Goal: Task Accomplishment & Management: Use online tool/utility

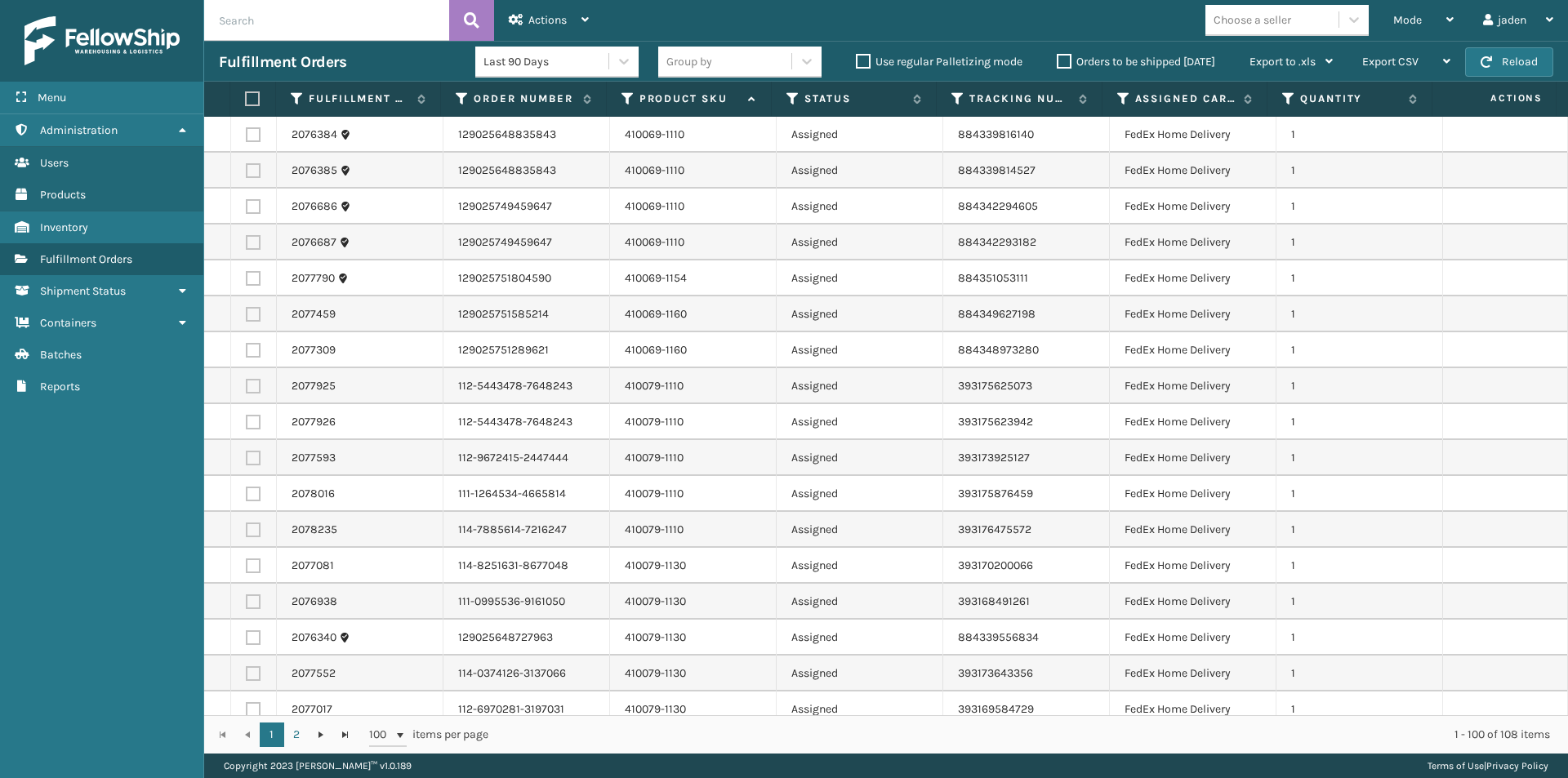
scroll to position [2994, 0]
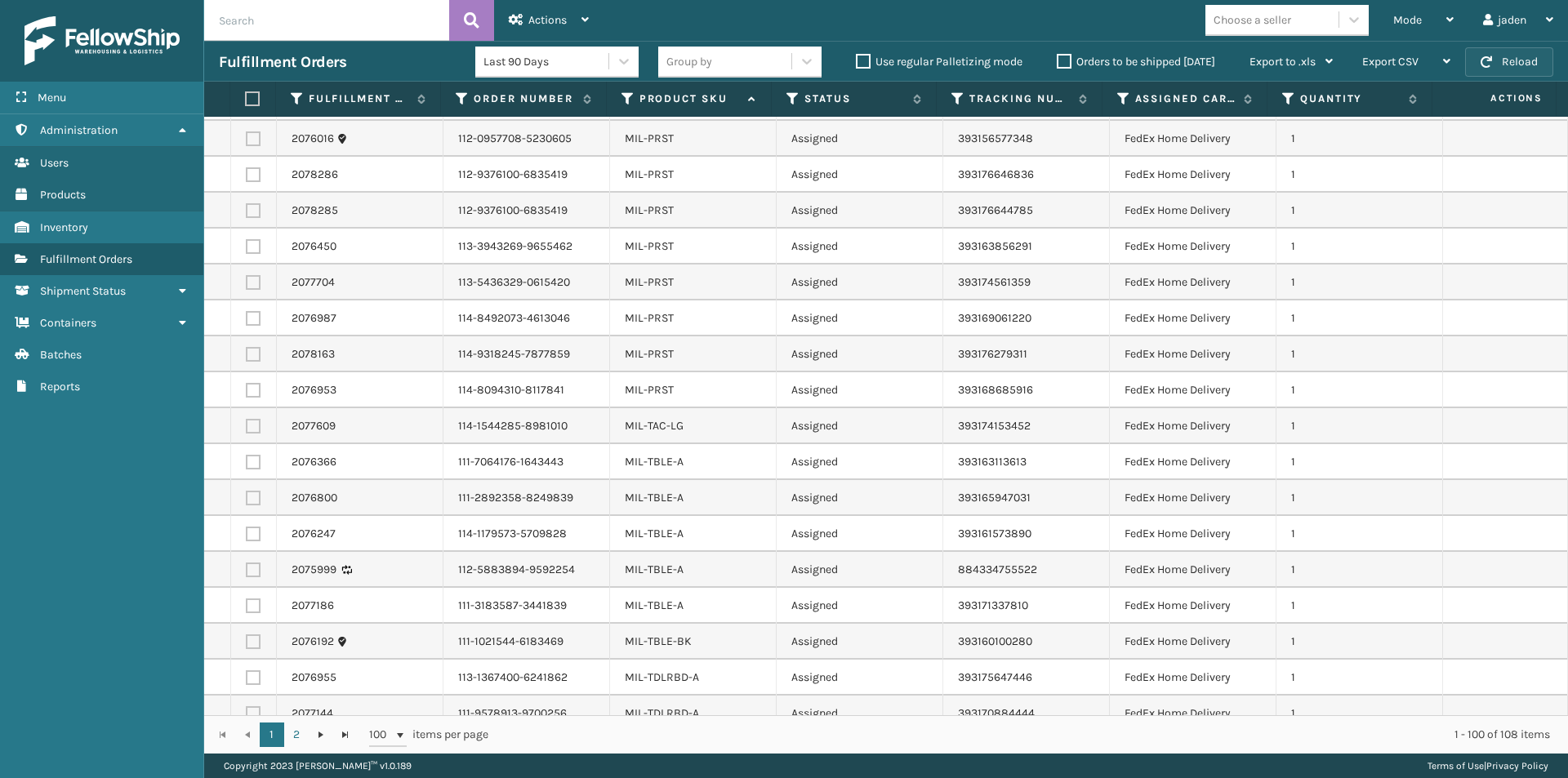
click at [1518, 59] on button "Reload" at bounding box center [1508, 62] width 88 height 30
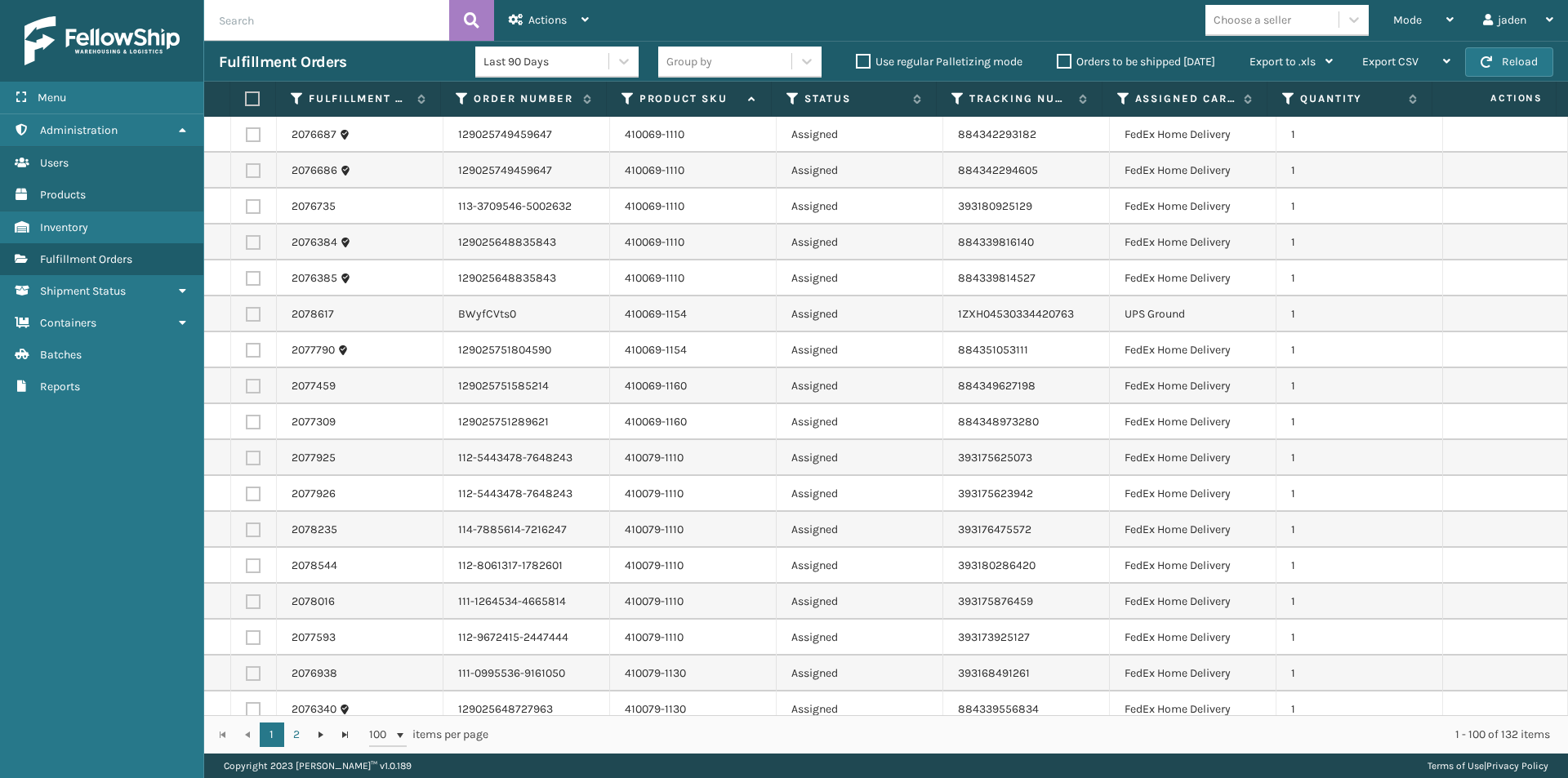
click at [251, 99] on label at bounding box center [249, 99] width 11 height 15
click at [246, 99] on input "checkbox" at bounding box center [245, 99] width 1 height 11
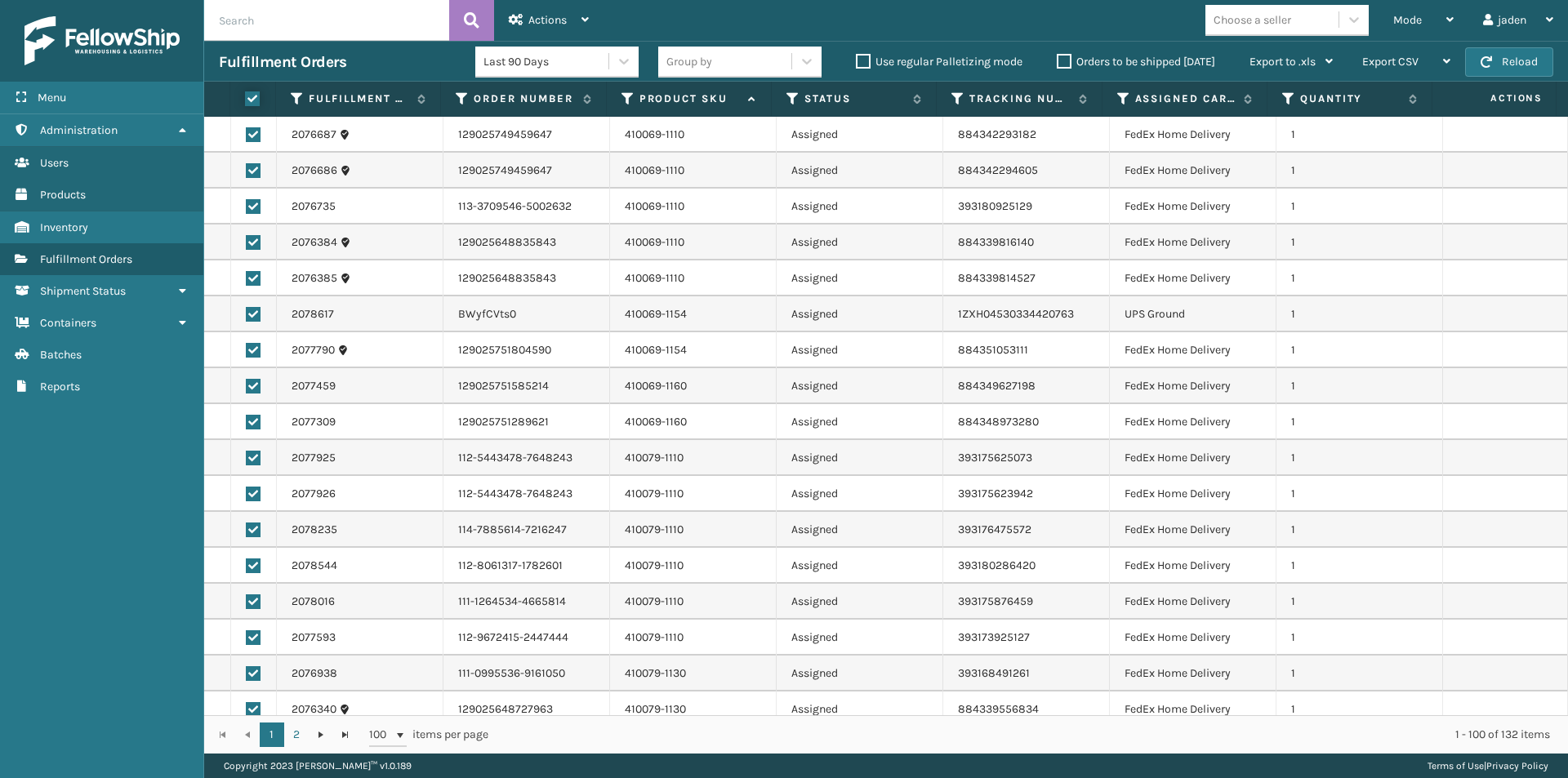
checkbox input "true"
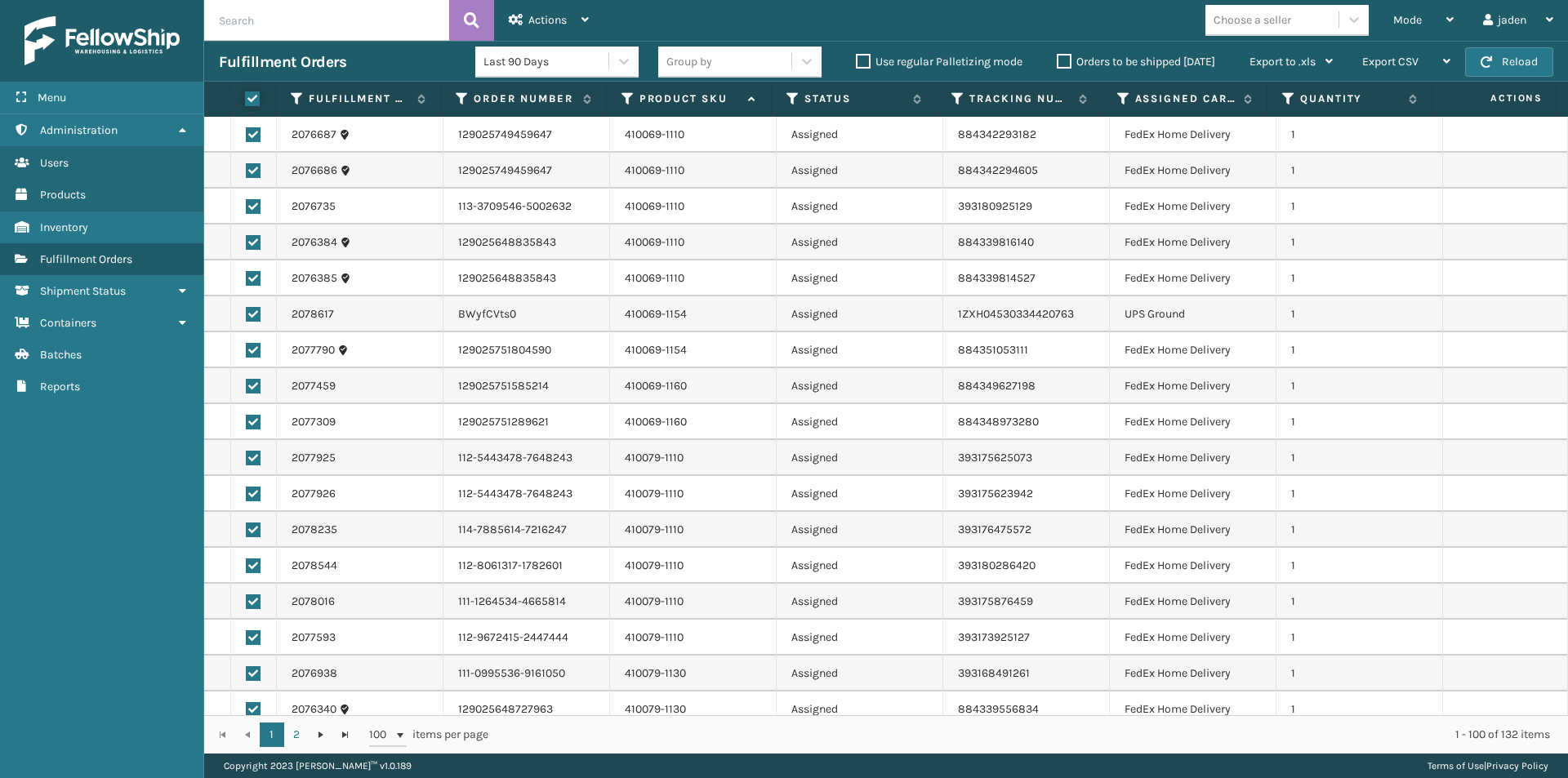
checkbox input "true"
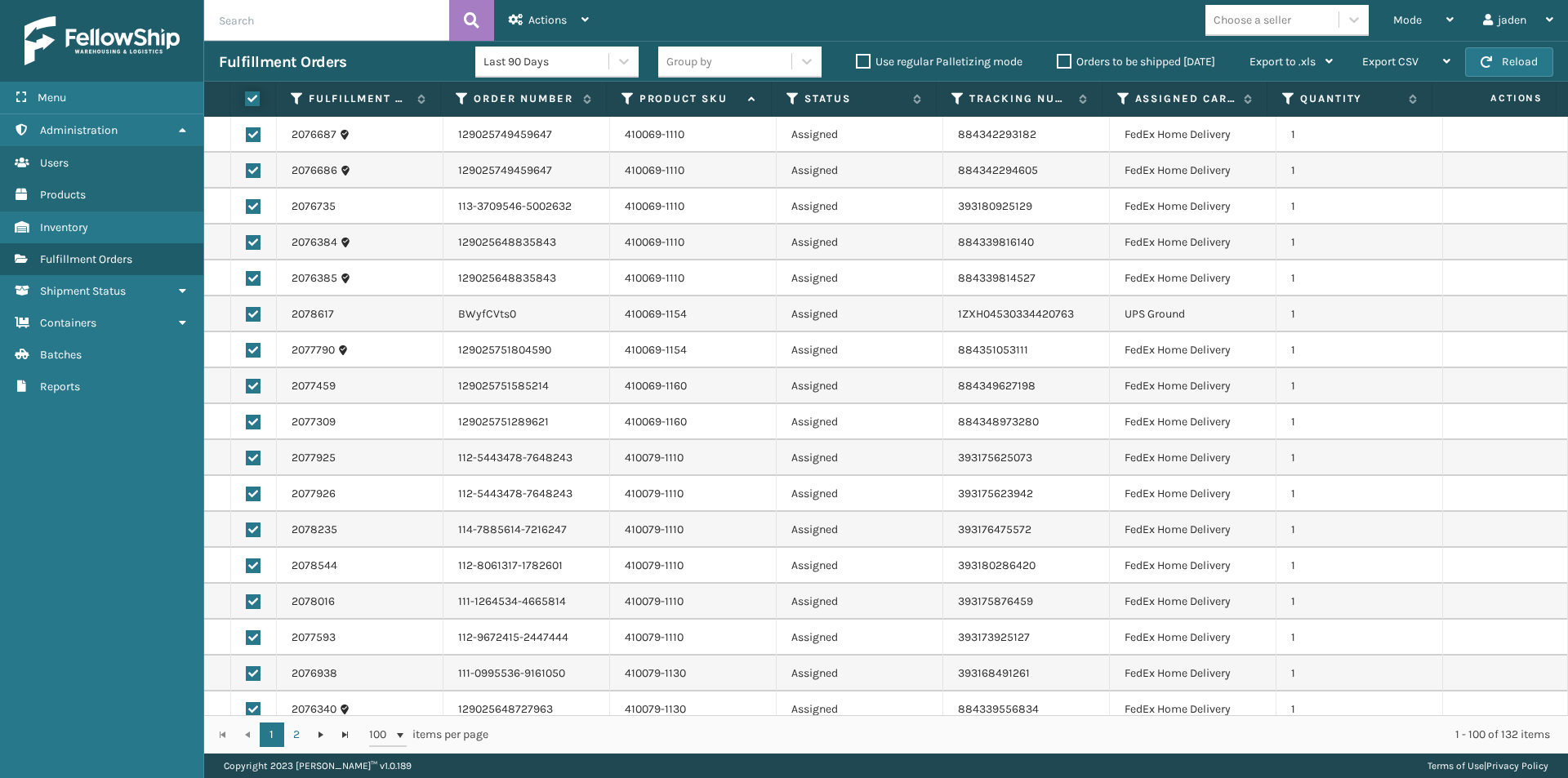
checkbox input "true"
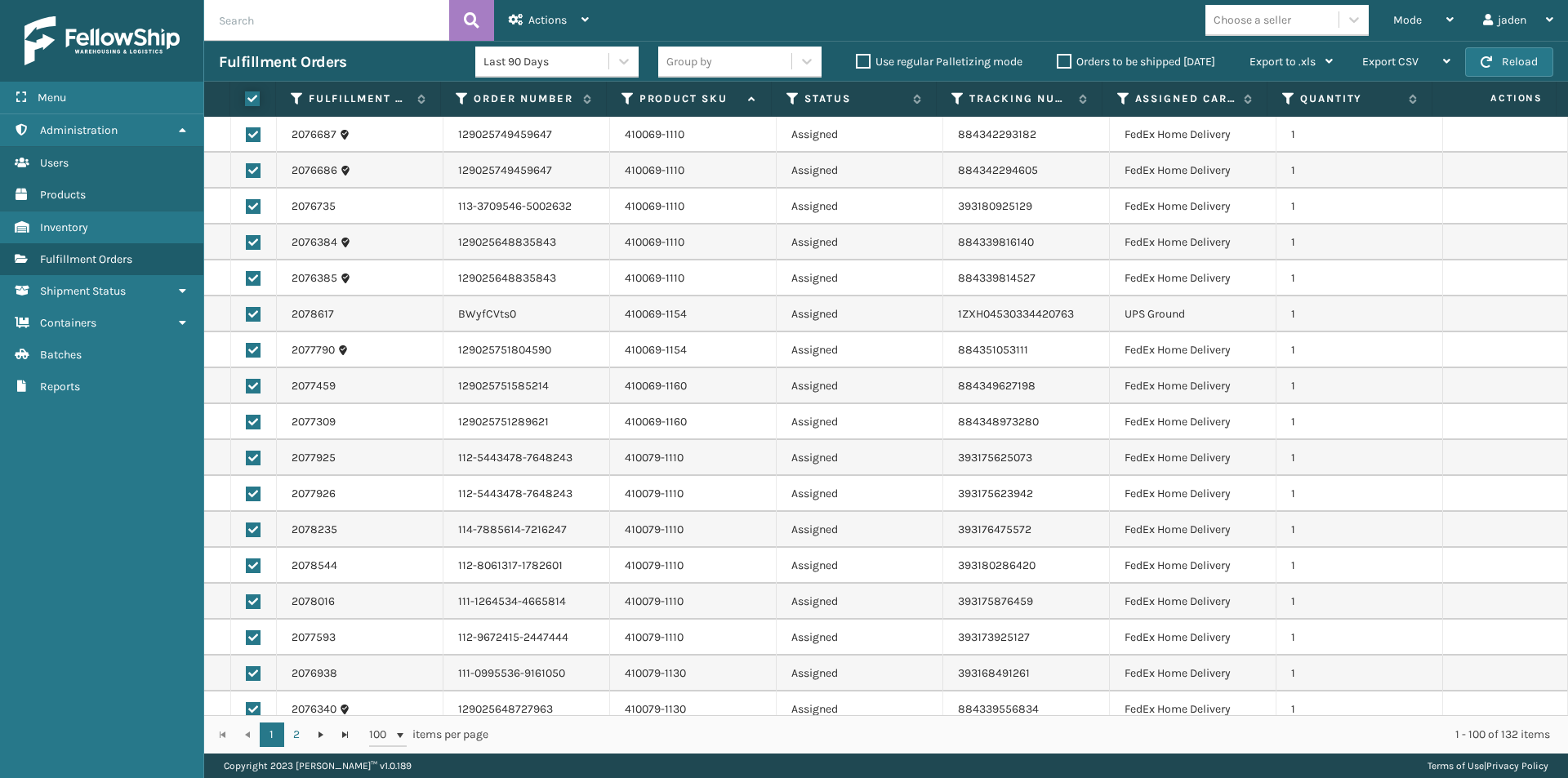
checkbox input "true"
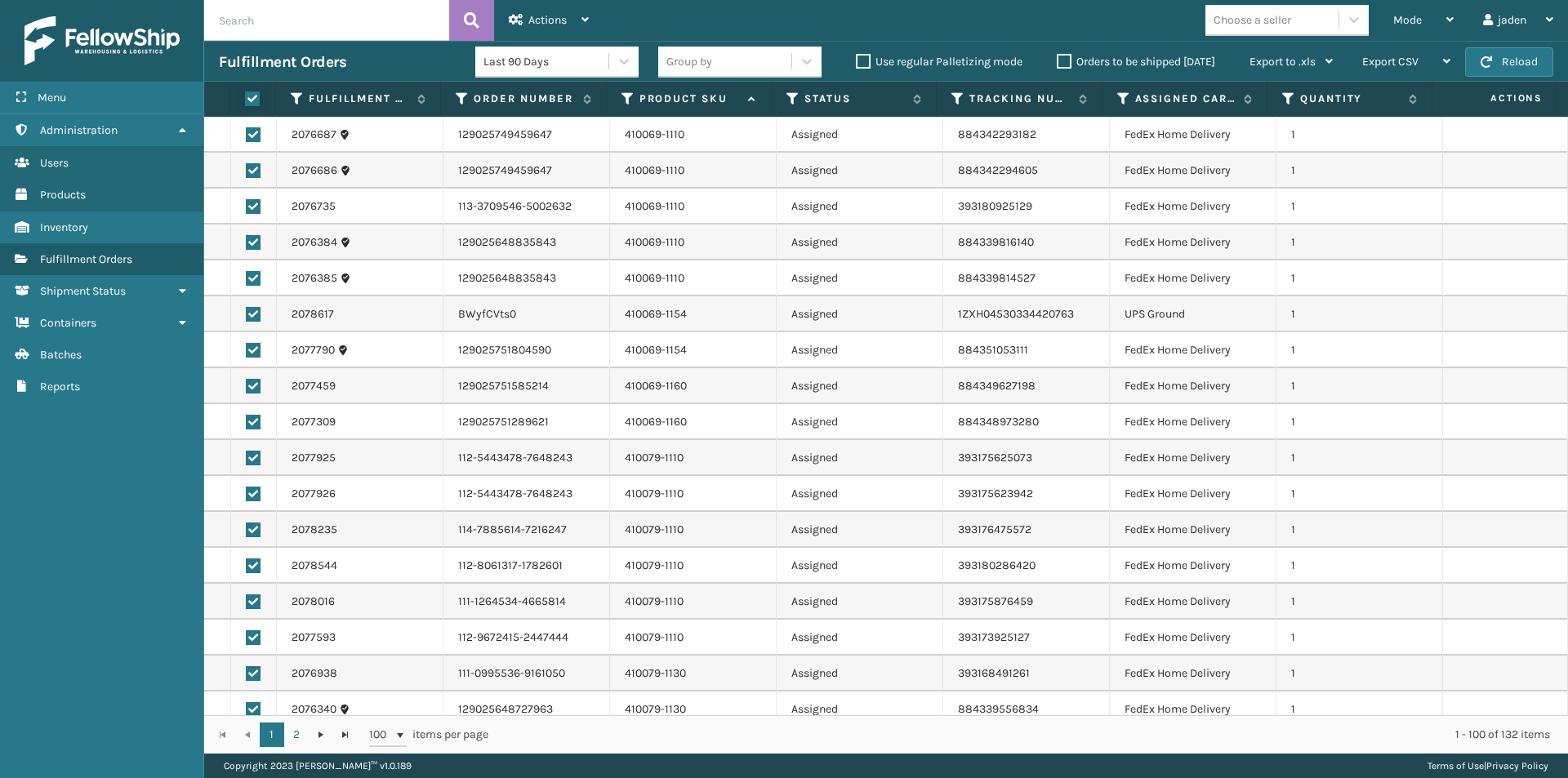
checkbox input "true"
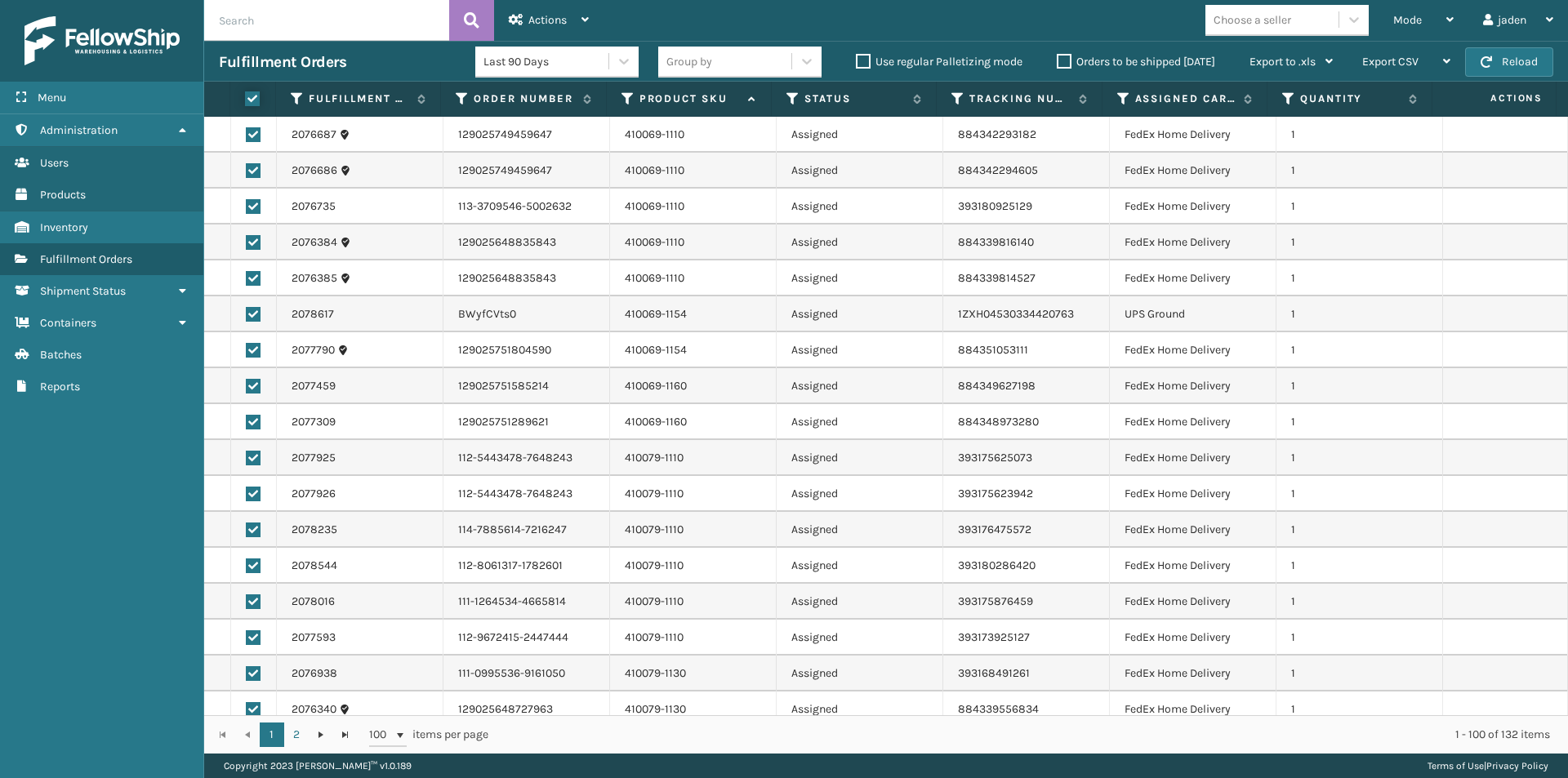
checkbox input "true"
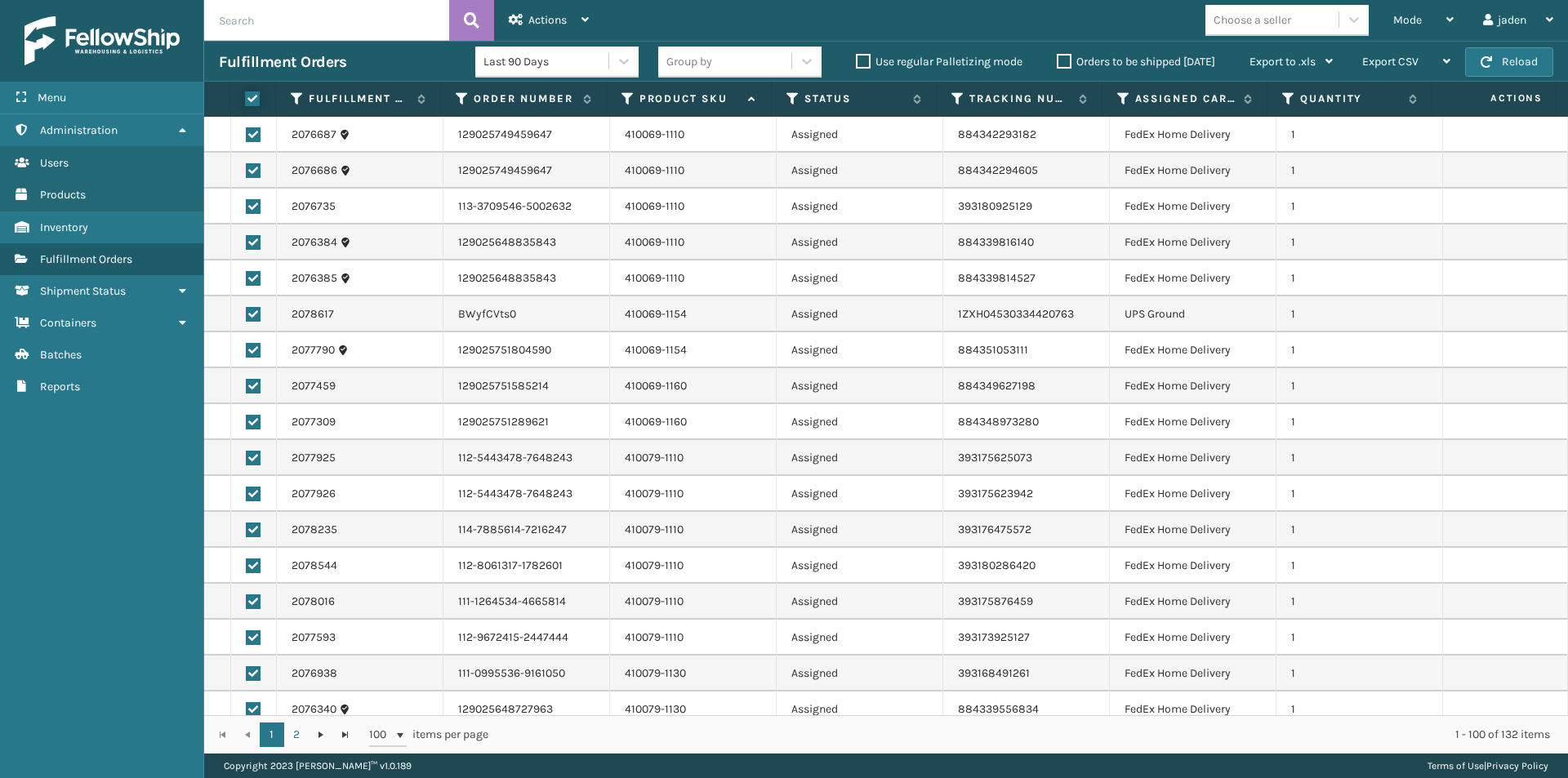
checkbox input "true"
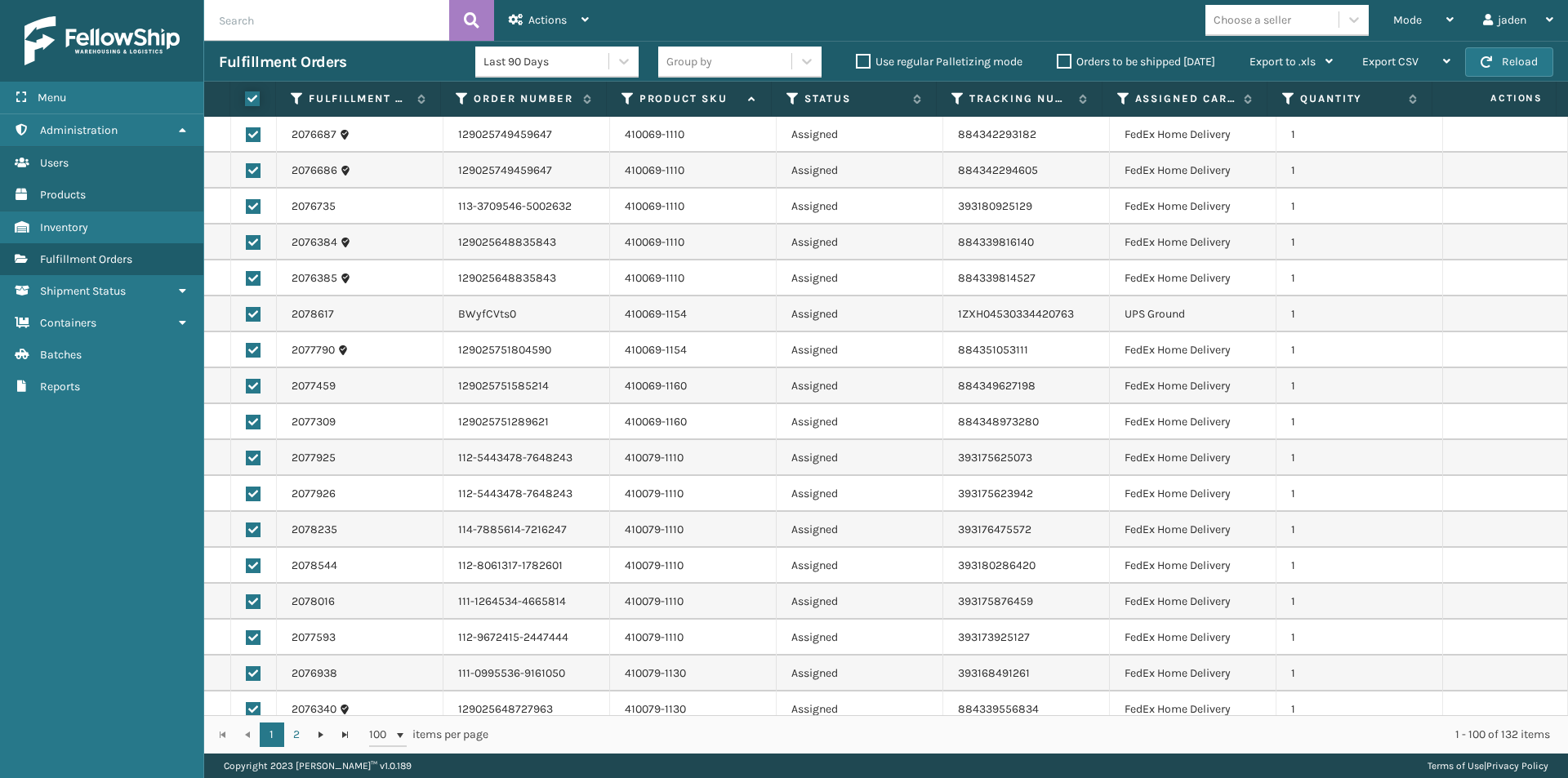
checkbox input "true"
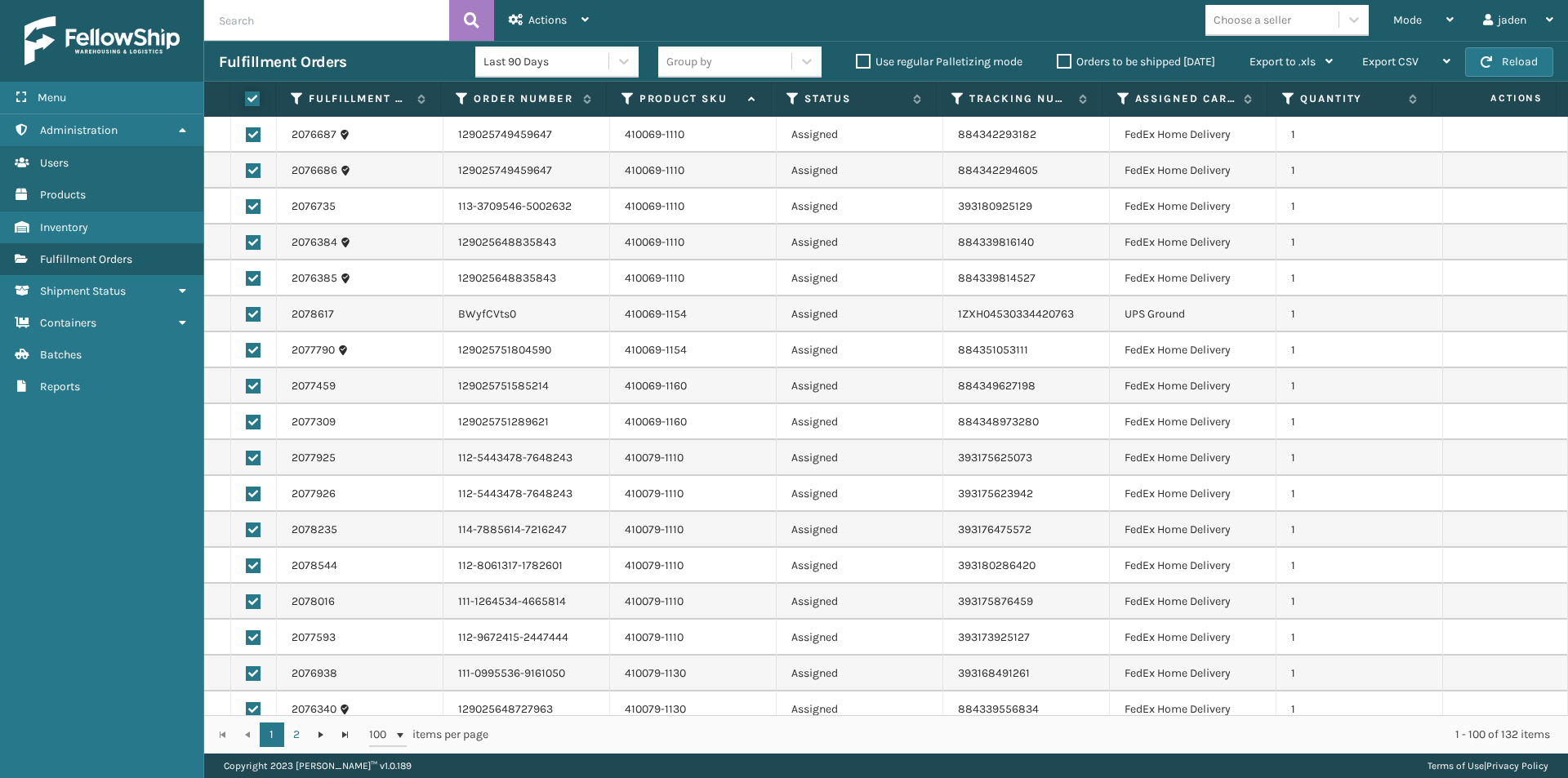
checkbox input "true"
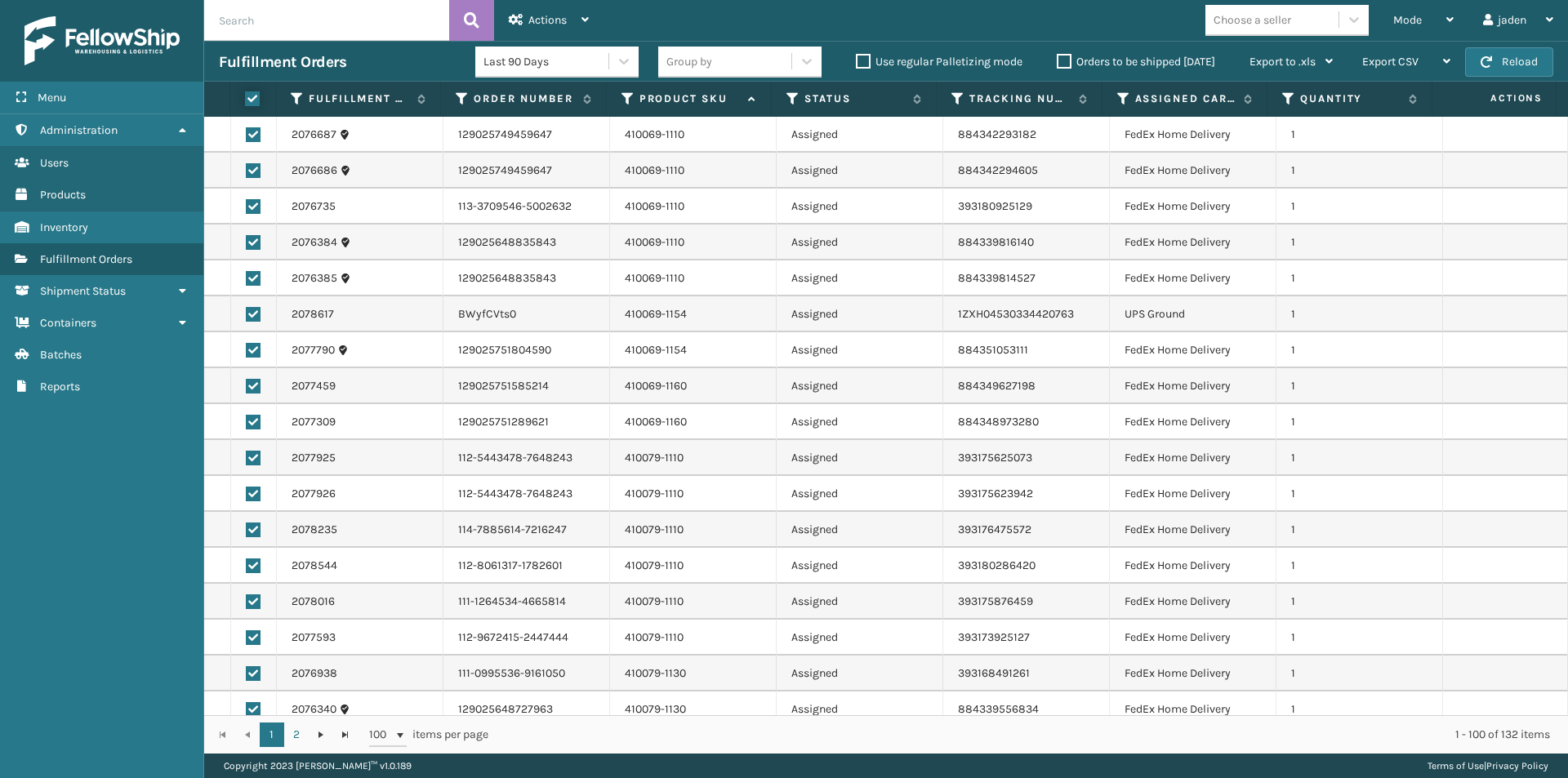
checkbox input "true"
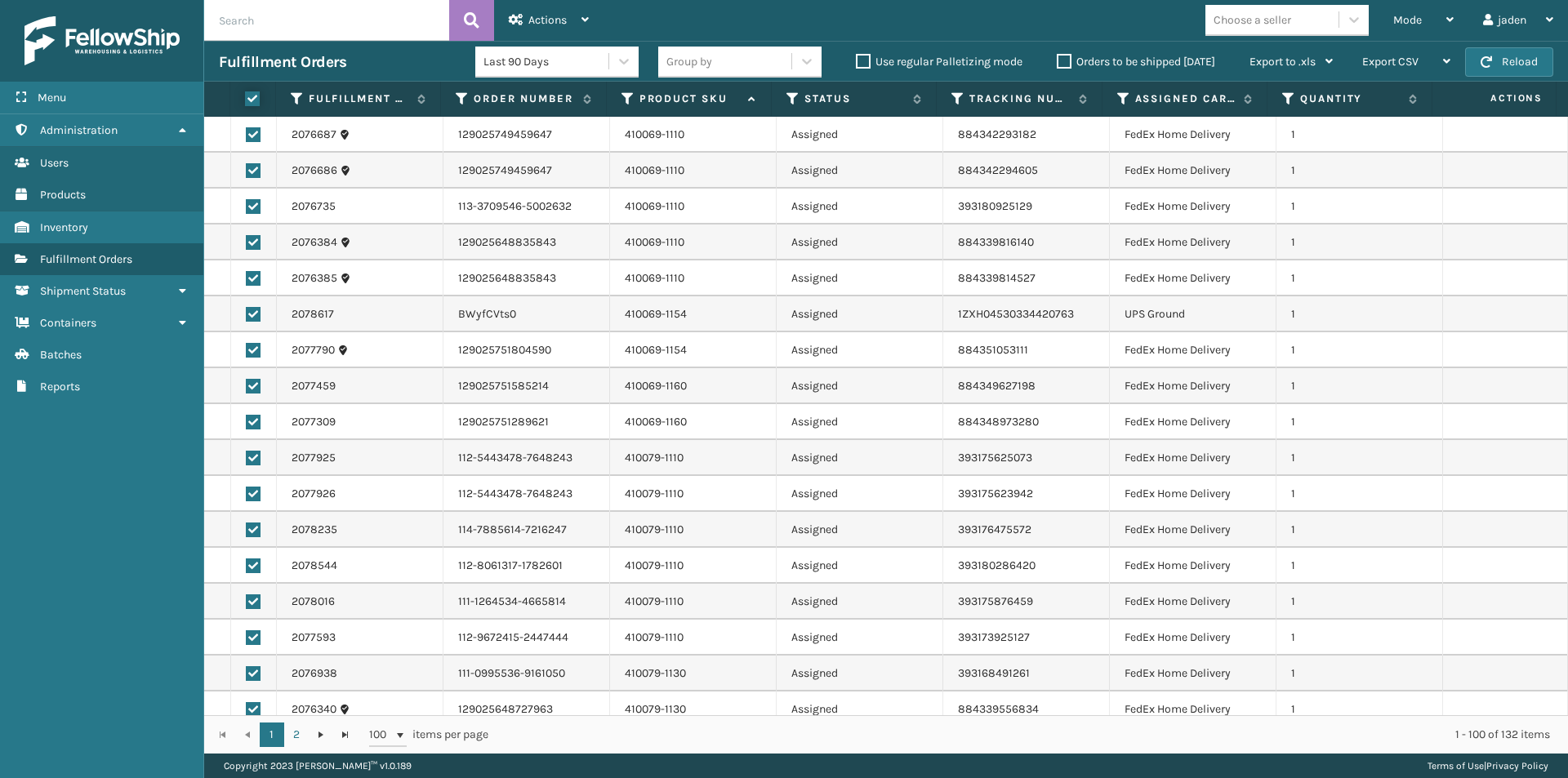
checkbox input "true"
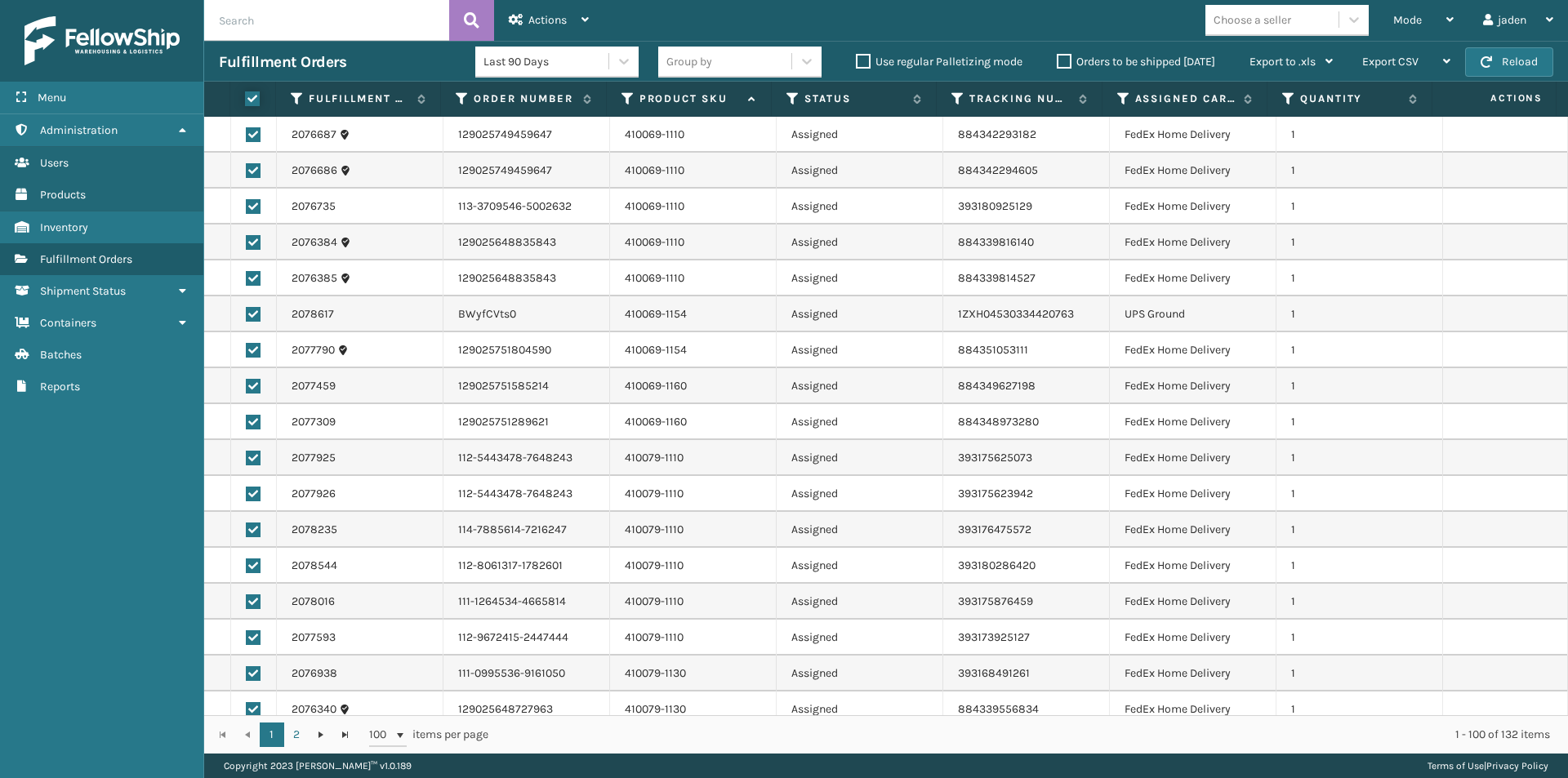
checkbox input "true"
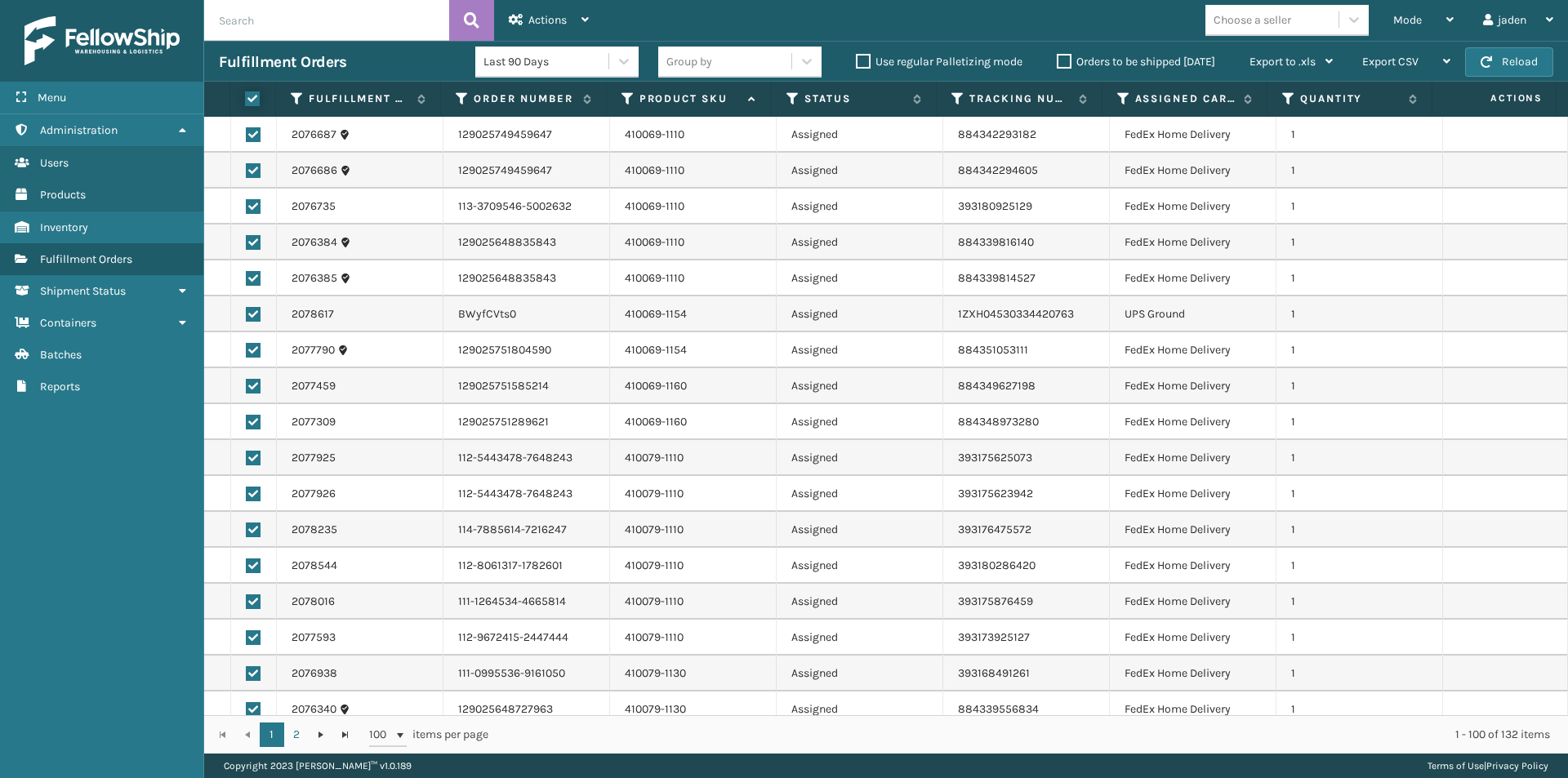
checkbox input "true"
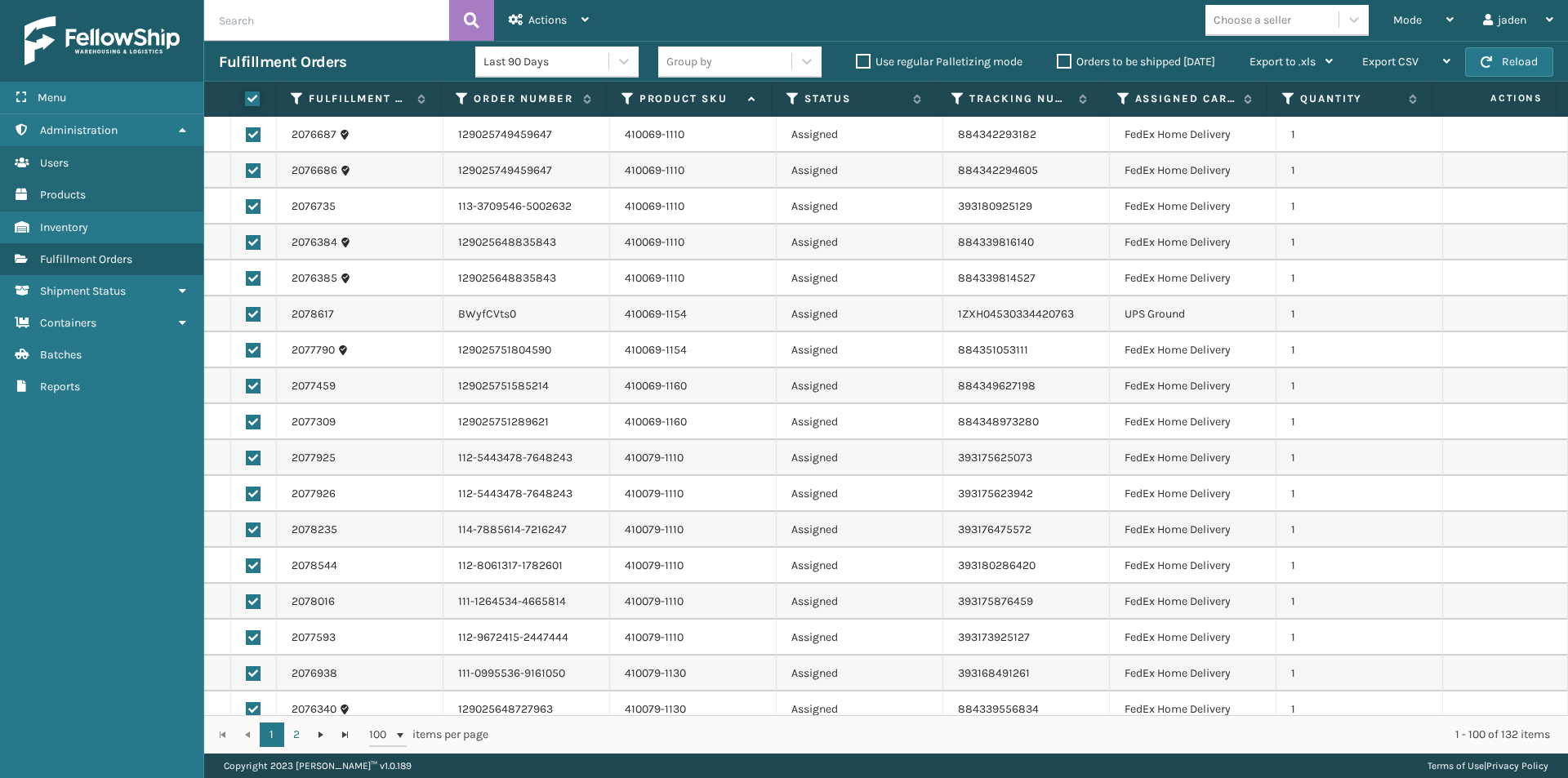
checkbox input "true"
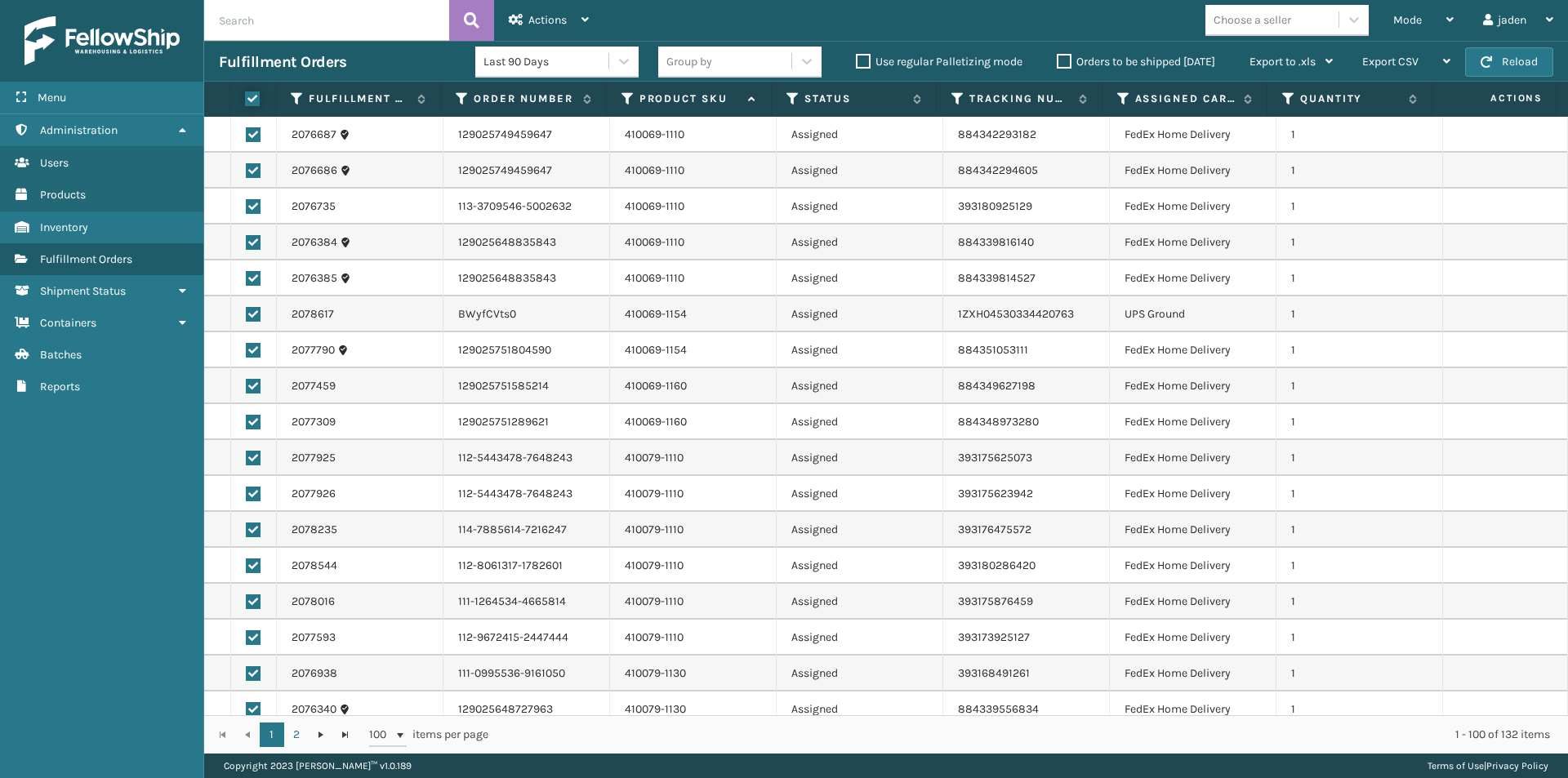
checkbox input "true"
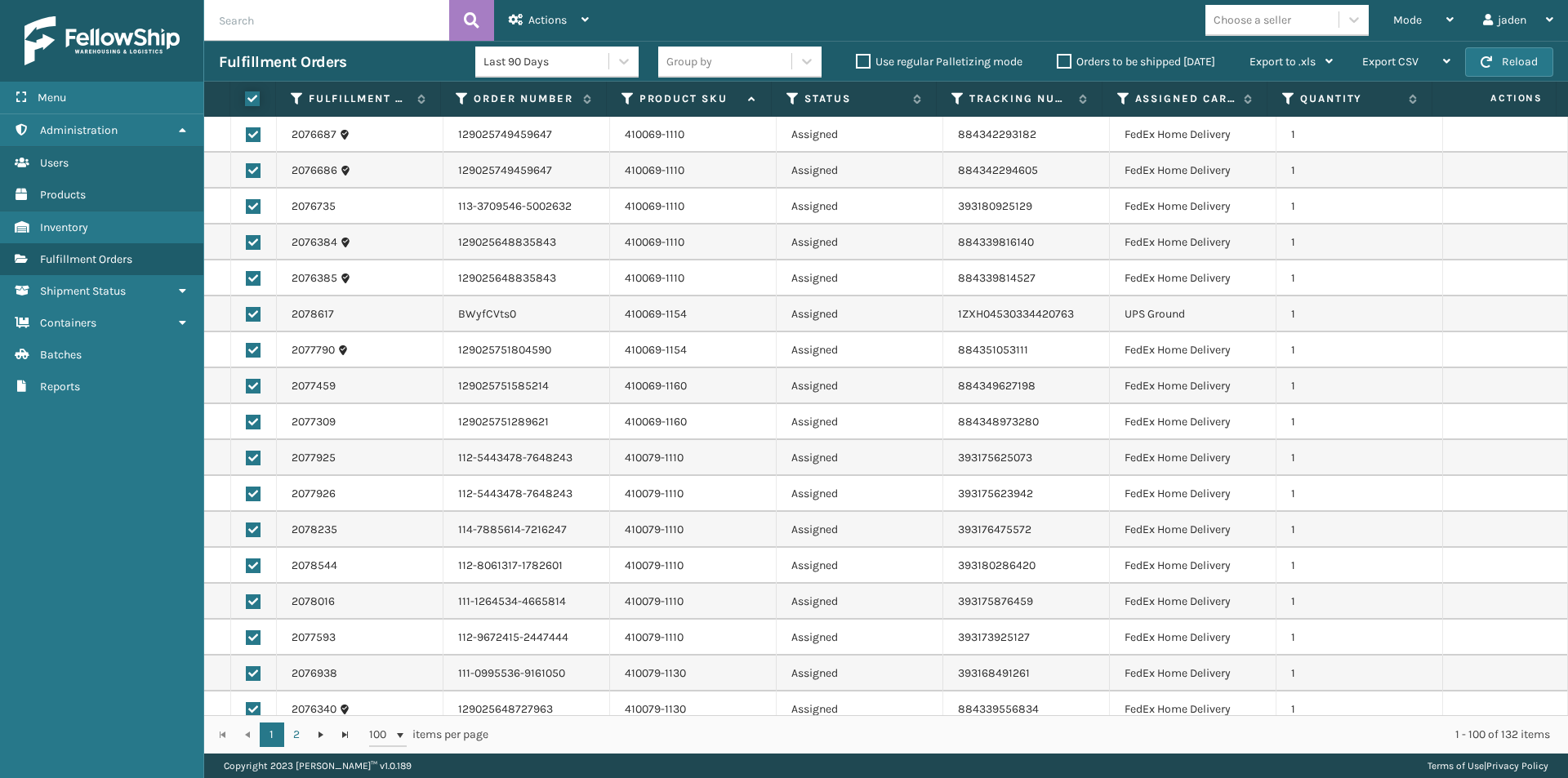
checkbox input "true"
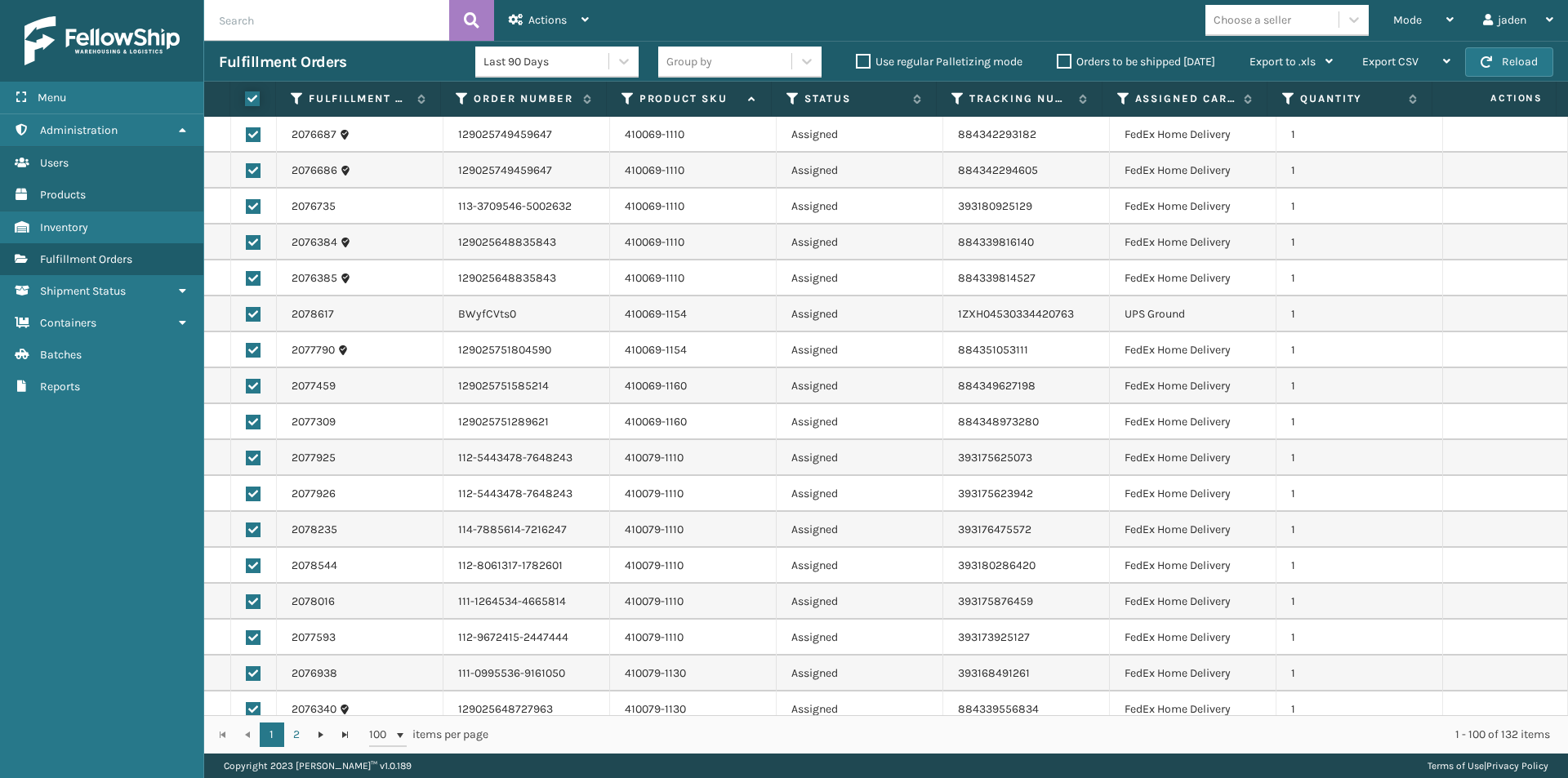
checkbox input "true"
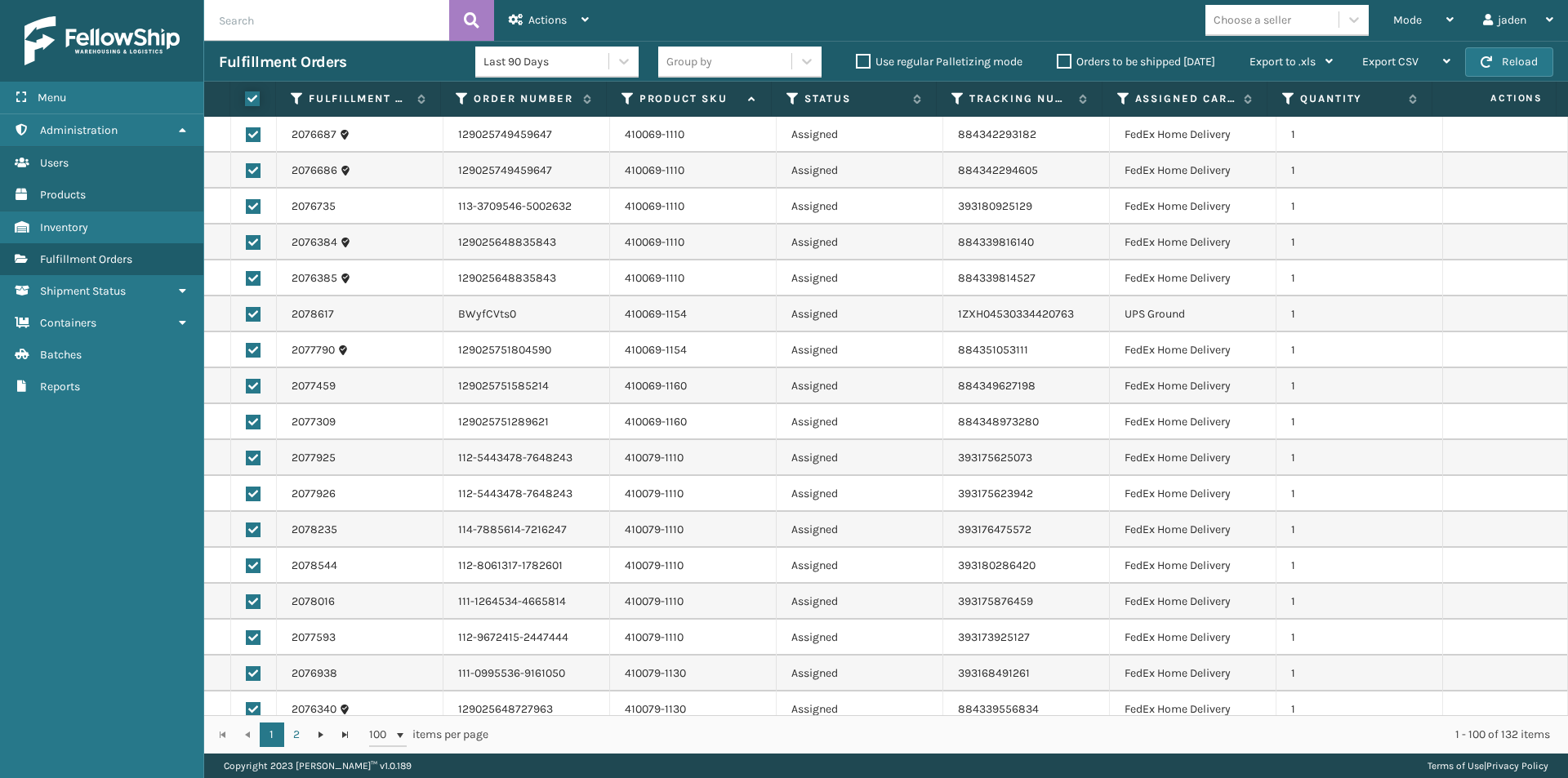
checkbox input "true"
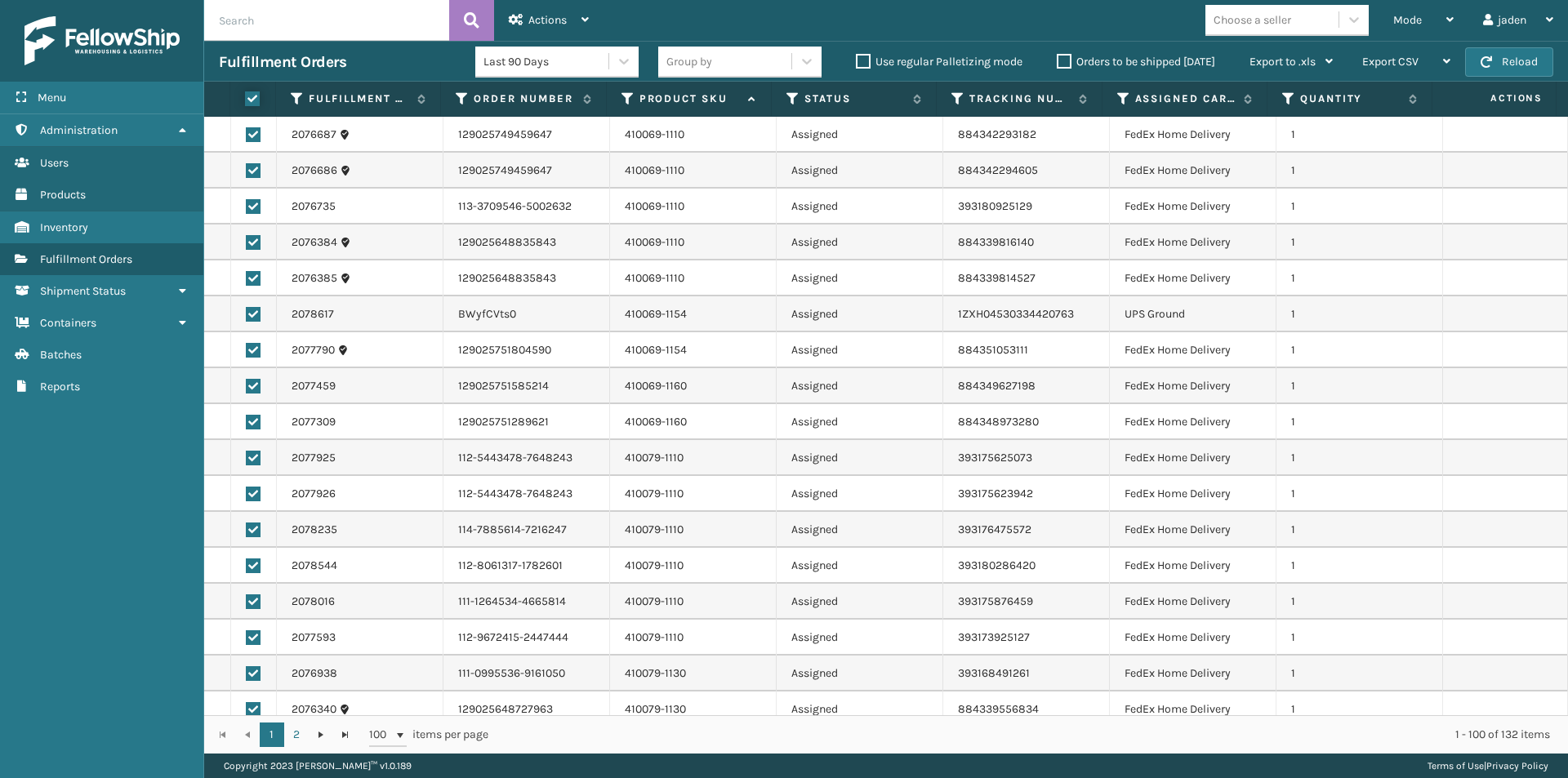
checkbox input "true"
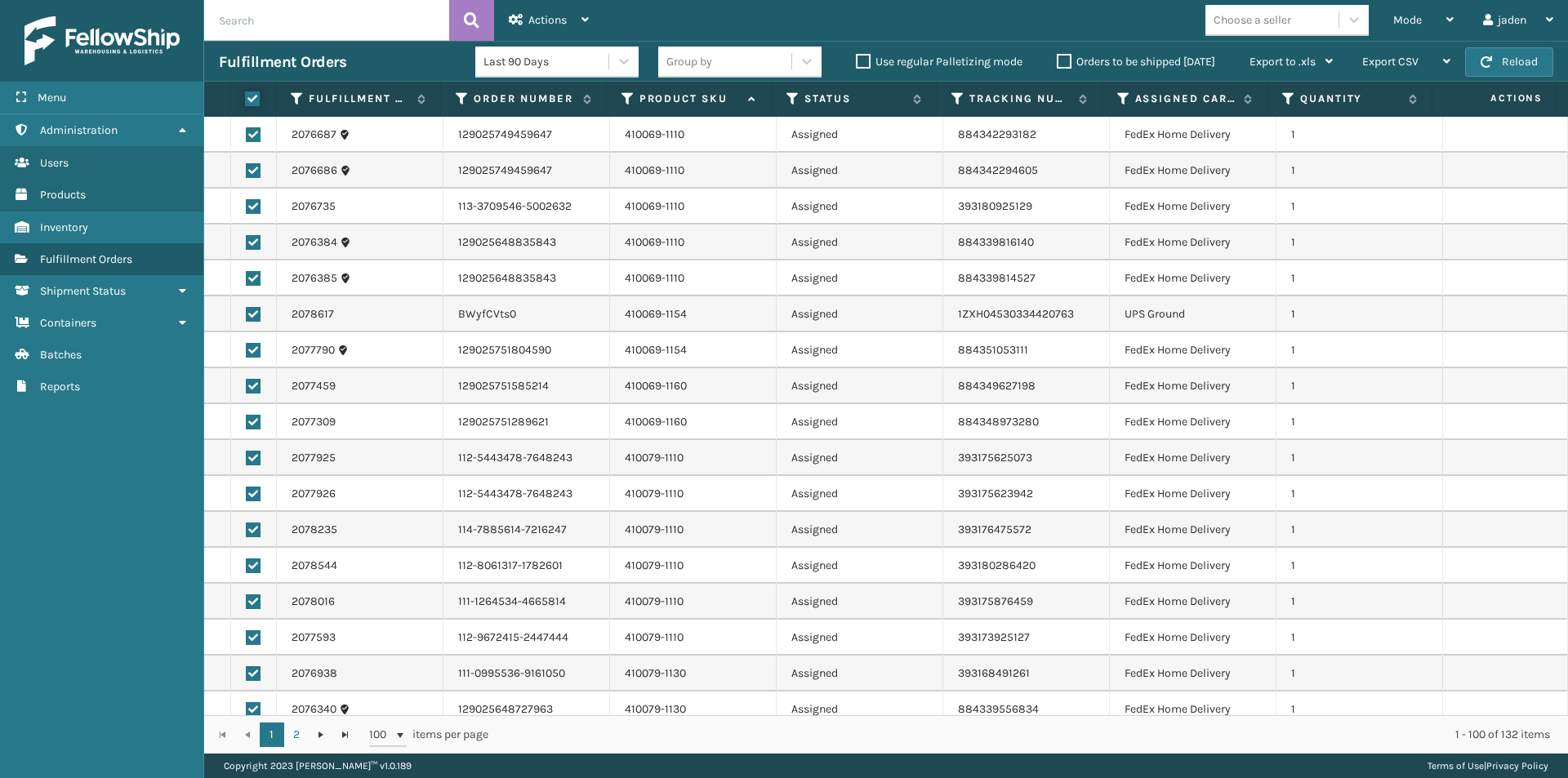
checkbox input "true"
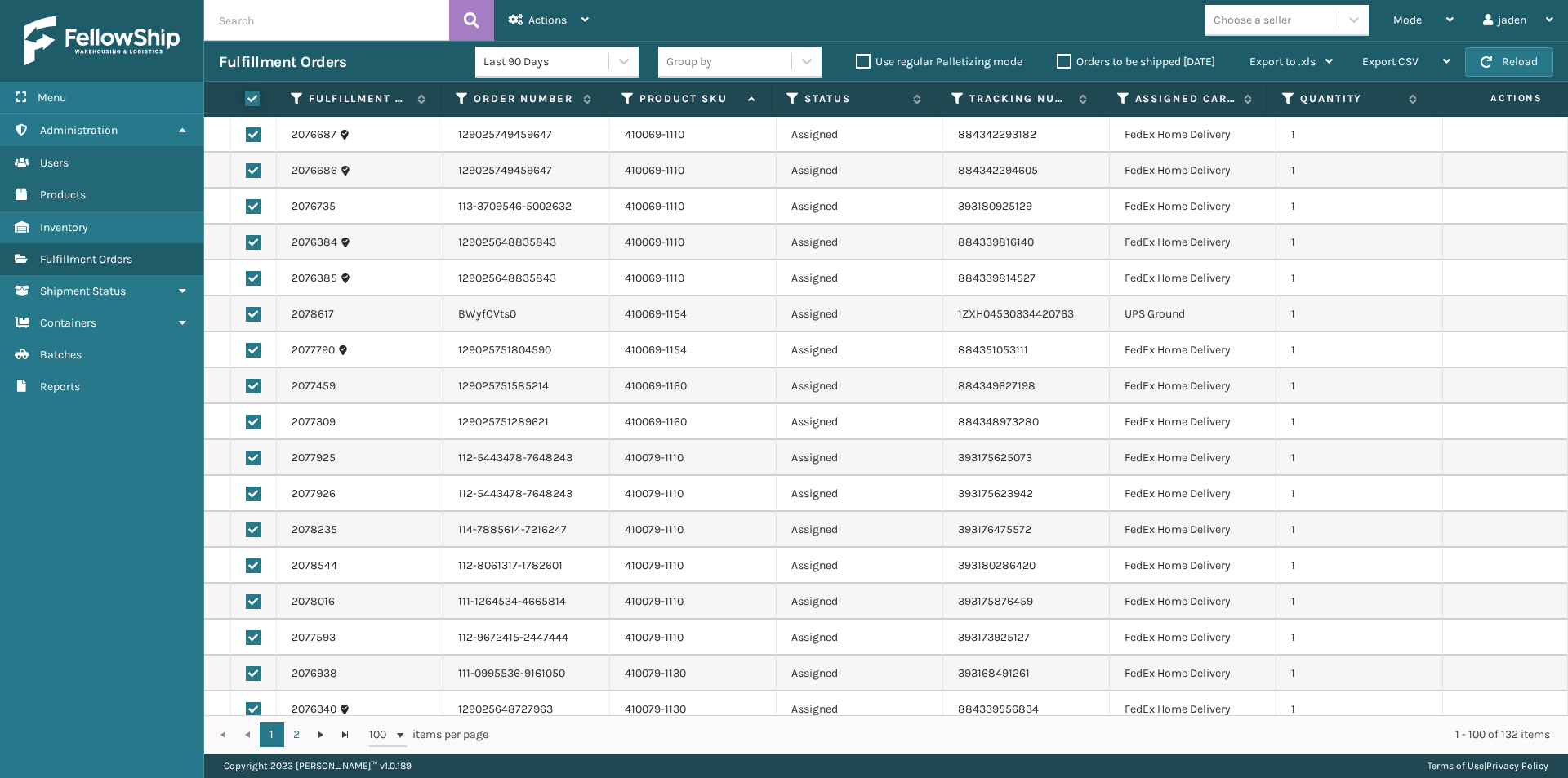
checkbox input "true"
click at [252, 316] on label at bounding box center [252, 314] width 15 height 15
click at [247, 316] on input "checkbox" at bounding box center [246, 312] width 1 height 11
checkbox input "false"
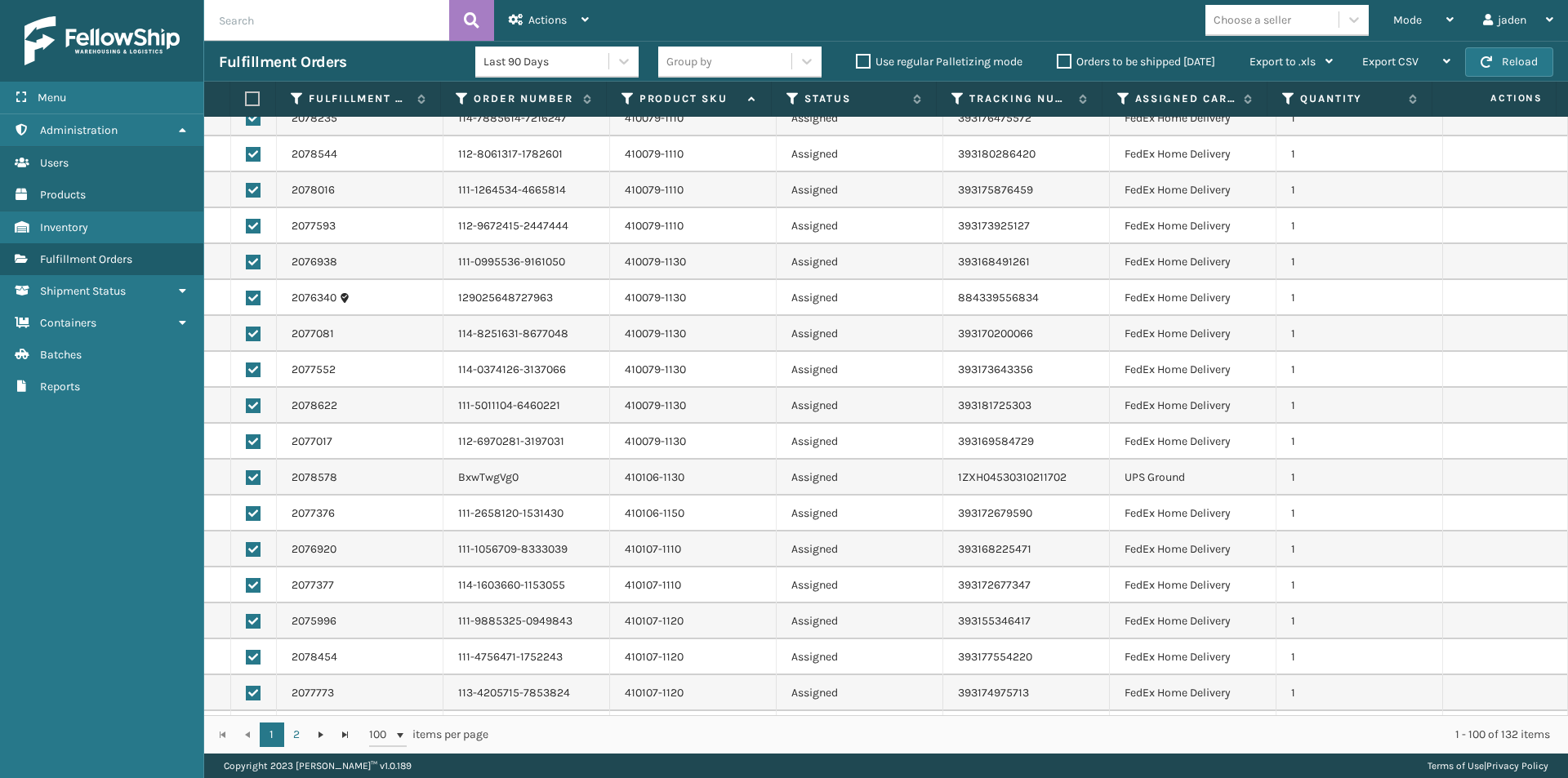
scroll to position [490, 0]
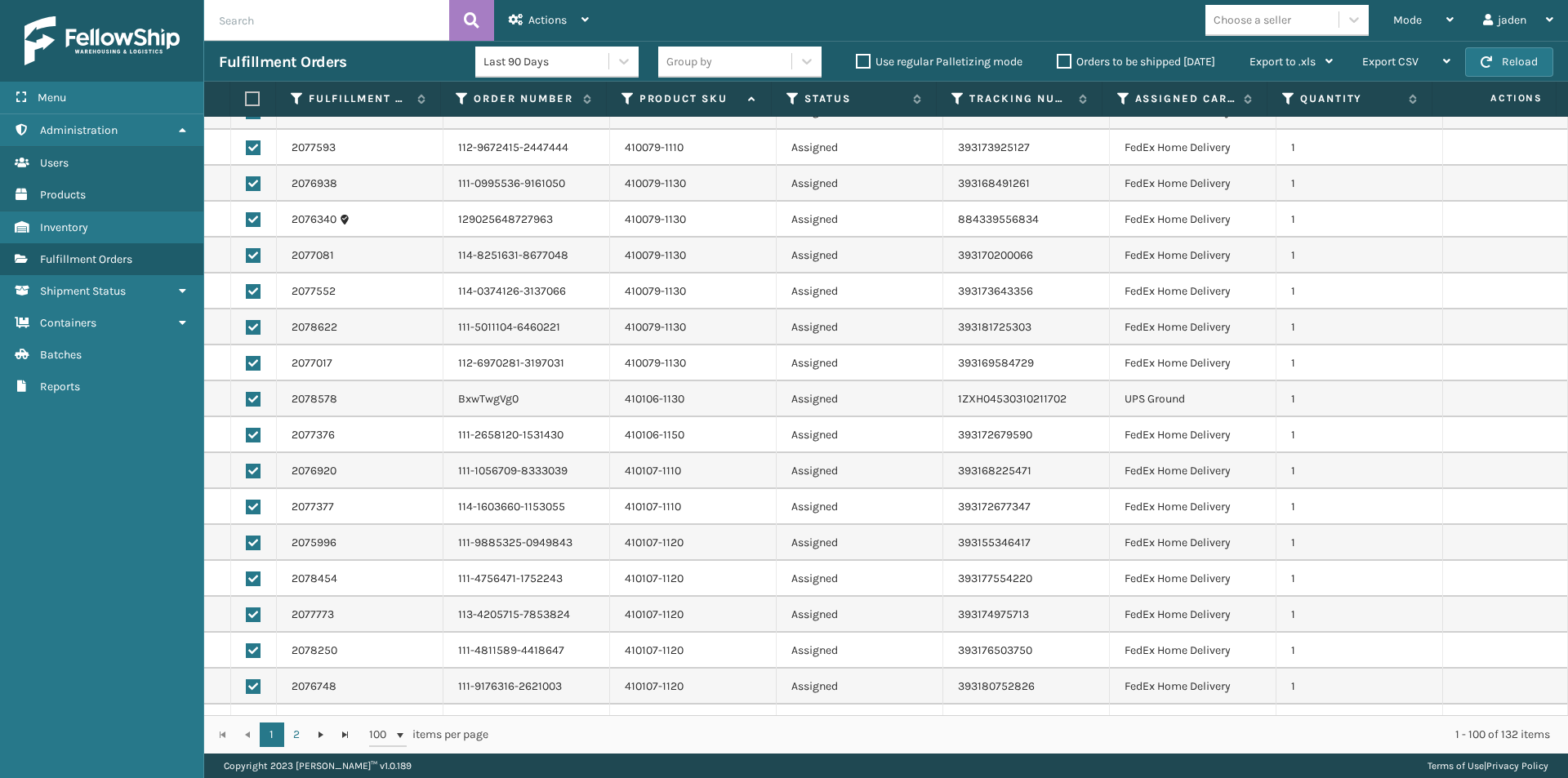
click at [245, 400] on td at bounding box center [253, 399] width 45 height 35
click at [247, 398] on label at bounding box center [252, 398] width 15 height 15
click at [247, 398] on input "checkbox" at bounding box center [246, 396] width 1 height 11
checkbox input "false"
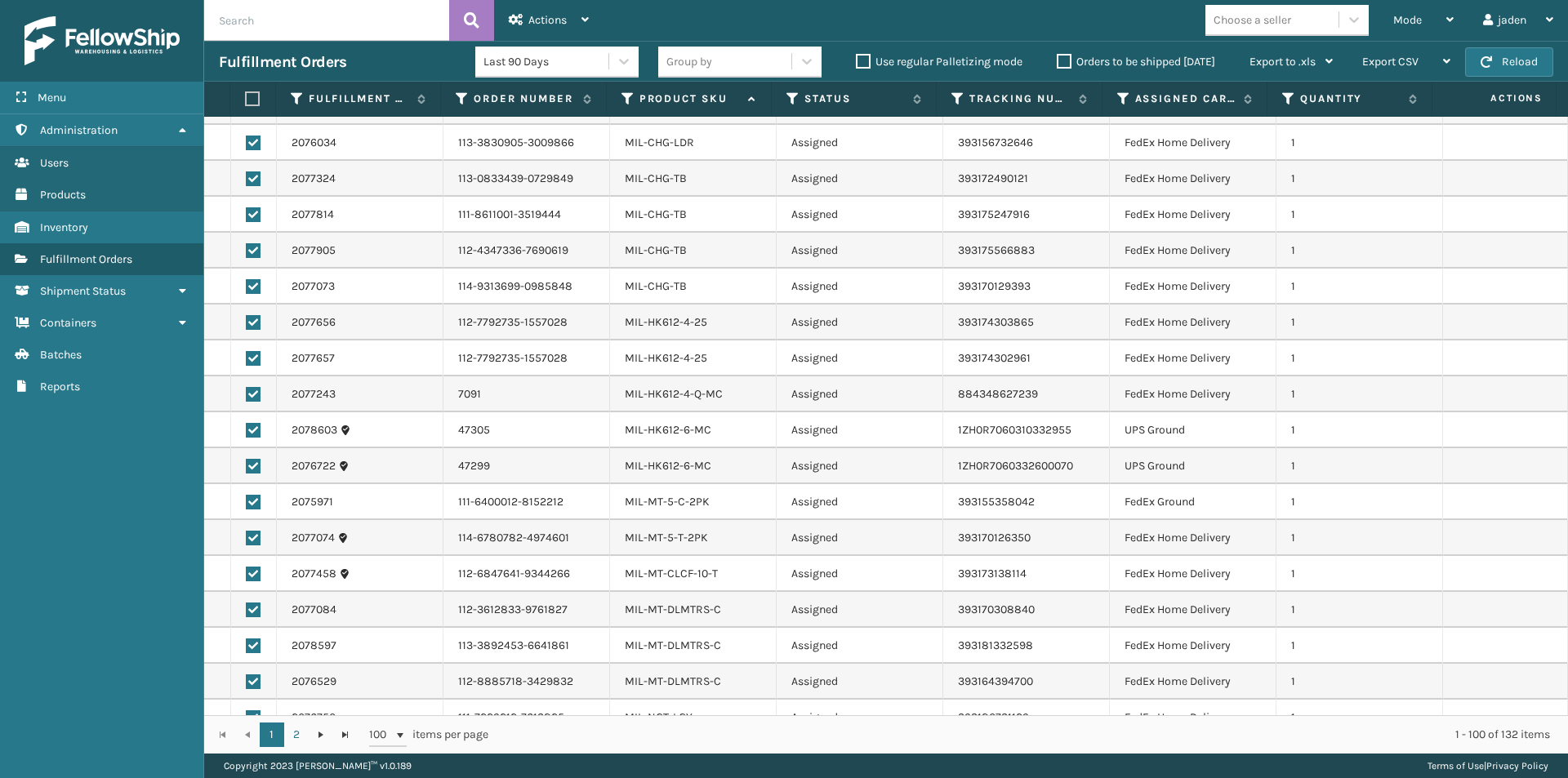
scroll to position [2449, 0]
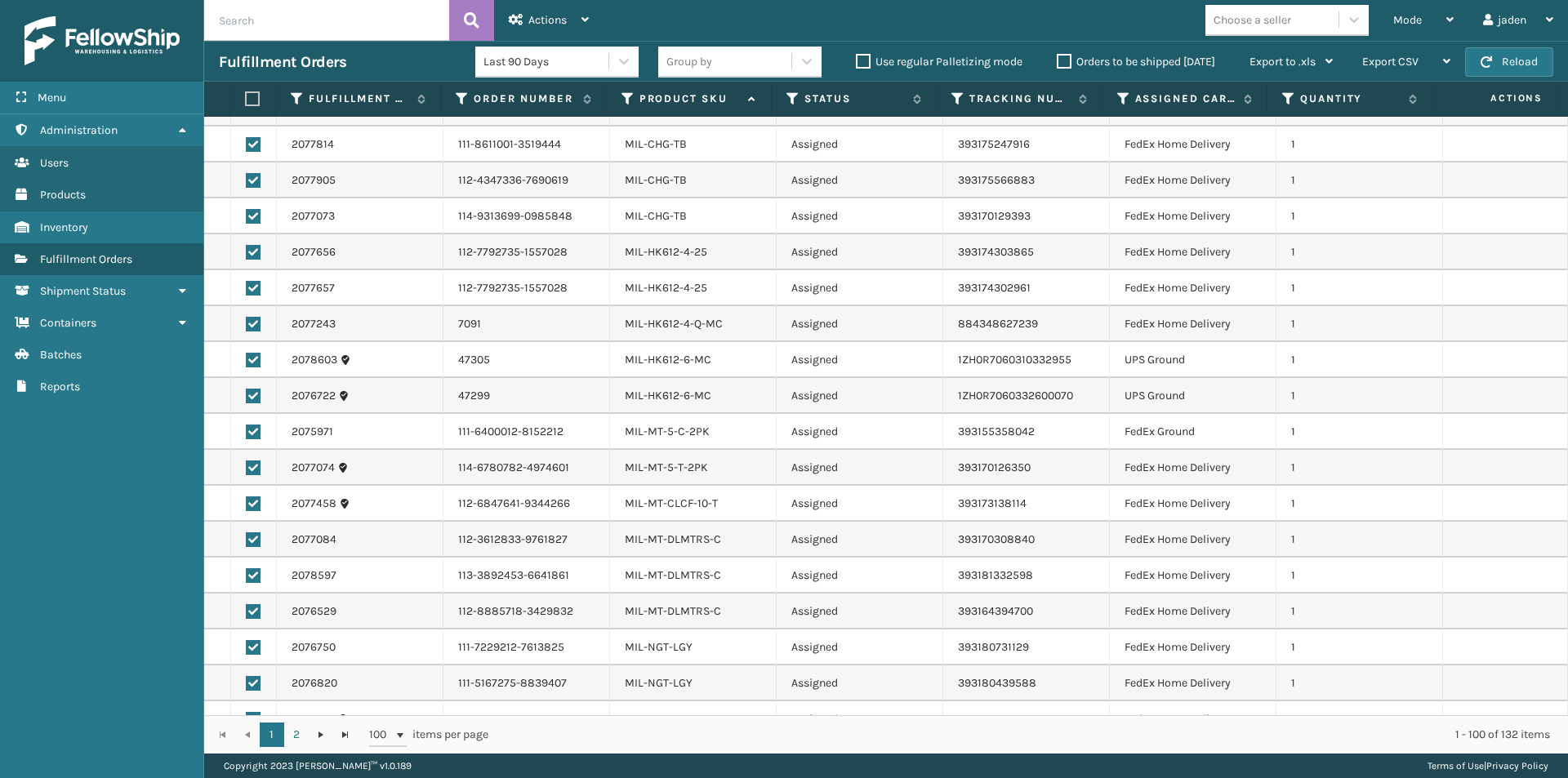
click at [246, 353] on label at bounding box center [252, 360] width 15 height 15
click at [246, 353] on input "checkbox" at bounding box center [246, 358] width 1 height 11
checkbox input "false"
click at [250, 389] on label at bounding box center [252, 395] width 15 height 15
click at [247, 389] on input "checkbox" at bounding box center [246, 393] width 1 height 11
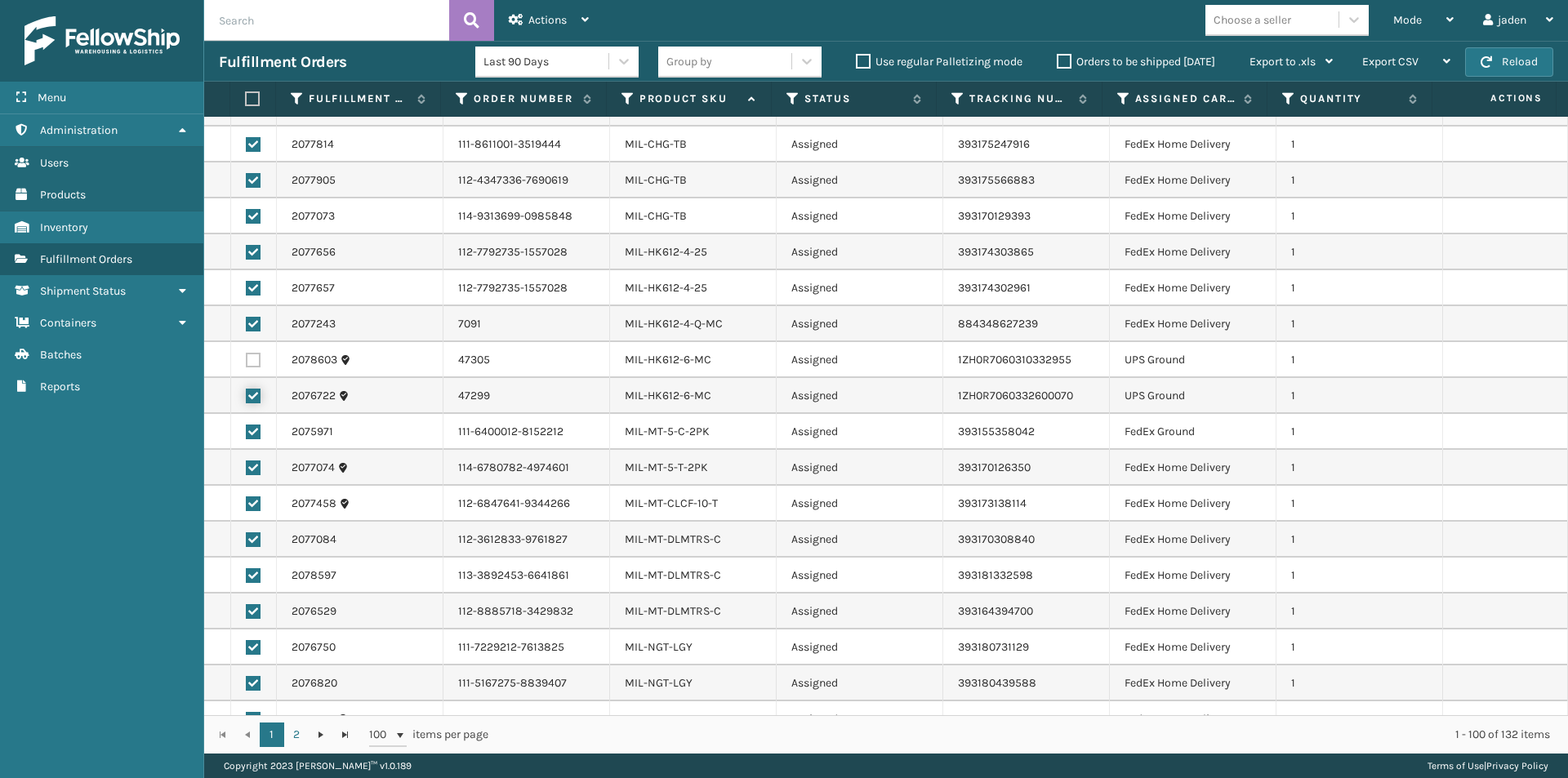
checkbox input "false"
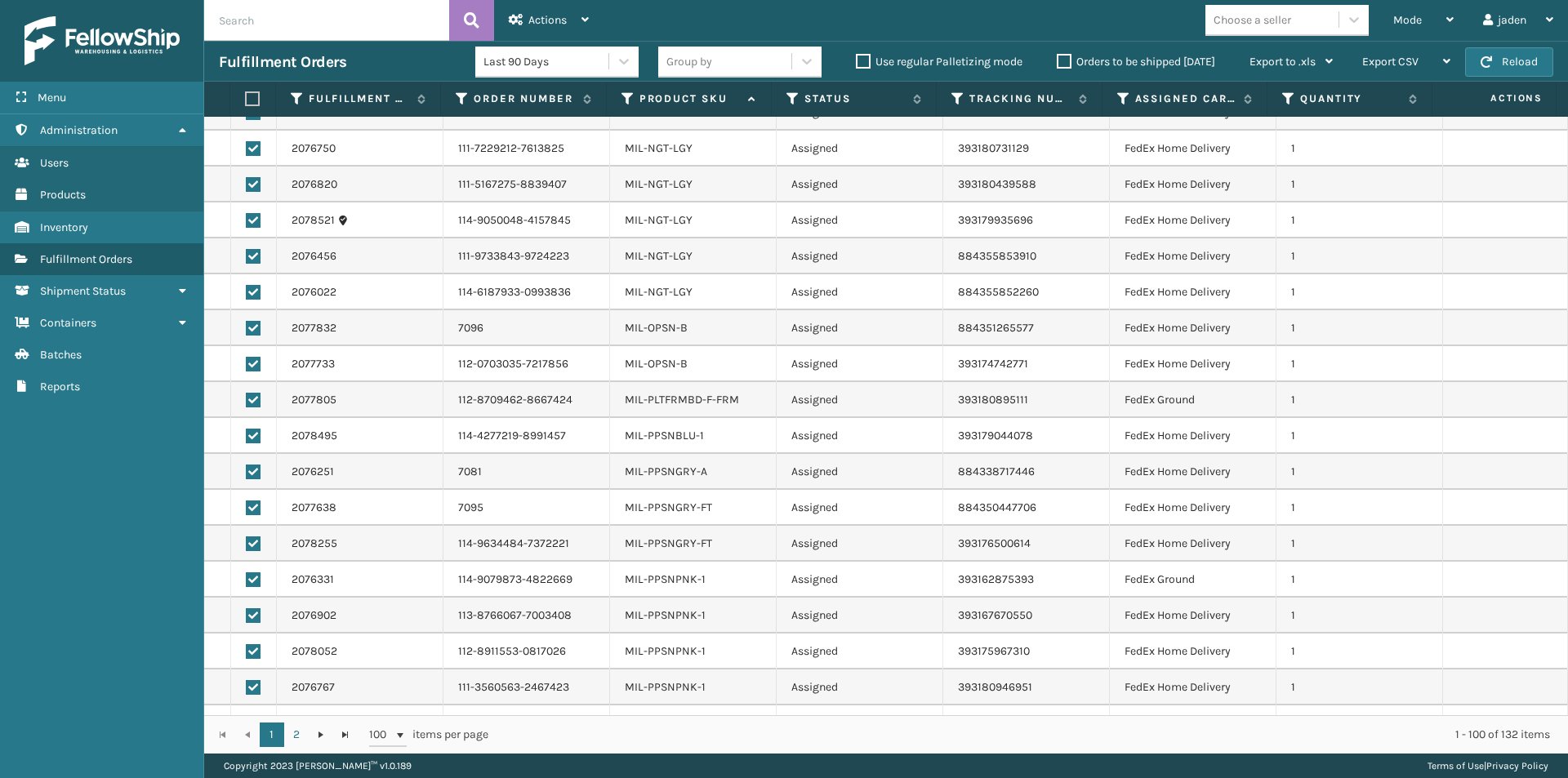
scroll to position [2994, 0]
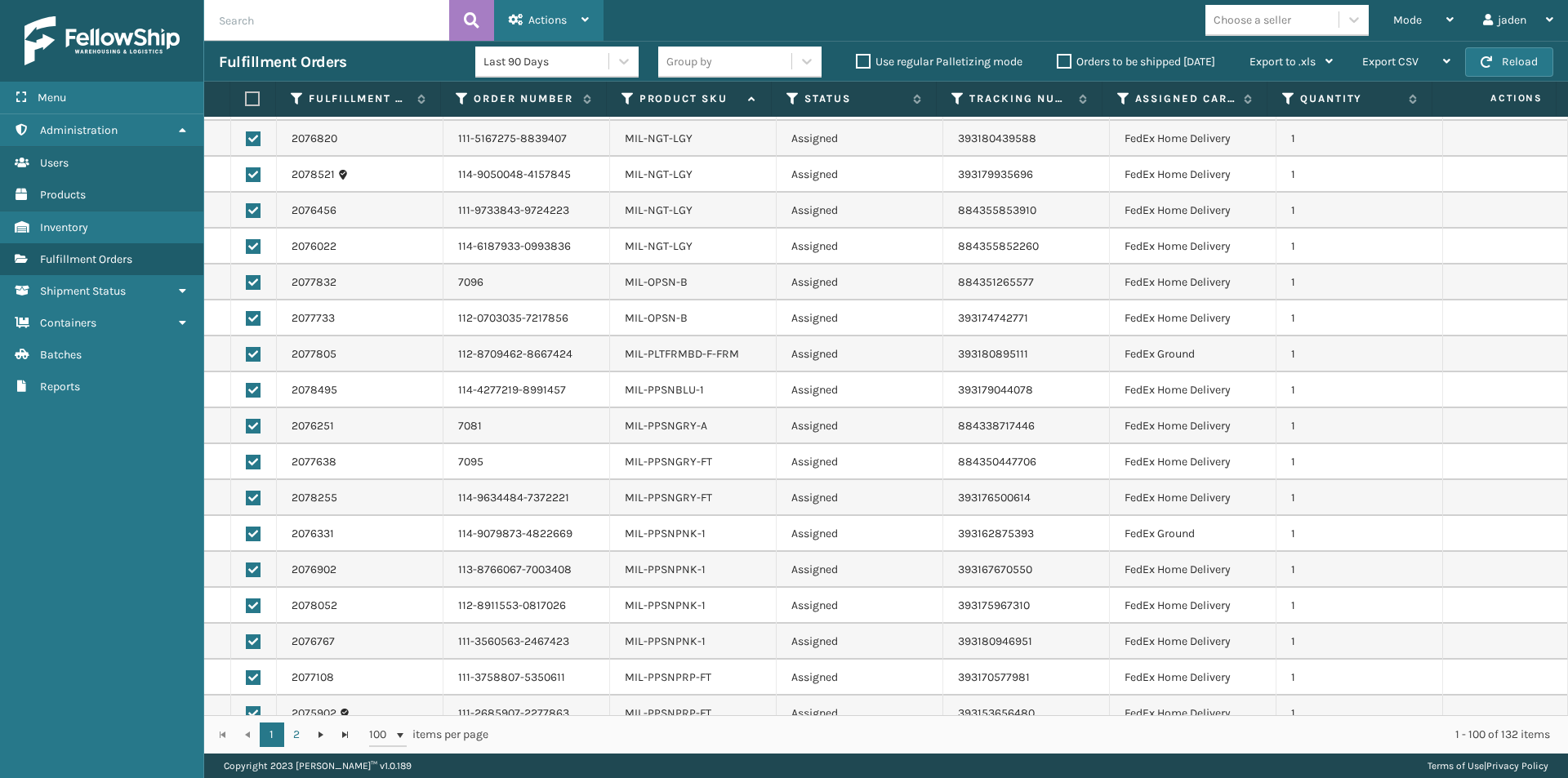
click at [534, 31] on div "Actions" at bounding box center [548, 20] width 80 height 40
drag, startPoint x: 124, startPoint y: 573, endPoint x: 500, endPoint y: 369, distance: 427.8
click at [123, 572] on div "Menu Administration Users Products Inventory Fulfillment Orders Shipment Status…" at bounding box center [102, 389] width 204 height 778
click at [255, 383] on label at bounding box center [252, 389] width 15 height 15
click at [247, 383] on input "checkbox" at bounding box center [246, 388] width 1 height 11
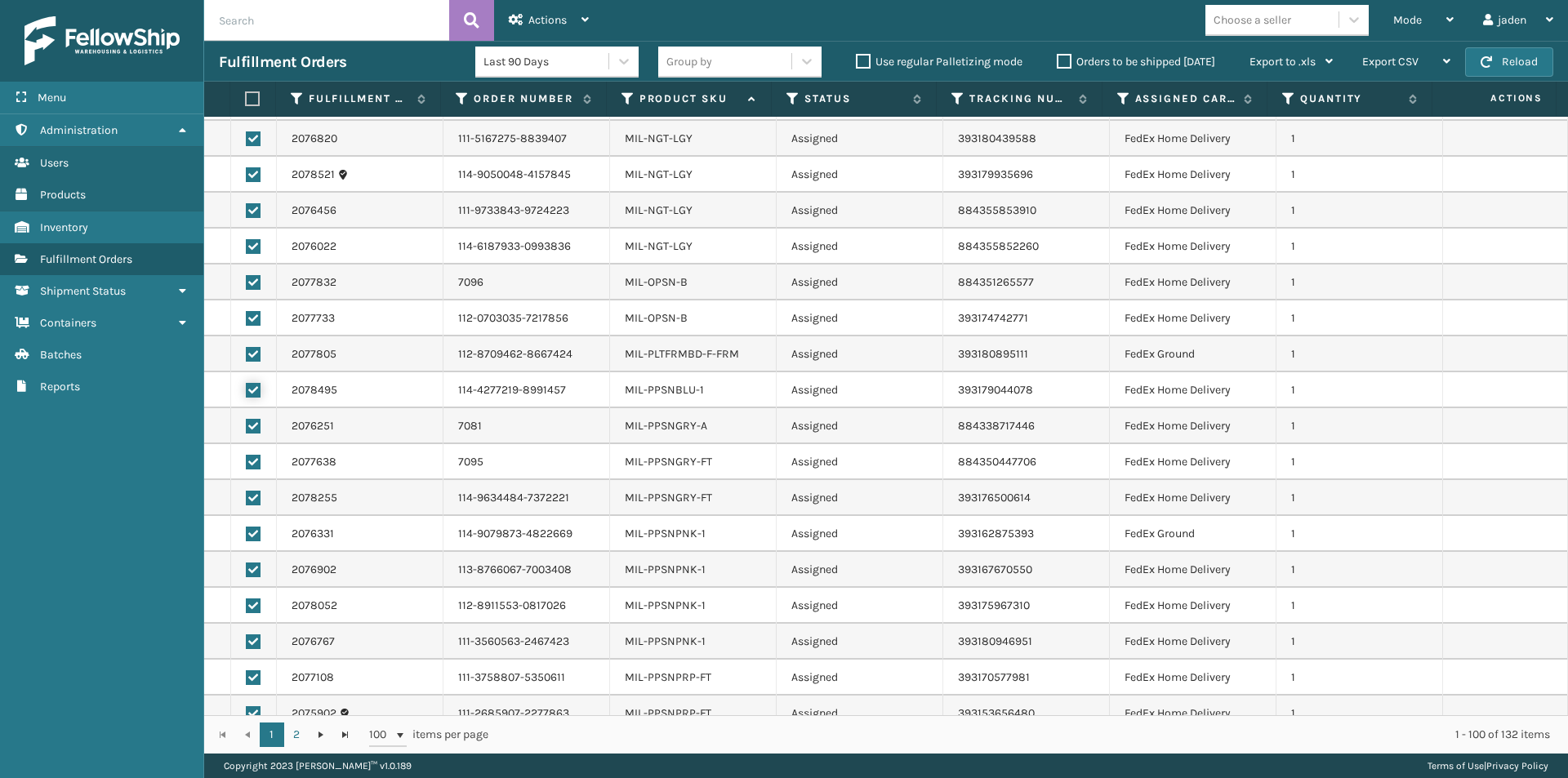
checkbox input "false"
drag, startPoint x: 249, startPoint y: 411, endPoint x: 249, endPoint y: 420, distance: 9.0
click at [249, 419] on td at bounding box center [253, 426] width 45 height 35
click at [249, 455] on label at bounding box center [252, 461] width 15 height 15
click at [247, 455] on input "checkbox" at bounding box center [246, 460] width 1 height 11
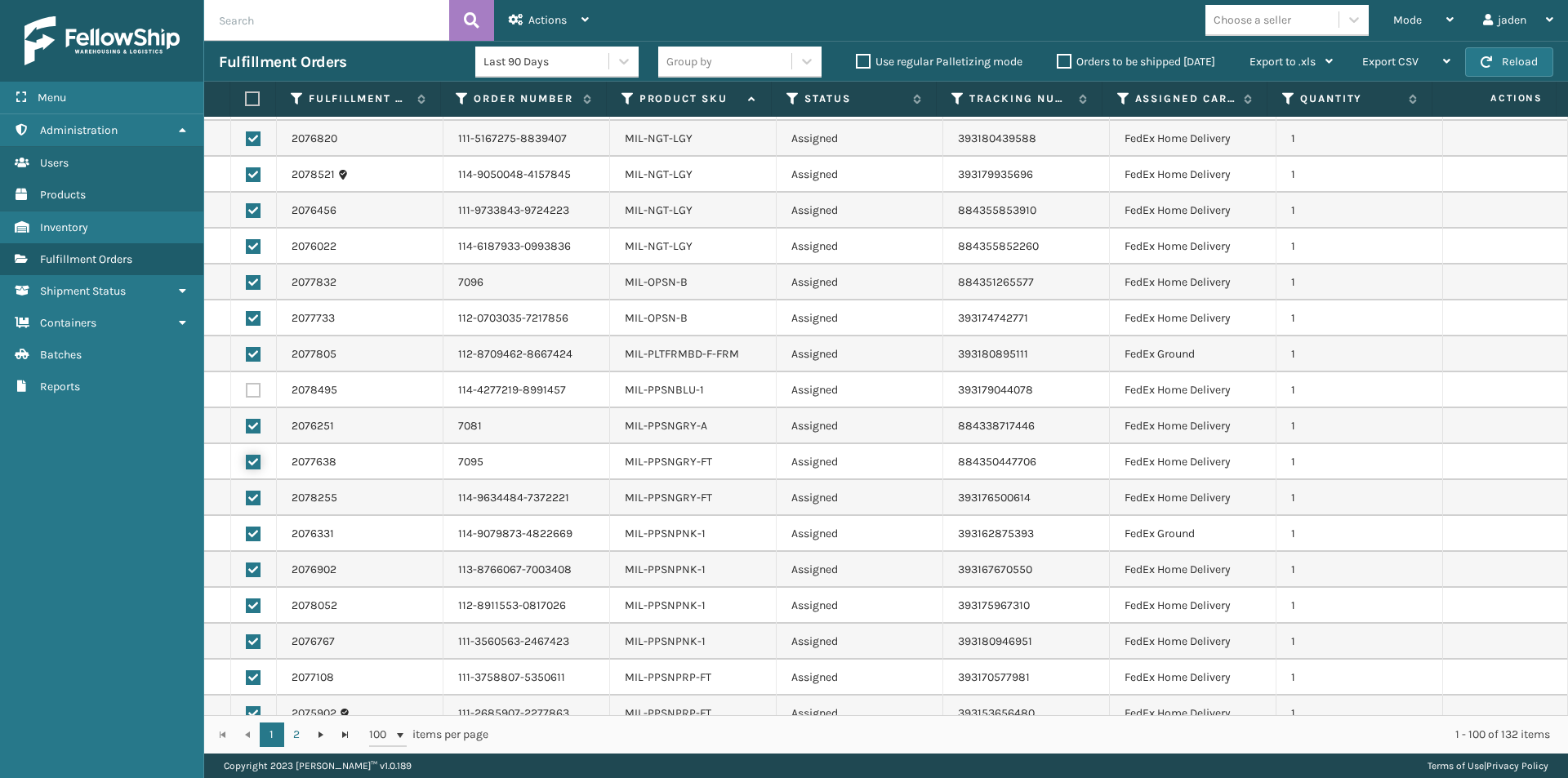
checkbox input "false"
click at [254, 408] on td at bounding box center [253, 426] width 45 height 35
click at [249, 418] on td at bounding box center [253, 426] width 45 height 35
drag, startPoint x: 251, startPoint y: 405, endPoint x: 263, endPoint y: 497, distance: 92.8
click at [251, 419] on label at bounding box center [252, 426] width 15 height 15
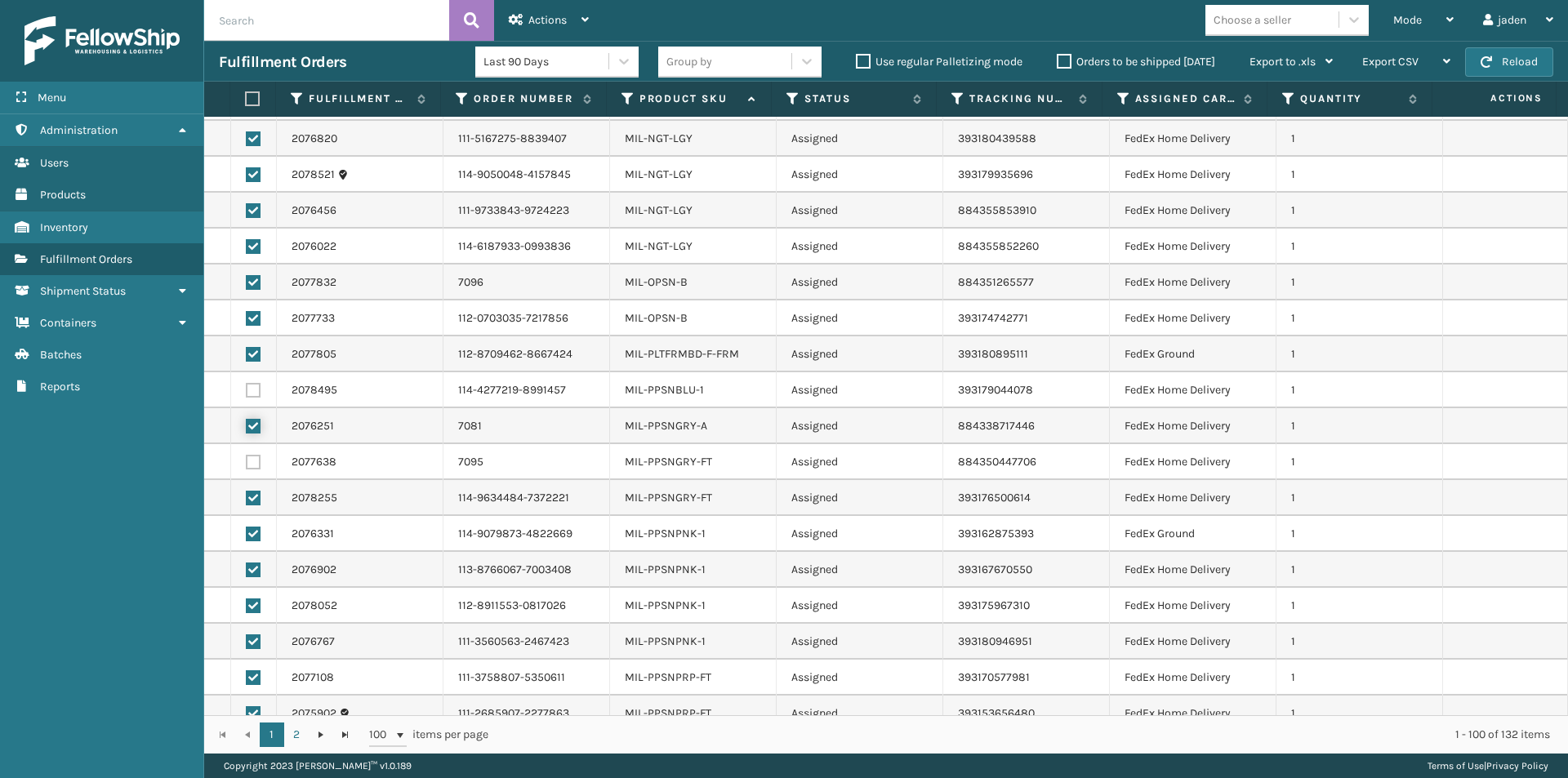
click at [247, 419] on input "checkbox" at bounding box center [246, 424] width 1 height 11
checkbox input "false"
drag, startPoint x: 260, startPoint y: 472, endPoint x: 251, endPoint y: 488, distance: 18.4
click at [257, 481] on td at bounding box center [253, 498] width 45 height 35
click at [251, 491] on label at bounding box center [252, 498] width 15 height 15
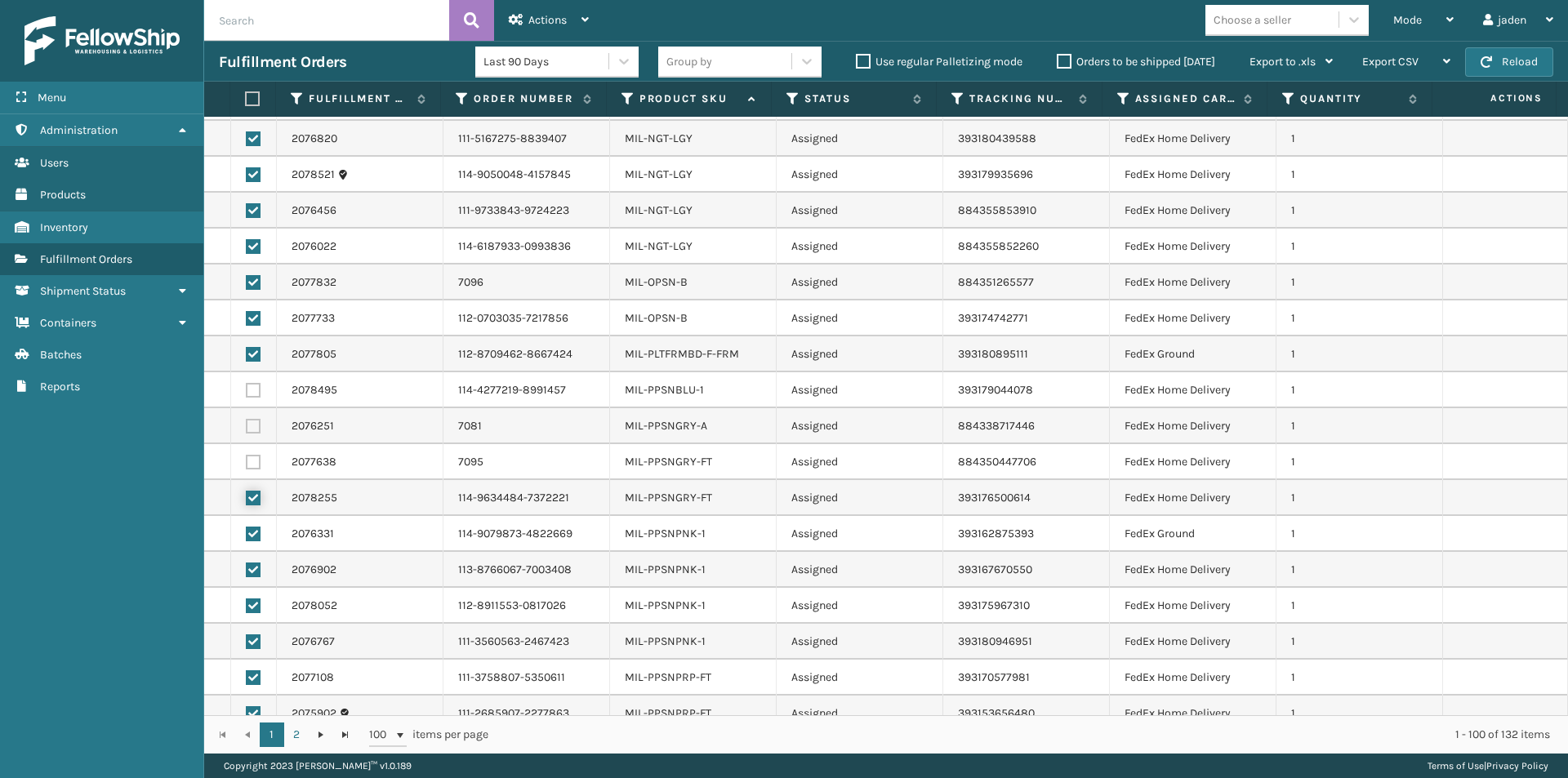
click at [247, 491] on input "checkbox" at bounding box center [246, 496] width 1 height 11
checkbox input "false"
click at [256, 532] on td at bounding box center [253, 533] width 45 height 35
drag, startPoint x: 255, startPoint y: 519, endPoint x: 253, endPoint y: 547, distance: 28.1
click at [255, 527] on label at bounding box center [252, 533] width 15 height 15
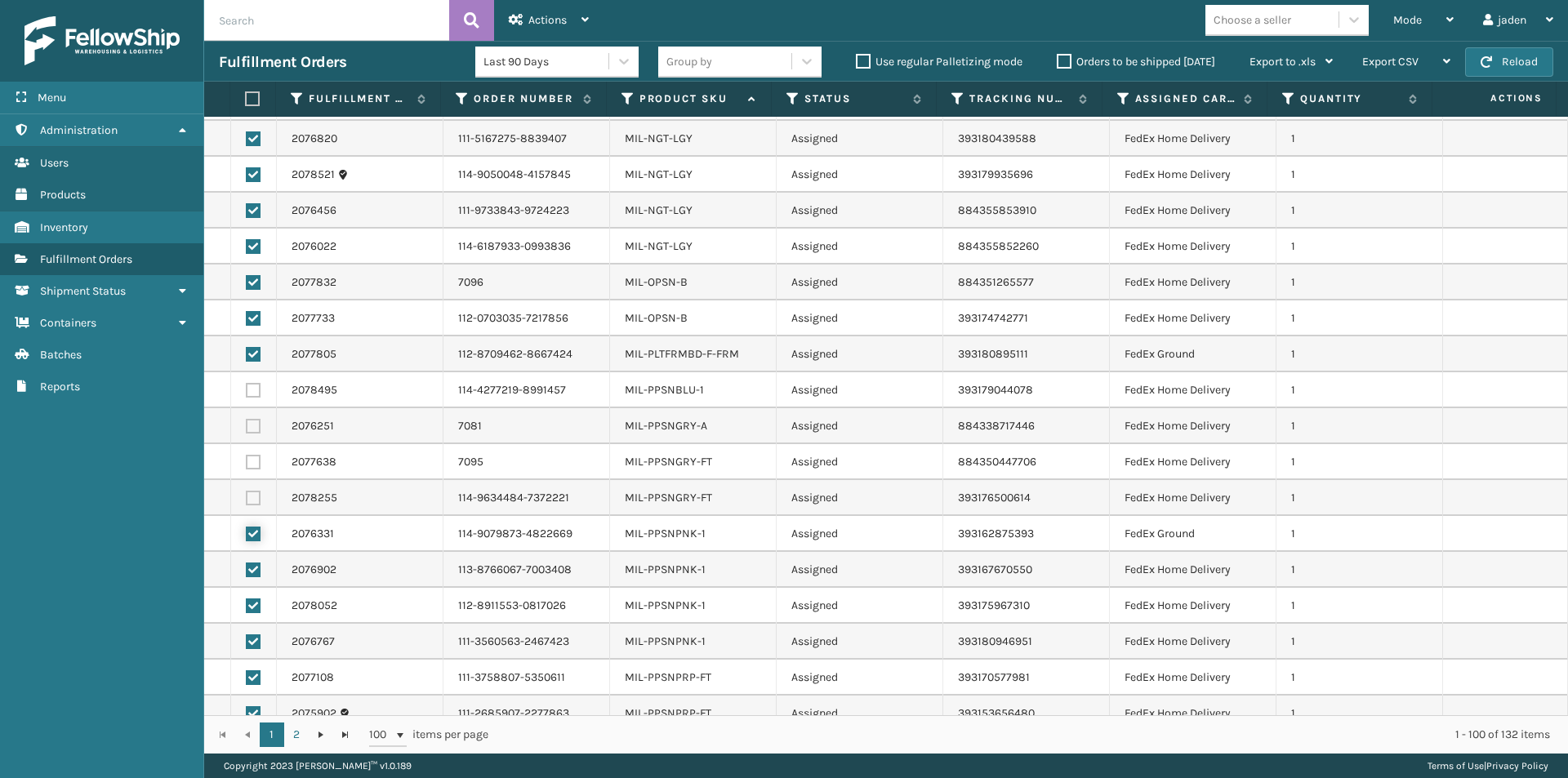
click at [247, 527] on input "checkbox" at bounding box center [246, 531] width 1 height 11
checkbox input "false"
click at [253, 562] on label at bounding box center [252, 569] width 15 height 15
click at [247, 562] on input "checkbox" at bounding box center [246, 567] width 1 height 11
checkbox input "false"
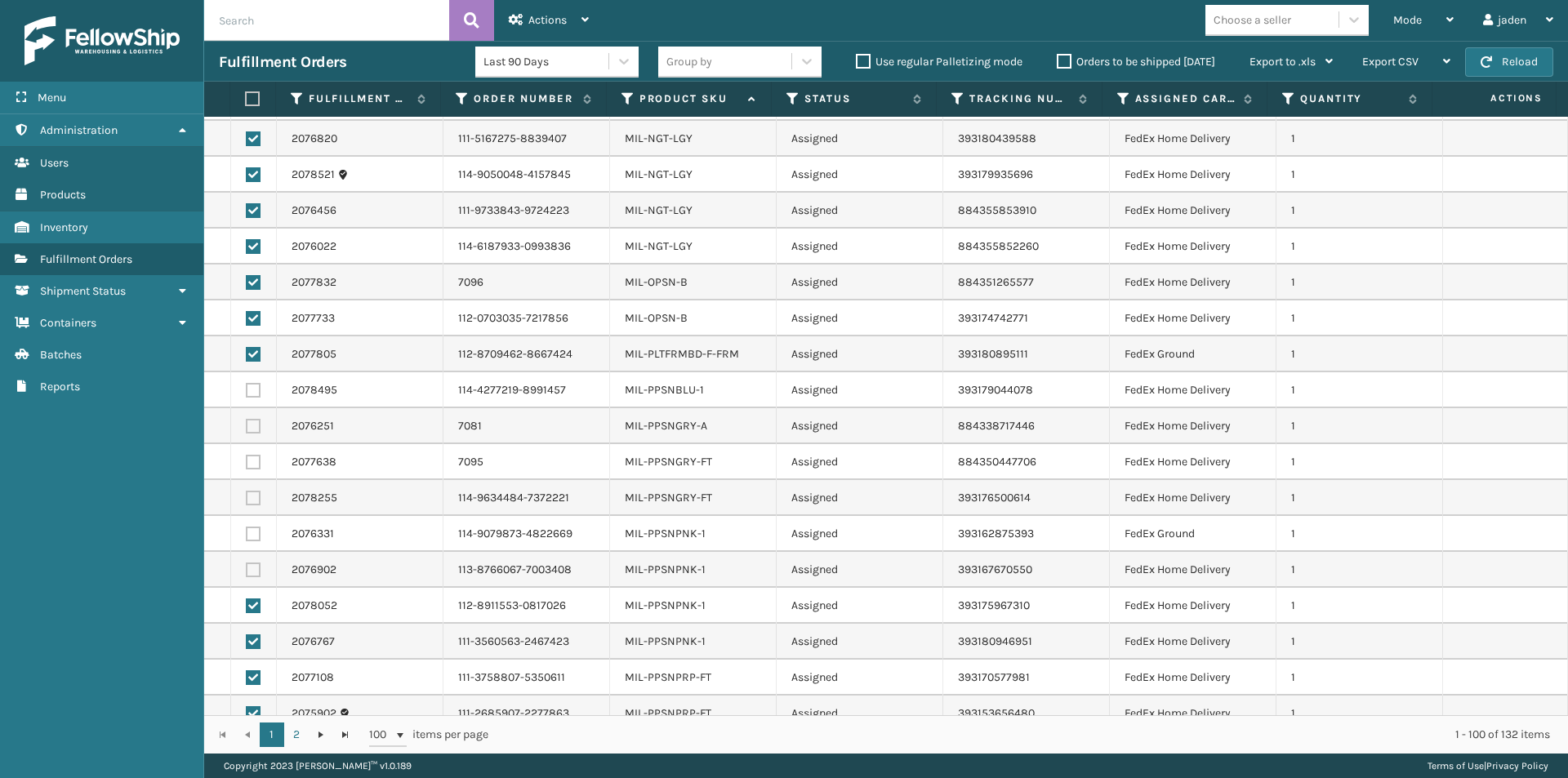
drag, startPoint x: 253, startPoint y: 581, endPoint x: 254, endPoint y: 605, distance: 24.0
click at [254, 604] on td at bounding box center [253, 605] width 45 height 35
click at [249, 706] on label at bounding box center [252, 713] width 15 height 15
click at [247, 706] on input "checkbox" at bounding box center [246, 711] width 1 height 11
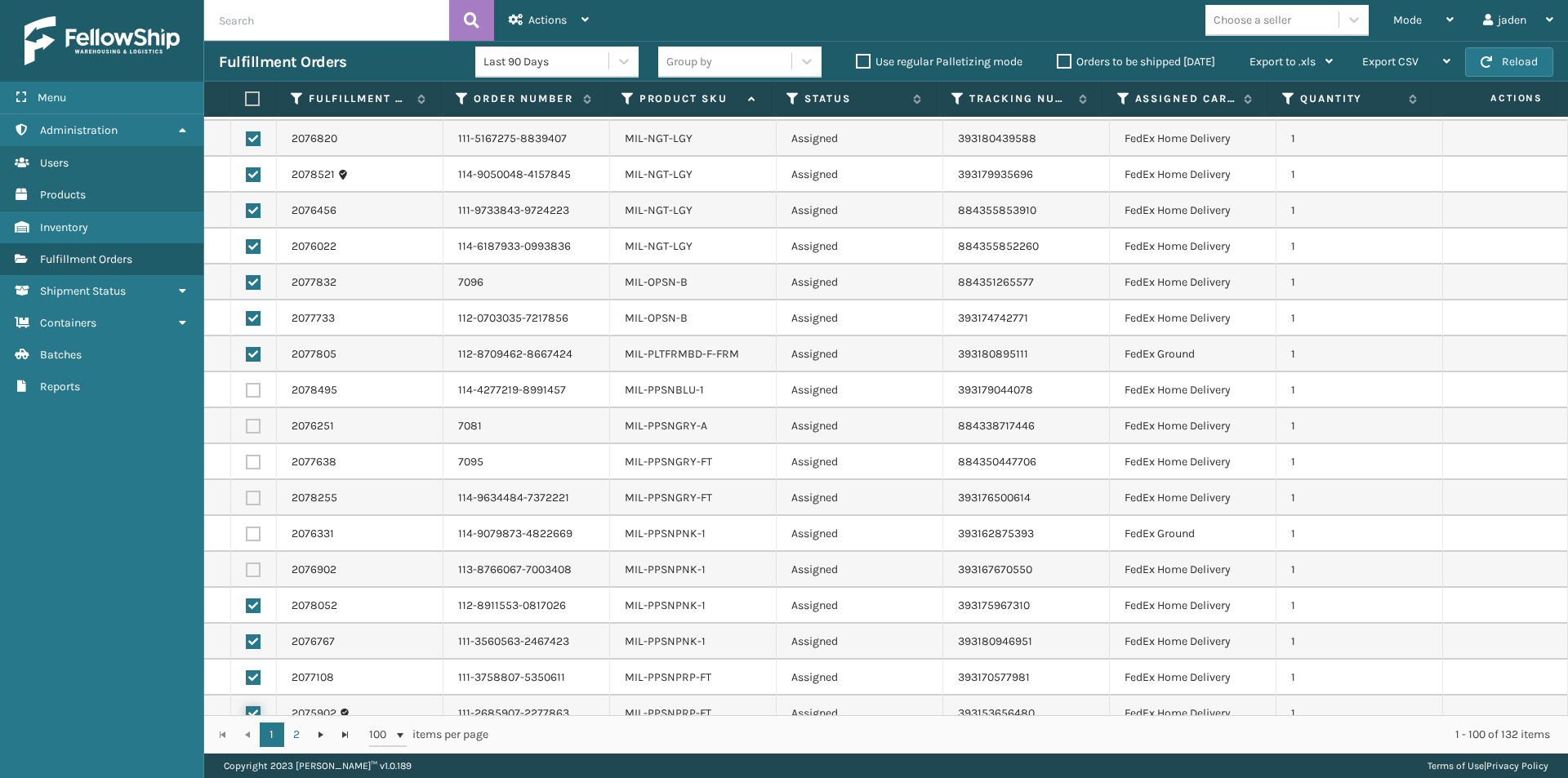
checkbox input "false"
click at [247, 671] on label at bounding box center [252, 677] width 15 height 15
click at [247, 671] on input "checkbox" at bounding box center [246, 675] width 1 height 11
checkbox input "false"
click at [252, 634] on label at bounding box center [252, 641] width 15 height 15
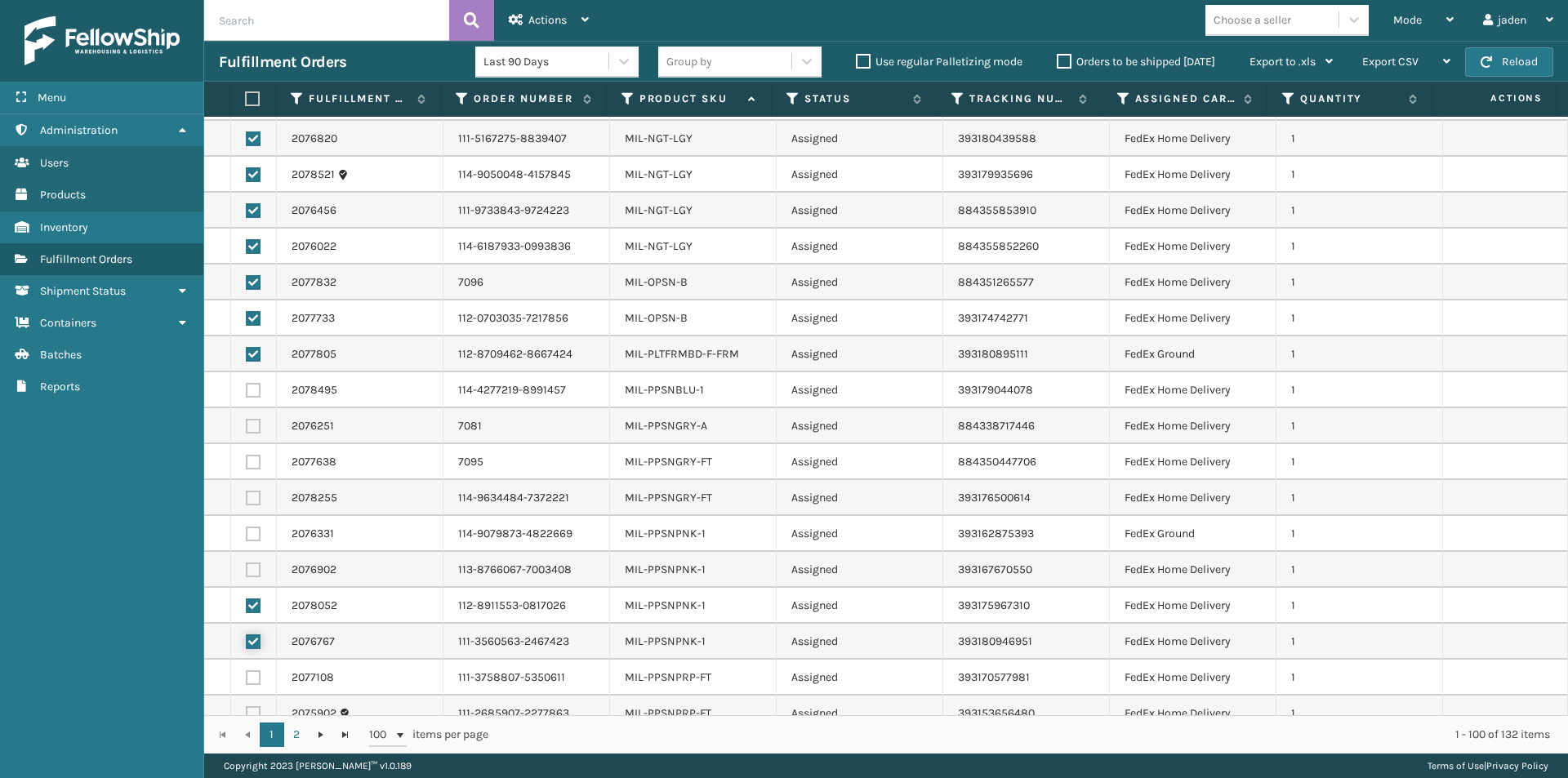
click at [247, 634] on input "checkbox" at bounding box center [246, 639] width 1 height 11
checkbox input "false"
click at [251, 599] on label at bounding box center [252, 605] width 15 height 15
click at [247, 599] on input "checkbox" at bounding box center [246, 603] width 1 height 11
checkbox input "false"
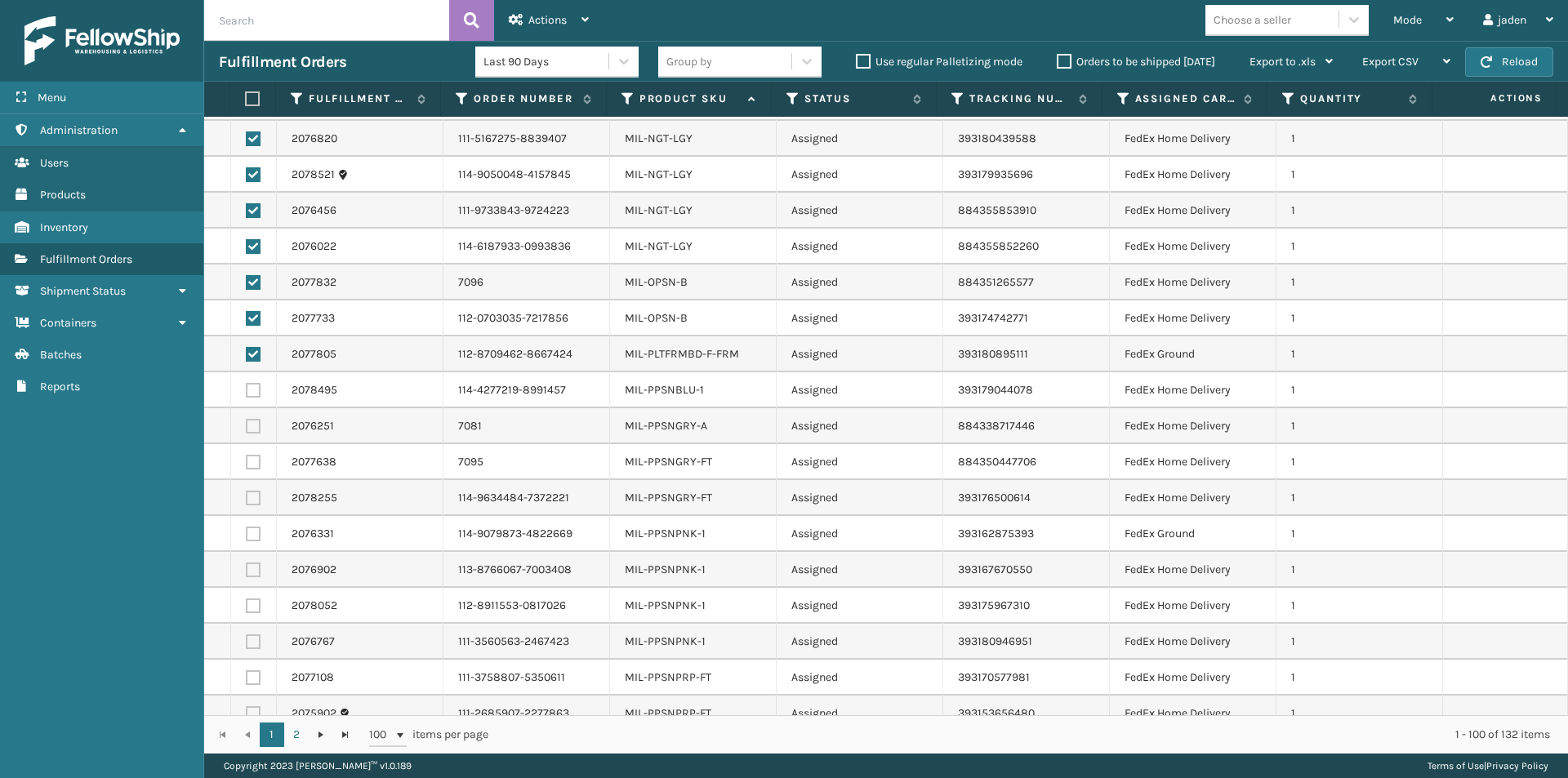
click at [377, 598] on div "2078052" at bounding box center [360, 605] width 136 height 17
click at [548, 18] on span "Actions" at bounding box center [547, 20] width 38 height 14
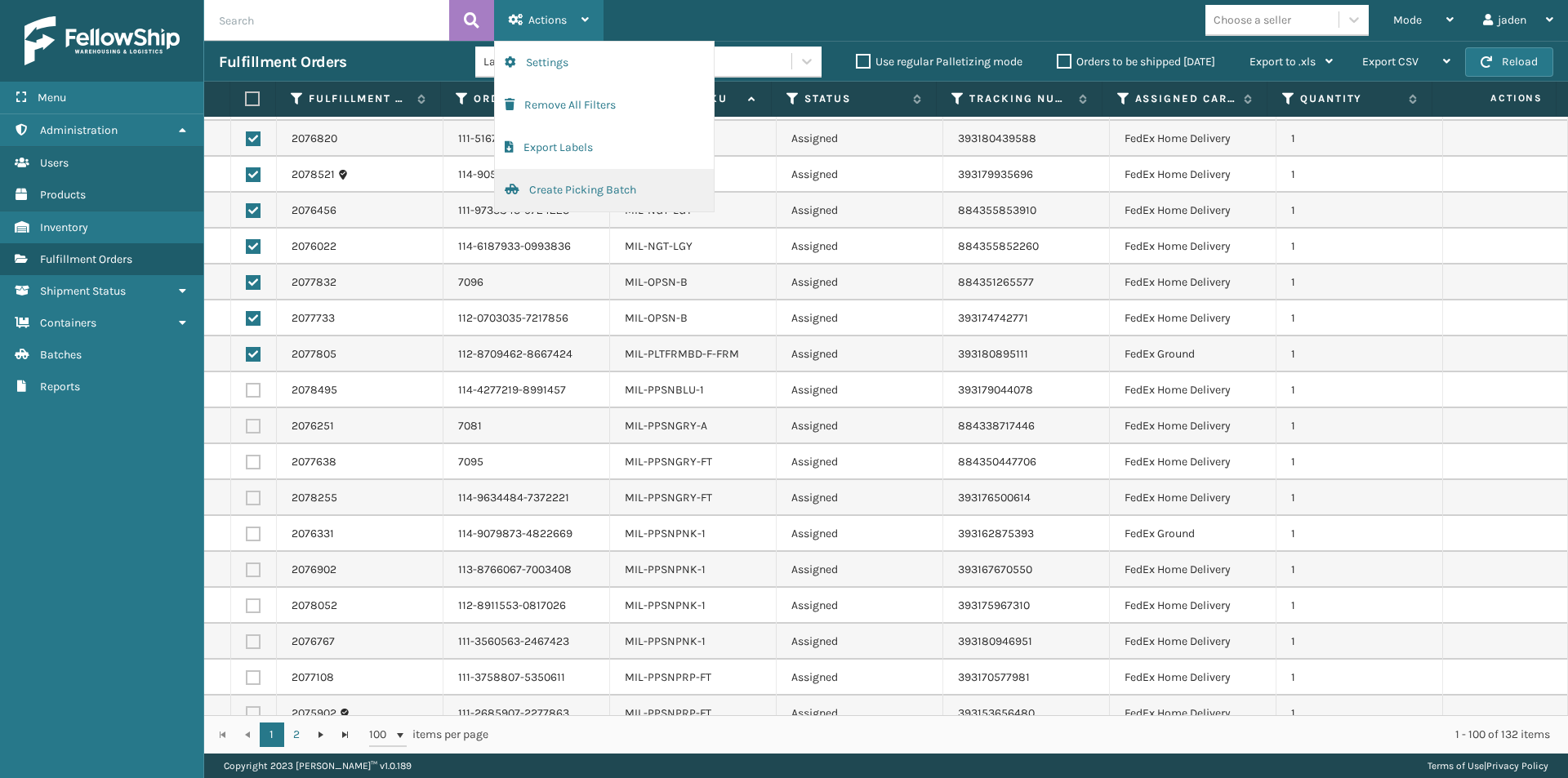
click at [585, 191] on button "Create Picking Batch" at bounding box center [605, 189] width 219 height 42
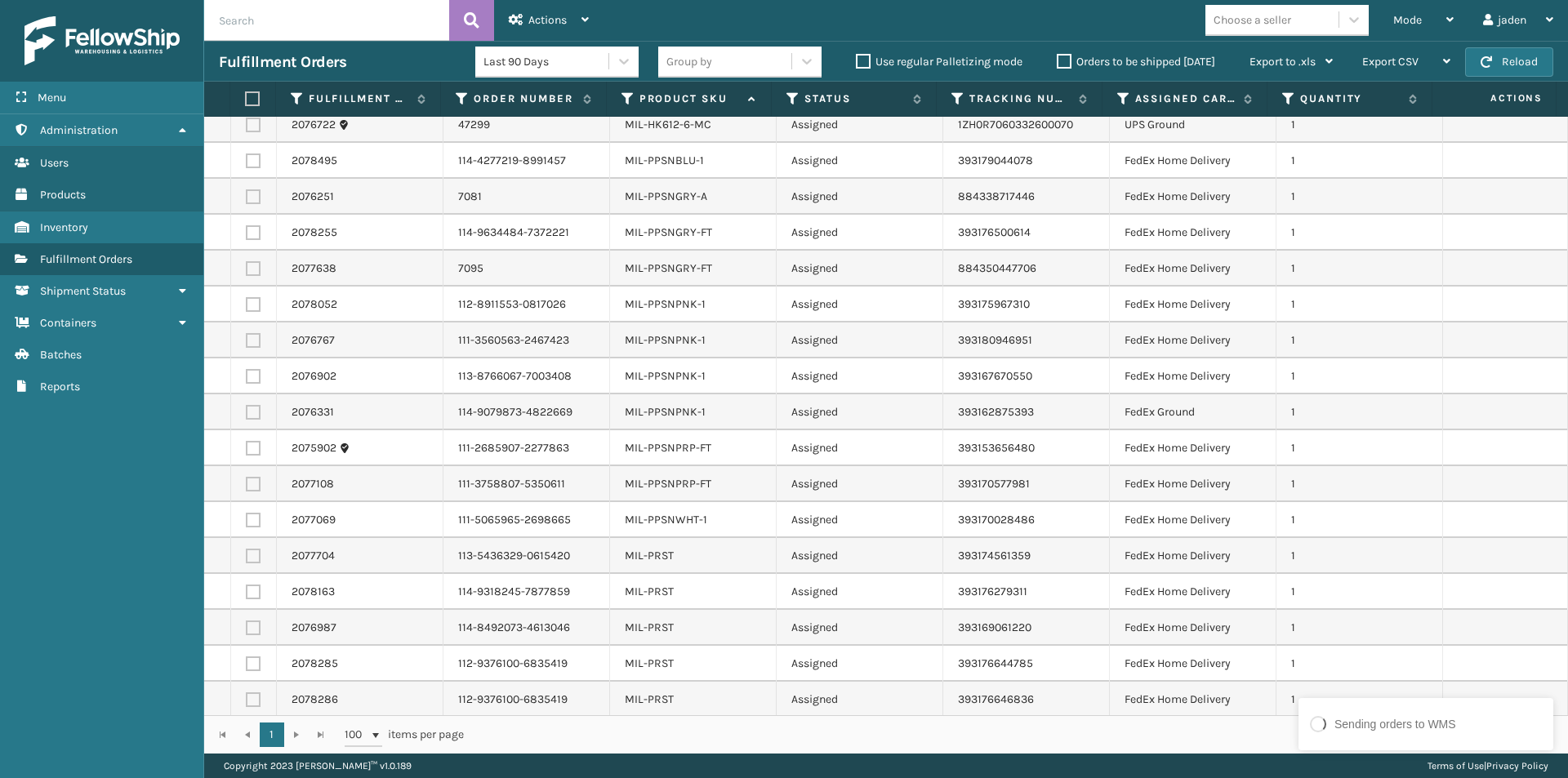
scroll to position [0, 0]
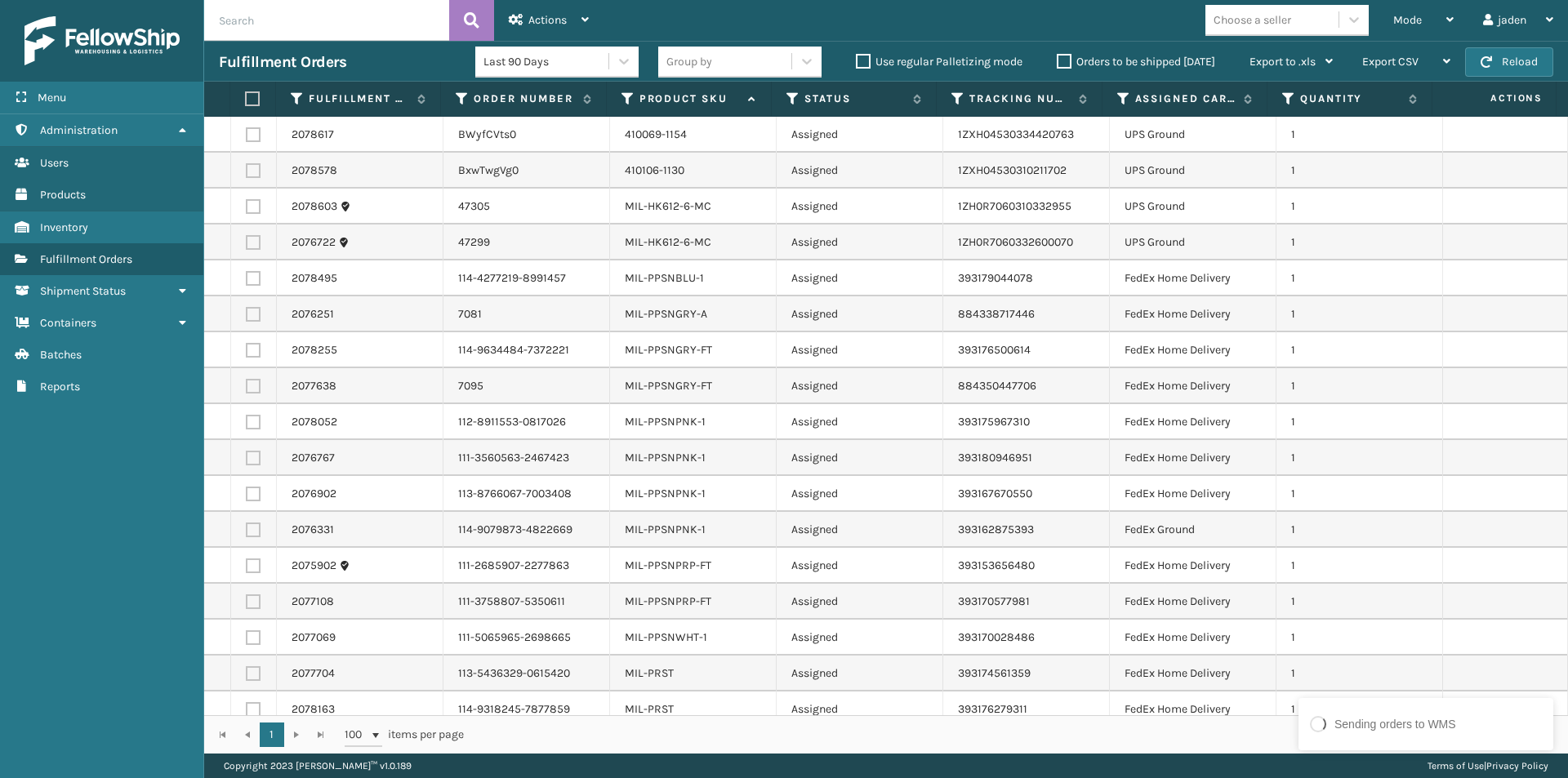
click at [252, 99] on label at bounding box center [249, 99] width 11 height 15
click at [246, 99] on input "checkbox" at bounding box center [245, 99] width 1 height 11
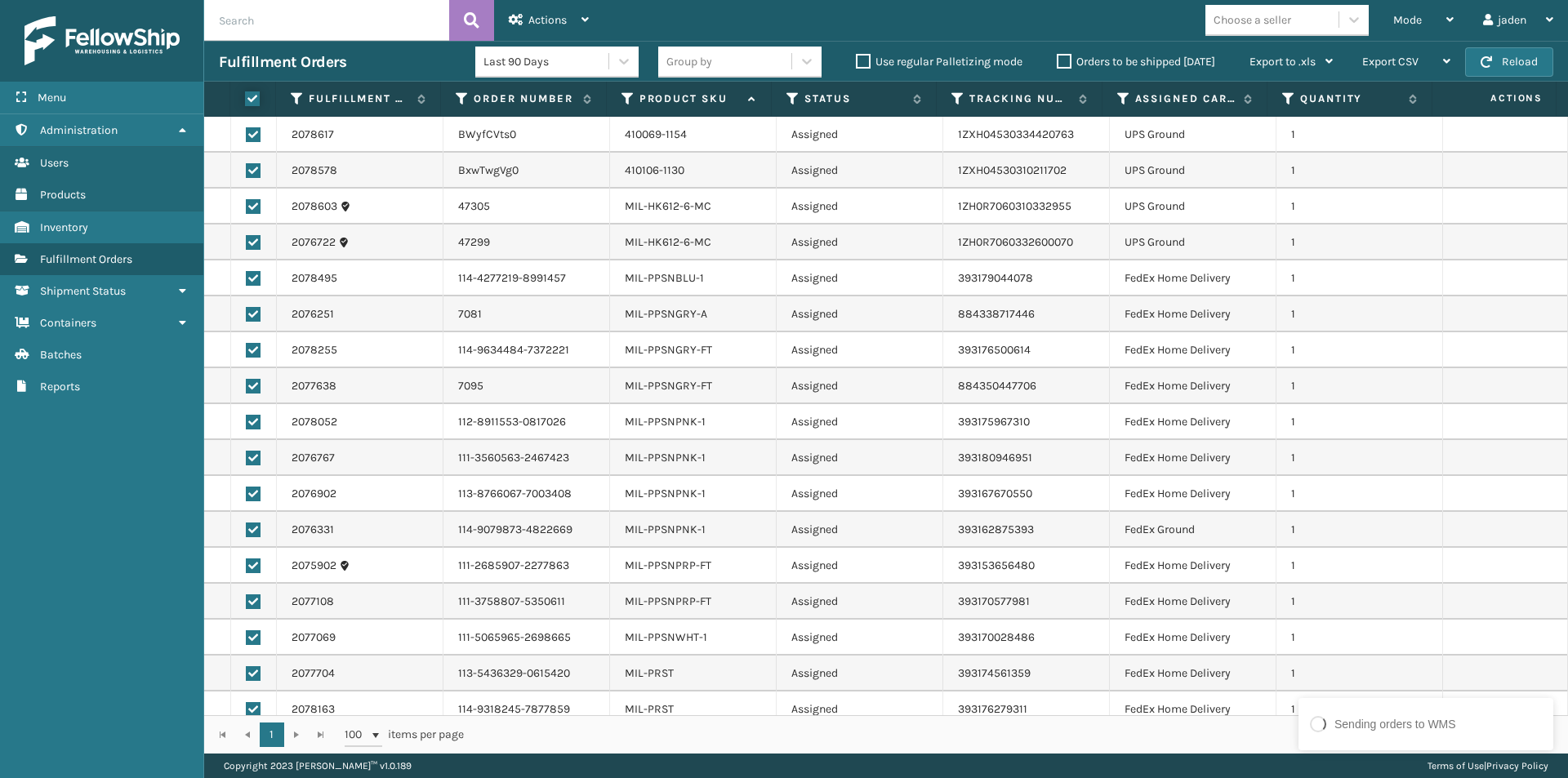
checkbox input "true"
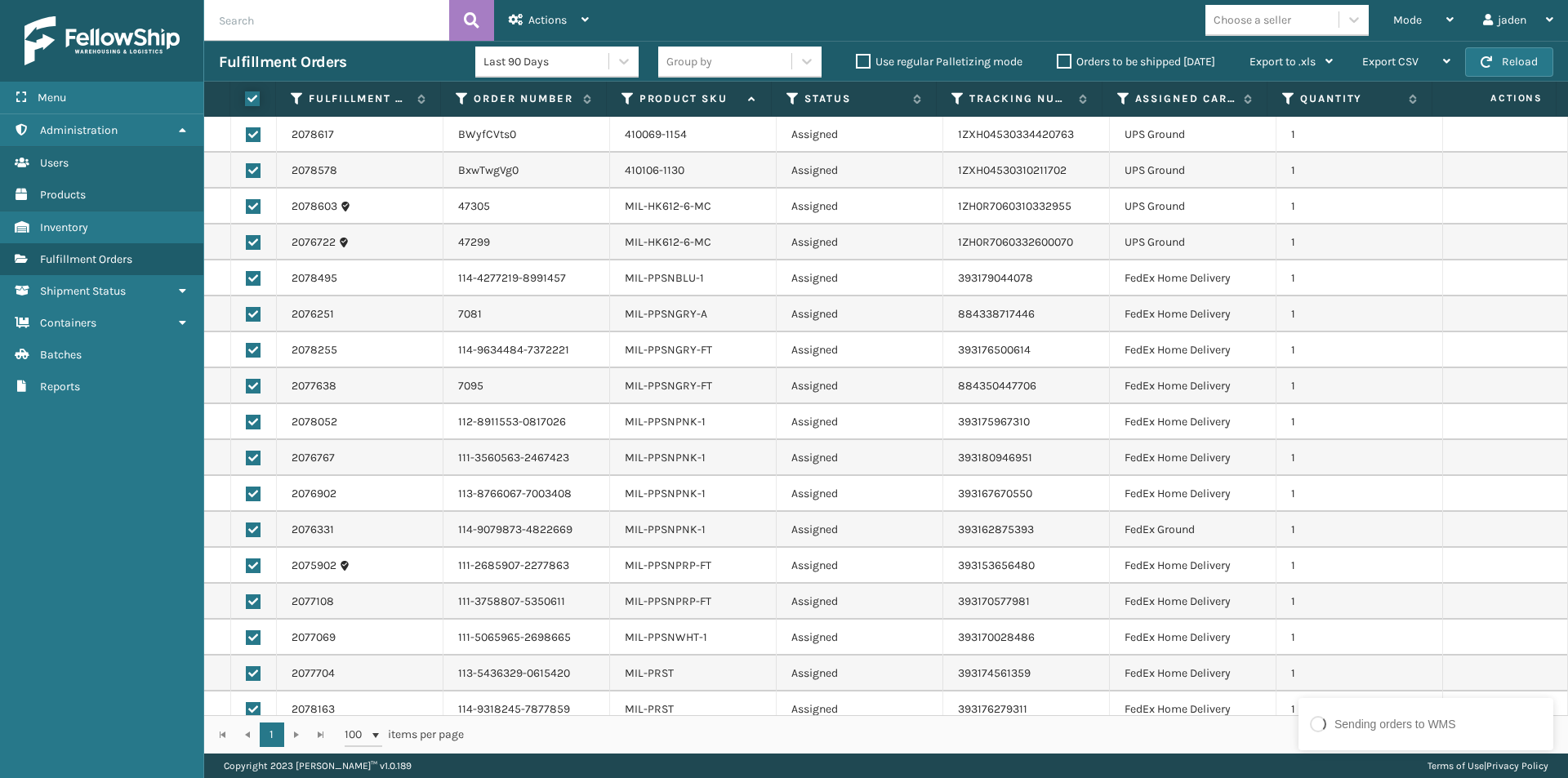
checkbox input "true"
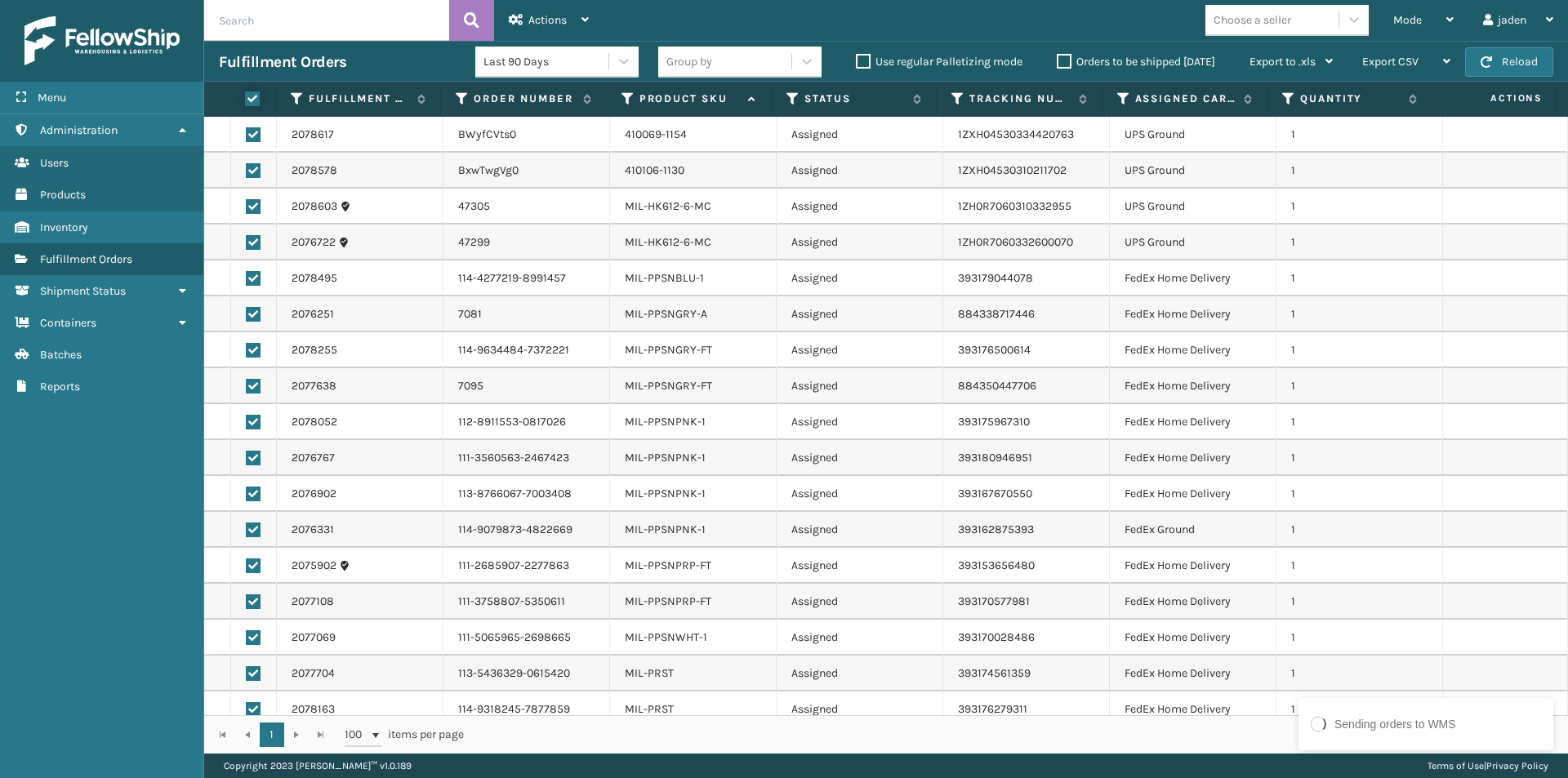
checkbox input "true"
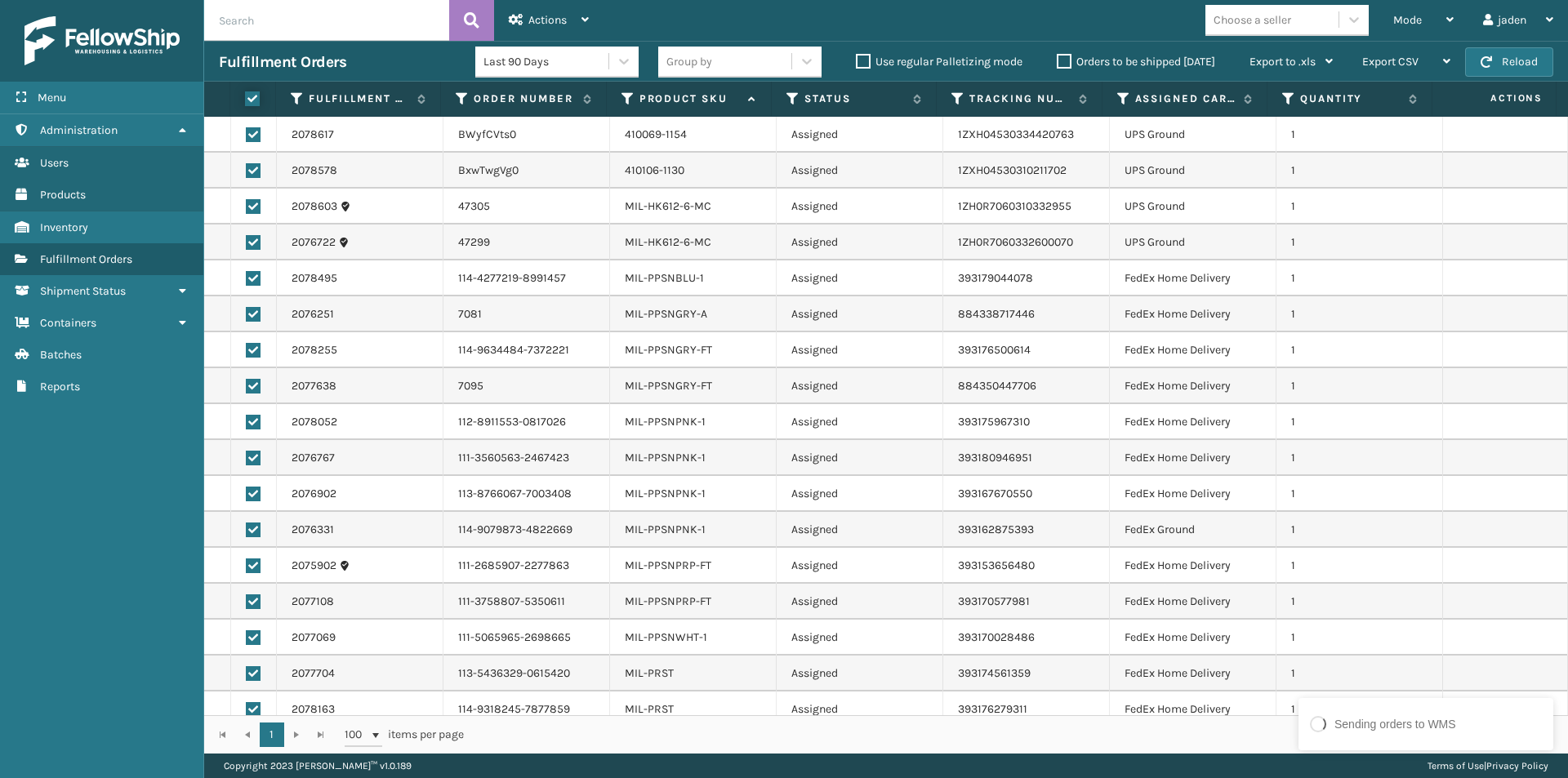
checkbox input "true"
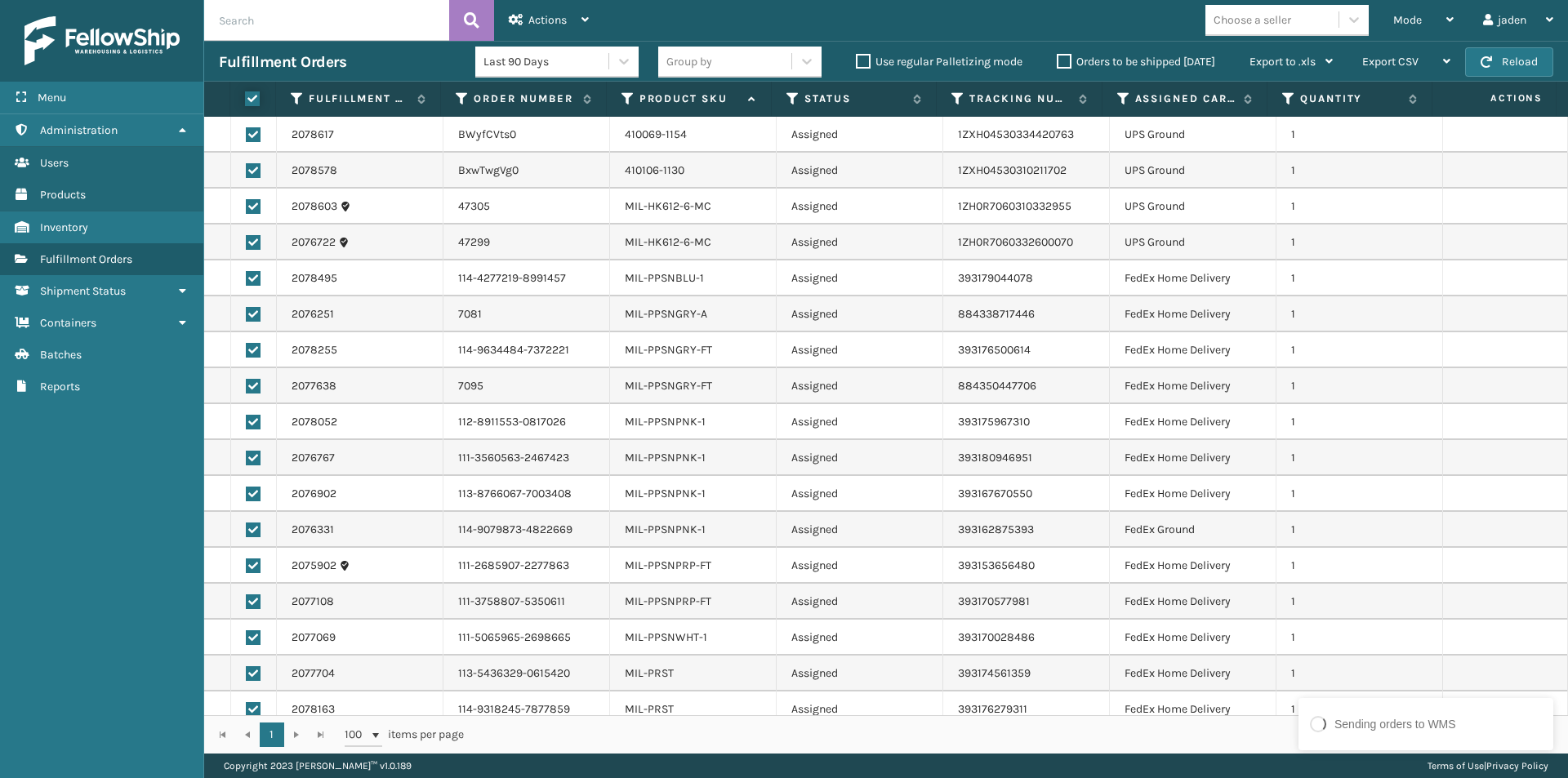
checkbox input "true"
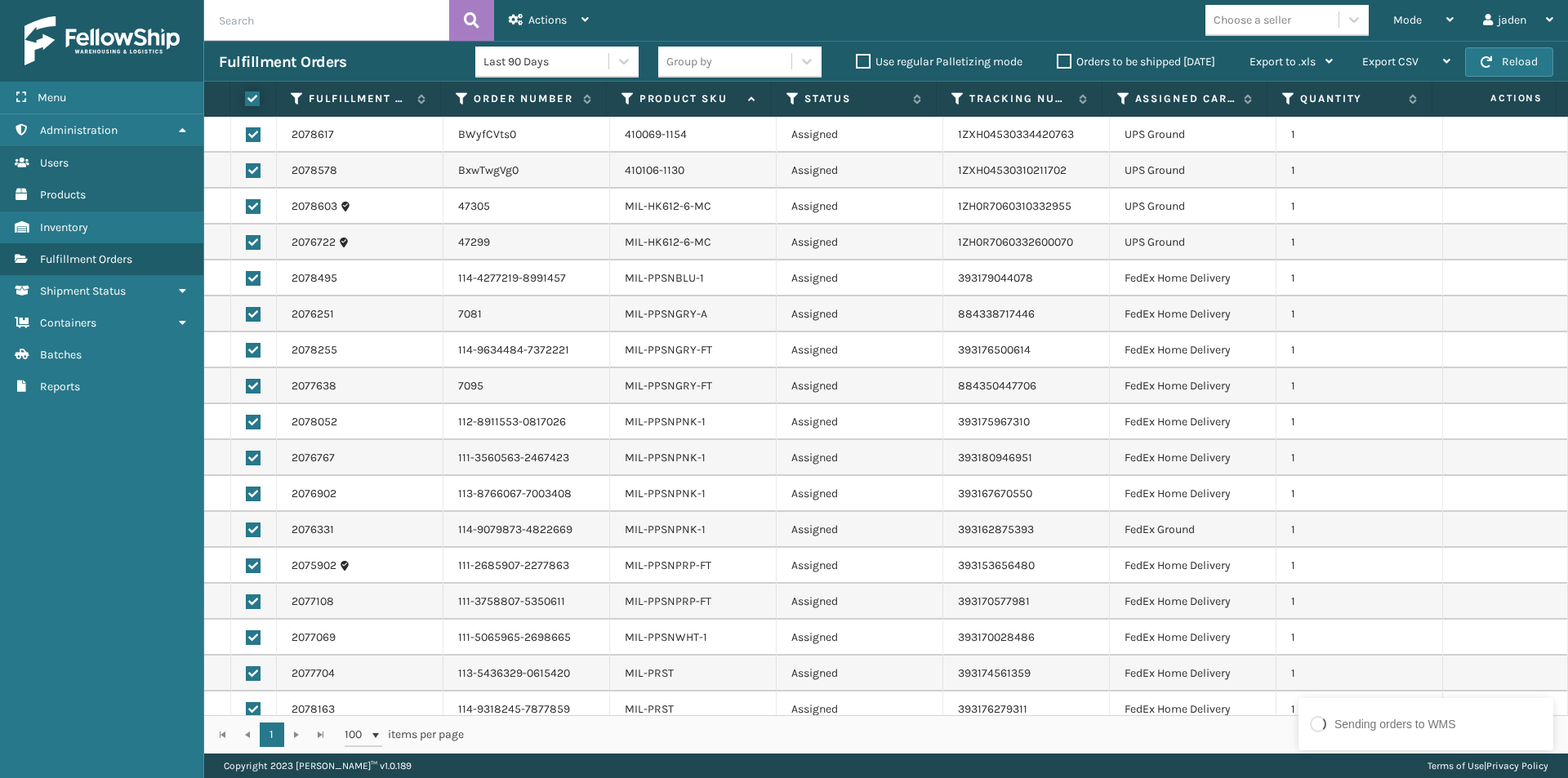
checkbox input "true"
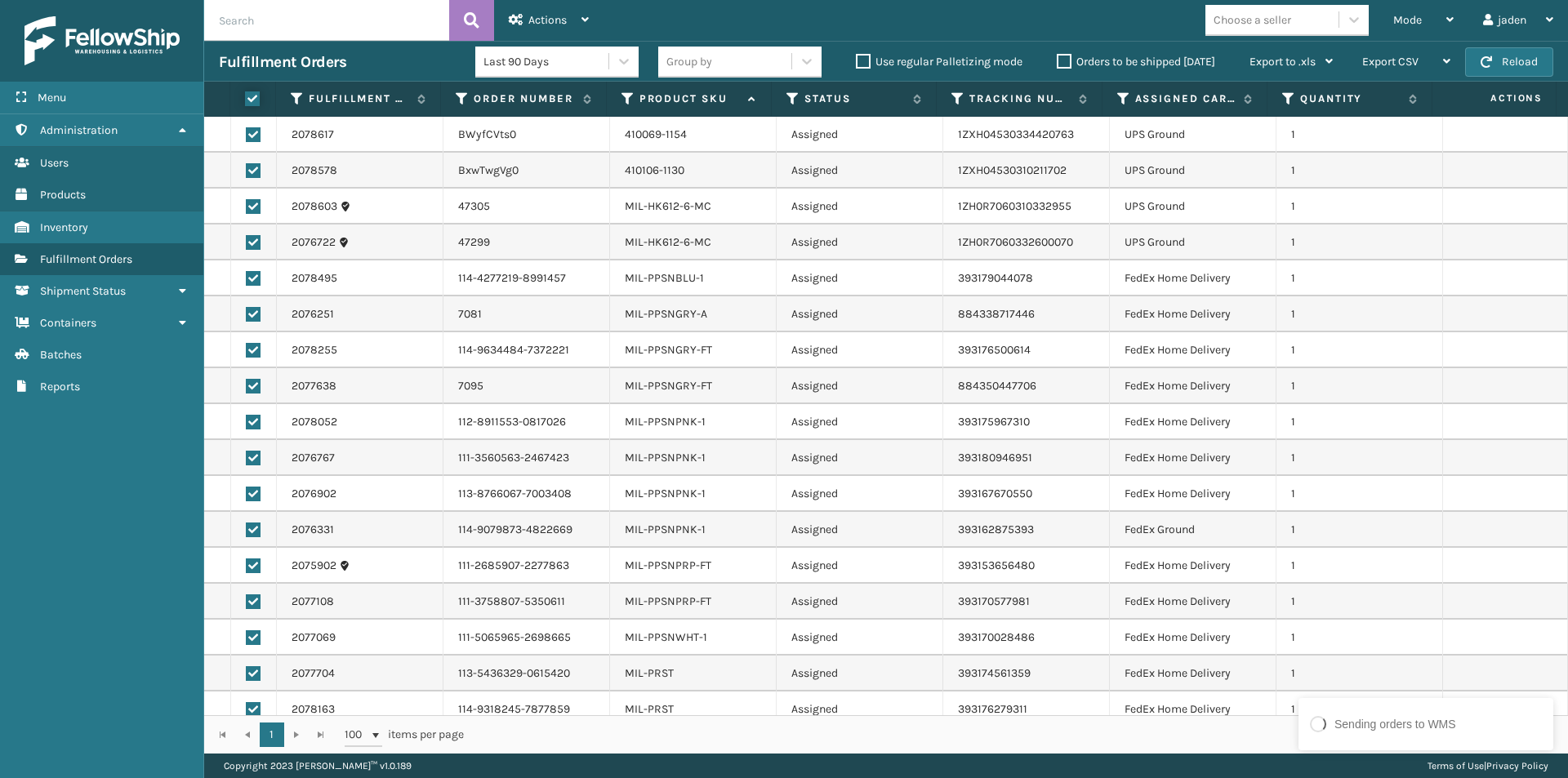
checkbox input "true"
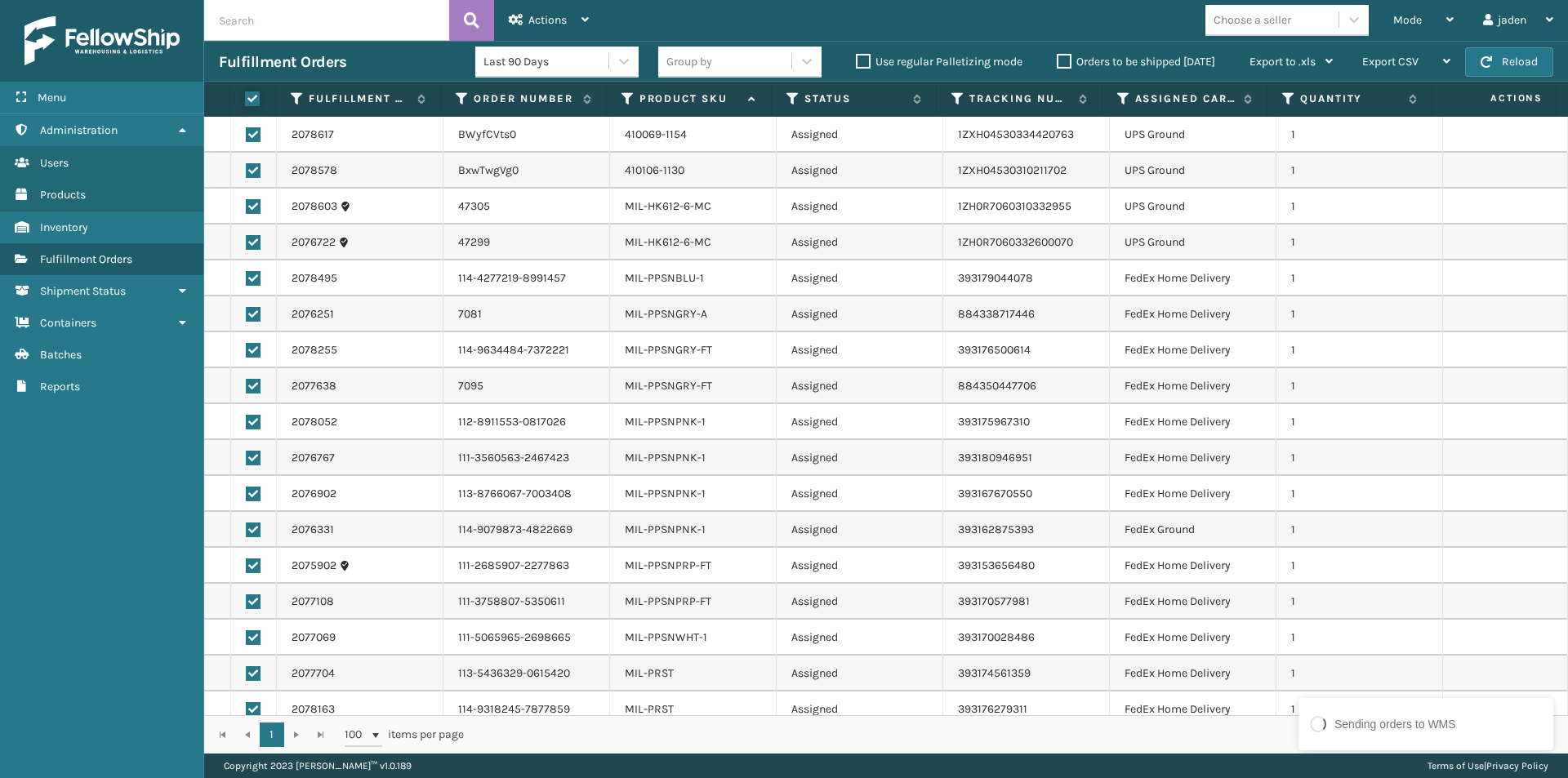
checkbox input "true"
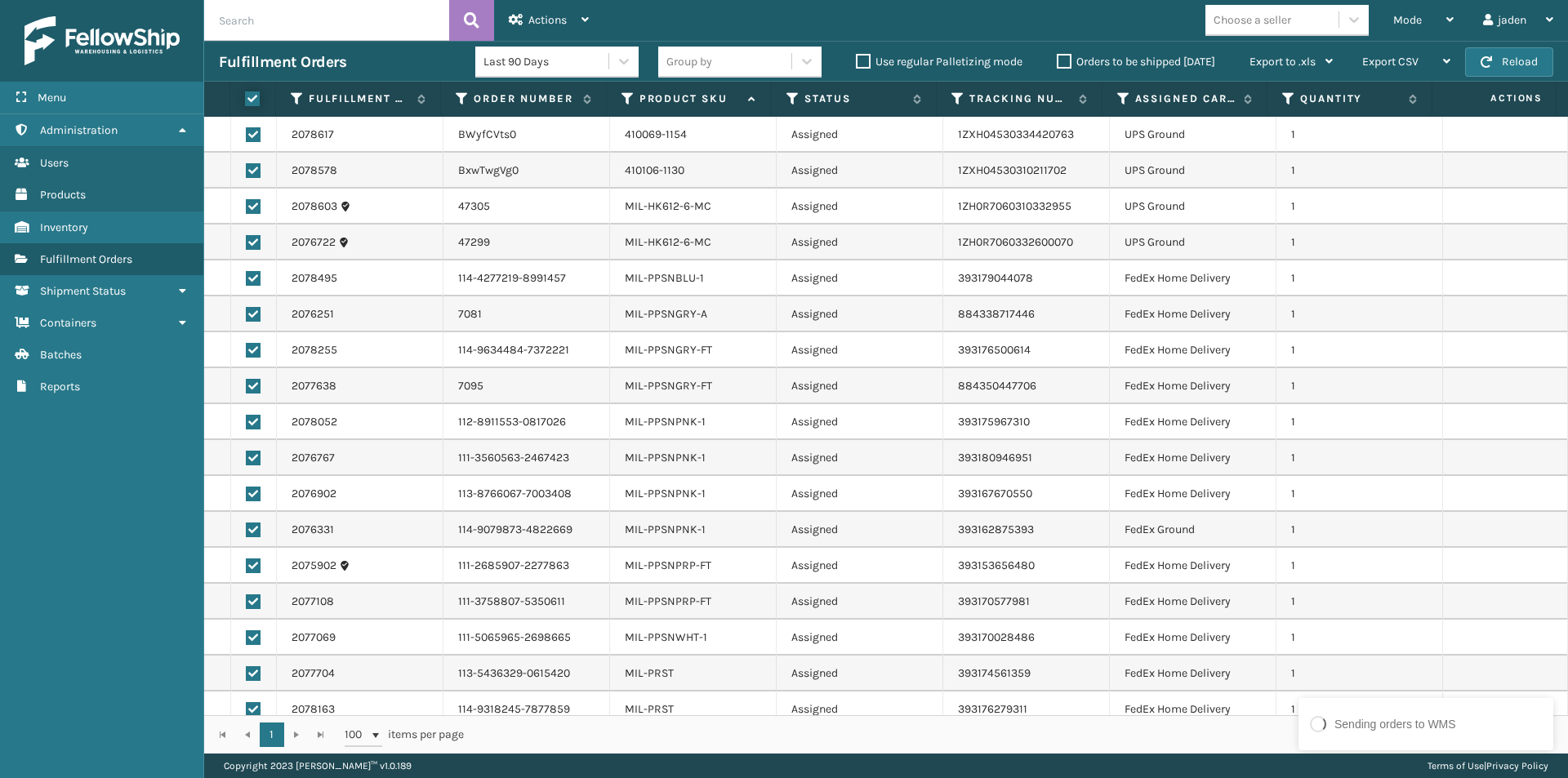
checkbox input "true"
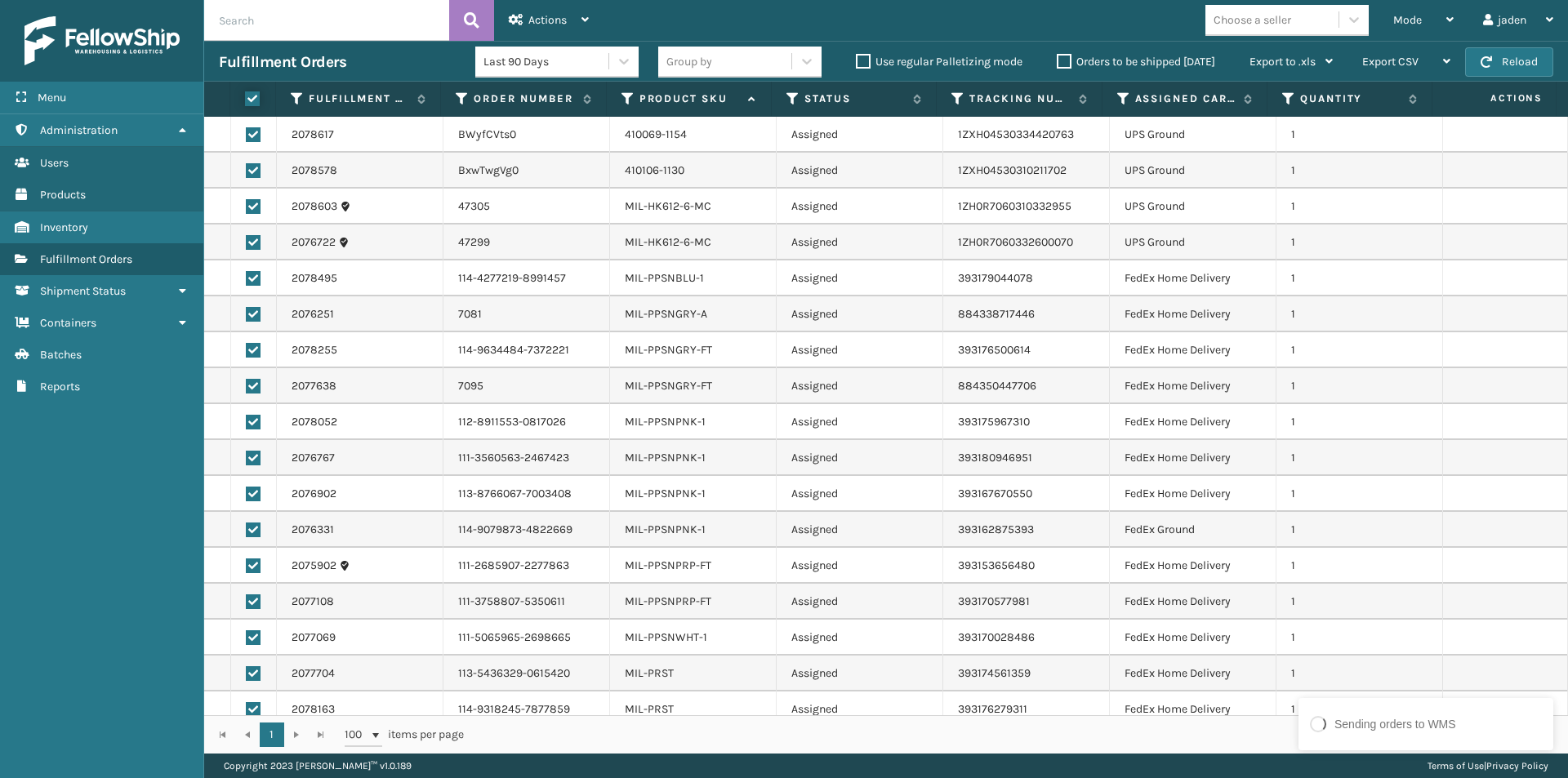
checkbox input "true"
click at [252, 135] on label at bounding box center [252, 134] width 15 height 15
click at [247, 135] on input "checkbox" at bounding box center [246, 132] width 1 height 11
checkbox input "false"
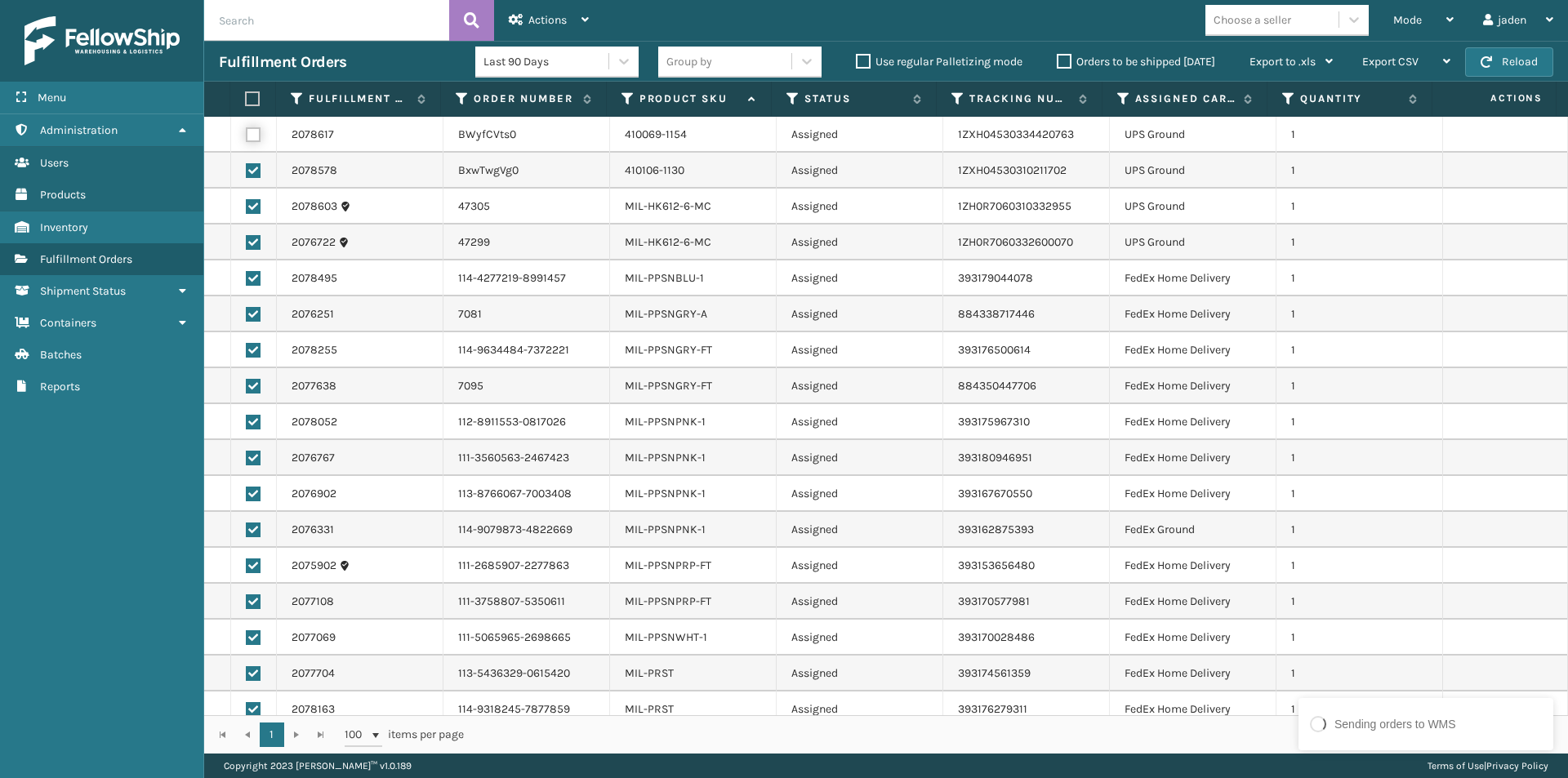
checkbox input "false"
click at [254, 169] on label at bounding box center [252, 171] width 15 height 15
click at [247, 169] on input "checkbox" at bounding box center [246, 169] width 1 height 11
checkbox input "false"
click at [257, 209] on label at bounding box center [252, 206] width 15 height 15
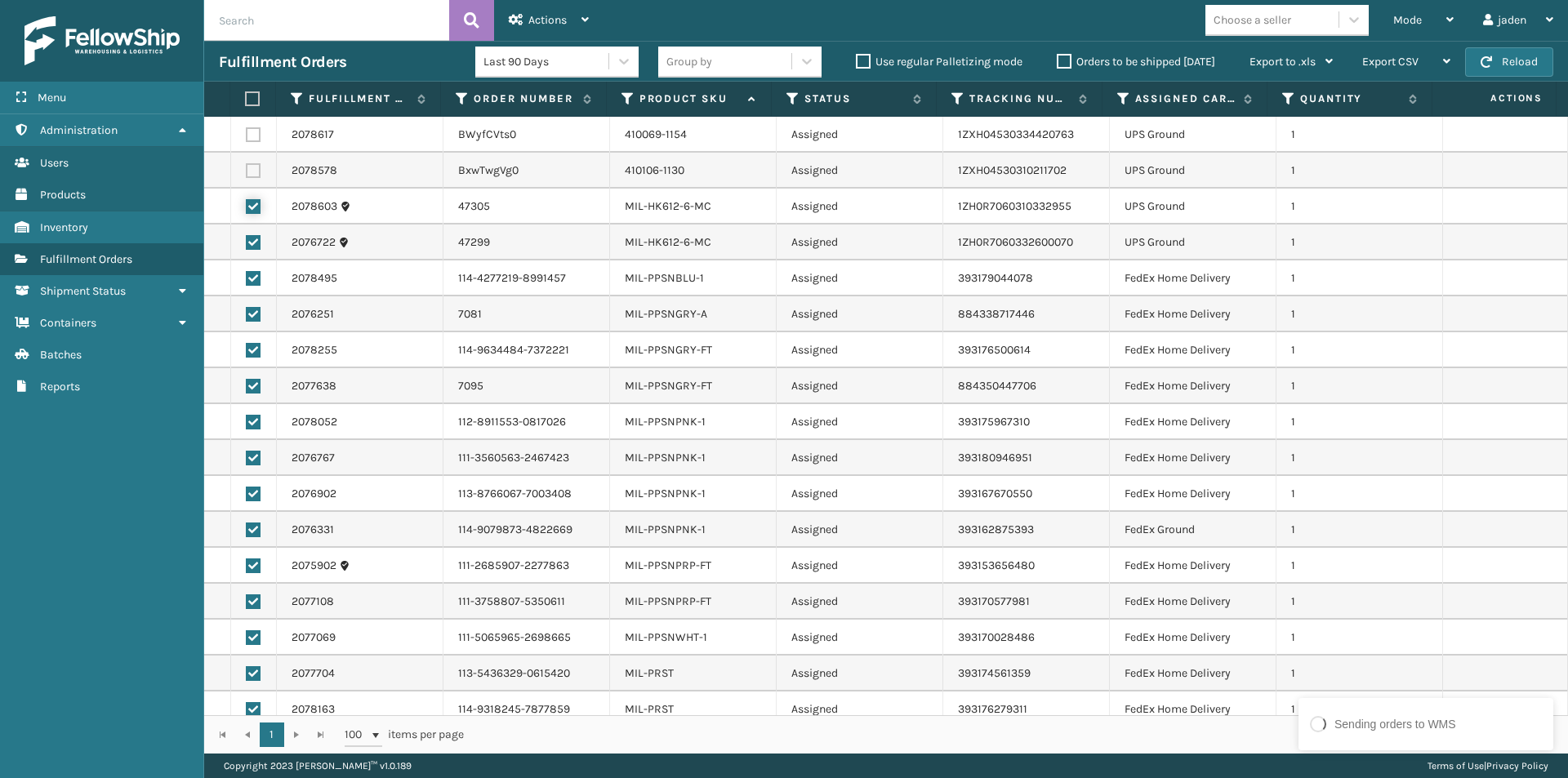
click at [247, 209] on input "checkbox" at bounding box center [246, 204] width 1 height 11
checkbox input "false"
click at [255, 243] on label at bounding box center [252, 242] width 15 height 15
click at [247, 243] on input "checkbox" at bounding box center [246, 240] width 1 height 11
checkbox input "false"
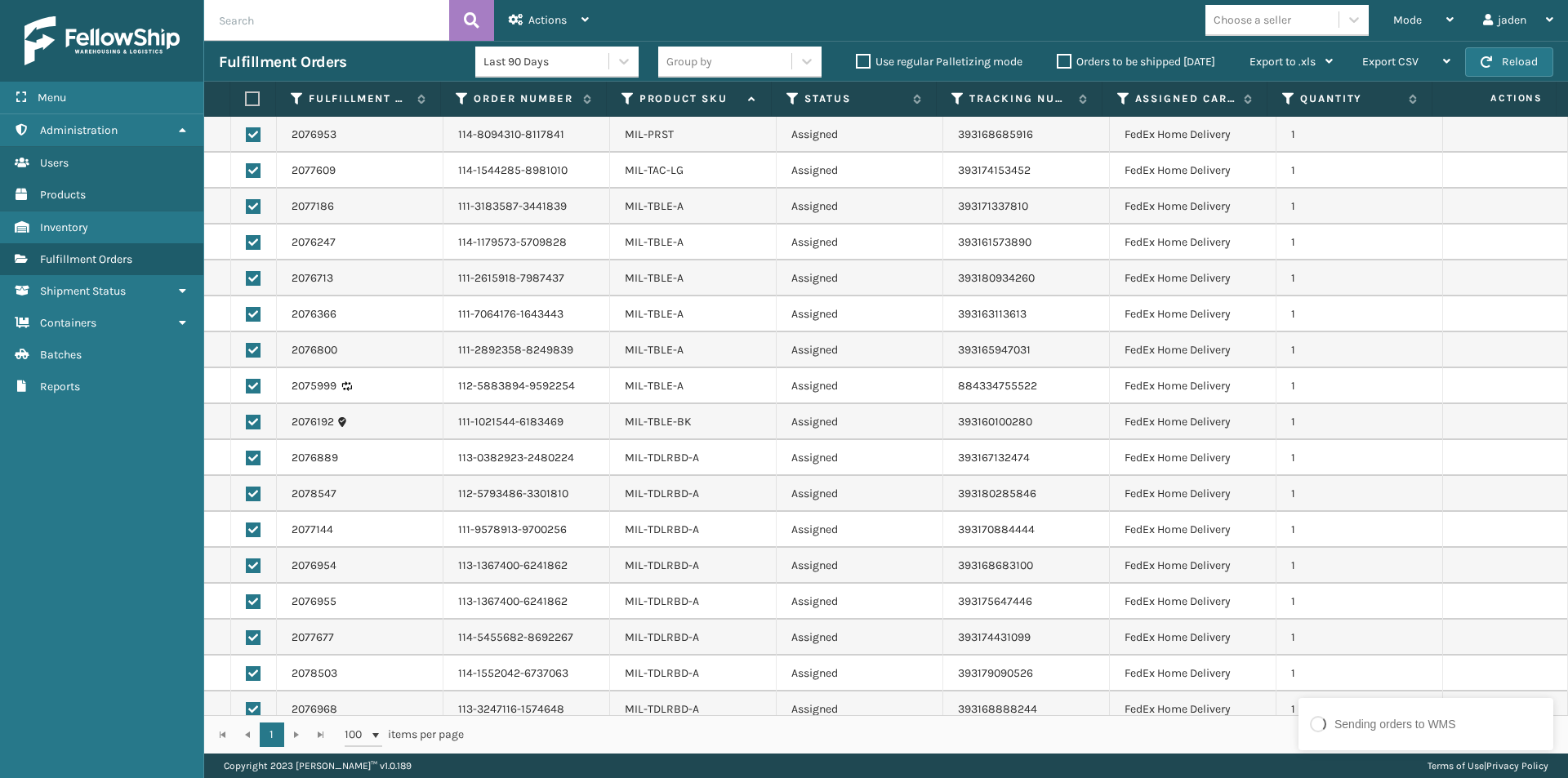
scroll to position [1054, 0]
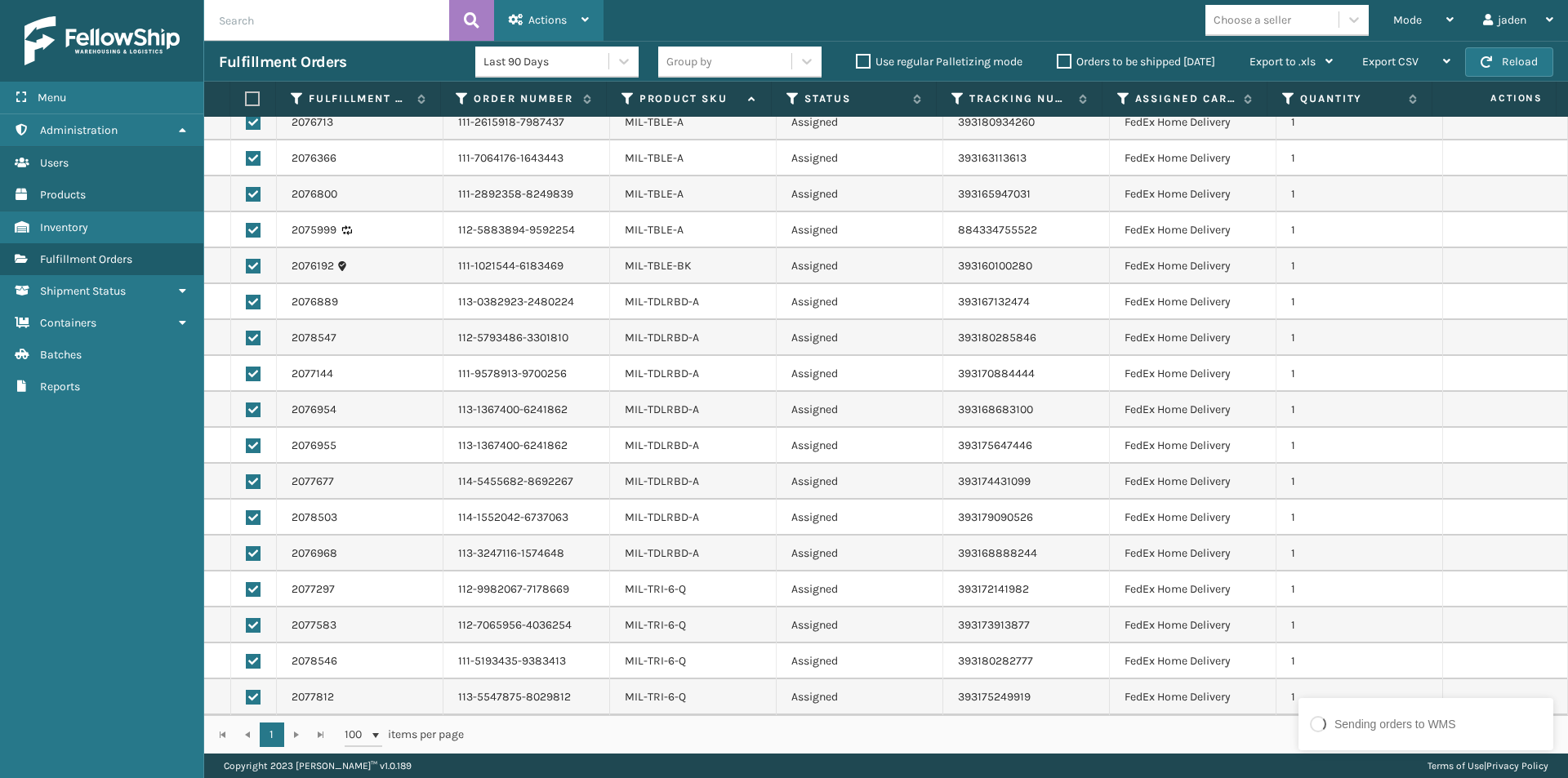
click at [541, 8] on div "Actions" at bounding box center [548, 20] width 80 height 40
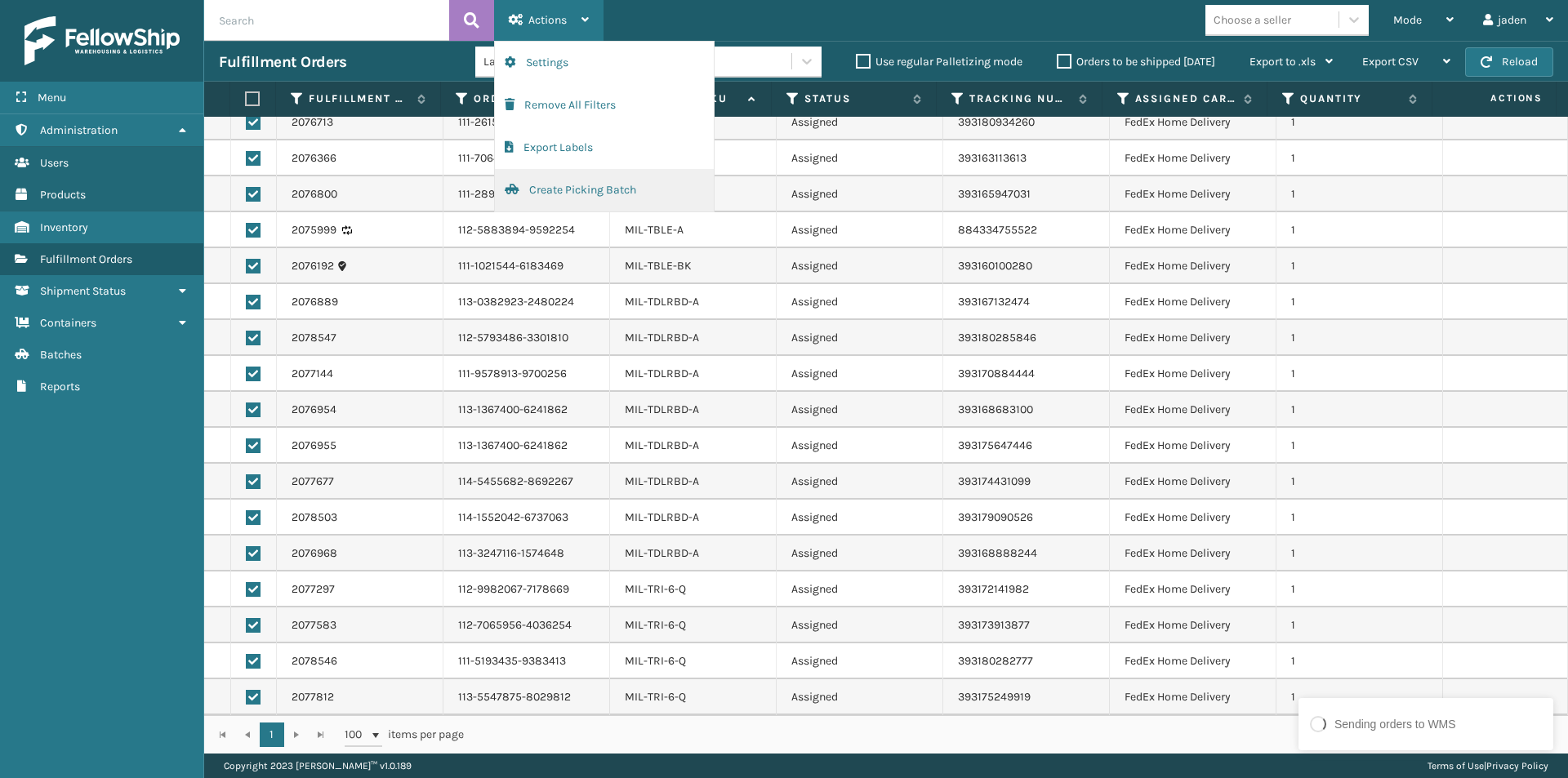
click at [538, 194] on button "Create Picking Batch" at bounding box center [605, 189] width 219 height 42
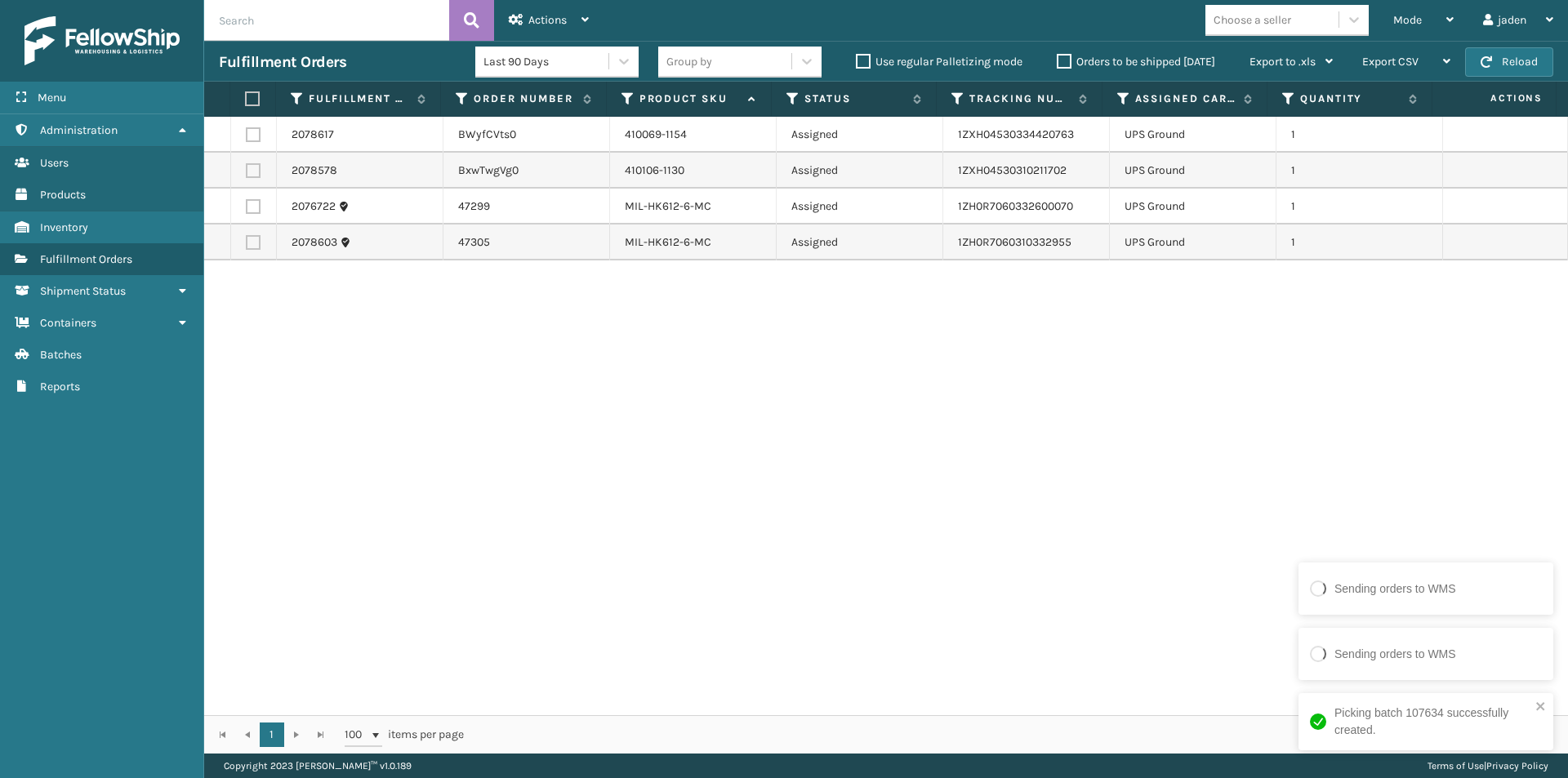
click at [252, 95] on label at bounding box center [249, 99] width 11 height 15
click at [246, 95] on input "checkbox" at bounding box center [245, 99] width 1 height 11
checkbox input "true"
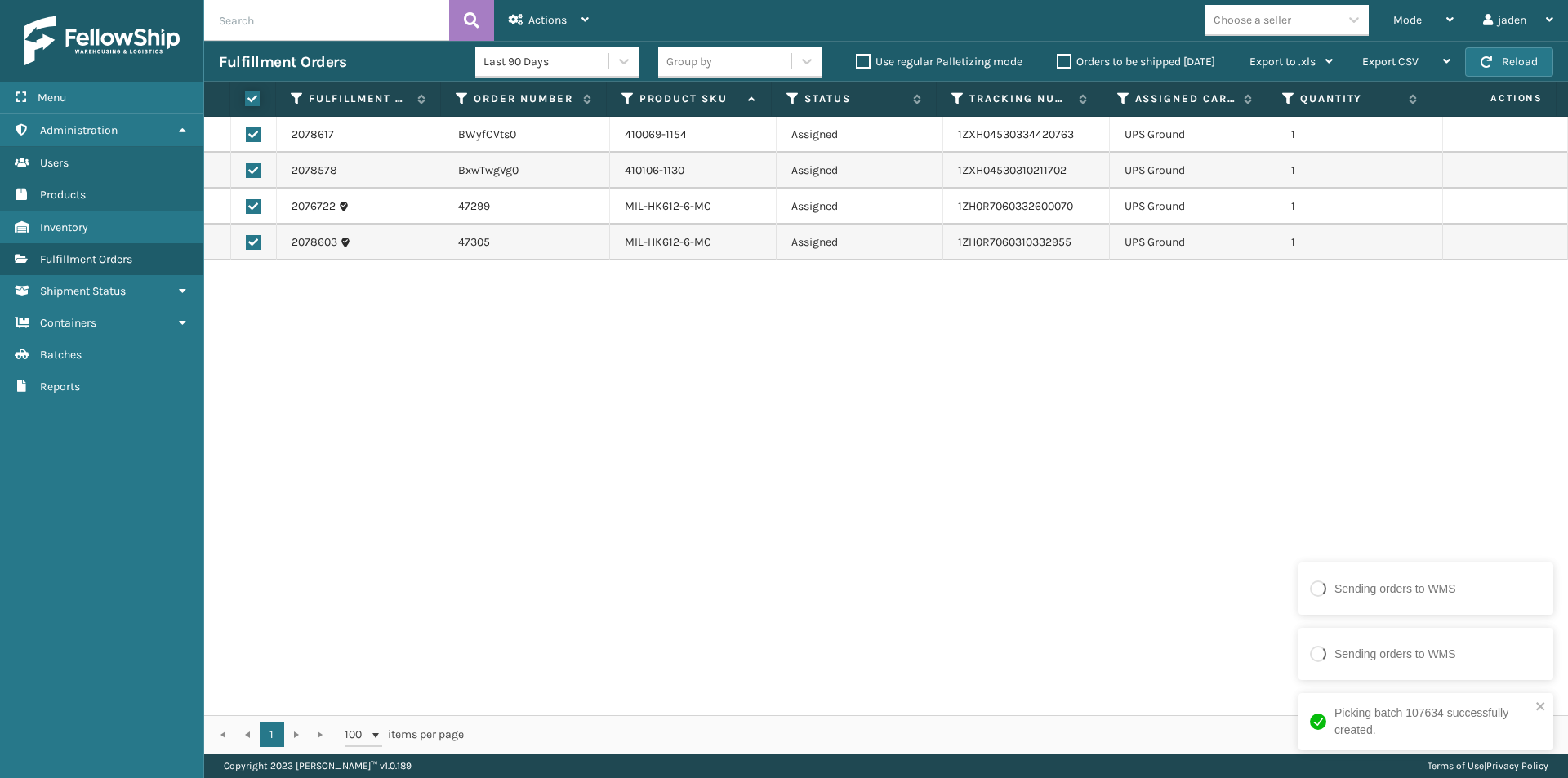
checkbox input "true"
click at [559, 17] on span "Actions" at bounding box center [547, 20] width 38 height 14
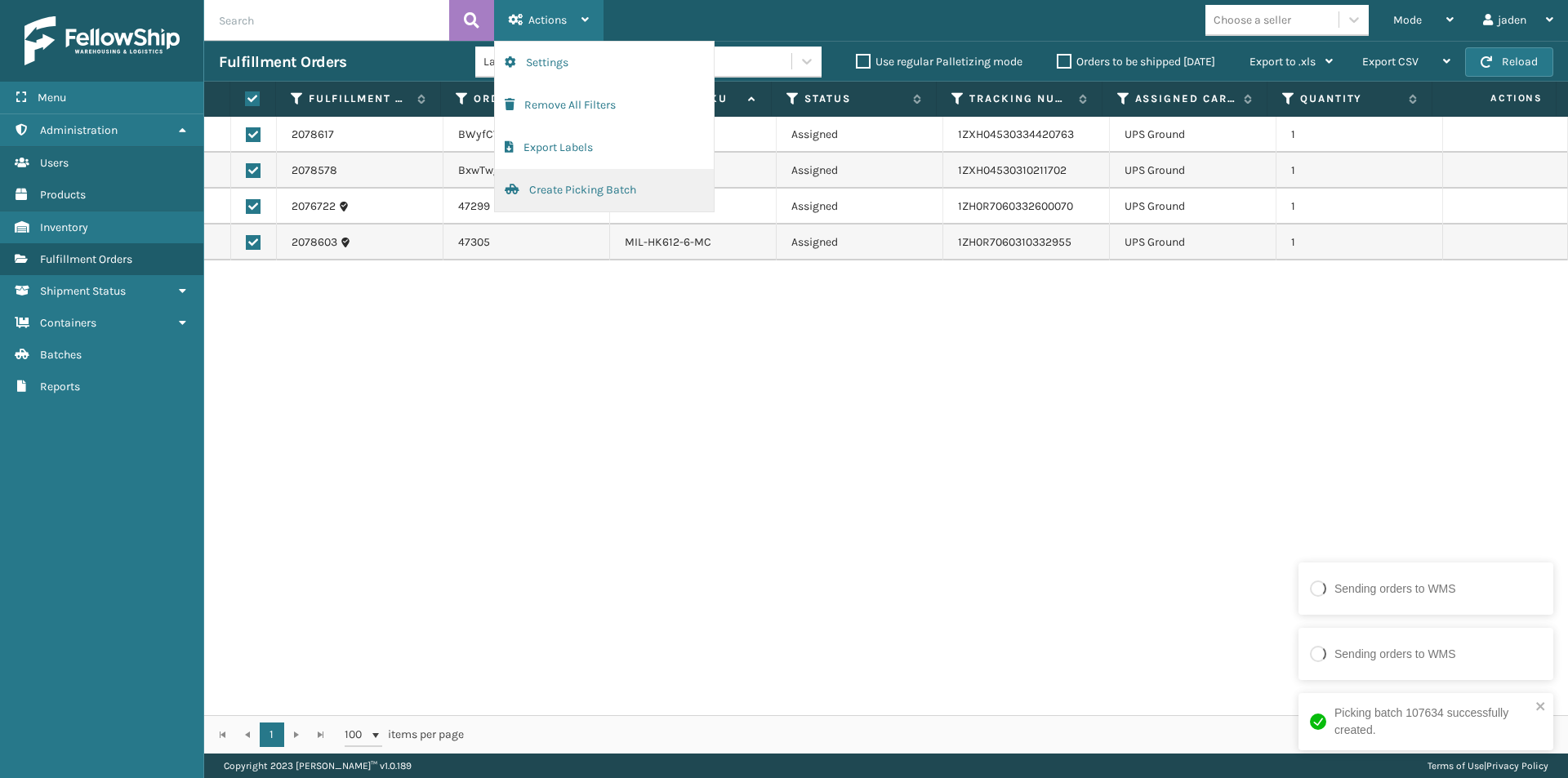
click at [586, 191] on button "Create Picking Batch" at bounding box center [605, 189] width 219 height 42
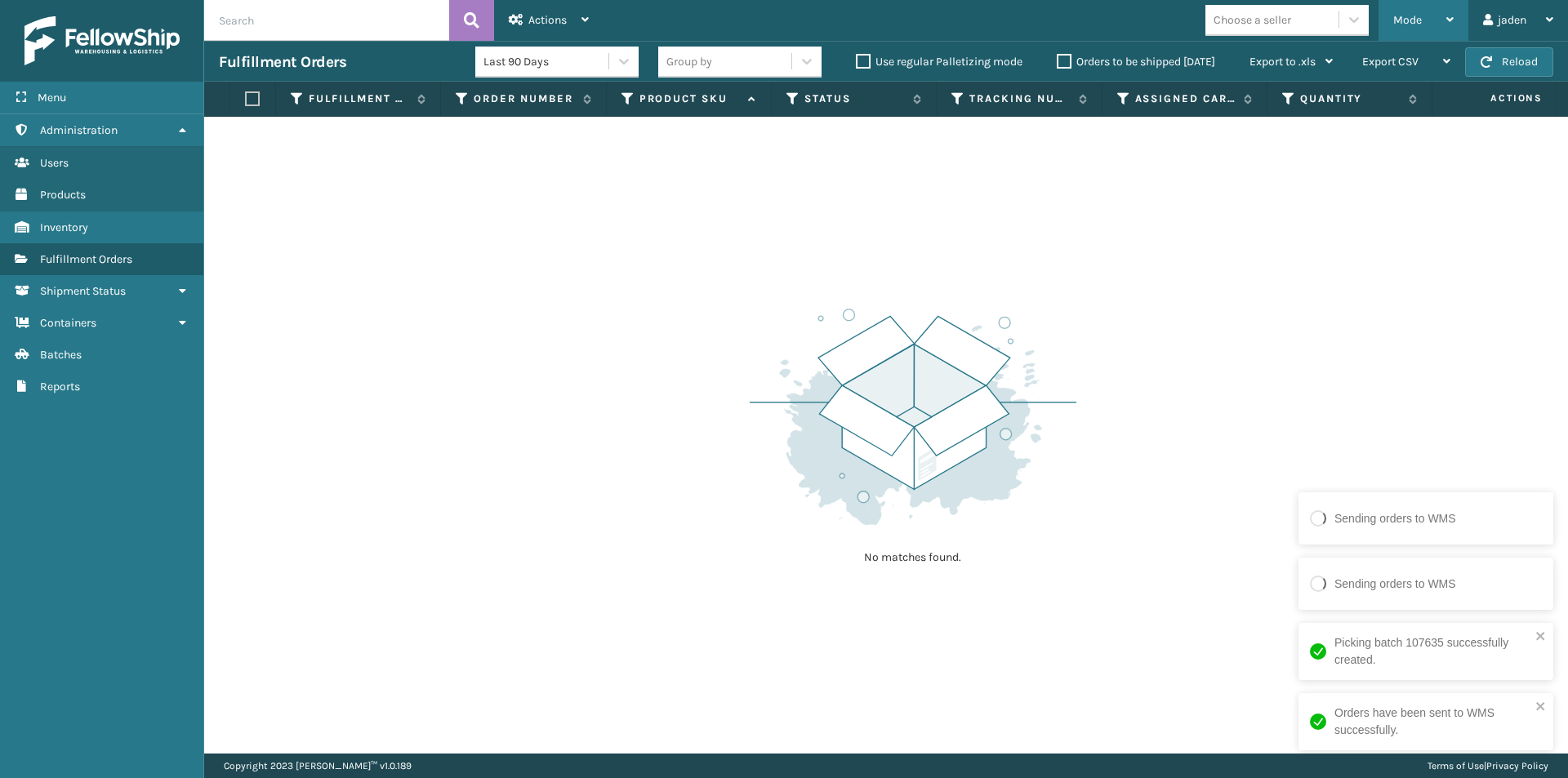
click at [1427, 32] on div "Mode" at bounding box center [1422, 20] width 60 height 40
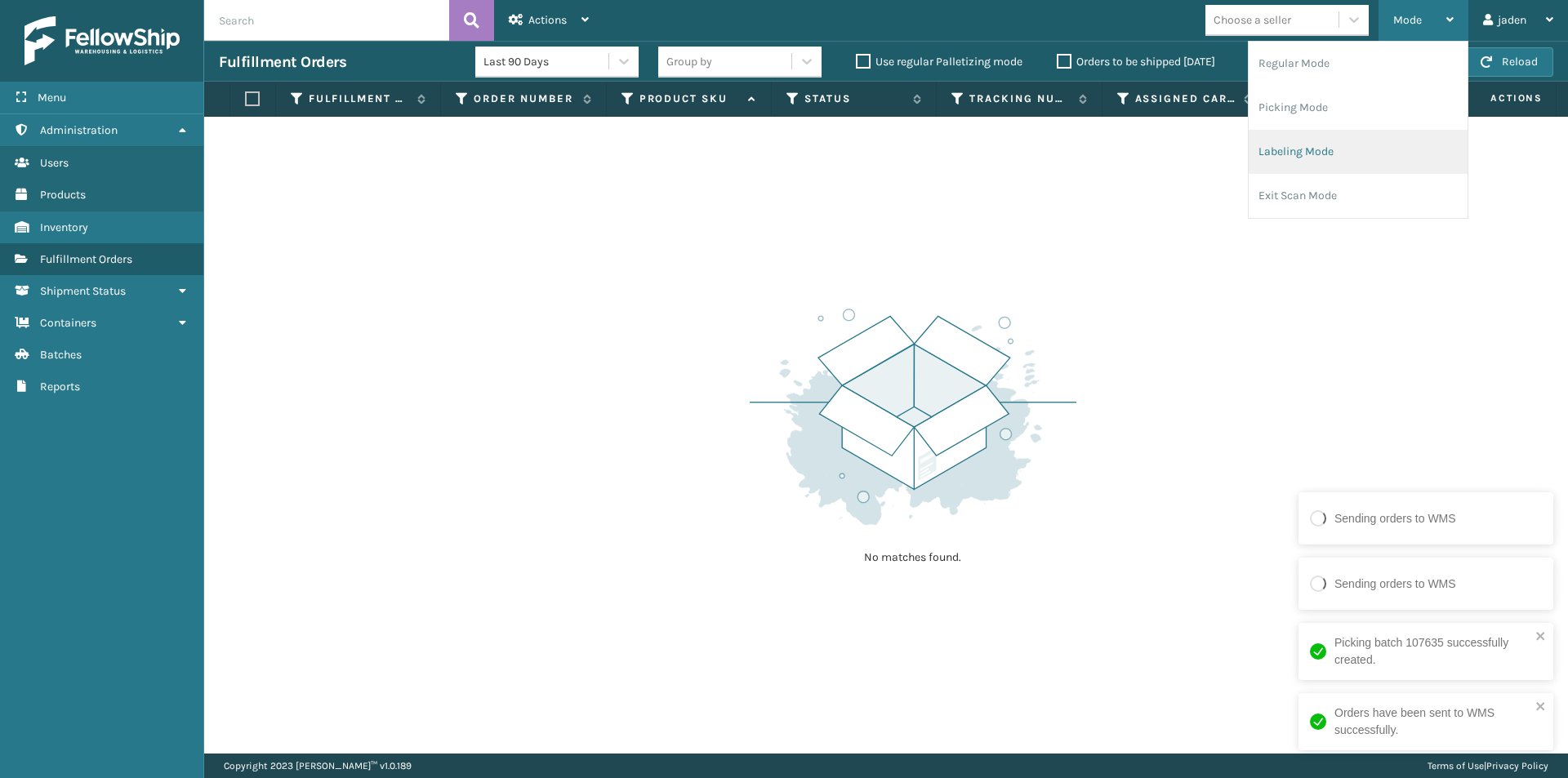
click at [1371, 140] on li "Labeling Mode" at bounding box center [1358, 152] width 219 height 44
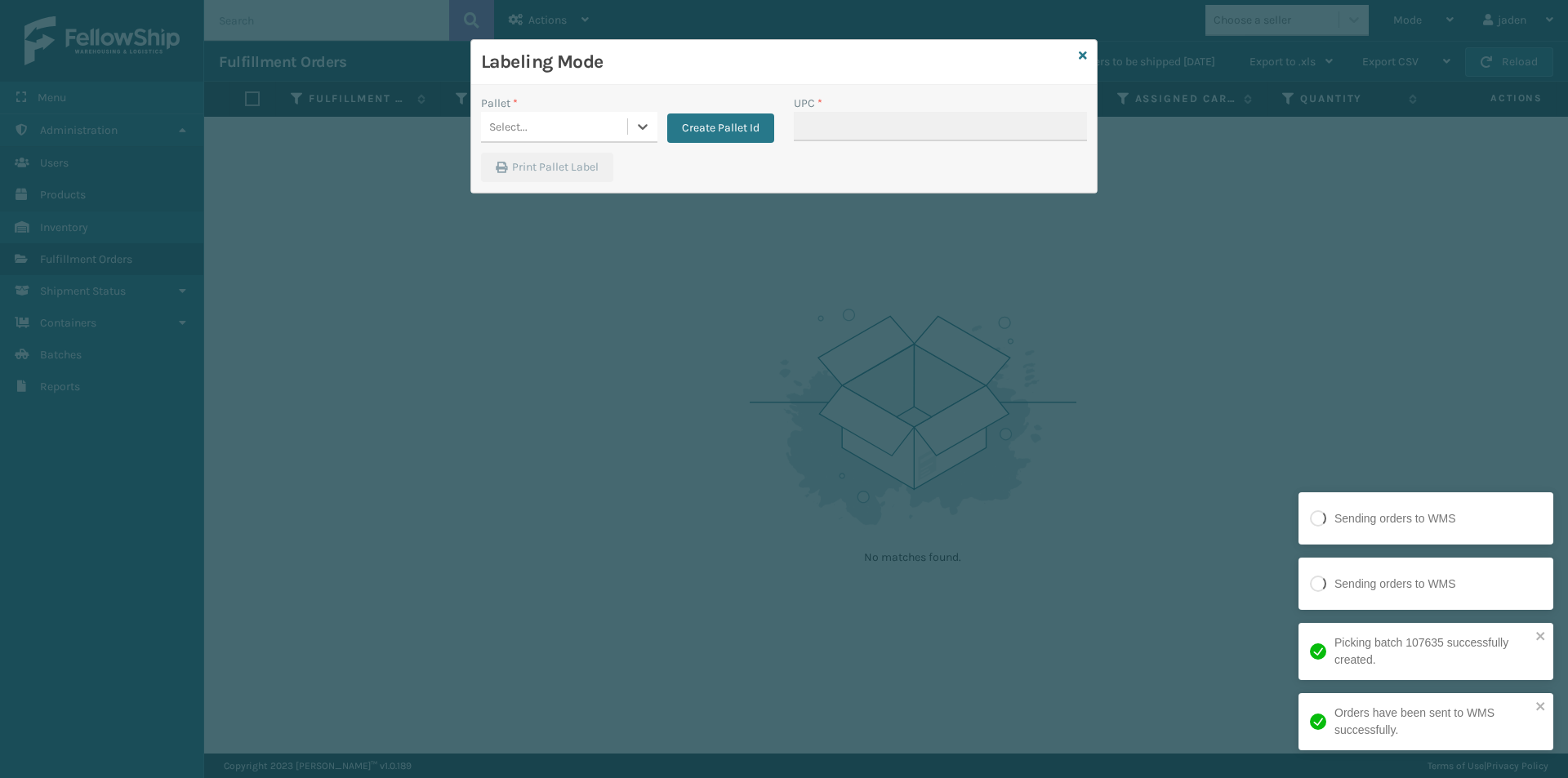
click at [698, 143] on div "Pallet * 0 results available. Select is focused ,type to refine list, press Dow…" at bounding box center [627, 123] width 313 height 58
click at [691, 129] on button "Create Pallet Id" at bounding box center [720, 128] width 107 height 30
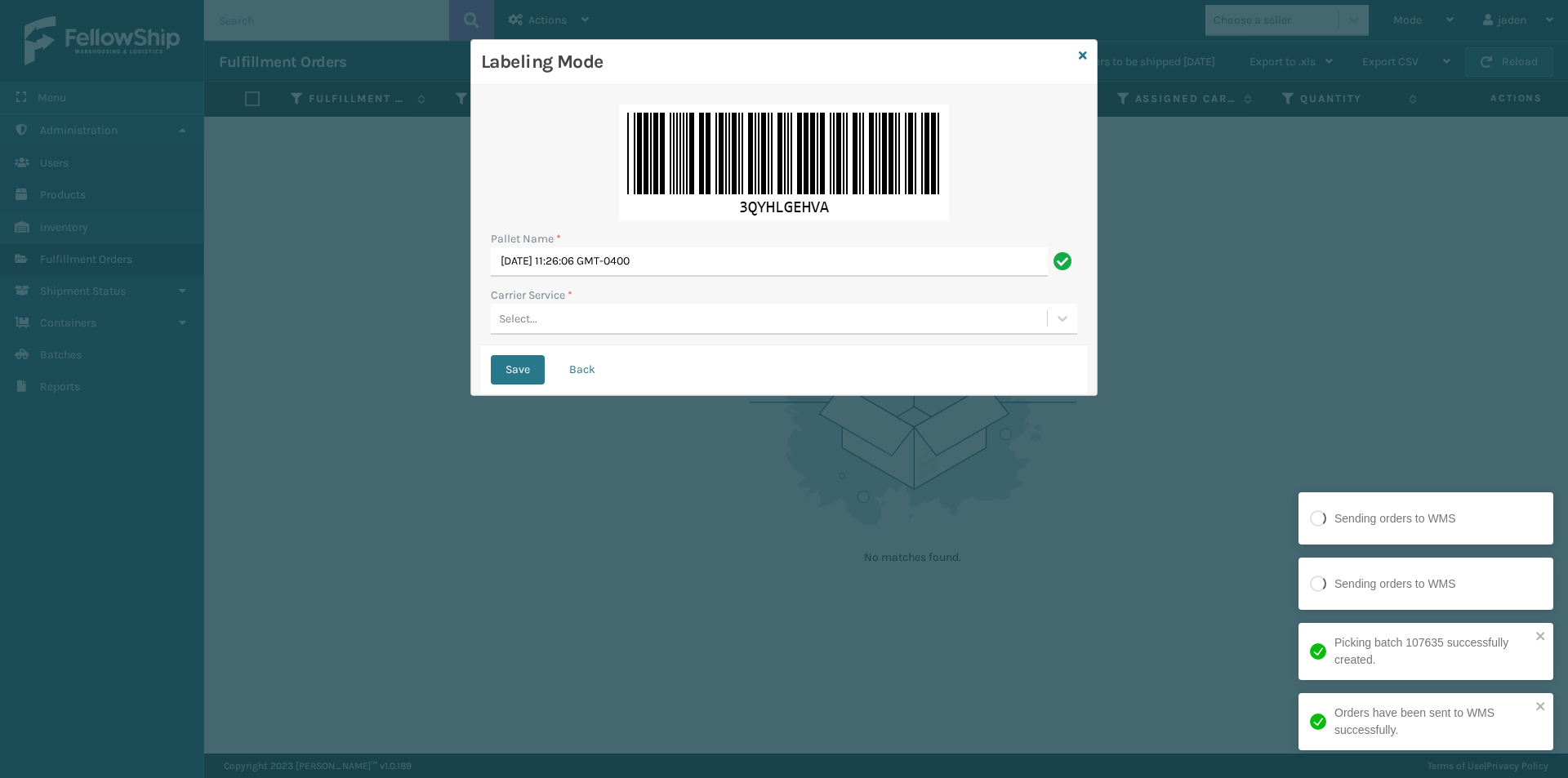
click at [621, 324] on div "Select..." at bounding box center [769, 318] width 556 height 27
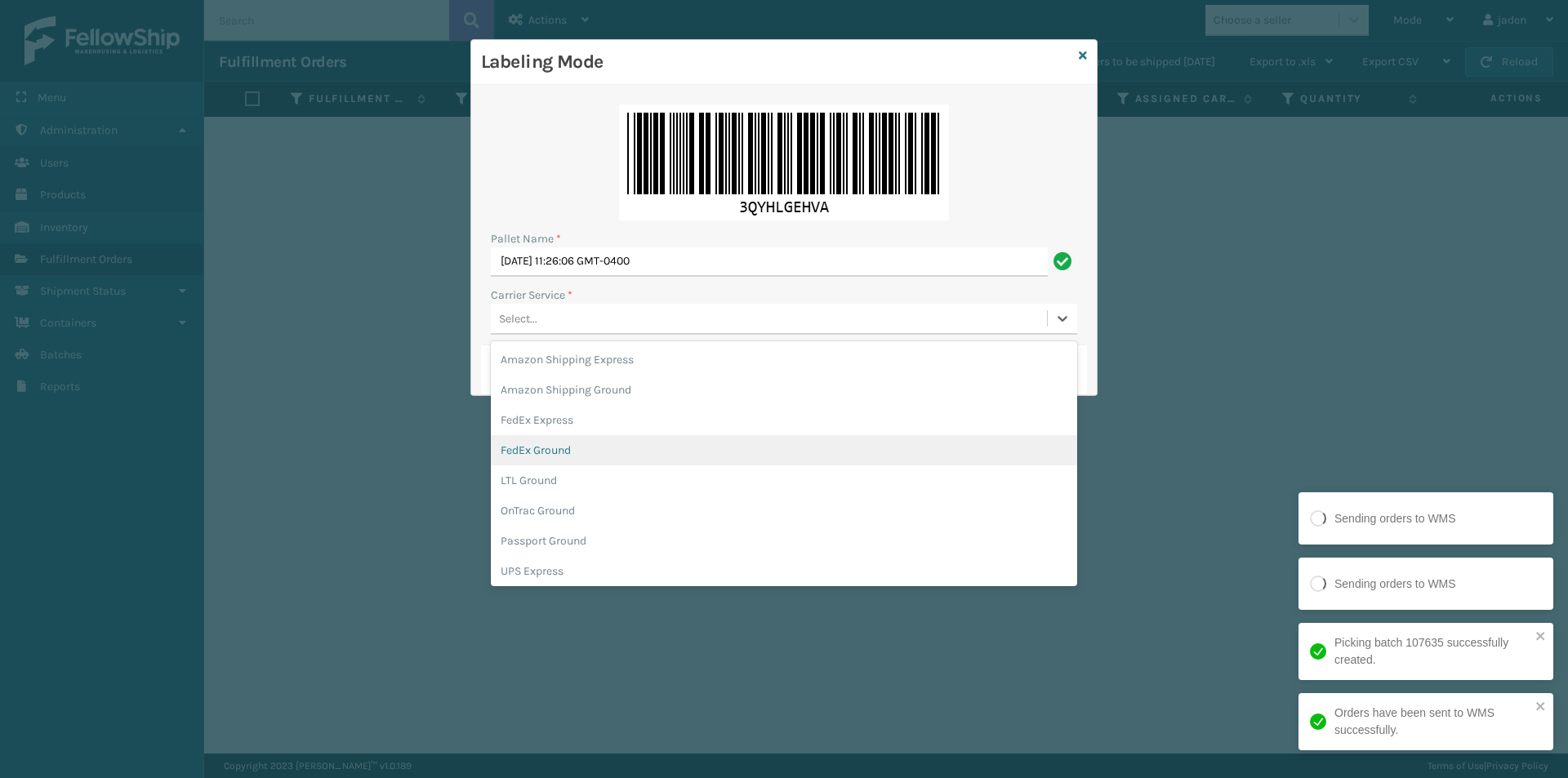
click at [537, 458] on div "FedEx Ground" at bounding box center [784, 450] width 586 height 31
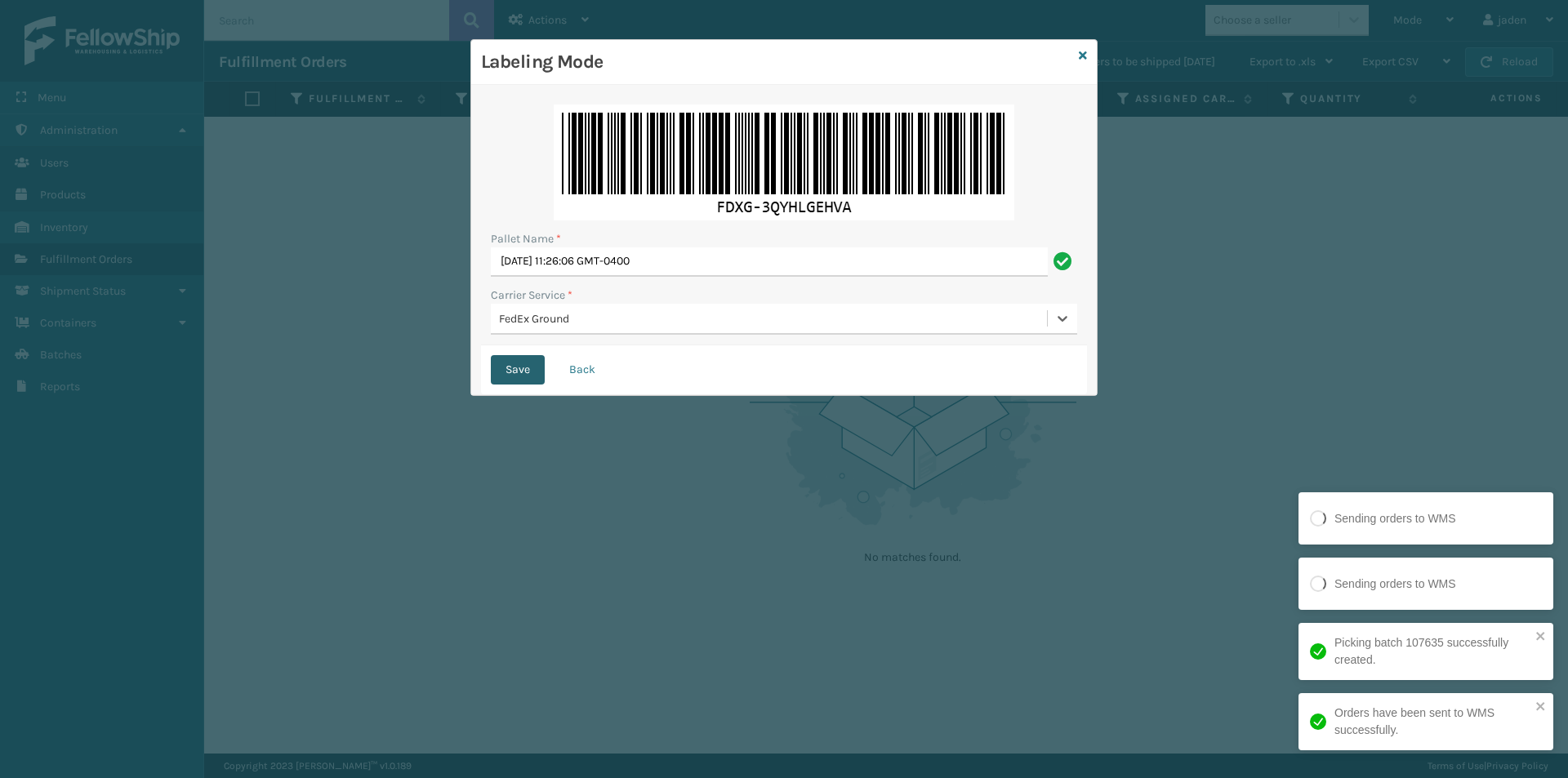
click at [536, 362] on button "Save" at bounding box center [518, 370] width 54 height 30
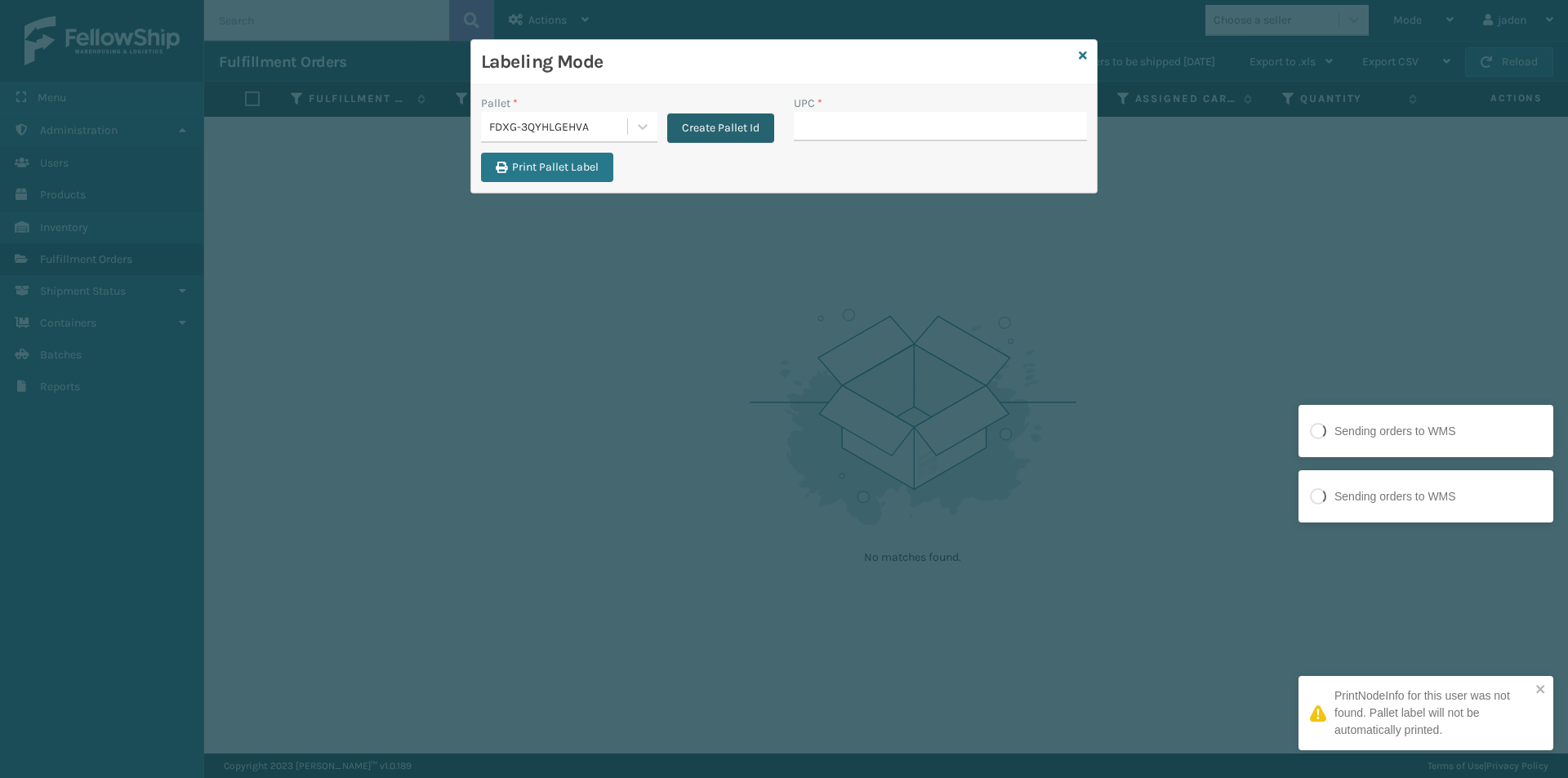
click at [753, 132] on button "Create Pallet Id" at bounding box center [720, 128] width 107 height 30
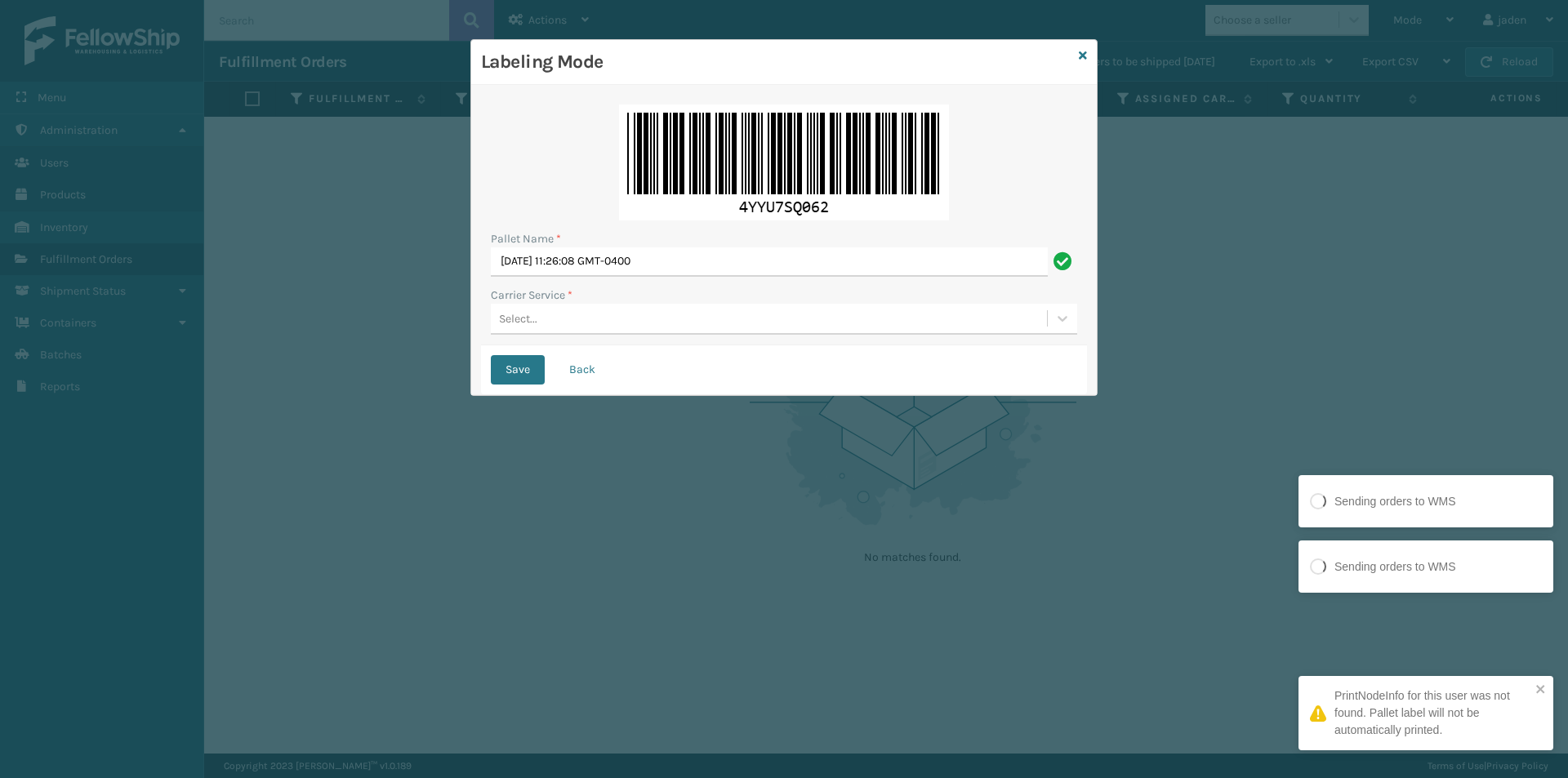
click at [656, 317] on div "Select..." at bounding box center [769, 318] width 556 height 27
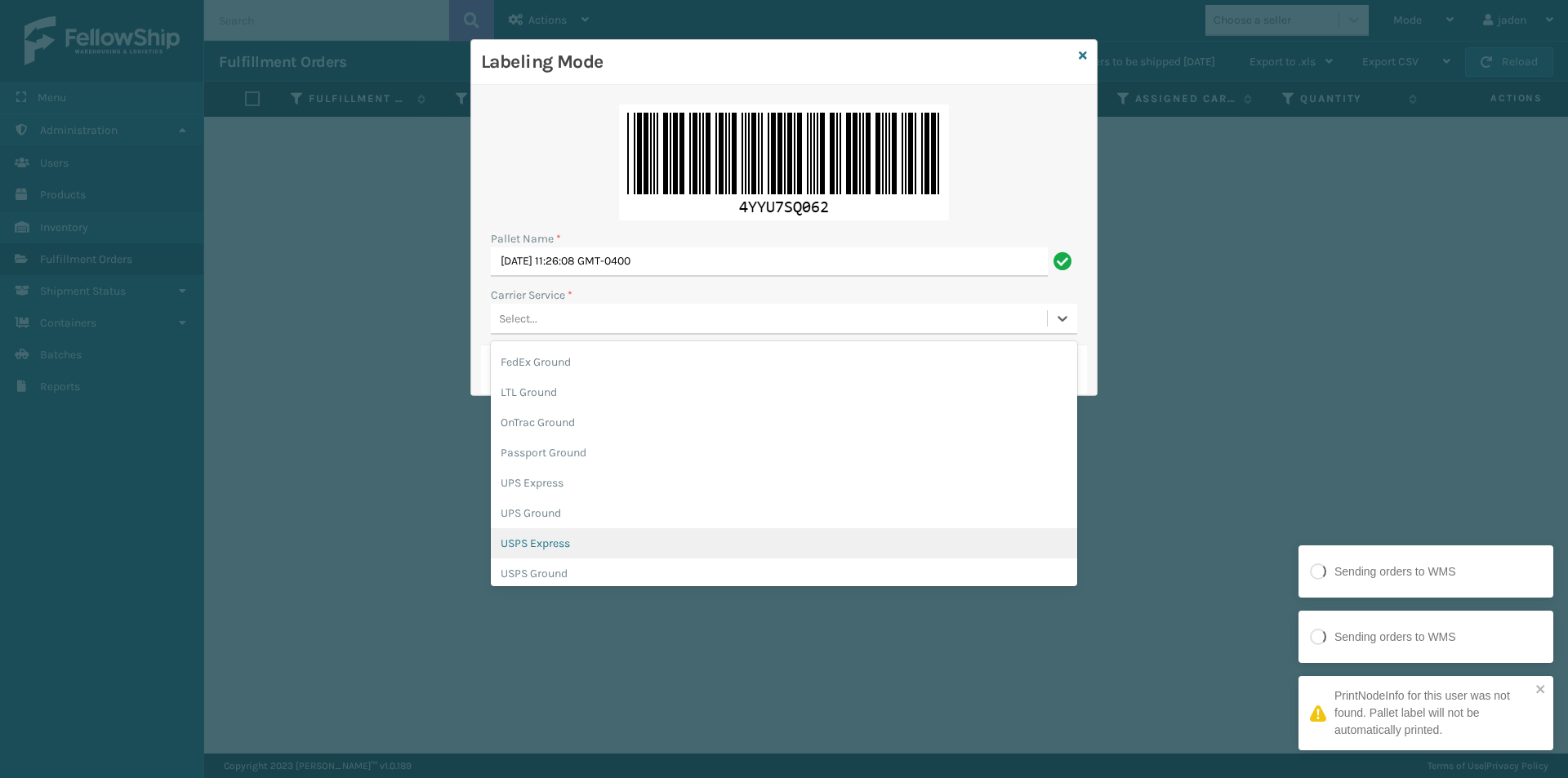
scroll to position [94, 0]
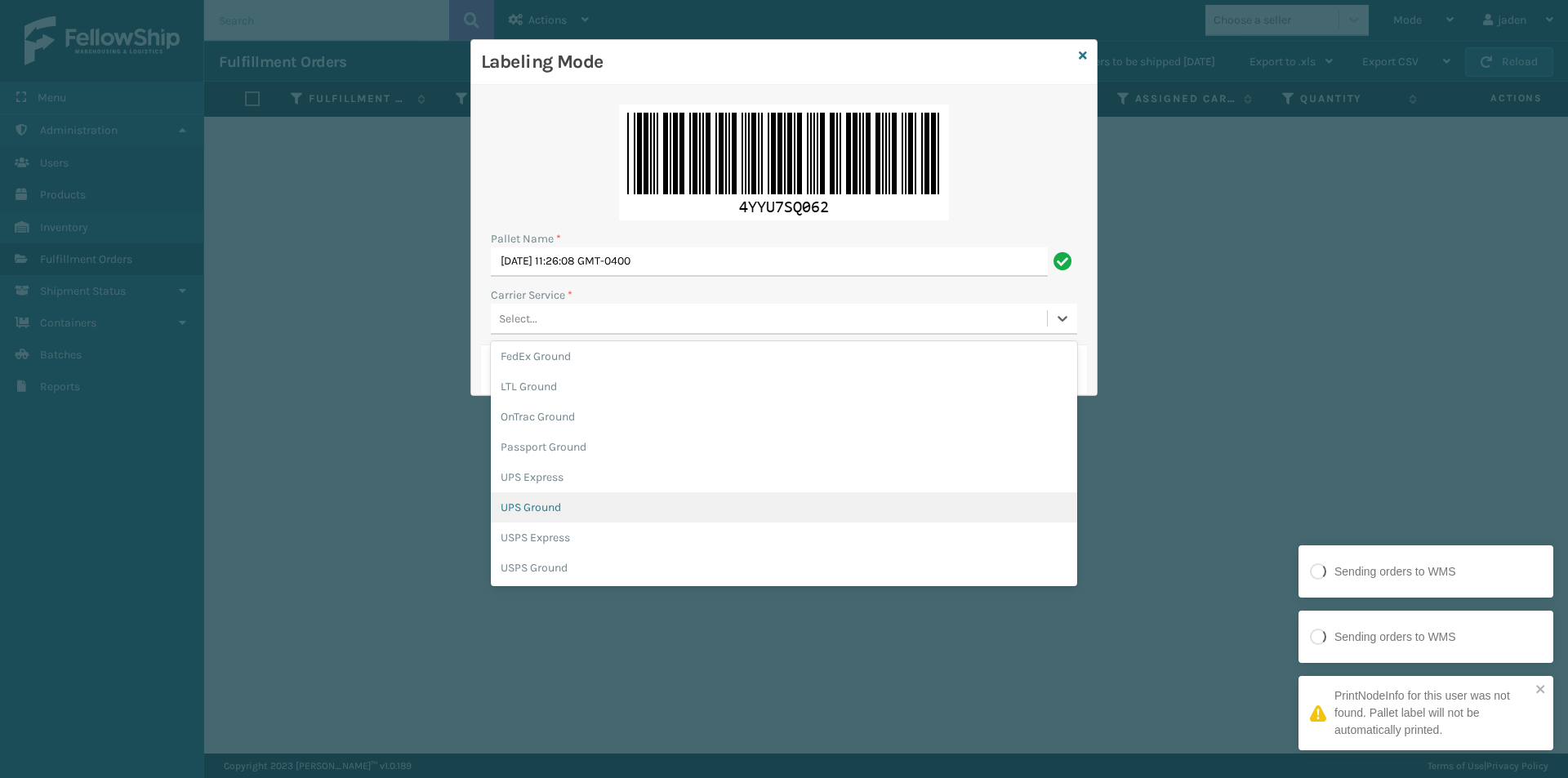
click at [522, 503] on div "UPS Ground" at bounding box center [784, 507] width 586 height 31
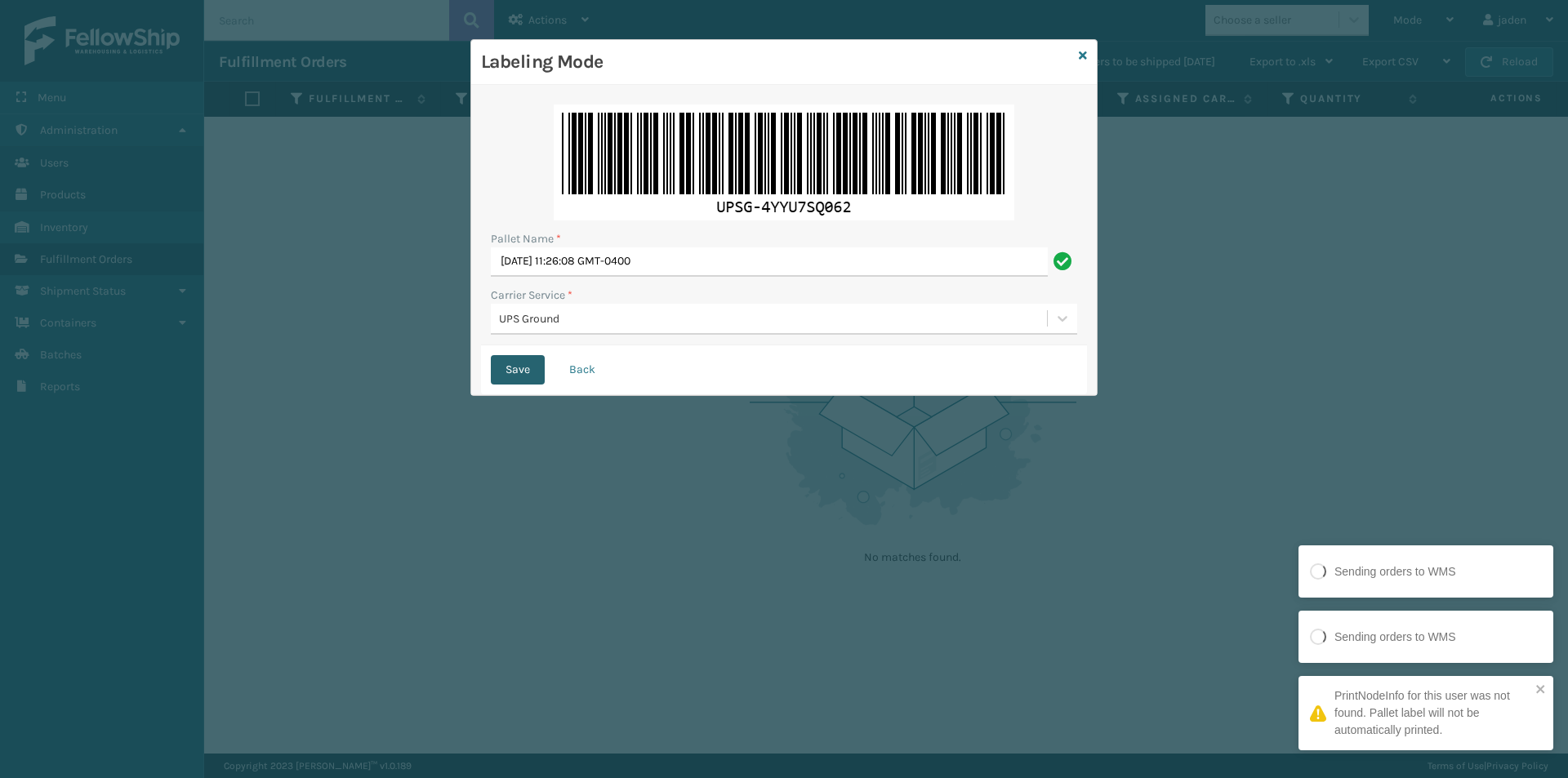
click at [517, 357] on button "Save" at bounding box center [518, 370] width 54 height 30
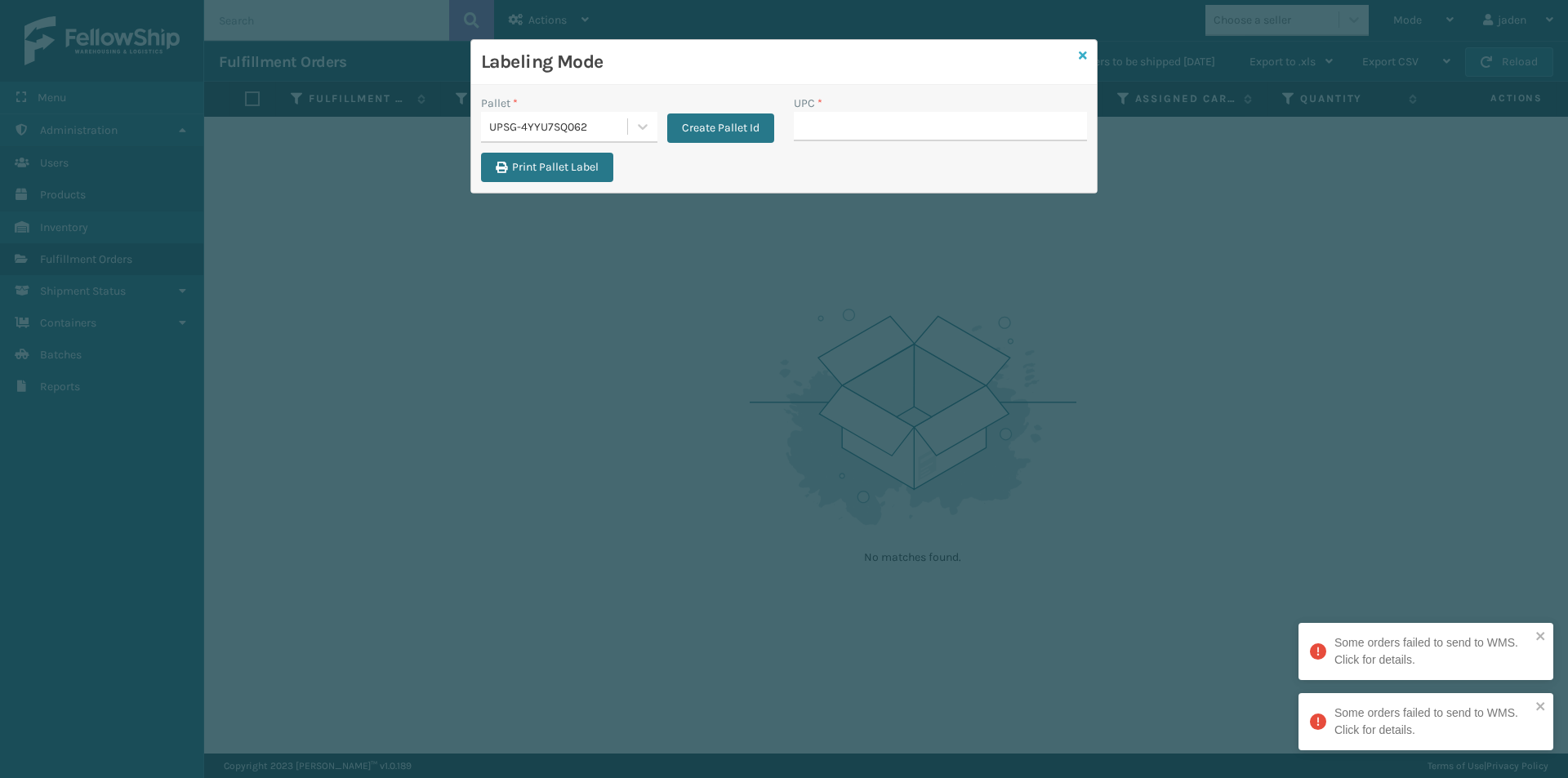
click at [1079, 62] on link at bounding box center [1083, 55] width 8 height 17
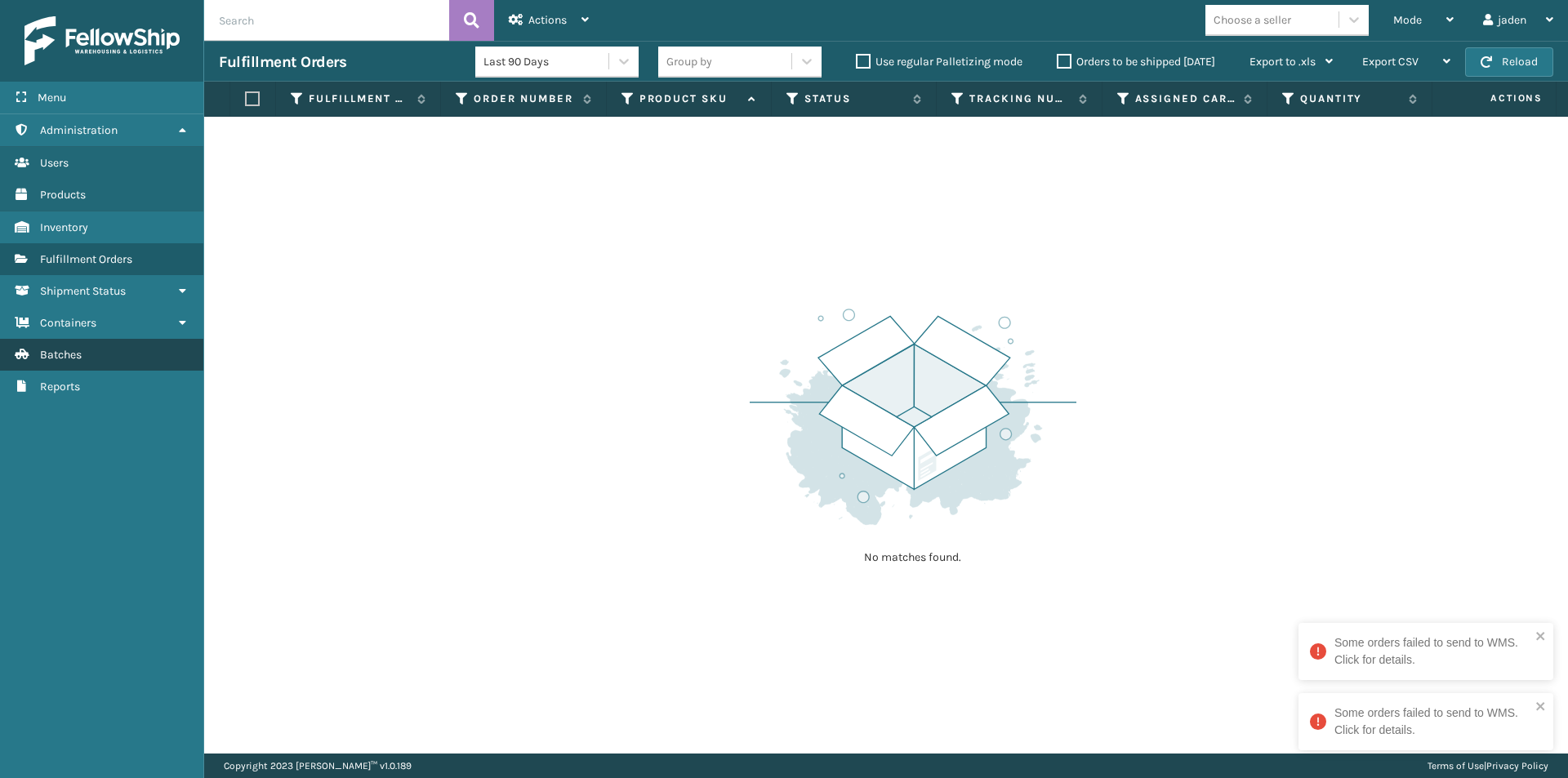
click at [77, 358] on span "Batches" at bounding box center [61, 355] width 41 height 14
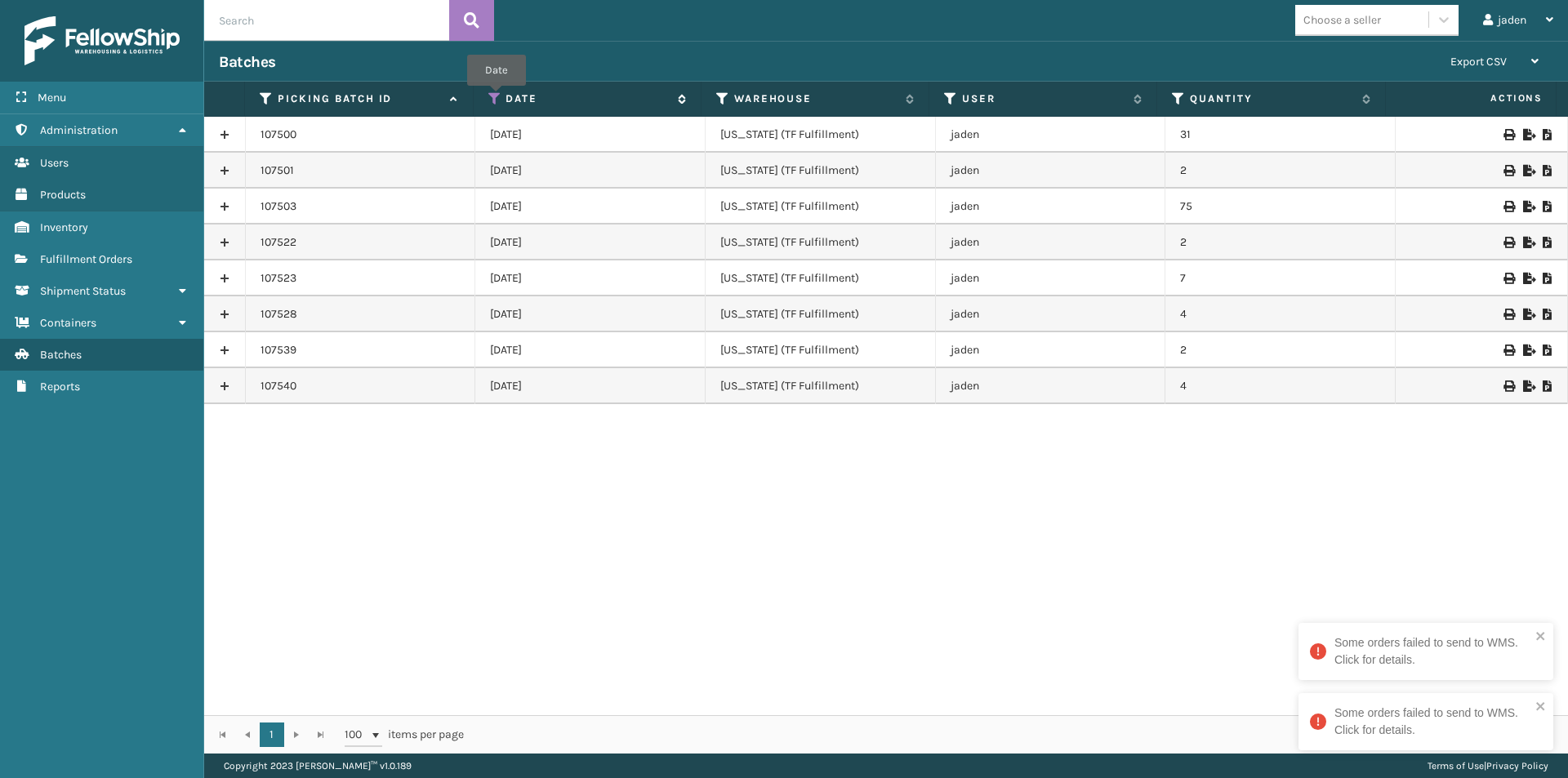
click at [496, 98] on icon at bounding box center [494, 99] width 13 height 15
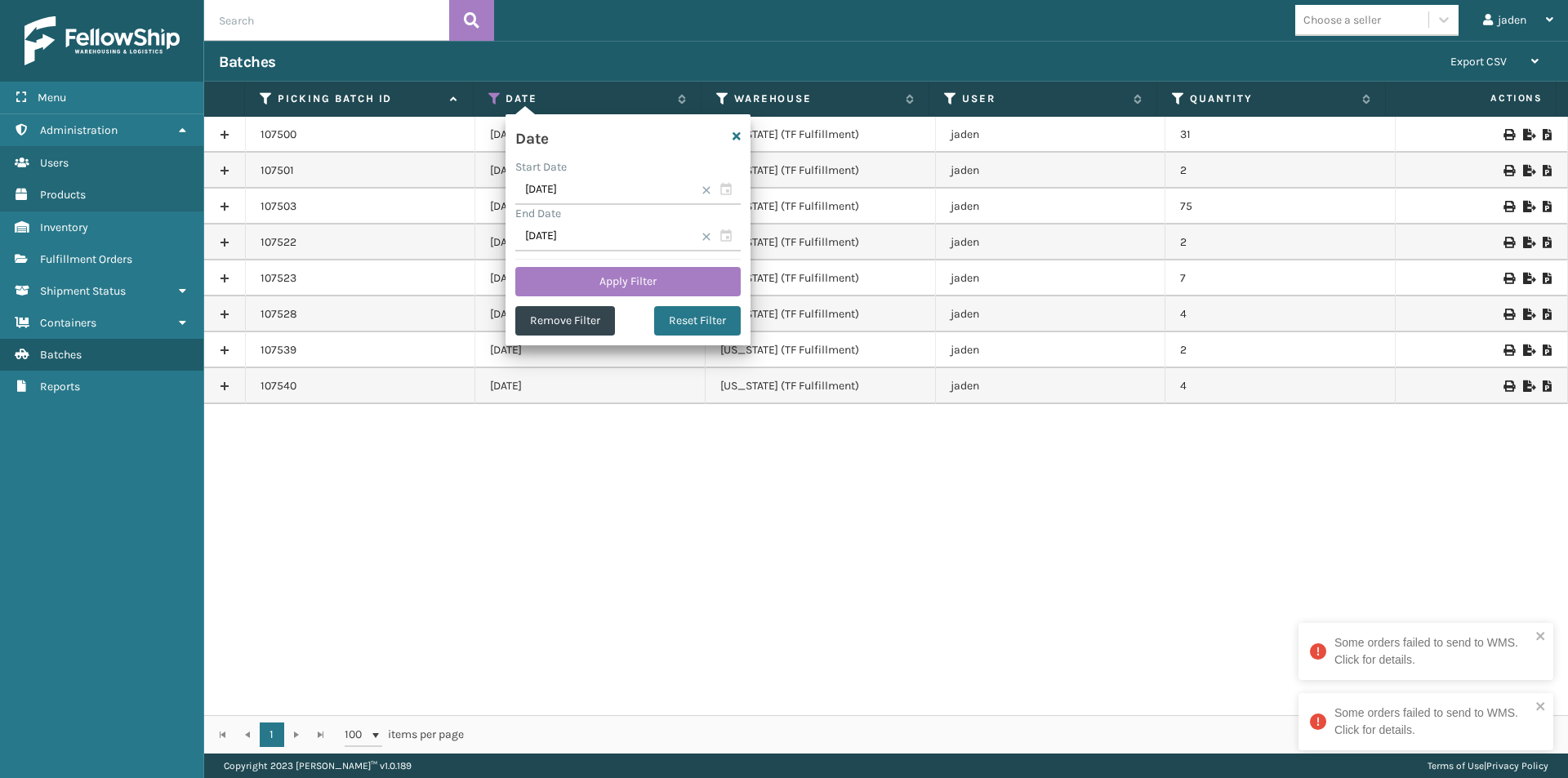
click at [708, 240] on span at bounding box center [706, 237] width 10 height 10
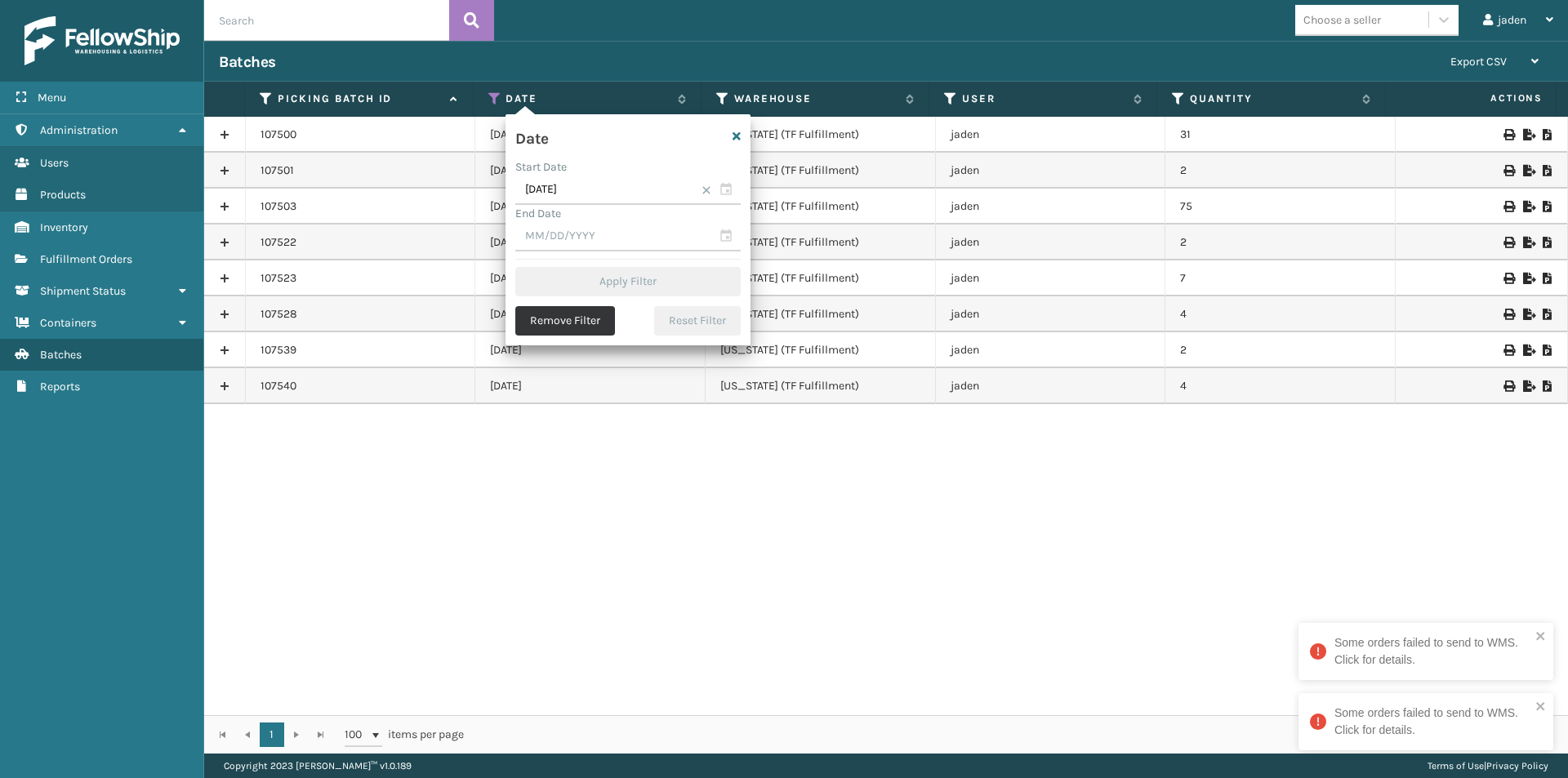
click at [579, 328] on button "Remove Filter" at bounding box center [564, 320] width 100 height 30
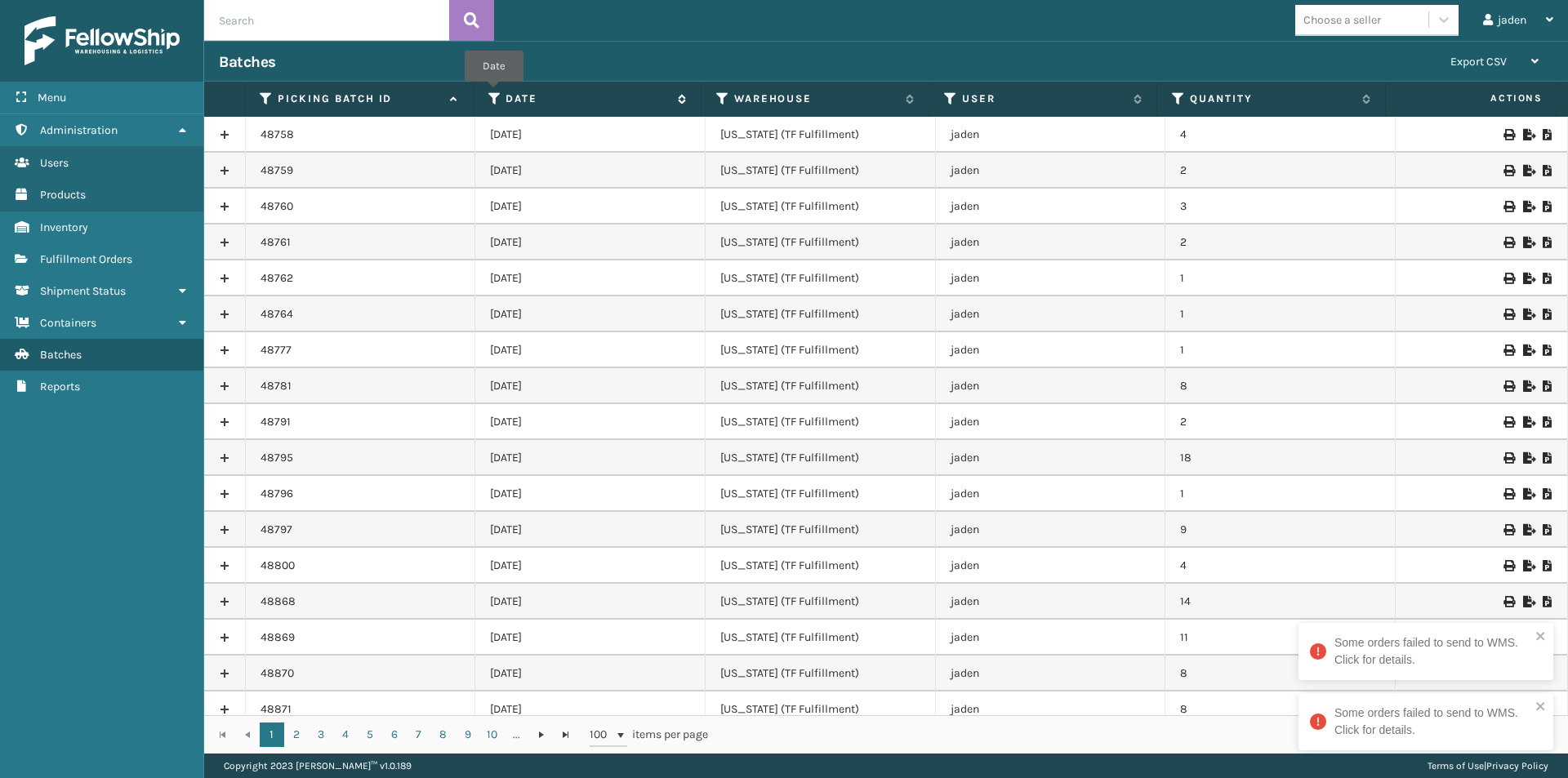
click at [494, 93] on icon at bounding box center [494, 99] width 13 height 15
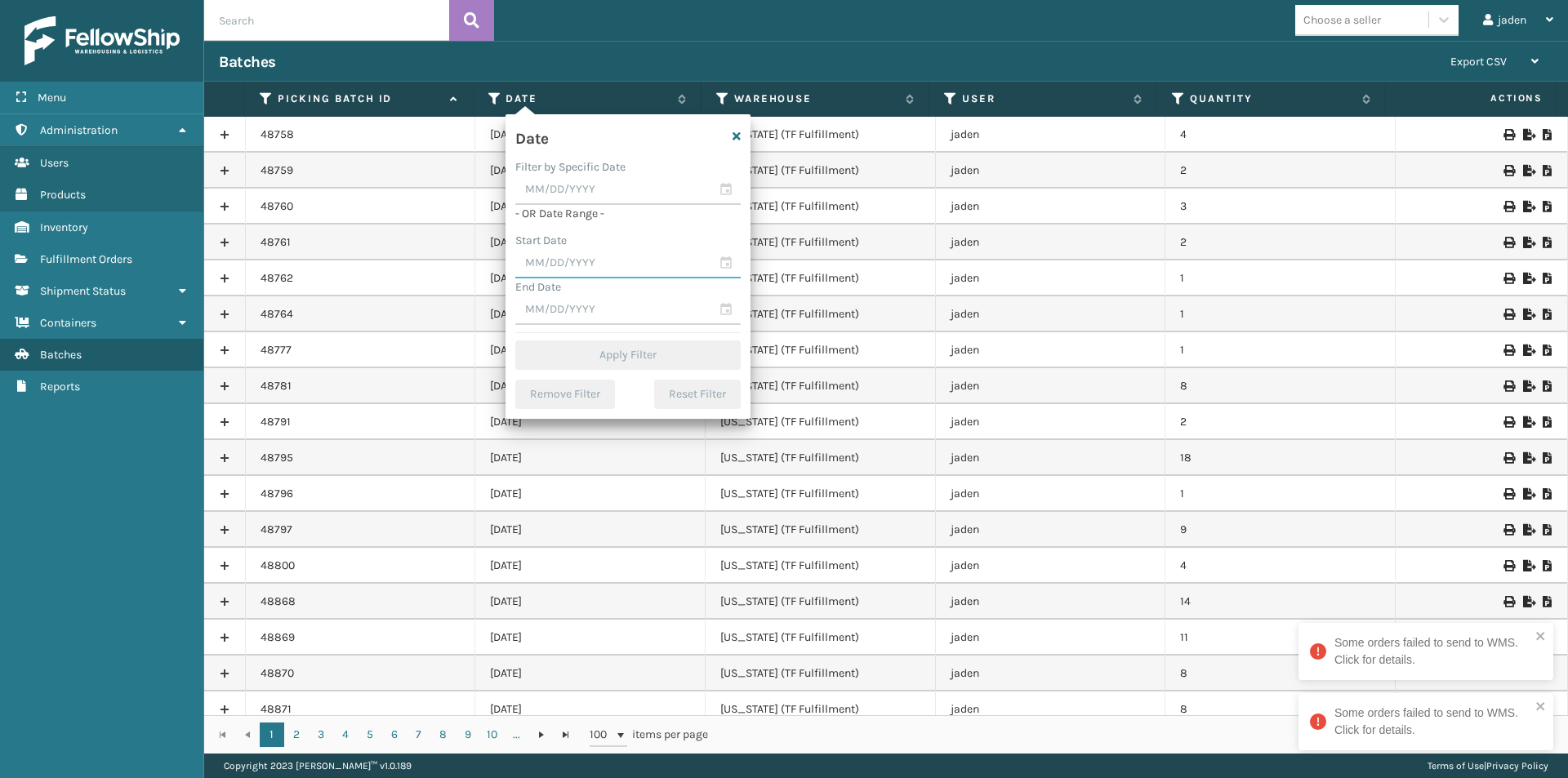
click at [590, 277] on input "text" at bounding box center [627, 264] width 225 height 30
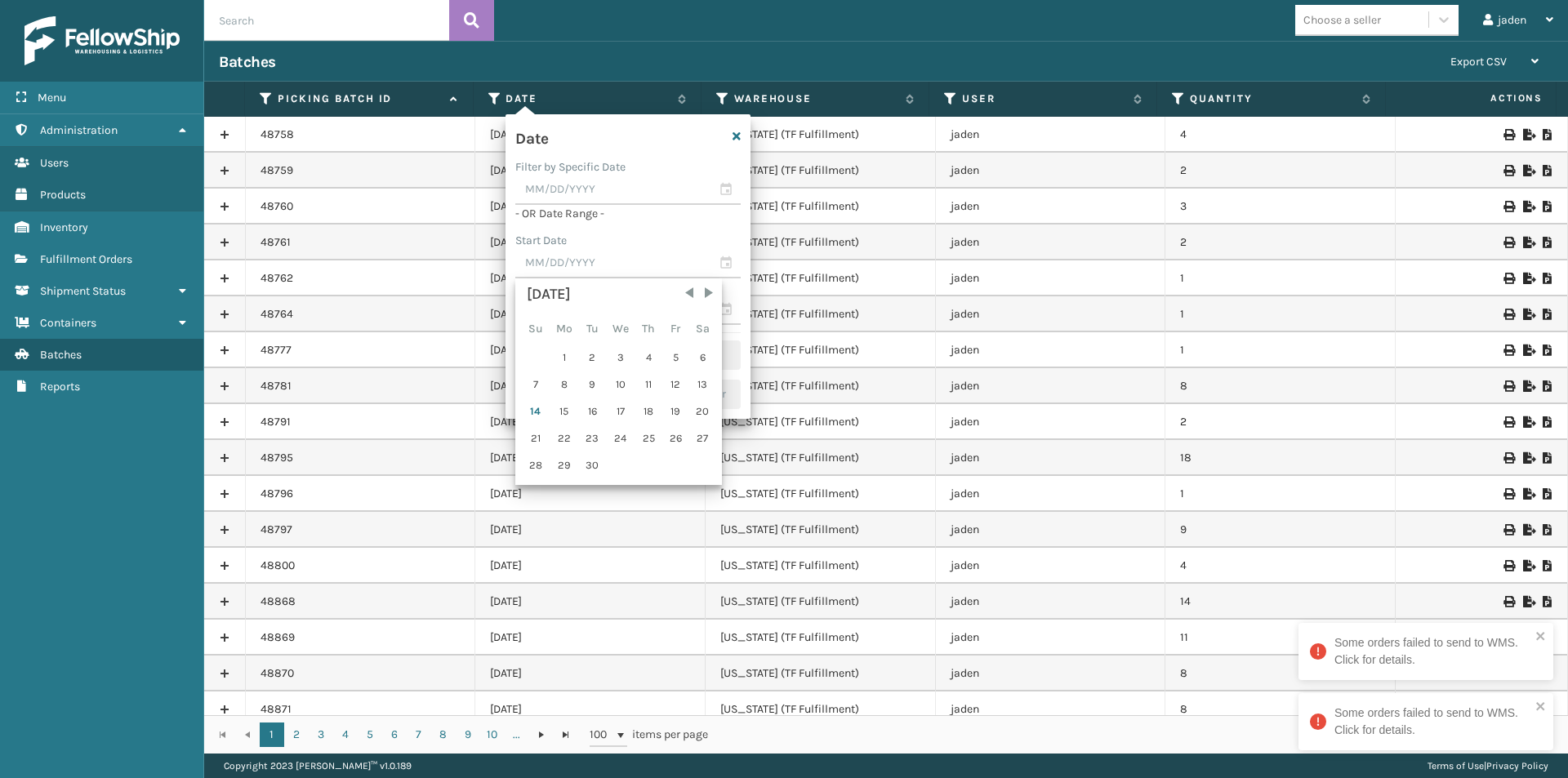
click at [515, 425] on div "[DATE] Su Mo Tu We Th Fr Sa 1 2 3 4 5 6 7 8 9 10 11 12 13 14 15 16 17 18 19 20 …" at bounding box center [617, 381] width 206 height 206
click at [521, 405] on div "[DATE] Su Mo Tu We Th Fr Sa 1 2 3 4 5 6 7 8 9 10 11 12 13 14 15 16 17 18 19 20 …" at bounding box center [618, 382] width 197 height 197
click at [534, 405] on div "14" at bounding box center [535, 411] width 26 height 25
type input "[DATE]"
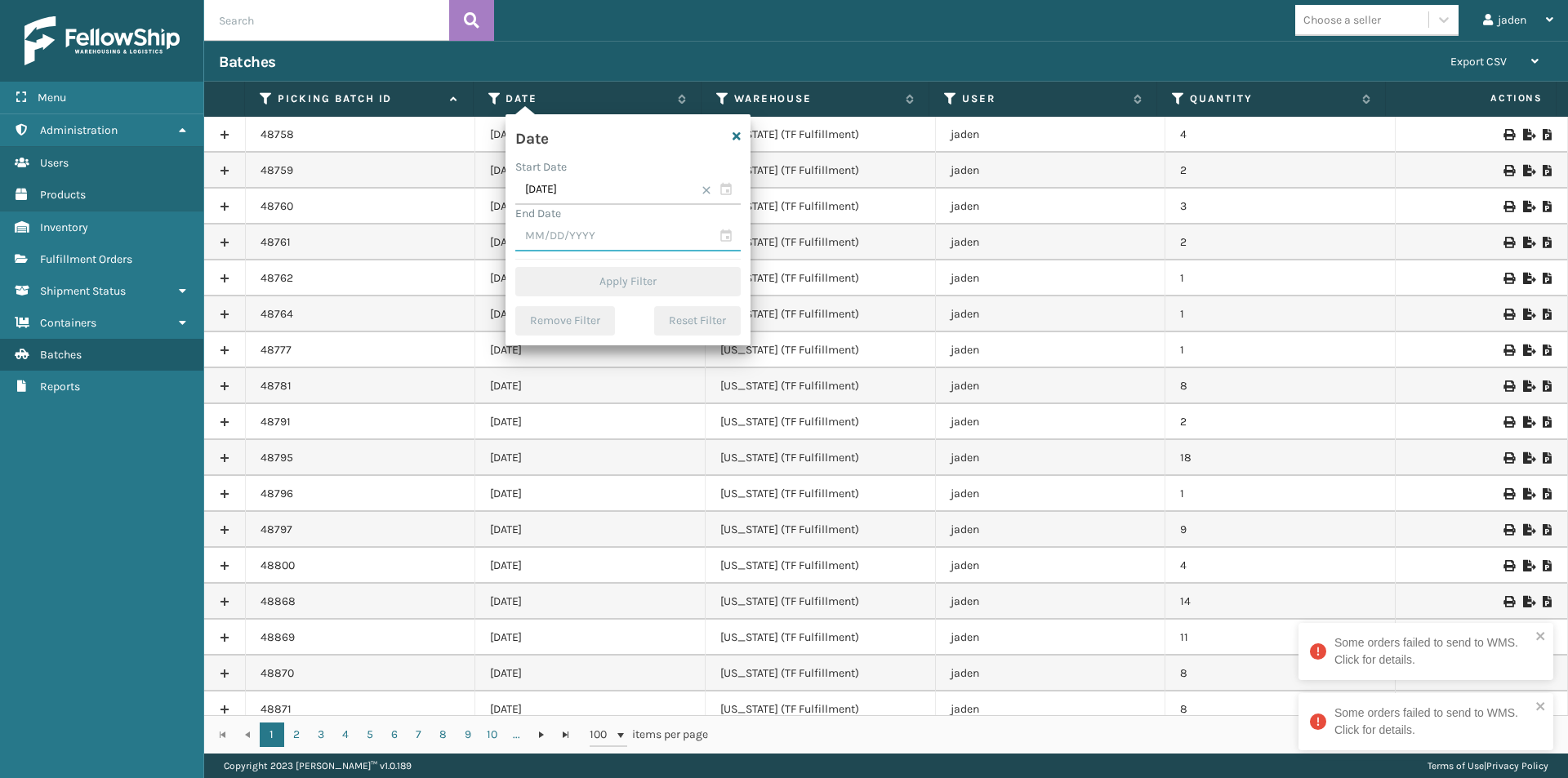
click at [549, 237] on input "text" at bounding box center [627, 237] width 225 height 30
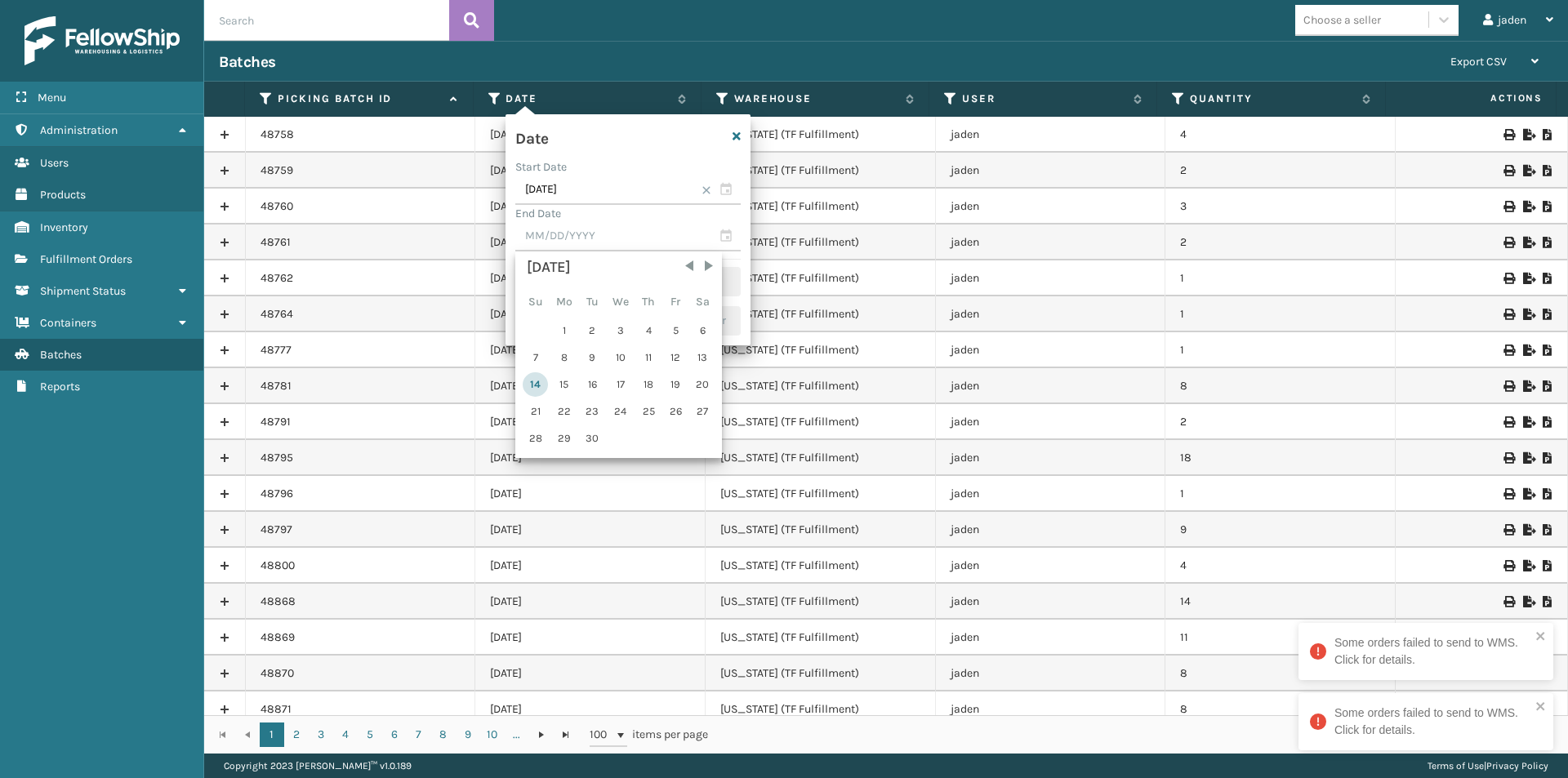
click at [535, 387] on div "14" at bounding box center [535, 385] width 26 height 25
type input "[DATE]"
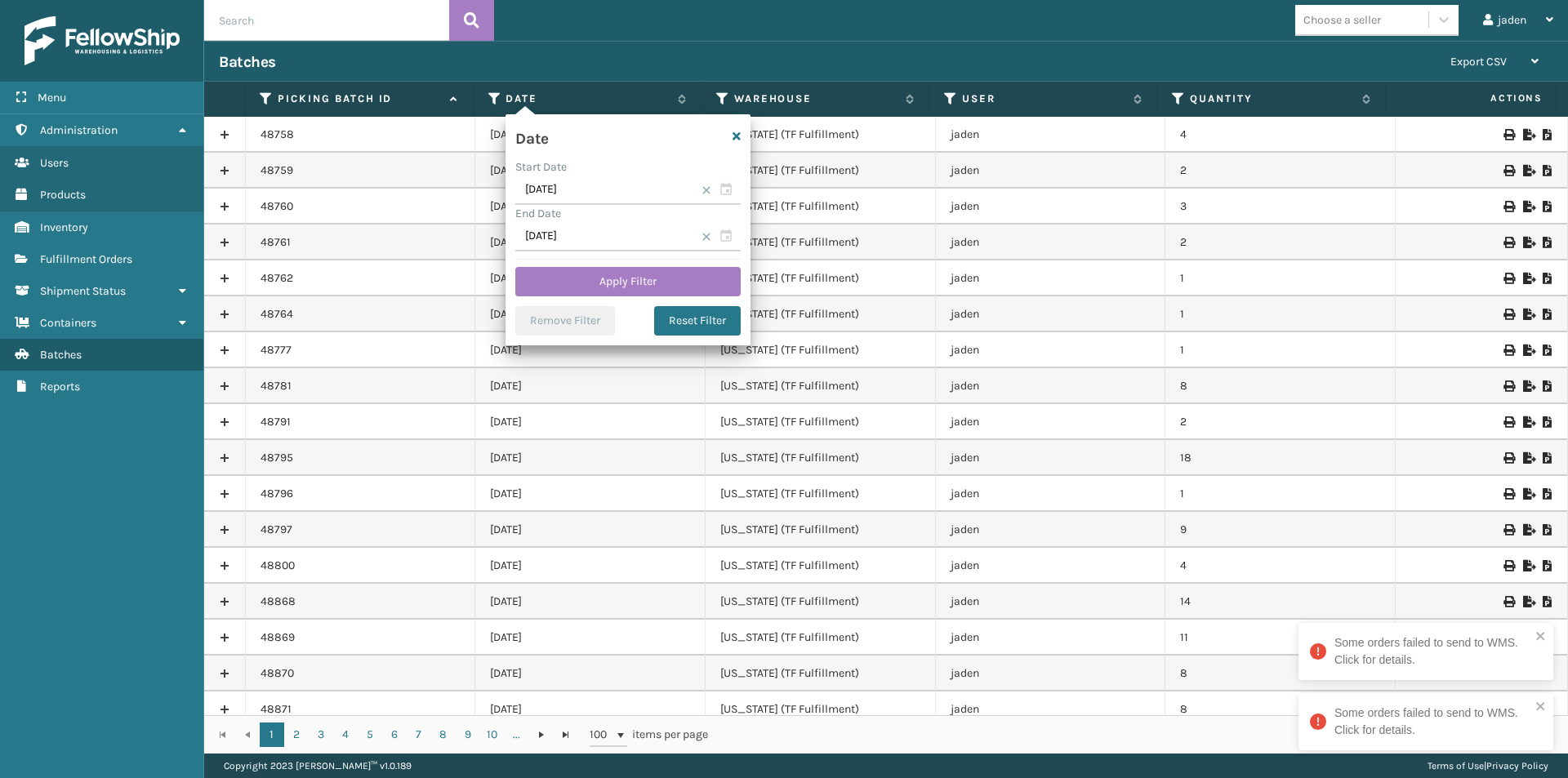
click at [558, 251] on div "Date Start Date [DATE] End Date [DATE] Apply Filter Remove Filter Reset Filter" at bounding box center [627, 230] width 245 height 231
click at [559, 273] on button "Apply Filter" at bounding box center [627, 282] width 225 height 30
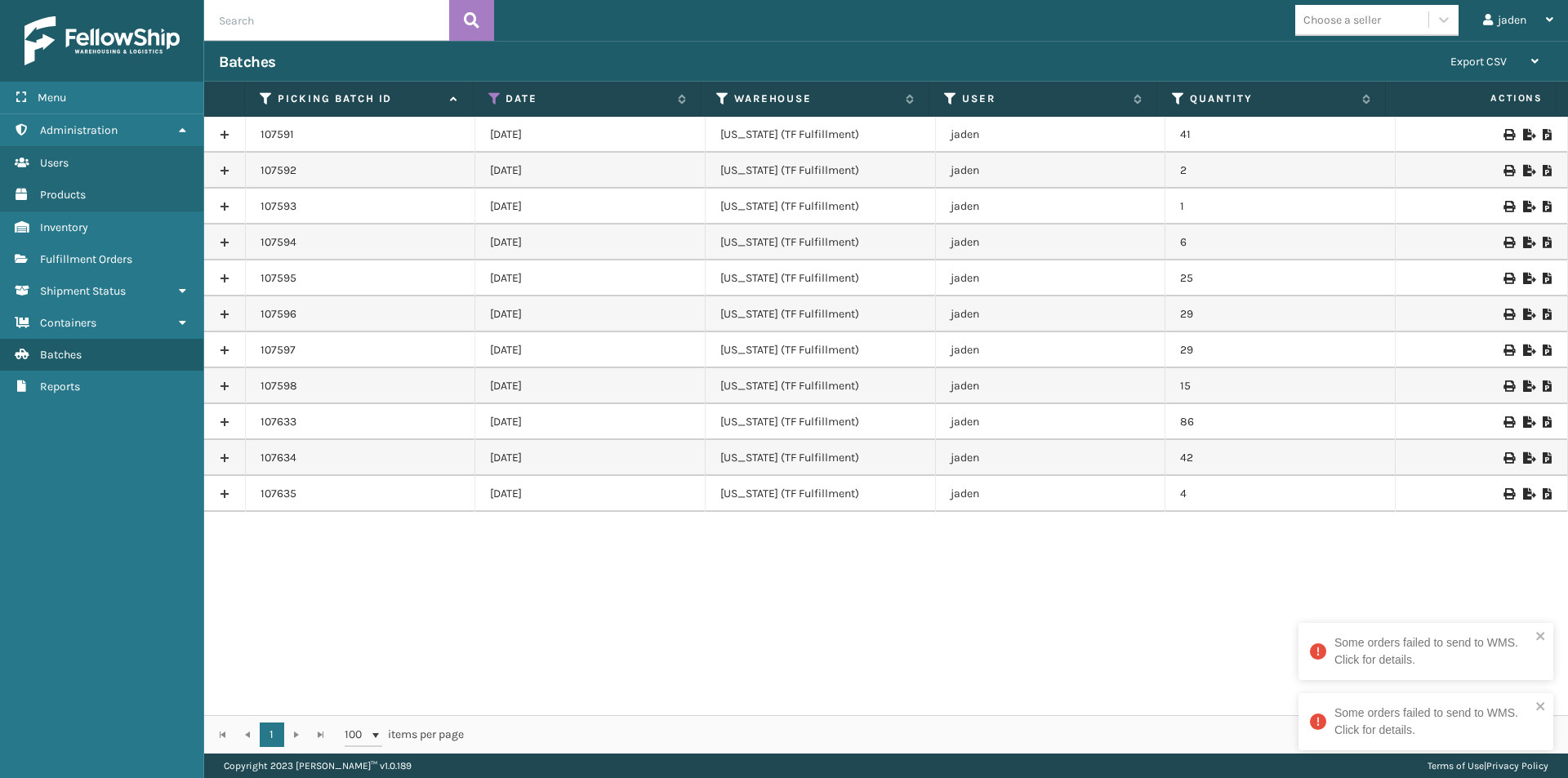
click at [1526, 134] on div at bounding box center [1481, 135] width 142 height 12
click at [1542, 135] on icon at bounding box center [1547, 135] width 10 height 12
click at [1542, 168] on icon at bounding box center [1547, 171] width 10 height 12
click at [1542, 241] on icon at bounding box center [1547, 243] width 10 height 12
click at [1542, 281] on icon at bounding box center [1547, 279] width 10 height 12
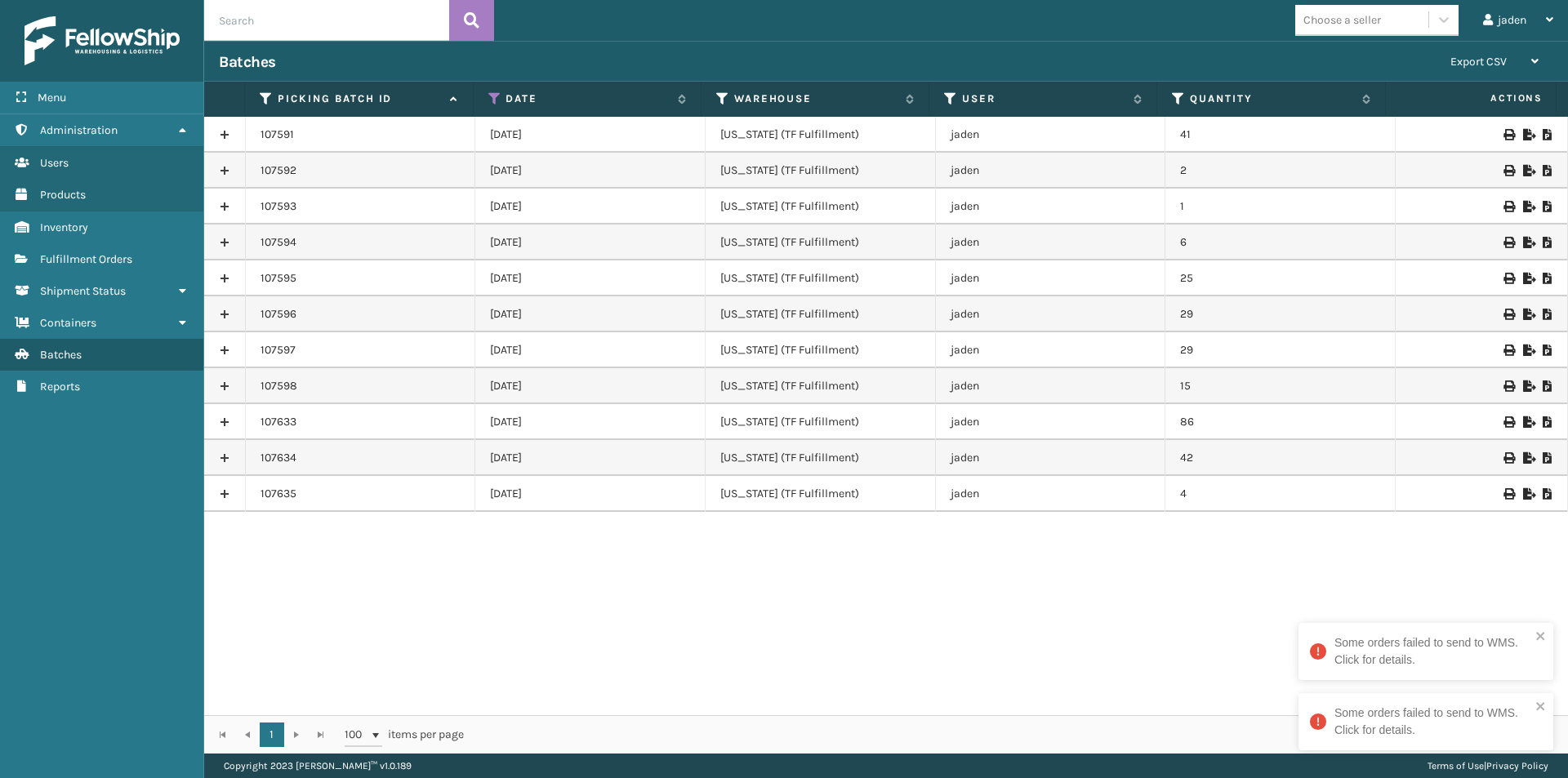
click at [1533, 320] on td at bounding box center [1481, 315] width 173 height 35
click at [1542, 316] on icon at bounding box center [1547, 315] width 10 height 12
click at [1542, 349] on icon at bounding box center [1547, 350] width 10 height 12
click at [1528, 317] on div at bounding box center [1481, 315] width 142 height 12
click at [1542, 315] on icon at bounding box center [1547, 315] width 10 height 12
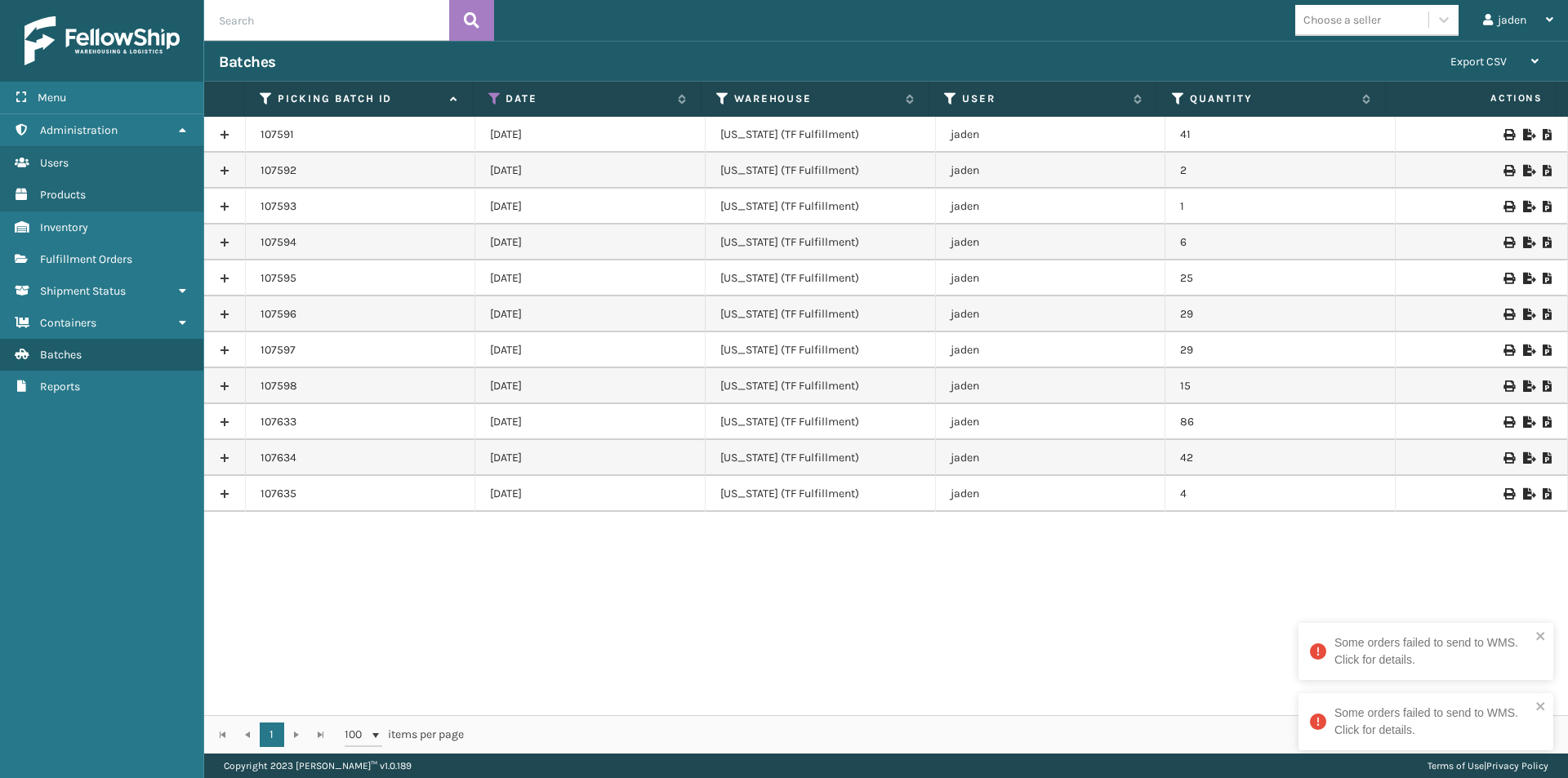
click at [1542, 277] on icon at bounding box center [1547, 279] width 10 height 12
click at [1542, 387] on icon at bounding box center [1547, 387] width 10 height 12
click at [1542, 421] on icon at bounding box center [1547, 422] width 10 height 12
click at [122, 253] on span "Fulfillment Orders" at bounding box center [87, 259] width 93 height 14
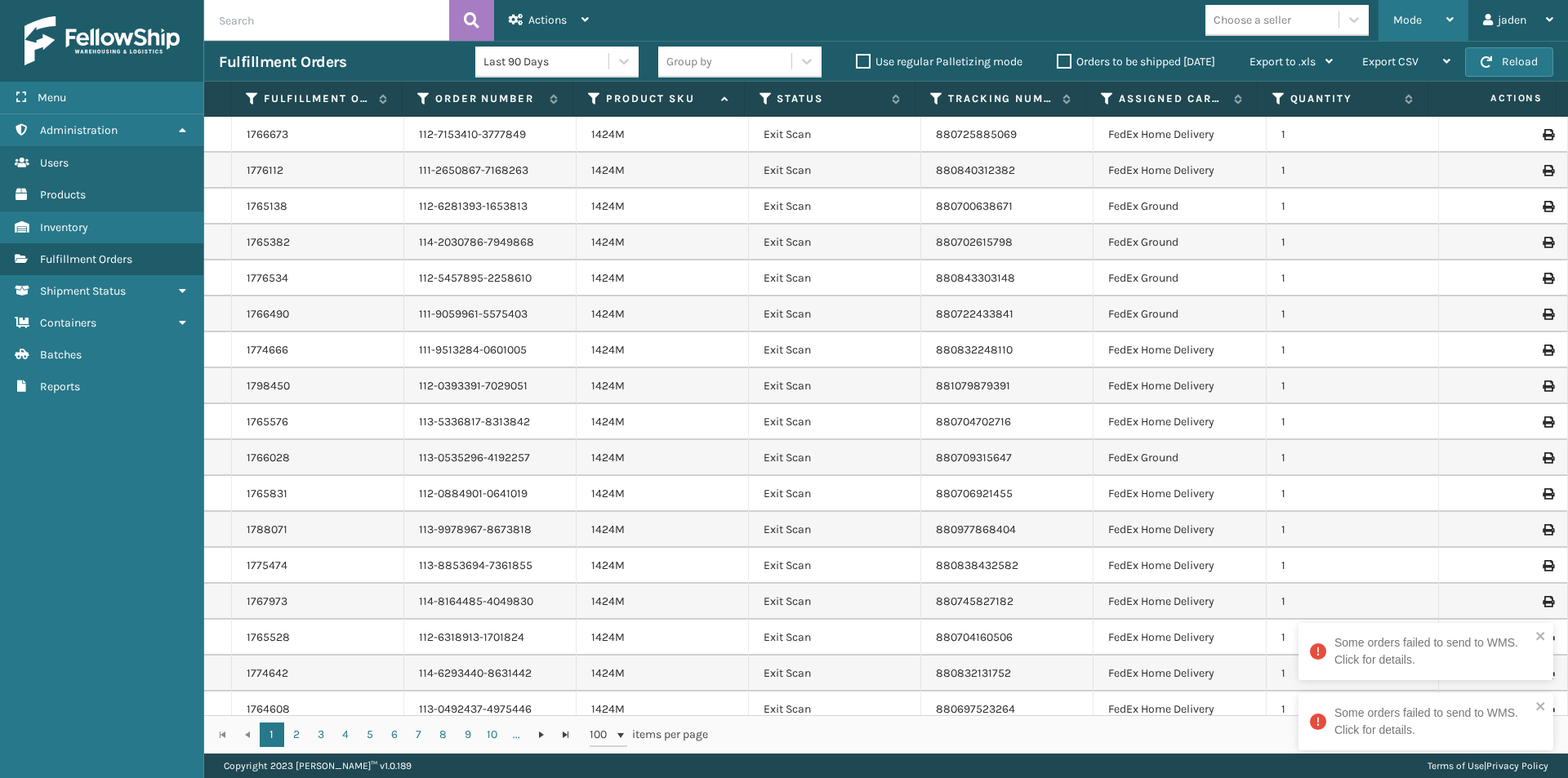
click at [1417, 11] on div "Mode" at bounding box center [1422, 20] width 60 height 40
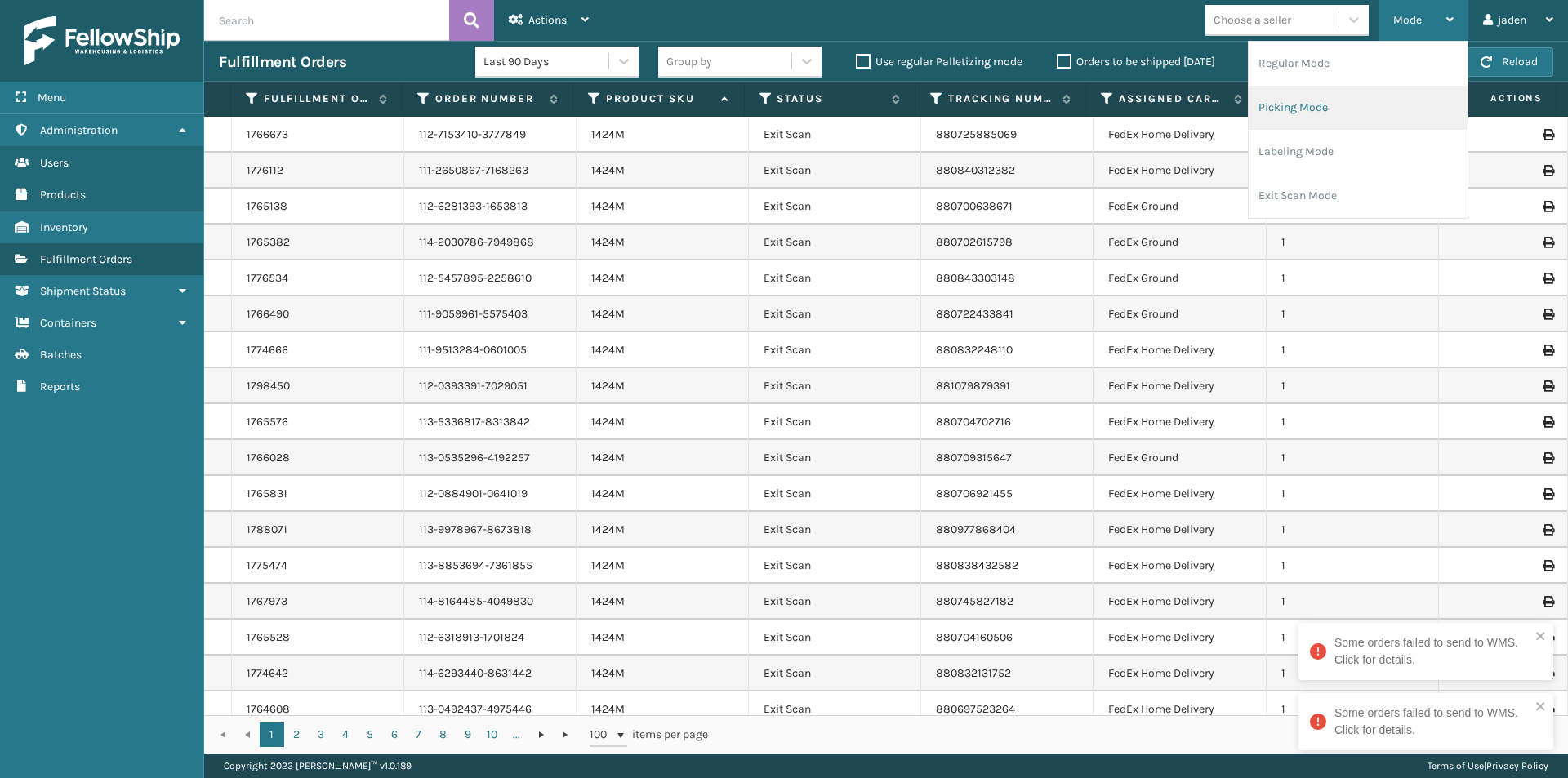
click at [1342, 110] on li "Picking Mode" at bounding box center [1358, 107] width 219 height 44
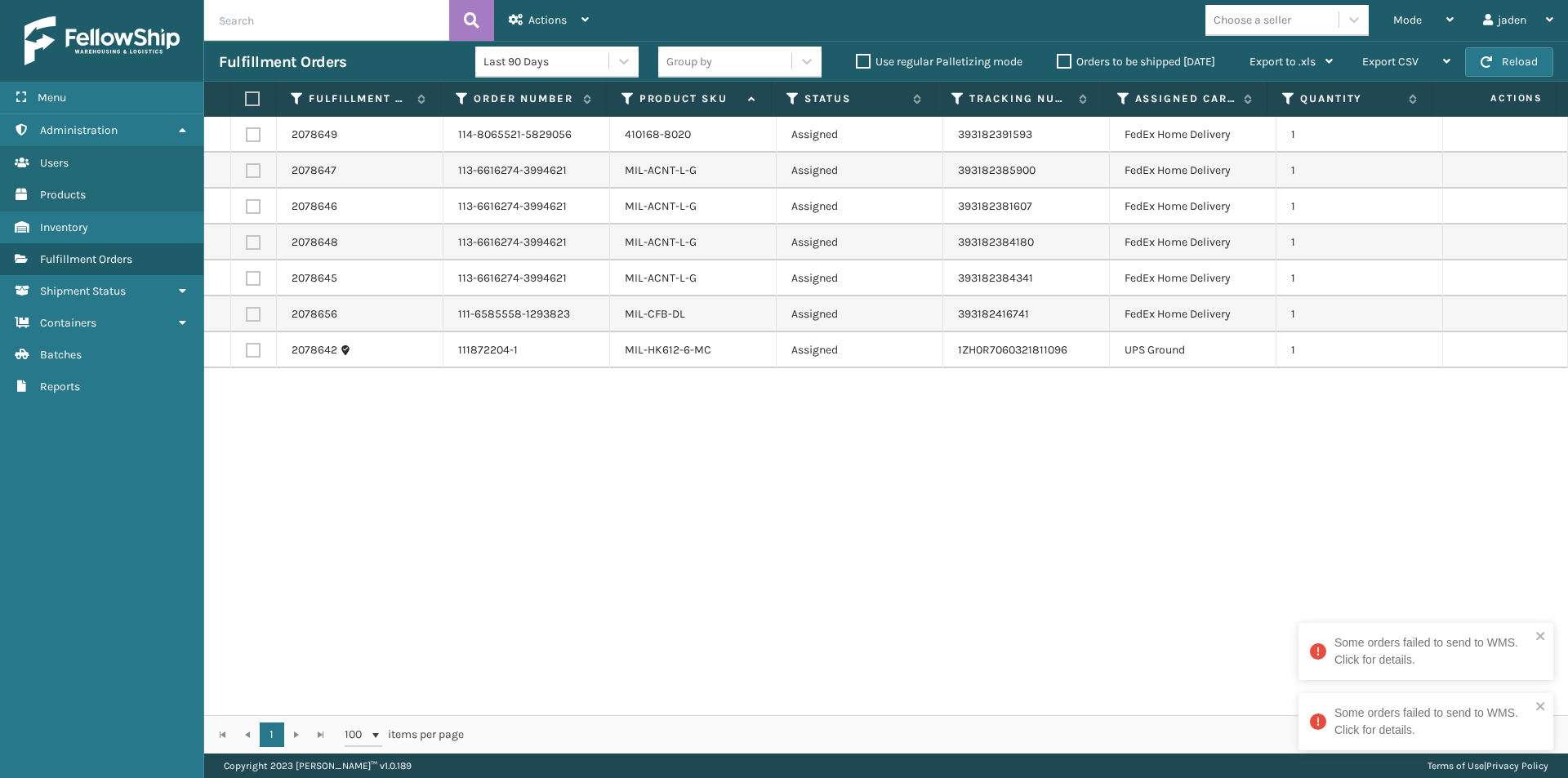
drag, startPoint x: 948, startPoint y: 634, endPoint x: 703, endPoint y: 626, distance: 245.1
drag, startPoint x: 703, startPoint y: 626, endPoint x: 584, endPoint y: 580, distance: 127.6
click at [596, 626] on div "2078649 114-8065521-5829056 410168-8020 Assigned 393182391593 FedEx Home Delive…" at bounding box center [886, 415] width 1364 height 599
click at [253, 134] on label at bounding box center [252, 134] width 15 height 15
click at [247, 134] on input "checkbox" at bounding box center [246, 132] width 1 height 11
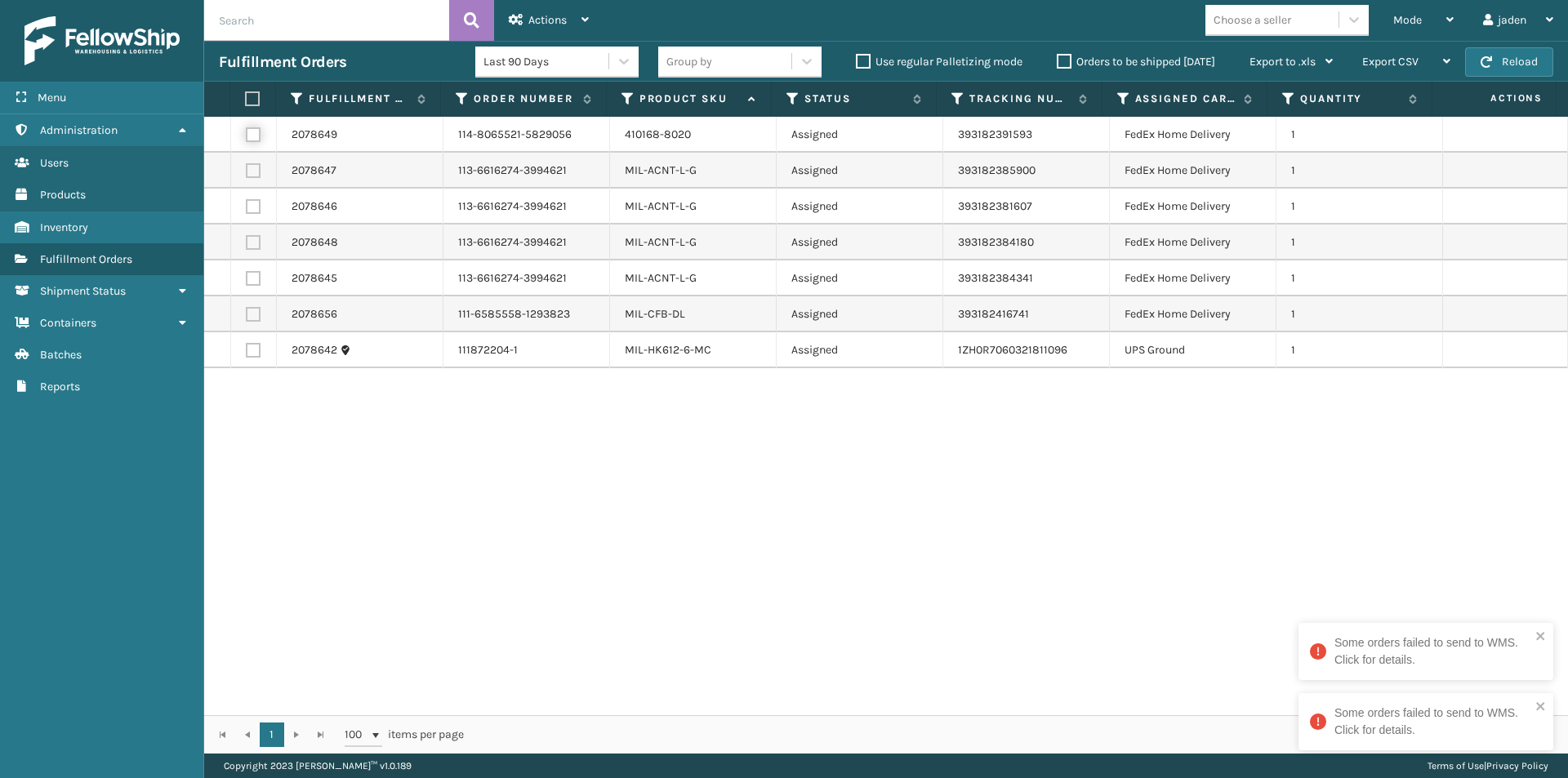
checkbox input "true"
click at [253, 170] on label at bounding box center [252, 171] width 15 height 15
click at [247, 170] on input "checkbox" at bounding box center [246, 169] width 1 height 11
checkbox input "true"
click at [253, 210] on label at bounding box center [252, 206] width 15 height 15
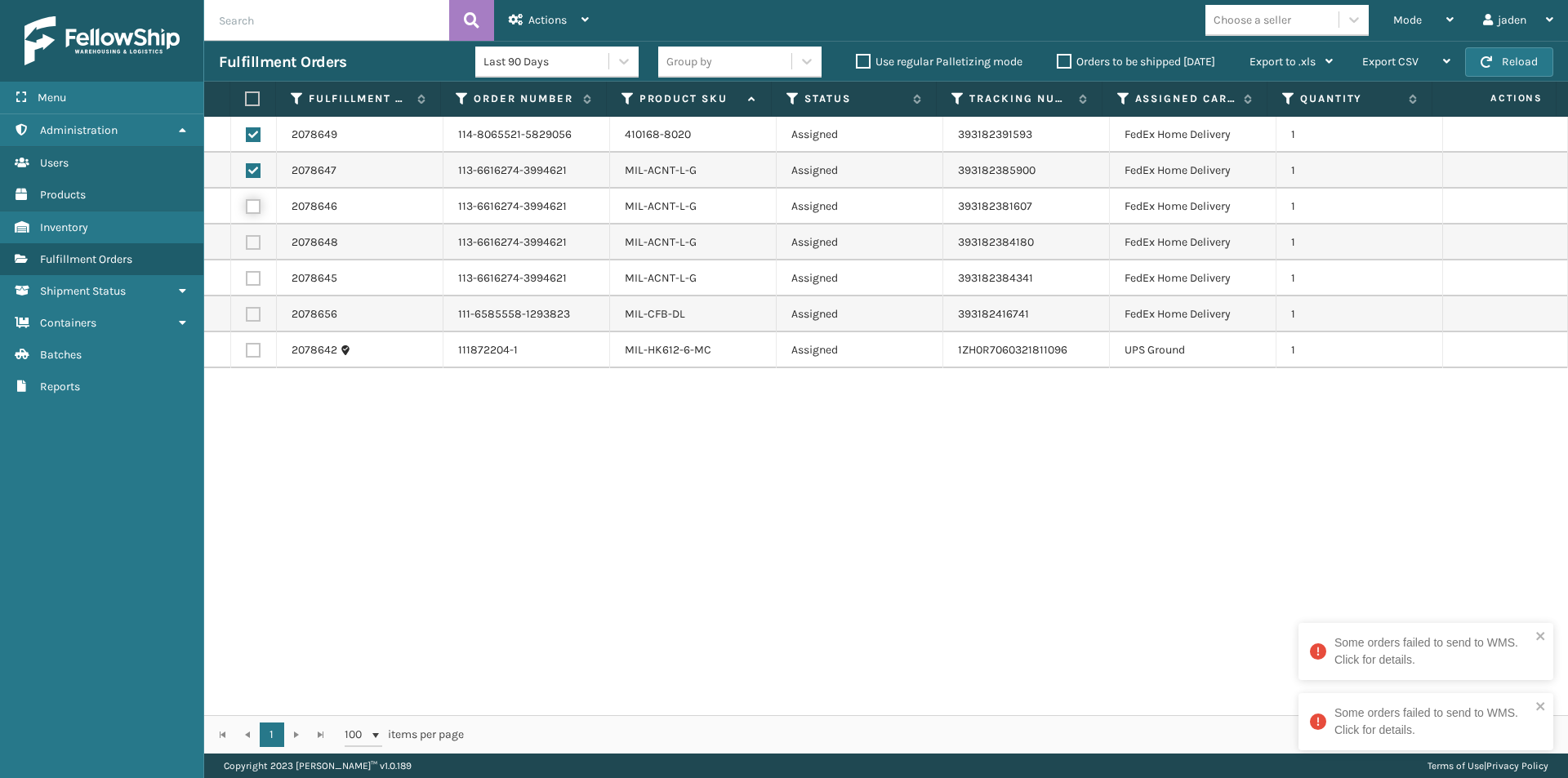
click at [247, 210] on input "checkbox" at bounding box center [246, 204] width 1 height 11
checkbox input "true"
click at [256, 246] on label at bounding box center [252, 242] width 15 height 15
click at [247, 246] on input "checkbox" at bounding box center [246, 240] width 1 height 11
checkbox input "true"
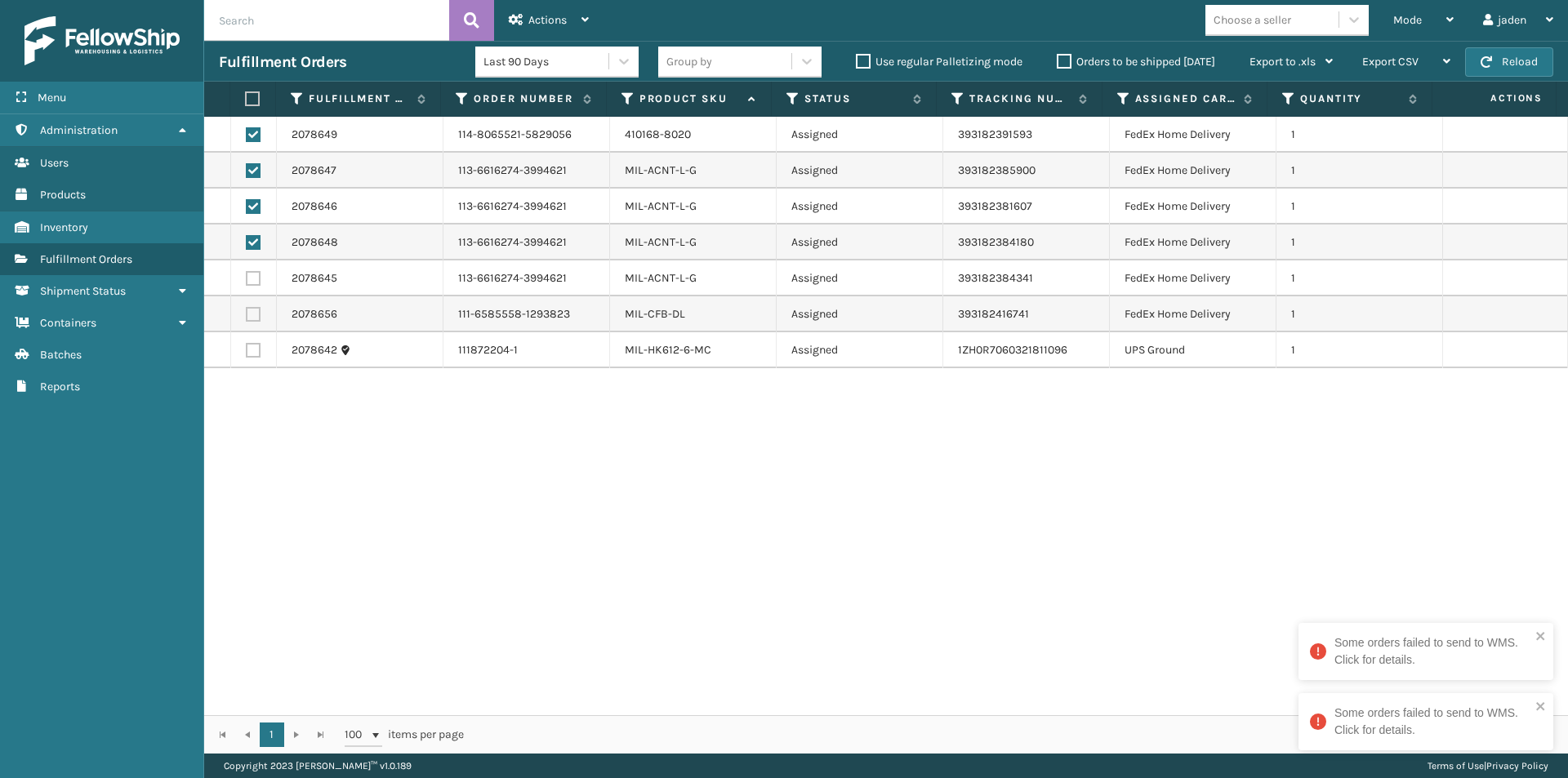
click at [251, 273] on label at bounding box center [252, 278] width 15 height 15
click at [247, 273] on input "checkbox" at bounding box center [246, 276] width 1 height 11
checkbox input "true"
click at [254, 316] on label at bounding box center [252, 314] width 15 height 15
click at [247, 316] on input "checkbox" at bounding box center [246, 312] width 1 height 11
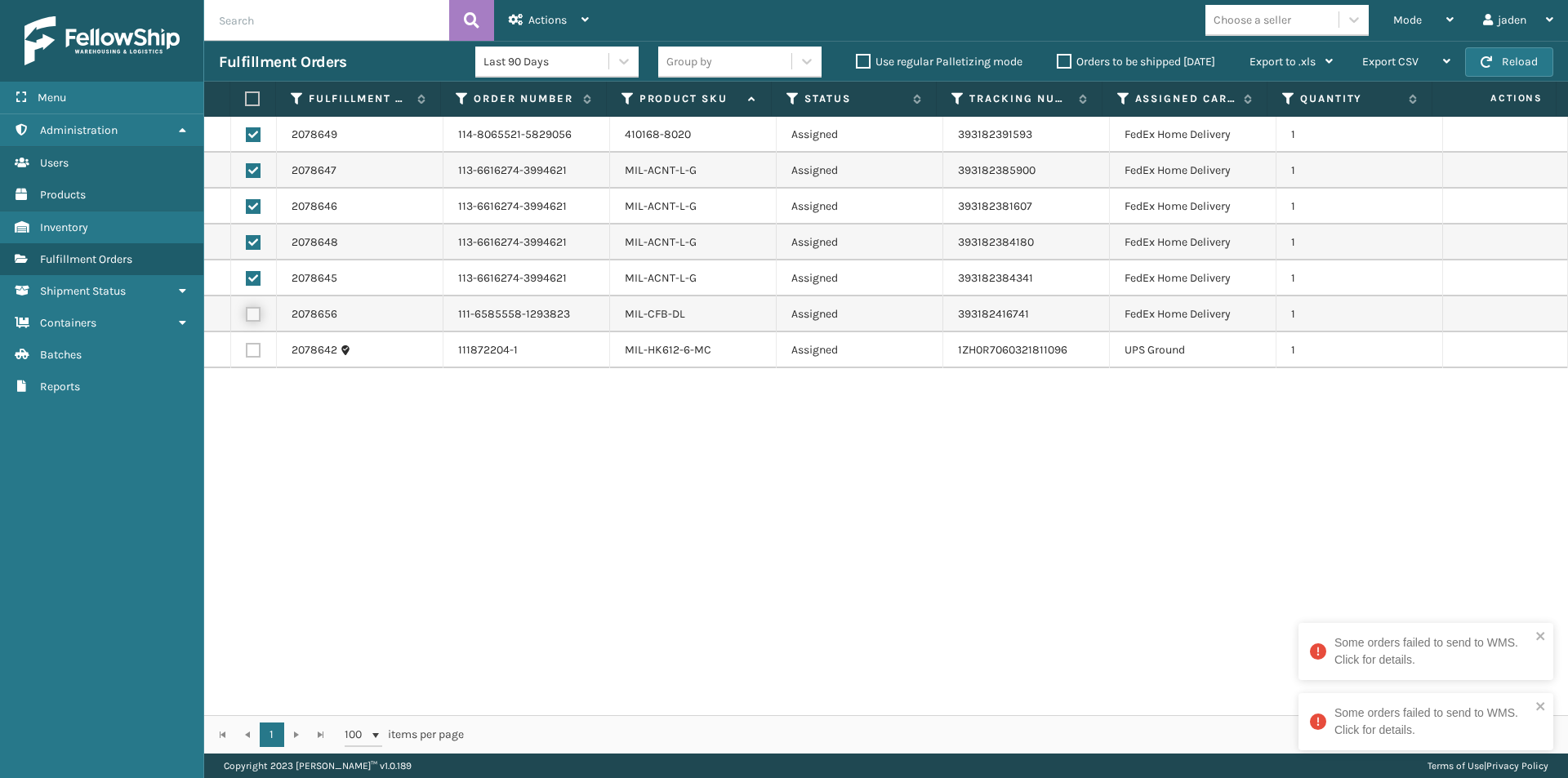
checkbox input "true"
click at [556, 22] on span "Actions" at bounding box center [547, 20] width 38 height 14
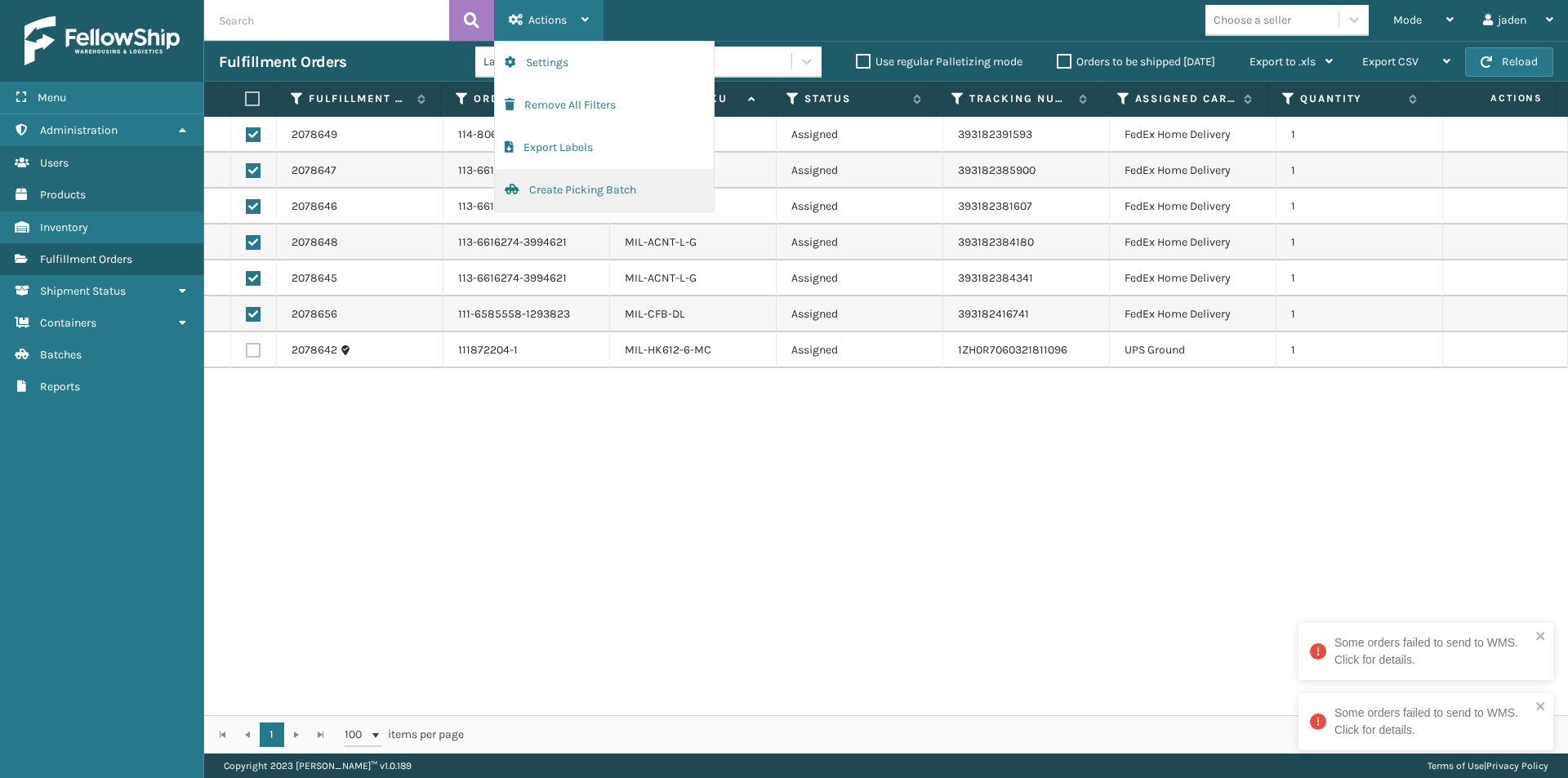
click at [533, 194] on button "Create Picking Batch" at bounding box center [605, 189] width 219 height 42
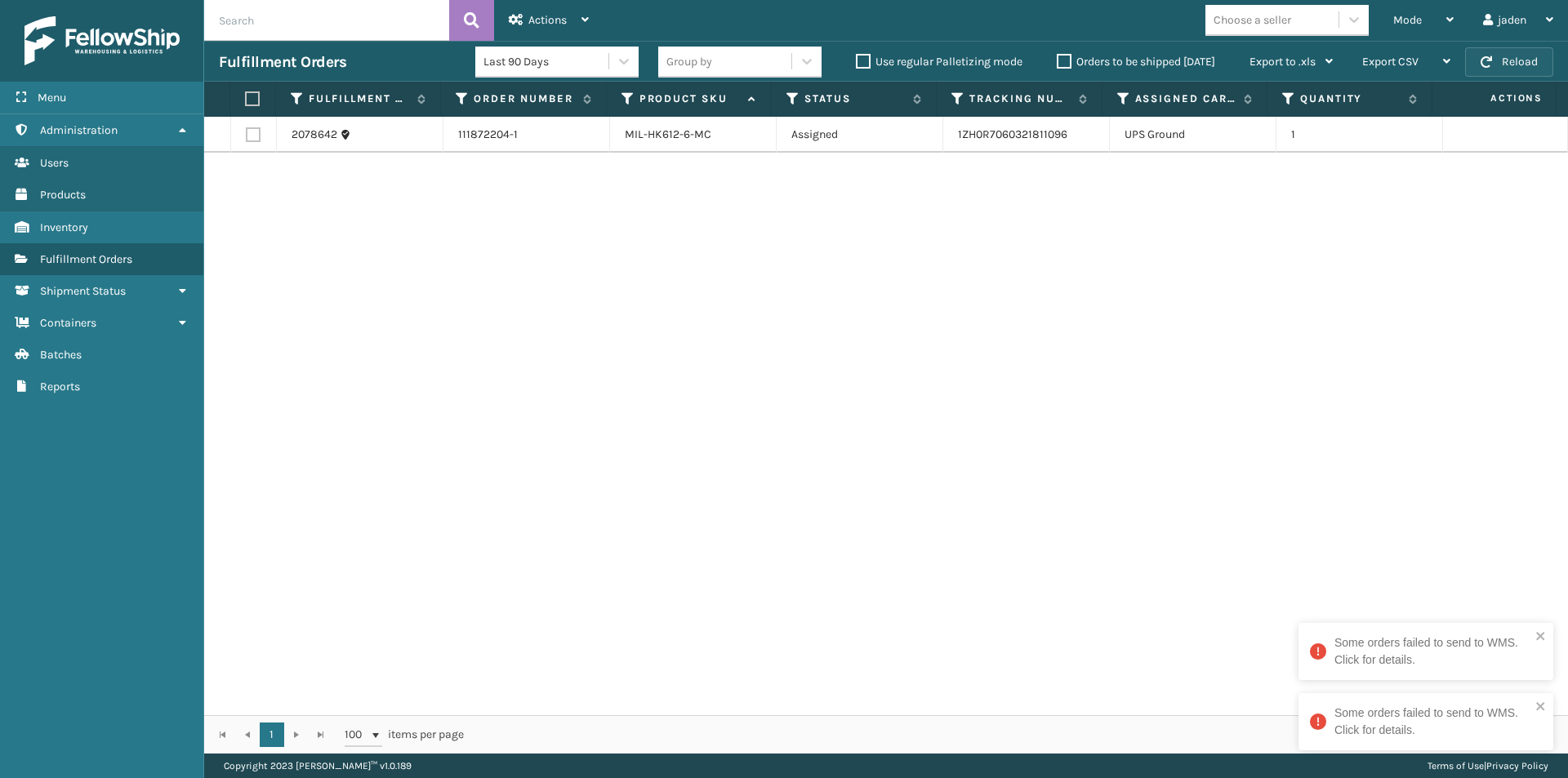
click at [1526, 60] on button "Reload" at bounding box center [1508, 62] width 88 height 30
click at [1431, 24] on div "Mode" at bounding box center [1422, 20] width 60 height 40
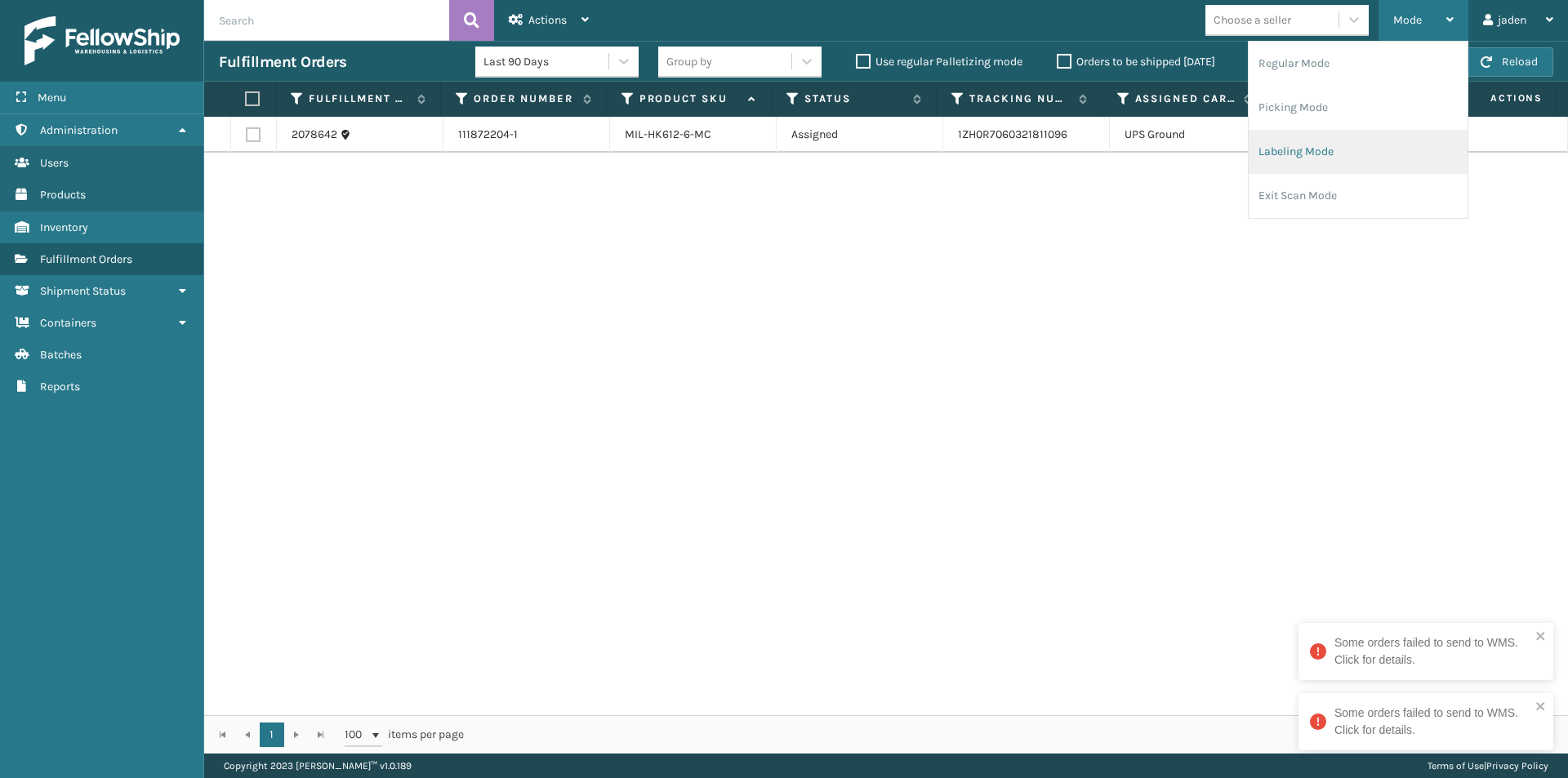
click at [1317, 145] on li "Labeling Mode" at bounding box center [1358, 152] width 219 height 44
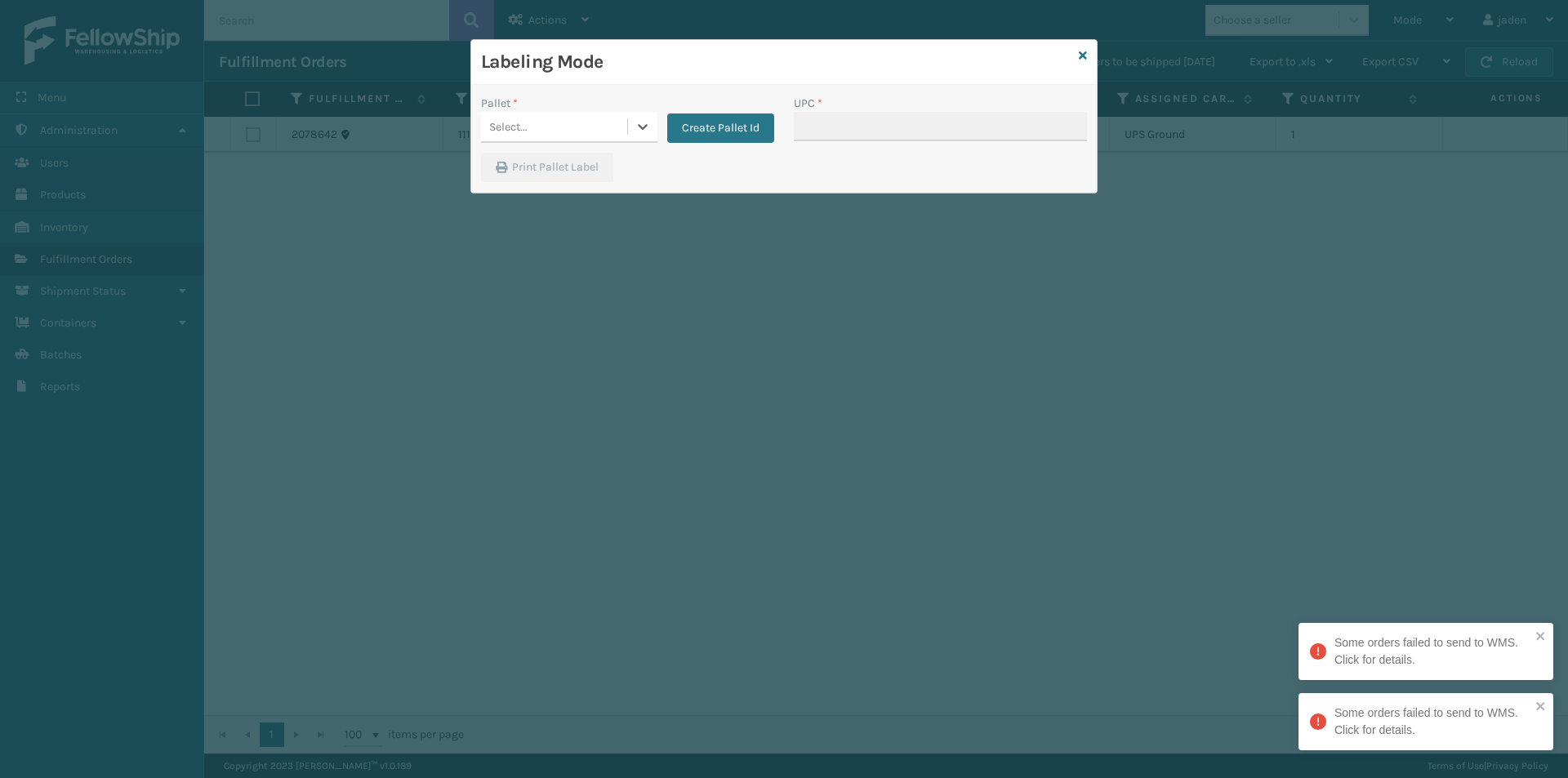
click at [624, 128] on div "Select..." at bounding box center [554, 126] width 146 height 27
drag, startPoint x: 562, startPoint y: 174, endPoint x: 958, endPoint y: 97, distance: 403.4
click at [566, 174] on div "FDXG-3QYHLGEHVA" at bounding box center [569, 172] width 177 height 37
click at [899, 141] on div "UPC *" at bounding box center [940, 123] width 313 height 58
click at [911, 121] on input "UPC *" at bounding box center [940, 126] width 293 height 30
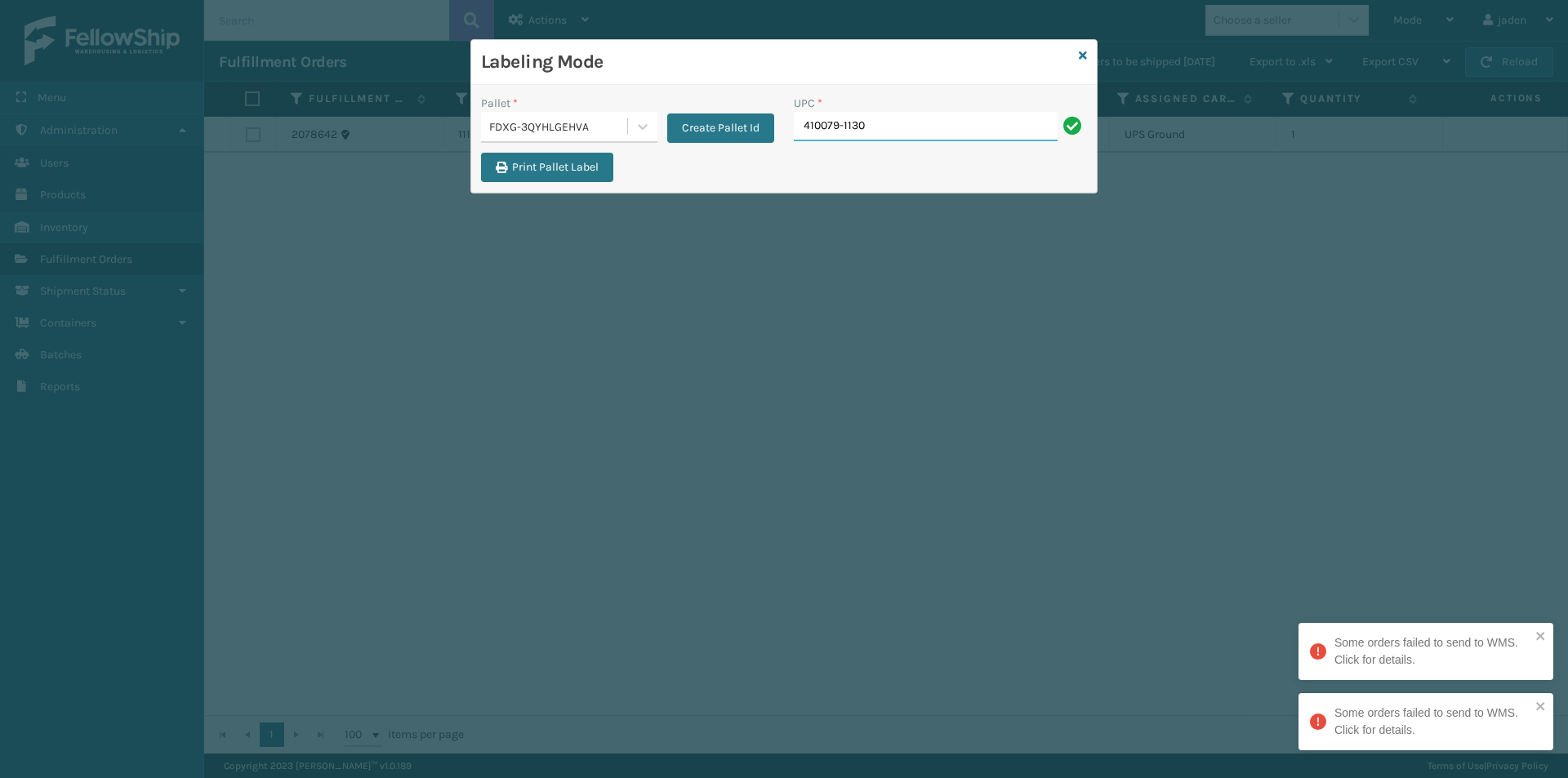
type input "410079-1130"
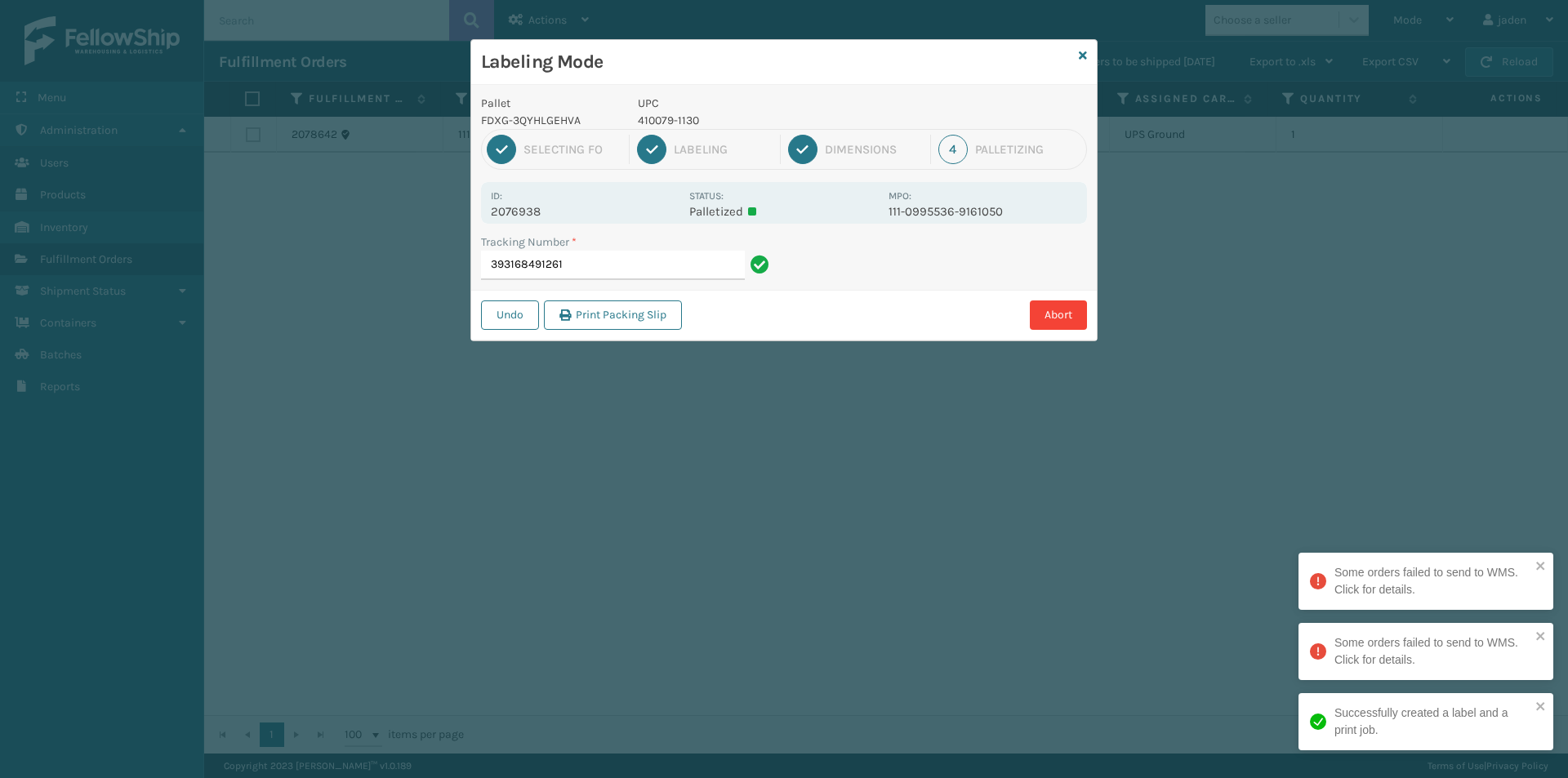
click at [657, 116] on p "410079-1130" at bounding box center [758, 119] width 241 height 17
copy p "410079-1130"
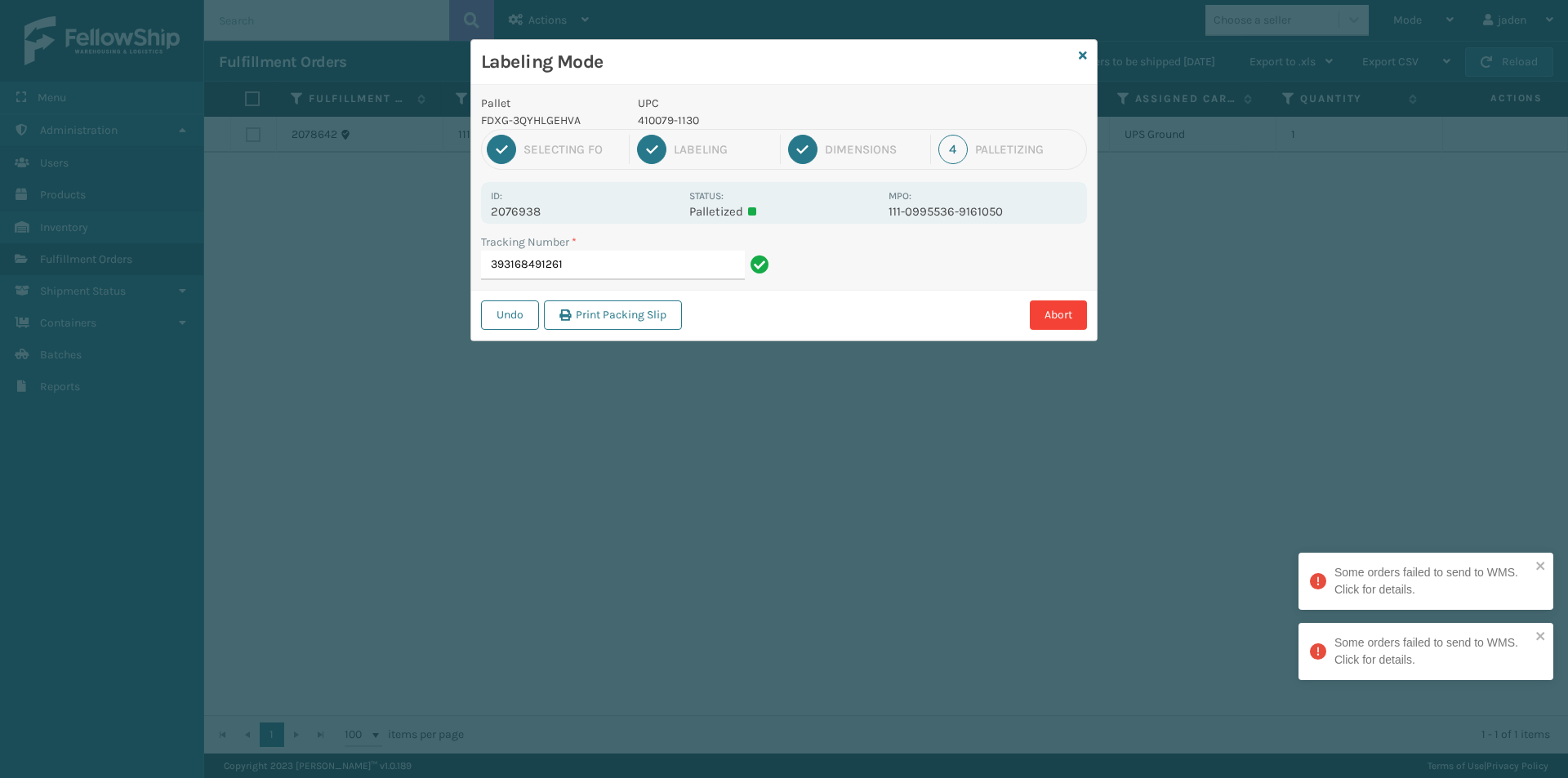
drag, startPoint x: 927, startPoint y: 279, endPoint x: 828, endPoint y: 340, distance: 116.3
click at [813, 358] on div "Labeling Mode Pallet FDXG-3QYHLGEHVA UPC 410079-1130 1 Selecting FO 2 Labeling …" at bounding box center [784, 389] width 1568 height 778
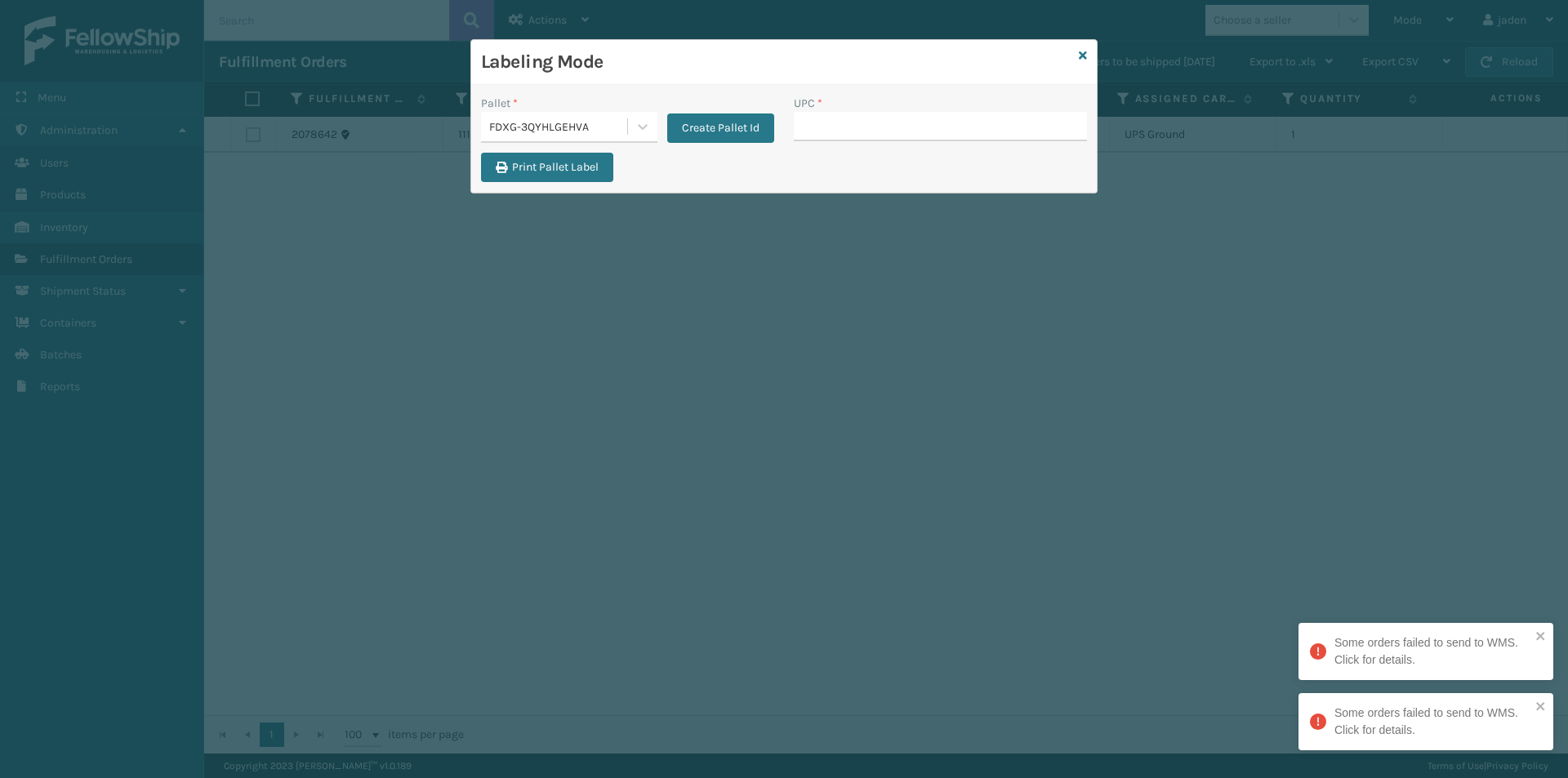
drag, startPoint x: 868, startPoint y: 134, endPoint x: 861, endPoint y: 121, distance: 14.8
type input "410079-1130"
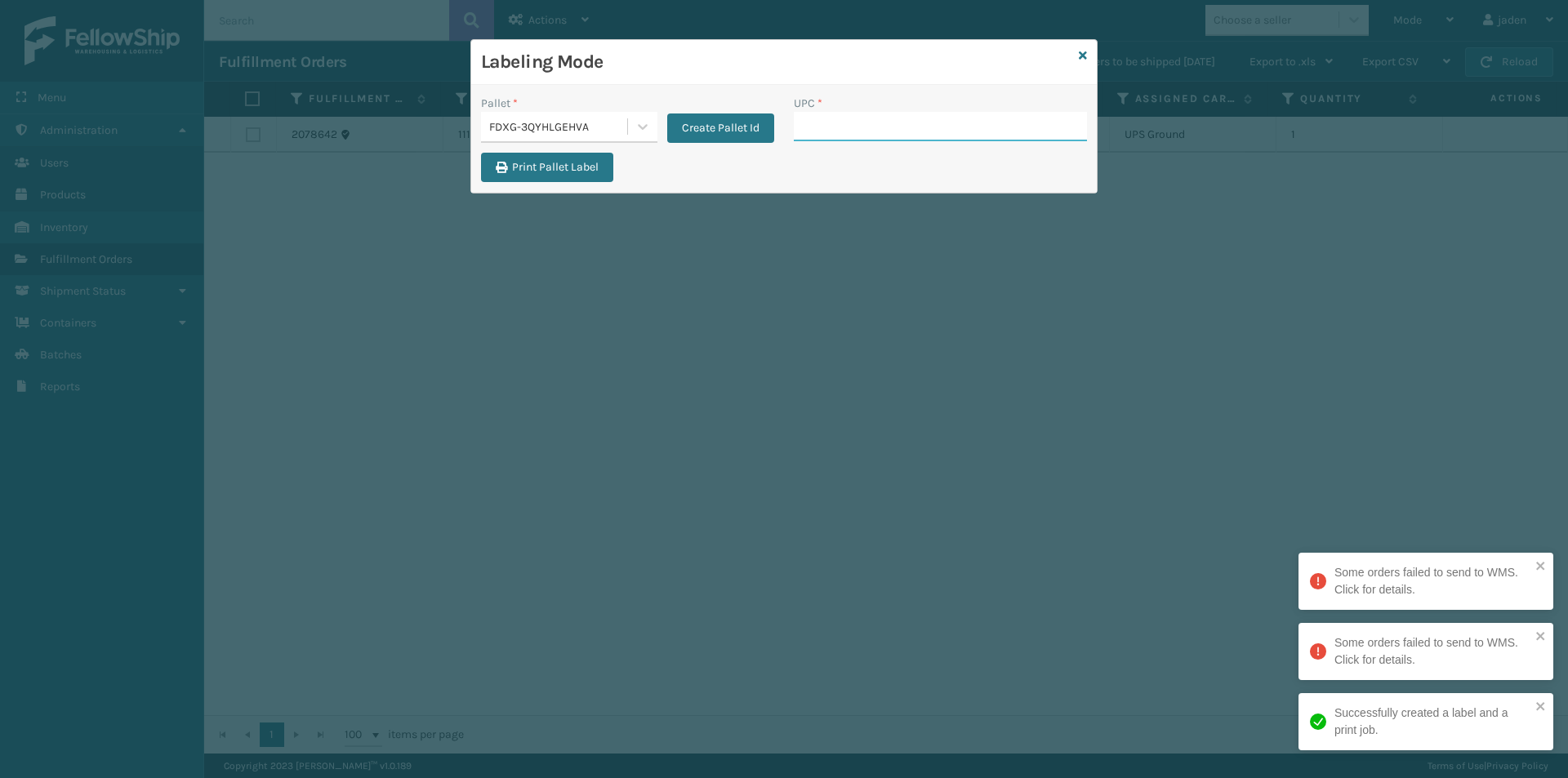
paste input "410079-1130"
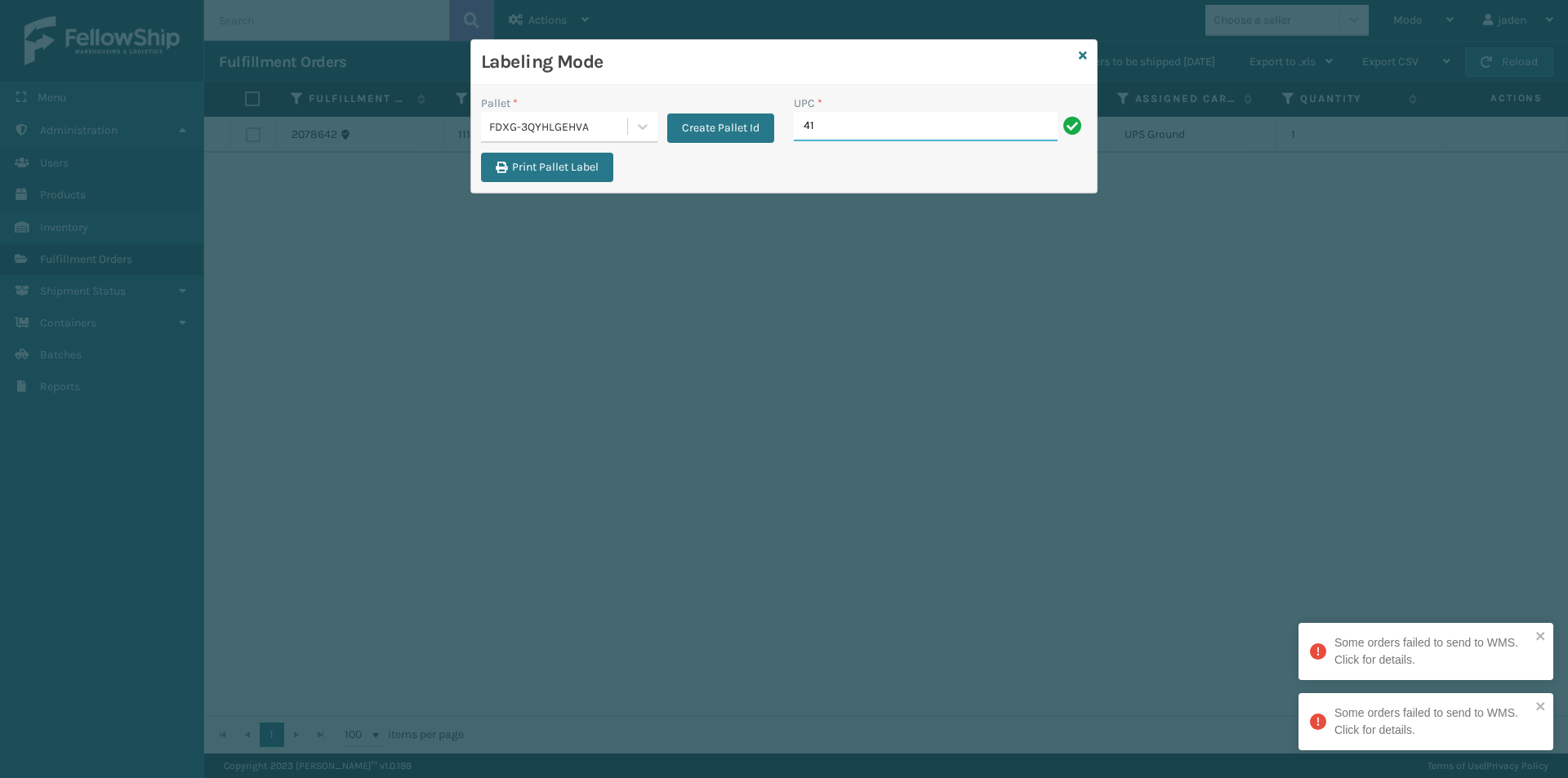
type input "4"
type input "410069-1110"
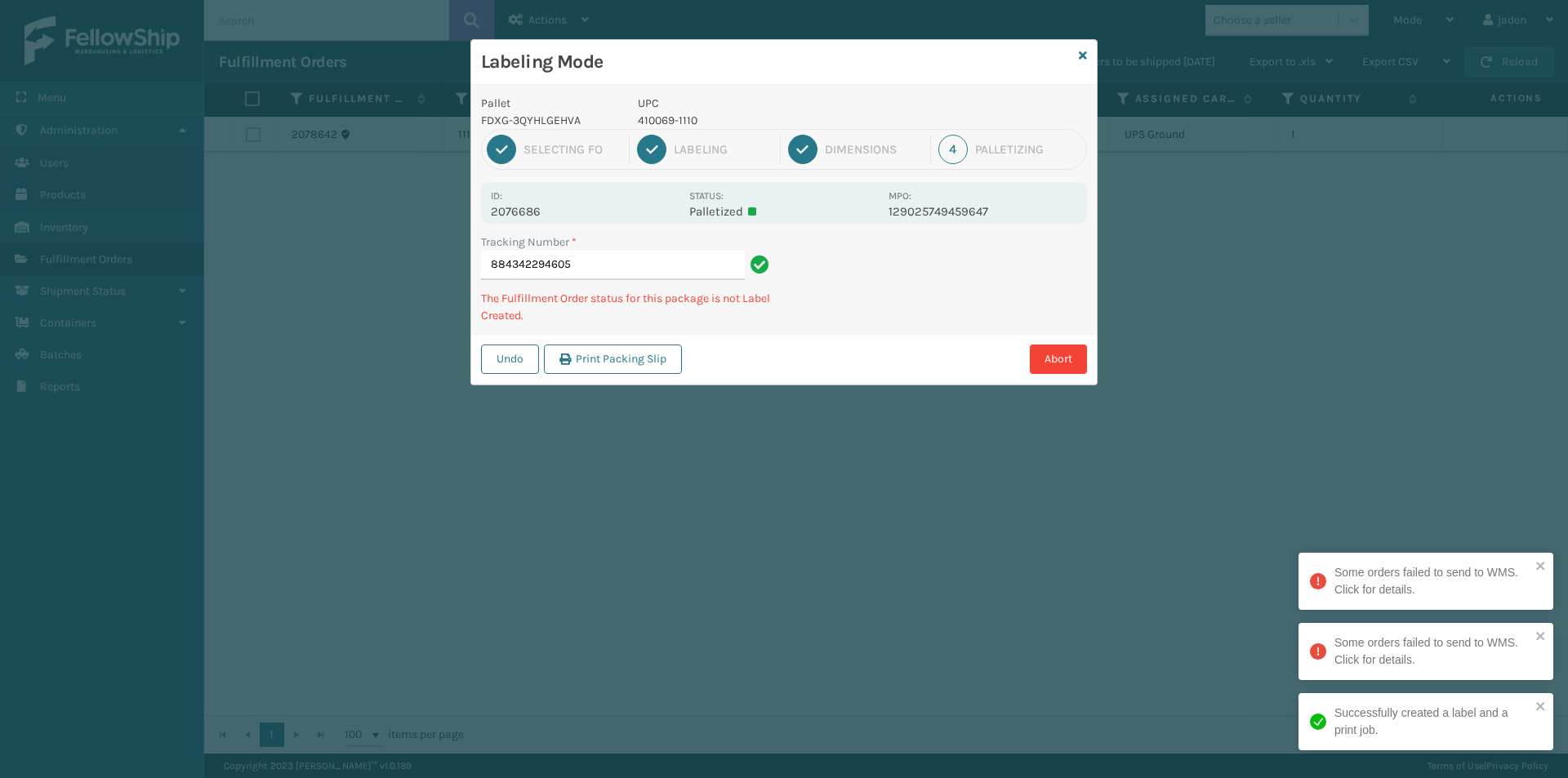
type input "8843422946054"
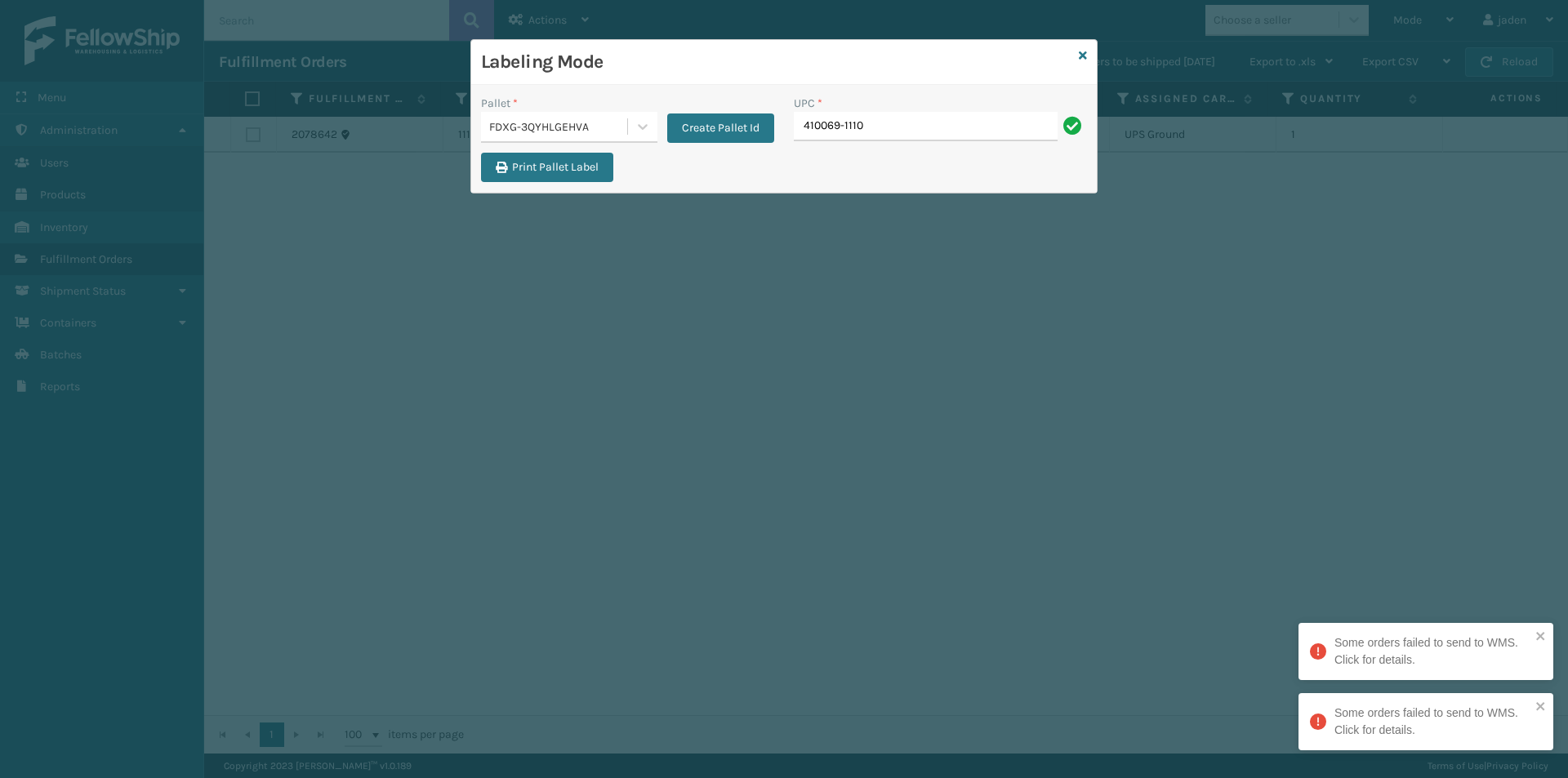
type input "410069-1110"
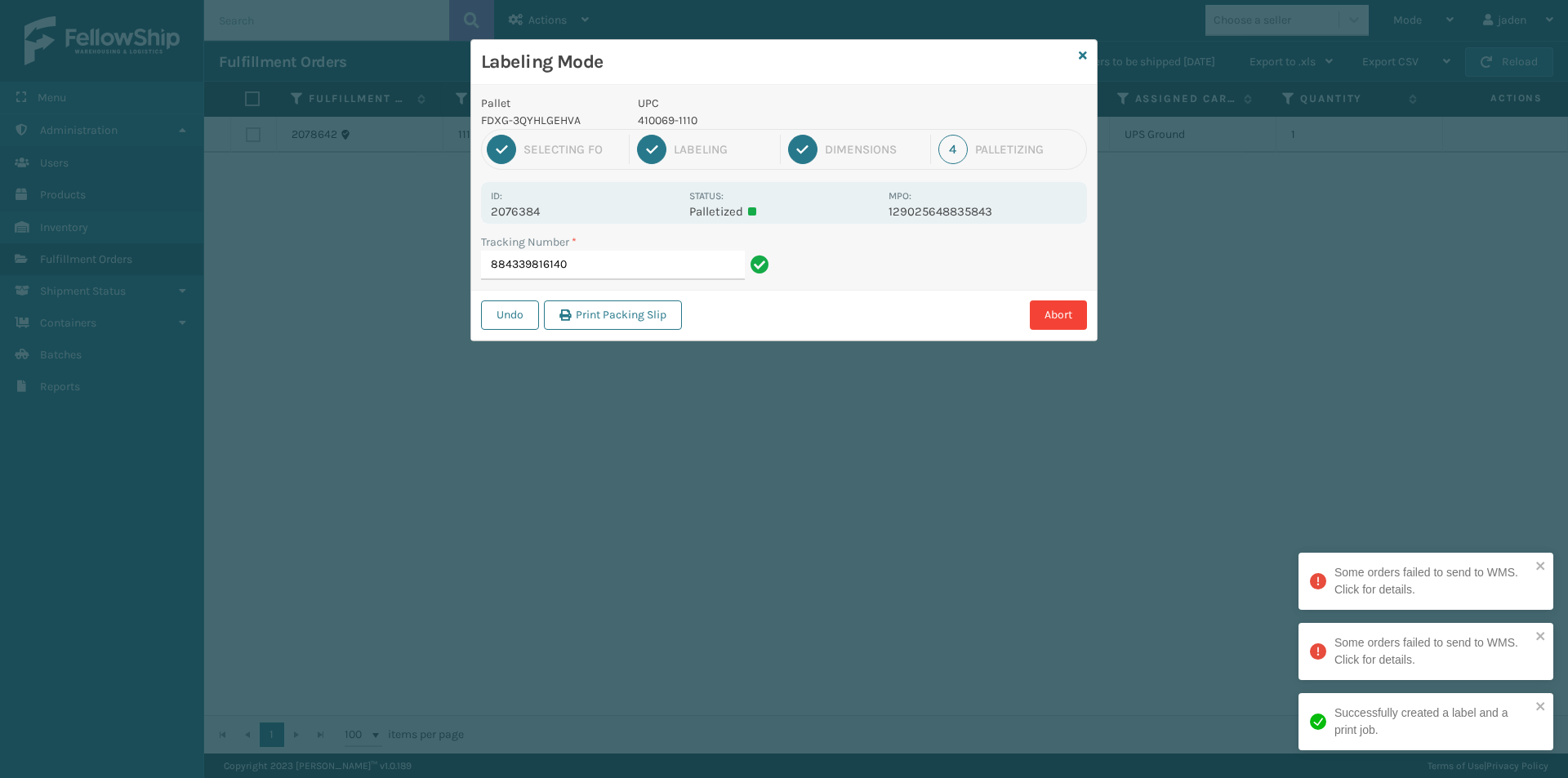
type input "8843398161404"
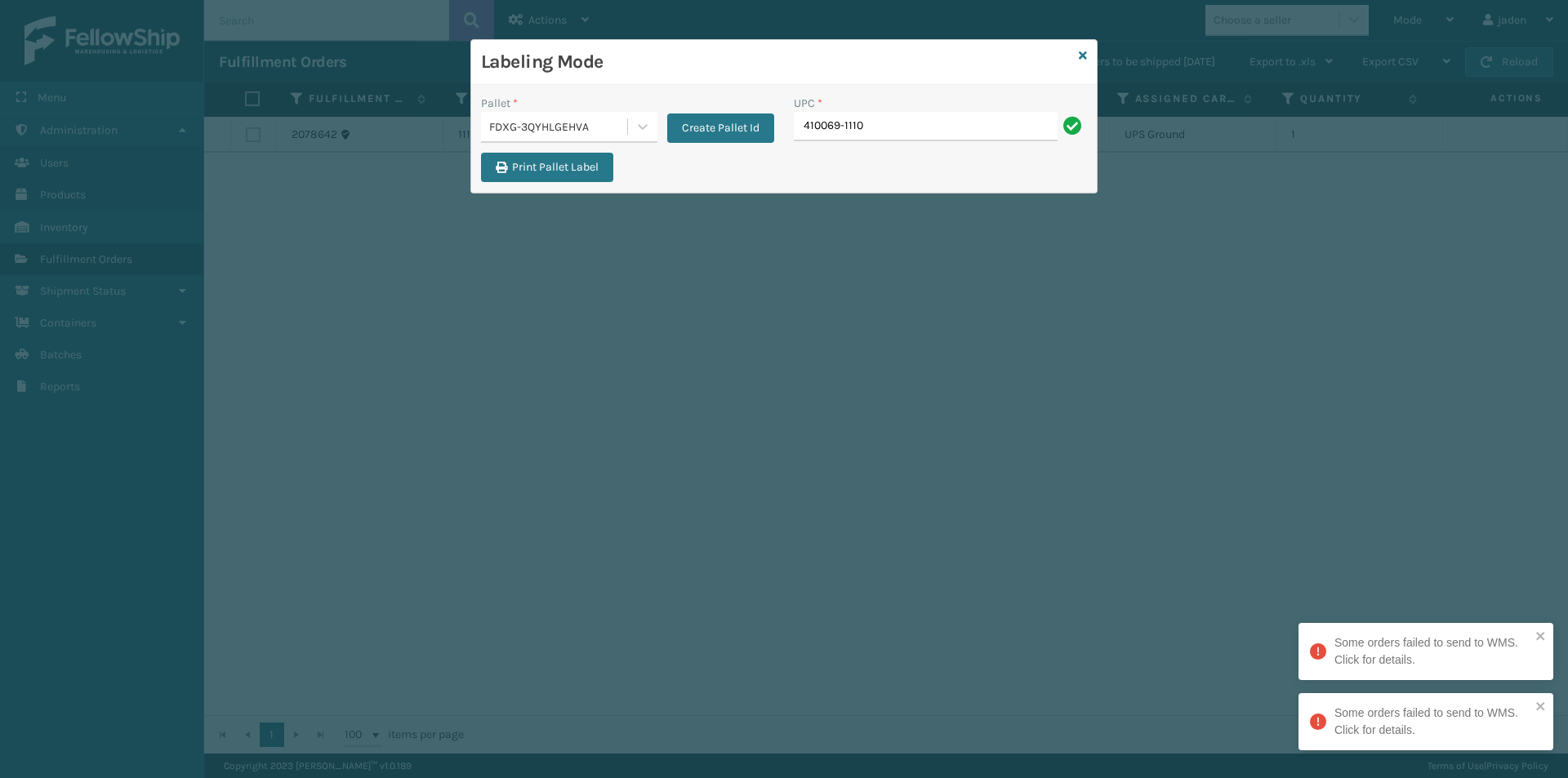
type input "410069-1110"
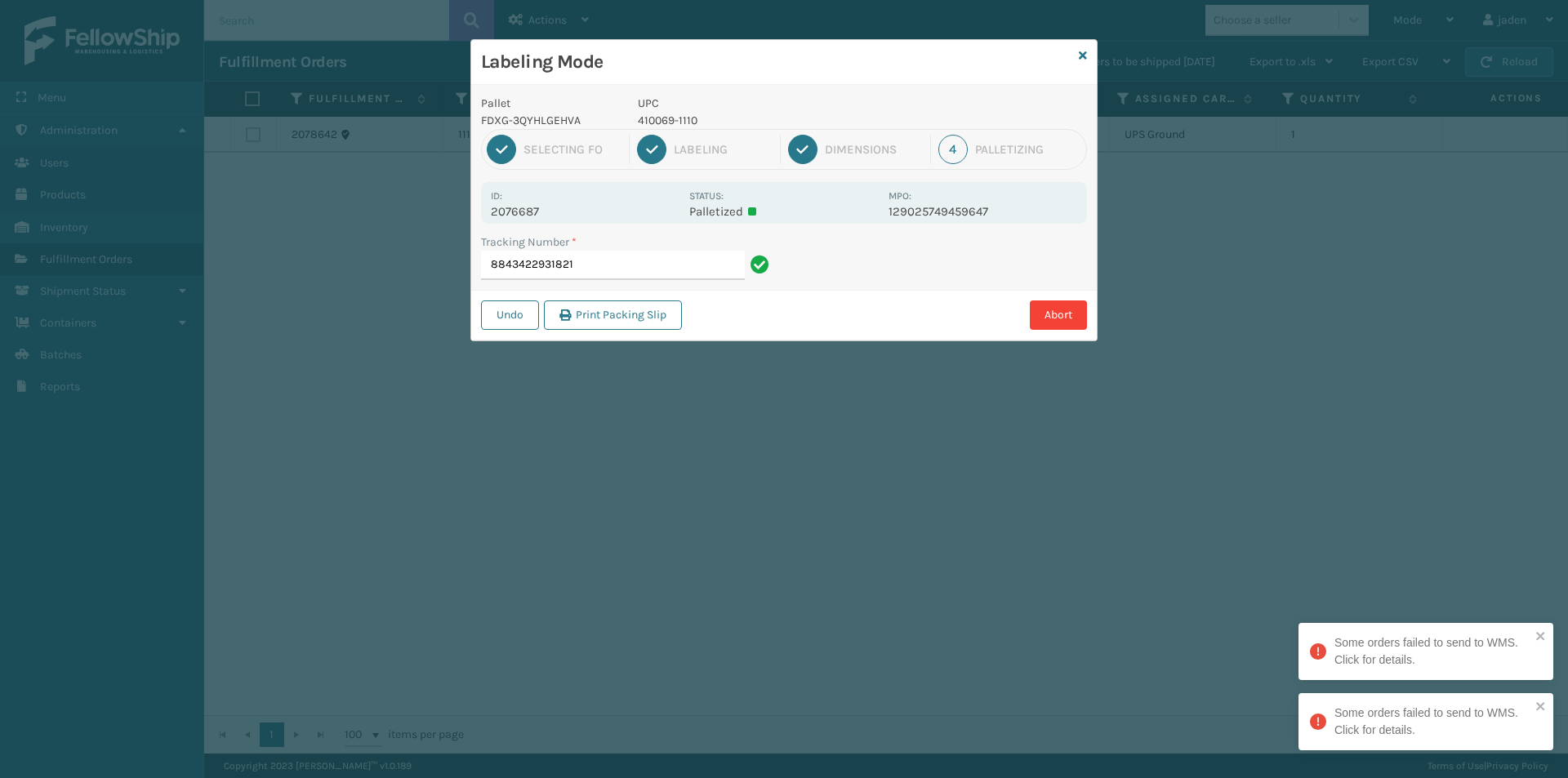
type input "88434229318214"
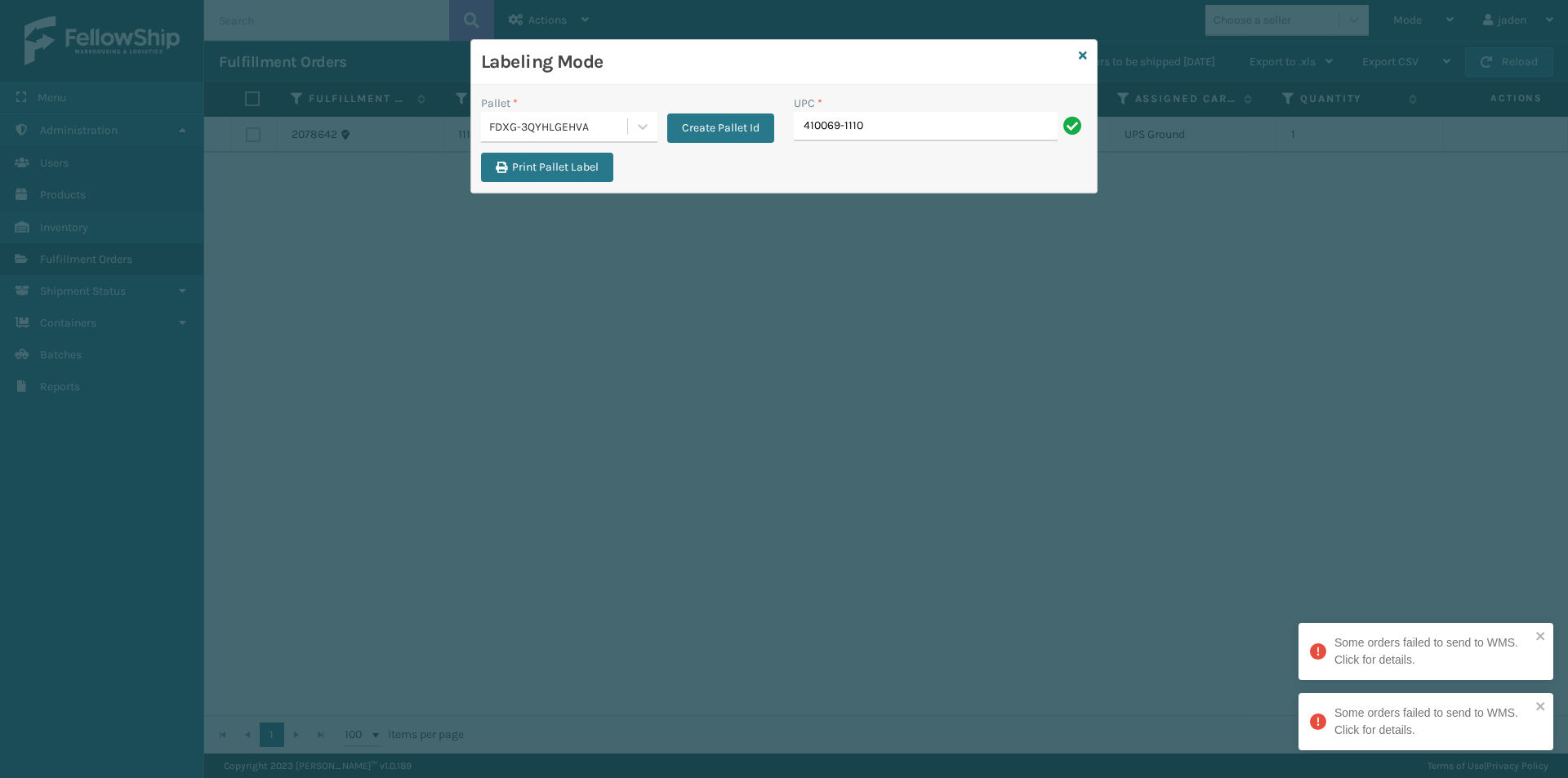
type input "410069-1110"
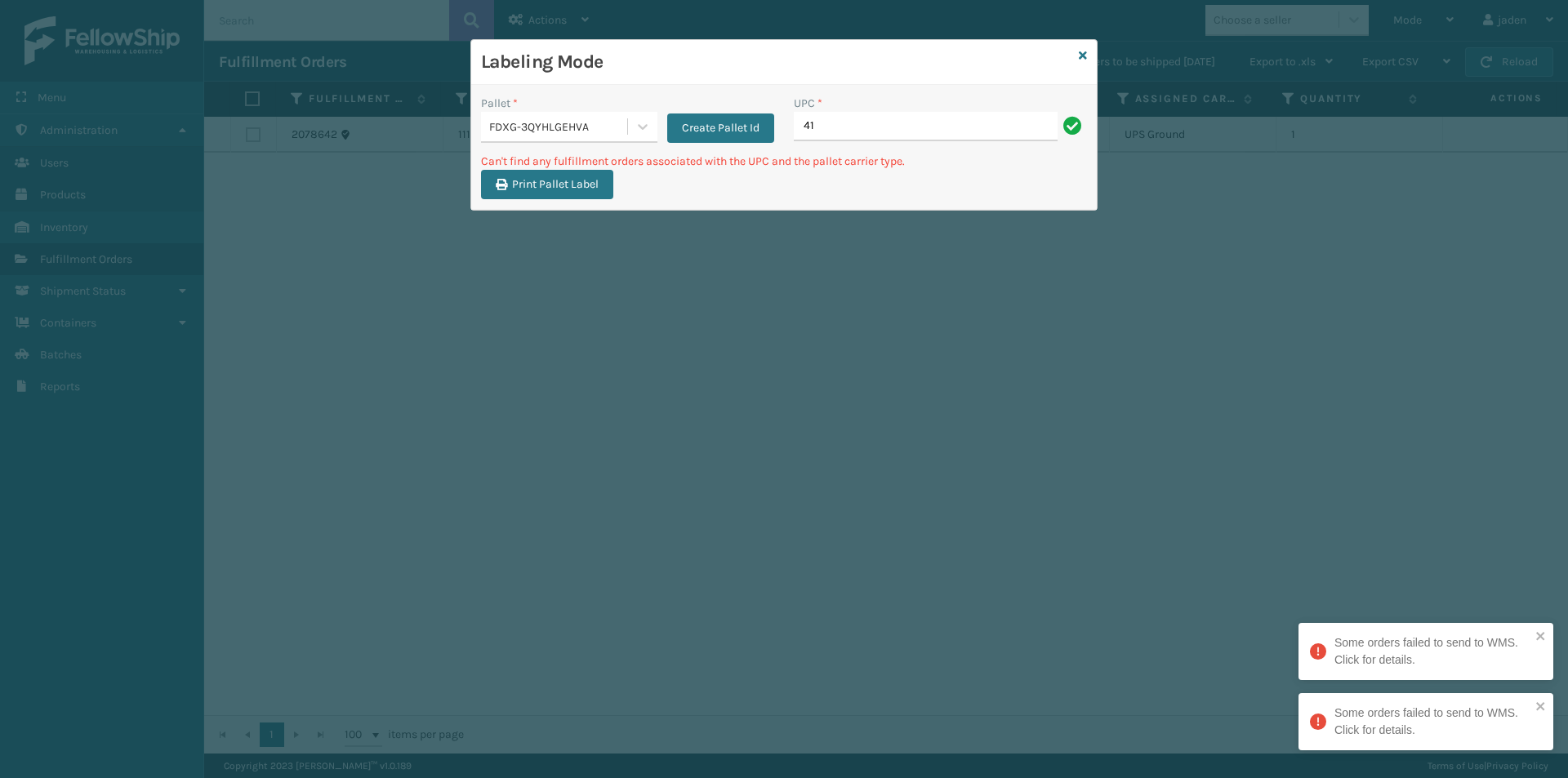
type input "4"
type input "410079-1130"
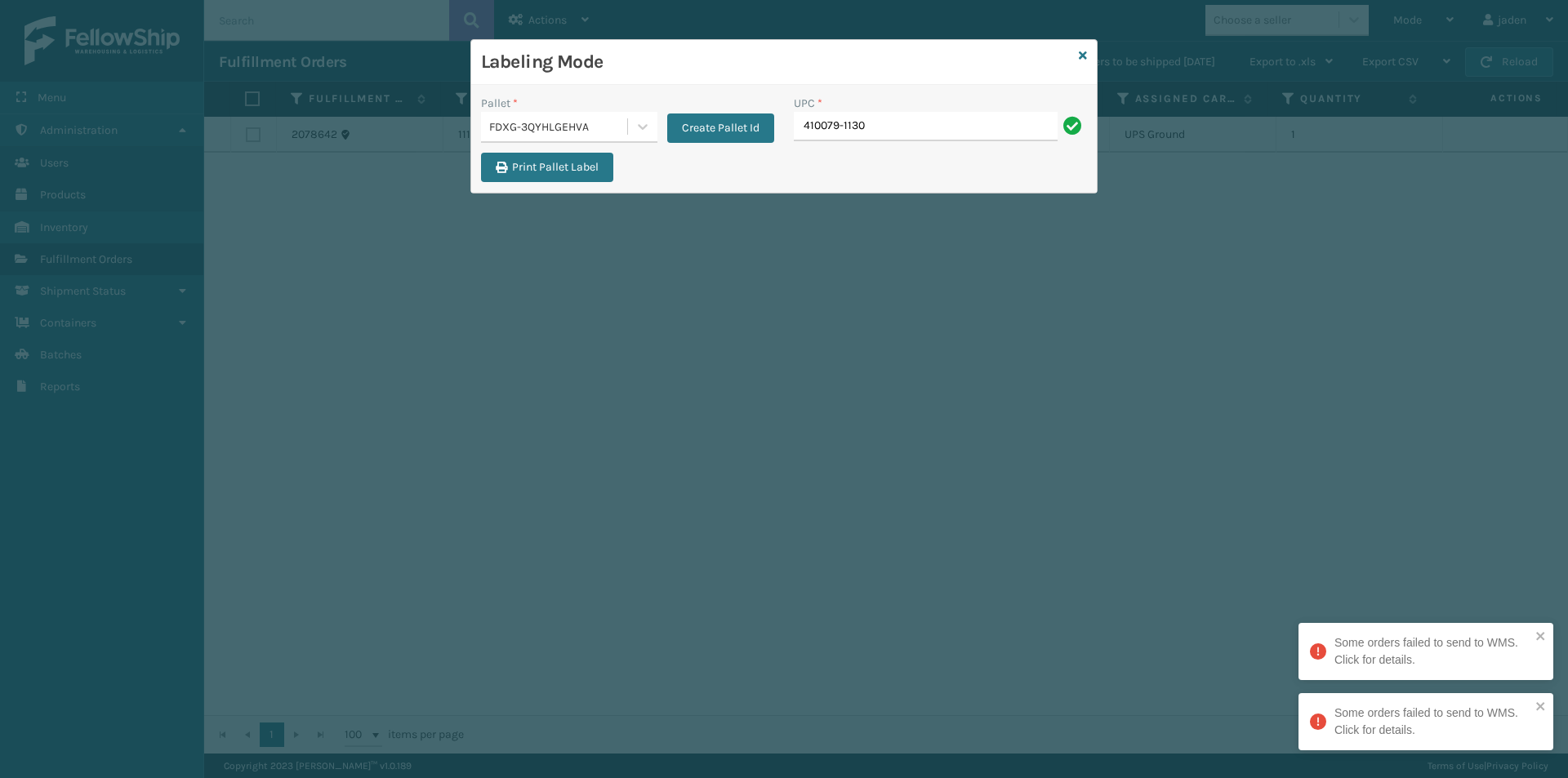
type input "410079-1130"
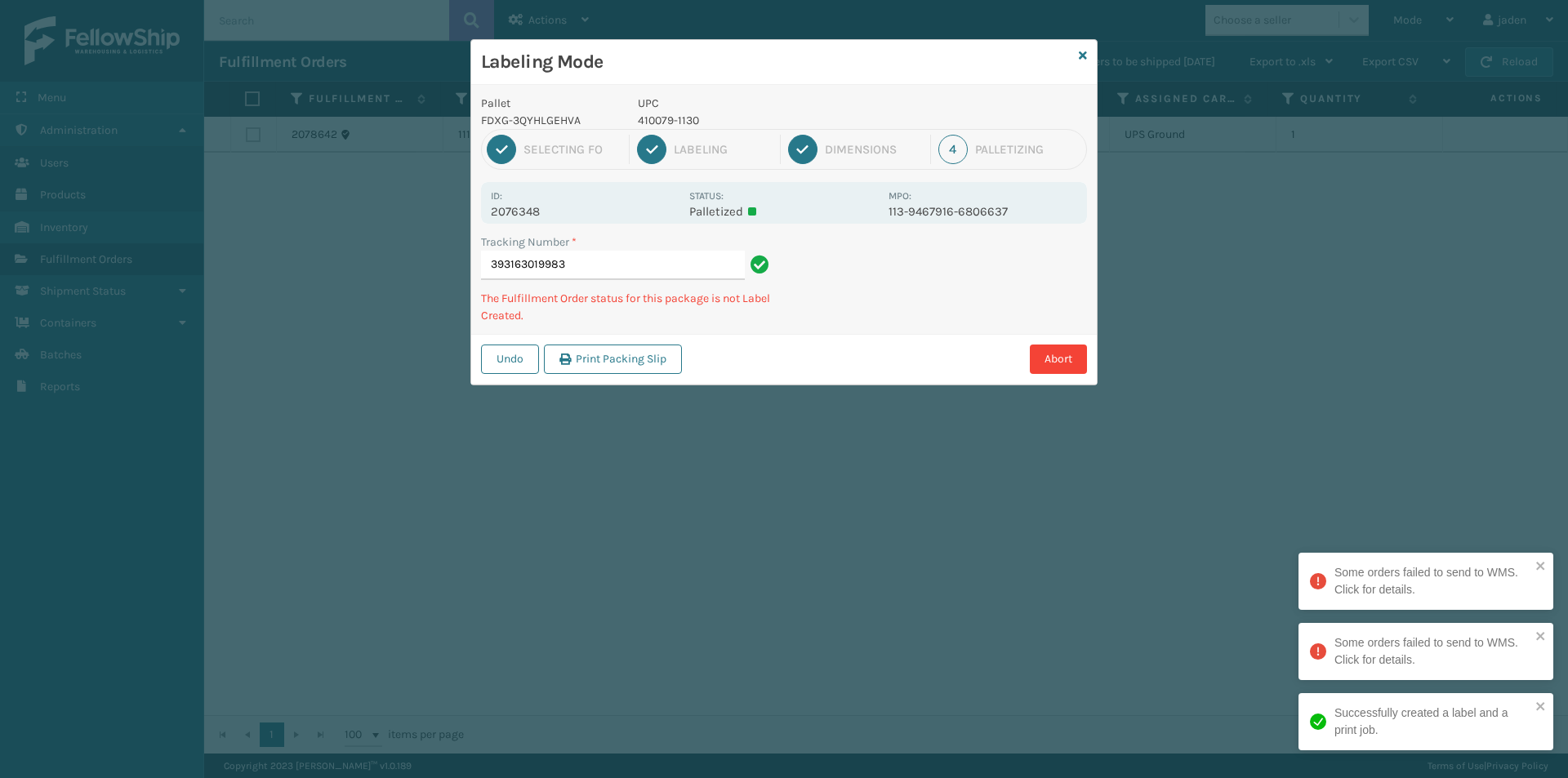
click at [667, 116] on p "410079-1130" at bounding box center [758, 119] width 241 height 17
copy p "410079-1130"
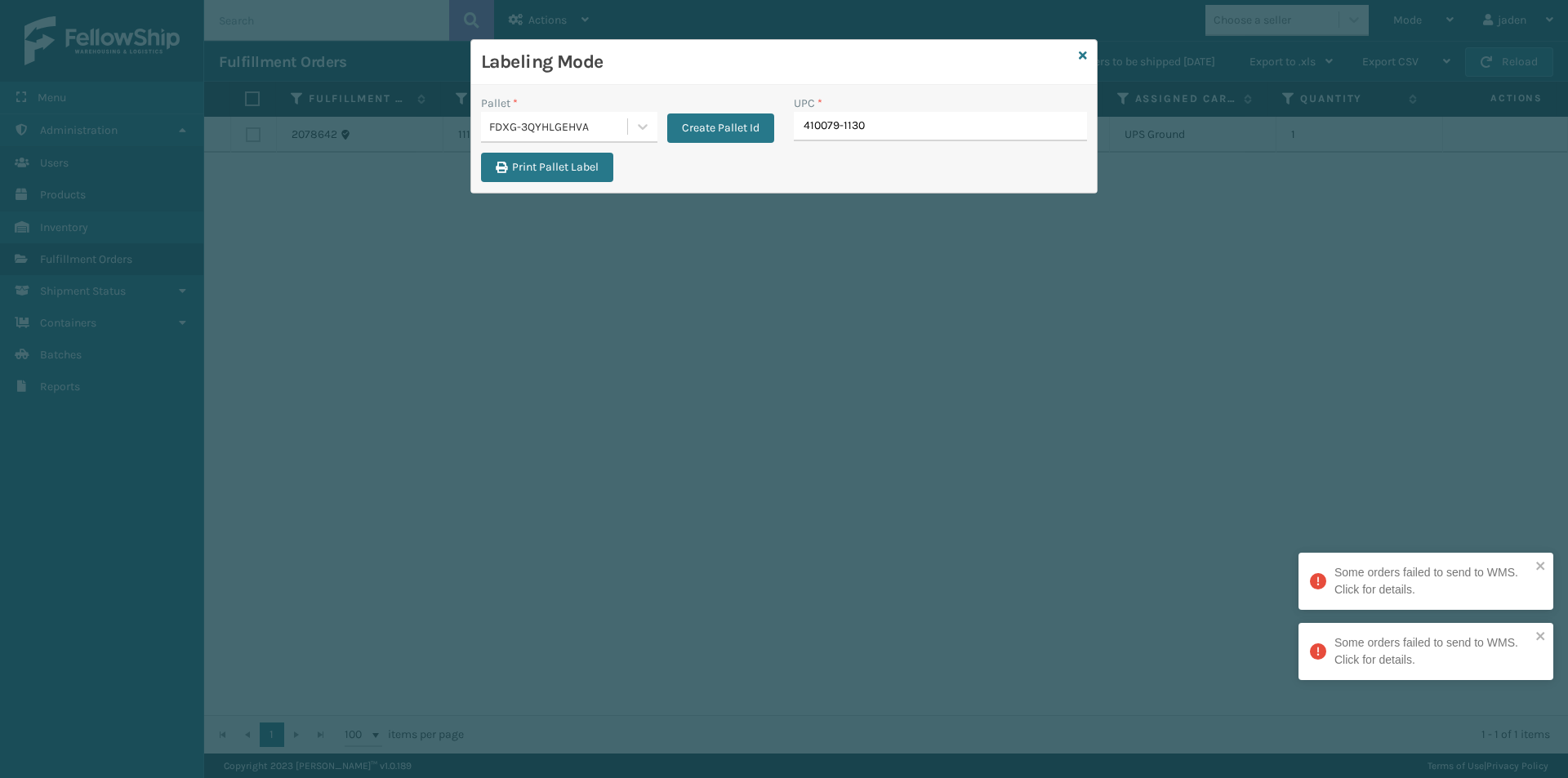
type input "410079-1130"
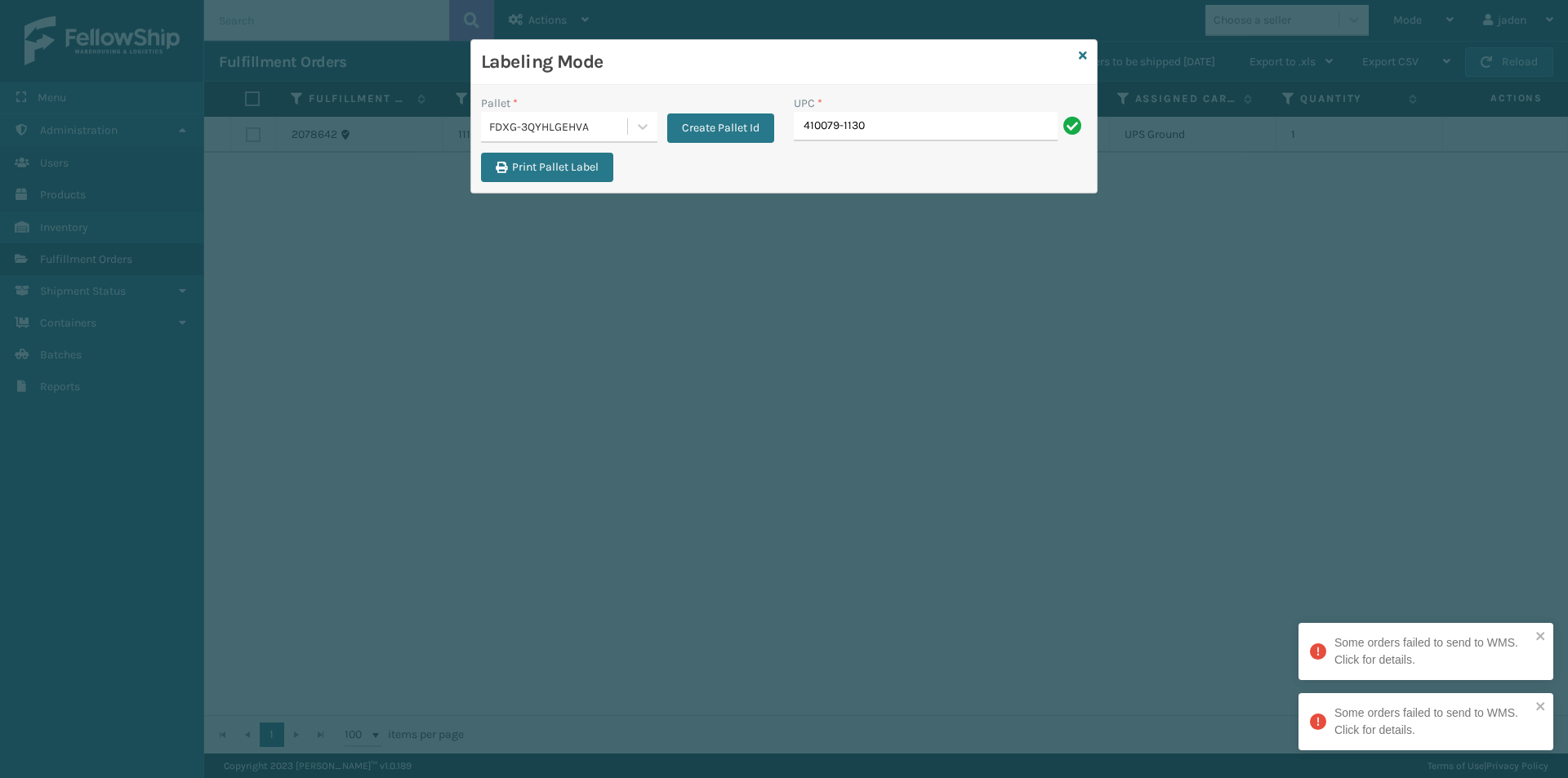
type input "410079-1130"
type input "410069-1154"
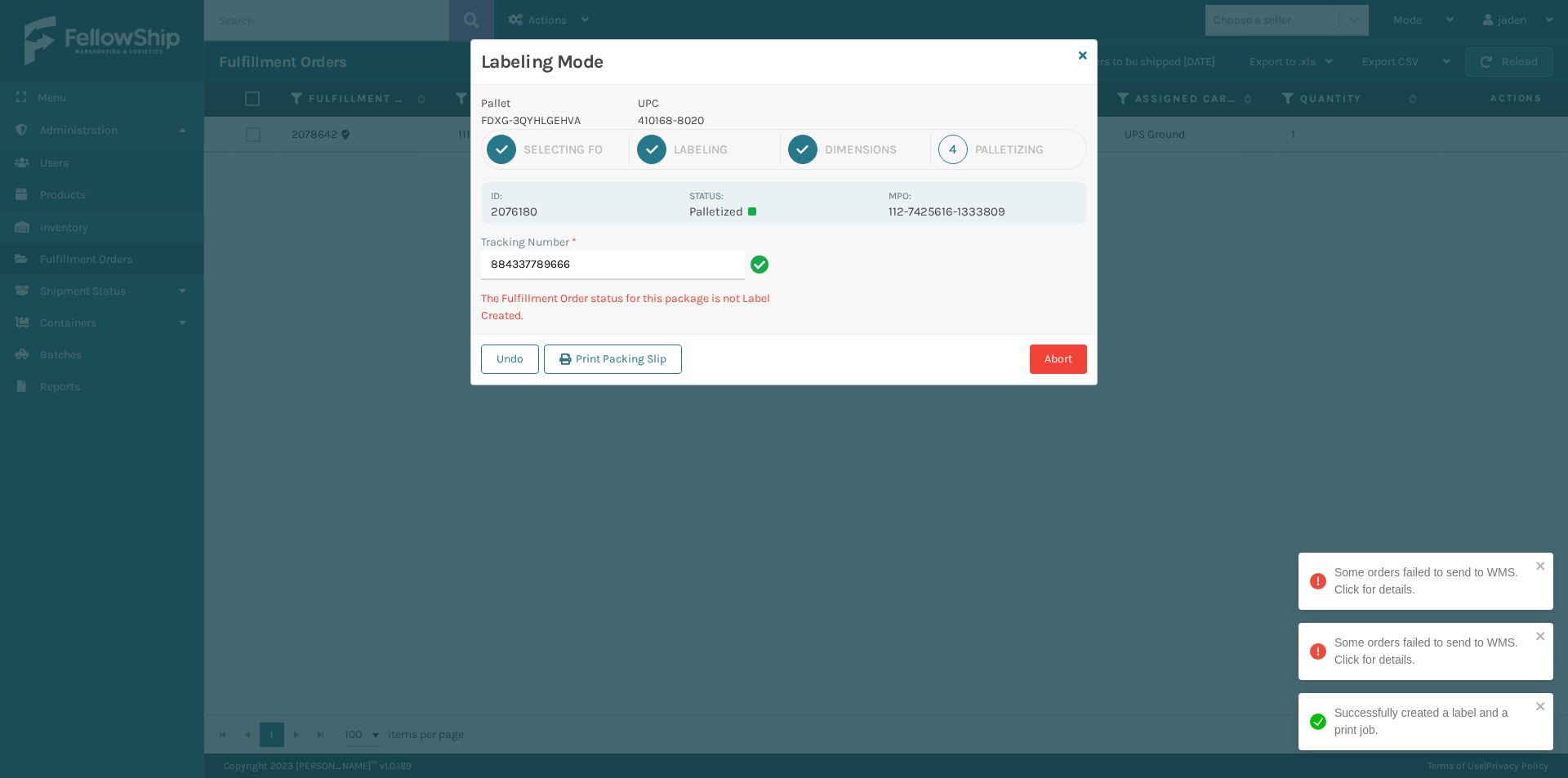
click at [662, 120] on p "410168-8020" at bounding box center [758, 119] width 241 height 17
copy p "410168-8020"
drag, startPoint x: 875, startPoint y: 273, endPoint x: 1024, endPoint y: 270, distance: 149.0
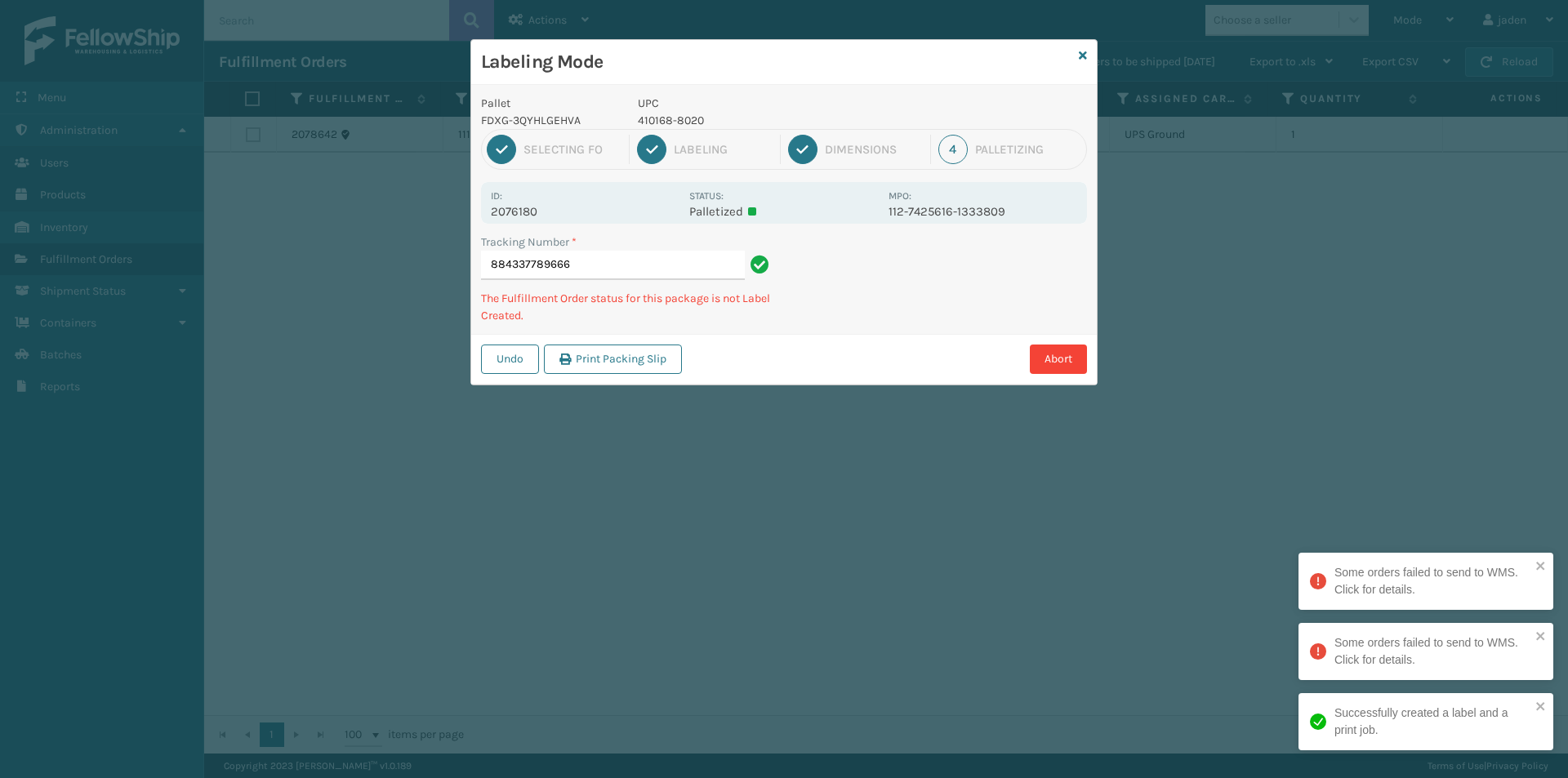
click at [830, 326] on div "Pallet FDXG-3QYHLGEHVA UPC 410168-8020 1 Selecting FO 2 Labeling 3 Dimensions 4…" at bounding box center [784, 235] width 625 height 300
drag, startPoint x: 1019, startPoint y: 269, endPoint x: 917, endPoint y: 344, distance: 126.6
click at [878, 365] on div "Abort" at bounding box center [887, 359] width 400 height 30
drag, startPoint x: 1023, startPoint y: 306, endPoint x: 1000, endPoint y: 311, distance: 23.5
drag, startPoint x: 1000, startPoint y: 311, endPoint x: 1054, endPoint y: 293, distance: 56.9
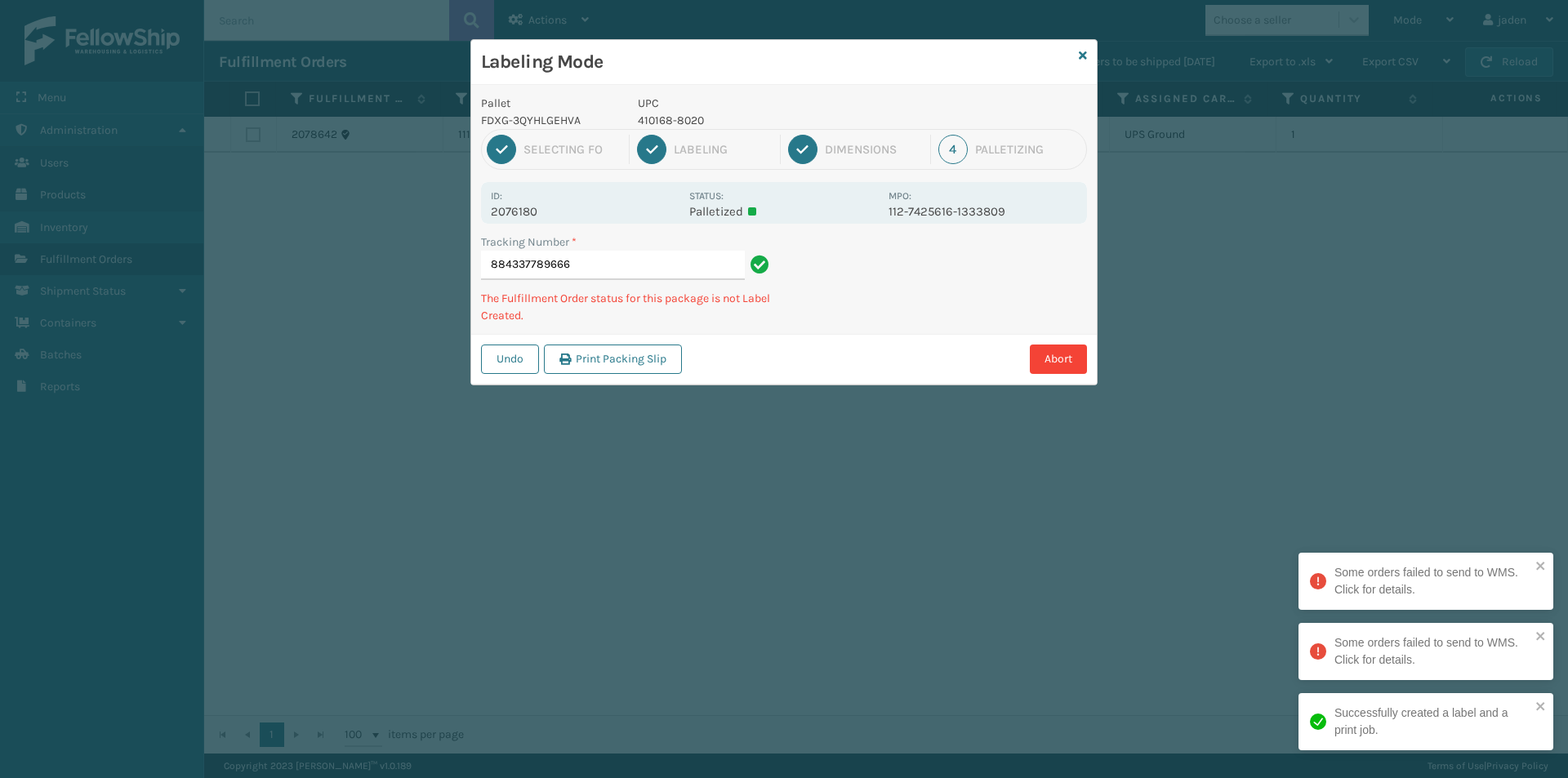
click at [810, 410] on div "Labeling Mode Pallet FDXG-3QYHLGEHVA UPC 410168-8020 1 Selecting FO 2 Labeling …" at bounding box center [784, 389] width 1568 height 778
drag, startPoint x: 1054, startPoint y: 293, endPoint x: 1013, endPoint y: 305, distance: 42.7
drag, startPoint x: 1013, startPoint y: 305, endPoint x: 1088, endPoint y: 277, distance: 80.1
click at [877, 373] on div "Labeling Mode Pallet FDXG-3QYHLGEHVA UPC 410168-8020 1 Selecting FO 2 Labeling …" at bounding box center [784, 389] width 1568 height 778
drag, startPoint x: 1086, startPoint y: 277, endPoint x: 1047, endPoint y: 281, distance: 39.2
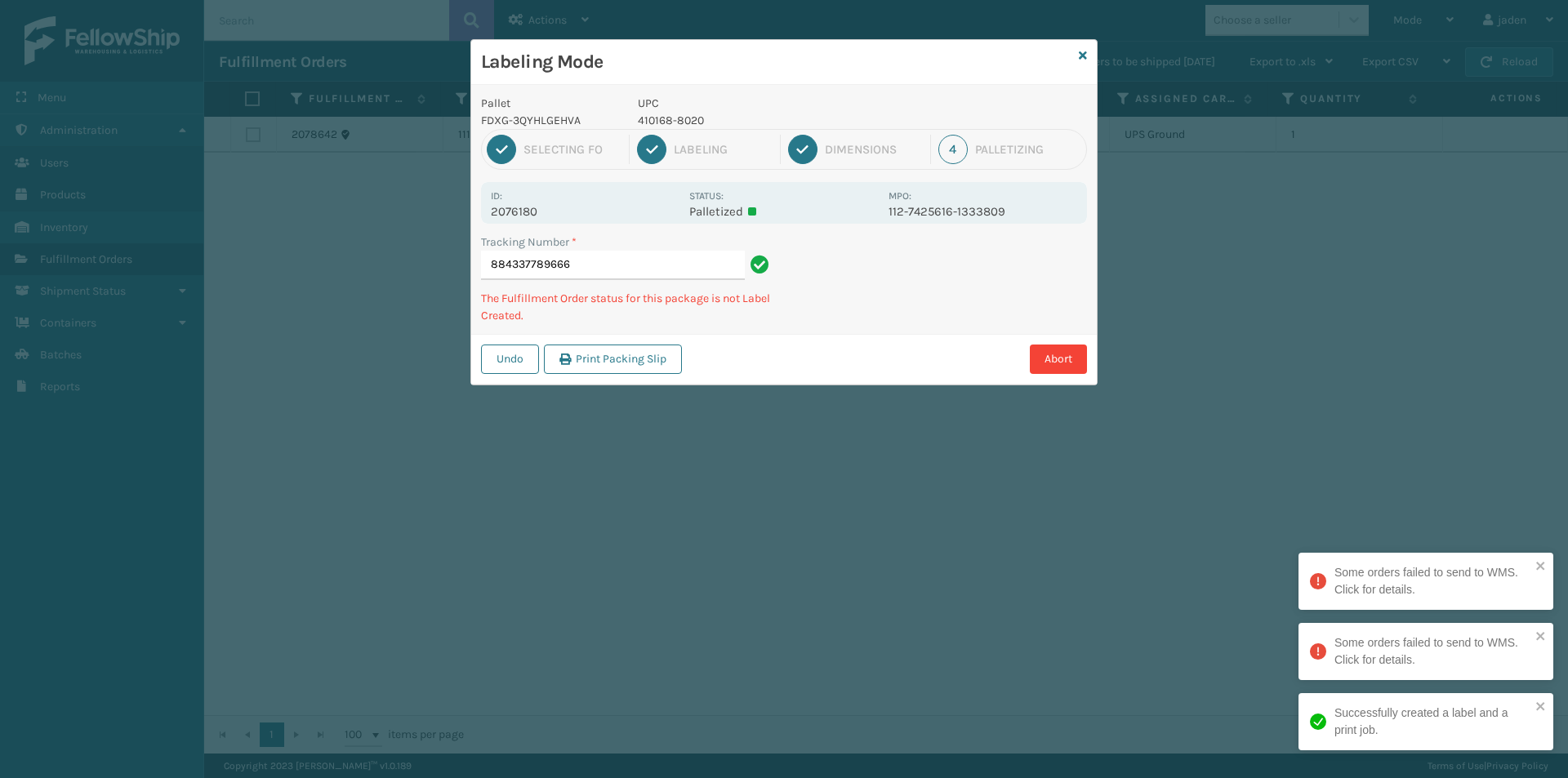
drag, startPoint x: 1047, startPoint y: 281, endPoint x: 920, endPoint y: 327, distance: 135.1
click at [897, 346] on div "Pallet FDXG-3QYHLGEHVA UPC 410168-8020 1 Selecting FO 2 Labeling 3 Dimensions 4…" at bounding box center [784, 235] width 625 height 300
drag, startPoint x: 1015, startPoint y: 259, endPoint x: 977, endPoint y: 280, distance: 43.4
drag, startPoint x: 977, startPoint y: 280, endPoint x: 826, endPoint y: 248, distance: 154.4
click at [784, 373] on div "Undo Print Packing Slip Abort" at bounding box center [784, 359] width 625 height 50
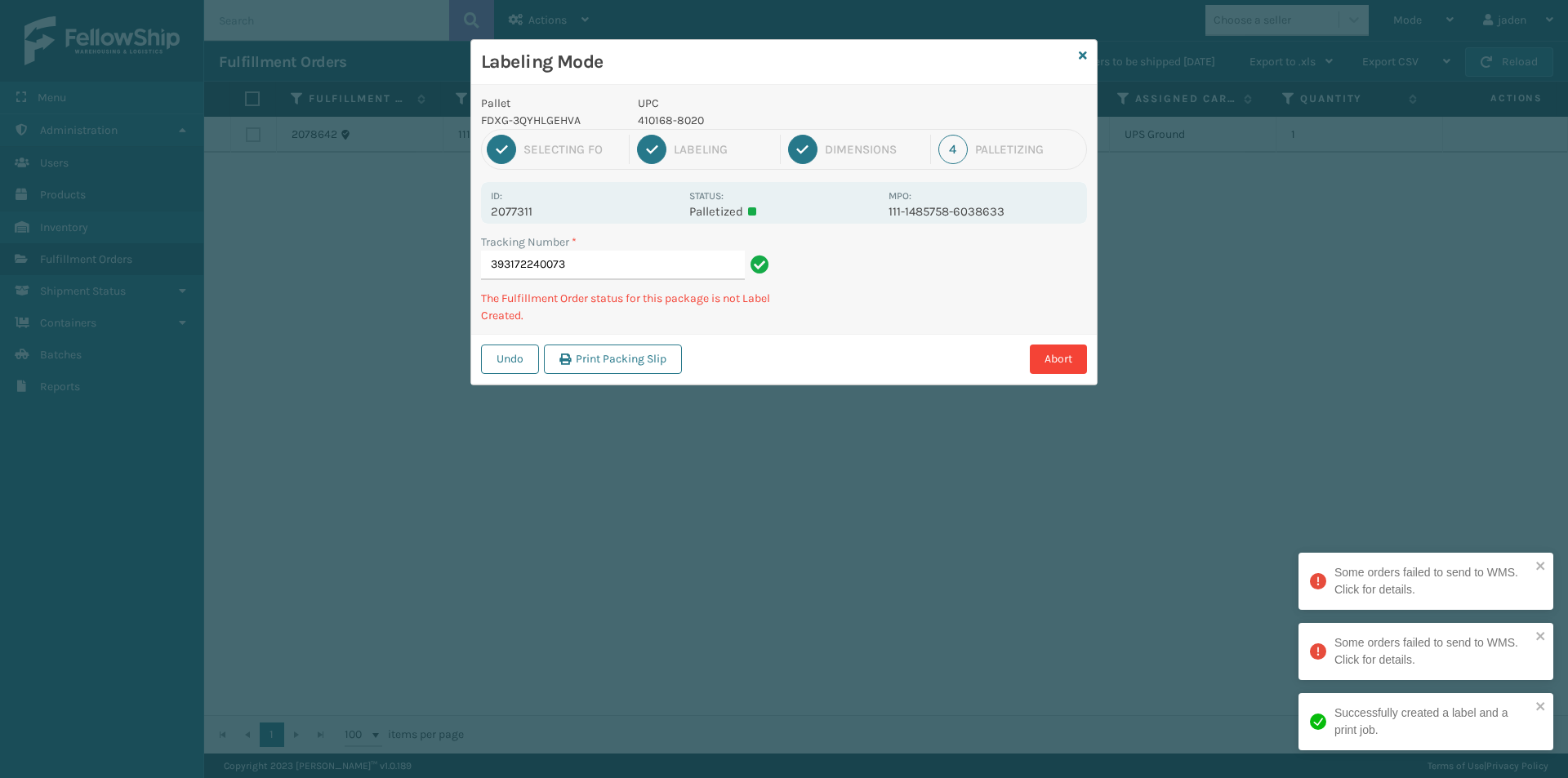
drag, startPoint x: 915, startPoint y: 315, endPoint x: 1060, endPoint y: 265, distance: 153.4
click at [886, 365] on div "Labeling Mode Pallet FDXG-3QYHLGEHVA UPC 410168-8020 1 Selecting FO 2 Labeling …" at bounding box center [784, 389] width 1568 height 778
drag, startPoint x: 1060, startPoint y: 265, endPoint x: 831, endPoint y: 400, distance: 265.8
drag, startPoint x: 831, startPoint y: 400, endPoint x: 997, endPoint y: 309, distance: 189.3
click at [910, 356] on div "Labeling Mode Pallet FDXG-3QYHLGEHVA UPC 410168-8020 1 Selecting FO 2 Labeling …" at bounding box center [784, 389] width 1568 height 778
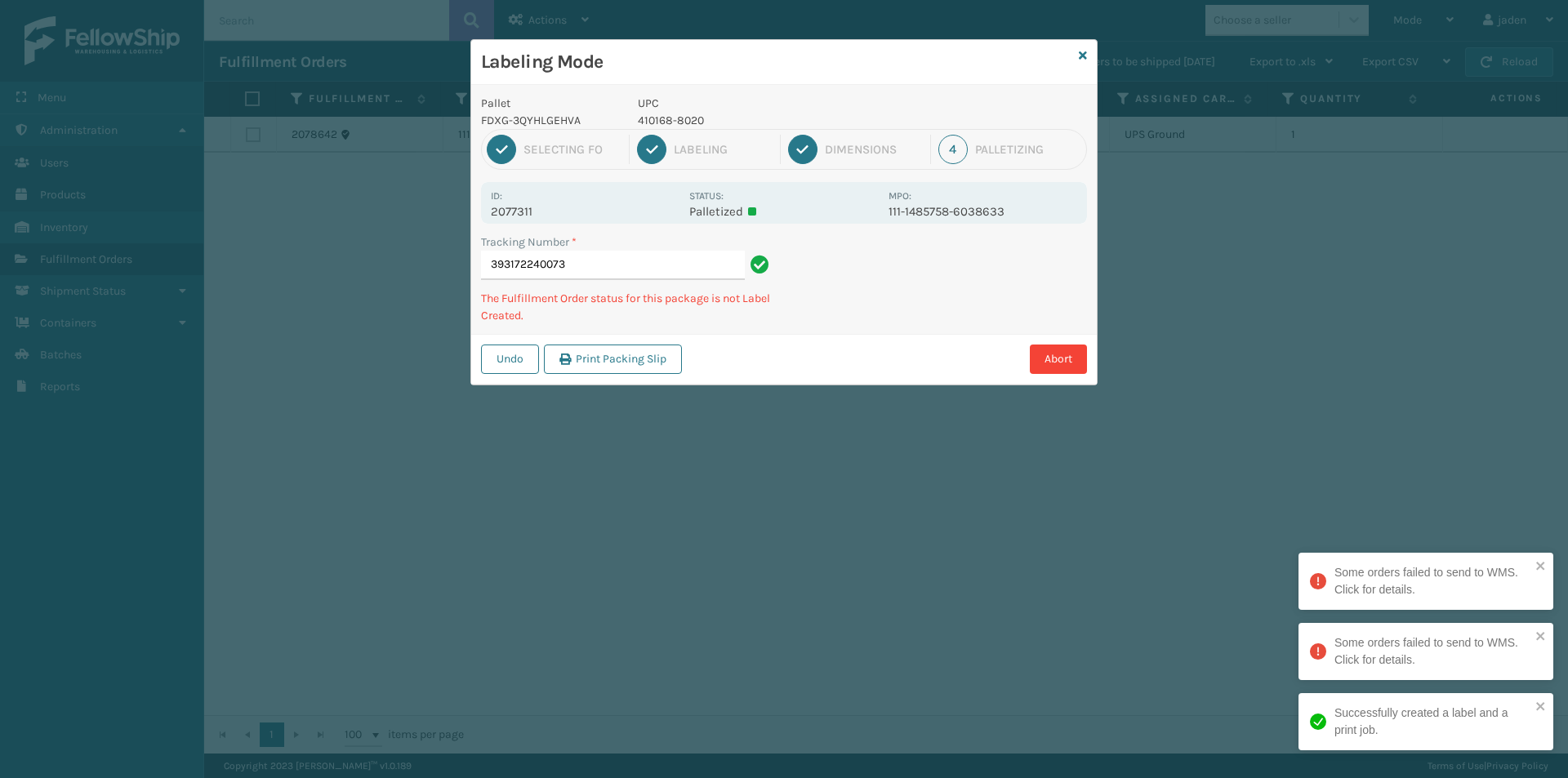
drag, startPoint x: 1044, startPoint y: 281, endPoint x: 929, endPoint y: 226, distance: 127.5
click at [867, 373] on div "Abort" at bounding box center [887, 359] width 400 height 30
drag, startPoint x: 968, startPoint y: 294, endPoint x: 953, endPoint y: 255, distance: 41.8
click at [893, 360] on div "Abort" at bounding box center [887, 359] width 400 height 30
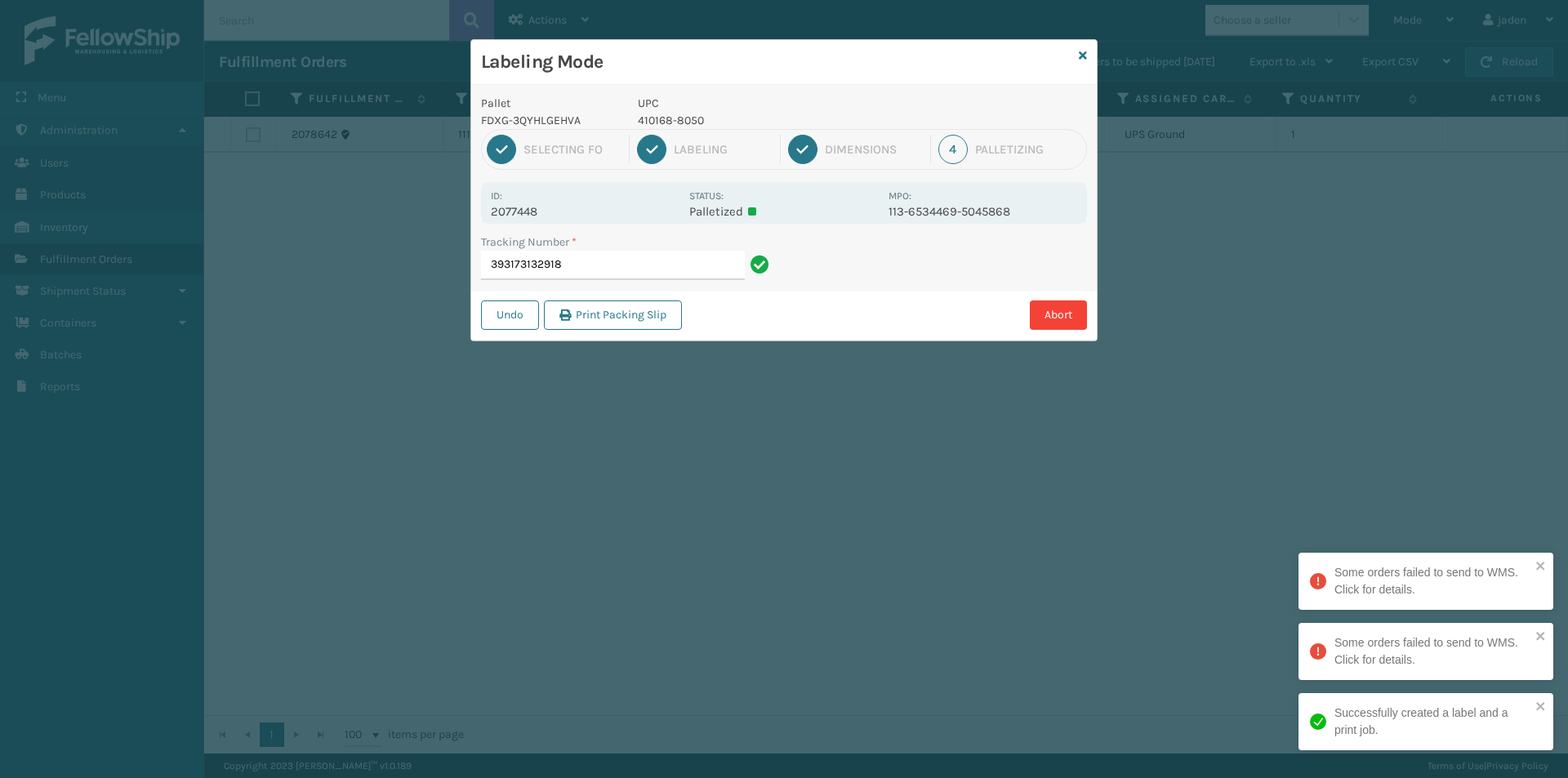
click at [653, 121] on p "410168-8050" at bounding box center [758, 119] width 241 height 17
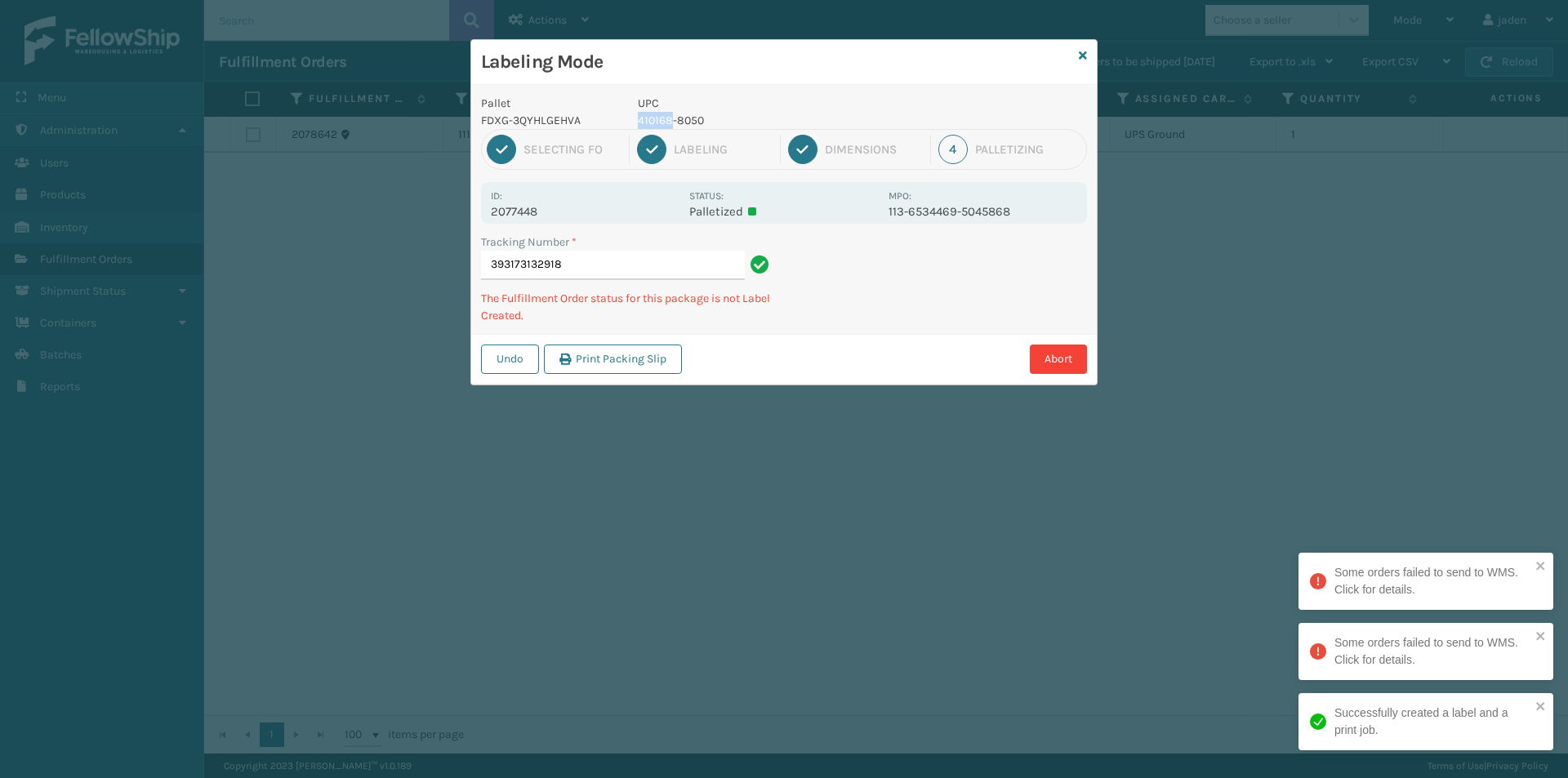
click at [653, 121] on p "410168-8050" at bounding box center [758, 119] width 241 height 17
copy p "410168-8050"
drag, startPoint x: 959, startPoint y: 296, endPoint x: 1028, endPoint y: 280, distance: 70.8
click at [860, 357] on div "Abort" at bounding box center [887, 359] width 400 height 30
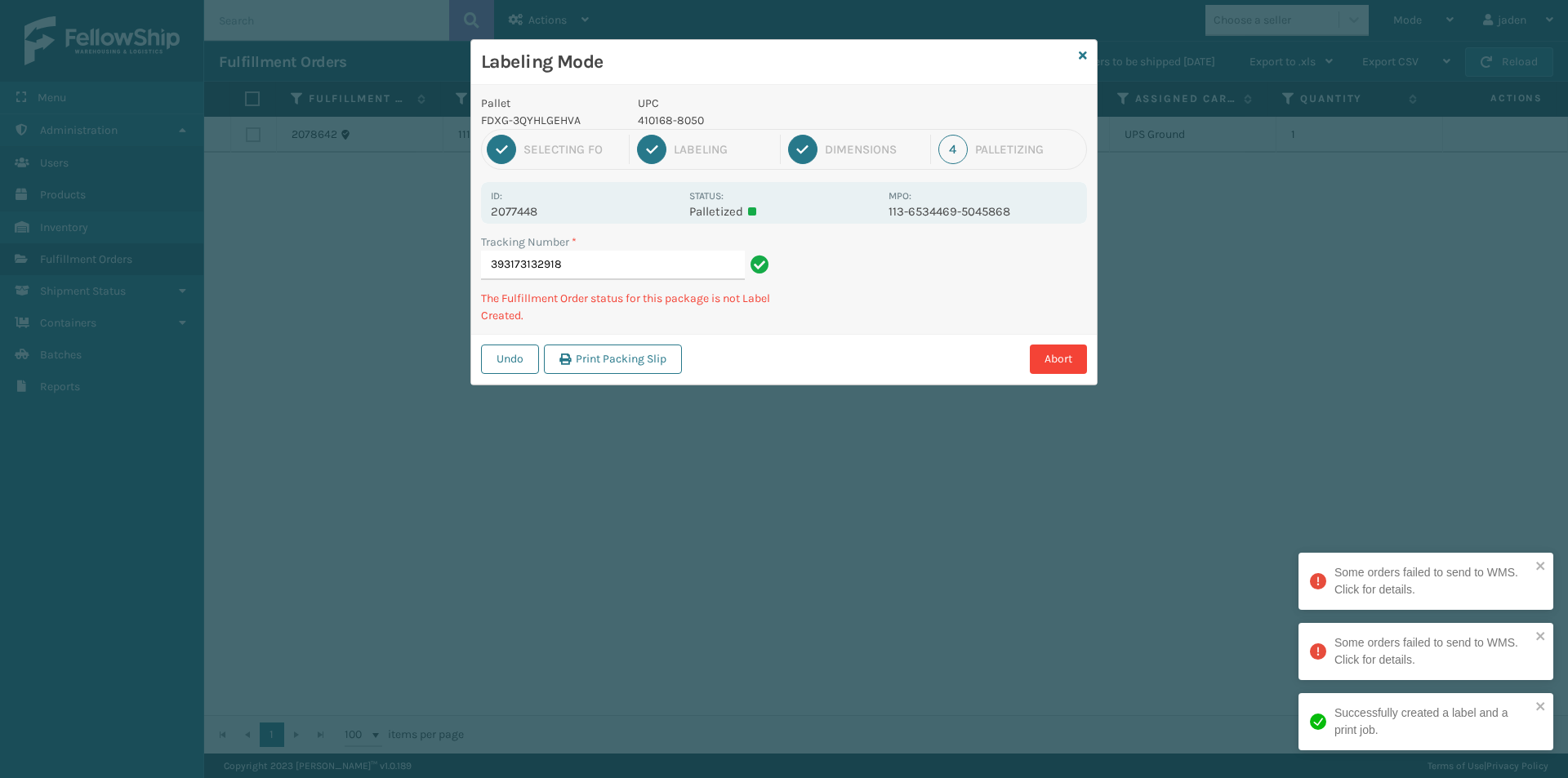
drag, startPoint x: 1028, startPoint y: 280, endPoint x: 866, endPoint y: 386, distance: 193.6
drag, startPoint x: 866, startPoint y: 386, endPoint x: 900, endPoint y: 363, distance: 41.0
click at [900, 363] on div "Labeling Mode Pallet FDXG-3QYHLGEHVA UPC 410168-8050 1 Selecting FO 2 Labeling …" at bounding box center [784, 389] width 1568 height 778
drag, startPoint x: 1042, startPoint y: 278, endPoint x: 1032, endPoint y: 278, distance: 10.0
drag, startPoint x: 1032, startPoint y: 278, endPoint x: 938, endPoint y: 206, distance: 118.4
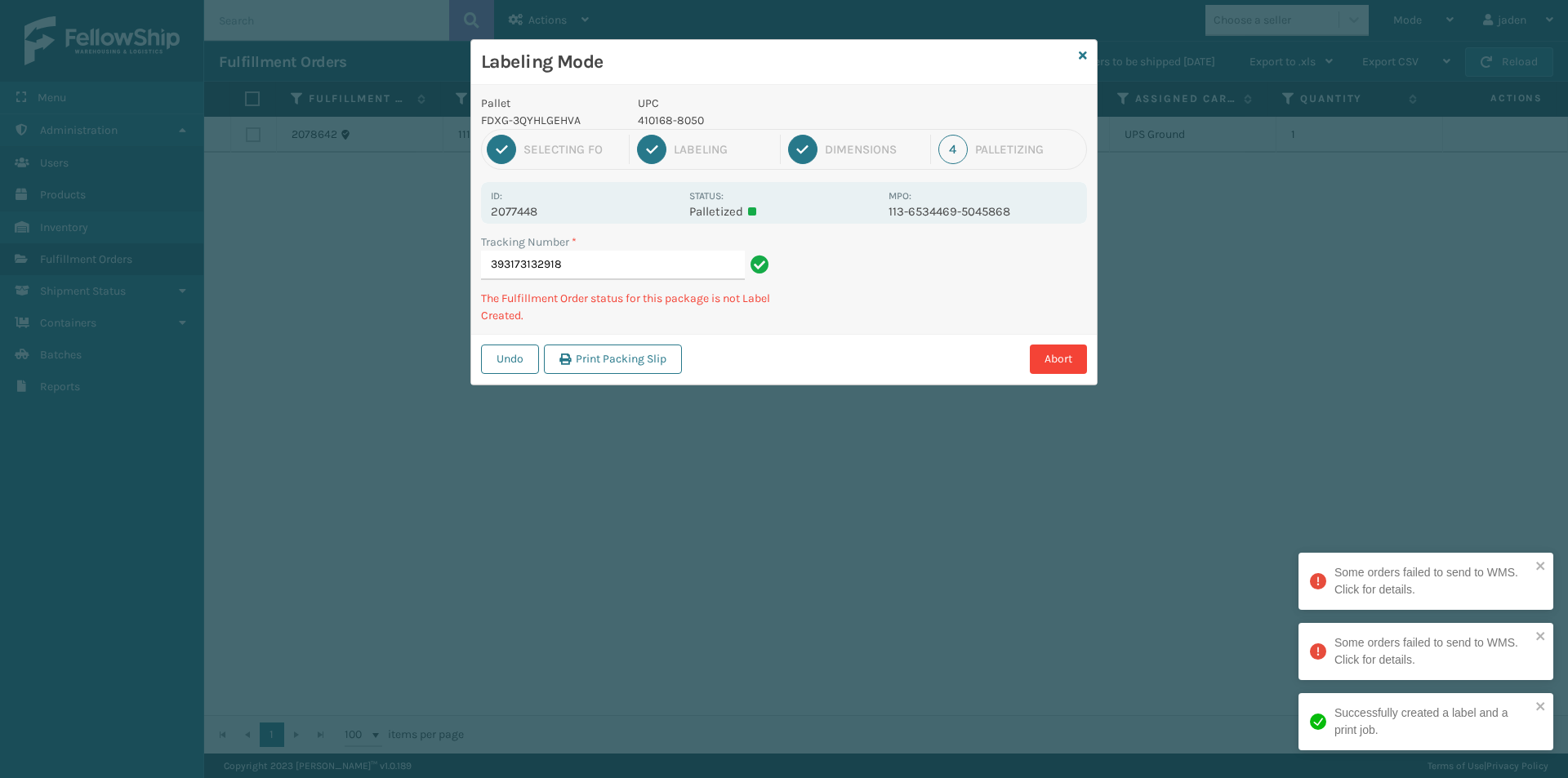
click at [871, 363] on div "Abort" at bounding box center [887, 359] width 400 height 30
drag, startPoint x: 996, startPoint y: 278, endPoint x: 1033, endPoint y: 240, distance: 53.0
click at [878, 320] on div "Pallet FDXG-3QYHLGEHVA UPC 410168-8050 1 Selecting FO 2 Labeling 3 Dimensions 4…" at bounding box center [784, 235] width 625 height 300
drag, startPoint x: 1031, startPoint y: 240, endPoint x: 835, endPoint y: 351, distance: 225.2
click at [835, 351] on div "Abort" at bounding box center [887, 359] width 400 height 30
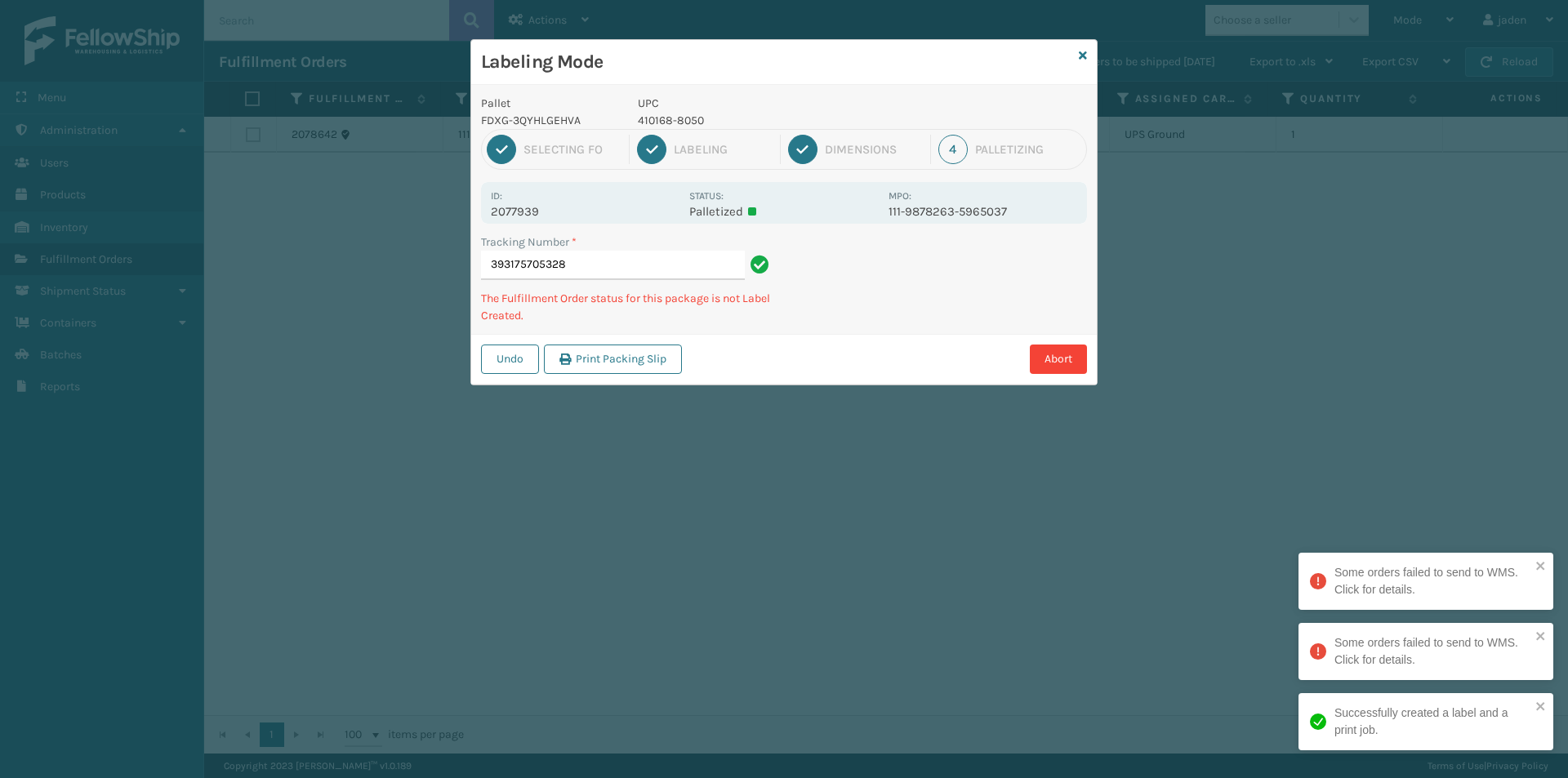
drag, startPoint x: 987, startPoint y: 265, endPoint x: 993, endPoint y: 286, distance: 21.8
click at [835, 368] on div "Labeling Mode Pallet FDXG-3QYHLGEHVA UPC 410168-8050 1 Selecting FO 2 Labeling …" at bounding box center [784, 389] width 1568 height 778
drag, startPoint x: 993, startPoint y: 286, endPoint x: 982, endPoint y: 292, distance: 12.5
drag, startPoint x: 982, startPoint y: 292, endPoint x: 954, endPoint y: 314, distance: 35.6
click at [872, 373] on div "Pallet FDXG-3QYHLGEHVA UPC 410168-8050 1 Selecting FO 2 Labeling 3 Dimensions 4…" at bounding box center [784, 235] width 625 height 300
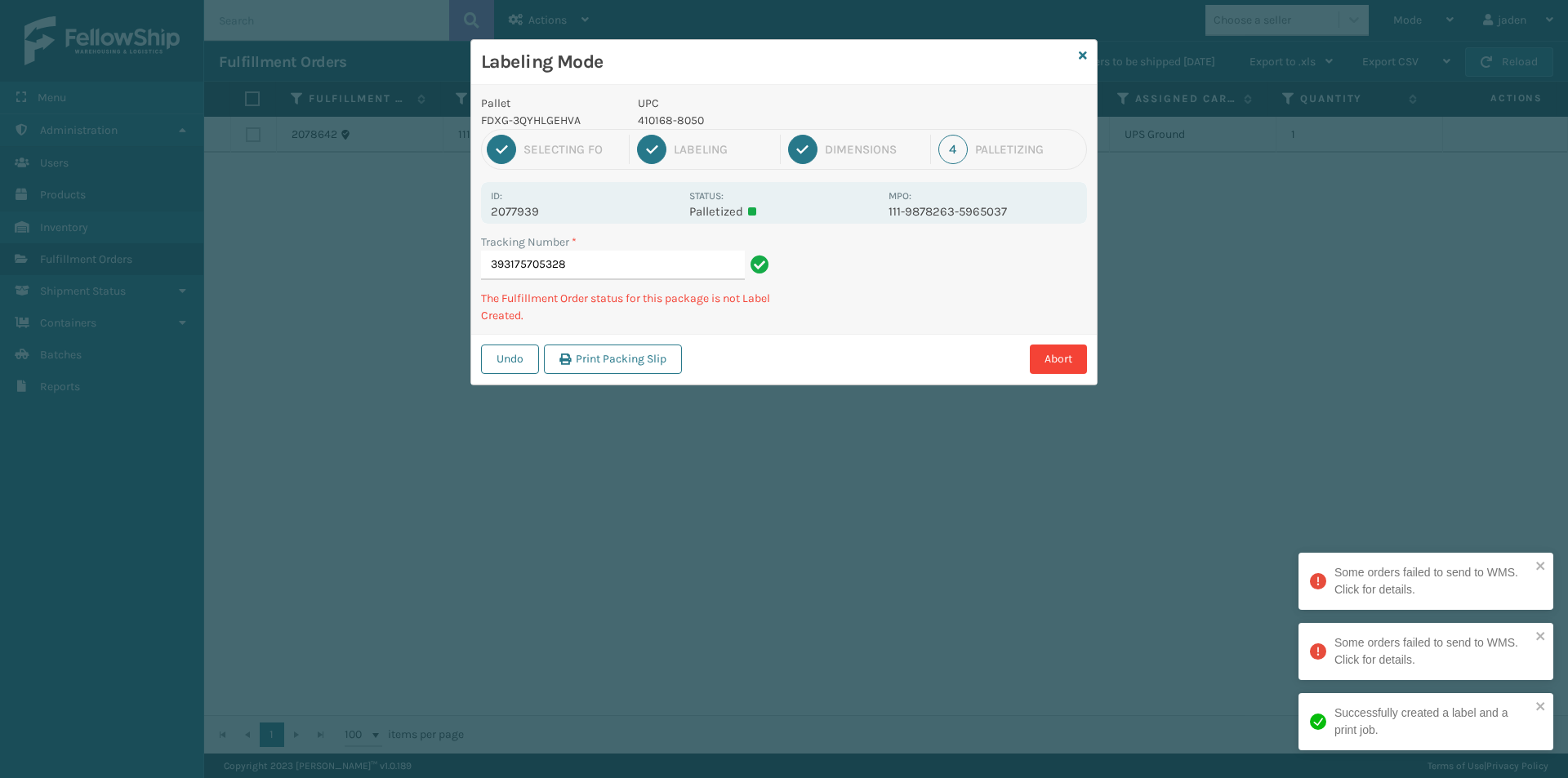
drag, startPoint x: 1048, startPoint y: 273, endPoint x: 1022, endPoint y: 287, distance: 29.5
drag, startPoint x: 1022, startPoint y: 287, endPoint x: 918, endPoint y: 203, distance: 133.7
click at [835, 377] on div "Undo Print Packing Slip Abort" at bounding box center [784, 359] width 625 height 50
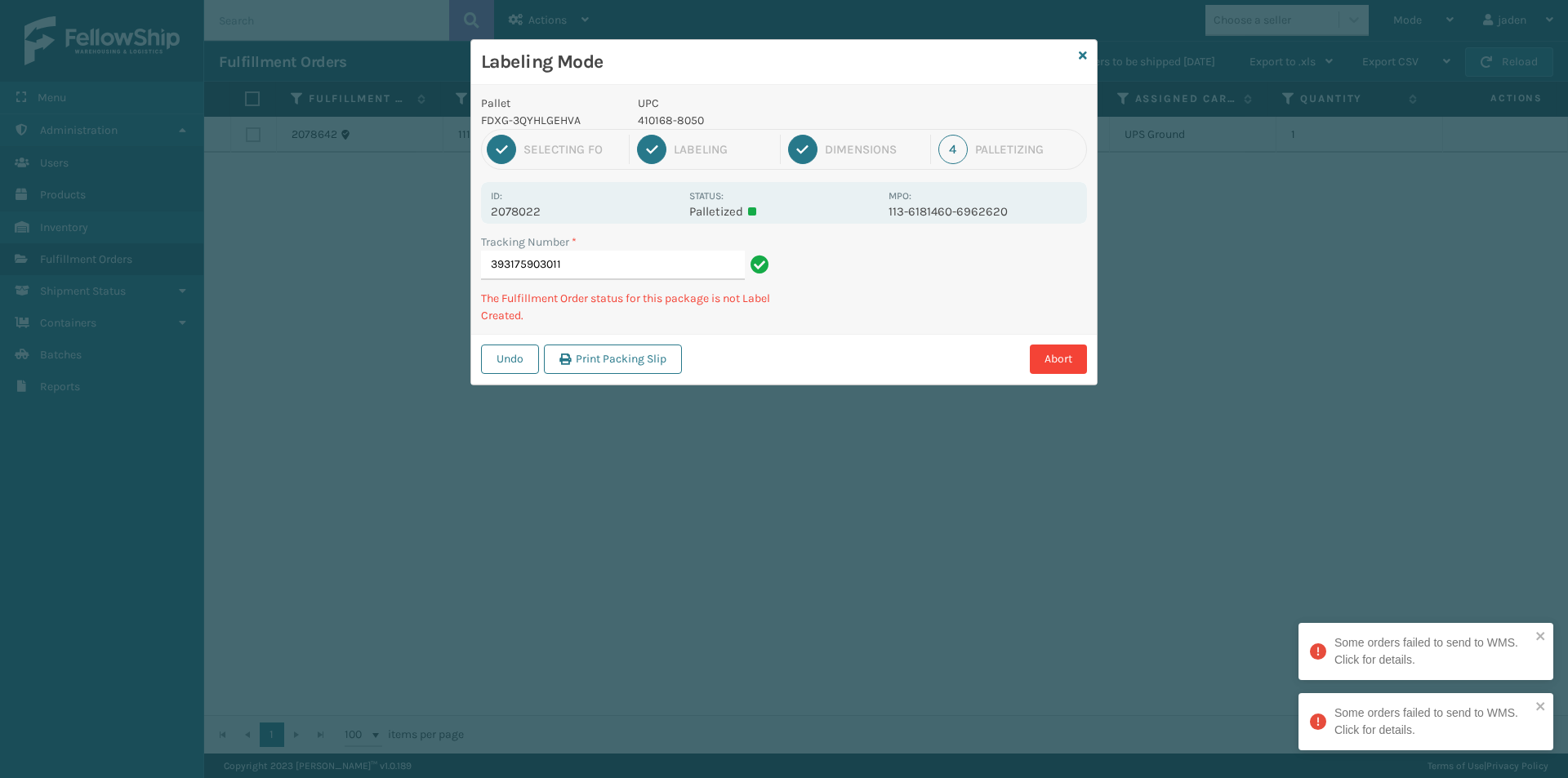
click at [672, 119] on p "410168-8050" at bounding box center [758, 119] width 241 height 17
copy p "410168-8050"
drag, startPoint x: 946, startPoint y: 294, endPoint x: 919, endPoint y: 340, distance: 53.3
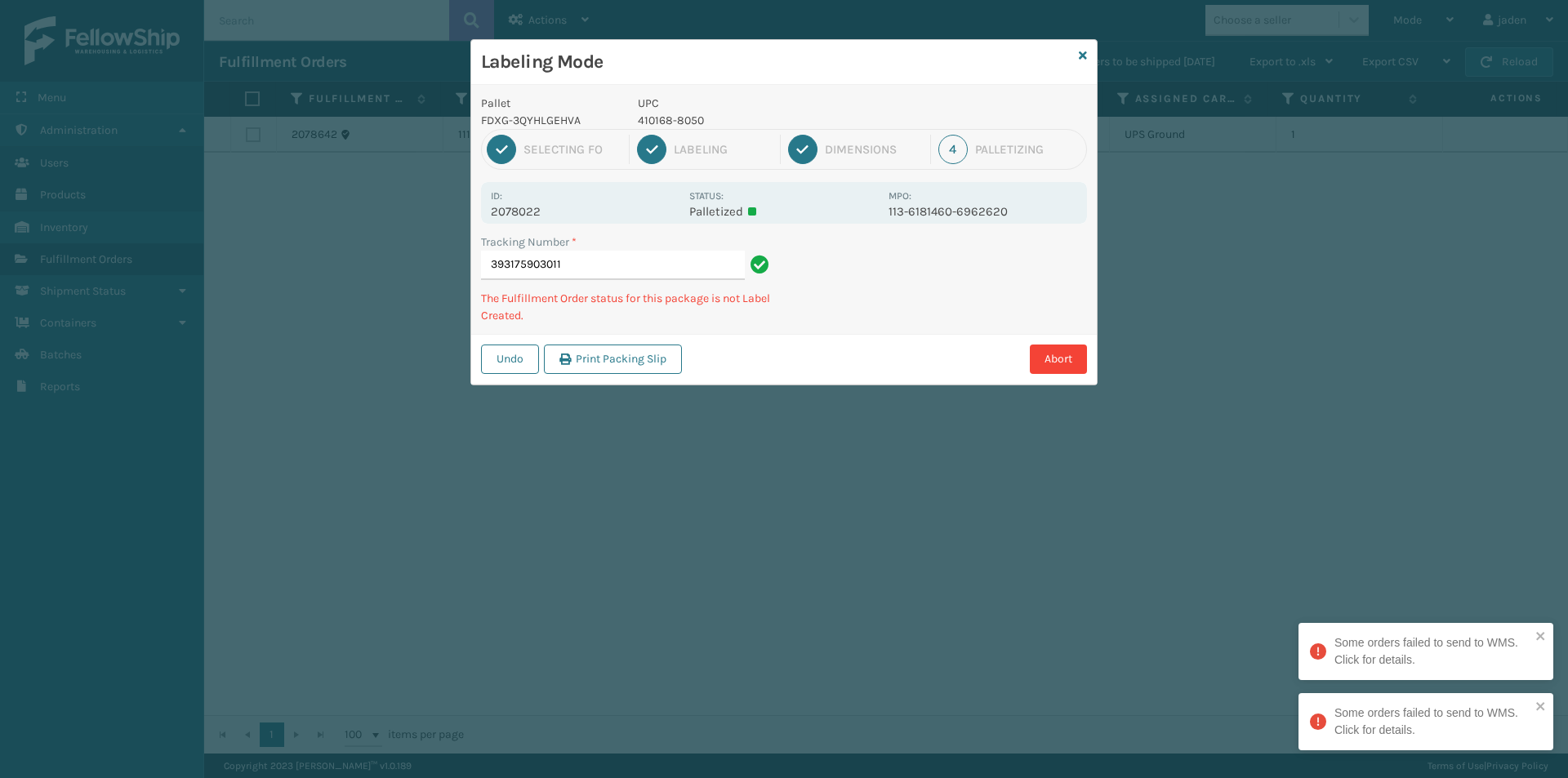
click at [913, 354] on div "Abort" at bounding box center [887, 359] width 400 height 30
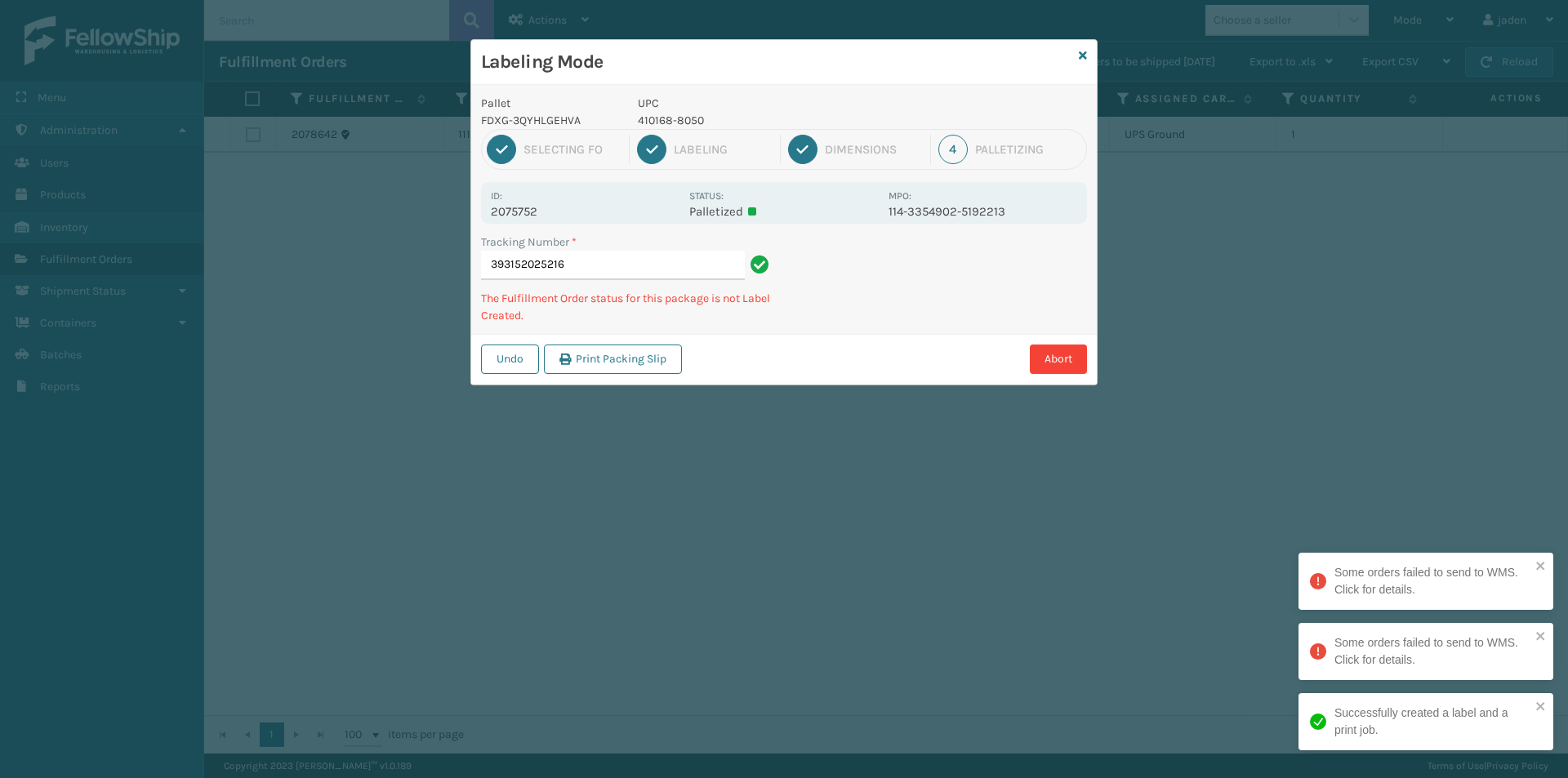
drag, startPoint x: 990, startPoint y: 261, endPoint x: 981, endPoint y: 266, distance: 10.3
drag, startPoint x: 981, startPoint y: 266, endPoint x: 1043, endPoint y: 268, distance: 62.0
click at [908, 307] on div "Tracking Number * 393152025216 The Fulfillment Order status for this package is…" at bounding box center [784, 284] width 625 height 101
drag, startPoint x: 1043, startPoint y: 268, endPoint x: 1027, endPoint y: 265, distance: 16.3
drag, startPoint x: 1027, startPoint y: 265, endPoint x: 841, endPoint y: 335, distance: 198.7
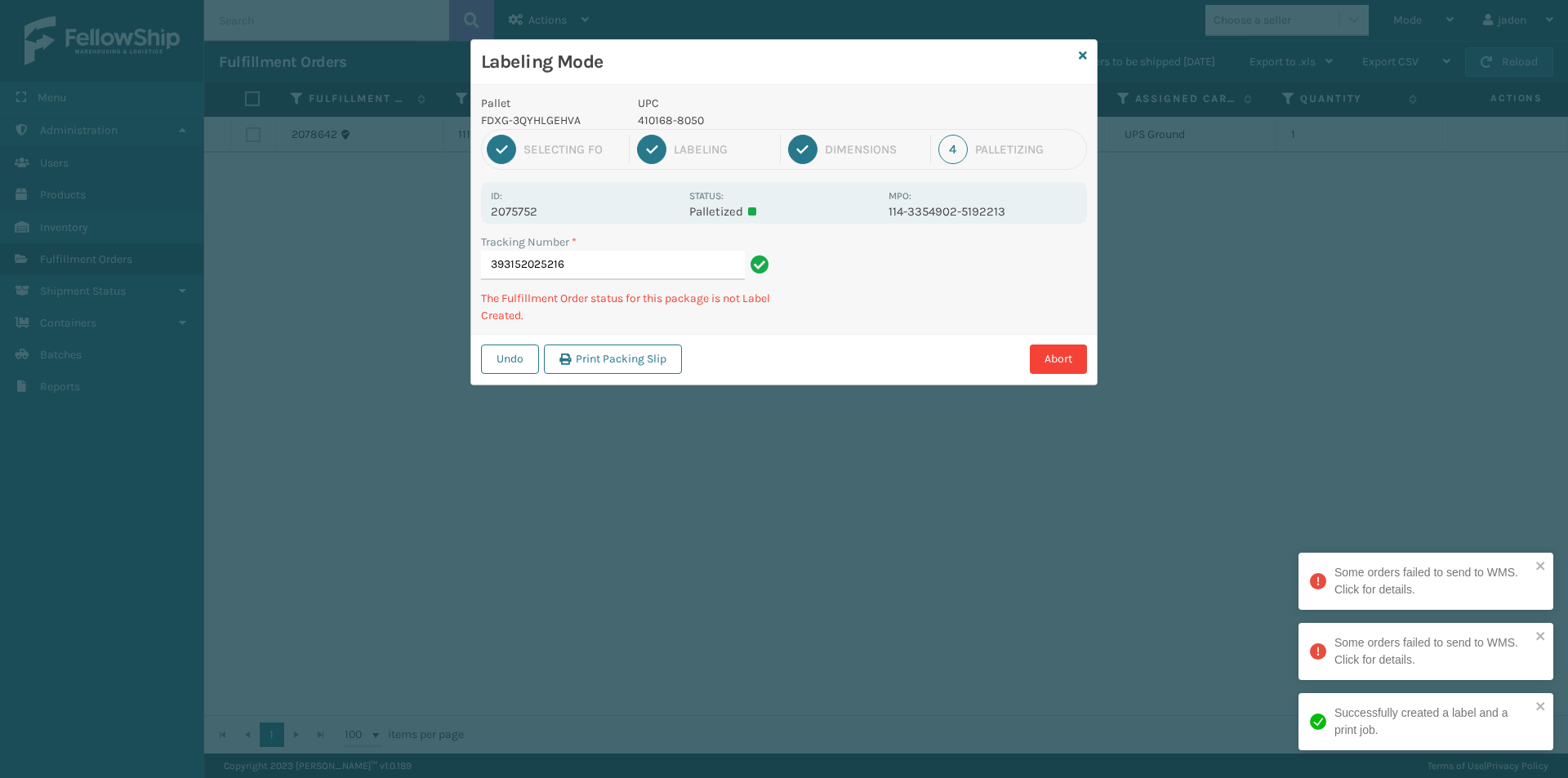
click at [807, 380] on div "Labeling Mode Pallet FDXG-3QYHLGEHVA UPC 410168-8050 1 Selecting FO 2 Labeling …" at bounding box center [784, 389] width 1568 height 778
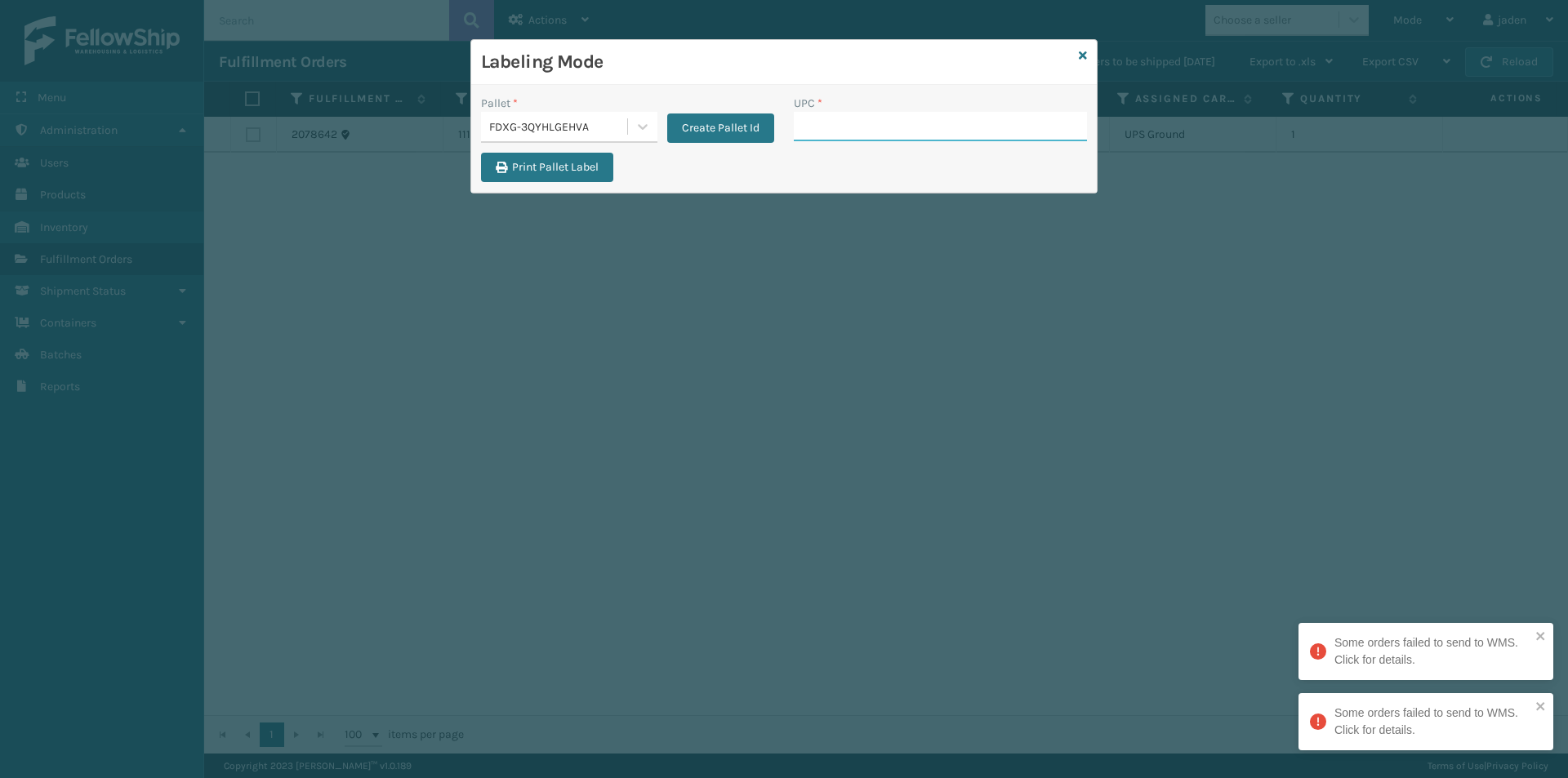
drag, startPoint x: 842, startPoint y: 142, endPoint x: 828, endPoint y: 121, distance: 25.2
paste input "410168-8050"
click at [829, 121] on input "UPC *" at bounding box center [940, 126] width 293 height 30
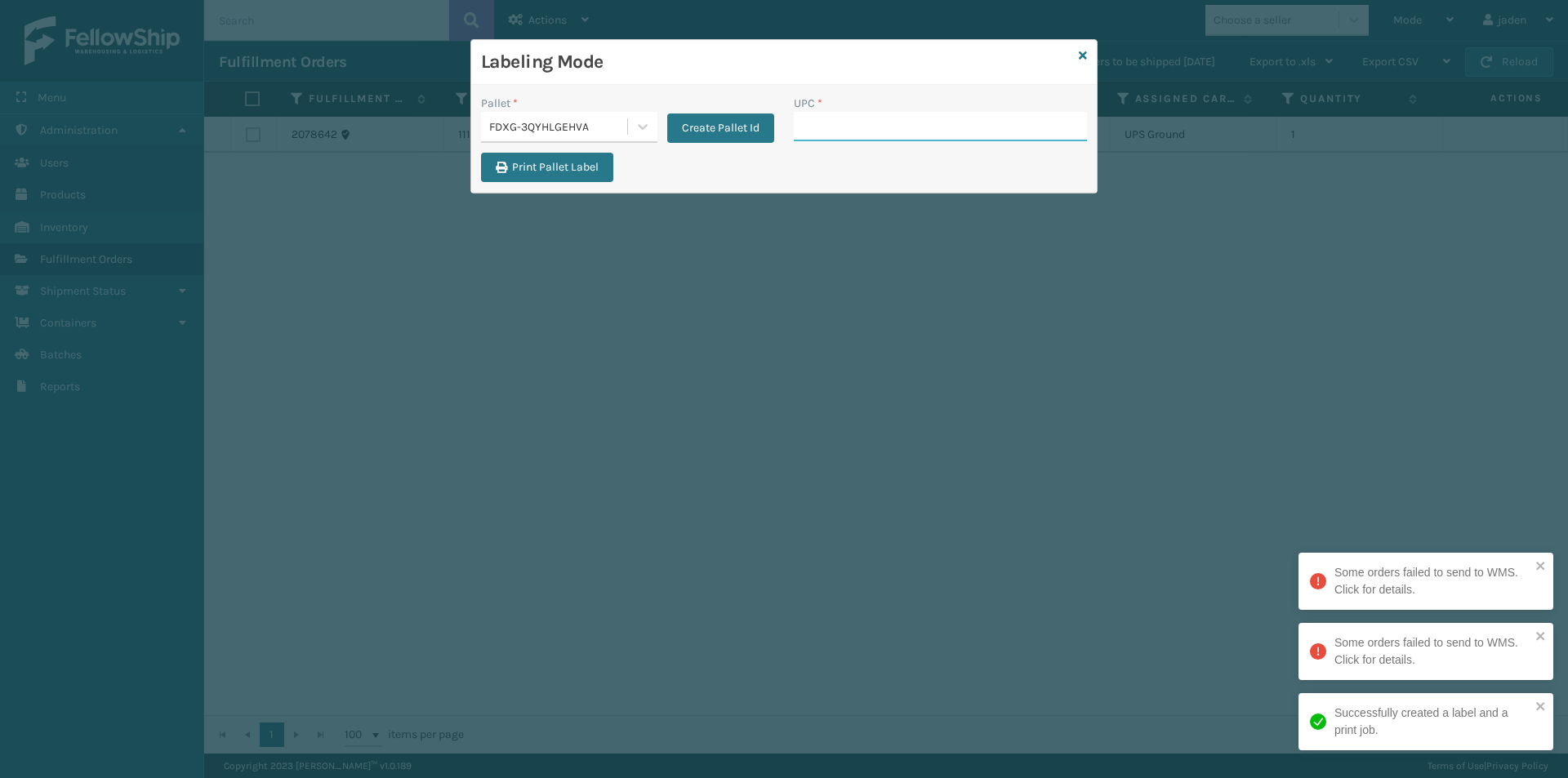
click at [841, 134] on input "UPC *" at bounding box center [940, 126] width 293 height 30
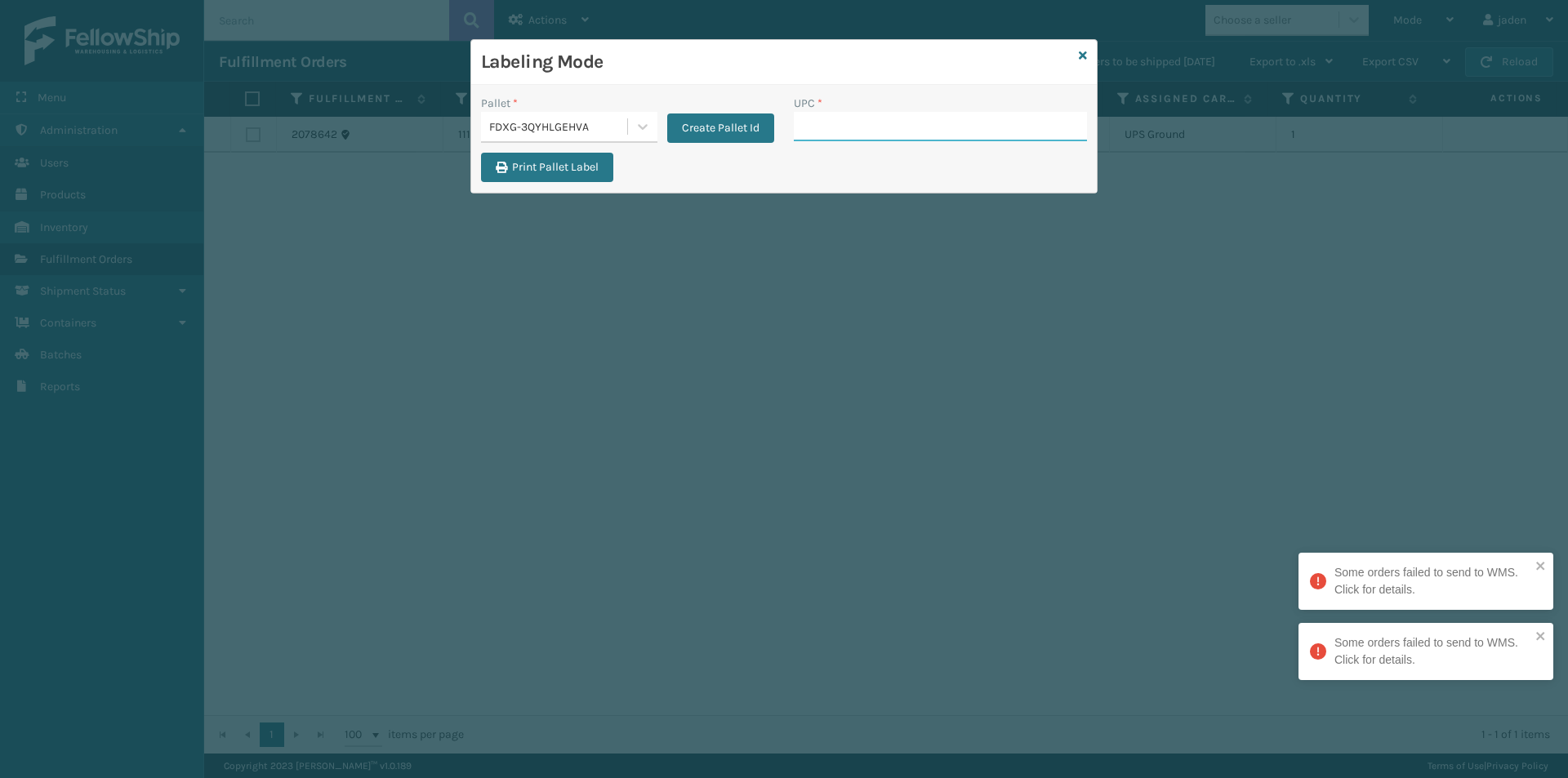
click at [841, 134] on input "UPC *" at bounding box center [940, 126] width 293 height 30
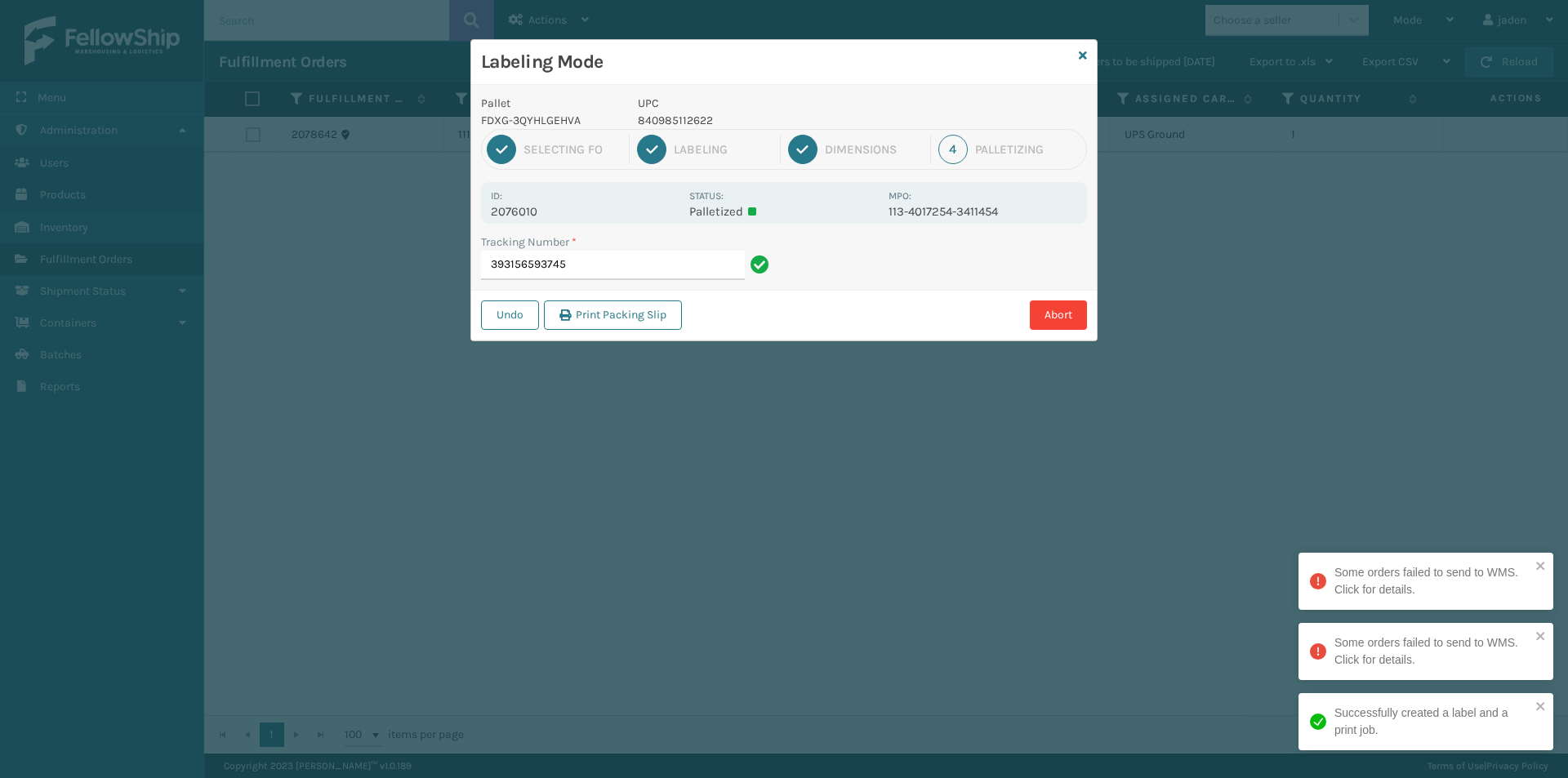
click at [679, 121] on p "840985112622" at bounding box center [758, 119] width 241 height 17
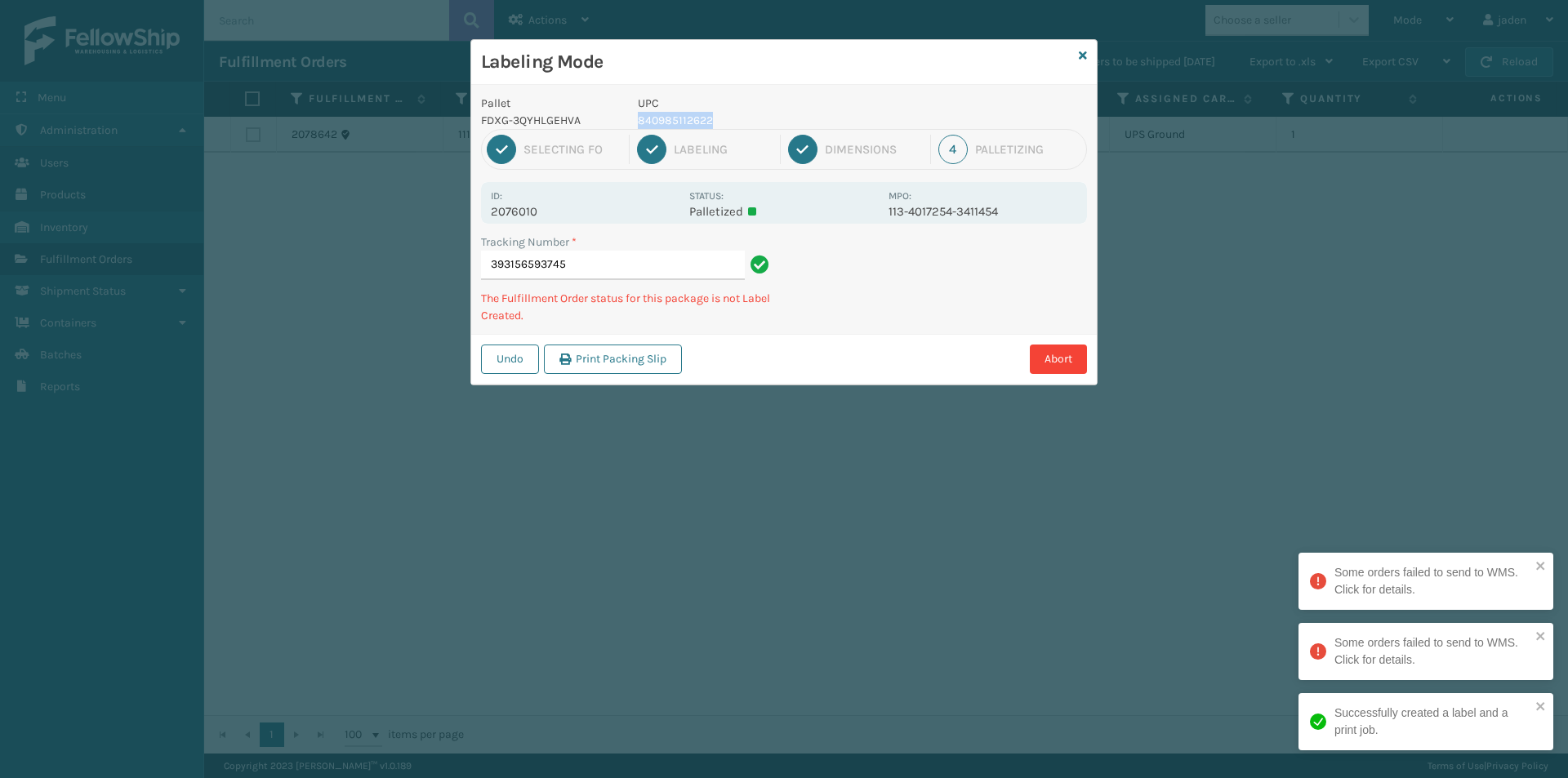
click at [679, 121] on p "840985112622" at bounding box center [758, 119] width 241 height 17
copy p "840985112622"
drag, startPoint x: 961, startPoint y: 300, endPoint x: 828, endPoint y: 357, distance: 144.7
drag, startPoint x: 828, startPoint y: 357, endPoint x: 1227, endPoint y: 255, distance: 411.8
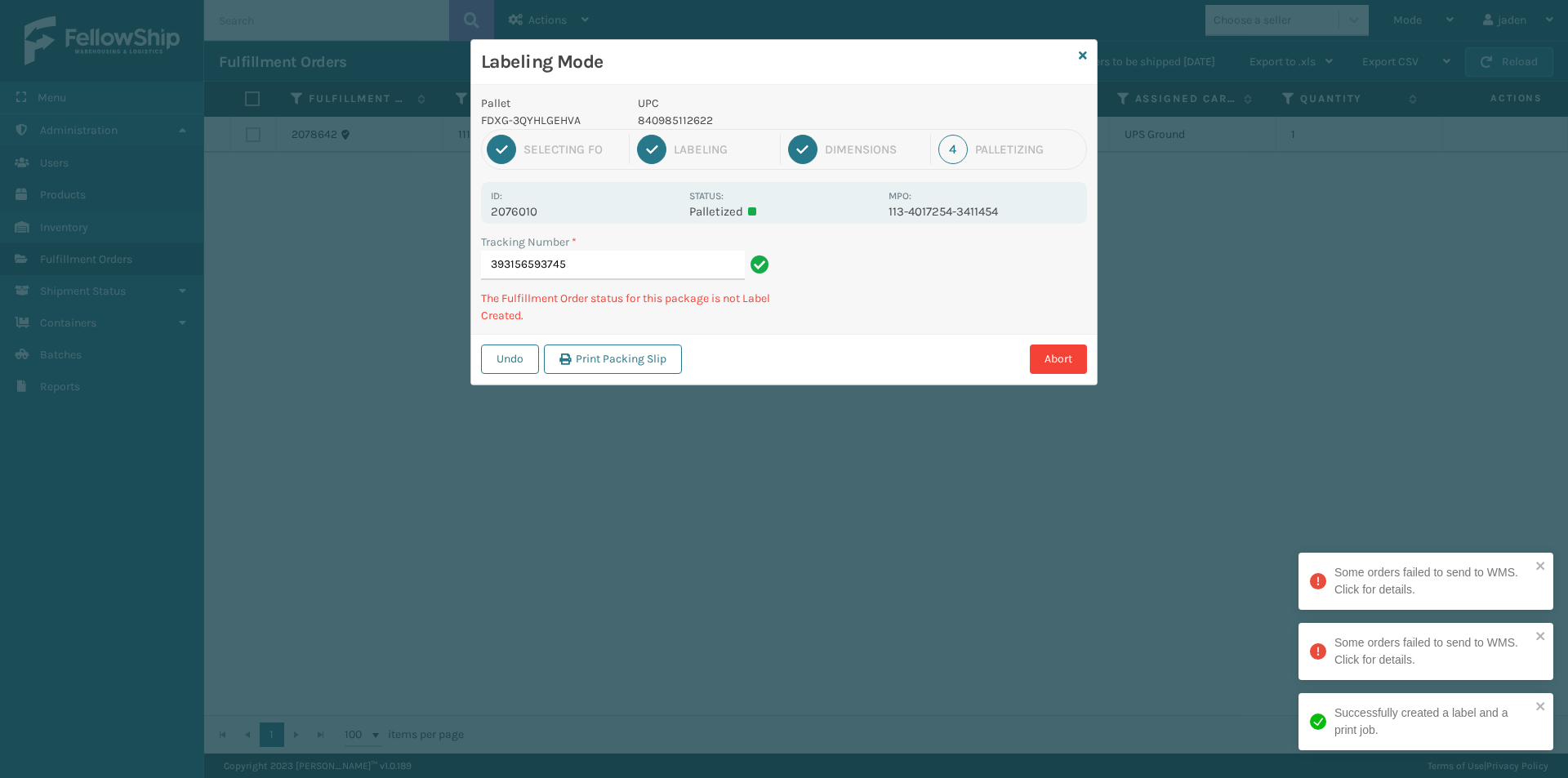
click at [918, 326] on div "Pallet FDXG-3QYHLGEHVA UPC 840985112622 1 Selecting FO 2 Labeling 3 Dimensions …" at bounding box center [784, 235] width 625 height 300
drag, startPoint x: 1227, startPoint y: 255, endPoint x: 1089, endPoint y: 295, distance: 143.7
drag, startPoint x: 1089, startPoint y: 295, endPoint x: 1113, endPoint y: 274, distance: 31.9
click at [972, 331] on div "Pallet FDXG-3QYHLGEHVA UPC 840985112622 1 Selecting FO 2 Labeling 3 Dimensions …" at bounding box center [784, 235] width 625 height 300
drag, startPoint x: 1113, startPoint y: 274, endPoint x: 1058, endPoint y: 289, distance: 57.0
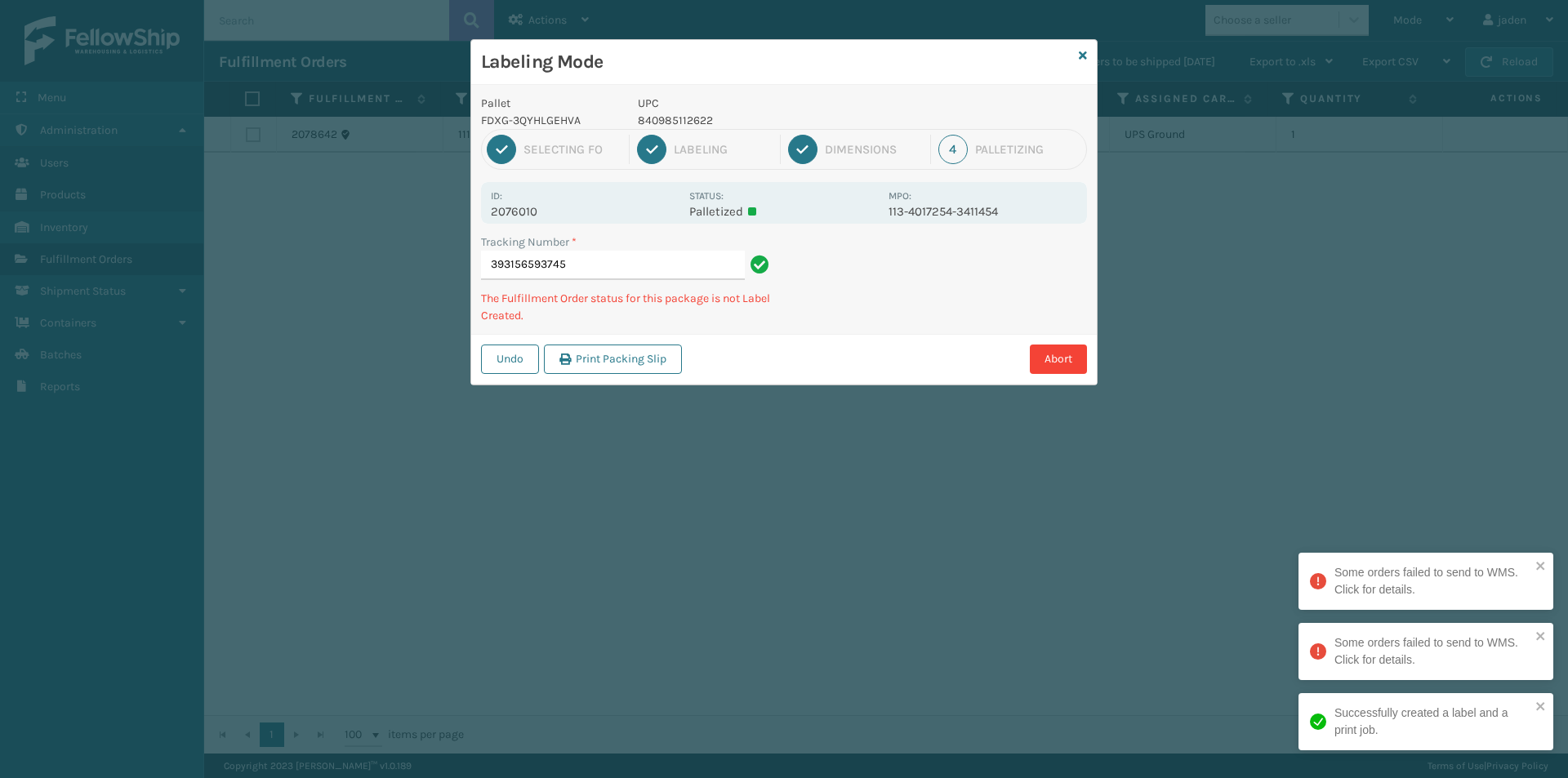
drag, startPoint x: 1058, startPoint y: 289, endPoint x: 885, endPoint y: 225, distance: 184.5
click at [816, 385] on div "Labeling Mode Pallet FDXG-3QYHLGEHVA UPC 840985112622 1 Selecting FO 2 Labeling…" at bounding box center [784, 389] width 1568 height 778
click at [682, 118] on p "840985112622" at bounding box center [758, 119] width 241 height 17
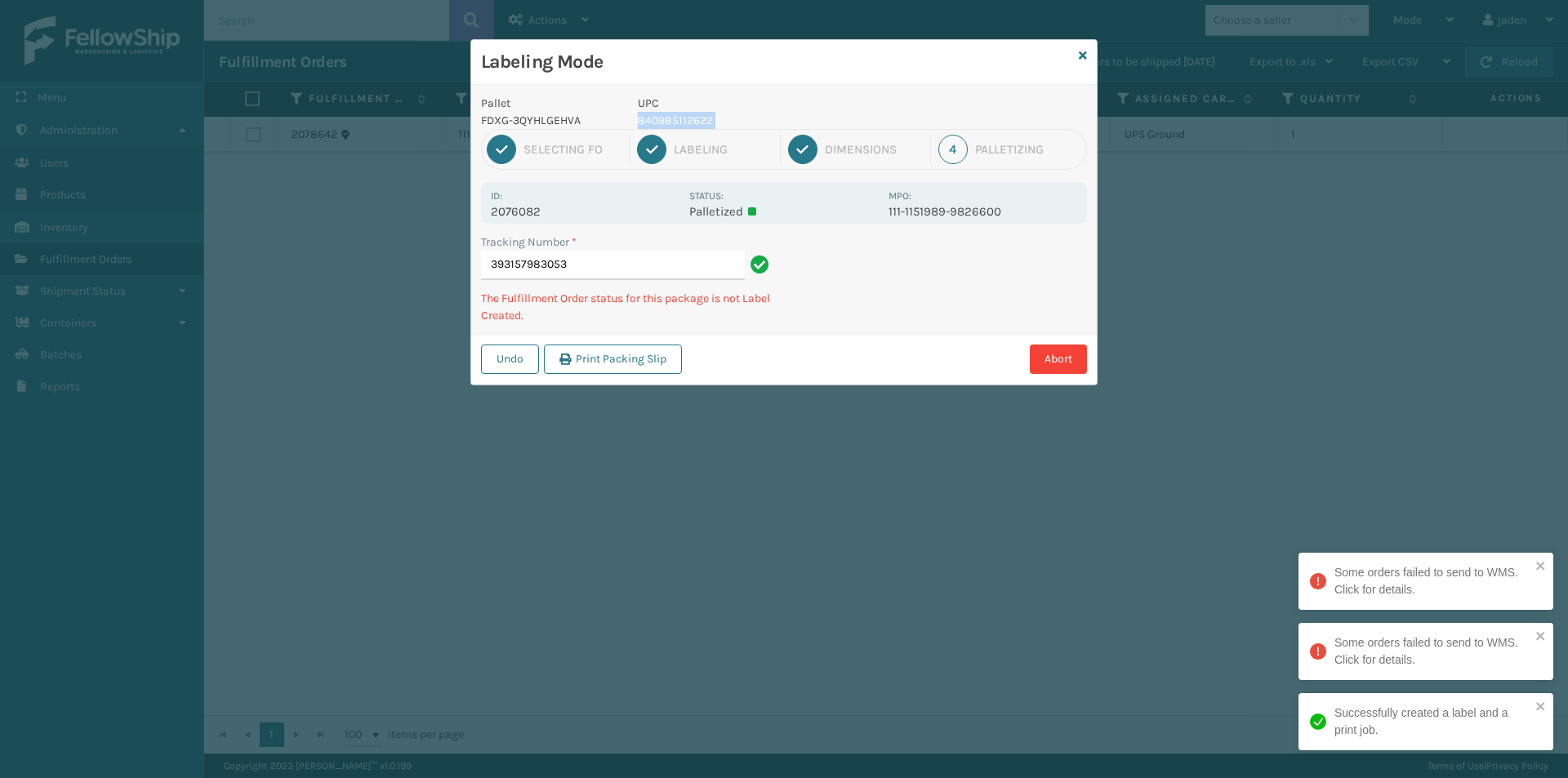
copy p "840985112622"
drag, startPoint x: 868, startPoint y: 307, endPoint x: 847, endPoint y: 323, distance: 26.4
click at [847, 323] on div "Tracking Number * 393157983053 The Fulfillment Order status for this package is…" at bounding box center [784, 284] width 625 height 101
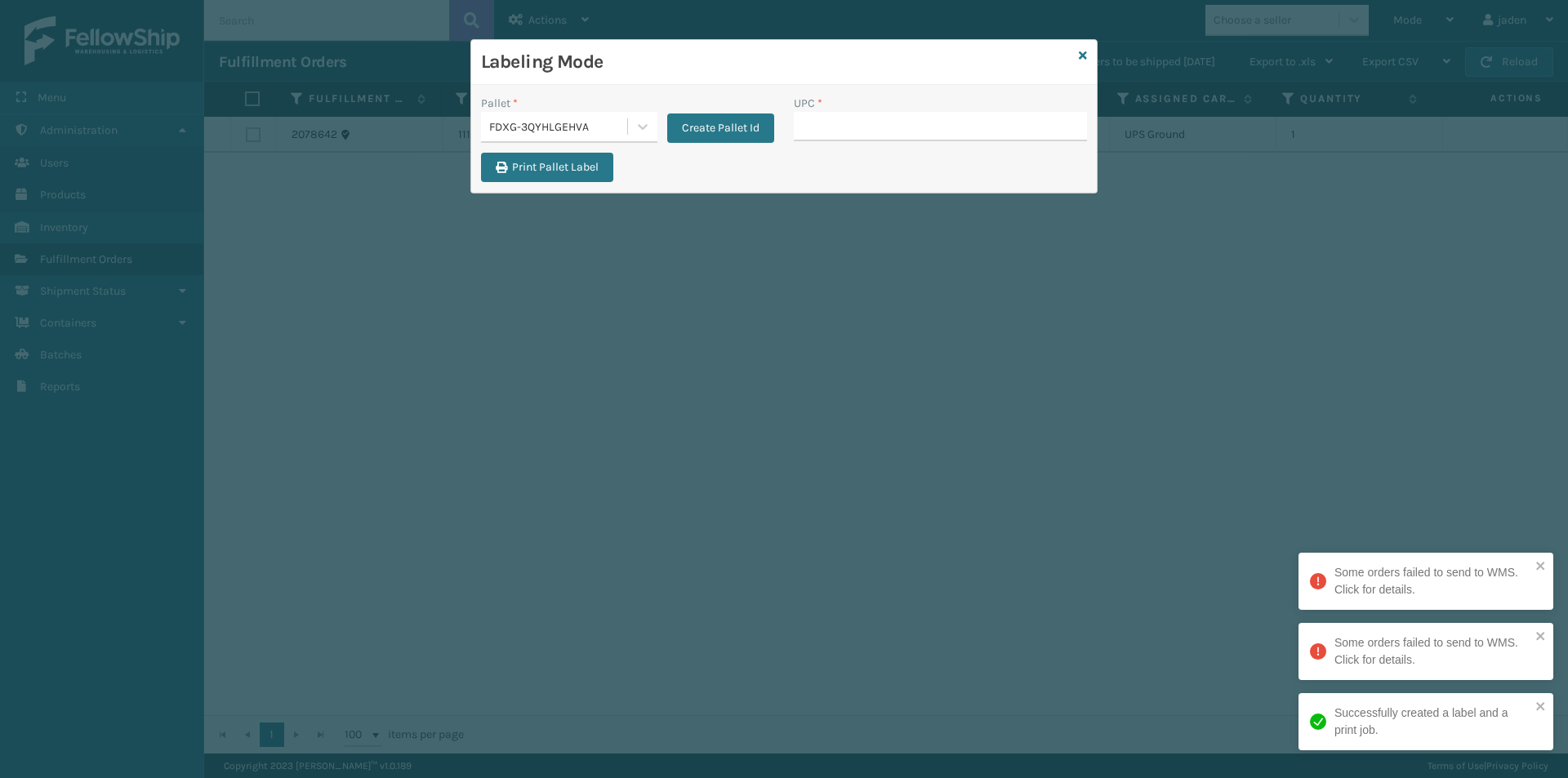
drag, startPoint x: 828, startPoint y: 115, endPoint x: 827, endPoint y: 123, distance: 8.1
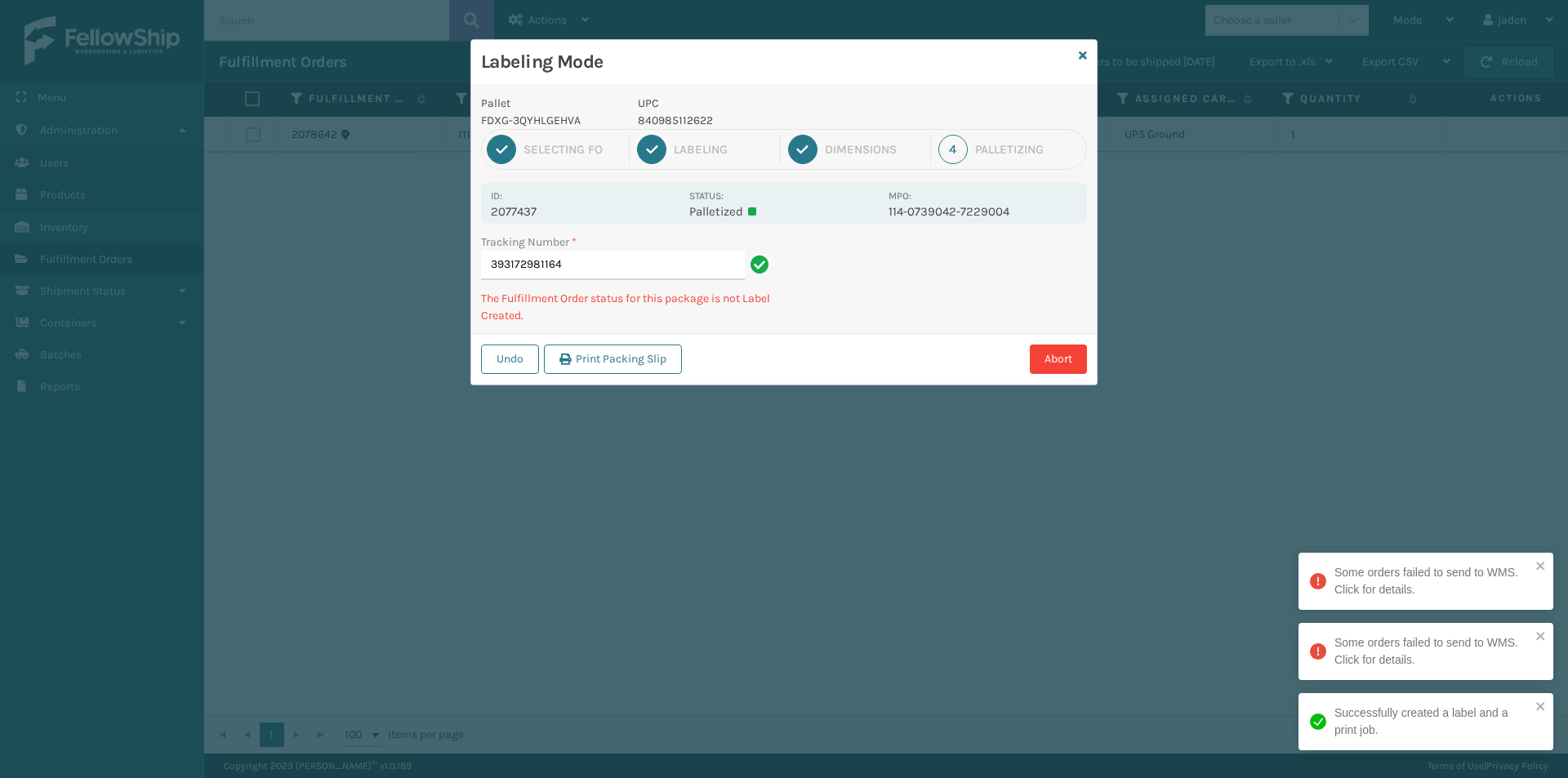
drag, startPoint x: 998, startPoint y: 268, endPoint x: 914, endPoint y: 255, distance: 85.0
click at [885, 344] on div "Undo Print Packing Slip Abort" at bounding box center [784, 359] width 625 height 50
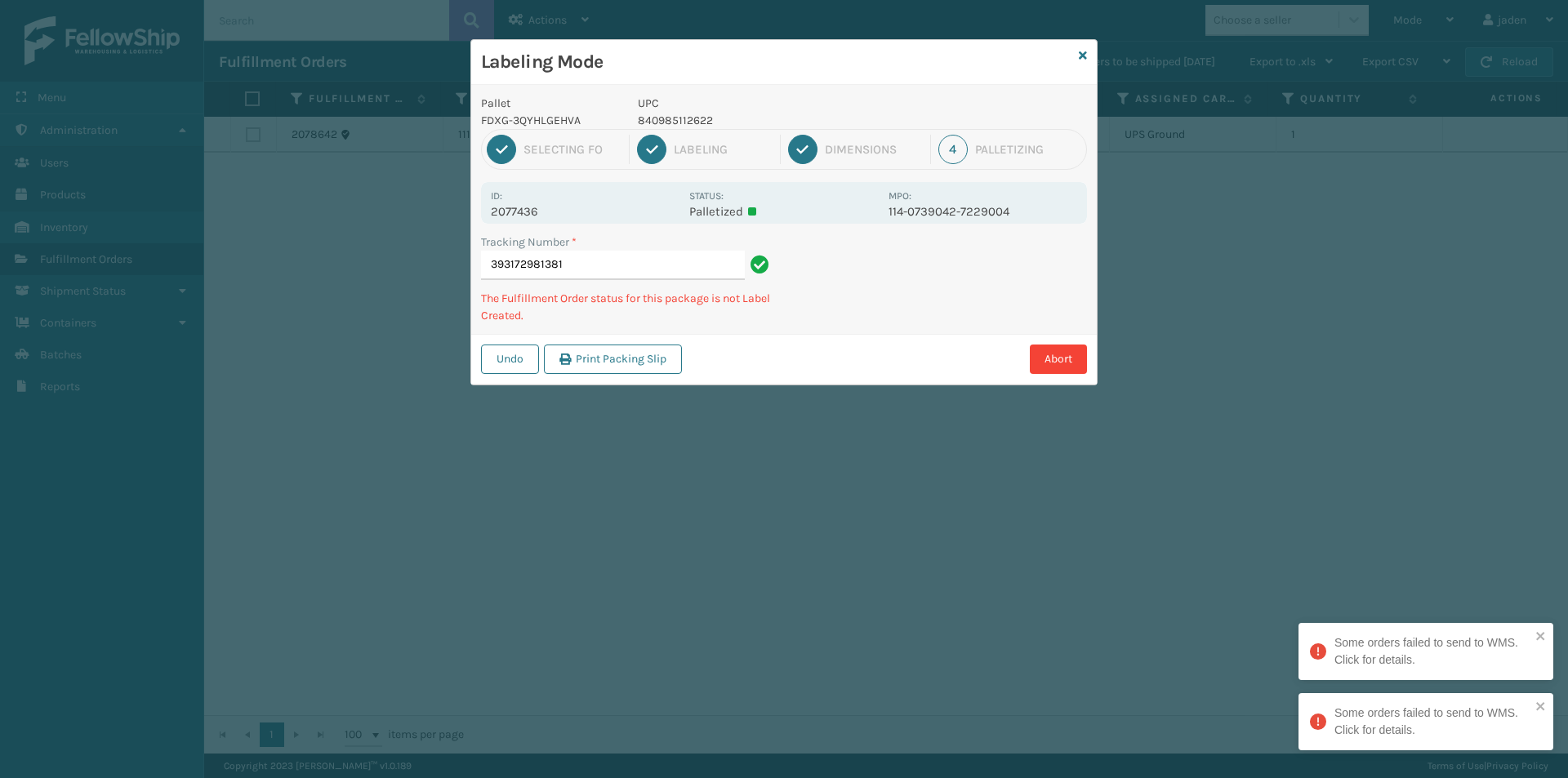
drag, startPoint x: 961, startPoint y: 280, endPoint x: 944, endPoint y: 283, distance: 17.3
drag, startPoint x: 944, startPoint y: 283, endPoint x: 975, endPoint y: 325, distance: 52.2
click at [841, 391] on div "Labeling Mode Pallet FDXG-3QYHLGEHVA UPC 840985112622 1 Selecting FO 2 Labeling…" at bounding box center [784, 389] width 1568 height 778
drag, startPoint x: 975, startPoint y: 325, endPoint x: 763, endPoint y: 455, distance: 248.7
drag, startPoint x: 763, startPoint y: 455, endPoint x: 882, endPoint y: 335, distance: 169.0
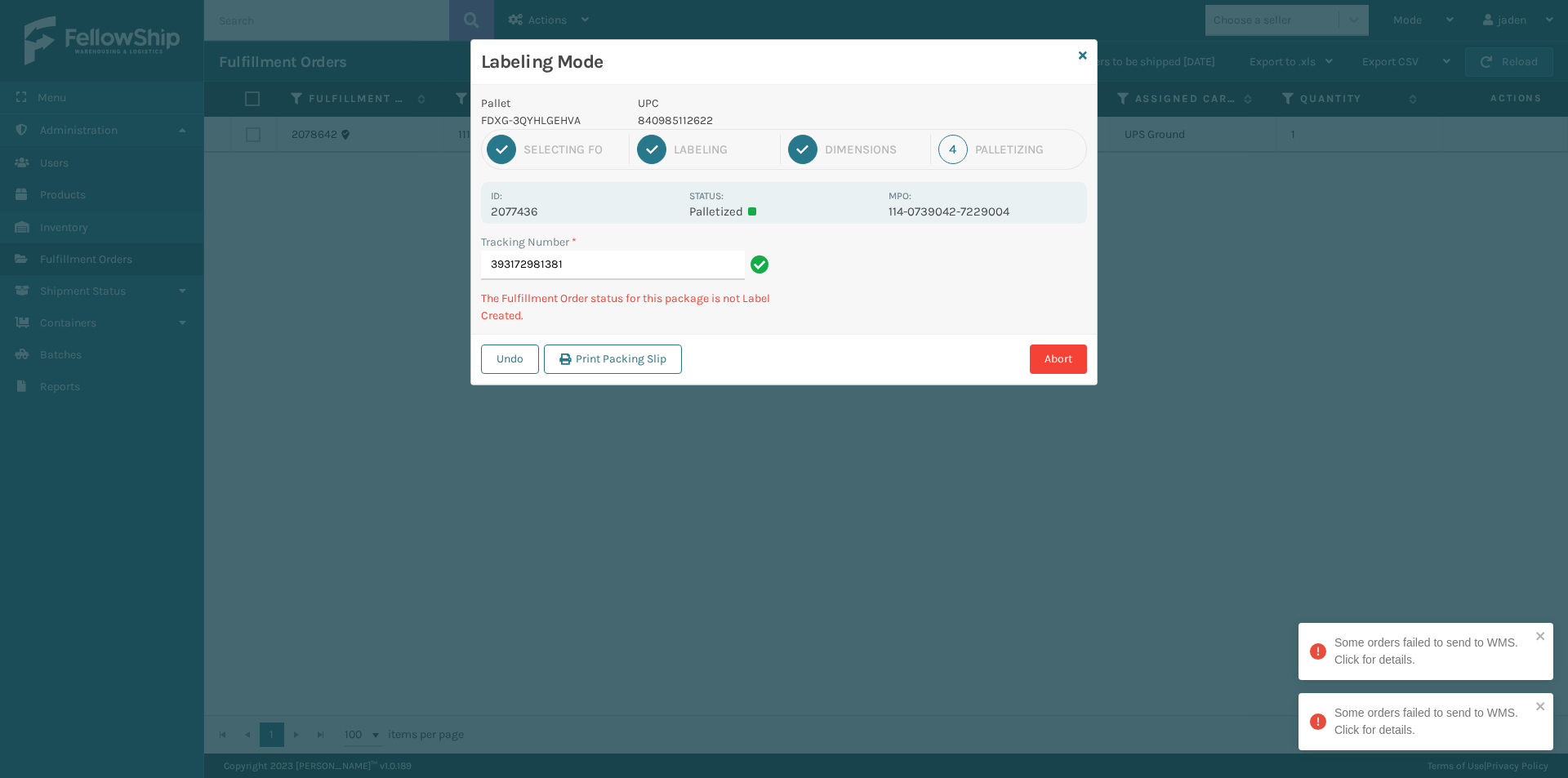
click at [792, 419] on div "Labeling Mode Pallet FDXG-3QYHLGEHVA UPC 840985112622 1 Selecting FO 2 Labeling…" at bounding box center [784, 389] width 1568 height 778
drag, startPoint x: 882, startPoint y: 335, endPoint x: 958, endPoint y: 292, distance: 87.3
click at [795, 410] on div "Labeling Mode Pallet FDXG-3QYHLGEHVA UPC 840985112622 1 Selecting FO 2 Labeling…" at bounding box center [784, 389] width 1568 height 778
drag, startPoint x: 965, startPoint y: 285, endPoint x: 1057, endPoint y: 249, distance: 98.8
click at [890, 338] on div "Undo Print Packing Slip Abort" at bounding box center [784, 359] width 625 height 50
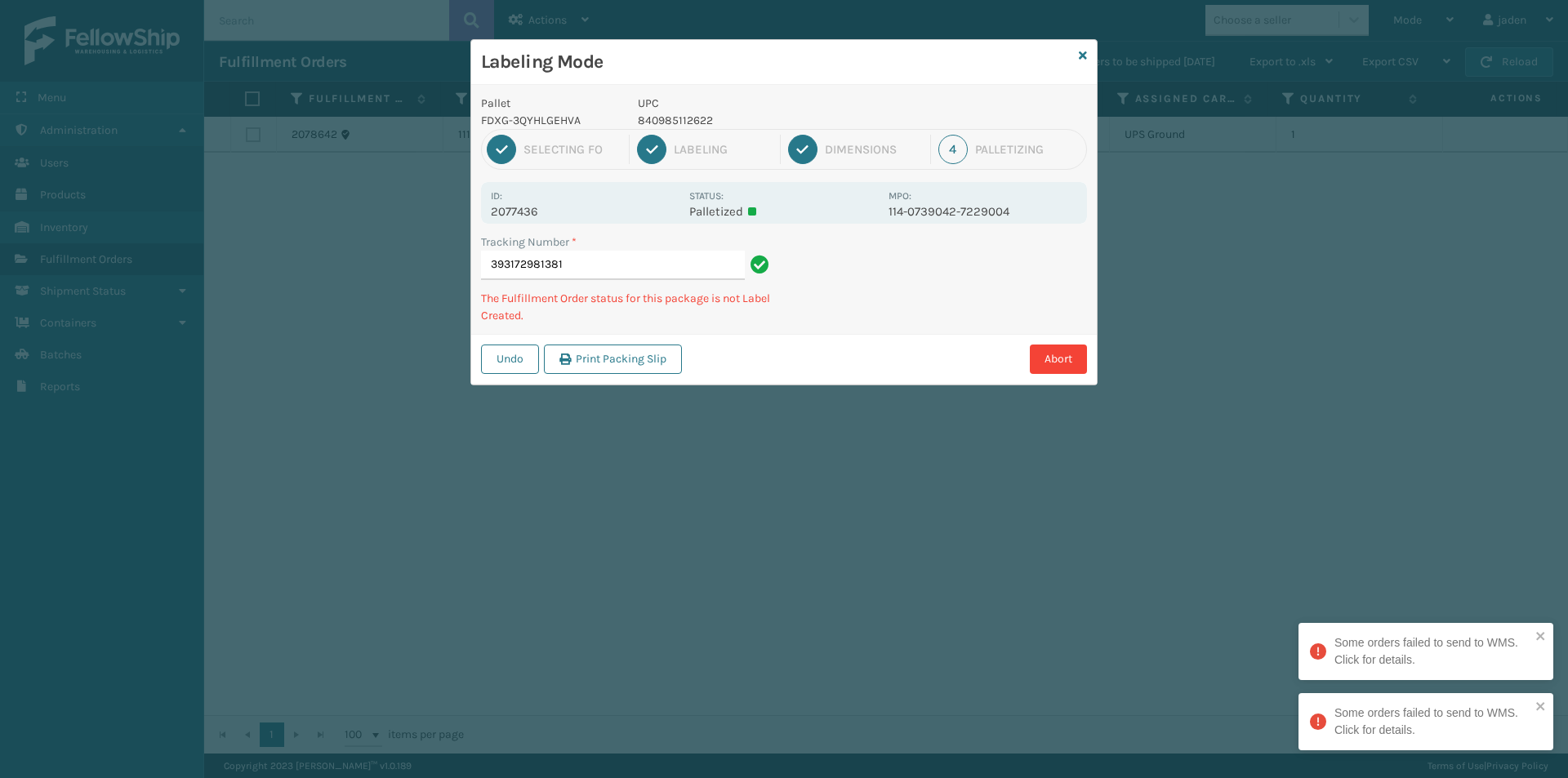
drag, startPoint x: 1058, startPoint y: 245, endPoint x: 990, endPoint y: 267, distance: 71.5
click at [837, 363] on div "Undo Print Packing Slip Abort" at bounding box center [784, 359] width 625 height 50
drag, startPoint x: 998, startPoint y: 262, endPoint x: 1032, endPoint y: 253, distance: 35.2
click at [936, 338] on div "Undo Print Packing Slip Abort" at bounding box center [784, 359] width 625 height 50
drag, startPoint x: 1045, startPoint y: 246, endPoint x: 912, endPoint y: 285, distance: 138.6
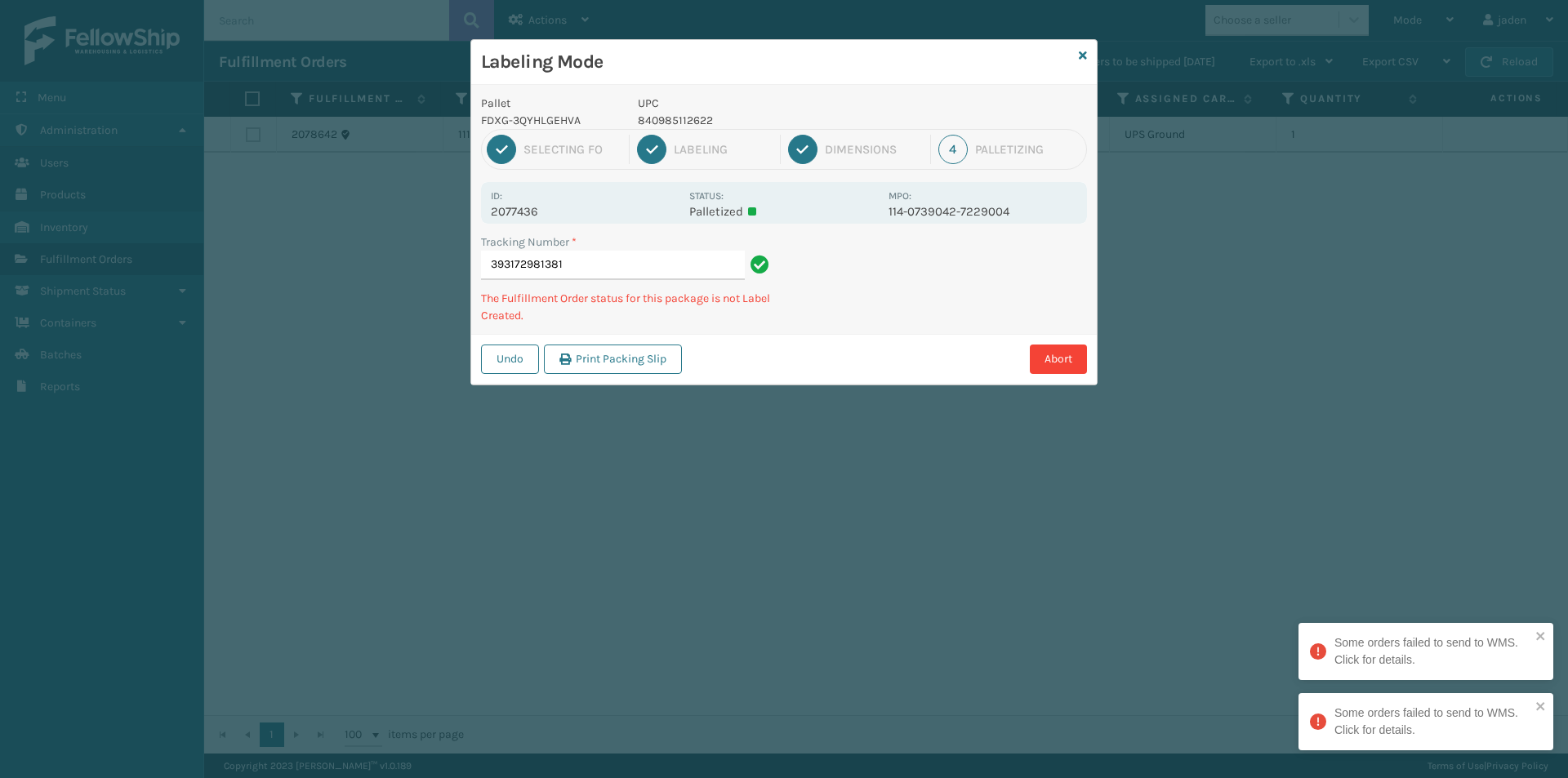
click at [877, 358] on div "Abort" at bounding box center [887, 359] width 400 height 30
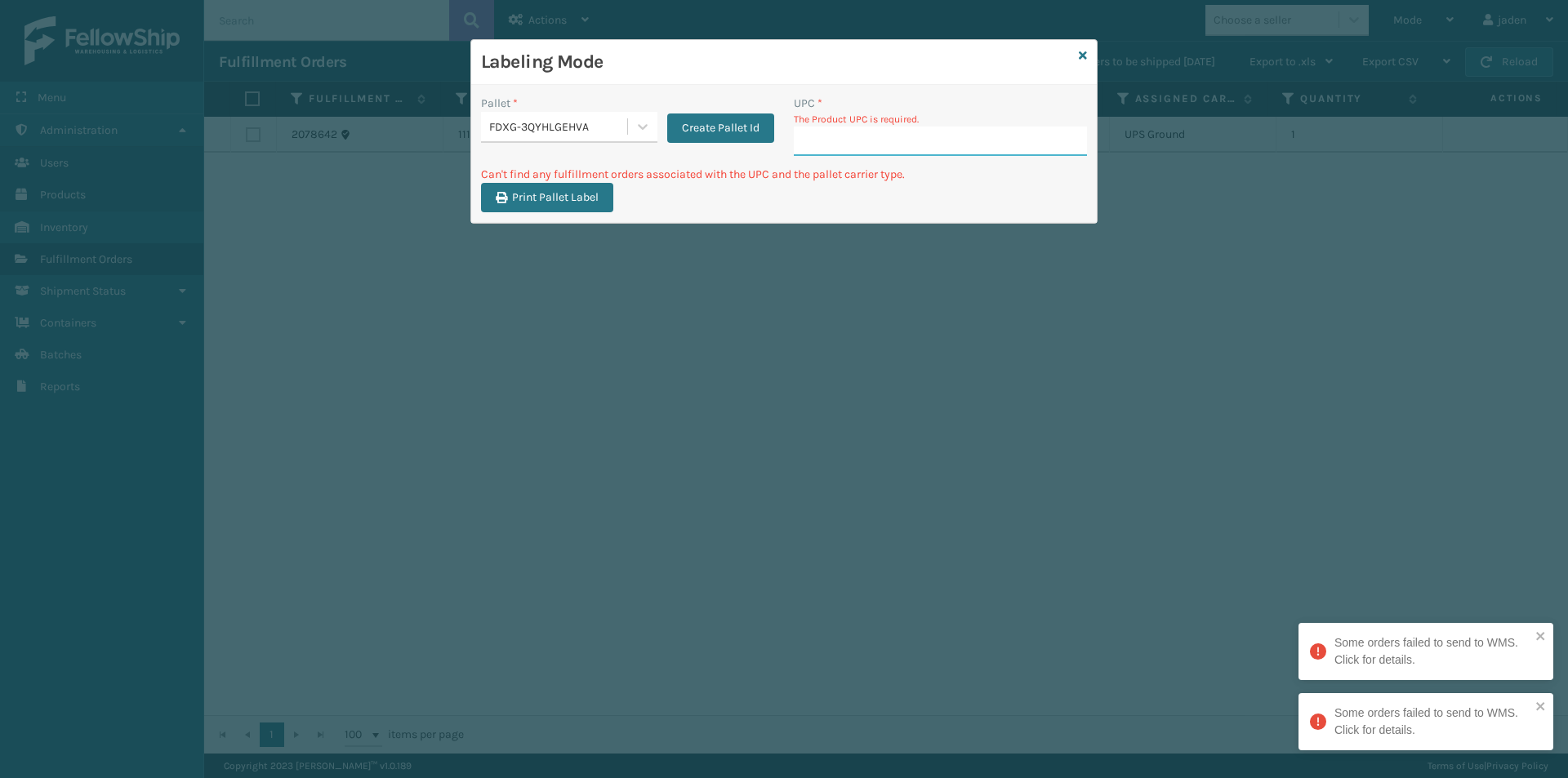
click at [975, 140] on input "UPC *" at bounding box center [940, 141] width 293 height 30
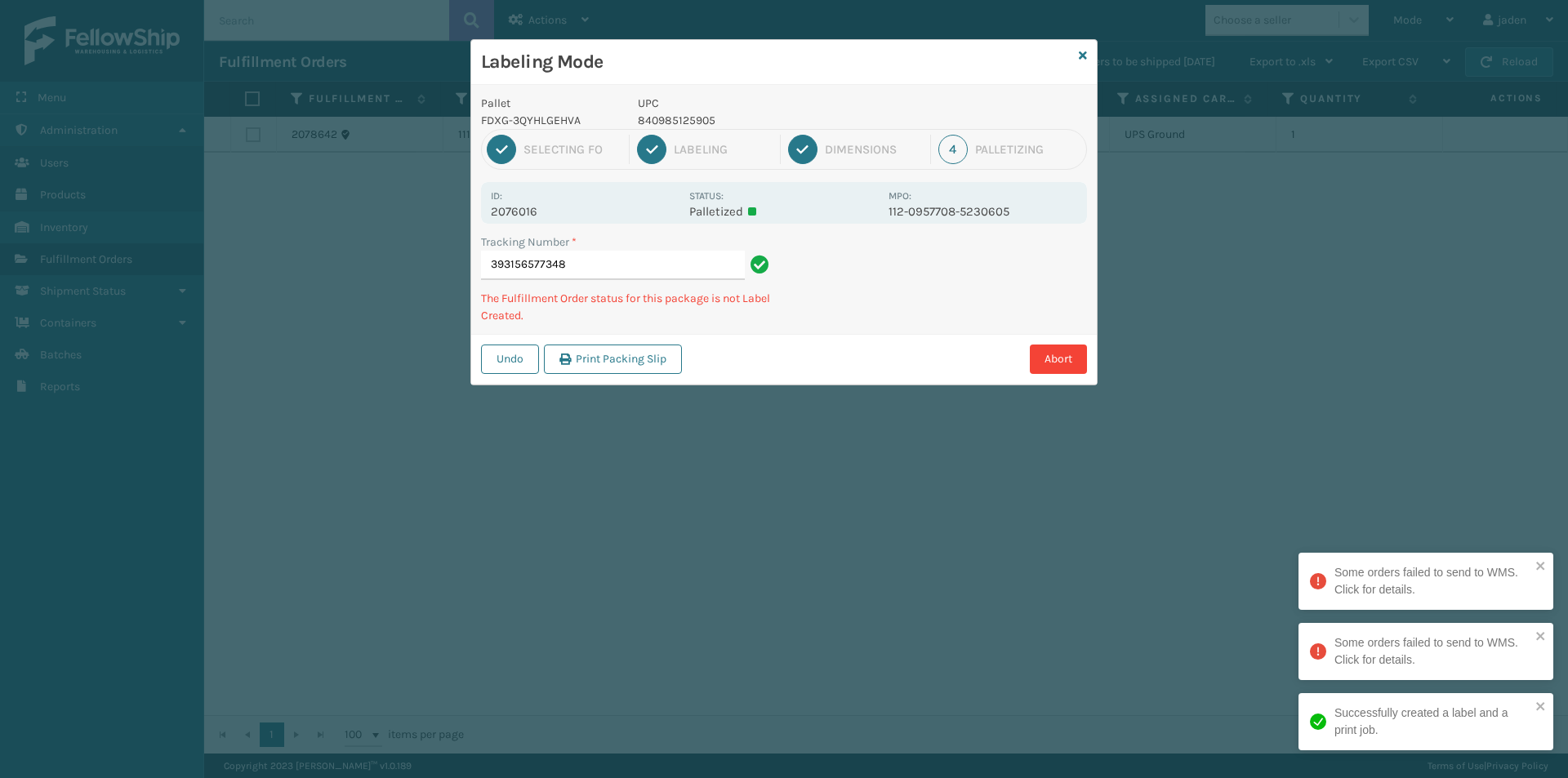
click at [711, 120] on p "840985125905" at bounding box center [758, 119] width 241 height 17
copy p "840985125905"
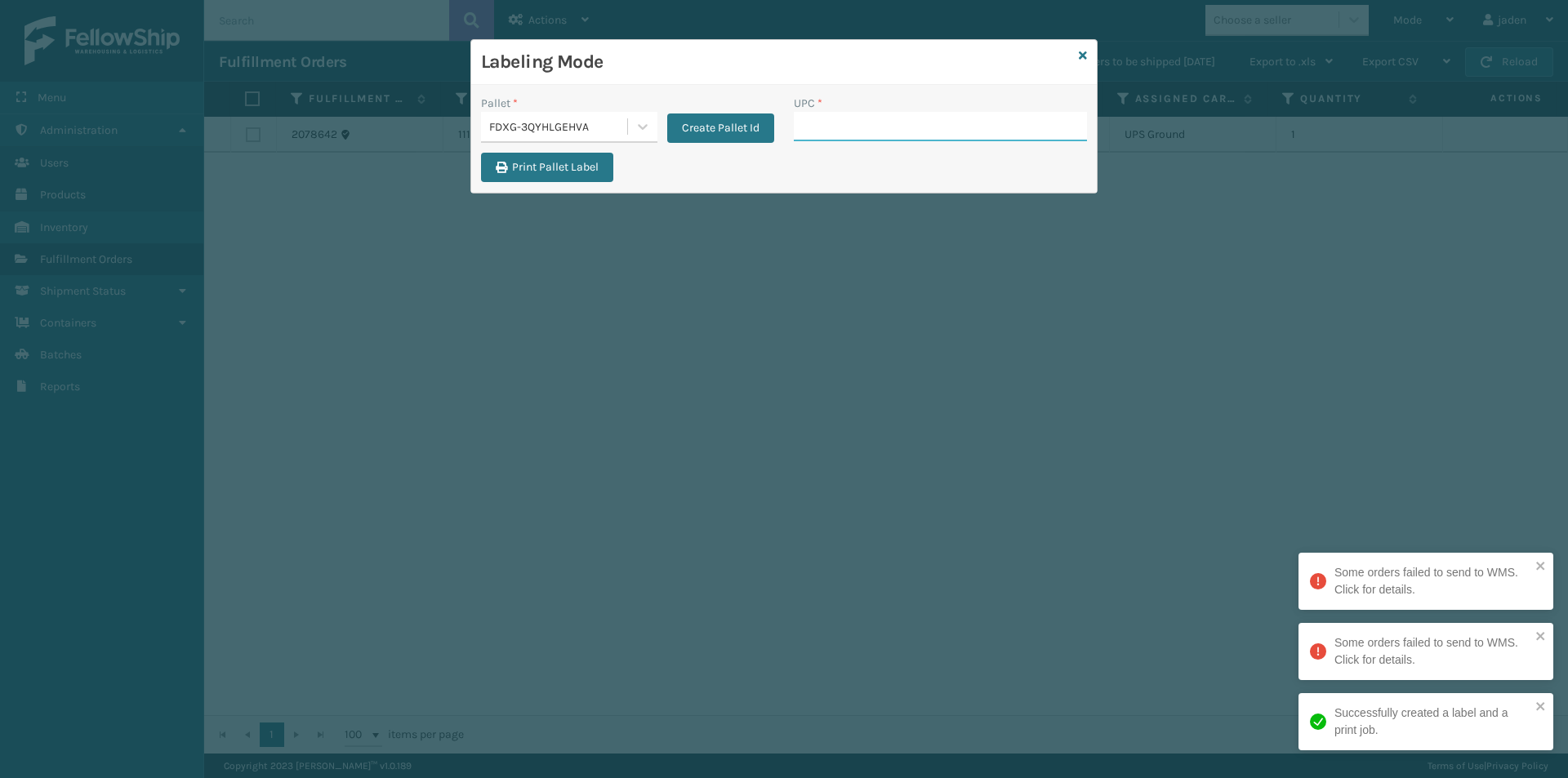
paste input "840985125905"
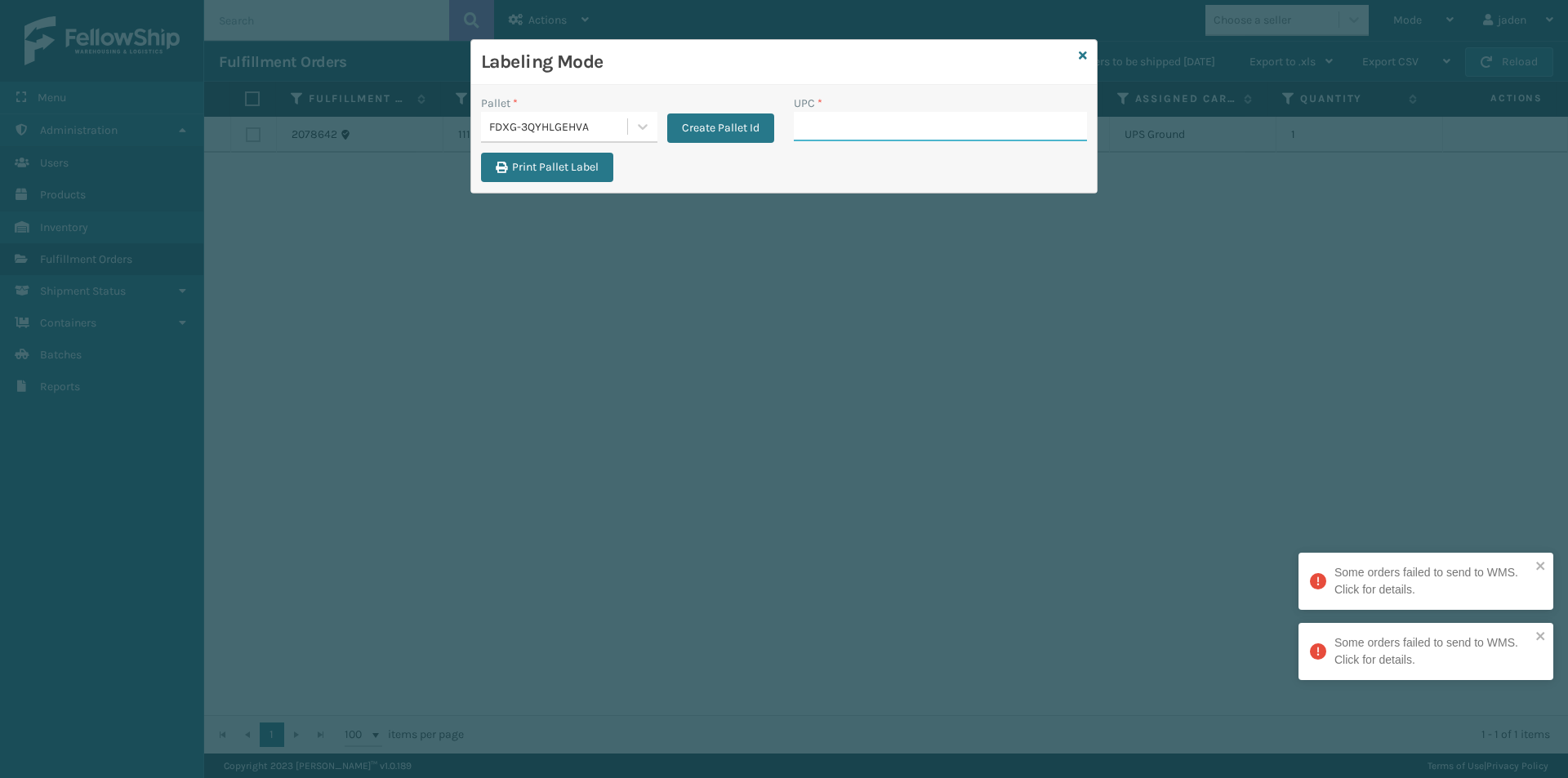
drag, startPoint x: 844, startPoint y: 106, endPoint x: 805, endPoint y: 129, distance: 45.3
paste input "840985125905"
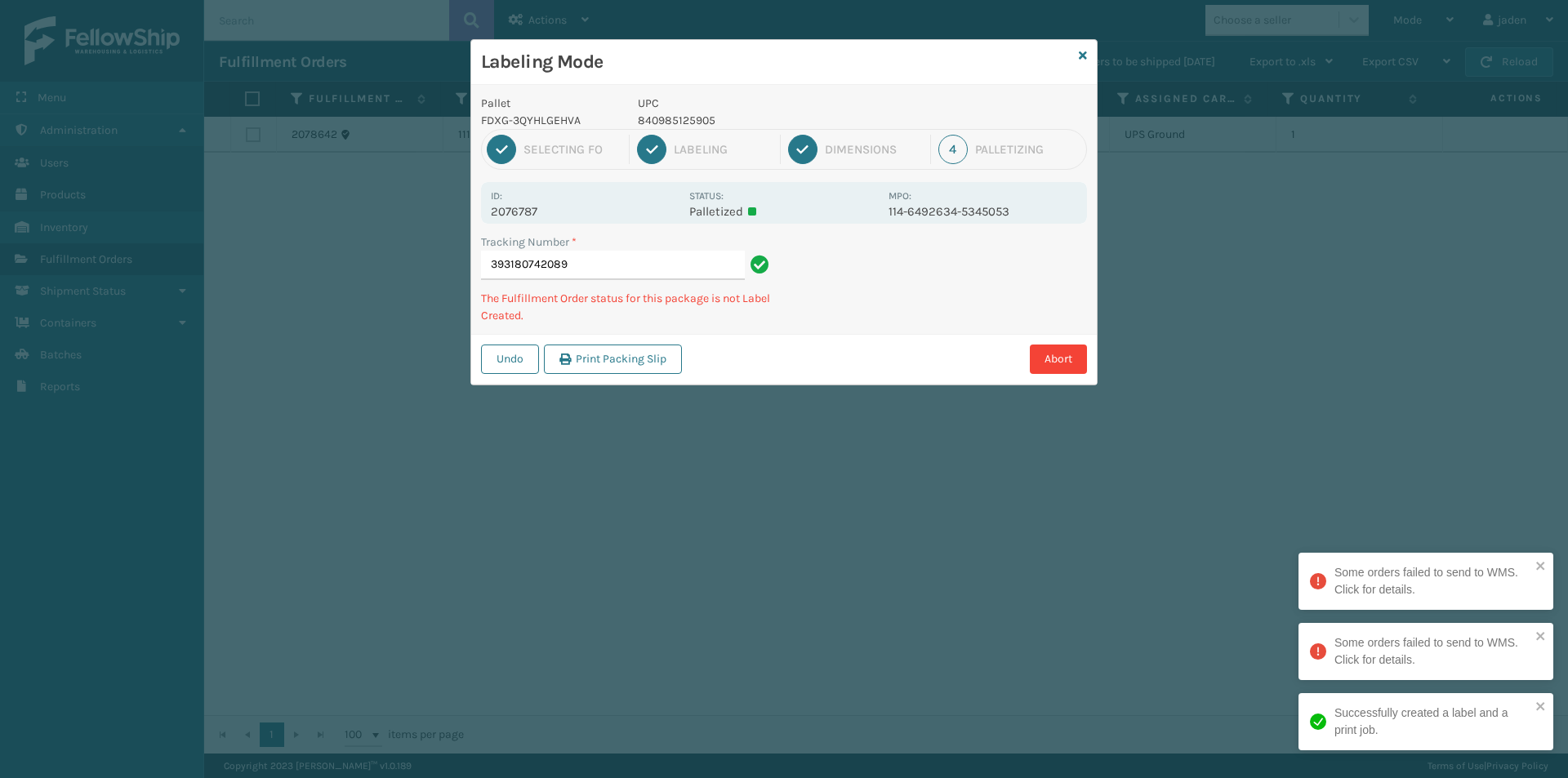
drag, startPoint x: 973, startPoint y: 292, endPoint x: 842, endPoint y: 285, distance: 131.2
click at [813, 344] on div "Undo Print Packing Slip Abort" at bounding box center [784, 359] width 625 height 50
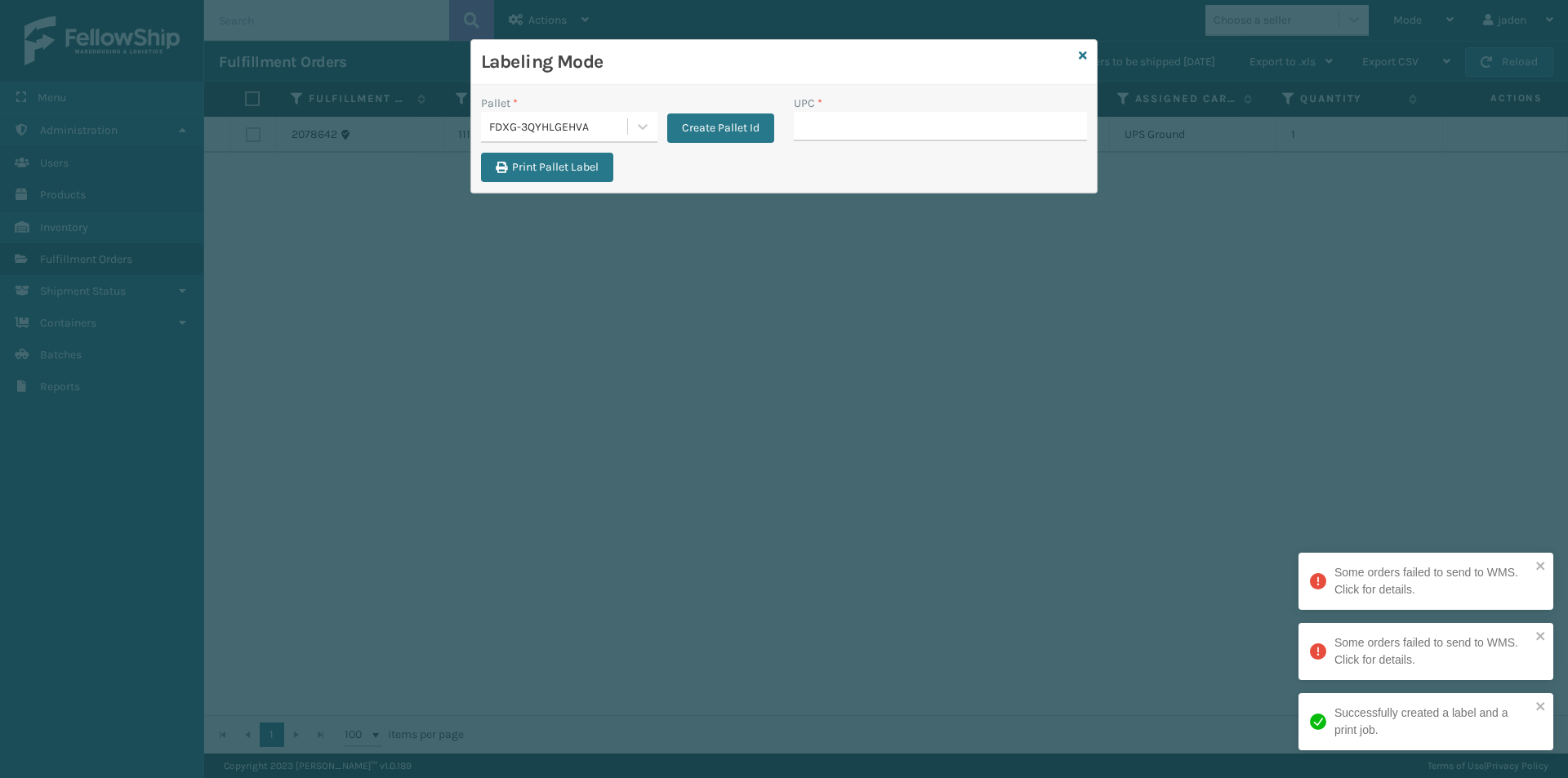
drag, startPoint x: 847, startPoint y: 116, endPoint x: 841, endPoint y: 125, distance: 10.8
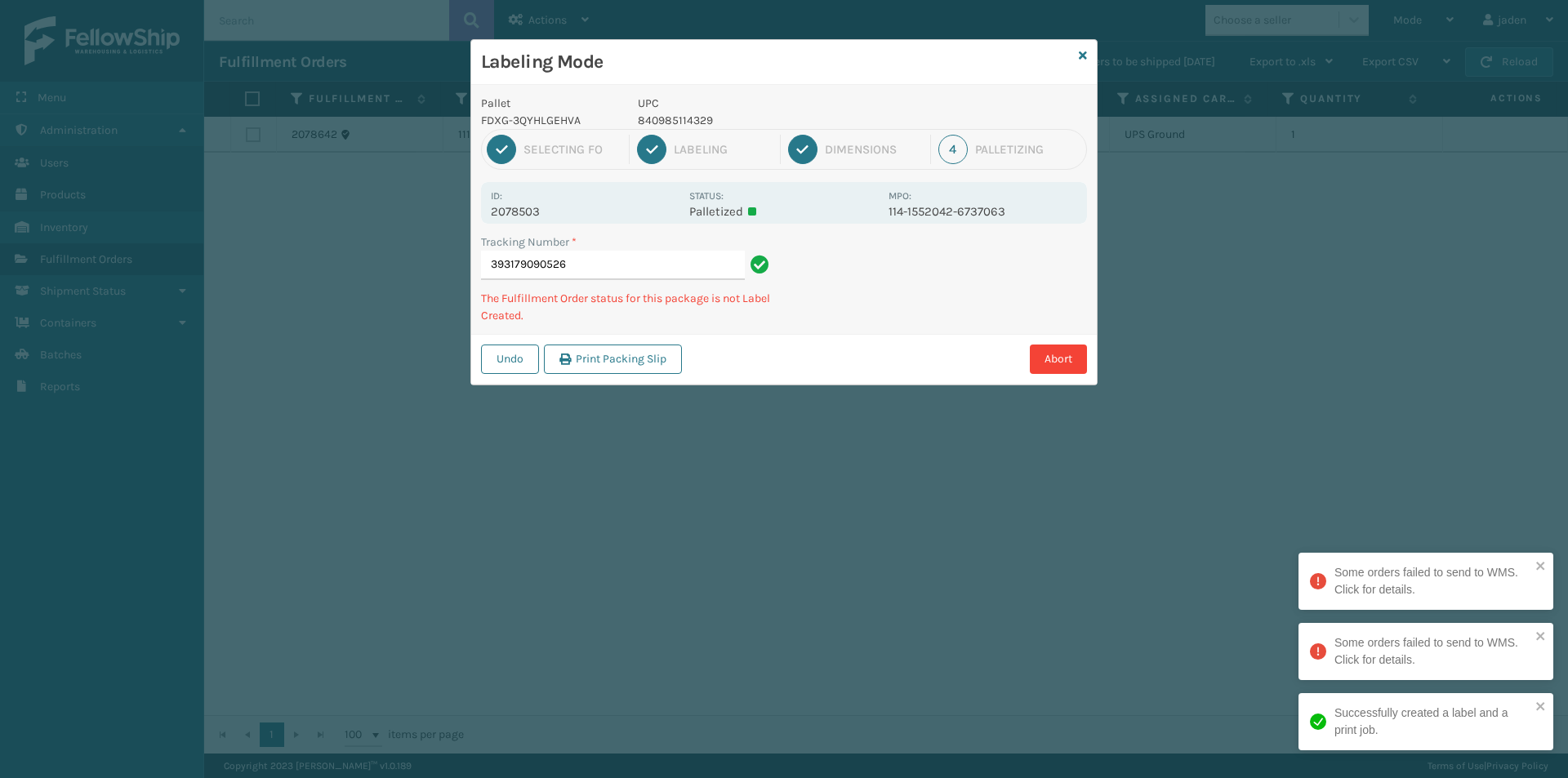
click at [686, 119] on p "840985114329" at bounding box center [758, 119] width 241 height 17
copy p "840985114329"
drag, startPoint x: 947, startPoint y: 306, endPoint x: 889, endPoint y: 290, distance: 60.2
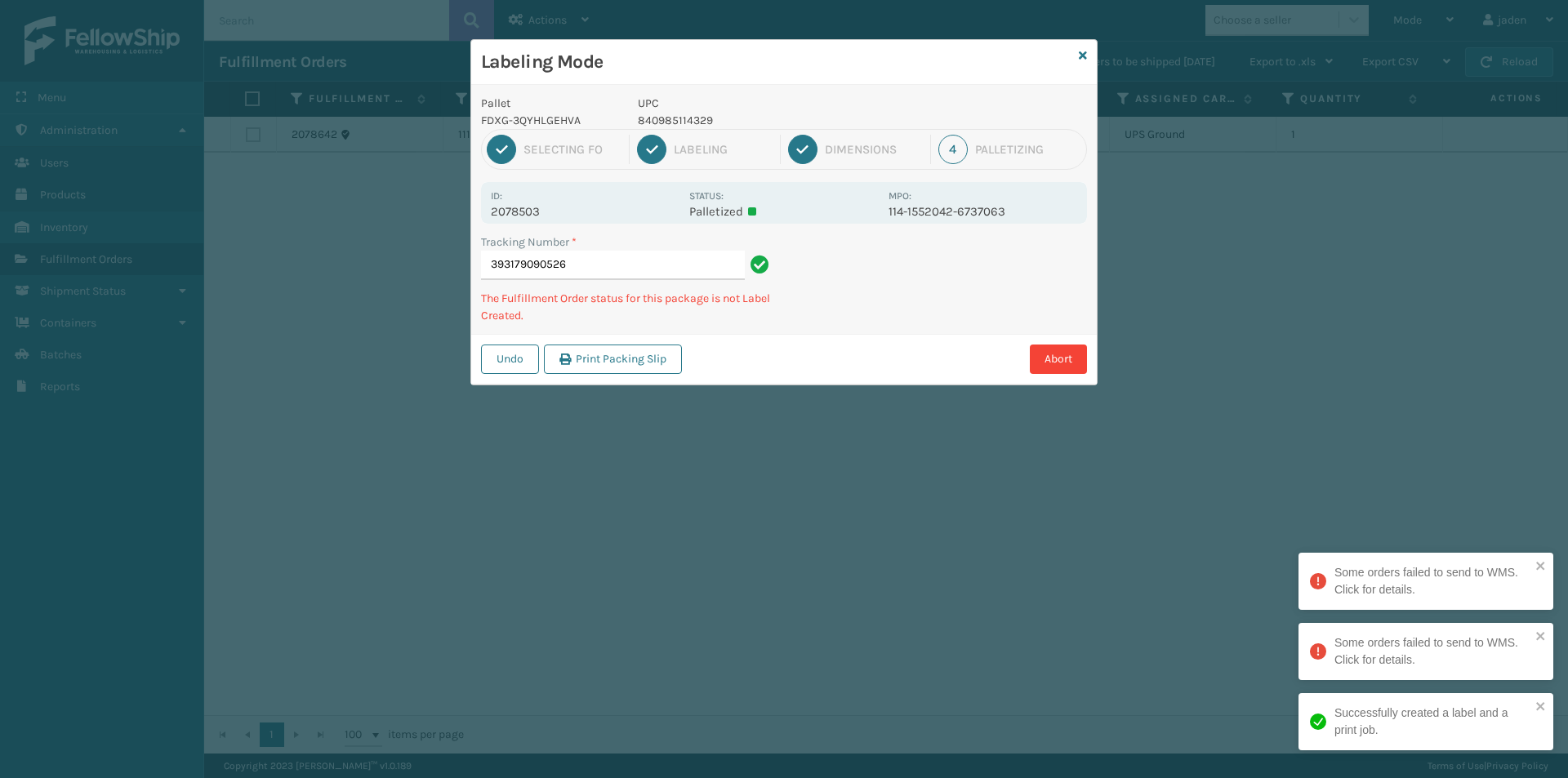
click at [868, 352] on div "Abort" at bounding box center [887, 359] width 400 height 30
drag, startPoint x: 847, startPoint y: 119, endPoint x: 797, endPoint y: 113, distance: 50.4
click at [667, 88] on div "Pallet FDXG-3QYHLGEHVA UPC 840985114329 1 Selecting FO 2 Labeling 3 Dimensions …" at bounding box center [784, 235] width 625 height 300
drag, startPoint x: 895, startPoint y: 123, endPoint x: 855, endPoint y: 96, distance: 48.3
click at [714, 84] on div "Labeling Mode" at bounding box center [784, 63] width 625 height 45
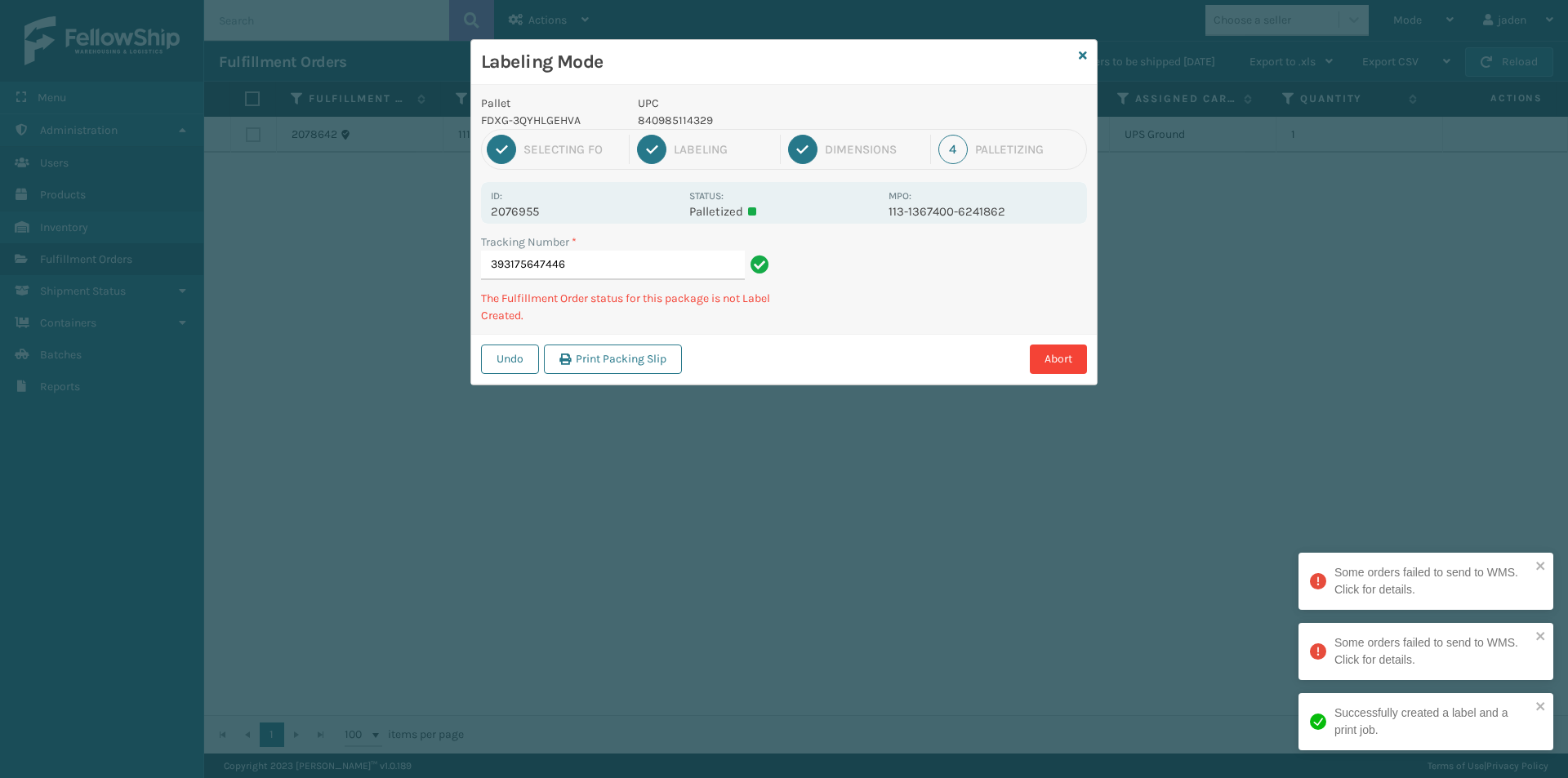
drag, startPoint x: 877, startPoint y: 101, endPoint x: 715, endPoint y: 89, distance: 162.4
click at [715, 89] on div "Pallet FDXG-3QYHLGEHVA UPC 840985114329 1 Selecting FO 2 Labeling 3 Dimensions …" at bounding box center [784, 235] width 625 height 300
drag, startPoint x: 897, startPoint y: 104, endPoint x: 858, endPoint y: 88, distance: 42.2
click at [724, 70] on h3 "Labeling Mode" at bounding box center [776, 62] width 591 height 25
drag, startPoint x: 856, startPoint y: 88, endPoint x: 878, endPoint y: 113, distance: 33.3
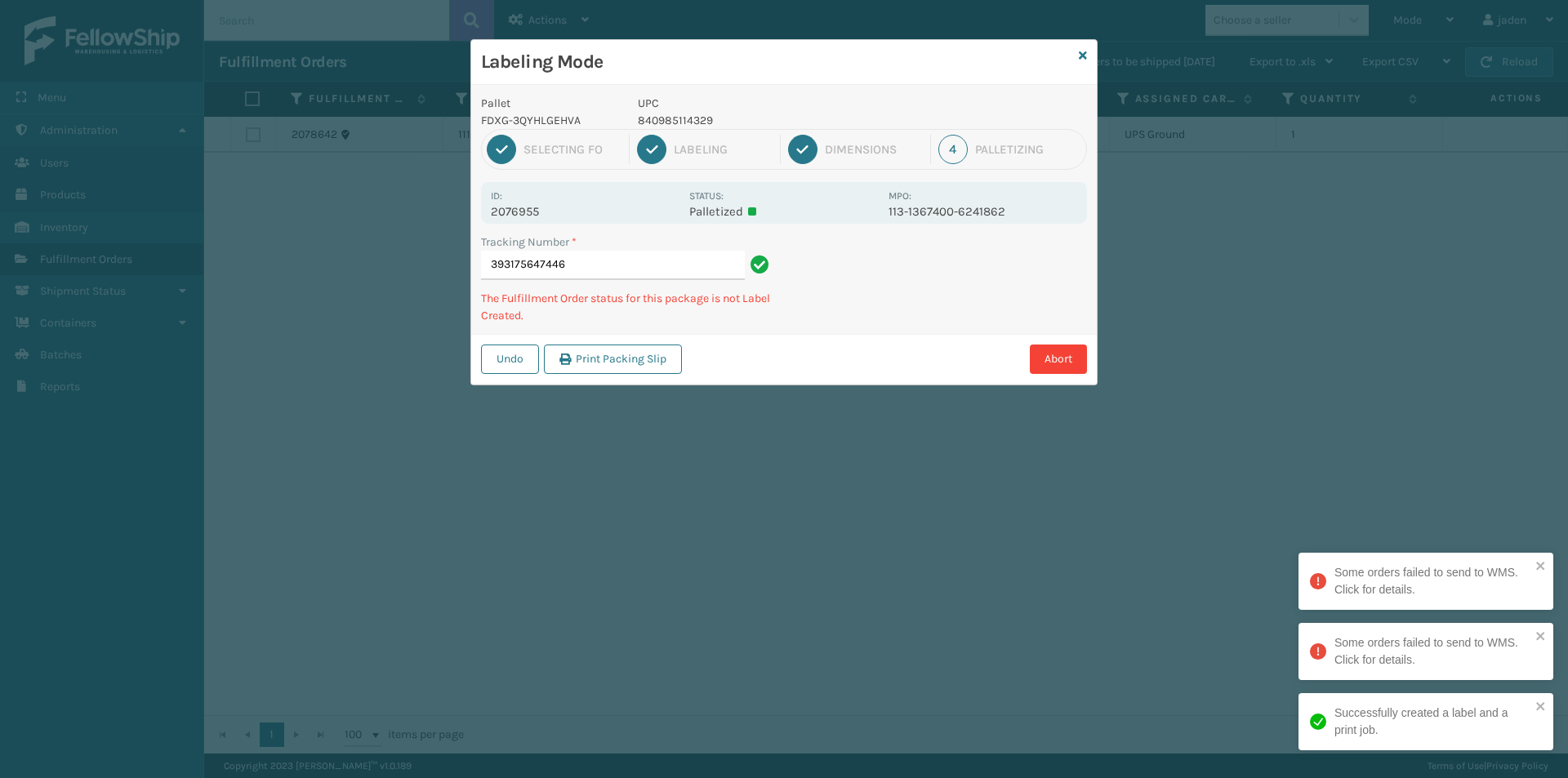
click at [718, 66] on h3 "Labeling Mode" at bounding box center [776, 62] width 591 height 25
drag, startPoint x: 869, startPoint y: 116, endPoint x: 756, endPoint y: 102, distance: 113.9
click at [744, 99] on p "UPC" at bounding box center [758, 103] width 241 height 17
drag, startPoint x: 933, startPoint y: 117, endPoint x: 909, endPoint y: 111, distance: 24.7
drag, startPoint x: 909, startPoint y: 111, endPoint x: 753, endPoint y: 91, distance: 157.3
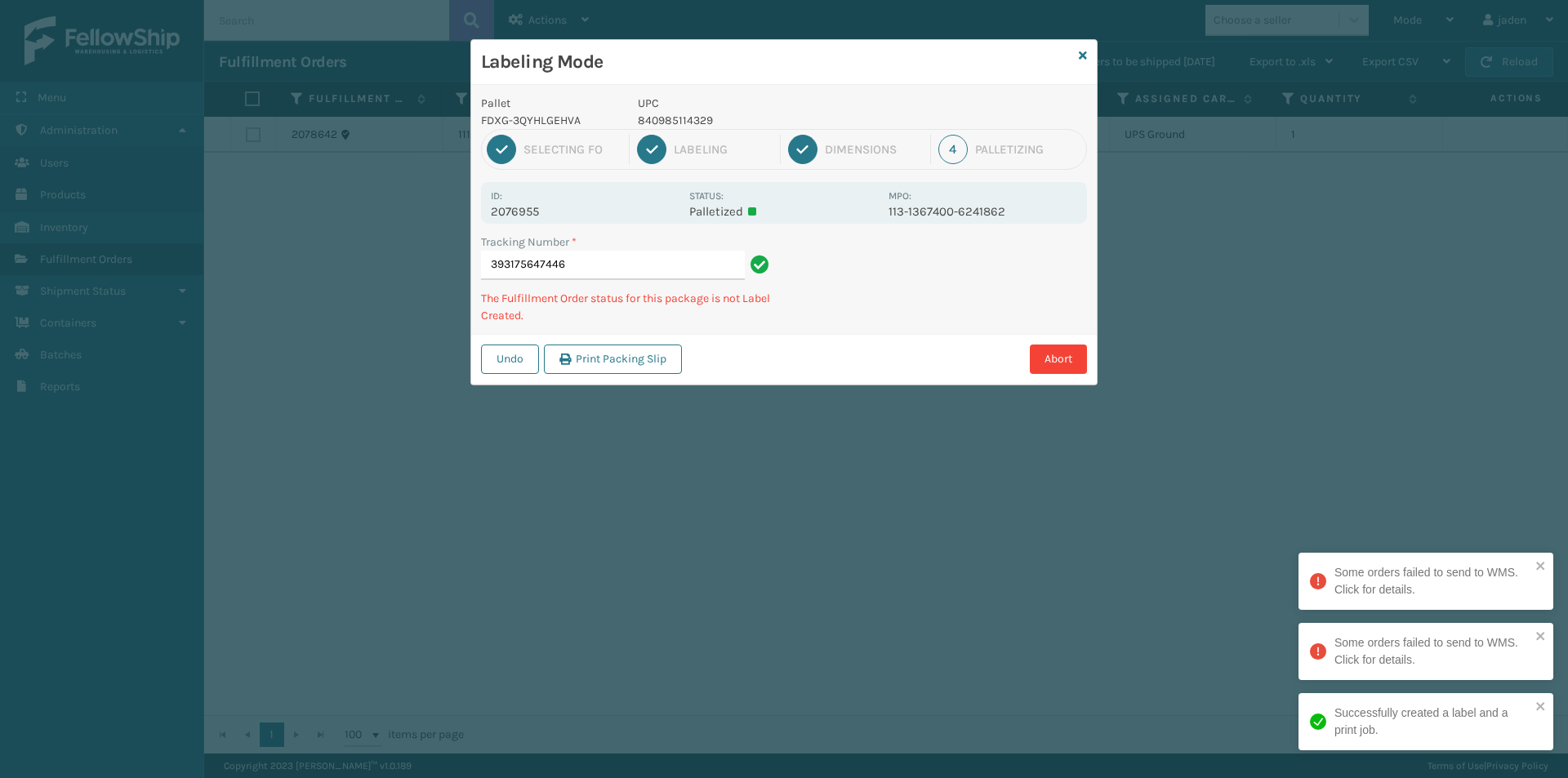
click at [753, 91] on div "Pallet FDXG-3QYHLGEHVA UPC 840985114329 1 Selecting FO 2 Labeling 3 Dimensions …" at bounding box center [784, 235] width 625 height 300
drag, startPoint x: 1033, startPoint y: 273, endPoint x: 1022, endPoint y: 285, distance: 16.3
drag, startPoint x: 1022, startPoint y: 285, endPoint x: 910, endPoint y: 356, distance: 132.6
click at [910, 356] on div "Abort" at bounding box center [887, 359] width 400 height 30
drag, startPoint x: 913, startPoint y: 309, endPoint x: 961, endPoint y: 278, distance: 57.1
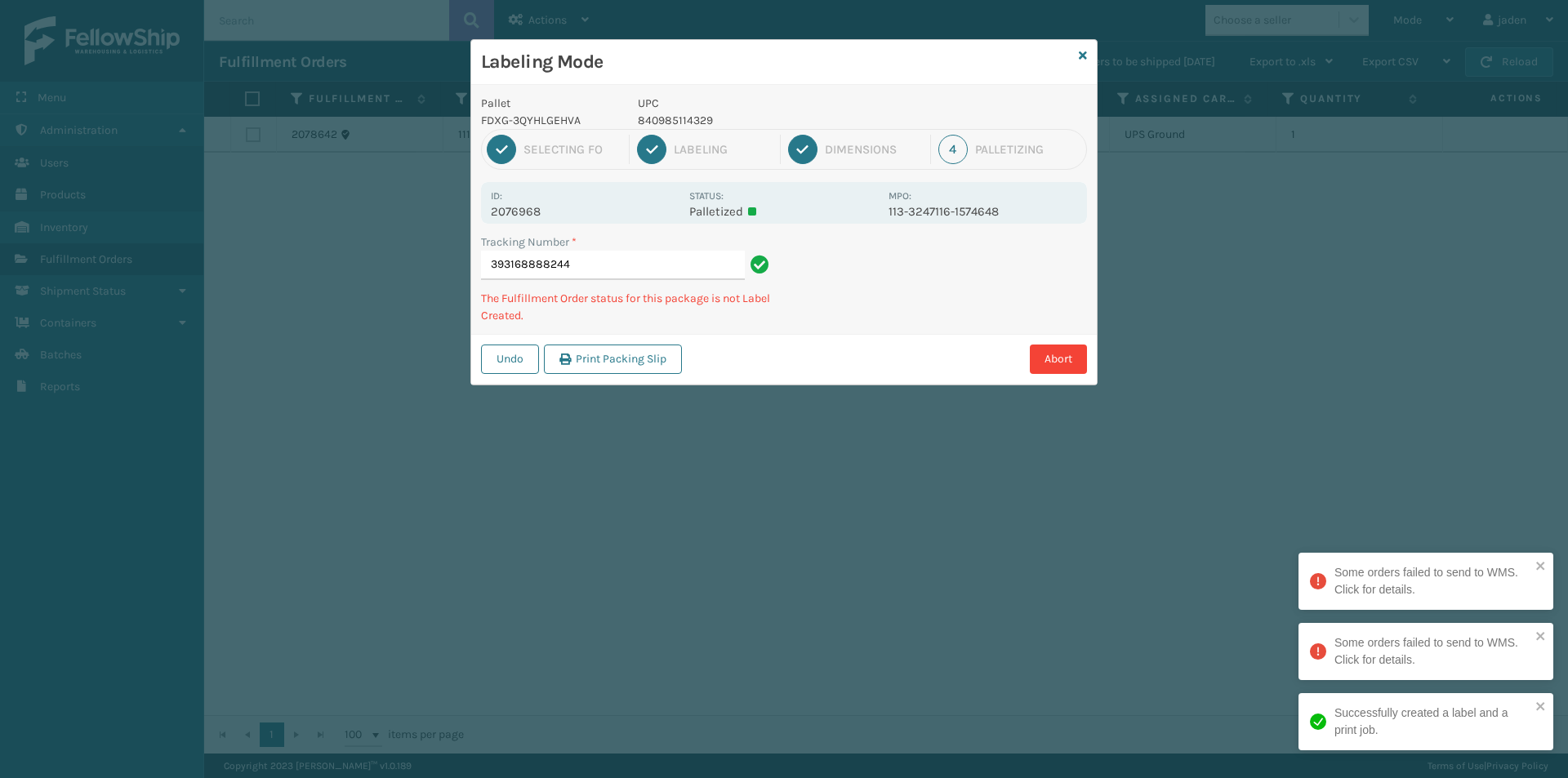
click at [756, 393] on div "Labeling Mode Pallet FDXG-3QYHLGEHVA UPC 840985114329 1 Selecting FO 2 Labeling…" at bounding box center [784, 389] width 1568 height 778
drag, startPoint x: 961, startPoint y: 277, endPoint x: 1002, endPoint y: 265, distance: 42.7
click at [867, 338] on div "Undo Print Packing Slip Abort" at bounding box center [784, 359] width 625 height 50
drag, startPoint x: 1002, startPoint y: 265, endPoint x: 1003, endPoint y: 278, distance: 13.0
click at [893, 335] on div "Undo Print Packing Slip Abort" at bounding box center [784, 359] width 625 height 50
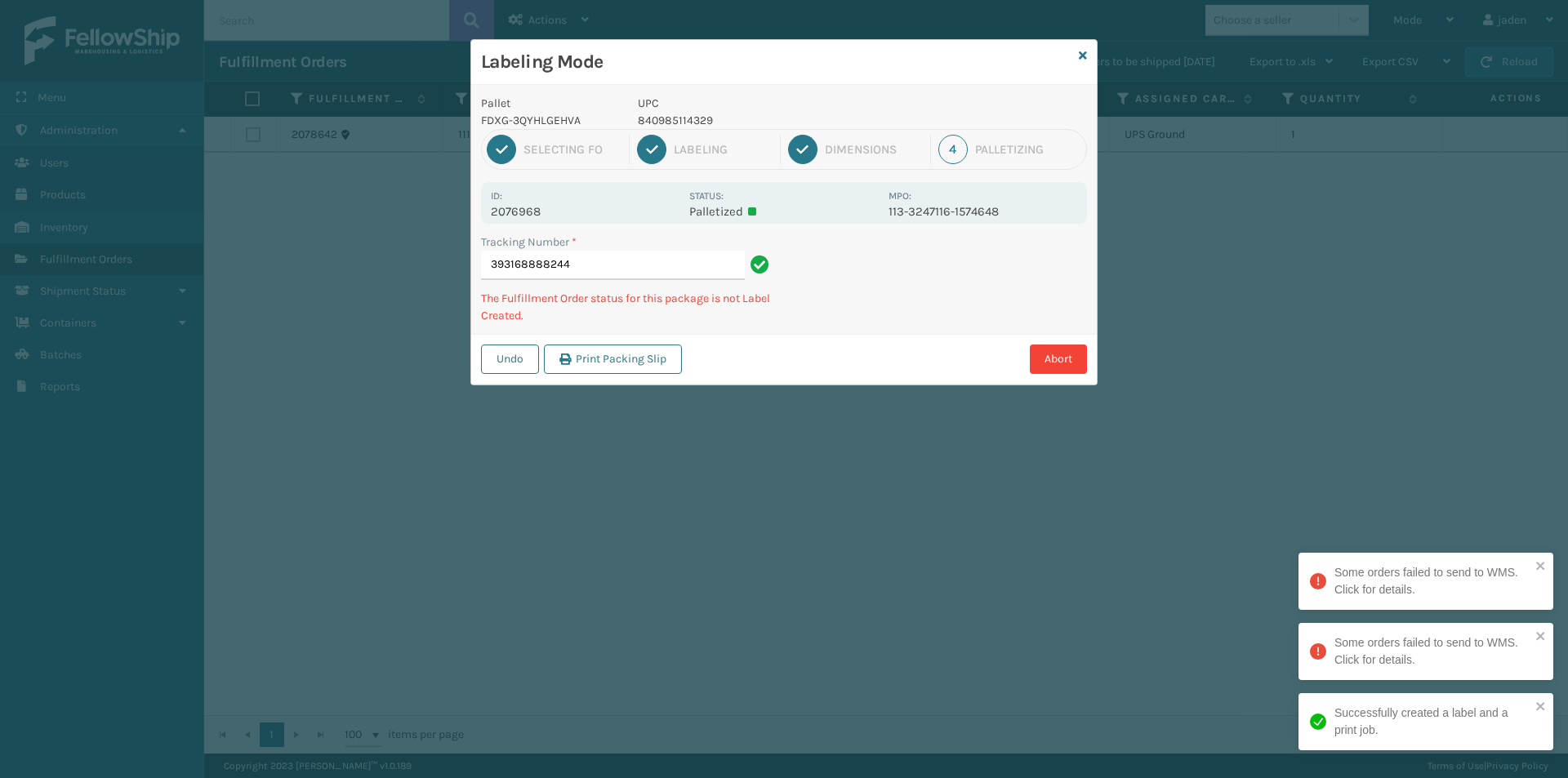
drag, startPoint x: 1005, startPoint y: 276, endPoint x: 862, endPoint y: 201, distance: 161.5
click at [780, 363] on div "Abort" at bounding box center [887, 359] width 400 height 30
drag, startPoint x: 943, startPoint y: 335, endPoint x: 887, endPoint y: 199, distance: 147.1
click at [842, 355] on div "Abort" at bounding box center [887, 359] width 400 height 30
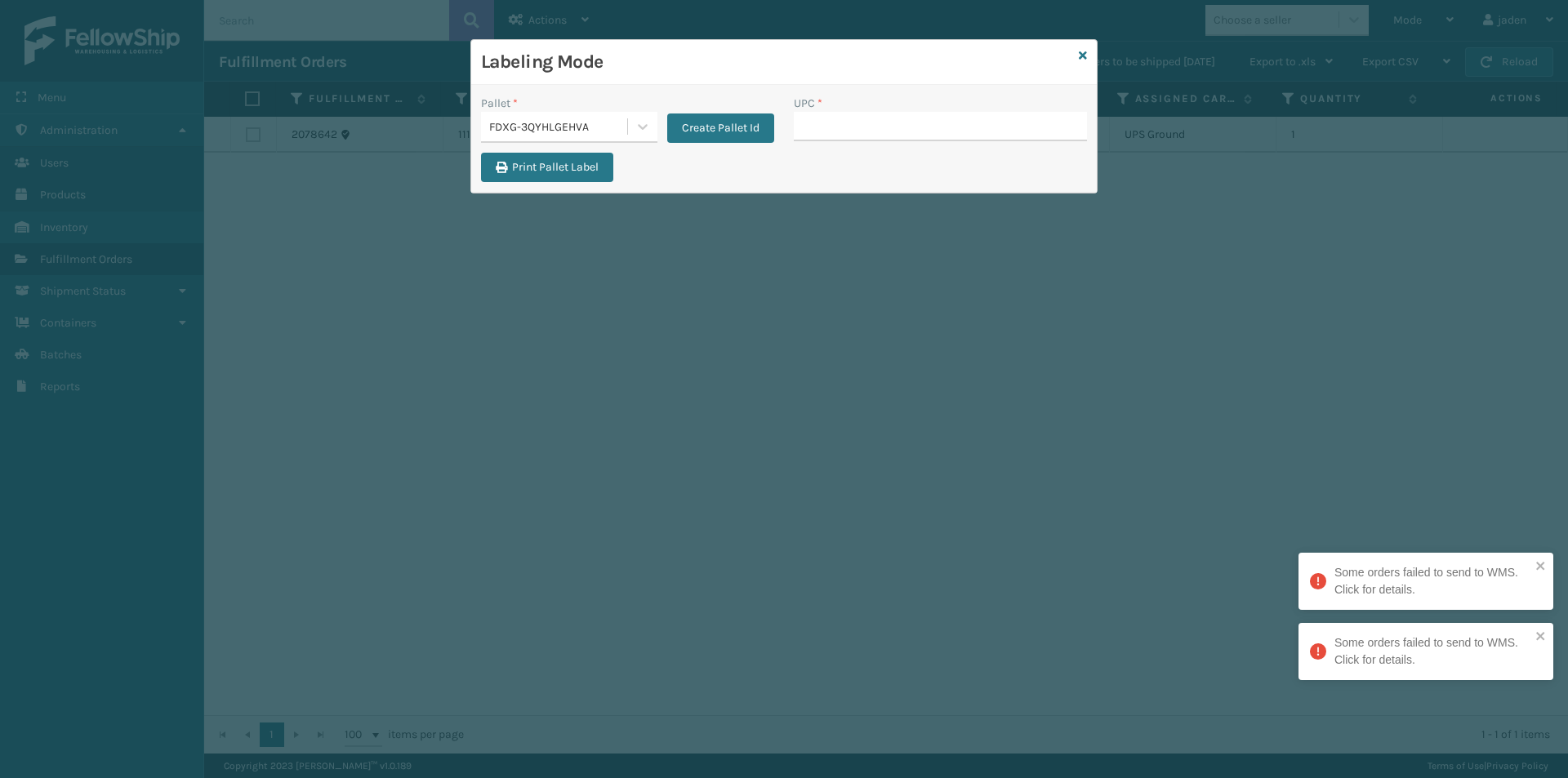
drag, startPoint x: 855, startPoint y: 113, endPoint x: 837, endPoint y: 125, distance: 21.6
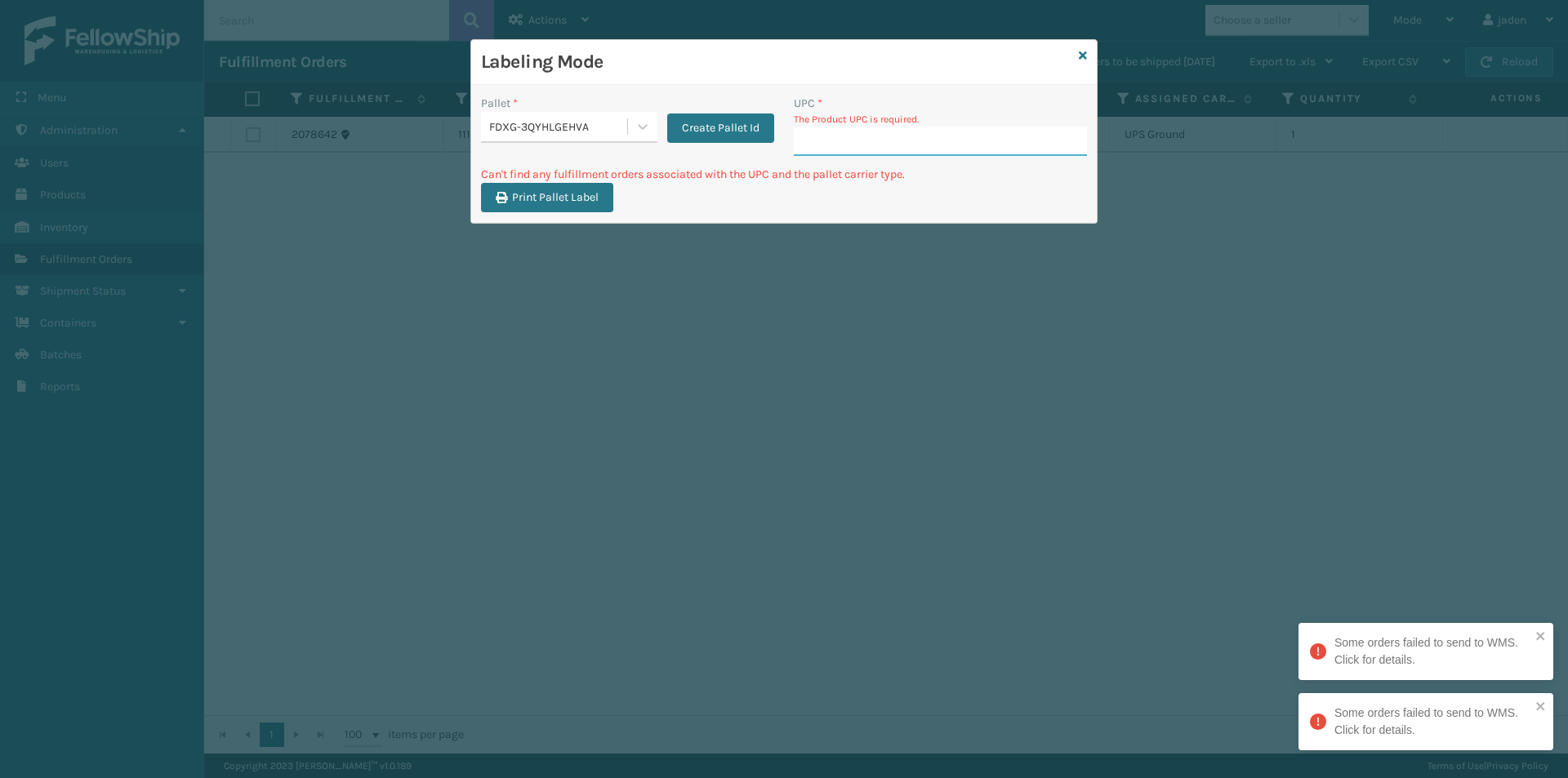
click at [845, 145] on input "UPC *" at bounding box center [940, 141] width 293 height 30
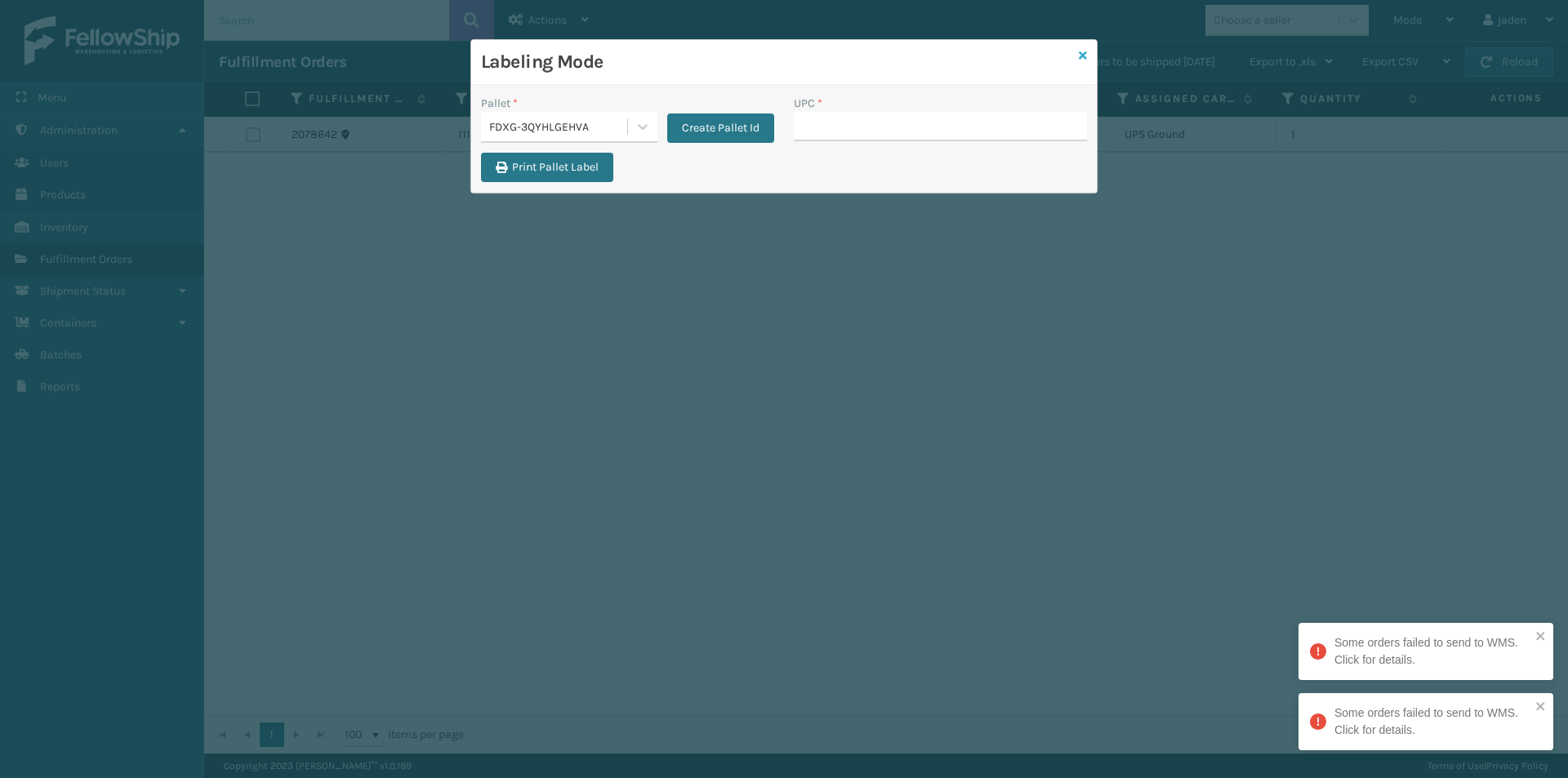
click at [1080, 54] on icon at bounding box center [1083, 56] width 8 height 12
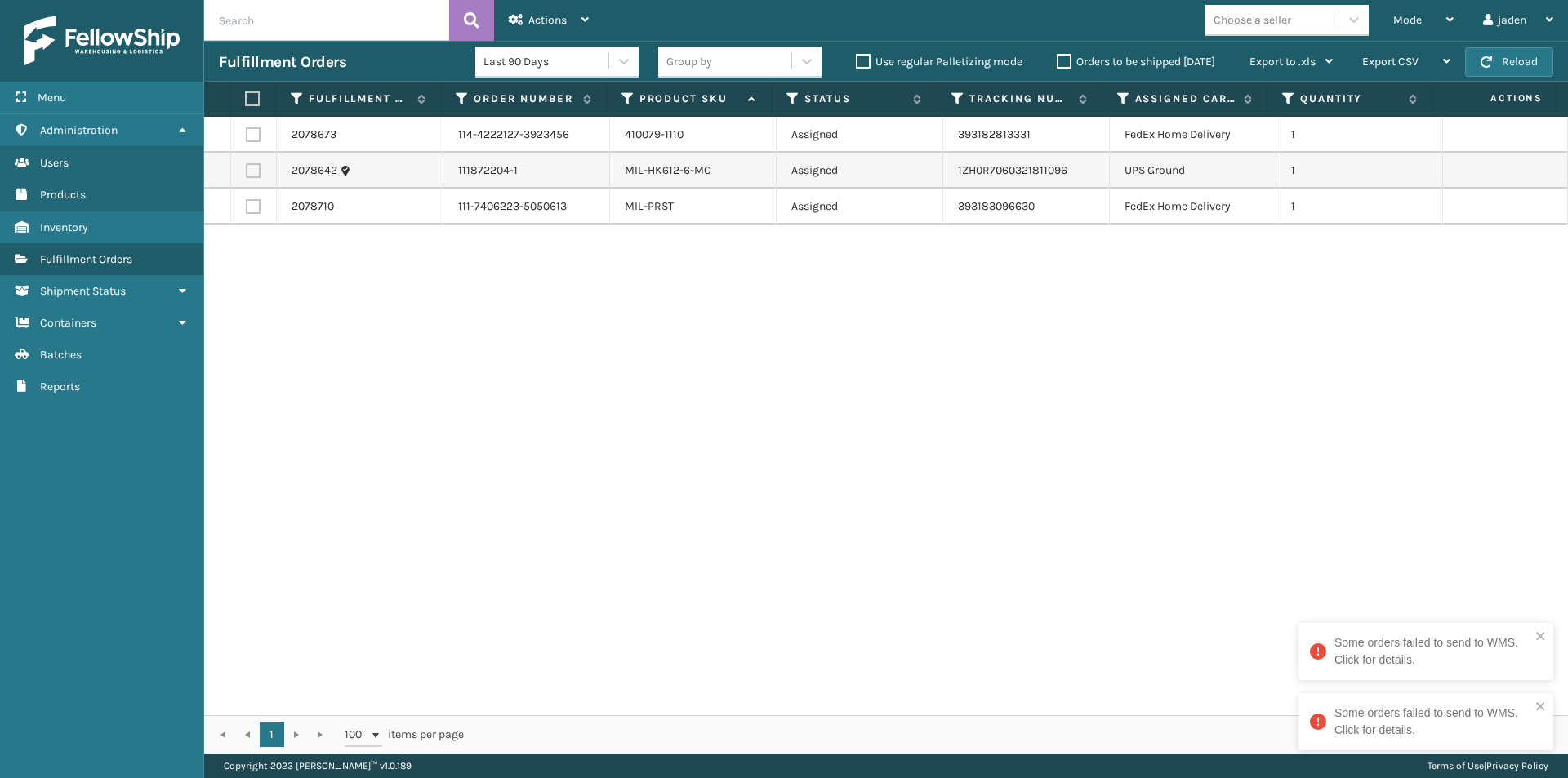
drag, startPoint x: 994, startPoint y: 369, endPoint x: 971, endPoint y: 383, distance: 26.9
drag, startPoint x: 971, startPoint y: 383, endPoint x: 422, endPoint y: 427, distance: 550.8
click at [378, 444] on div "2078673 114-4222127-3923456 410079-1110 Assigned 393182813331 FedEx Home Delive…" at bounding box center [886, 415] width 1364 height 599
click at [1397, 28] on div "Mode" at bounding box center [1422, 20] width 60 height 40
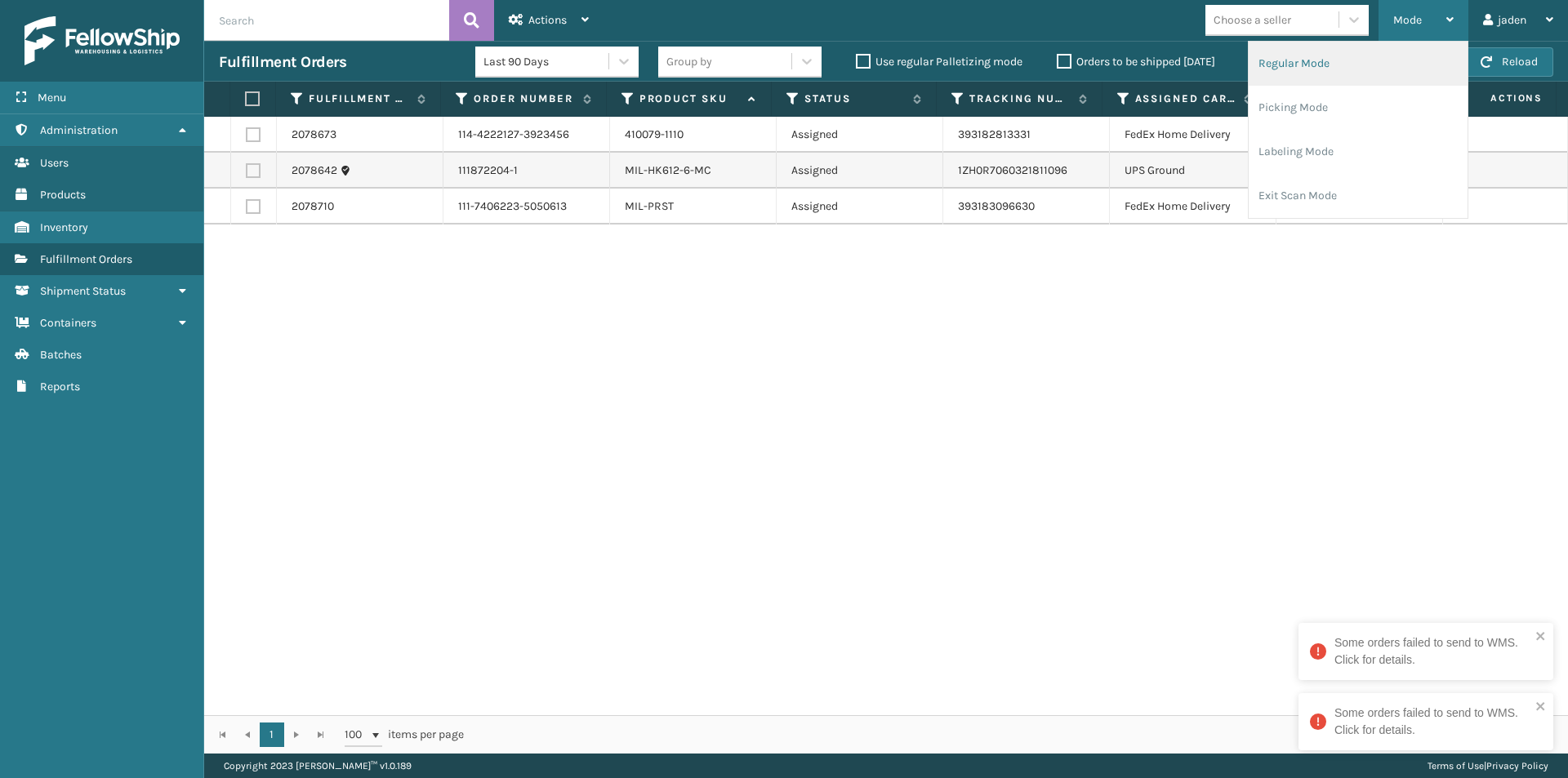
click at [1343, 68] on li "Regular Mode" at bounding box center [1358, 63] width 219 height 44
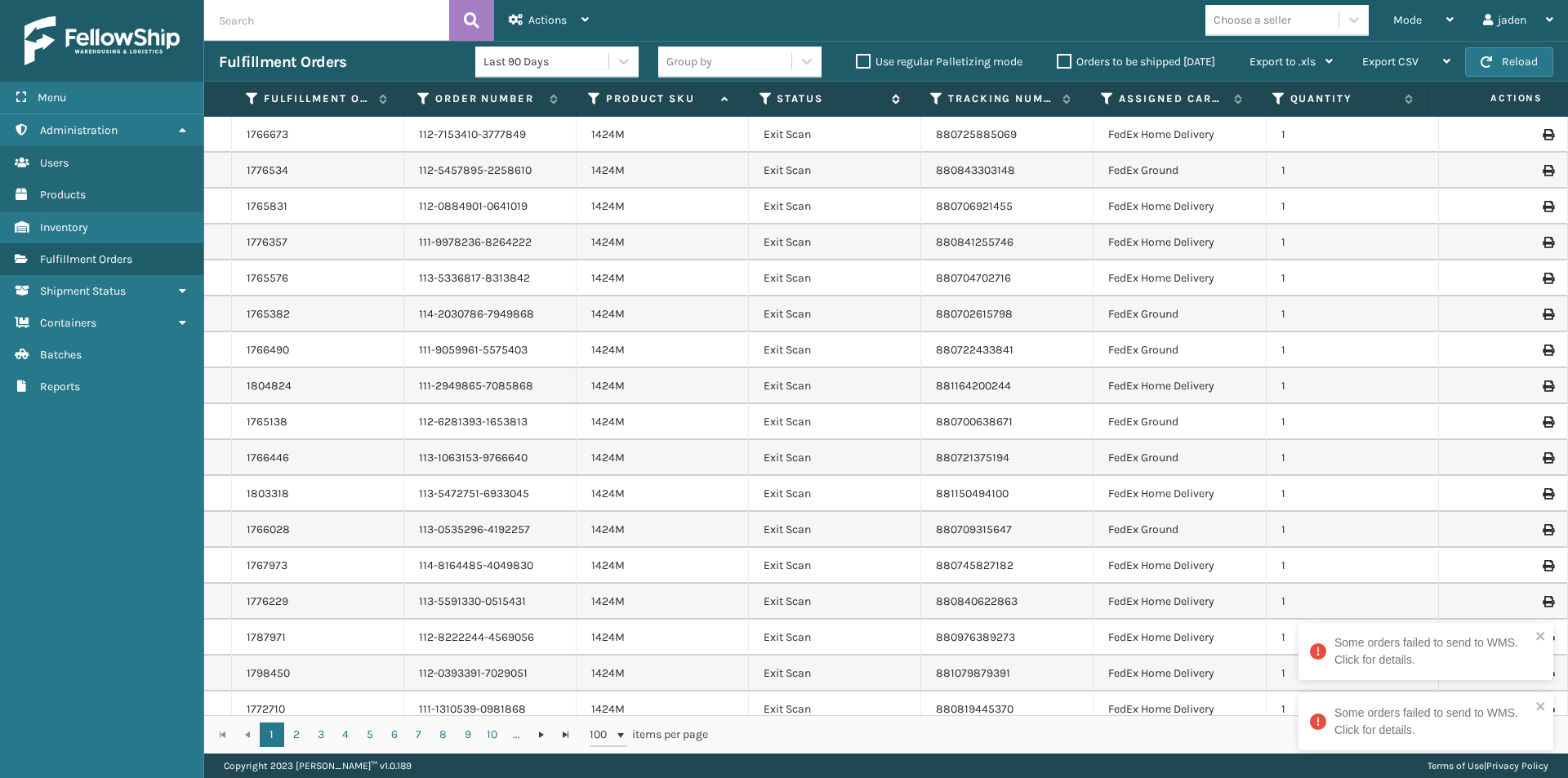
click at [762, 102] on icon at bounding box center [765, 99] width 13 height 15
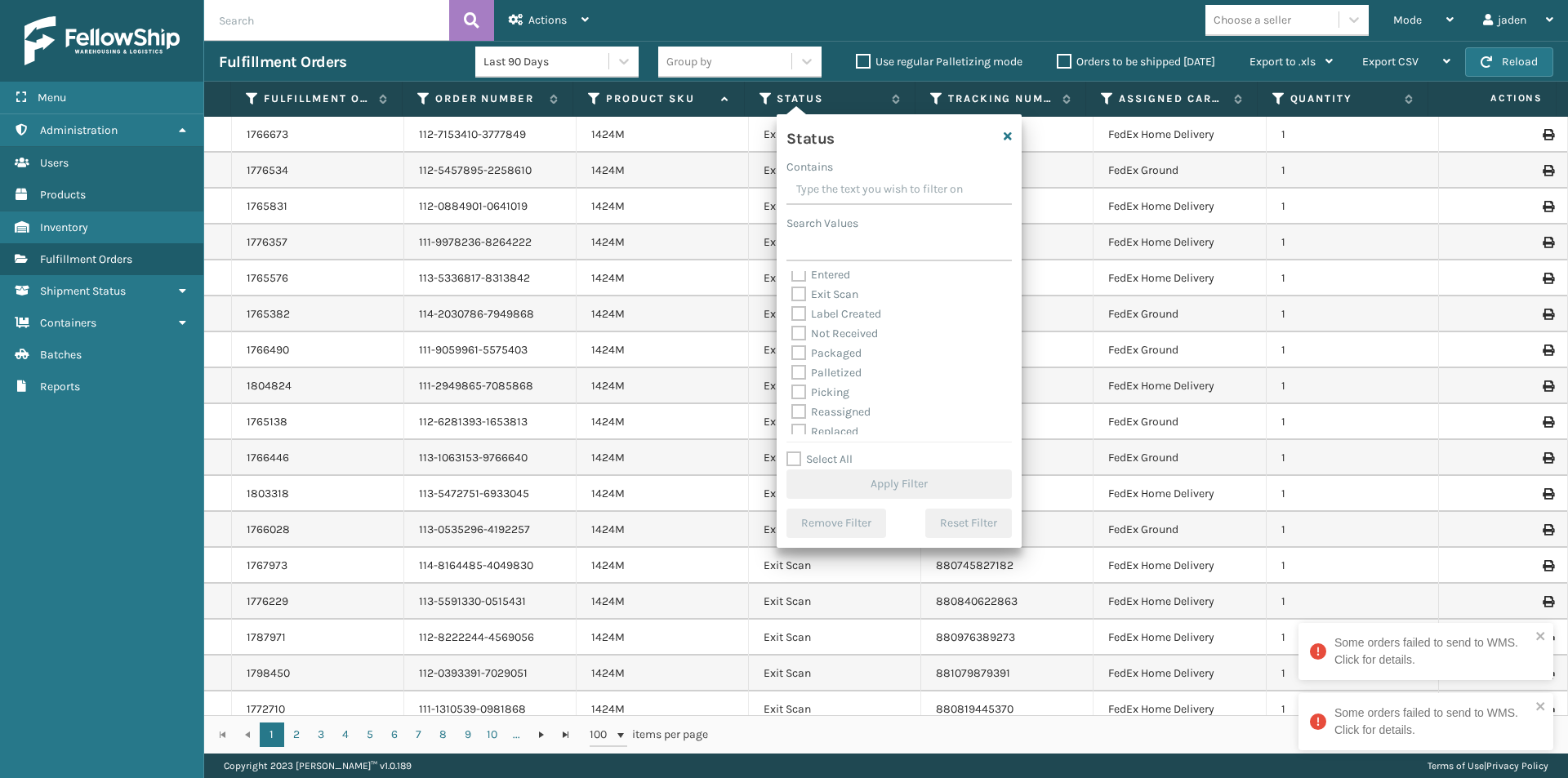
scroll to position [82, 0]
click at [800, 353] on label "Picking" at bounding box center [820, 356] width 58 height 14
click at [792, 353] on input "Picking" at bounding box center [791, 351] width 1 height 11
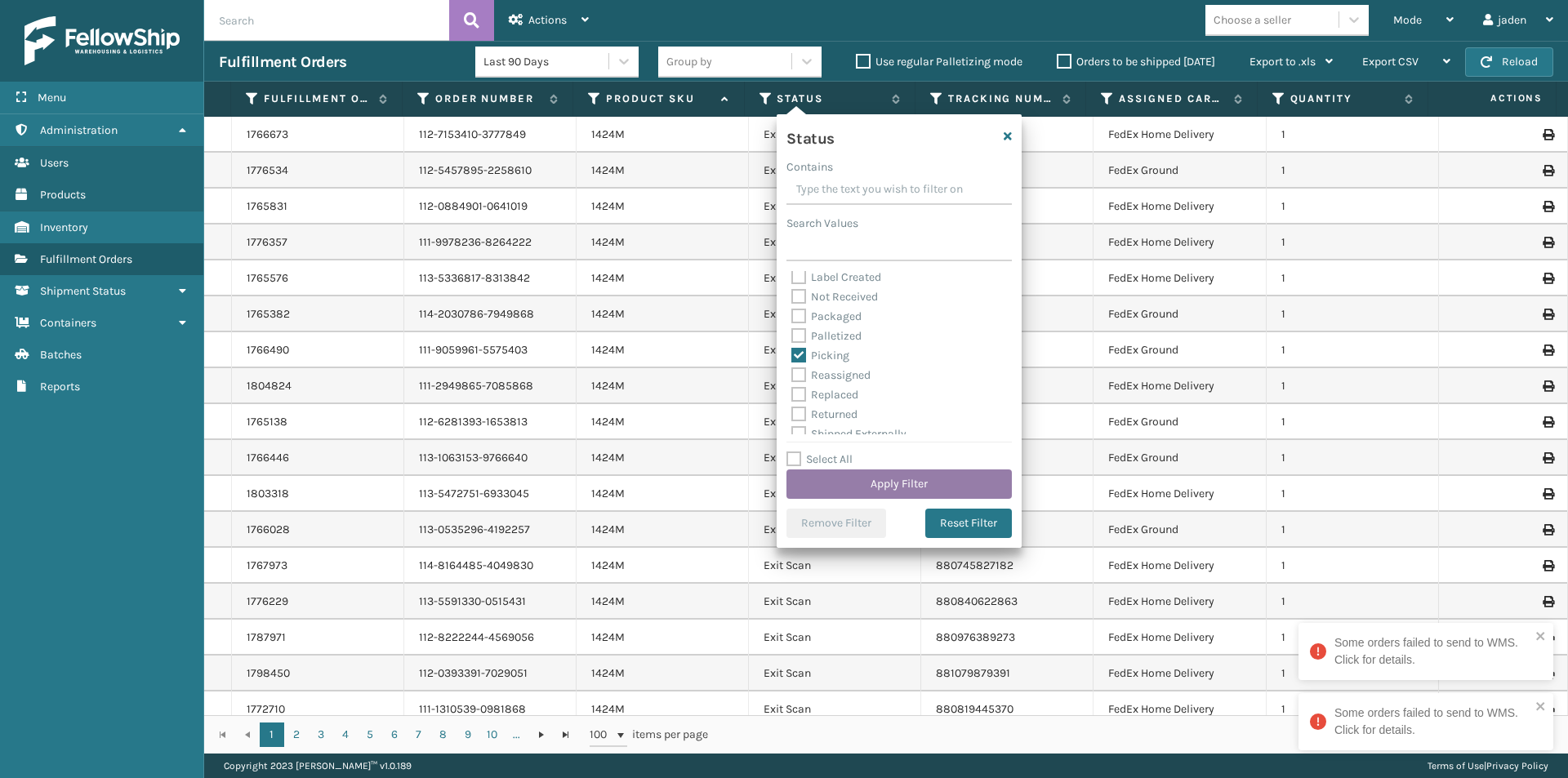
click at [880, 486] on button "Apply Filter" at bounding box center [898, 484] width 225 height 30
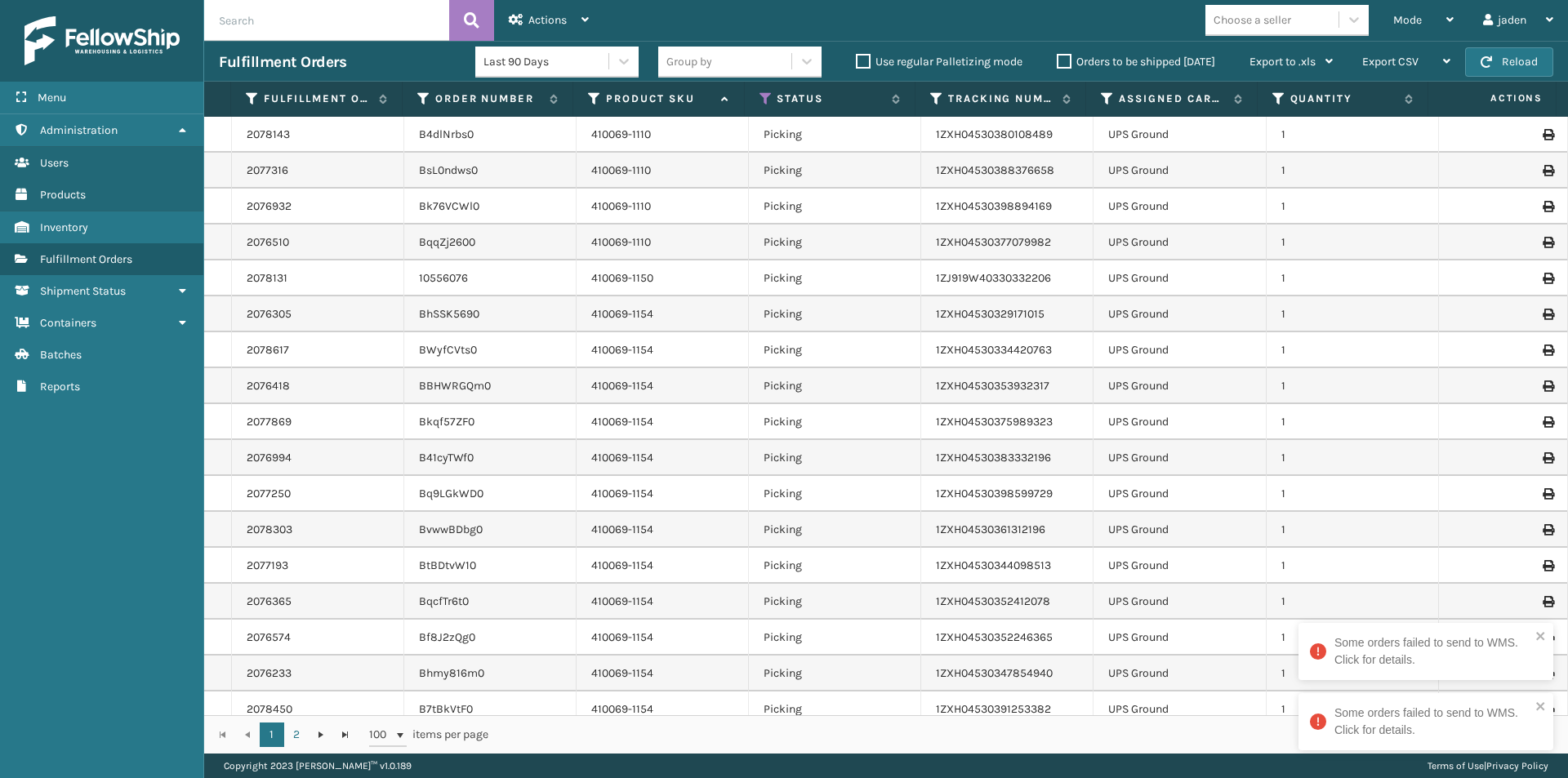
click at [1413, 12] on div "Mode" at bounding box center [1422, 20] width 60 height 40
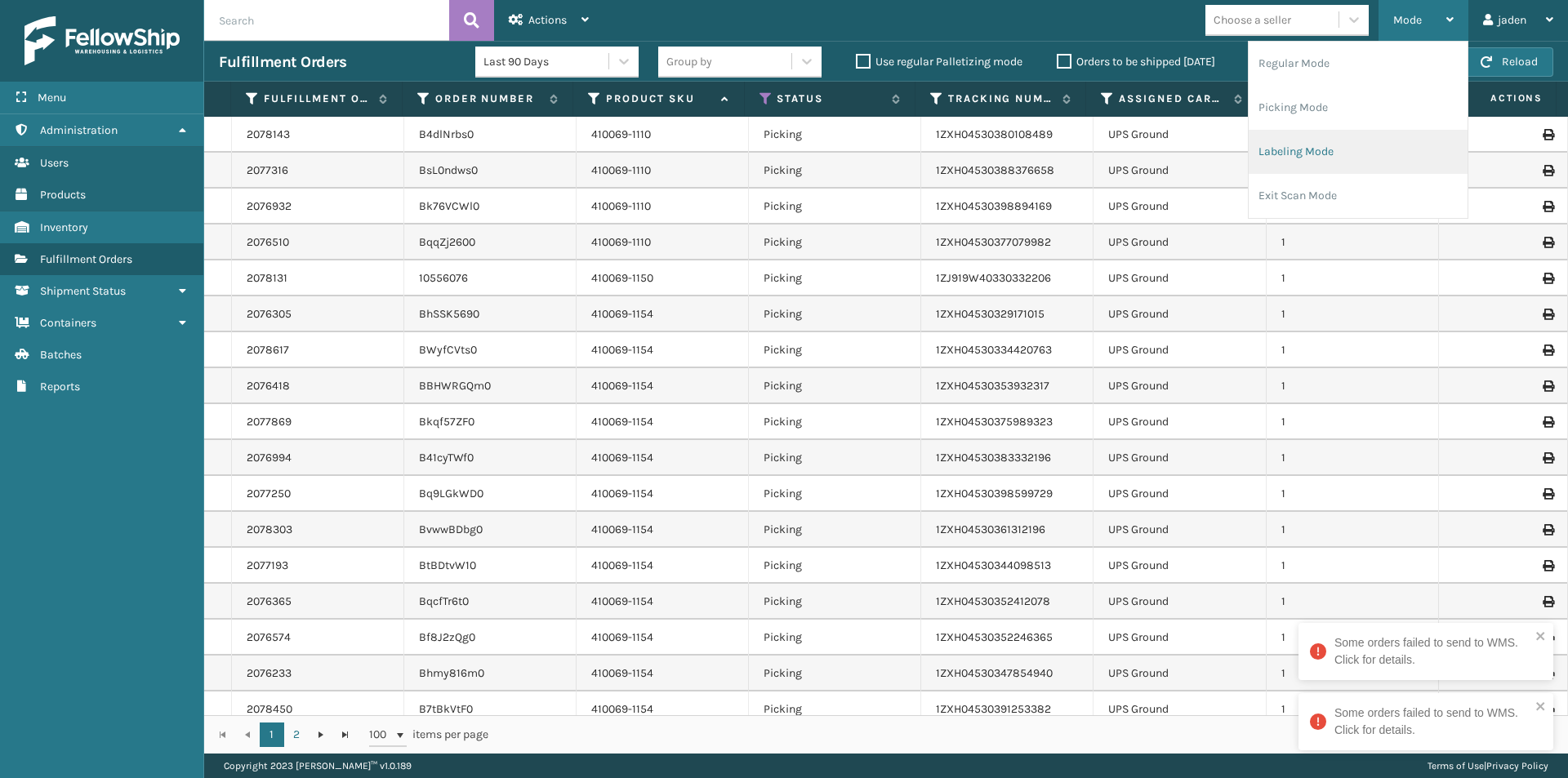
click at [1303, 154] on li "Labeling Mode" at bounding box center [1358, 152] width 219 height 44
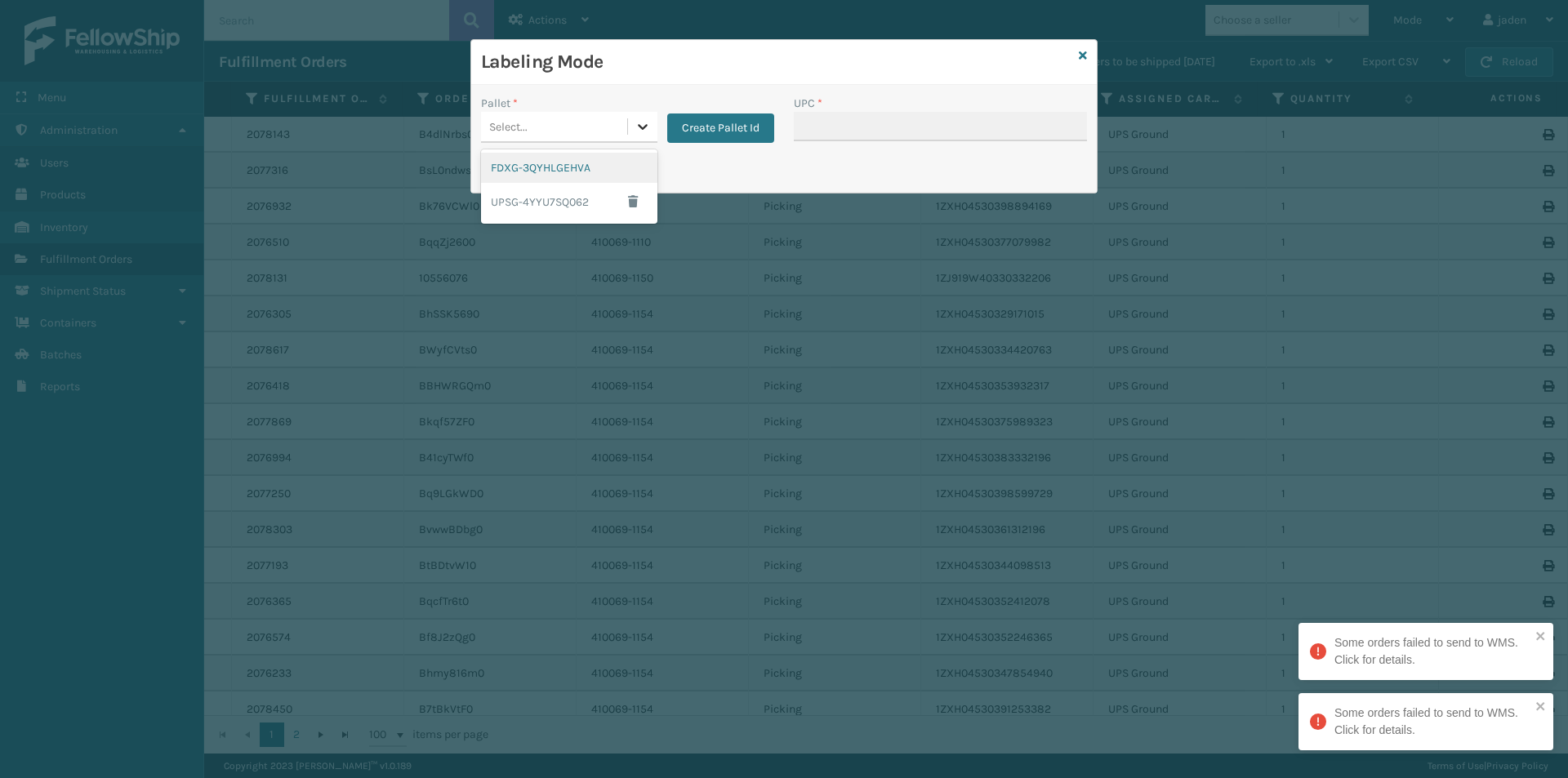
click at [635, 128] on icon at bounding box center [642, 126] width 17 height 17
click at [565, 168] on div "FDXG-3QYHLGEHVA" at bounding box center [569, 168] width 177 height 31
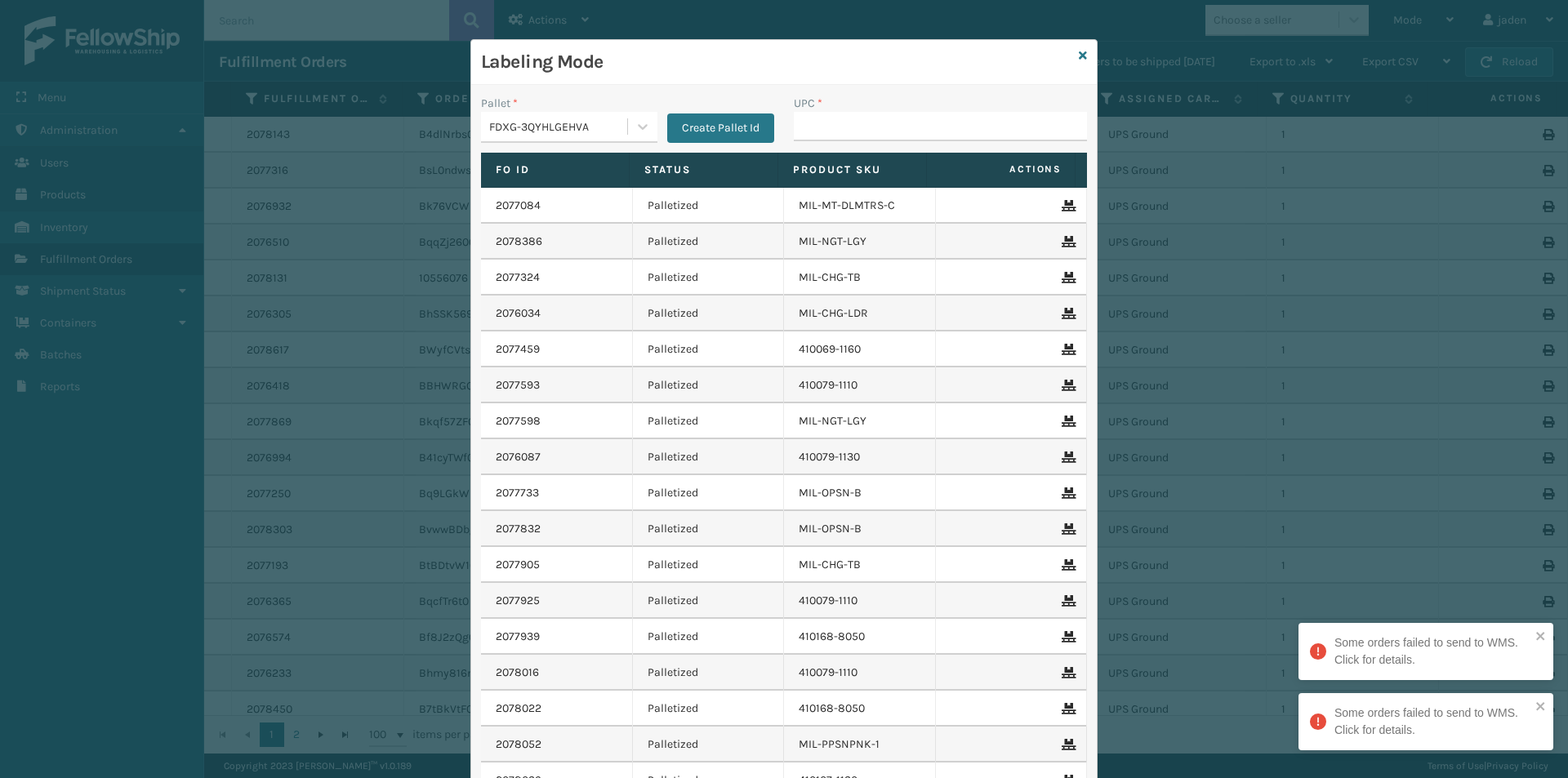
click at [874, 168] on label "Product SKU" at bounding box center [852, 170] width 118 height 15
click at [876, 143] on div "UPC *" at bounding box center [940, 123] width 313 height 58
click at [876, 131] on input "UPC *" at bounding box center [940, 126] width 293 height 30
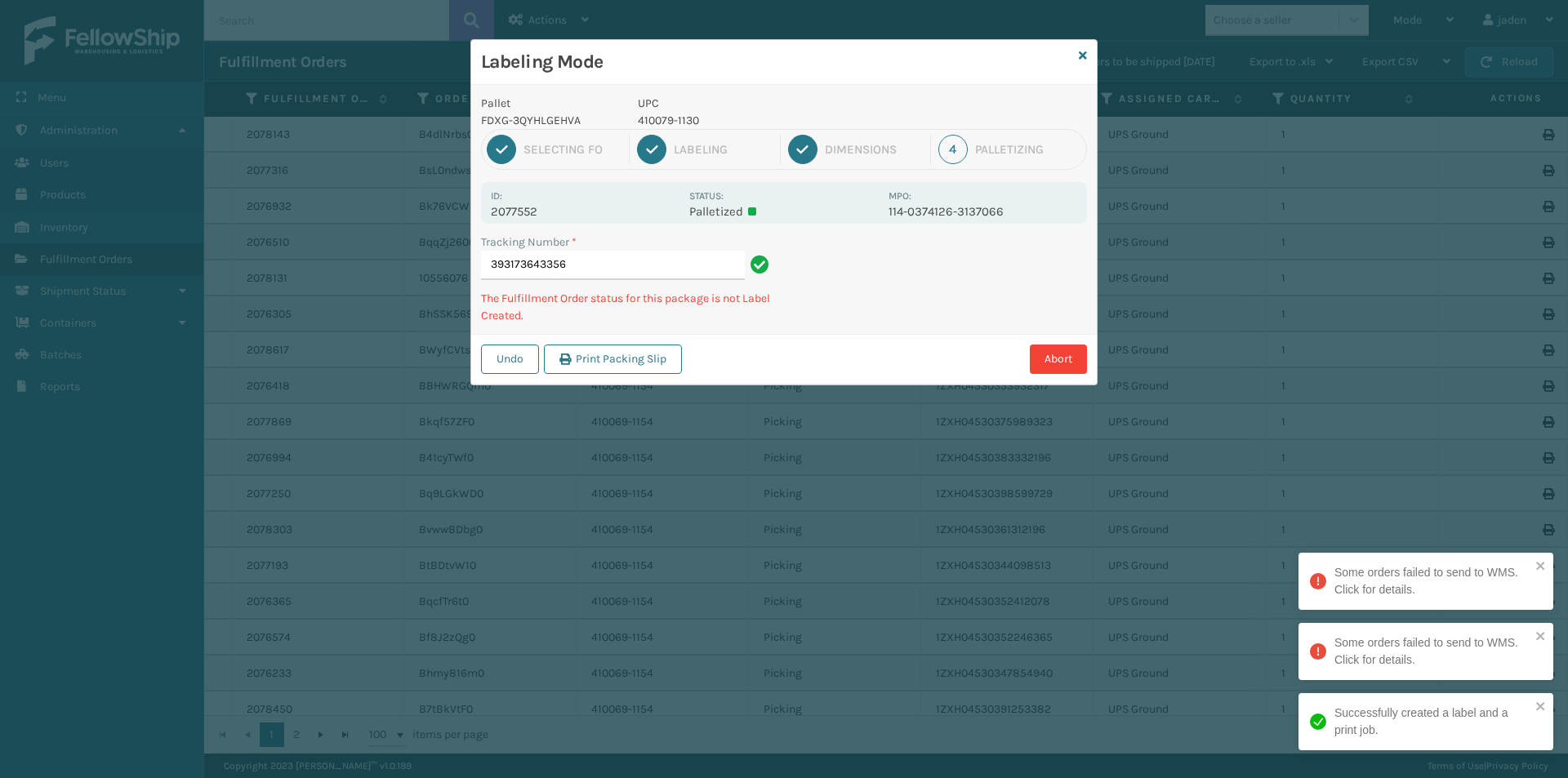
click at [666, 122] on p "410079-1130" at bounding box center [758, 119] width 241 height 17
copy p "410079-1130"
drag, startPoint x: 1001, startPoint y: 261, endPoint x: 991, endPoint y: 261, distance: 10.0
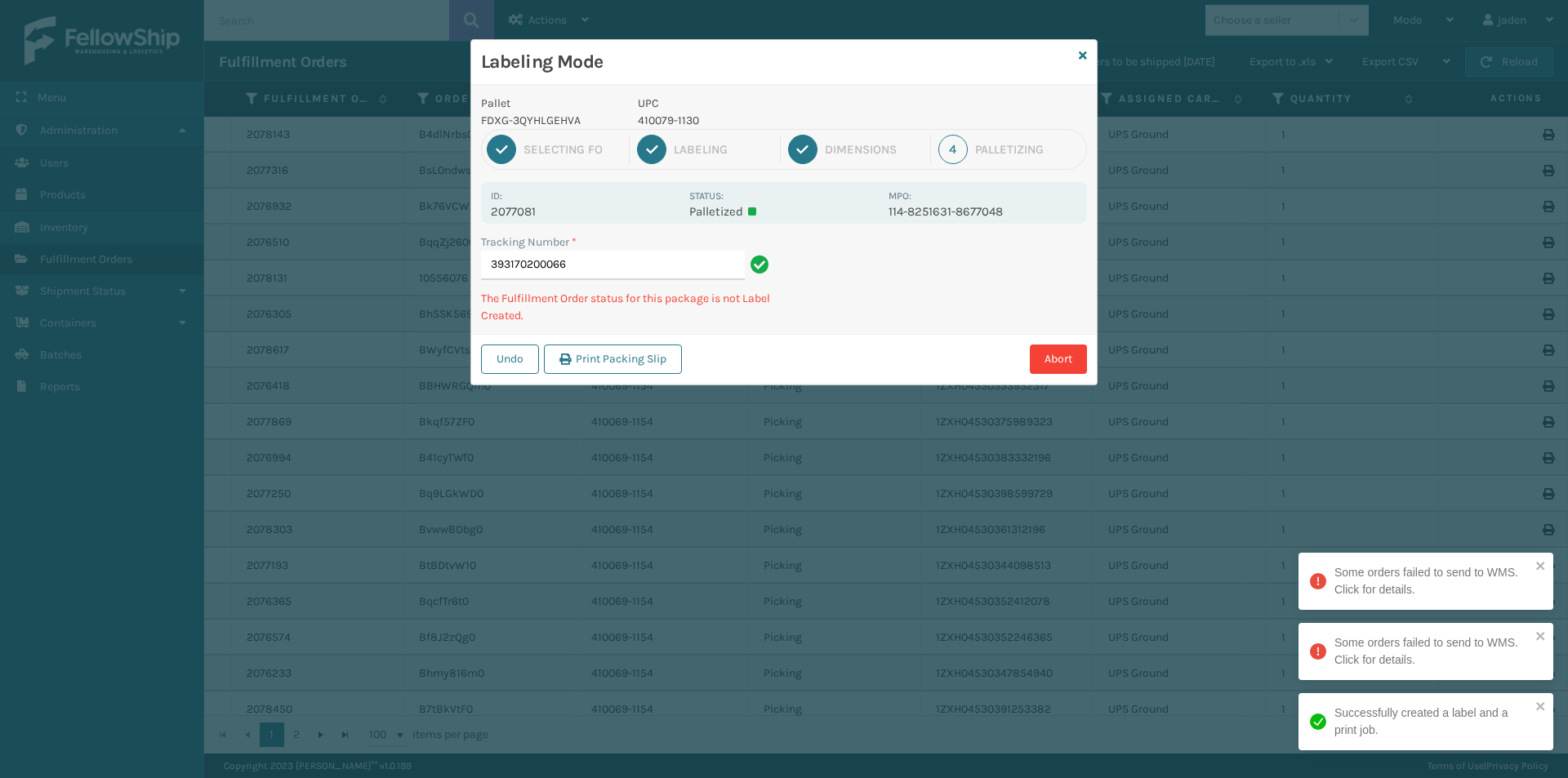
drag, startPoint x: 991, startPoint y: 261, endPoint x: 884, endPoint y: 317, distance: 120.8
click at [884, 317] on div "Tracking Number * 393170200066 The Fulfillment Order status for this package is…" at bounding box center [784, 284] width 625 height 101
drag, startPoint x: 965, startPoint y: 292, endPoint x: 1062, endPoint y: 244, distance: 108.2
click at [804, 334] on div "Undo Print Packing Slip Abort" at bounding box center [784, 359] width 625 height 50
drag, startPoint x: 1059, startPoint y: 249, endPoint x: 1066, endPoint y: 262, distance: 14.8
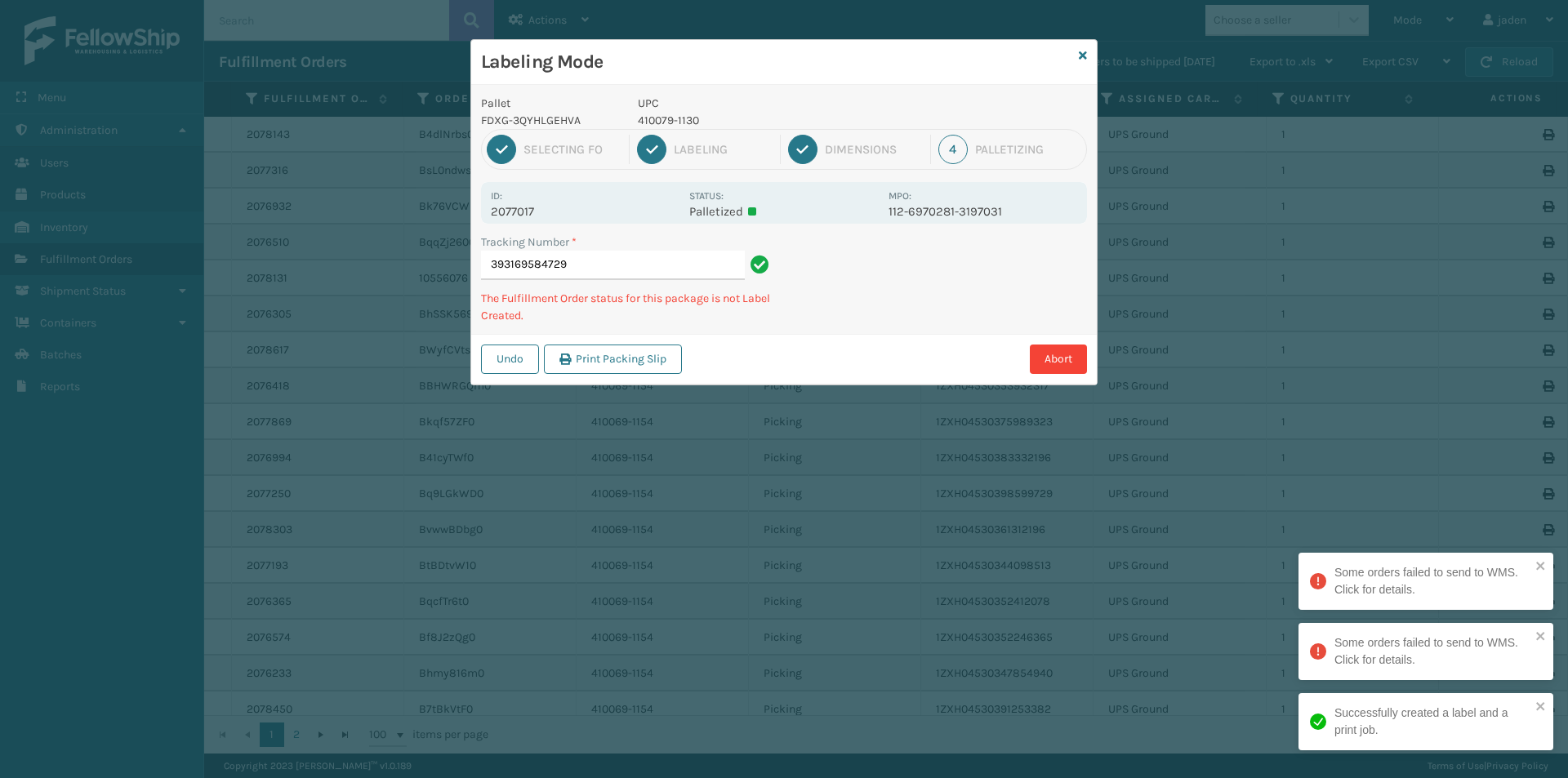
click at [922, 331] on div "Pallet FDXG-3QYHLGEHVA UPC 410079-1130 1 Selecting FO 2 Labeling 3 Dimensions 4…" at bounding box center [784, 235] width 625 height 300
drag, startPoint x: 1115, startPoint y: 241, endPoint x: 1062, endPoint y: 244, distance: 53.1
click at [927, 329] on div "Pallet FDXG-3QYHLGEHVA UPC 410079-1130 1 Selecting FO 2 Labeling 3 Dimensions 4…" at bounding box center [784, 235] width 625 height 300
drag, startPoint x: 1062, startPoint y: 244, endPoint x: 1042, endPoint y: 244, distance: 20.0
drag, startPoint x: 1042, startPoint y: 244, endPoint x: 996, endPoint y: 259, distance: 48.4
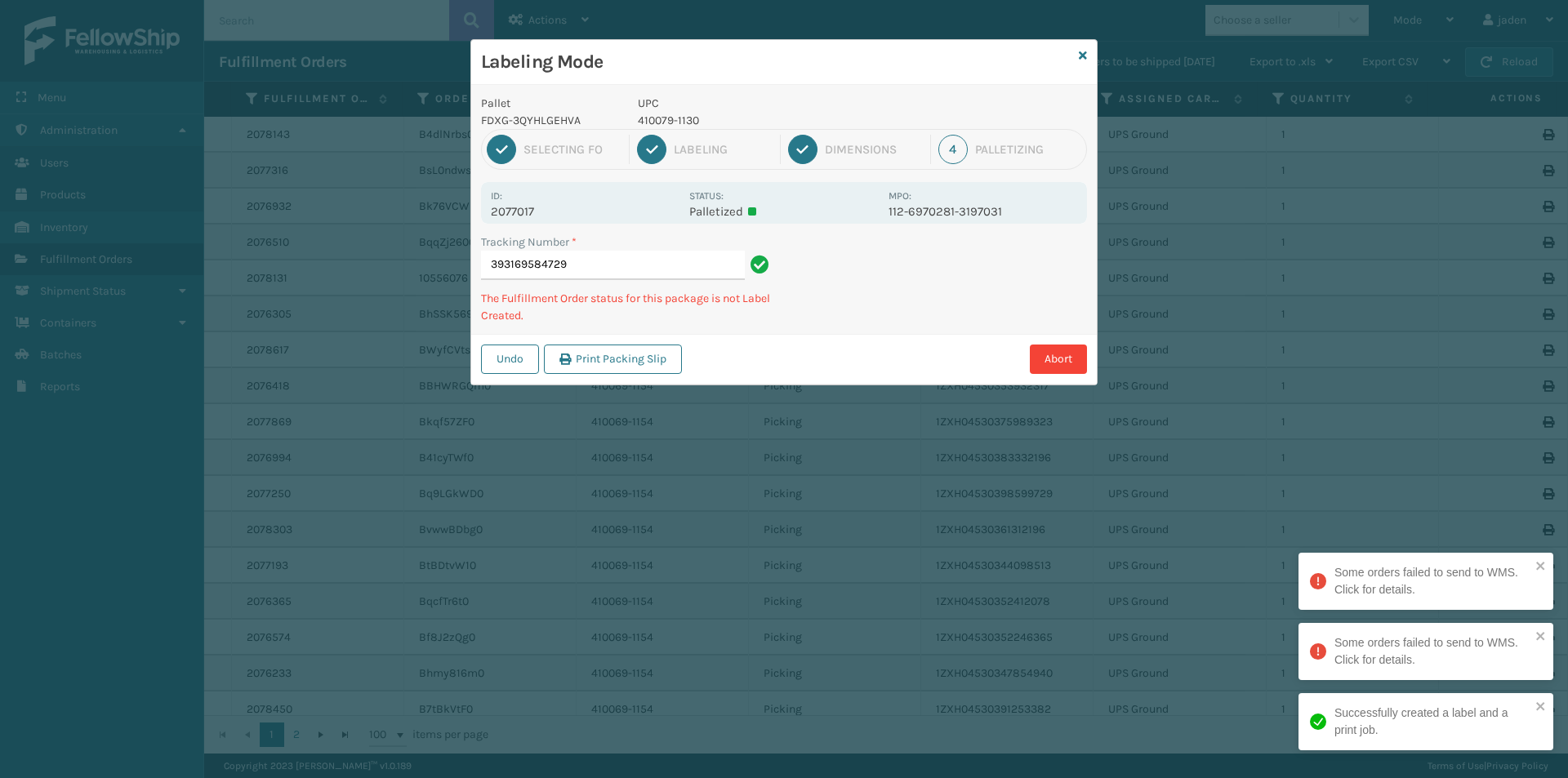
click at [891, 318] on div "Pallet FDXG-3QYHLGEHVA UPC 410079-1130 1 Selecting FO 2 Labeling 3 Dimensions 4…" at bounding box center [784, 235] width 625 height 300
drag, startPoint x: 1033, startPoint y: 240, endPoint x: 911, endPoint y: 290, distance: 131.8
click at [911, 290] on div "Tracking Number * 393169584729 The Fulfillment Order status for this package is…" at bounding box center [784, 284] width 625 height 101
drag, startPoint x: 998, startPoint y: 249, endPoint x: 861, endPoint y: 319, distance: 153.8
click at [856, 326] on div "Tracking Number * 393163862481 The Fulfillment Order status for this package is…" at bounding box center [784, 284] width 625 height 101
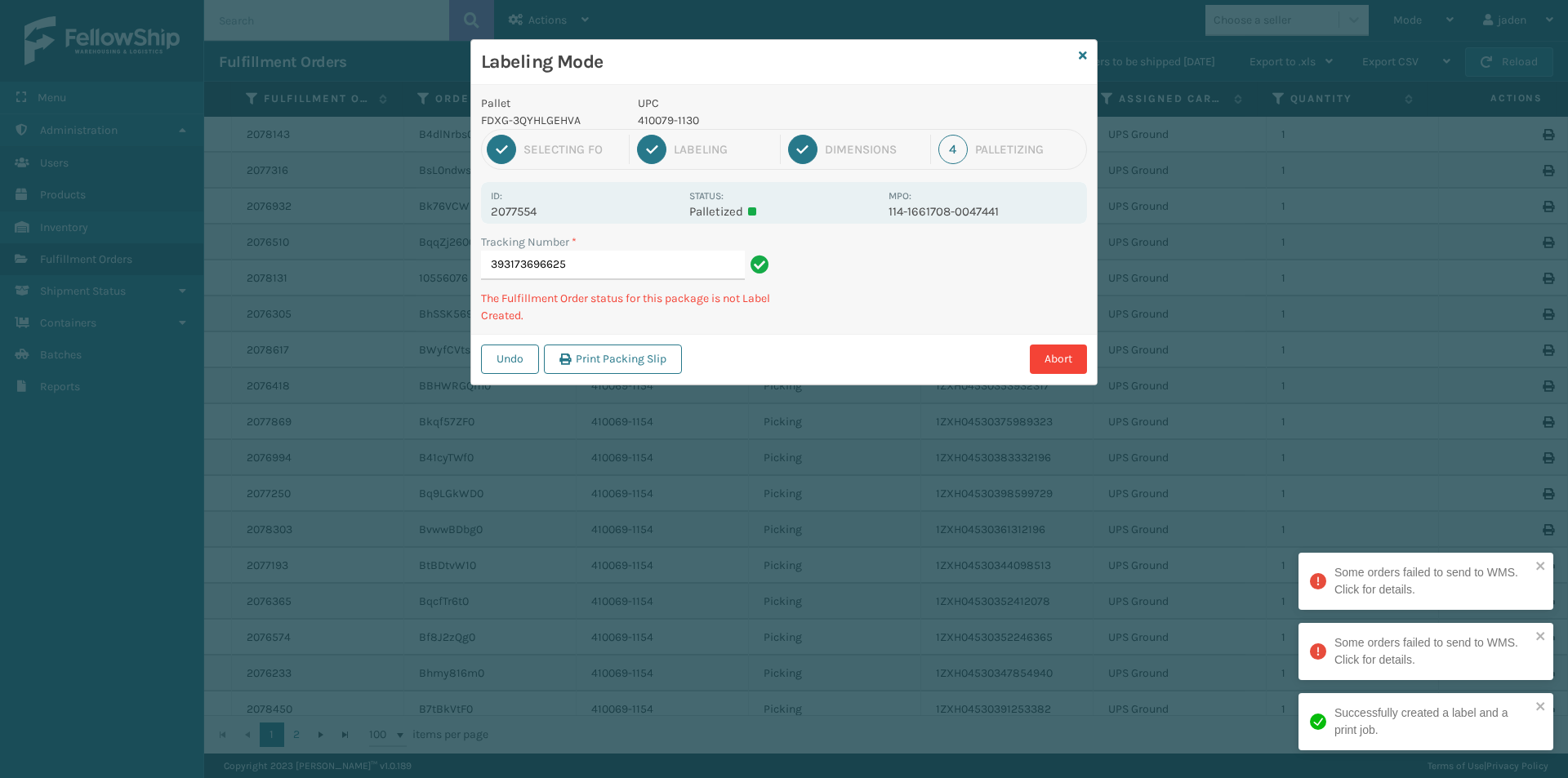
drag, startPoint x: 947, startPoint y: 306, endPoint x: 831, endPoint y: 314, distance: 116.3
click at [823, 334] on div "Undo Print Packing Slip Abort" at bounding box center [784, 359] width 625 height 50
drag, startPoint x: 989, startPoint y: 255, endPoint x: 862, endPoint y: 327, distance: 146.0
click at [826, 359] on div "Abort" at bounding box center [887, 359] width 400 height 30
drag, startPoint x: 999, startPoint y: 307, endPoint x: 836, endPoint y: 373, distance: 175.9
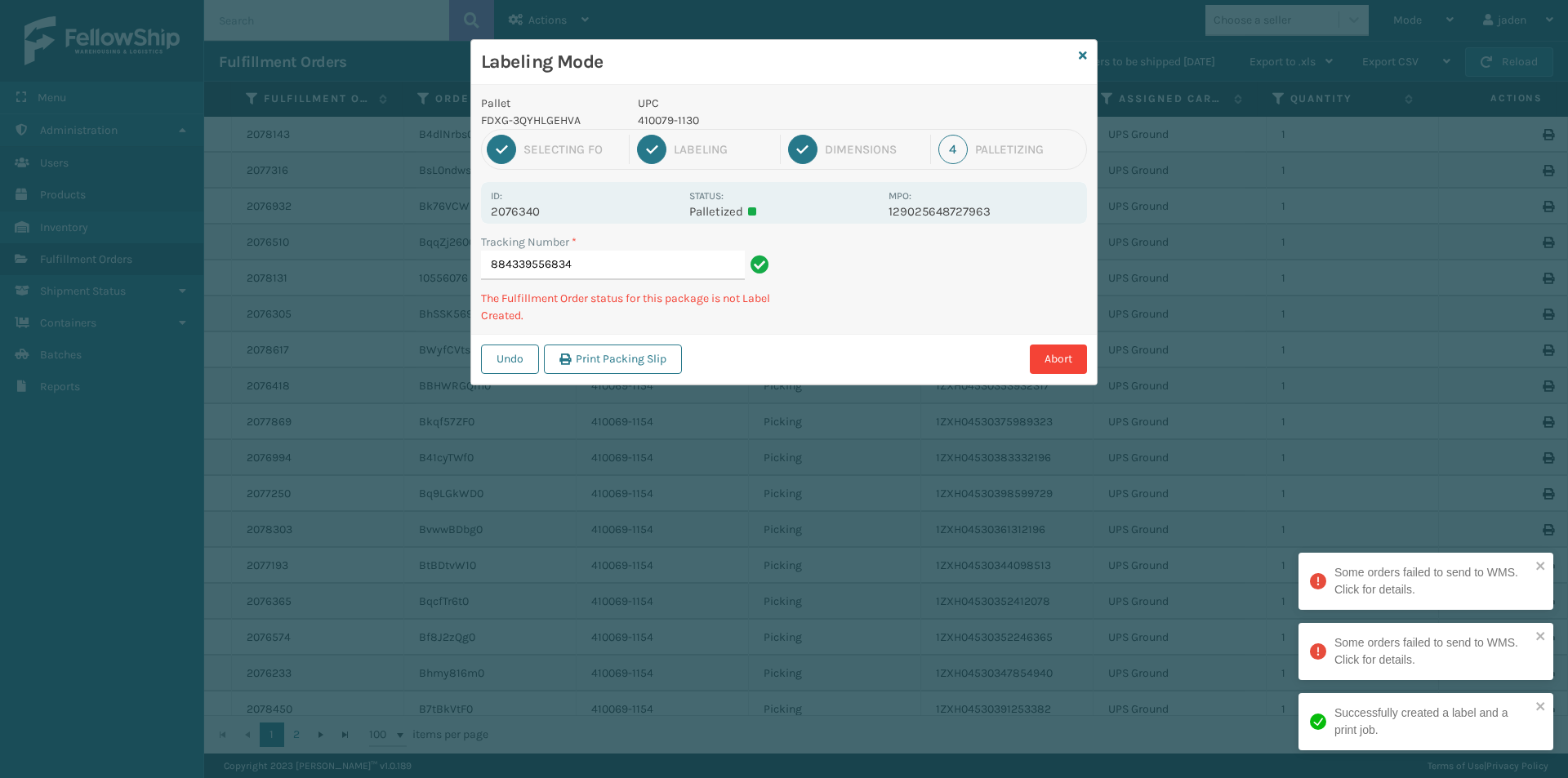
drag, startPoint x: 836, startPoint y: 373, endPoint x: 971, endPoint y: 282, distance: 162.8
click at [851, 363] on div "Abort" at bounding box center [887, 359] width 400 height 30
drag, startPoint x: 971, startPoint y: 282, endPoint x: 844, endPoint y: 327, distance: 134.7
click at [839, 360] on div "Abort" at bounding box center [887, 359] width 400 height 30
click at [673, 112] on p "840985125622" at bounding box center [758, 119] width 241 height 17
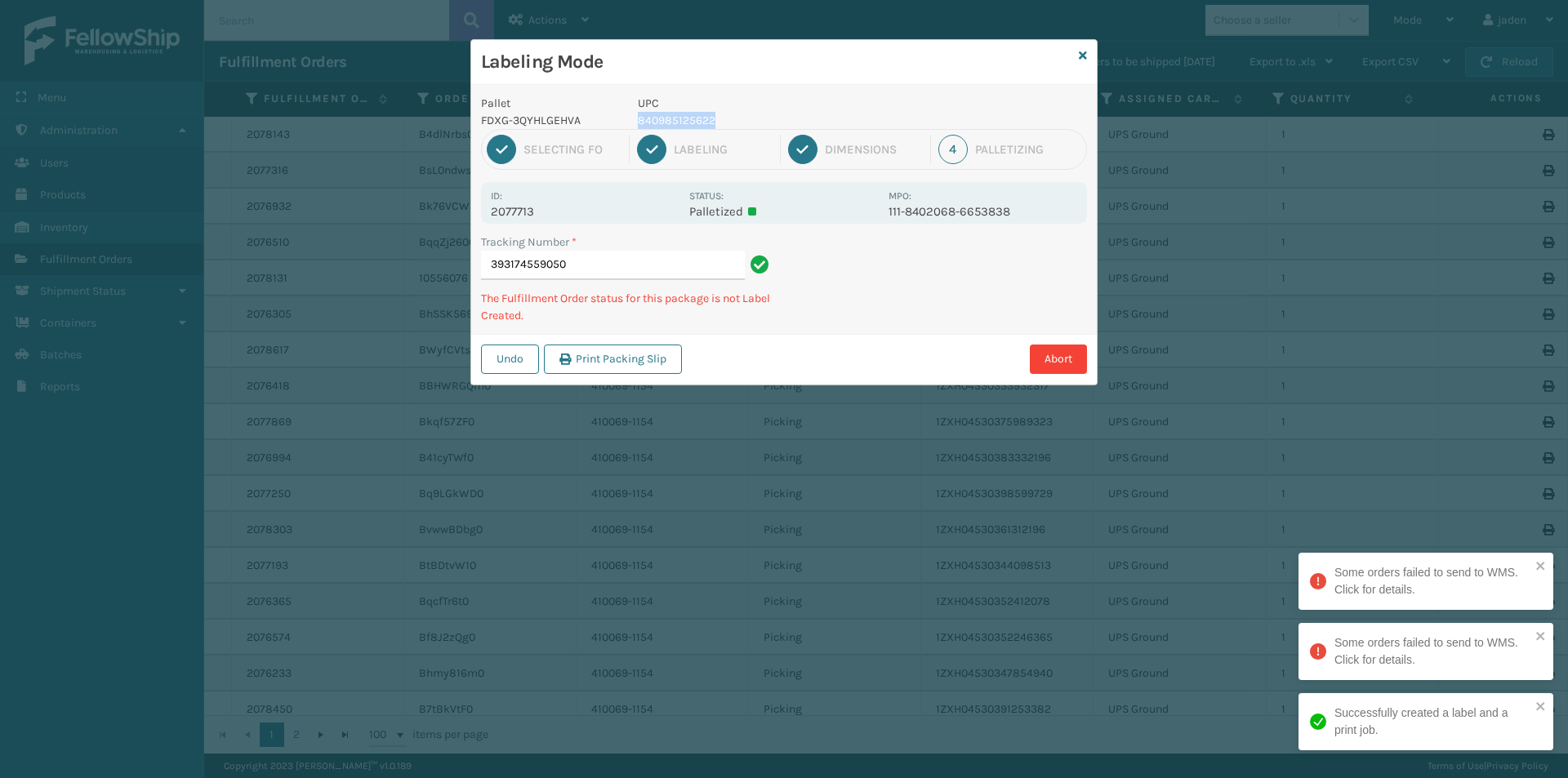
click at [673, 112] on p "840985125622" at bounding box center [758, 119] width 241 height 17
drag, startPoint x: 896, startPoint y: 244, endPoint x: 795, endPoint y: 311, distance: 121.2
click at [795, 311] on div "Tracking Number * 393174559050 The Fulfillment Order status for this package is…" at bounding box center [784, 284] width 625 height 101
click at [820, 333] on div "Tracking Number * 393180731129 The Fulfillment Order status for this package is…" at bounding box center [784, 284] width 625 height 101
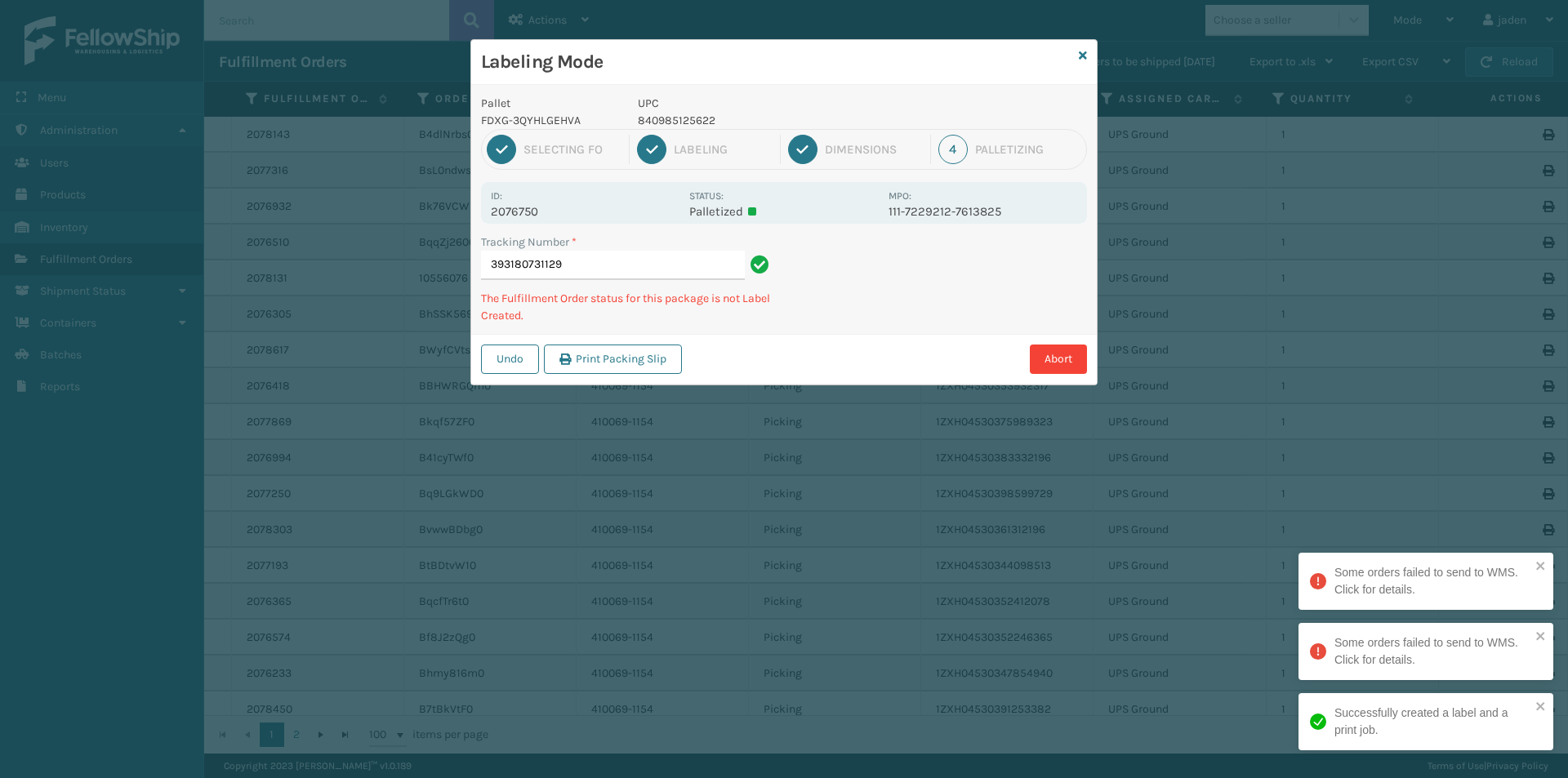
drag, startPoint x: 1058, startPoint y: 202, endPoint x: 1048, endPoint y: 208, distance: 11.7
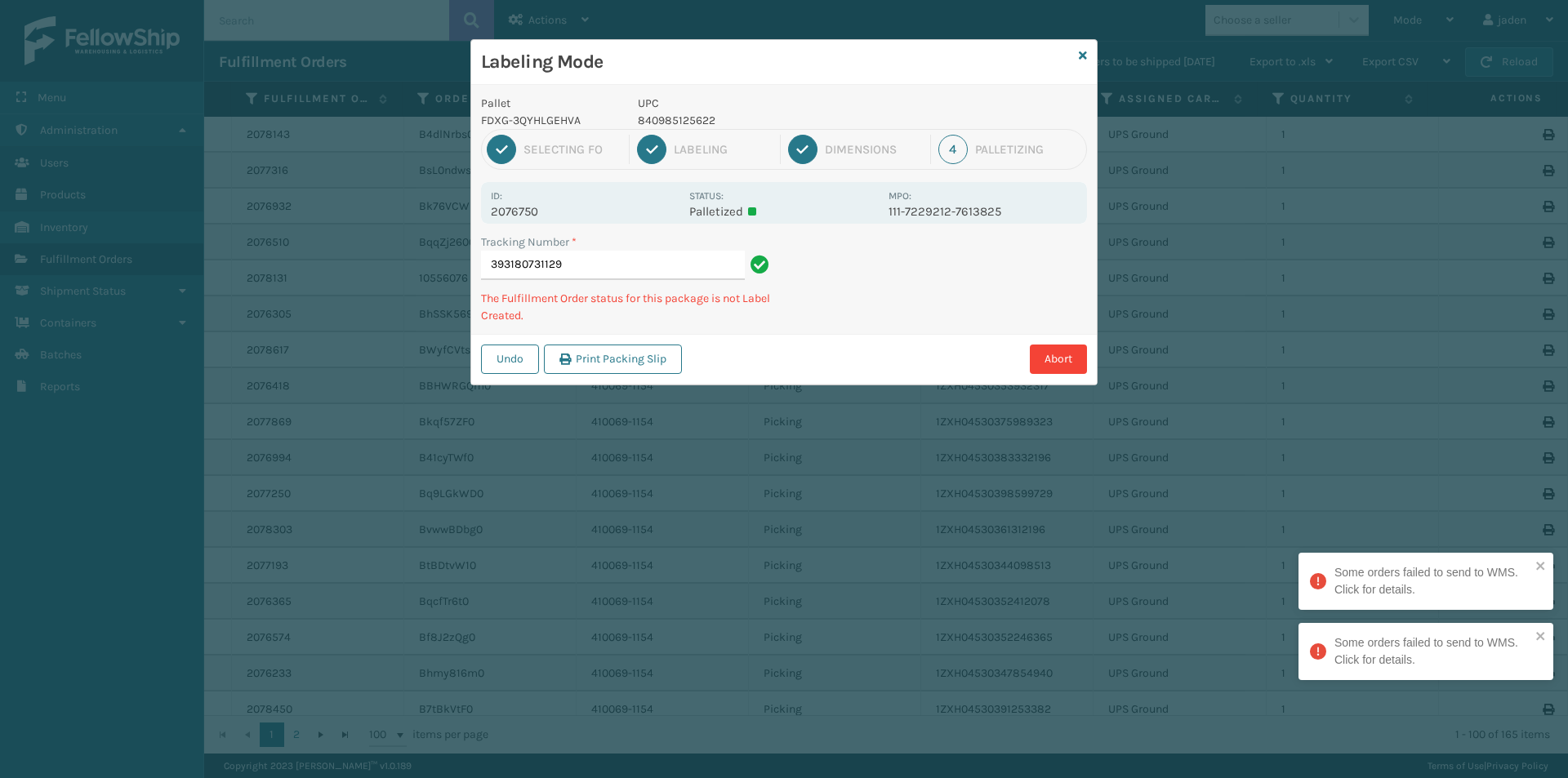
drag, startPoint x: 1048, startPoint y: 208, endPoint x: 915, endPoint y: 236, distance: 135.9
click at [873, 318] on div "Tracking Number * 393180731129 The Fulfillment Order status for this package is…" at bounding box center [784, 284] width 625 height 101
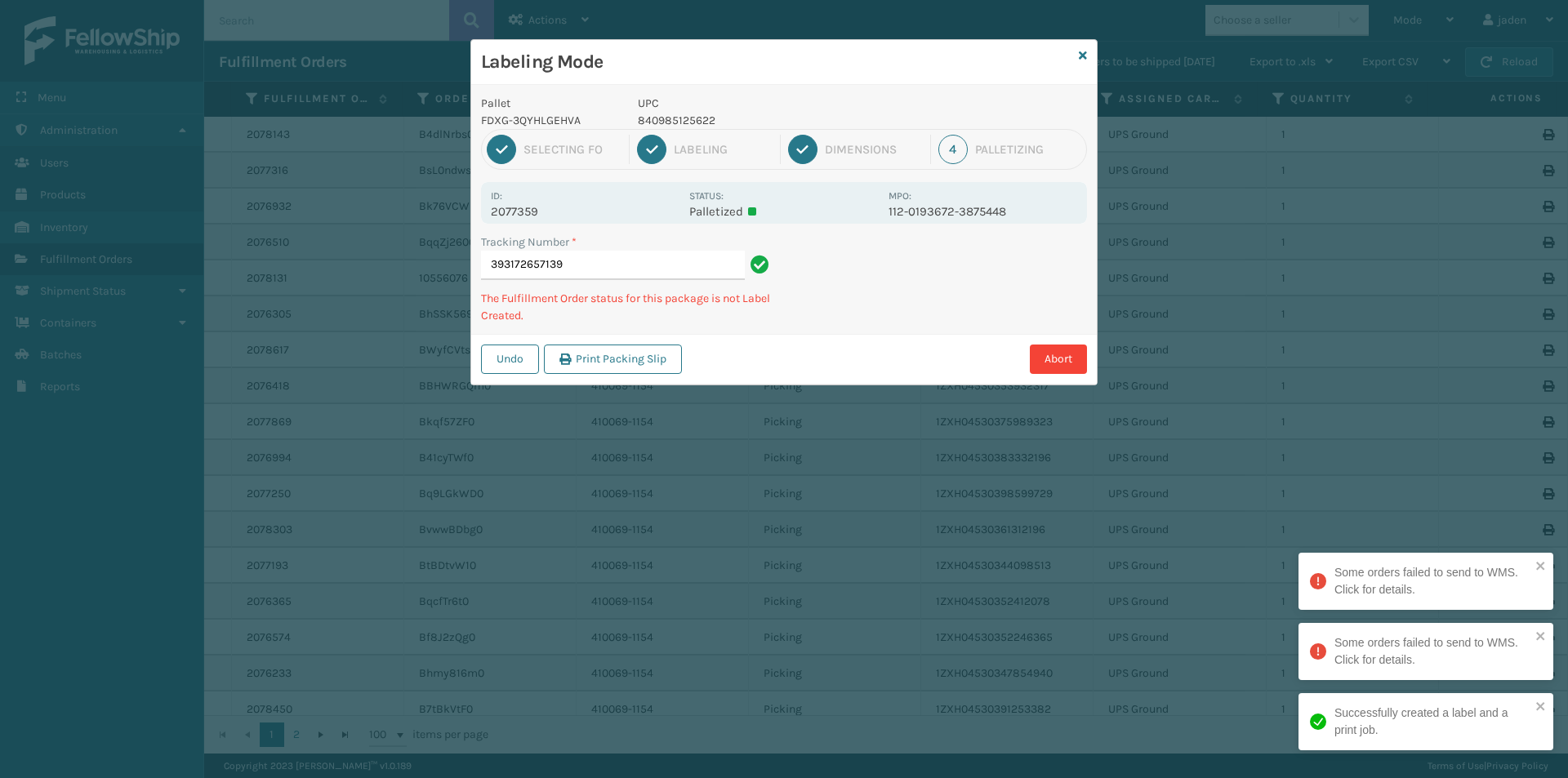
click at [688, 121] on p "840985125622" at bounding box center [758, 119] width 241 height 17
drag, startPoint x: 958, startPoint y: 287, endPoint x: 813, endPoint y: 360, distance: 162.3
click at [813, 360] on div "Abort" at bounding box center [887, 359] width 400 height 30
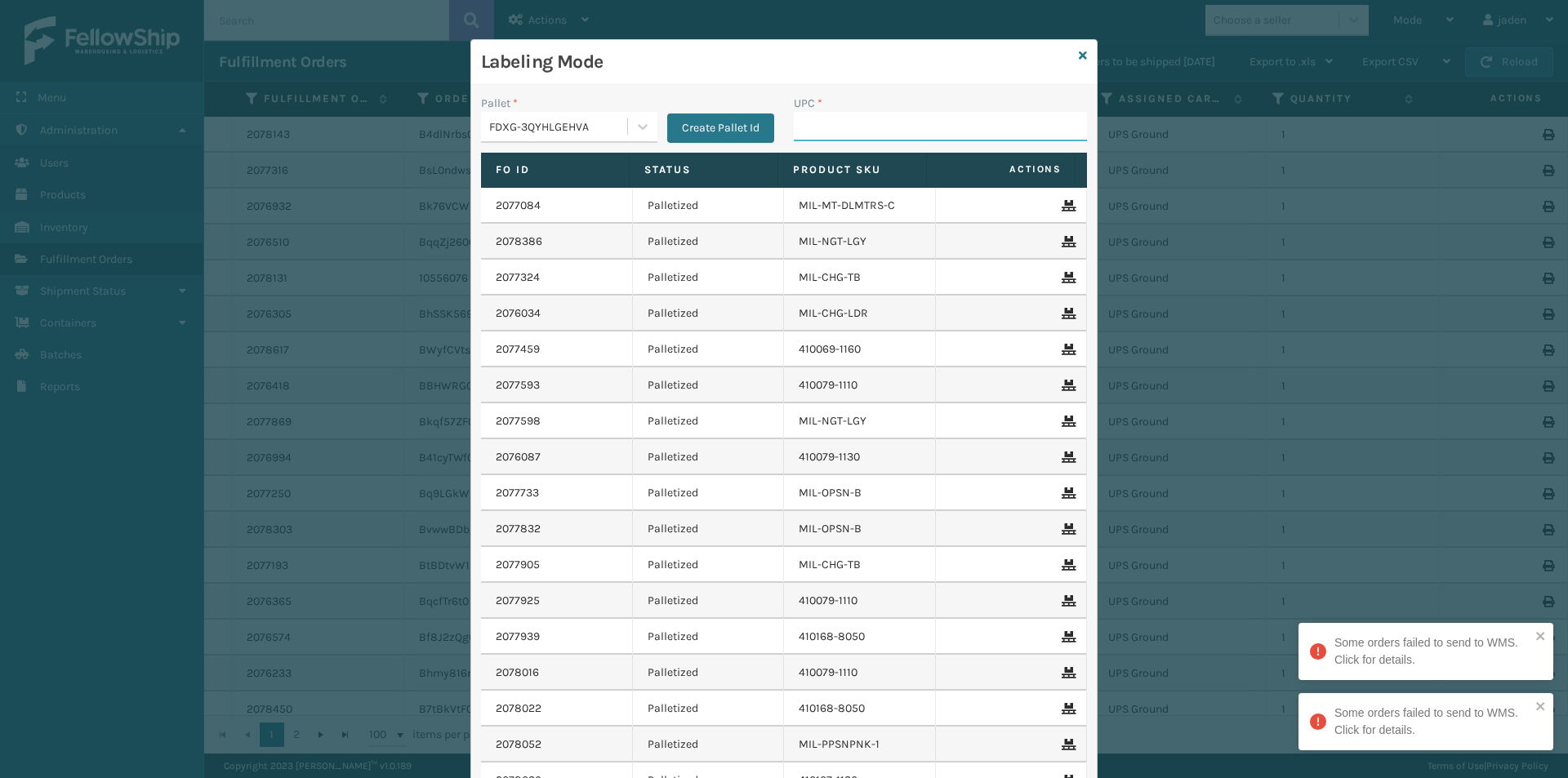
drag, startPoint x: 894, startPoint y: 140, endPoint x: 867, endPoint y: 121, distance: 33.0
paste input "840985125622"
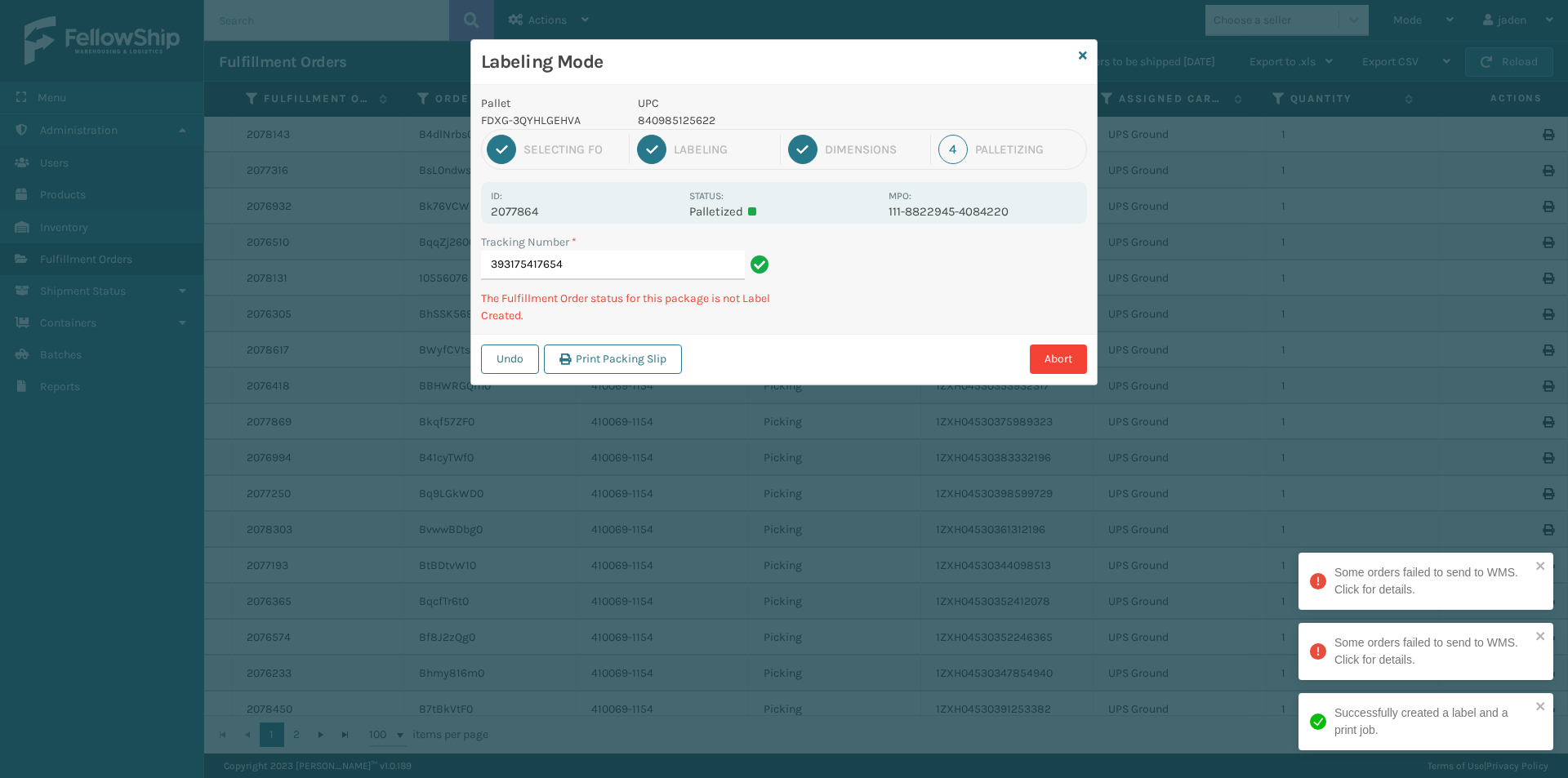
drag, startPoint x: 930, startPoint y: 253, endPoint x: 1015, endPoint y: 221, distance: 90.8
click at [880, 297] on div "Pallet FDXG-3QYHLGEHVA UPC 840985125622 1 Selecting FO 2 Labeling 3 Dimensions …" at bounding box center [784, 235] width 625 height 300
drag, startPoint x: 1015, startPoint y: 221, endPoint x: 890, endPoint y: 270, distance: 134.3
drag, startPoint x: 890, startPoint y: 270, endPoint x: 967, endPoint y: 228, distance: 87.7
click at [813, 311] on div "Pallet FDXG-3QYHLGEHVA UPC 840985125622 1 Selecting FO 2 Labeling 3 Dimensions …" at bounding box center [784, 235] width 625 height 300
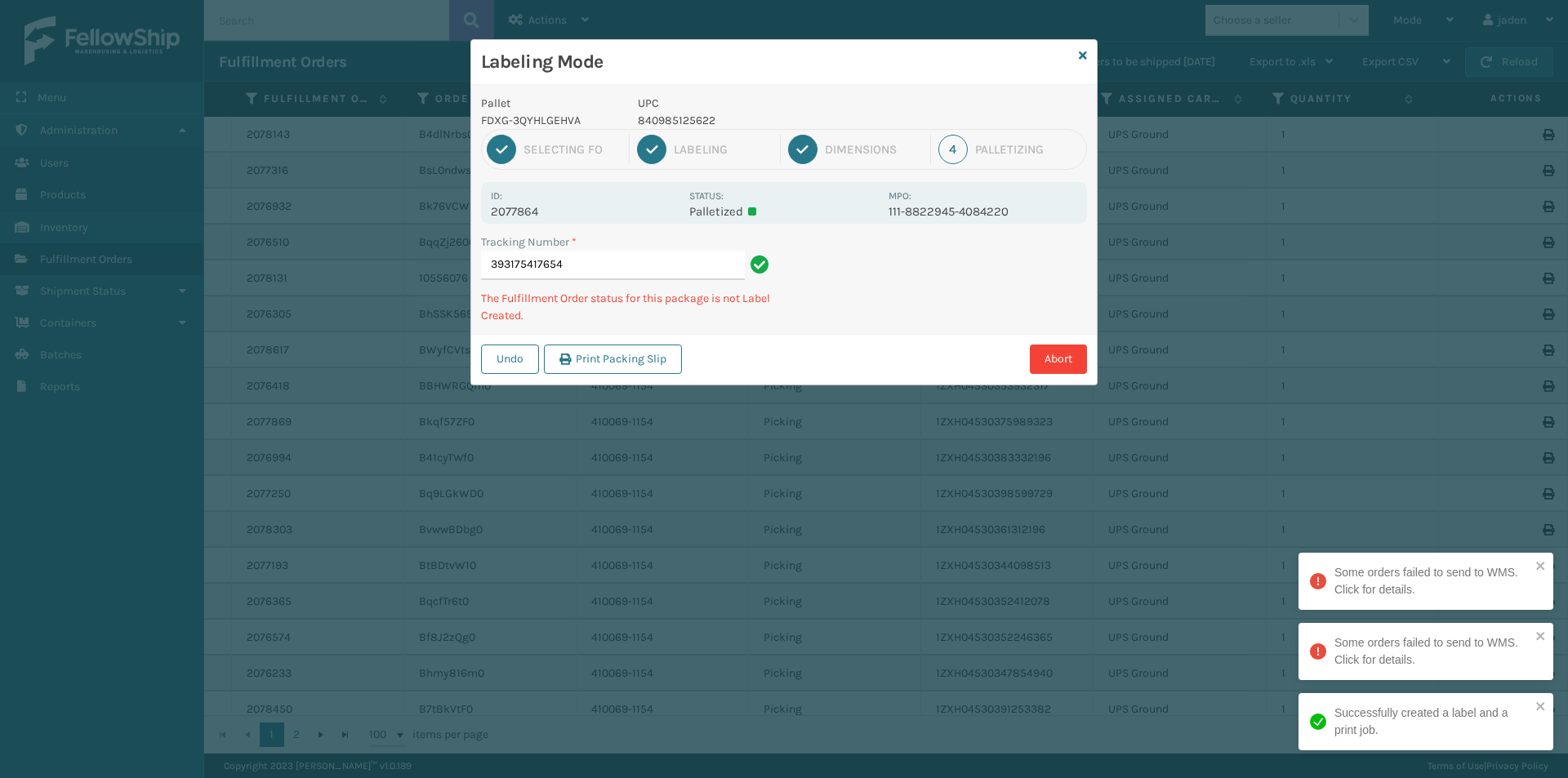
drag, startPoint x: 967, startPoint y: 228, endPoint x: 834, endPoint y: 316, distance: 159.5
drag, startPoint x: 834, startPoint y: 316, endPoint x: 1048, endPoint y: 230, distance: 230.6
click at [888, 298] on div "Tracking Number * 393175417654 The Fulfillment Order status for this package is…" at bounding box center [784, 284] width 625 height 101
drag, startPoint x: 1048, startPoint y: 230, endPoint x: 864, endPoint y: 345, distance: 217.0
drag, startPoint x: 864, startPoint y: 345, endPoint x: 1123, endPoint y: 254, distance: 274.5
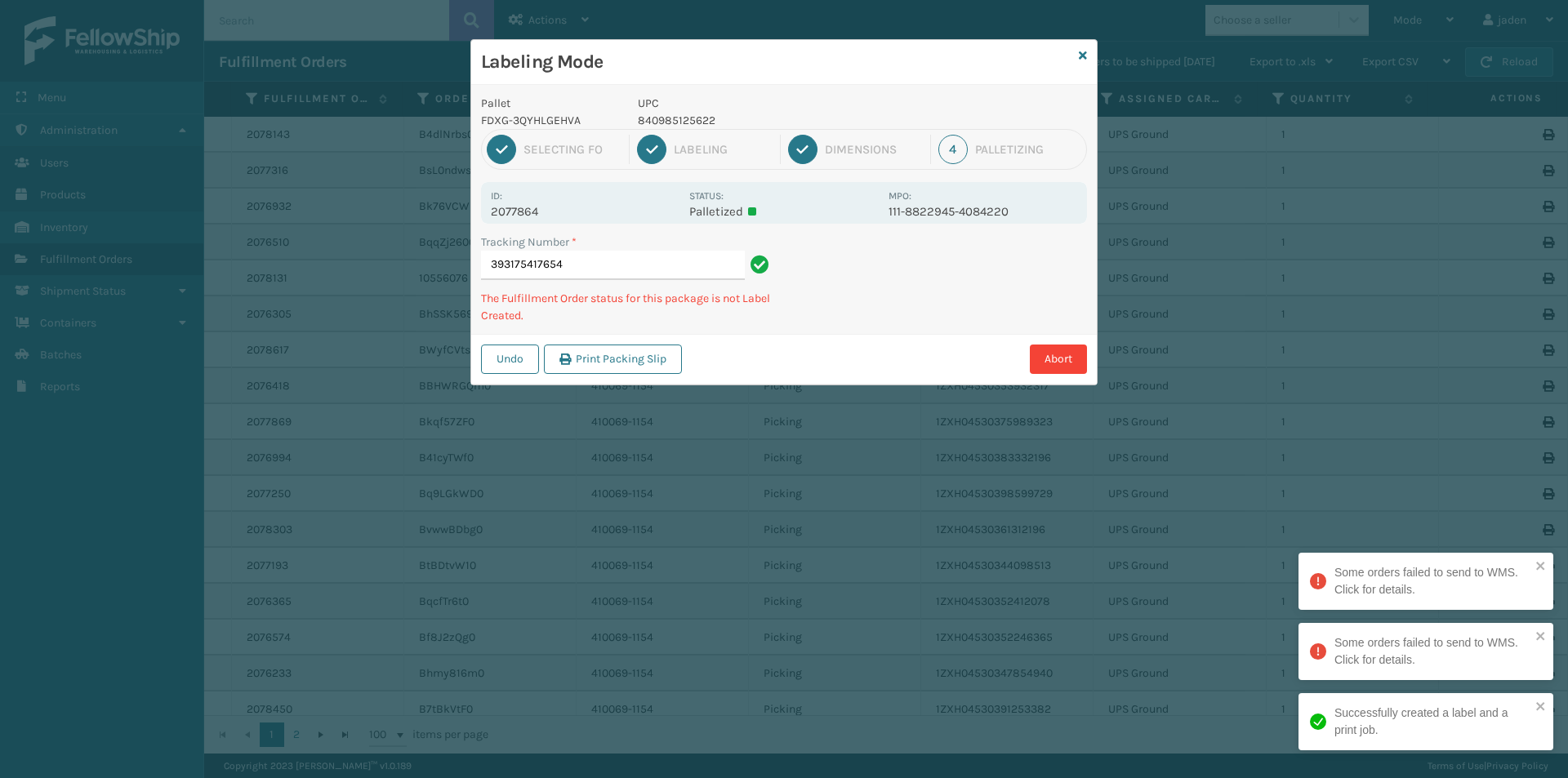
click at [974, 315] on div "Pallet FDXG-3QYHLGEHVA UPC 840985125622 1 Selecting FO 2 Labeling 3 Dimensions …" at bounding box center [784, 235] width 625 height 300
drag, startPoint x: 1123, startPoint y: 254, endPoint x: 1093, endPoint y: 256, distance: 30.1
drag, startPoint x: 1093, startPoint y: 256, endPoint x: 899, endPoint y: 204, distance: 200.8
click at [828, 347] on div "Undo Print Packing Slip Abort" at bounding box center [784, 359] width 625 height 50
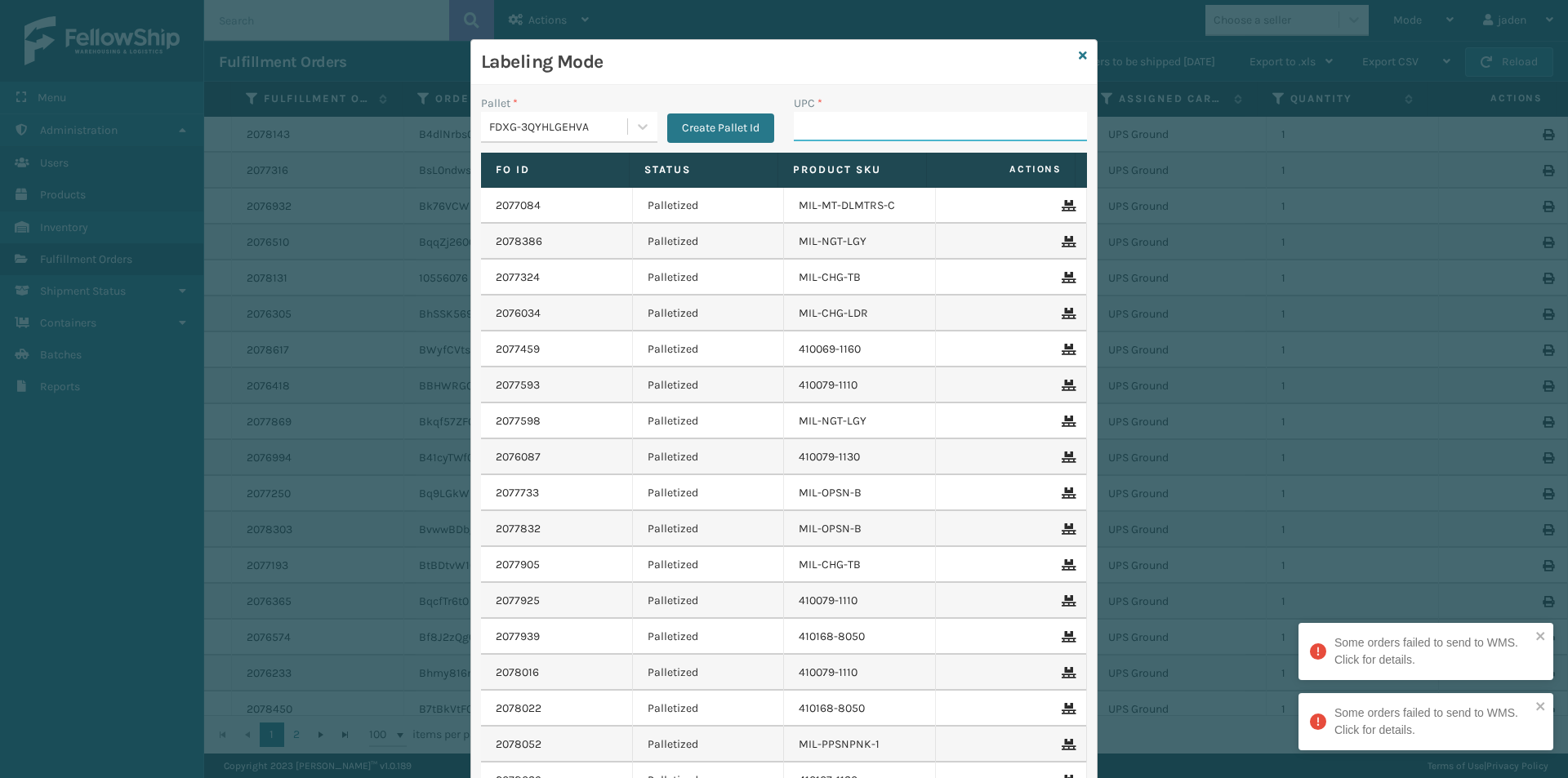
drag, startPoint x: 846, startPoint y: 142, endPoint x: 830, endPoint y: 124, distance: 24.1
paste input "840985125622"
drag, startPoint x: 851, startPoint y: 141, endPoint x: 838, endPoint y: 127, distance: 19.1
paste input "840985125622"
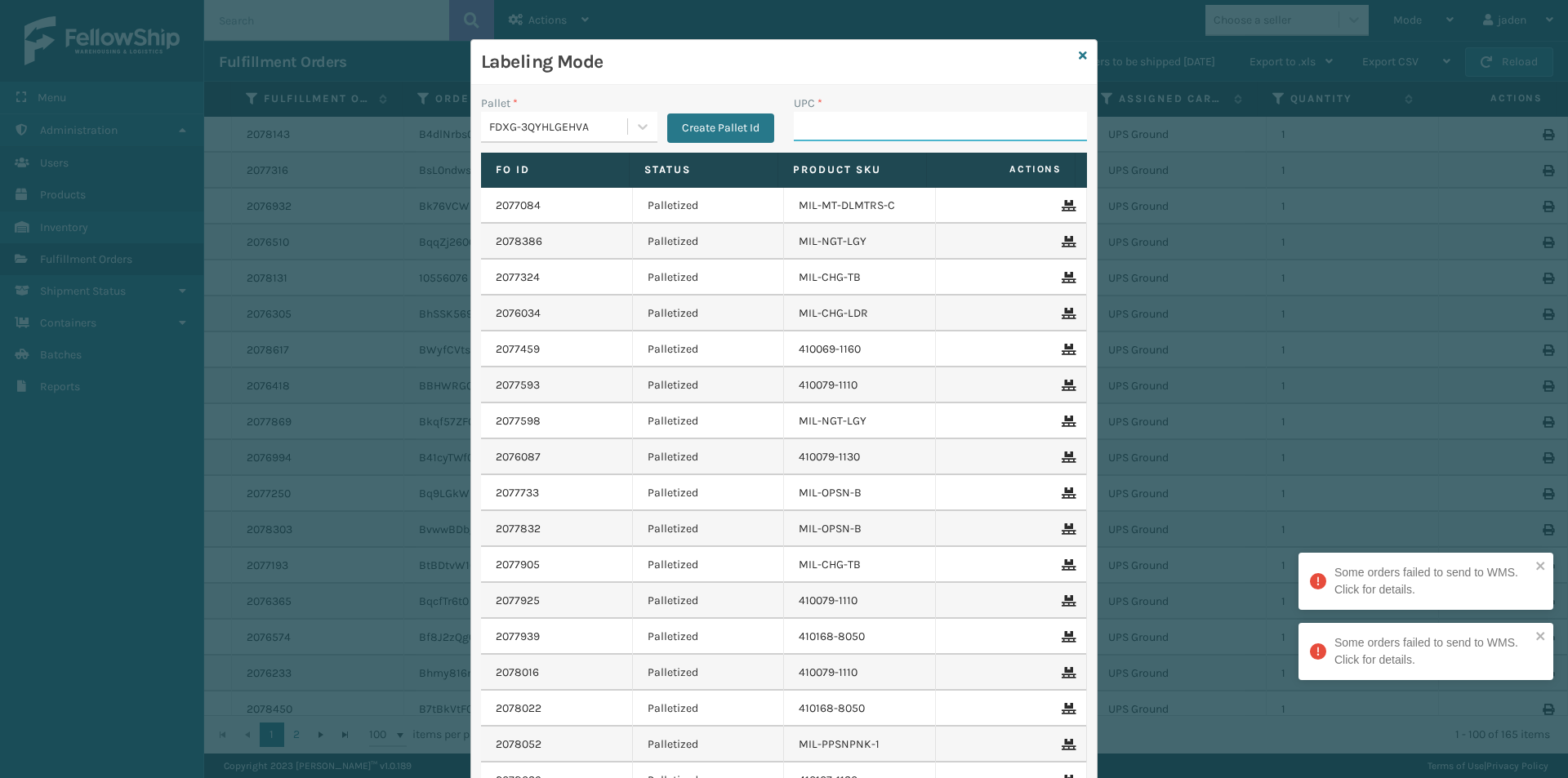
drag, startPoint x: 836, startPoint y: 108, endPoint x: 812, endPoint y: 128, distance: 31.2
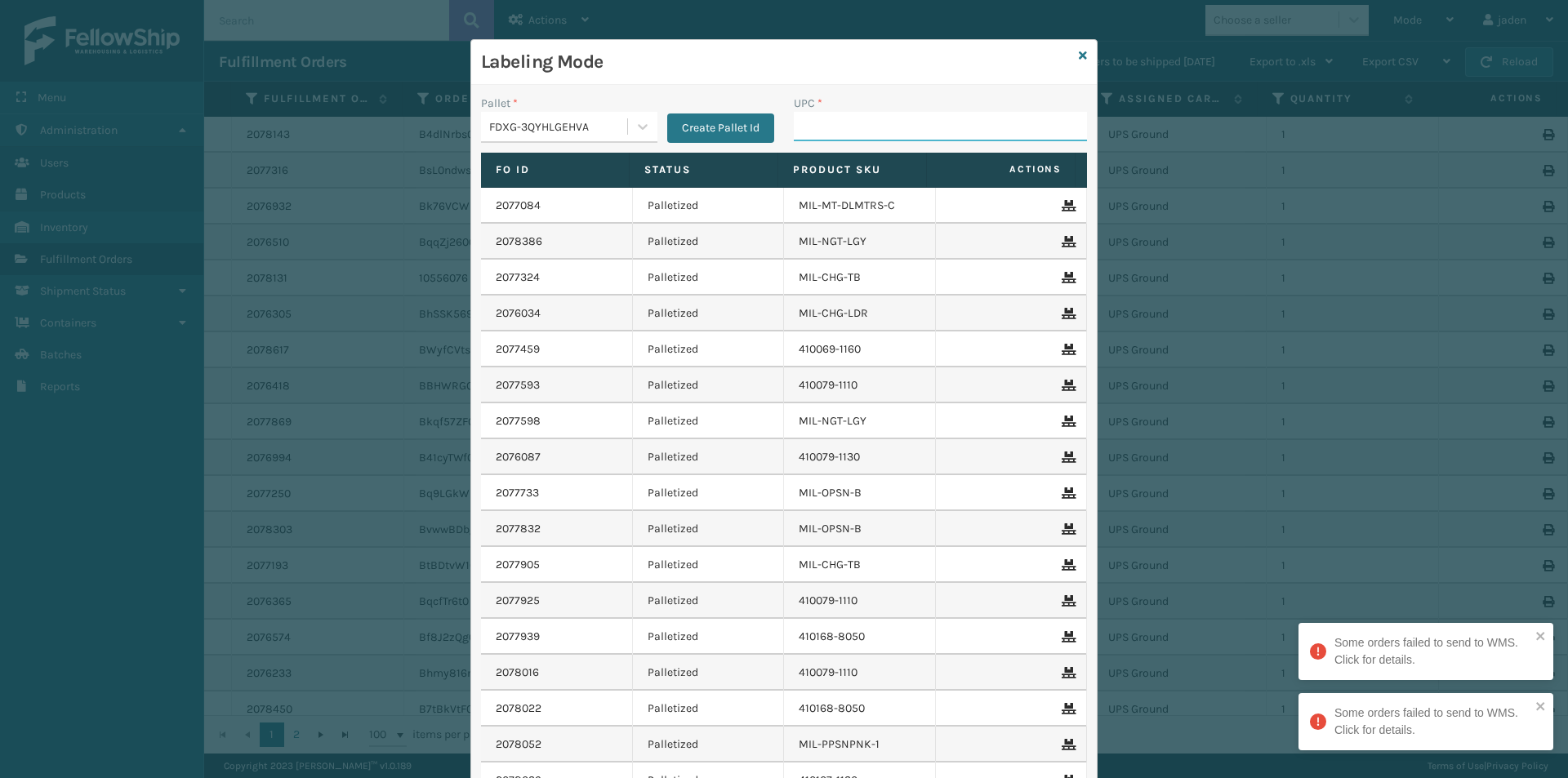
paste input "840985125622"
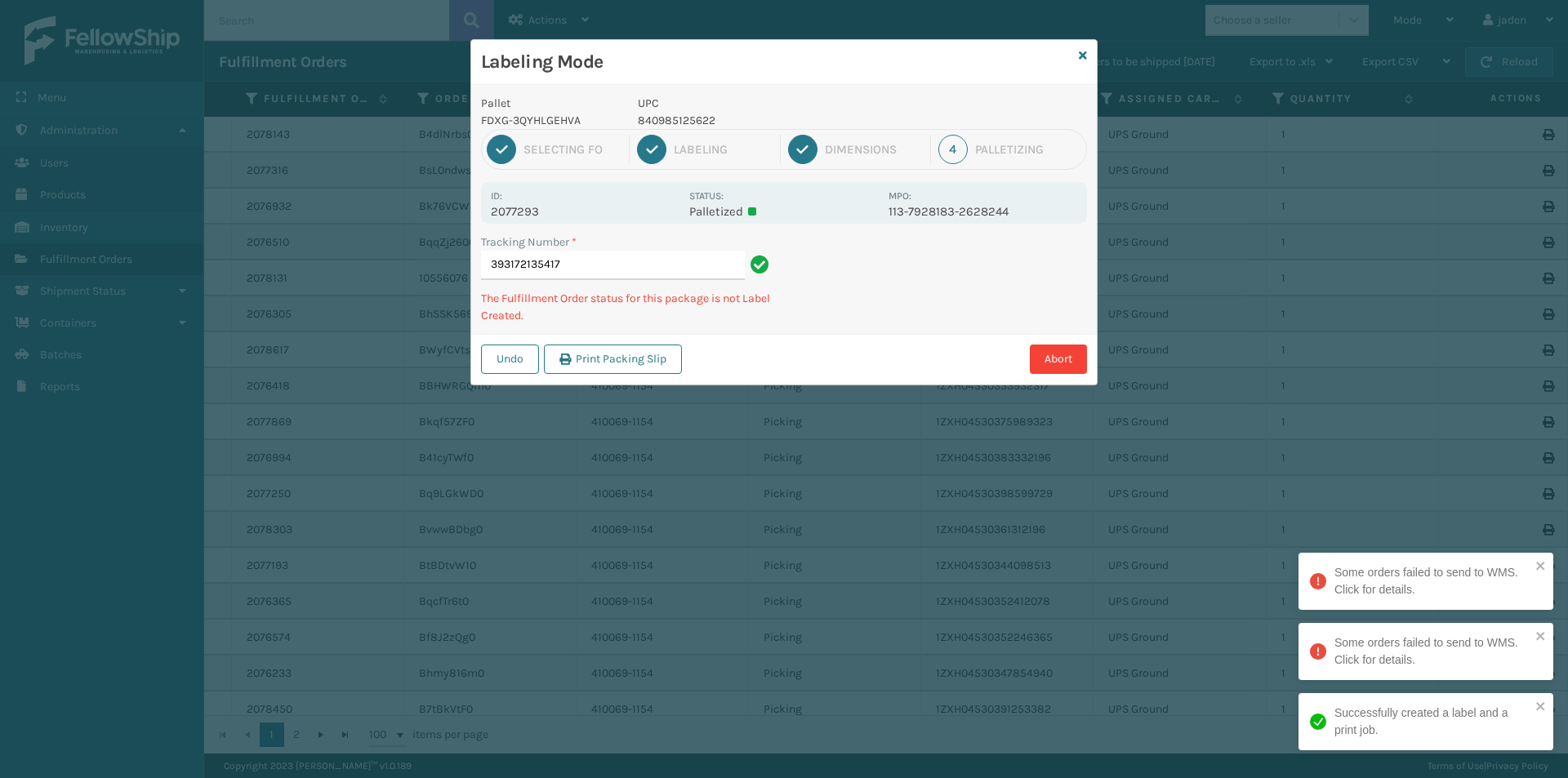
drag, startPoint x: 986, startPoint y: 263, endPoint x: 843, endPoint y: 353, distance: 169.0
drag, startPoint x: 843, startPoint y: 353, endPoint x: 1002, endPoint y: 292, distance: 170.3
click at [965, 308] on div "Pallet FDXG-3QYHLGEHVA UPC 840985125622 1 Selecting FO 2 Labeling 3 Dimensions …" at bounding box center [784, 235] width 625 height 300
drag, startPoint x: 1126, startPoint y: 244, endPoint x: 1074, endPoint y: 262, distance: 55.0
drag, startPoint x: 1074, startPoint y: 262, endPoint x: 1044, endPoint y: 271, distance: 31.3
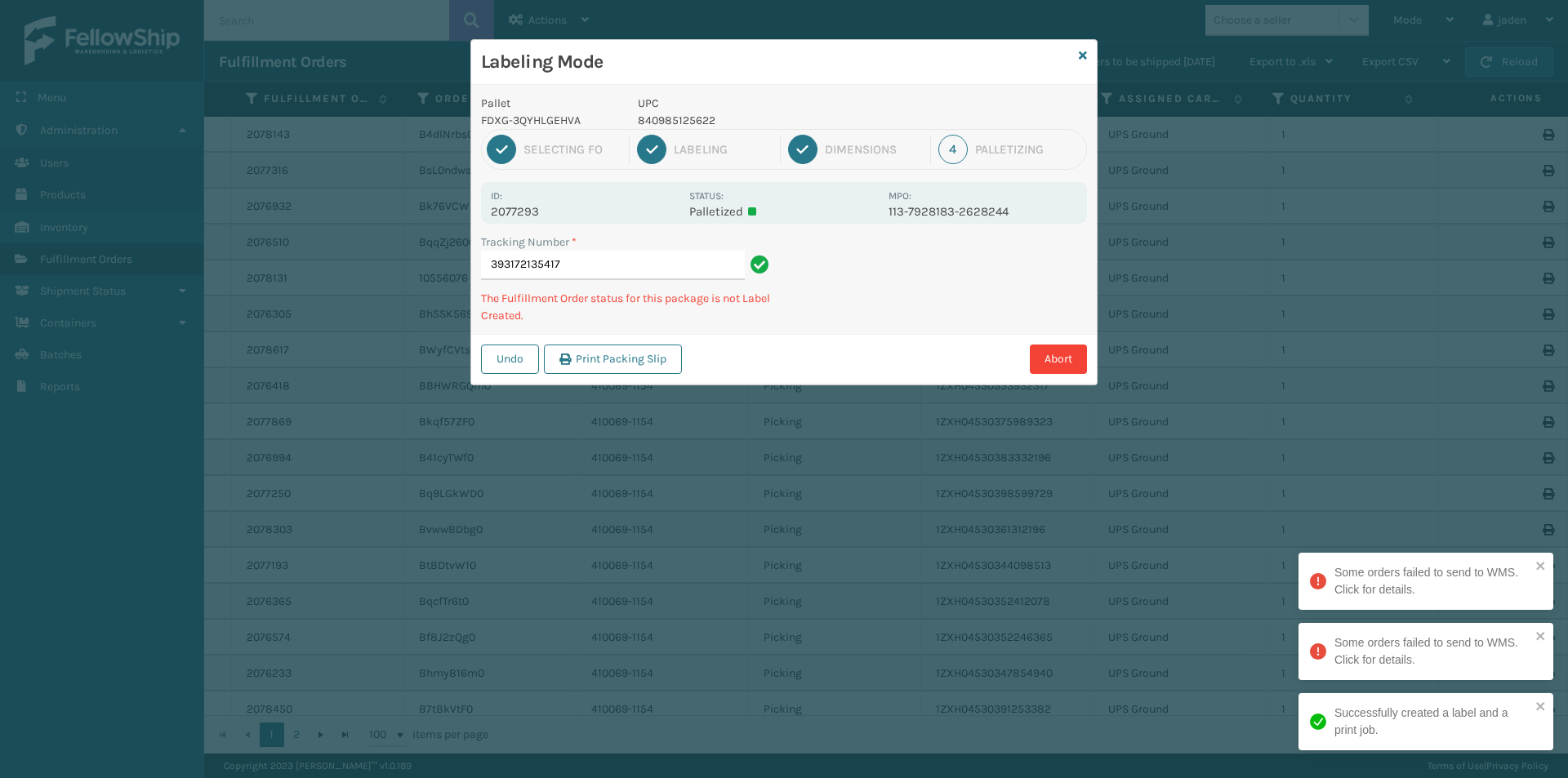
click at [1044, 271] on div "Tracking Number * 393172135417 The Fulfillment Order status for this package is…" at bounding box center [784, 284] width 625 height 101
drag, startPoint x: 944, startPoint y: 273, endPoint x: 1079, endPoint y: 239, distance: 139.2
click at [965, 273] on div "Tracking Number * 393174502945 The Fulfillment Order status for this package is…" at bounding box center [784, 284] width 625 height 101
drag, startPoint x: 1057, startPoint y: 245, endPoint x: 1142, endPoint y: 248, distance: 85.1
click at [986, 308] on div "Pallet FDXG-3QYHLGEHVA UPC 840985125622 1 Selecting FO 2 Labeling 3 Dimensions …" at bounding box center [784, 235] width 625 height 300
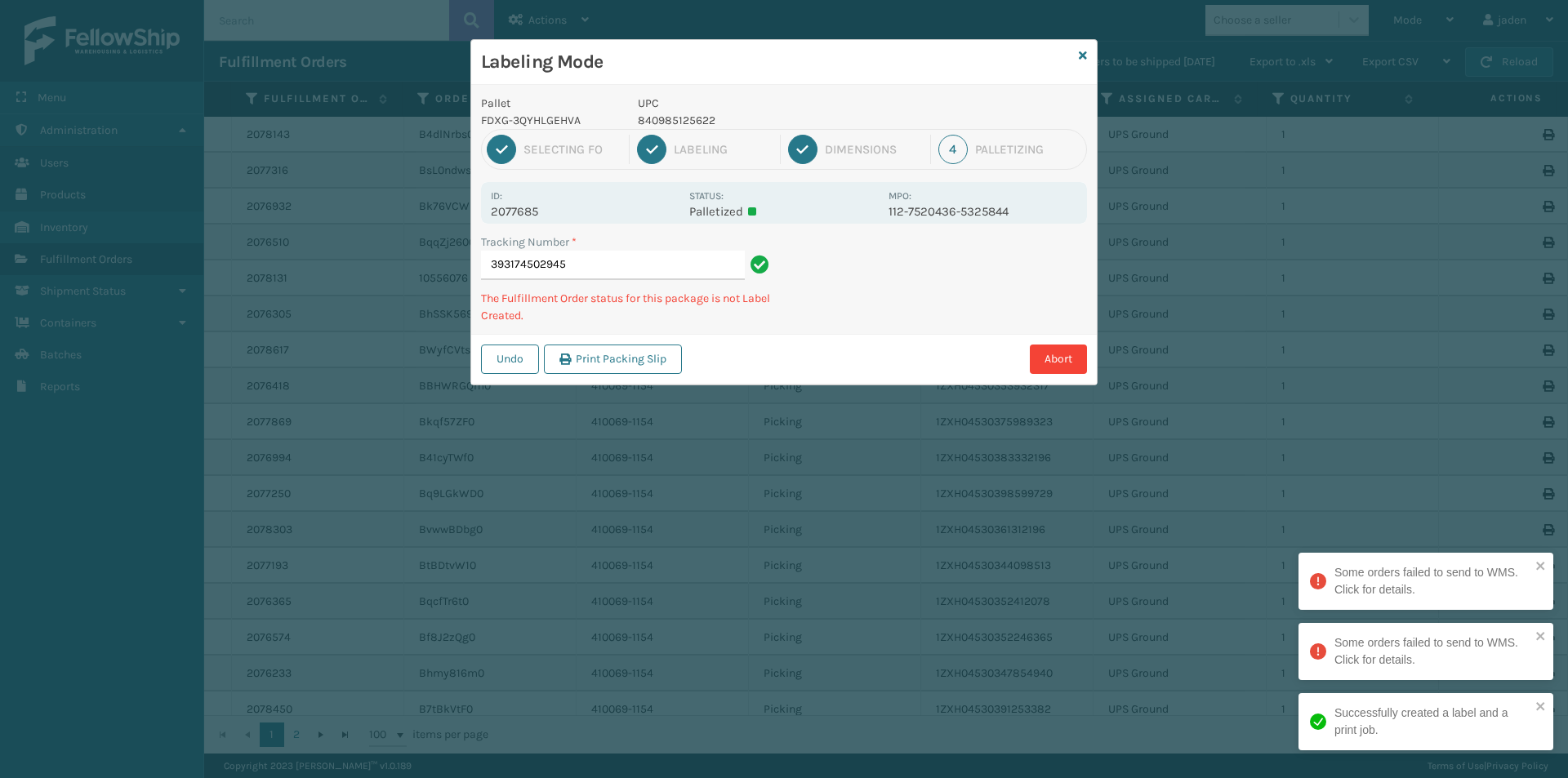
drag, startPoint x: 1142, startPoint y: 248, endPoint x: 901, endPoint y: 320, distance: 251.5
drag, startPoint x: 901, startPoint y: 320, endPoint x: 1082, endPoint y: 240, distance: 197.9
click at [1000, 282] on div "Tracking Number * 393174502945 The Fulfillment Order status for this package is…" at bounding box center [784, 284] width 625 height 101
drag, startPoint x: 1112, startPoint y: 228, endPoint x: 885, endPoint y: 292, distance: 235.8
drag, startPoint x: 972, startPoint y: 261, endPoint x: 960, endPoint y: 260, distance: 12.0
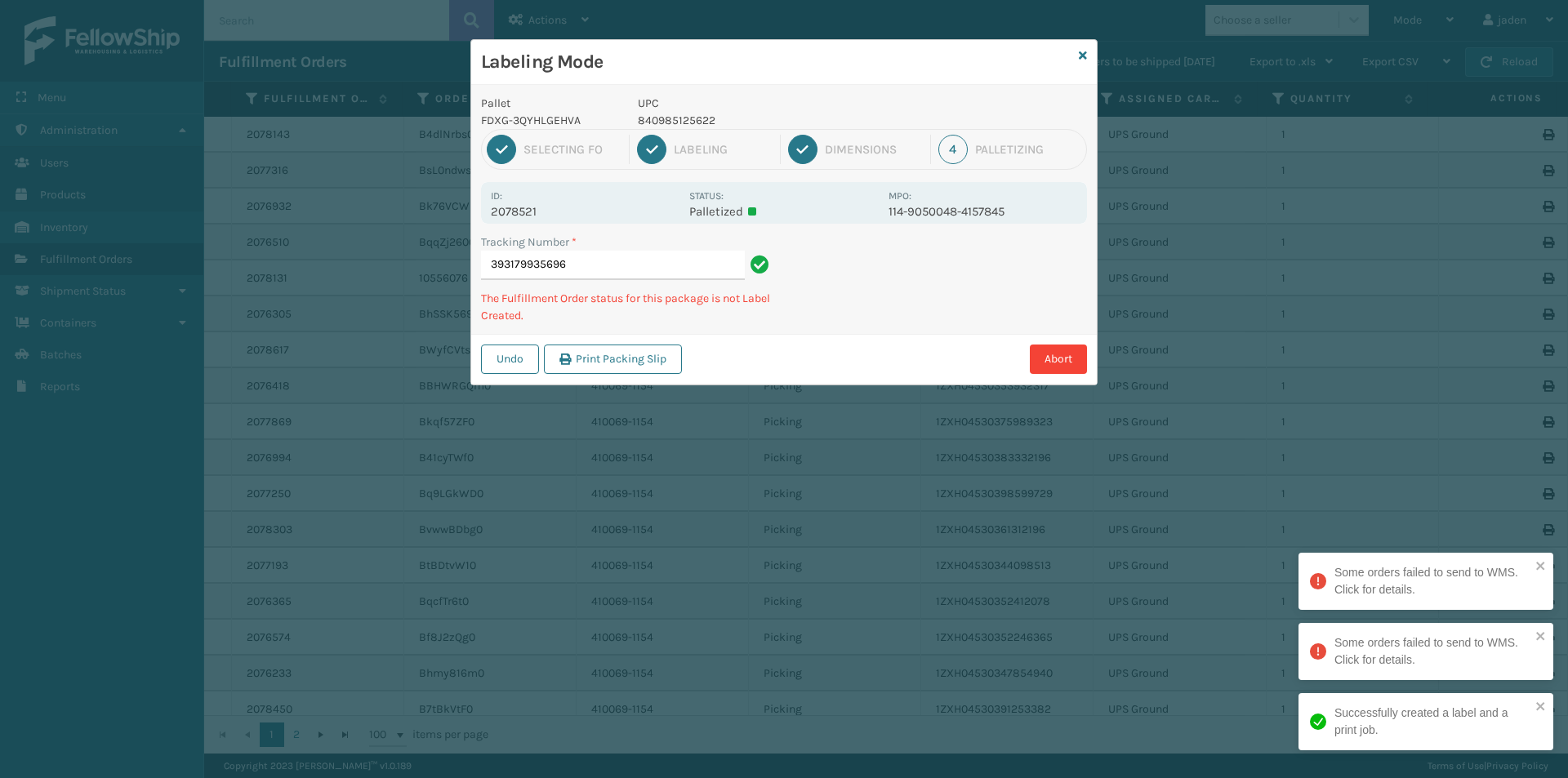
drag, startPoint x: 960, startPoint y: 260, endPoint x: 876, endPoint y: 297, distance: 91.8
click at [876, 297] on div "Tracking Number * 393179935696 The Fulfillment Order status for this package is…" at bounding box center [784, 284] width 625 height 101
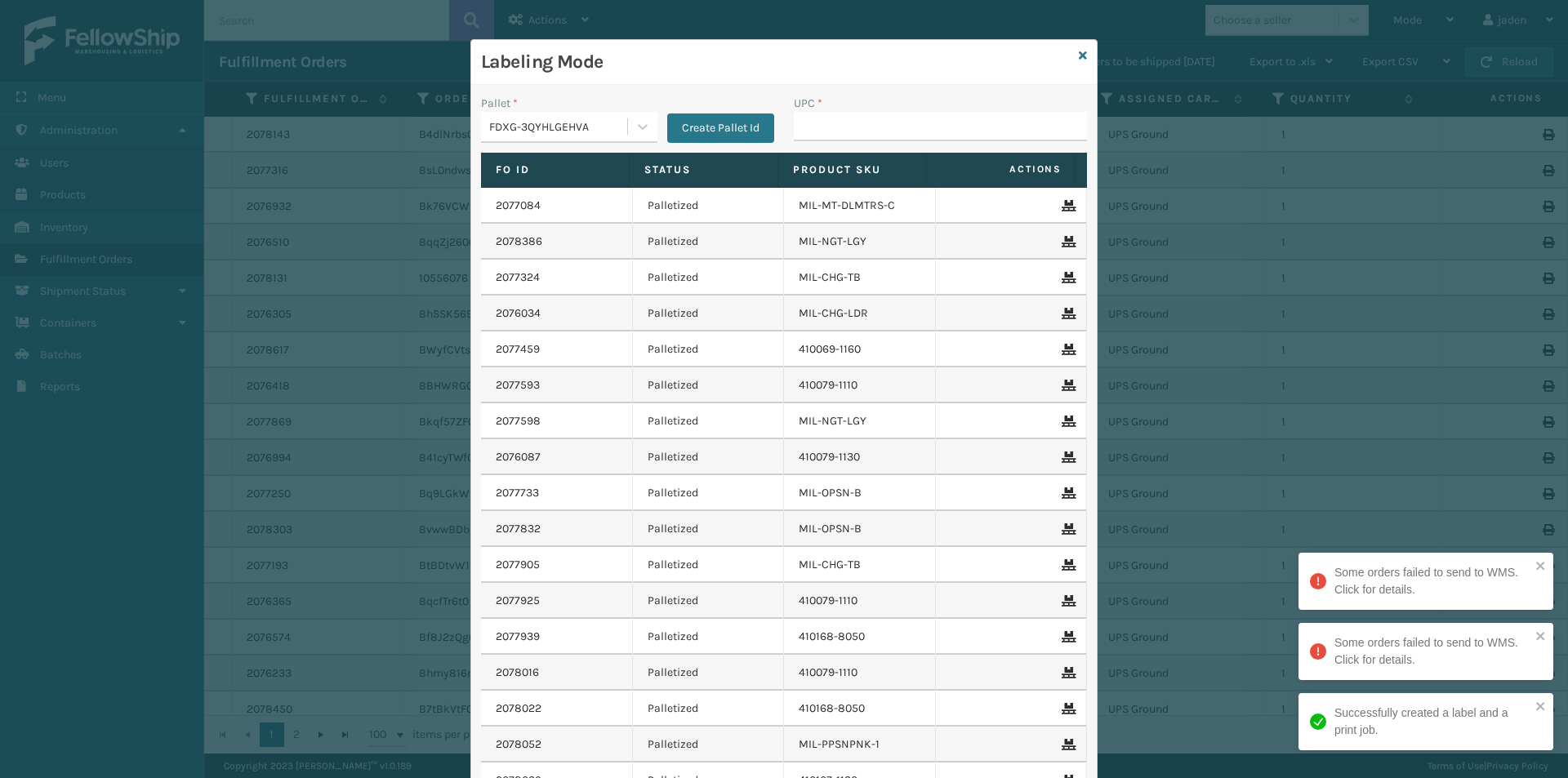
drag, startPoint x: 855, startPoint y: 111, endPoint x: 847, endPoint y: 125, distance: 16.1
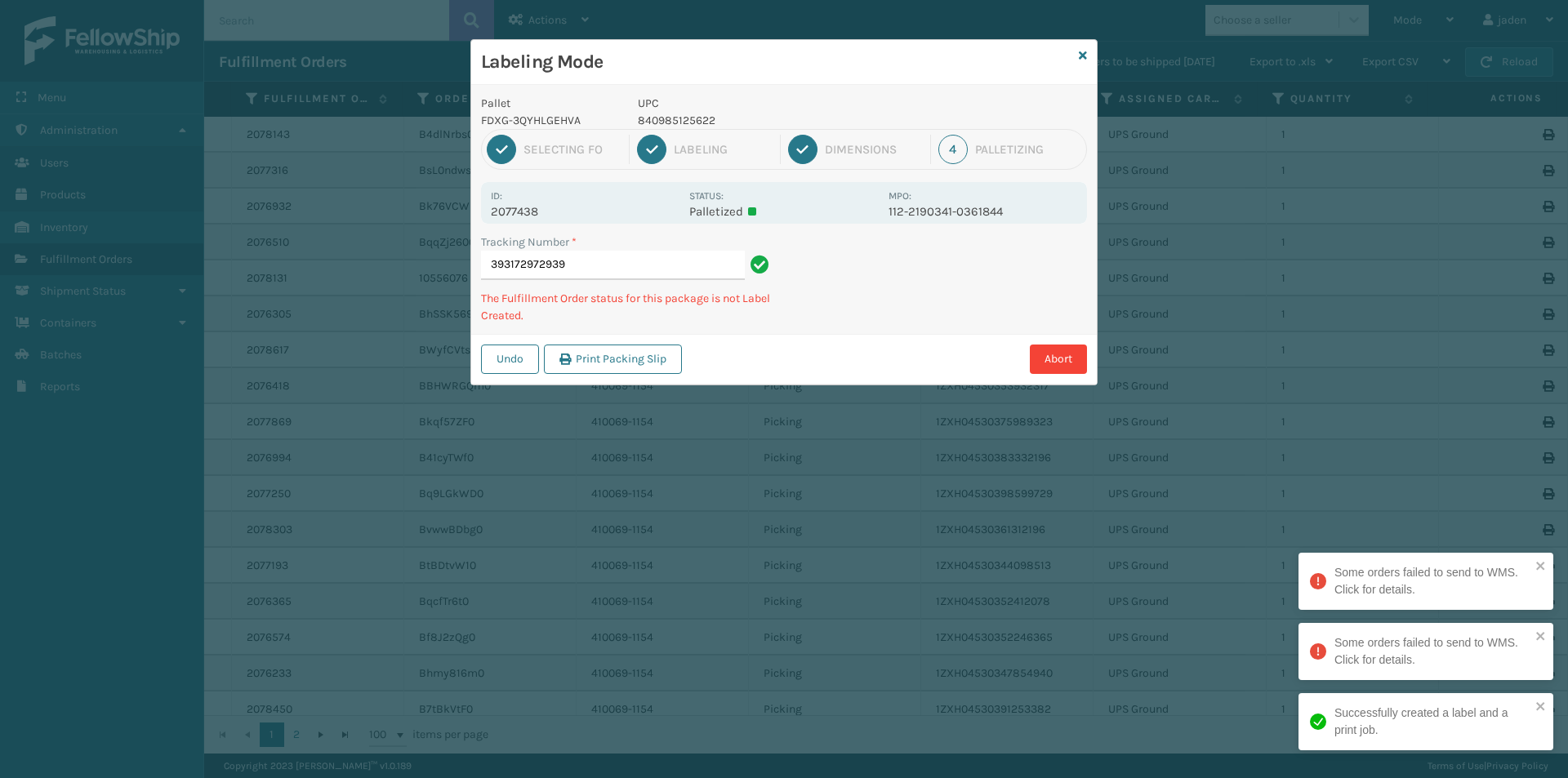
drag, startPoint x: 937, startPoint y: 290, endPoint x: 885, endPoint y: 258, distance: 61.1
click at [874, 315] on div "Tracking Number * 393172972939 The Fulfillment Order status for this package is…" at bounding box center [784, 284] width 625 height 101
drag, startPoint x: 957, startPoint y: 329, endPoint x: 899, endPoint y: 206, distance: 136.0
click at [902, 342] on div "Undo Print Packing Slip Abort" at bounding box center [784, 359] width 625 height 50
drag, startPoint x: 978, startPoint y: 277, endPoint x: 961, endPoint y: 277, distance: 17.0
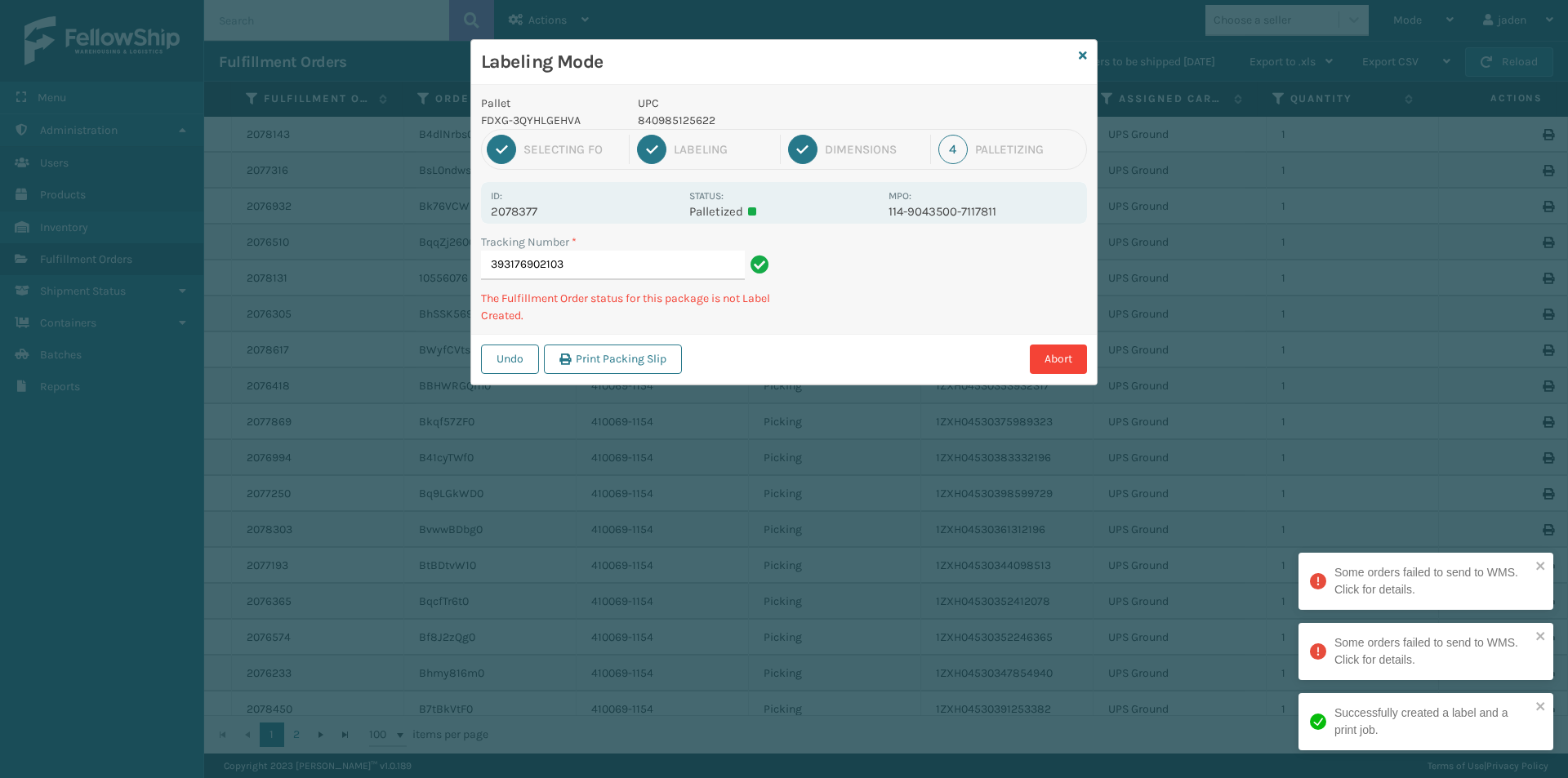
drag, startPoint x: 961, startPoint y: 277, endPoint x: 880, endPoint y: 261, distance: 82.6
click at [865, 315] on div "Tracking Number * 393176902103 The Fulfillment Order status for this package is…" at bounding box center [784, 284] width 625 height 101
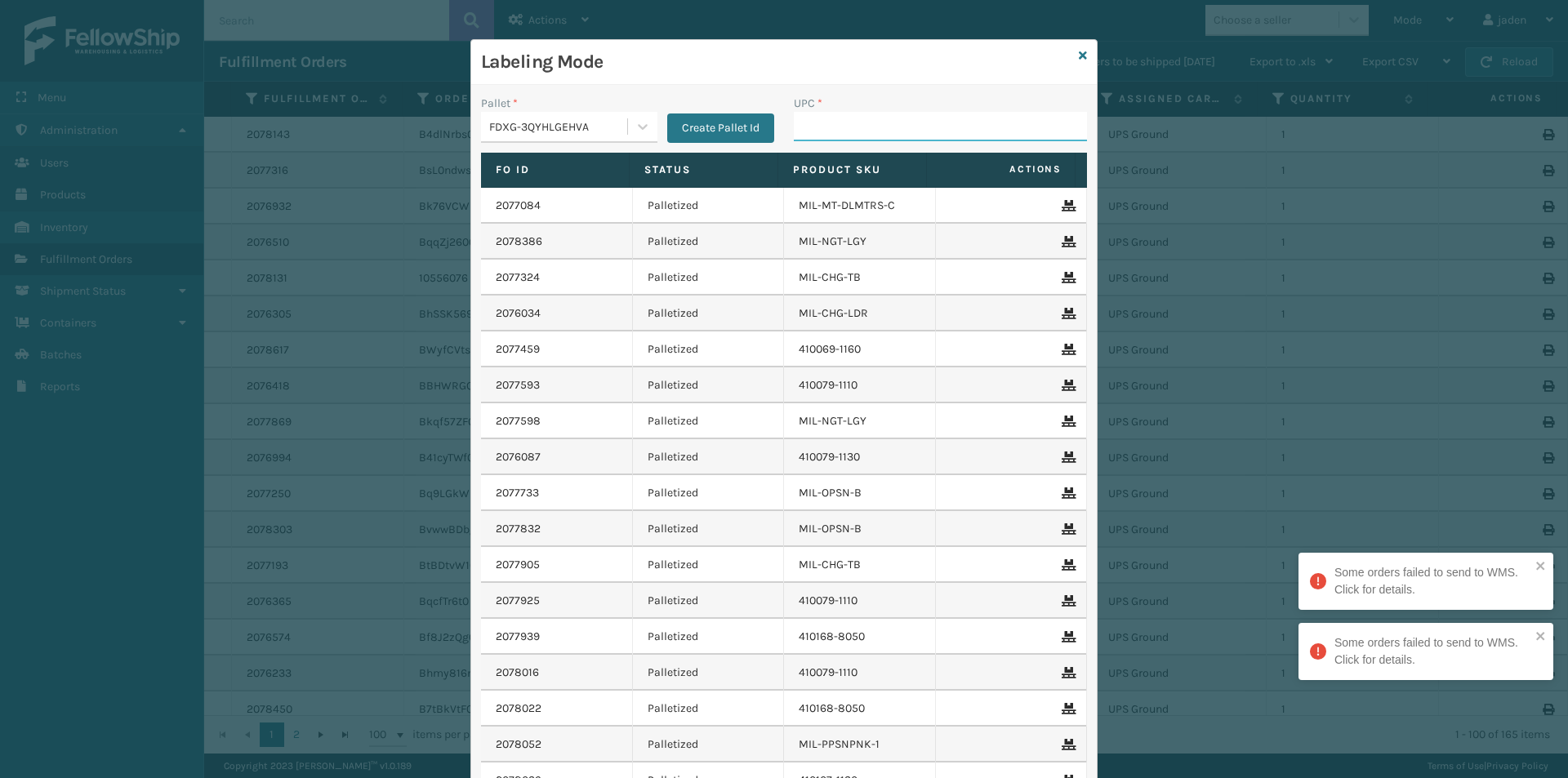
drag, startPoint x: 837, startPoint y: 120, endPoint x: 804, endPoint y: 131, distance: 34.8
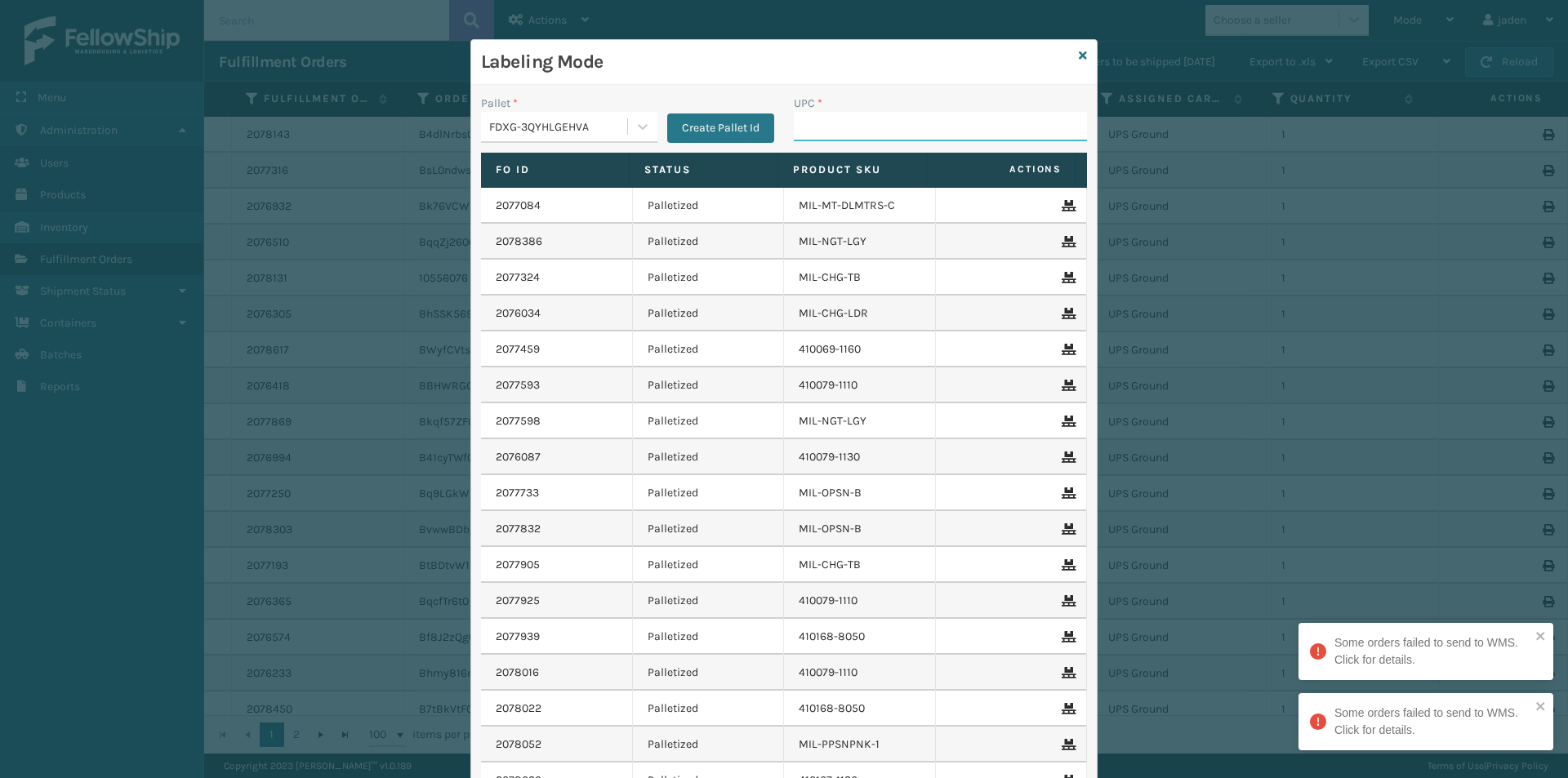
paste input "840985125622"
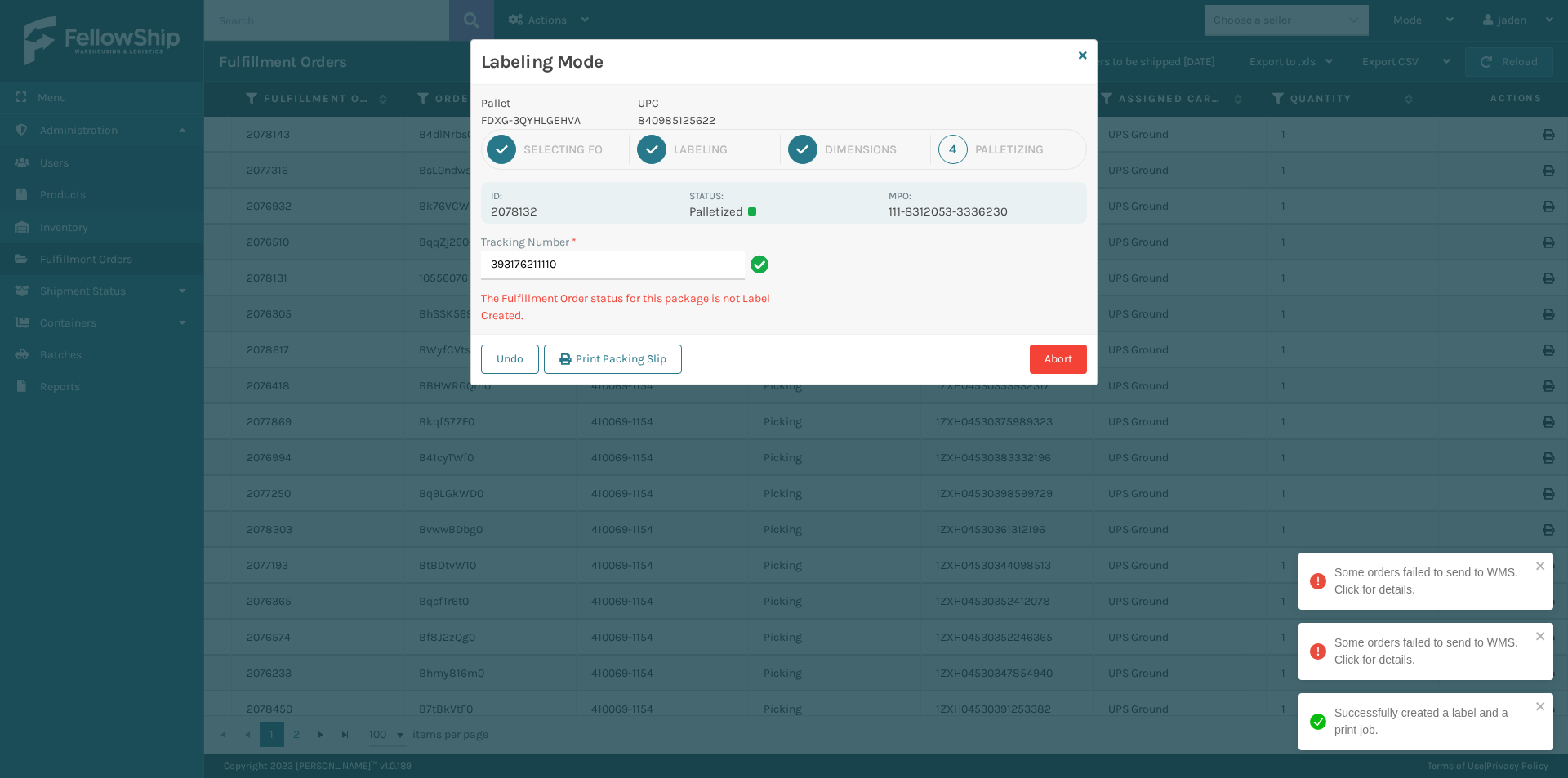
drag, startPoint x: 962, startPoint y: 298, endPoint x: 998, endPoint y: 256, distance: 55.3
click at [890, 333] on div "Pallet FDXG-3QYHLGEHVA UPC 840985125622 1 Selecting FO 2 Labeling 3 Dimensions …" at bounding box center [784, 235] width 625 height 300
drag, startPoint x: 998, startPoint y: 256, endPoint x: 741, endPoint y: 408, distance: 298.6
drag, startPoint x: 741, startPoint y: 408, endPoint x: 1030, endPoint y: 231, distance: 338.9
click at [800, 366] on div "Labeling Mode Pallet FDXG-3QYHLGEHVA UPC 840985125622 1 Selecting FO 2 Labeling…" at bounding box center [784, 389] width 1568 height 778
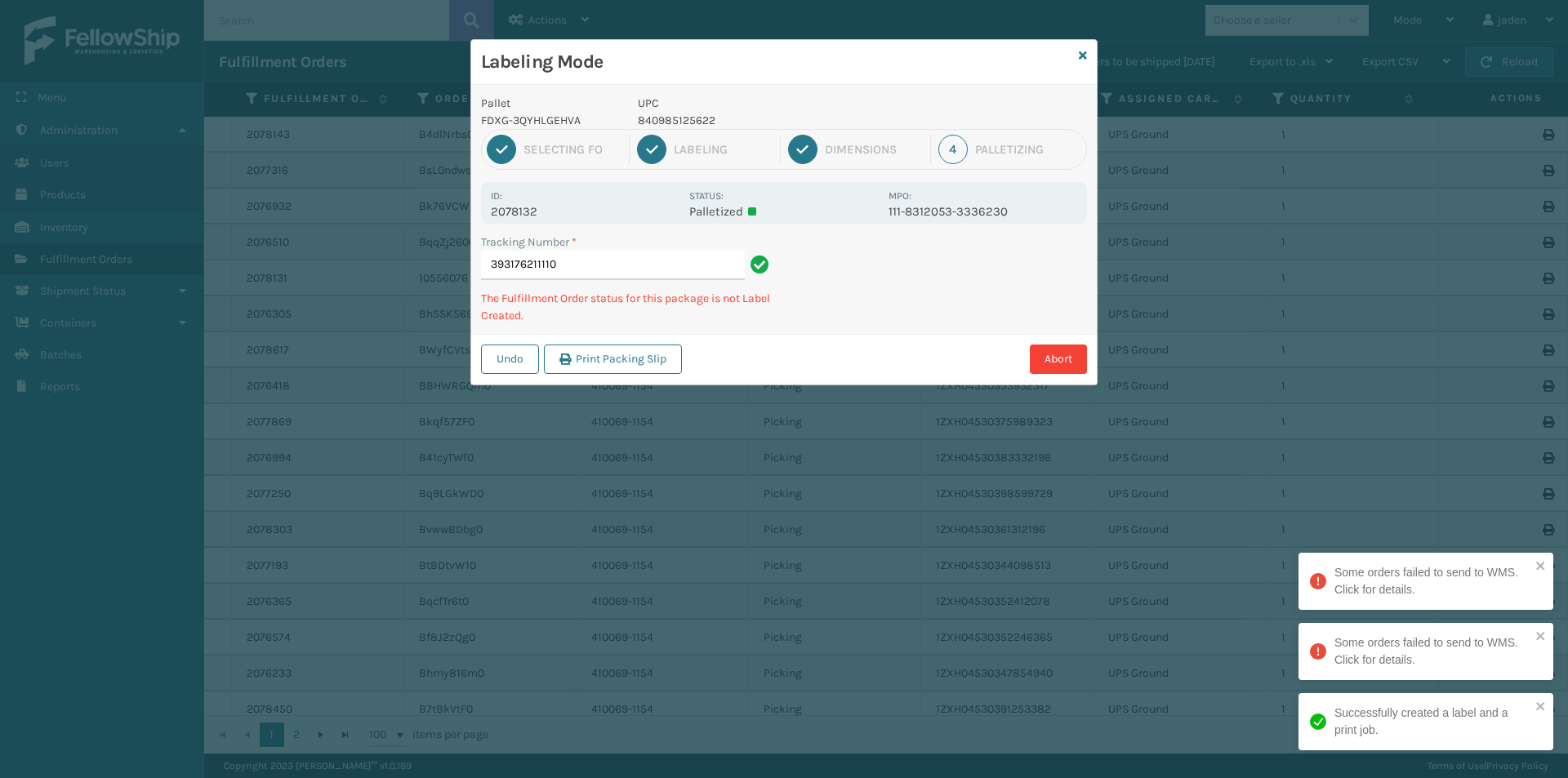
drag, startPoint x: 1030, startPoint y: 231, endPoint x: 1021, endPoint y: 236, distance: 10.3
drag, startPoint x: 1021, startPoint y: 236, endPoint x: 1055, endPoint y: 237, distance: 34.0
click at [894, 341] on div "Undo Print Packing Slip Abort" at bounding box center [784, 359] width 625 height 50
drag, startPoint x: 1055, startPoint y: 237, endPoint x: 872, endPoint y: 330, distance: 205.3
drag, startPoint x: 872, startPoint y: 330, endPoint x: 918, endPoint y: 208, distance: 130.4
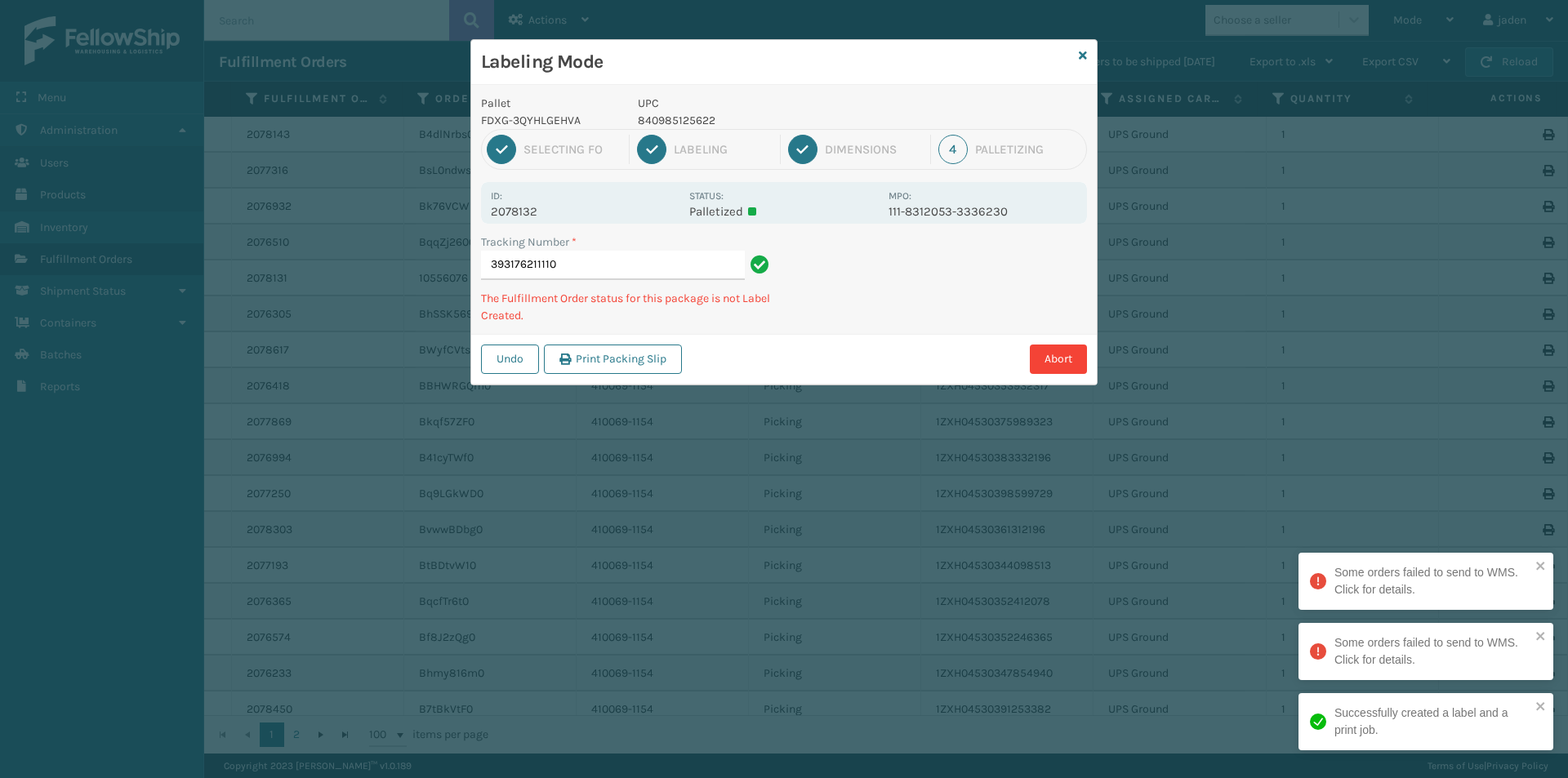
click at [876, 316] on div "Tracking Number * 393176211110 The Fulfillment Order status for this package is…" at bounding box center [784, 284] width 625 height 101
drag, startPoint x: 965, startPoint y: 221, endPoint x: 948, endPoint y: 239, distance: 24.8
drag, startPoint x: 948, startPoint y: 239, endPoint x: 1061, endPoint y: 203, distance: 118.6
click at [895, 314] on div "Pallet FDXG-3QYHLGEHVA UPC 840985125622 1 Selecting FO 2 Labeling 3 Dimensions …" at bounding box center [784, 235] width 625 height 300
drag, startPoint x: 1061, startPoint y: 203, endPoint x: 854, endPoint y: 320, distance: 237.8
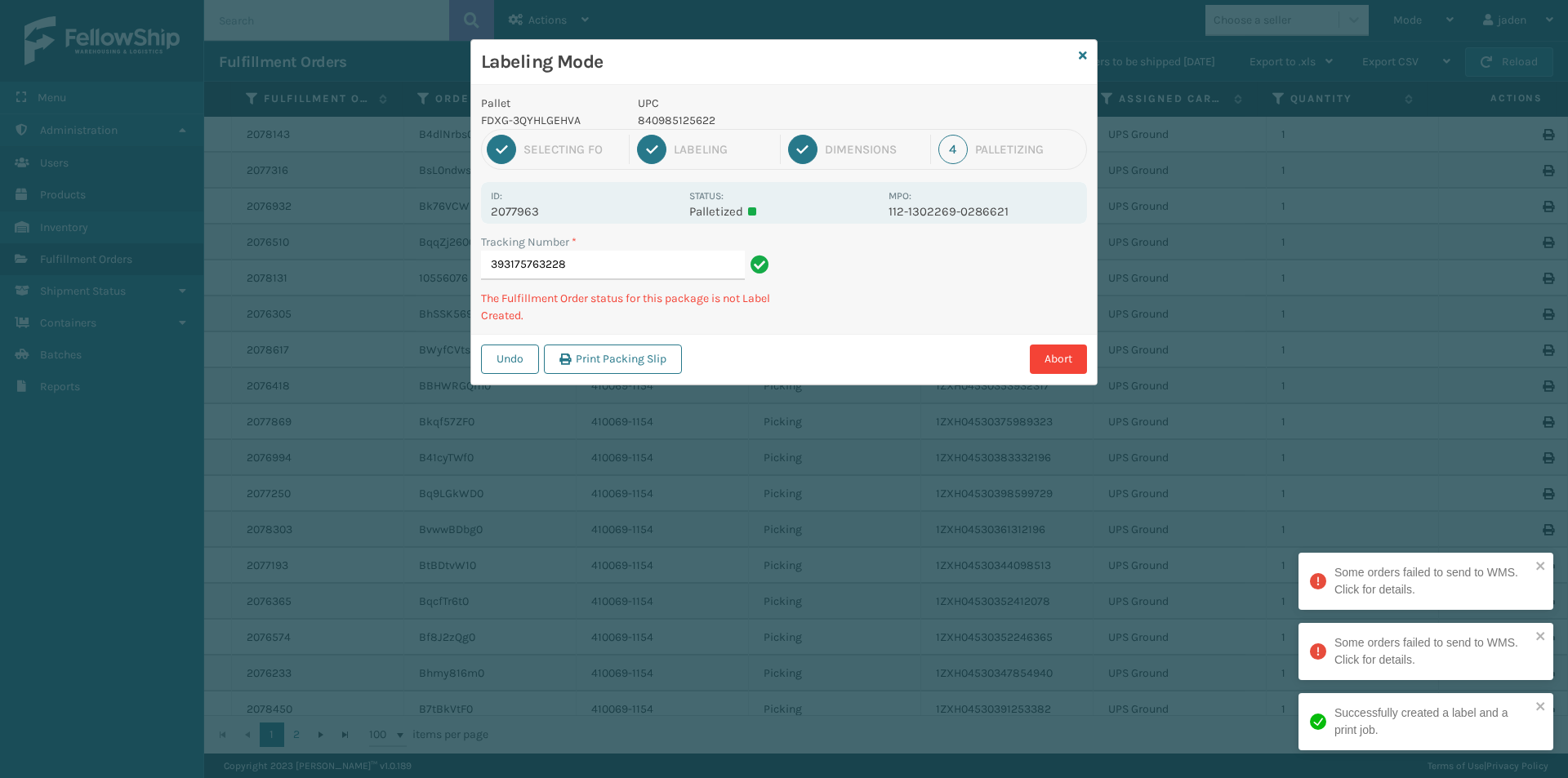
drag, startPoint x: 854, startPoint y: 320, endPoint x: 903, endPoint y: 250, distance: 85.4
click at [861, 315] on div "Tracking Number * 393175763228 The Fulfillment Order status for this package is…" at bounding box center [784, 284] width 625 height 101
drag, startPoint x: 991, startPoint y: 298, endPoint x: 961, endPoint y: 303, distance: 30.4
click at [892, 351] on div "Abort" at bounding box center [887, 359] width 400 height 30
drag, startPoint x: 961, startPoint y: 303, endPoint x: 834, endPoint y: 381, distance: 149.0
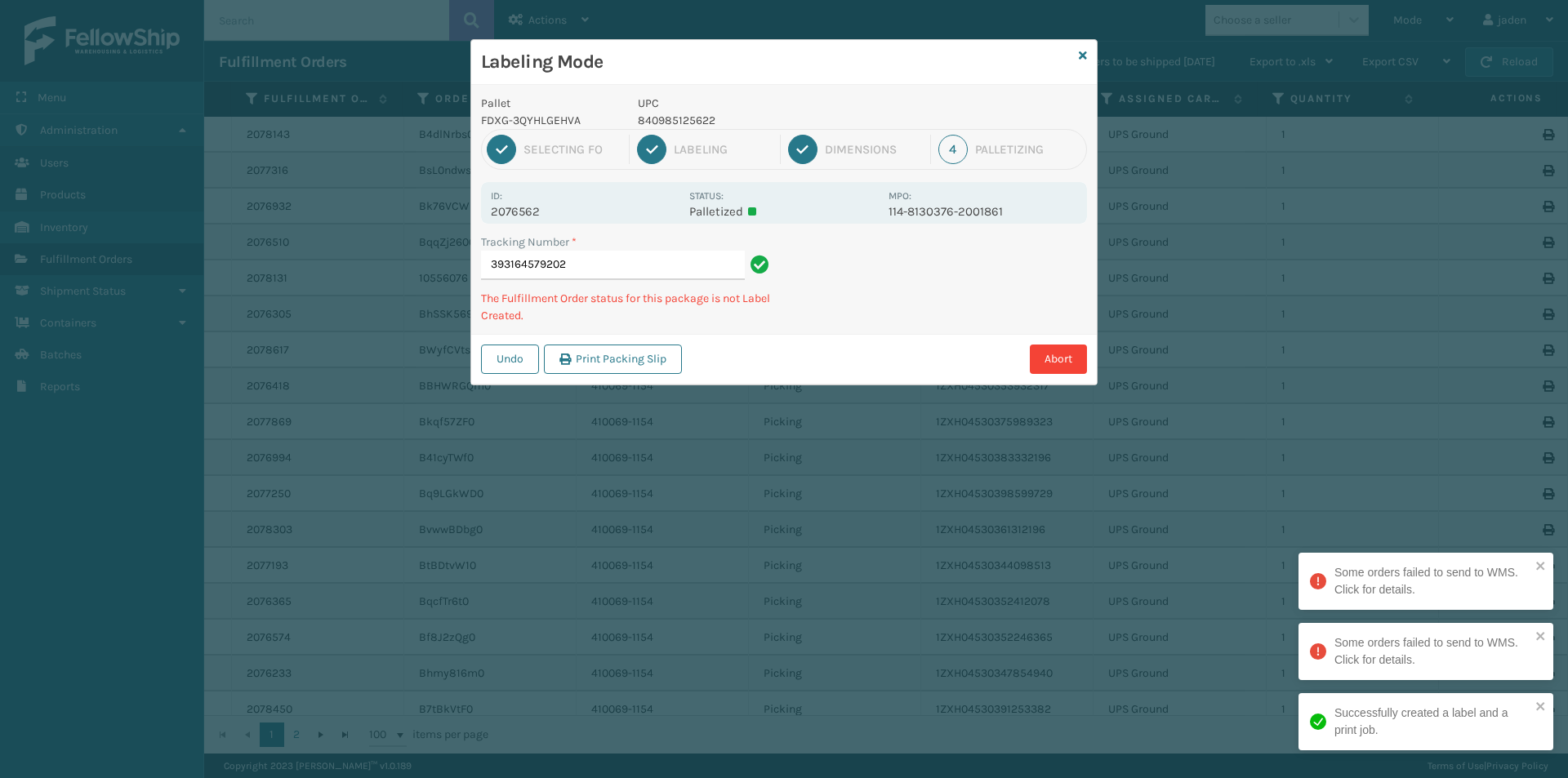
drag, startPoint x: 834, startPoint y: 381, endPoint x: 958, endPoint y: 314, distance: 140.9
click at [903, 343] on div "Undo Print Packing Slip Abort" at bounding box center [784, 359] width 625 height 50
drag, startPoint x: 1026, startPoint y: 284, endPoint x: 1010, endPoint y: 292, distance: 17.9
drag, startPoint x: 1010, startPoint y: 292, endPoint x: 878, endPoint y: 345, distance: 142.2
click at [878, 345] on div "Abort" at bounding box center [887, 359] width 400 height 30
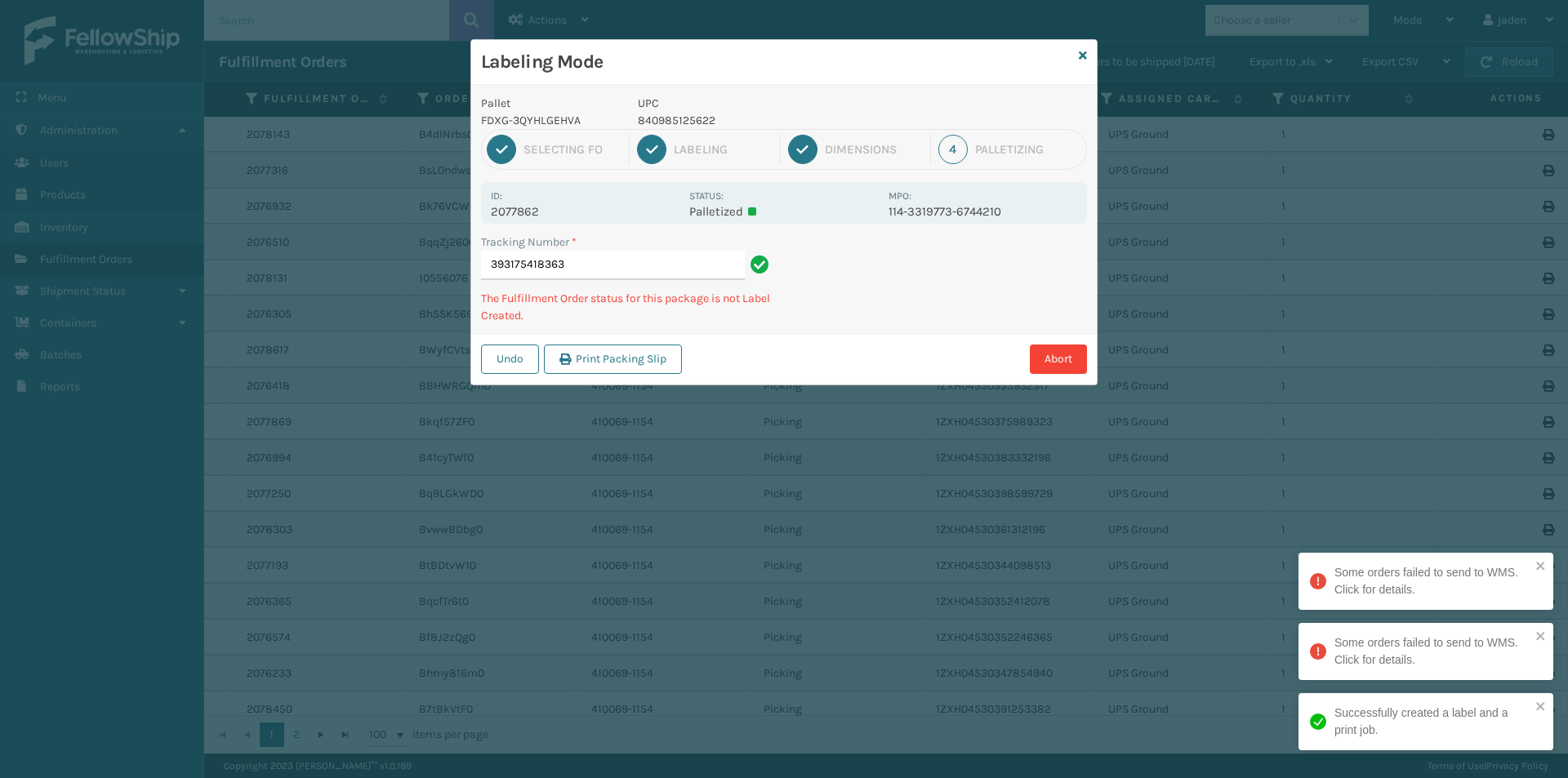
drag, startPoint x: 990, startPoint y: 301, endPoint x: 978, endPoint y: 300, distance: 12.0
drag, startPoint x: 978, startPoint y: 300, endPoint x: 900, endPoint y: 189, distance: 135.7
click at [851, 340] on div "Undo Print Packing Slip Abort" at bounding box center [784, 359] width 625 height 50
drag, startPoint x: 935, startPoint y: 293, endPoint x: 788, endPoint y: 349, distance: 157.3
click at [788, 349] on div "Abort" at bounding box center [887, 359] width 400 height 30
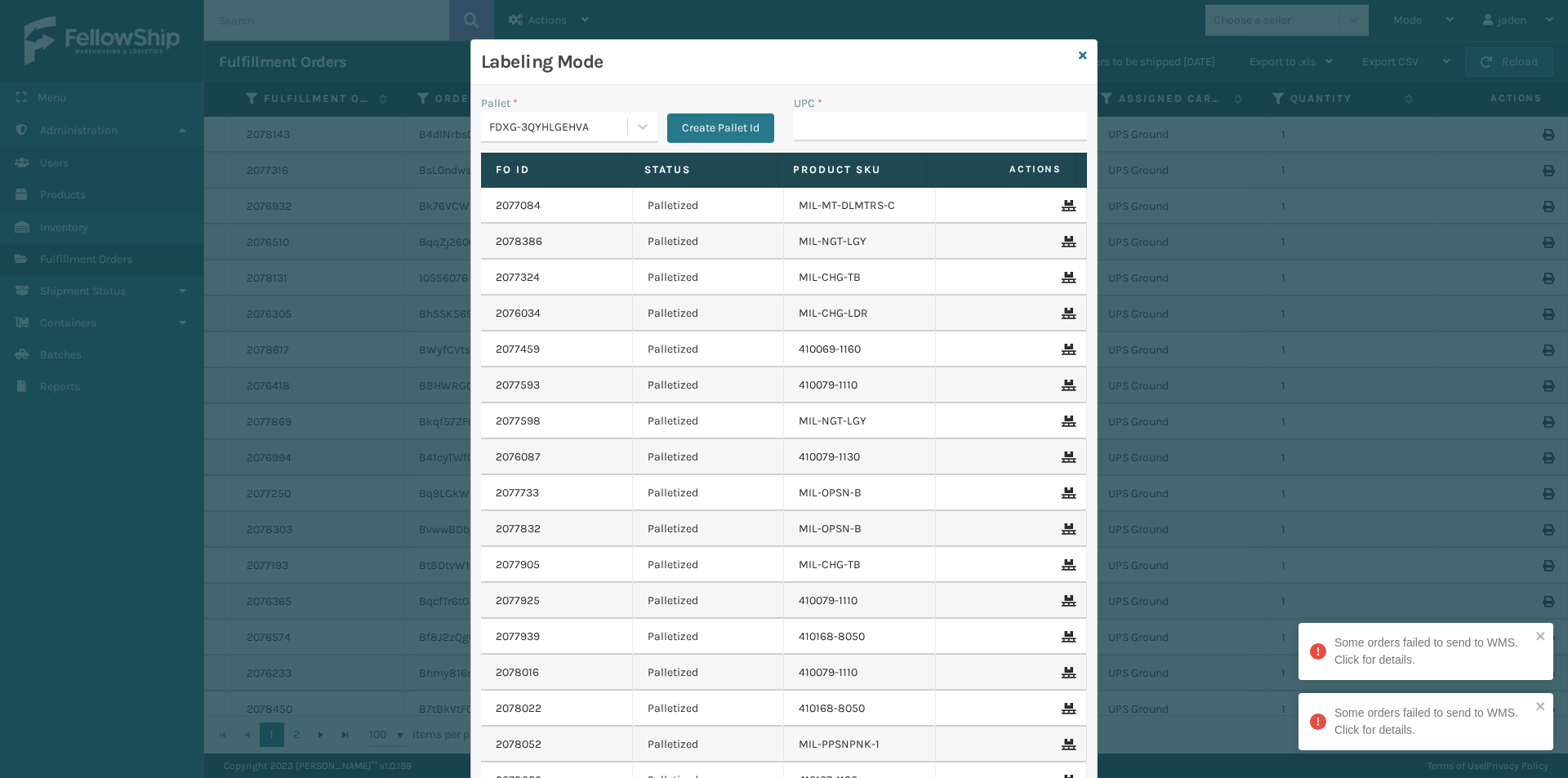
drag, startPoint x: 932, startPoint y: 282, endPoint x: 807, endPoint y: 133, distance: 194.5
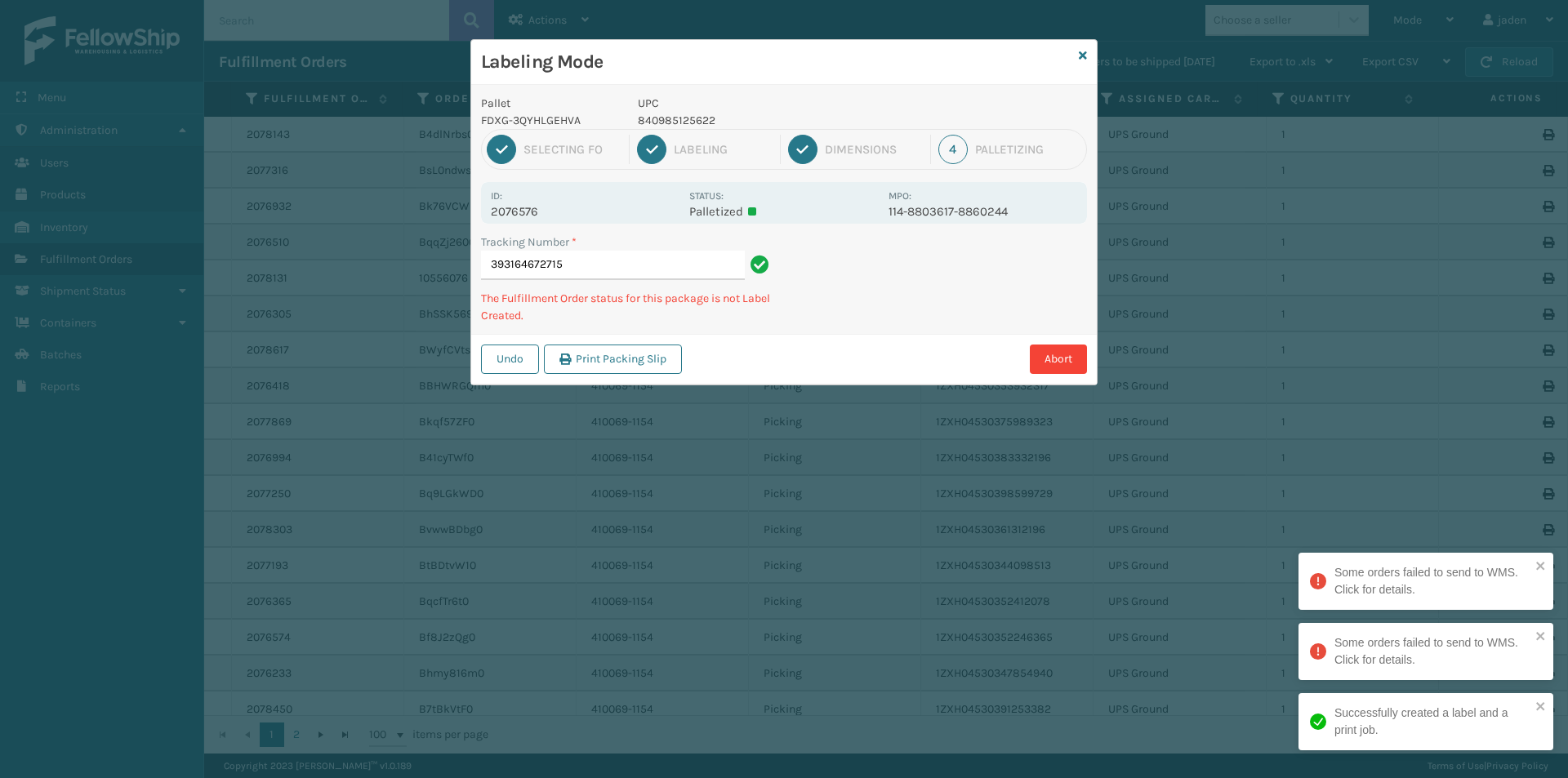
drag, startPoint x: 871, startPoint y: 303, endPoint x: 830, endPoint y: 319, distance: 44.0
drag, startPoint x: 830, startPoint y: 319, endPoint x: 847, endPoint y: 151, distance: 168.9
click at [790, 336] on div "Undo Print Packing Slip Abort" at bounding box center [784, 359] width 625 height 50
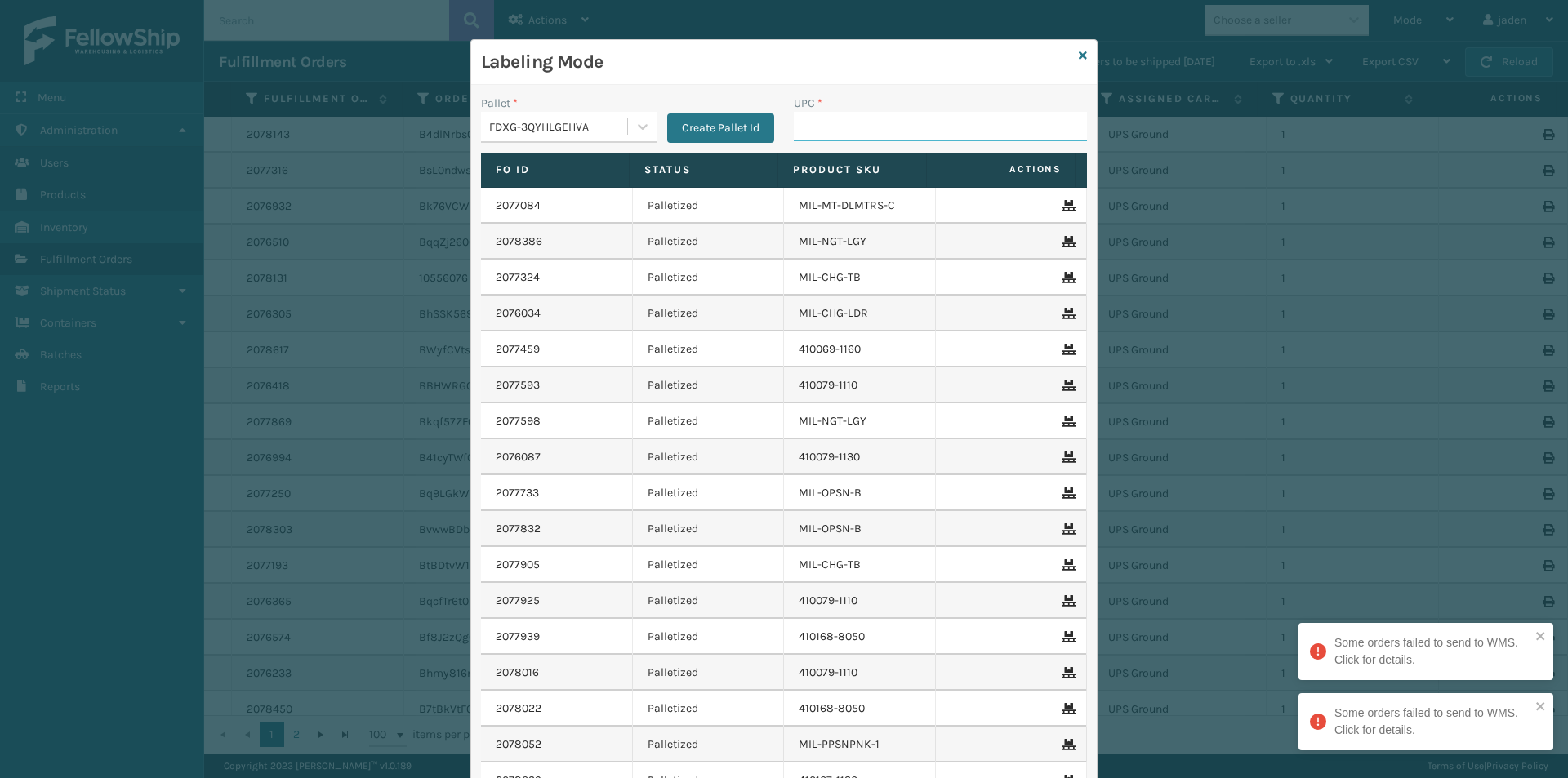
drag, startPoint x: 827, startPoint y: 145, endPoint x: 827, endPoint y: 126, distance: 19.0
paste input "840985125622"
drag, startPoint x: 821, startPoint y: 143, endPoint x: 815, endPoint y: 124, distance: 19.9
paste input "840985125622"
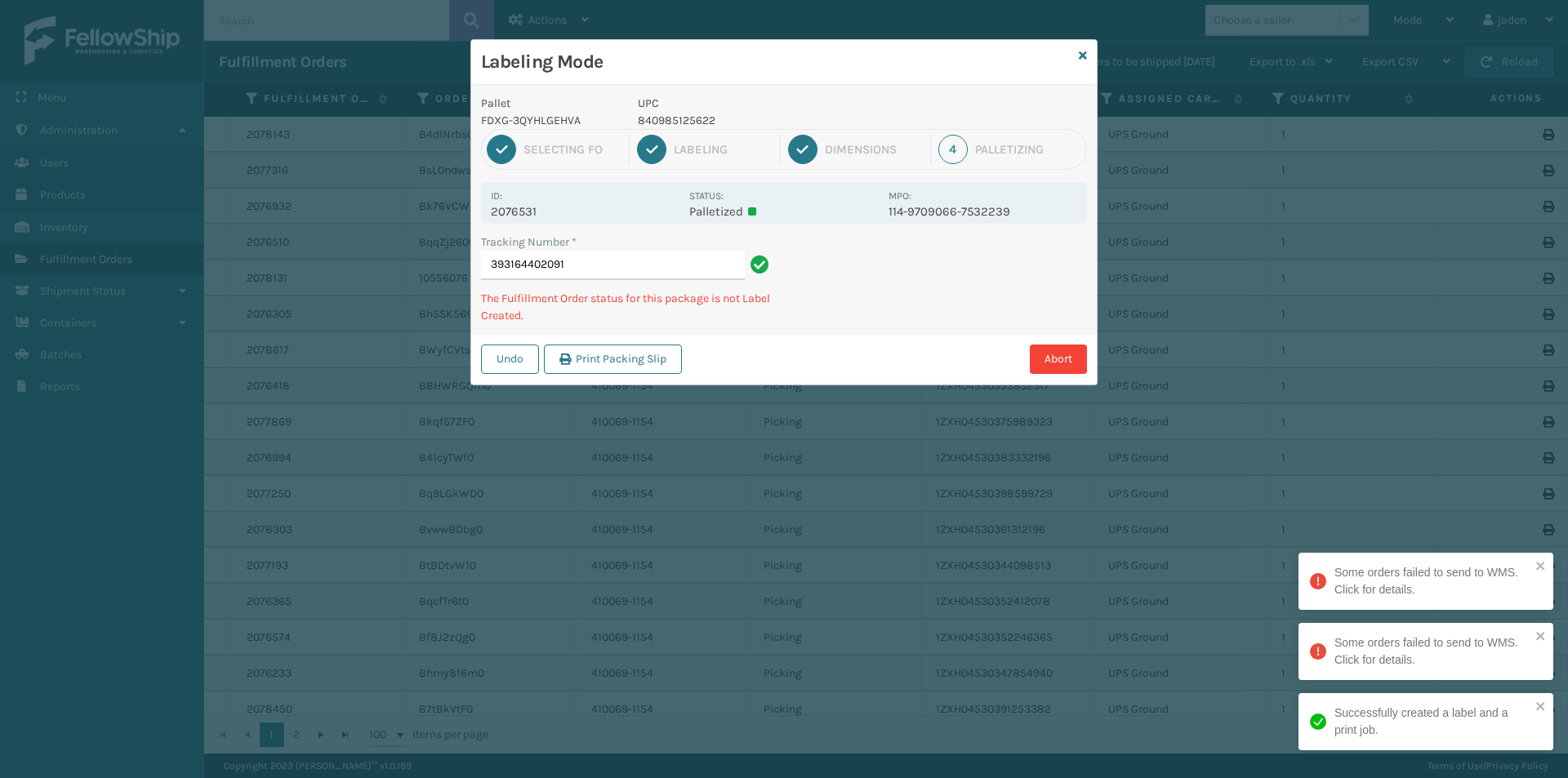
drag, startPoint x: 970, startPoint y: 283, endPoint x: 889, endPoint y: 240, distance: 91.7
click at [856, 294] on div "Tracking Number * 393164402091 The Fulfillment Order status for this package is…" at bounding box center [784, 284] width 625 height 101
drag, startPoint x: 898, startPoint y: 303, endPoint x: 1004, endPoint y: 316, distance: 106.8
click at [899, 368] on div "Labeling Mode Pallet FDXG-3QYHLGEHVA UPC 840985125622 1 Selecting FO 2 Labeling…" at bounding box center [784, 389] width 1568 height 778
drag, startPoint x: 1004, startPoint y: 316, endPoint x: 993, endPoint y: 316, distance: 11.0
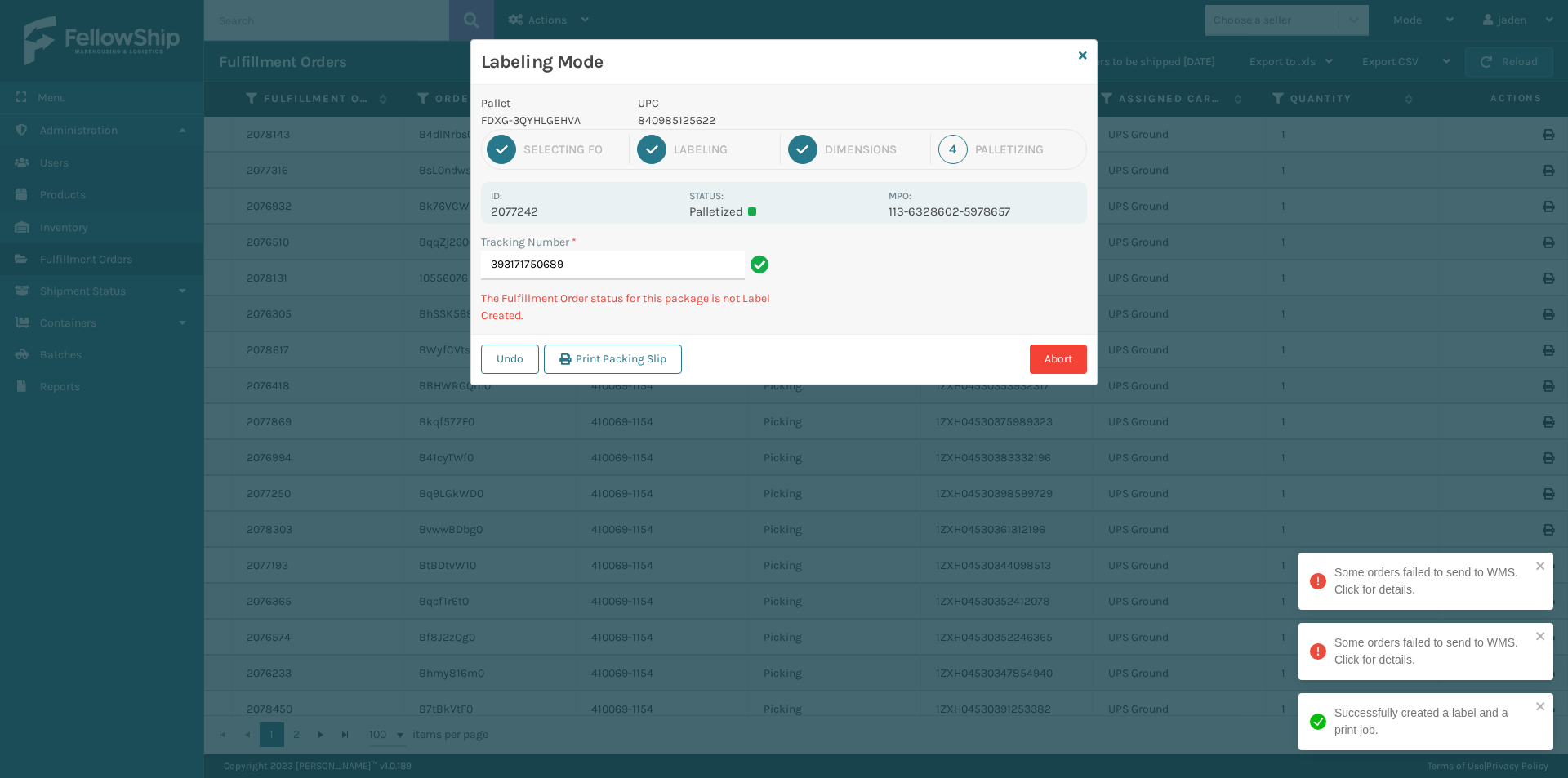
drag, startPoint x: 993, startPoint y: 316, endPoint x: 964, endPoint y: 301, distance: 32.6
click at [866, 370] on div "Undo Print Packing Slip Abort" at bounding box center [784, 359] width 625 height 50
drag, startPoint x: 964, startPoint y: 301, endPoint x: 771, endPoint y: 394, distance: 214.2
drag, startPoint x: 771, startPoint y: 394, endPoint x: 995, endPoint y: 253, distance: 264.7
click at [878, 327] on div "Labeling Mode Pallet FDXG-3QYHLGEHVA UPC 840985125622 1 Selecting FO 2 Labeling…" at bounding box center [784, 389] width 1568 height 778
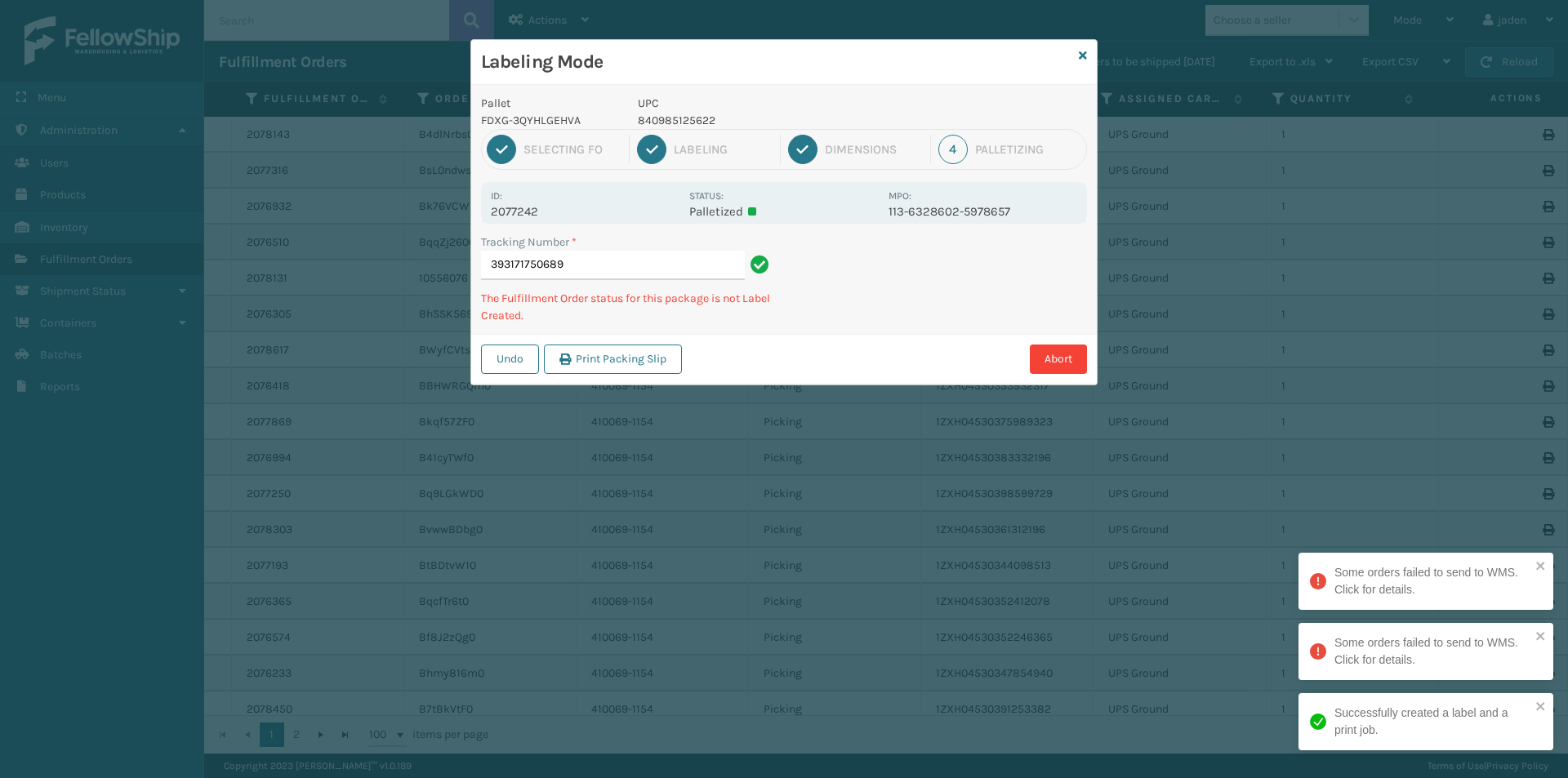
drag, startPoint x: 995, startPoint y: 253, endPoint x: 962, endPoint y: 262, distance: 34.2
drag, startPoint x: 962, startPoint y: 262, endPoint x: 1004, endPoint y: 229, distance: 53.4
click at [849, 319] on div "Pallet FDXG-3QYHLGEHVA UPC 840985125622 1 Selecting FO 2 Labeling 3 Dimensions …" at bounding box center [784, 235] width 625 height 300
drag, startPoint x: 1004, startPoint y: 229, endPoint x: 793, endPoint y: 340, distance: 238.4
drag, startPoint x: 793, startPoint y: 340, endPoint x: 929, endPoint y: 297, distance: 142.6
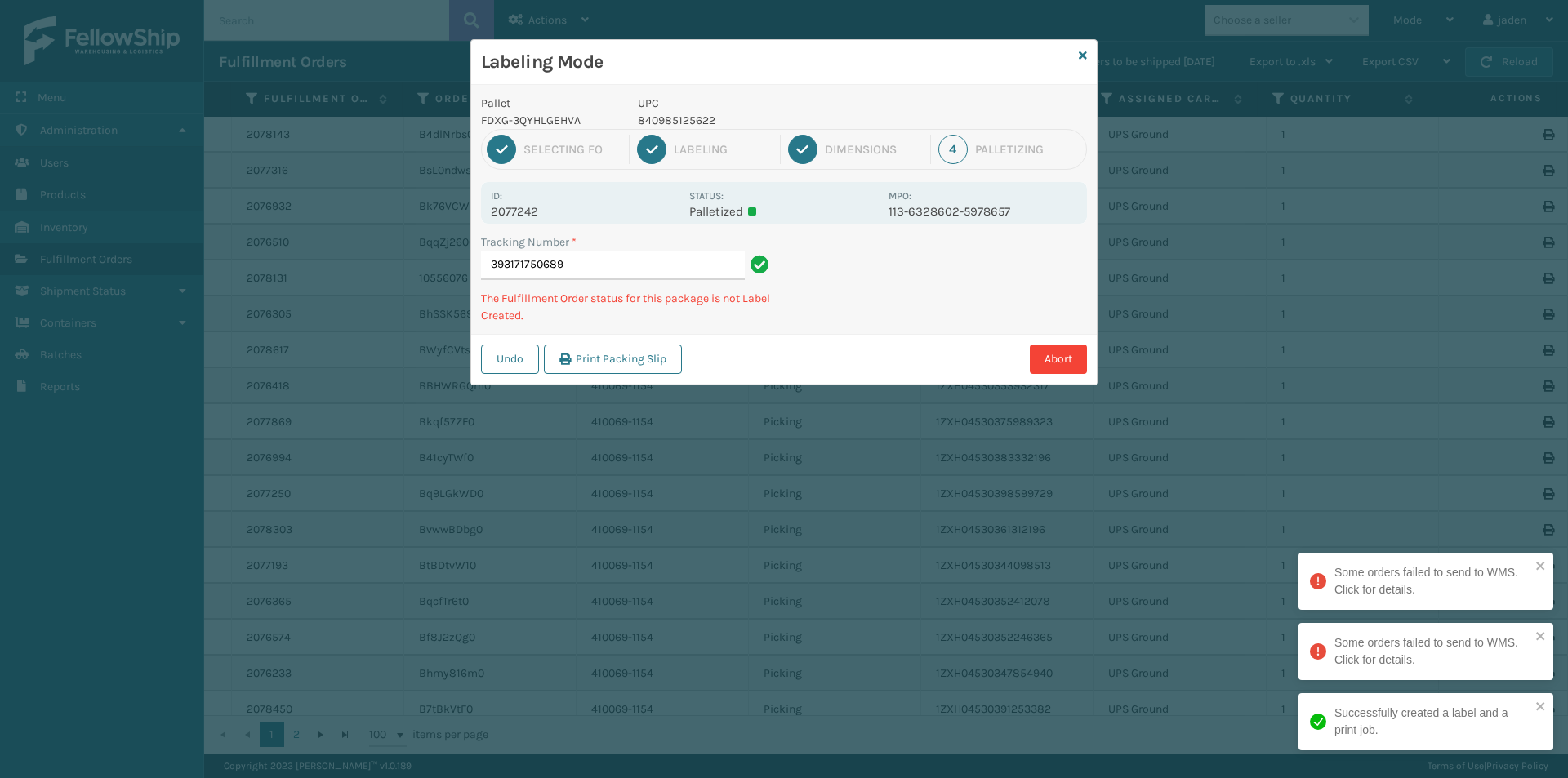
click at [929, 297] on div "Pallet FDXG-3QYHLGEHVA UPC 840985125622 1 Selecting FO 2 Labeling 3 Dimensions …" at bounding box center [784, 235] width 625 height 300
drag, startPoint x: 1046, startPoint y: 245, endPoint x: 1035, endPoint y: 246, distance: 11.0
drag, startPoint x: 1035, startPoint y: 246, endPoint x: 1030, endPoint y: 295, distance: 49.3
click at [958, 339] on div "Undo Print Packing Slip Abort" at bounding box center [784, 359] width 625 height 50
drag, startPoint x: 1022, startPoint y: 292, endPoint x: 991, endPoint y: 325, distance: 45.3
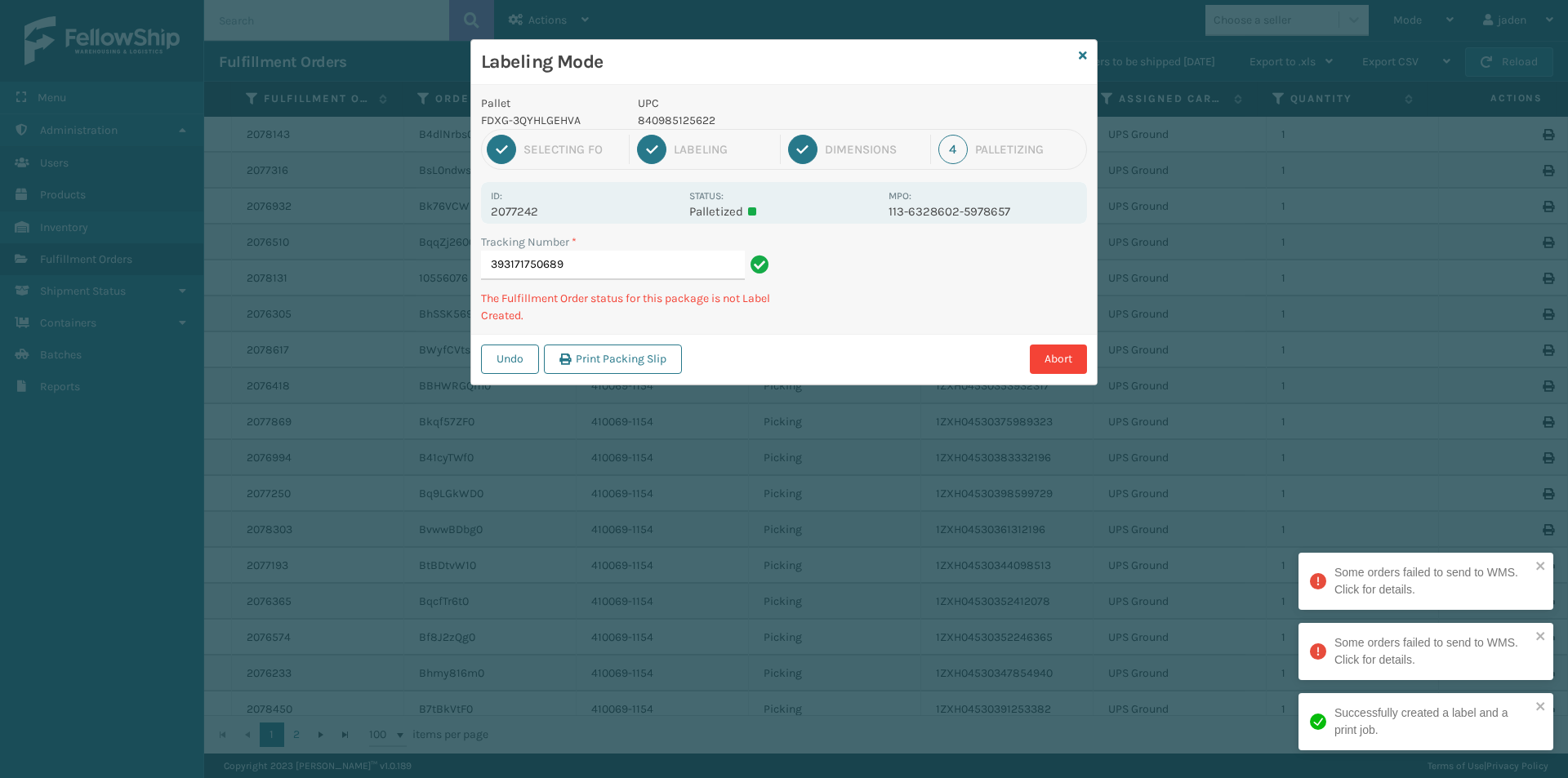
click at [991, 325] on div "Labeling Mode Pallet FDXG-3QYHLGEHVA UPC 840985125622 1 Selecting FO 2 Labeling…" at bounding box center [784, 389] width 1568 height 778
drag, startPoint x: 1063, startPoint y: 253, endPoint x: 956, endPoint y: 258, distance: 107.1
click at [865, 357] on div "Undo Print Packing Slip Abort" at bounding box center [784, 359] width 625 height 50
drag, startPoint x: 962, startPoint y: 307, endPoint x: 904, endPoint y: 248, distance: 82.7
click at [876, 344] on div "Abort" at bounding box center [887, 359] width 400 height 30
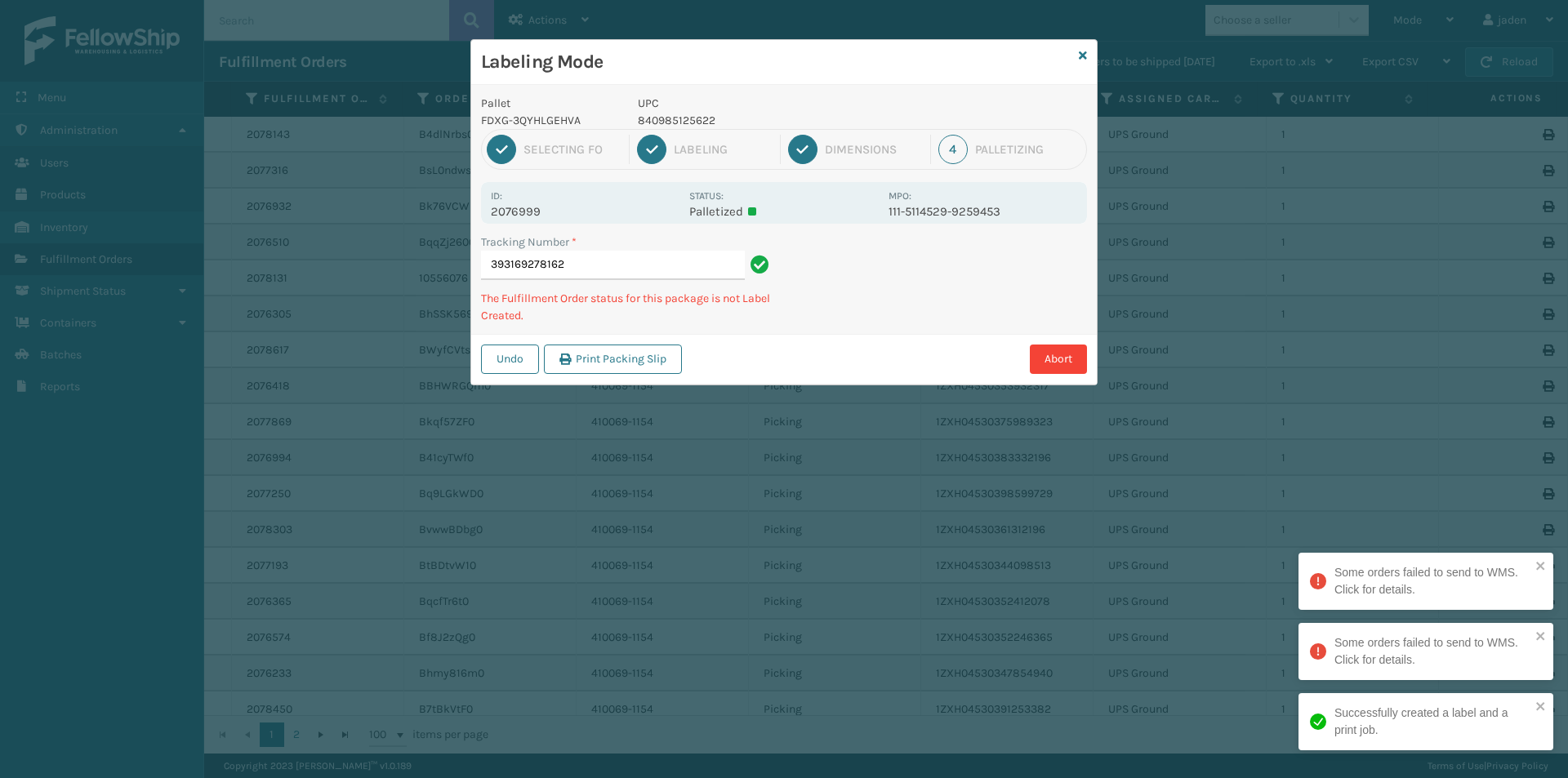
click at [824, 368] on div "Abort" at bounding box center [887, 359] width 400 height 30
drag, startPoint x: 943, startPoint y: 308, endPoint x: 823, endPoint y: 370, distance: 135.1
drag, startPoint x: 823, startPoint y: 370, endPoint x: 947, endPoint y: 128, distance: 271.9
click at [851, 341] on div "Undo Print Packing Slip Abort" at bounding box center [784, 359] width 625 height 50
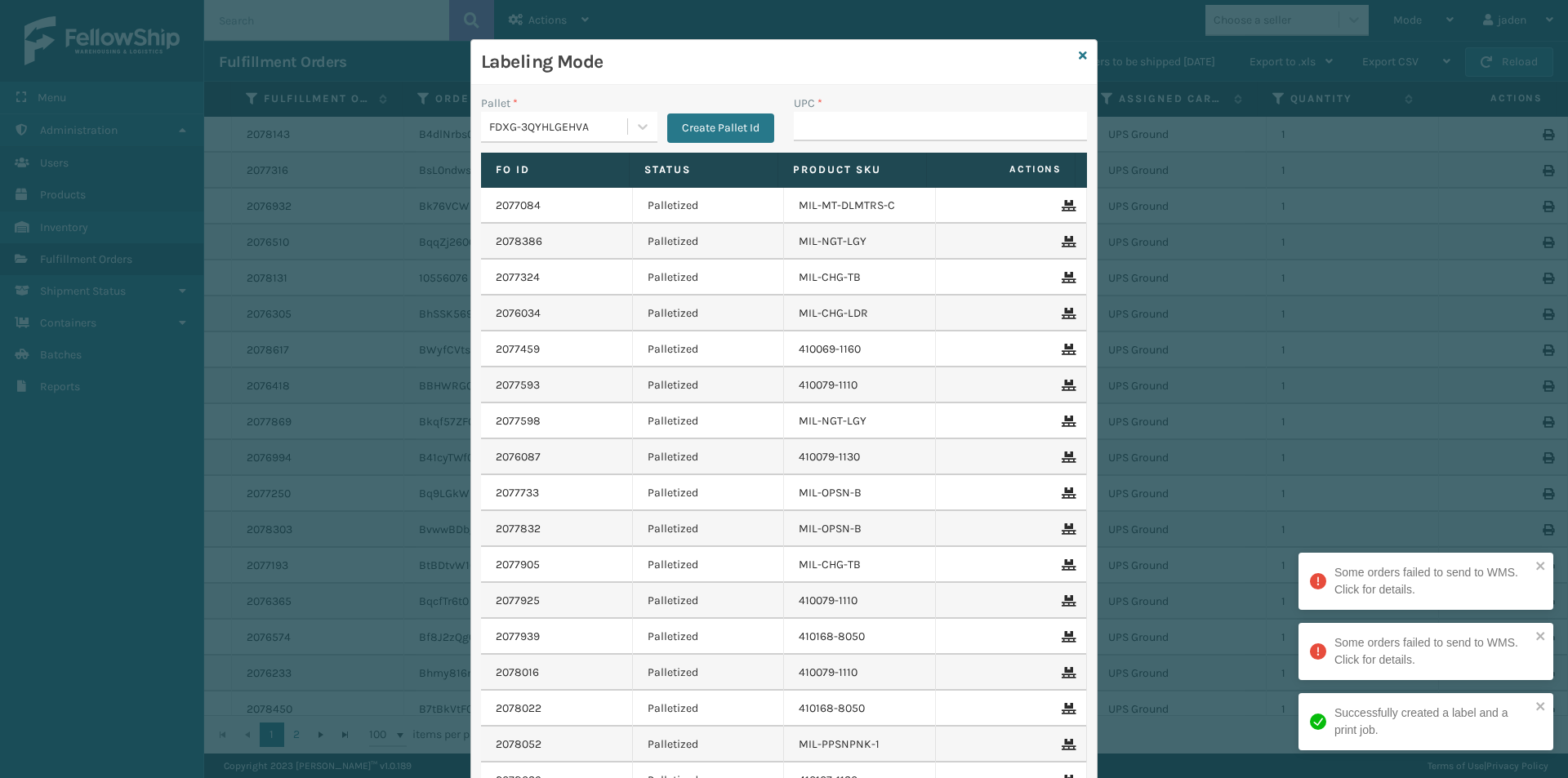
drag, startPoint x: 843, startPoint y: 125, endPoint x: 828, endPoint y: 130, distance: 15.8
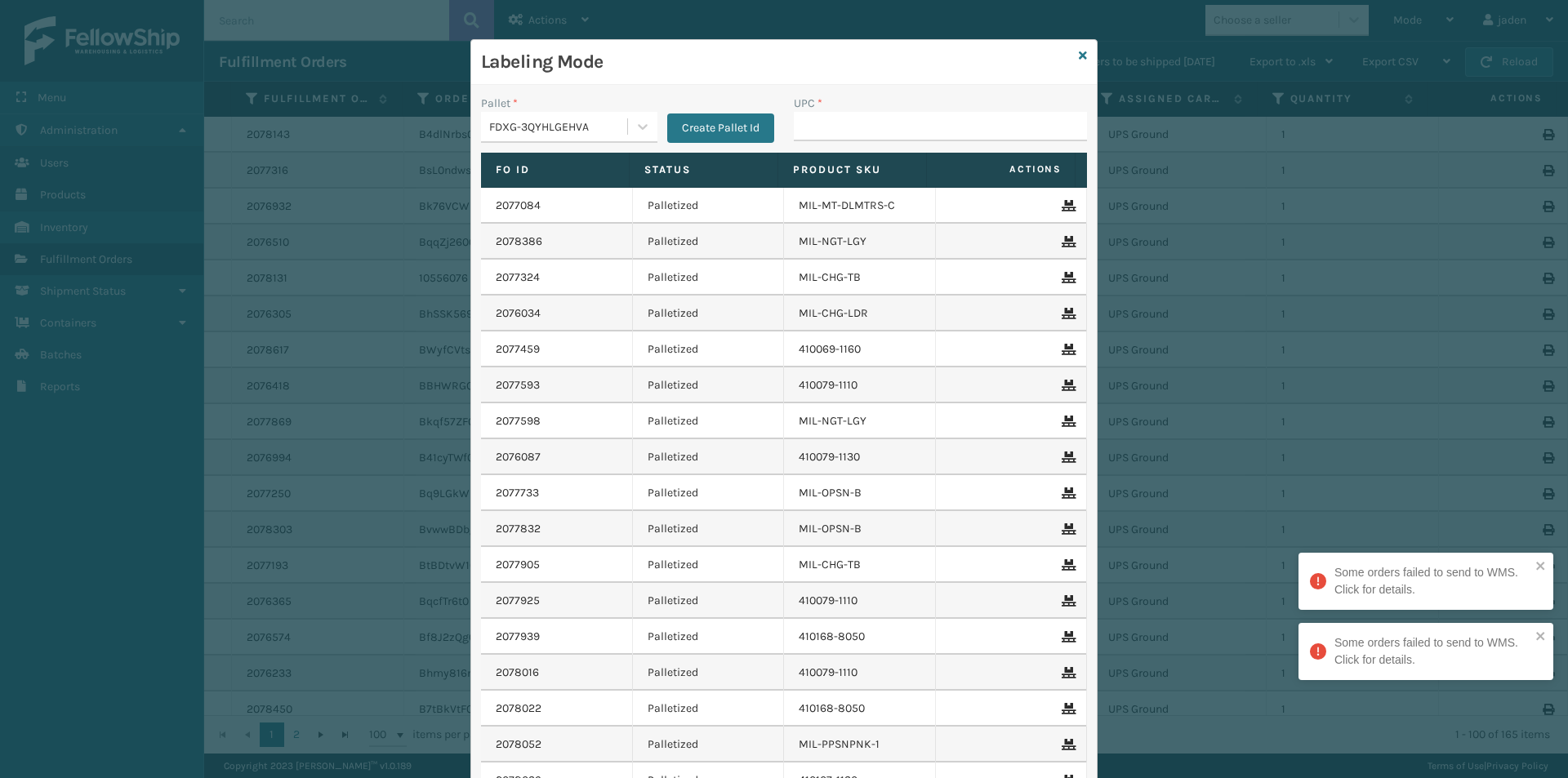
drag, startPoint x: 820, startPoint y: 119, endPoint x: 833, endPoint y: 125, distance: 14.3
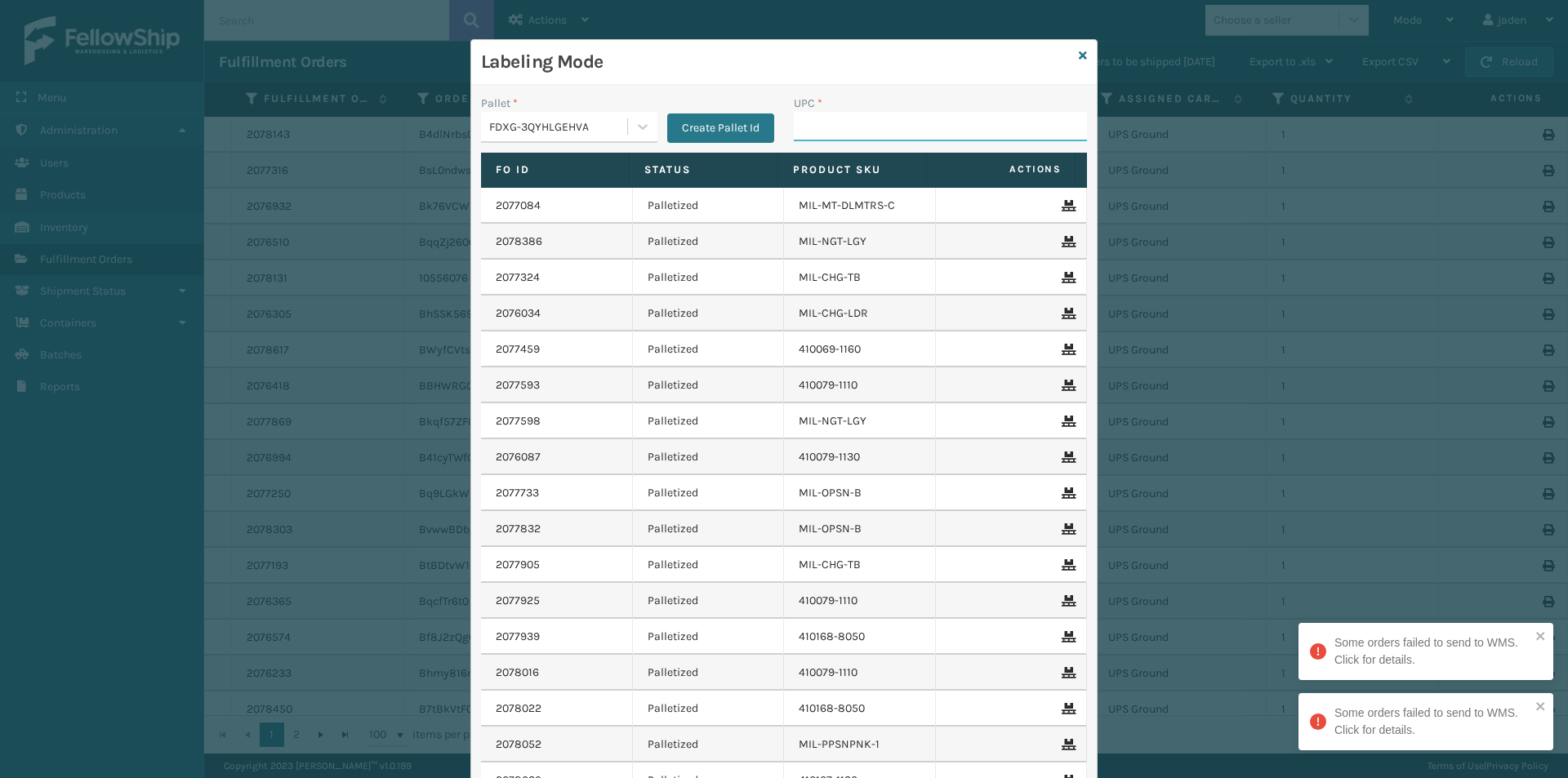
paste input "840985125622"
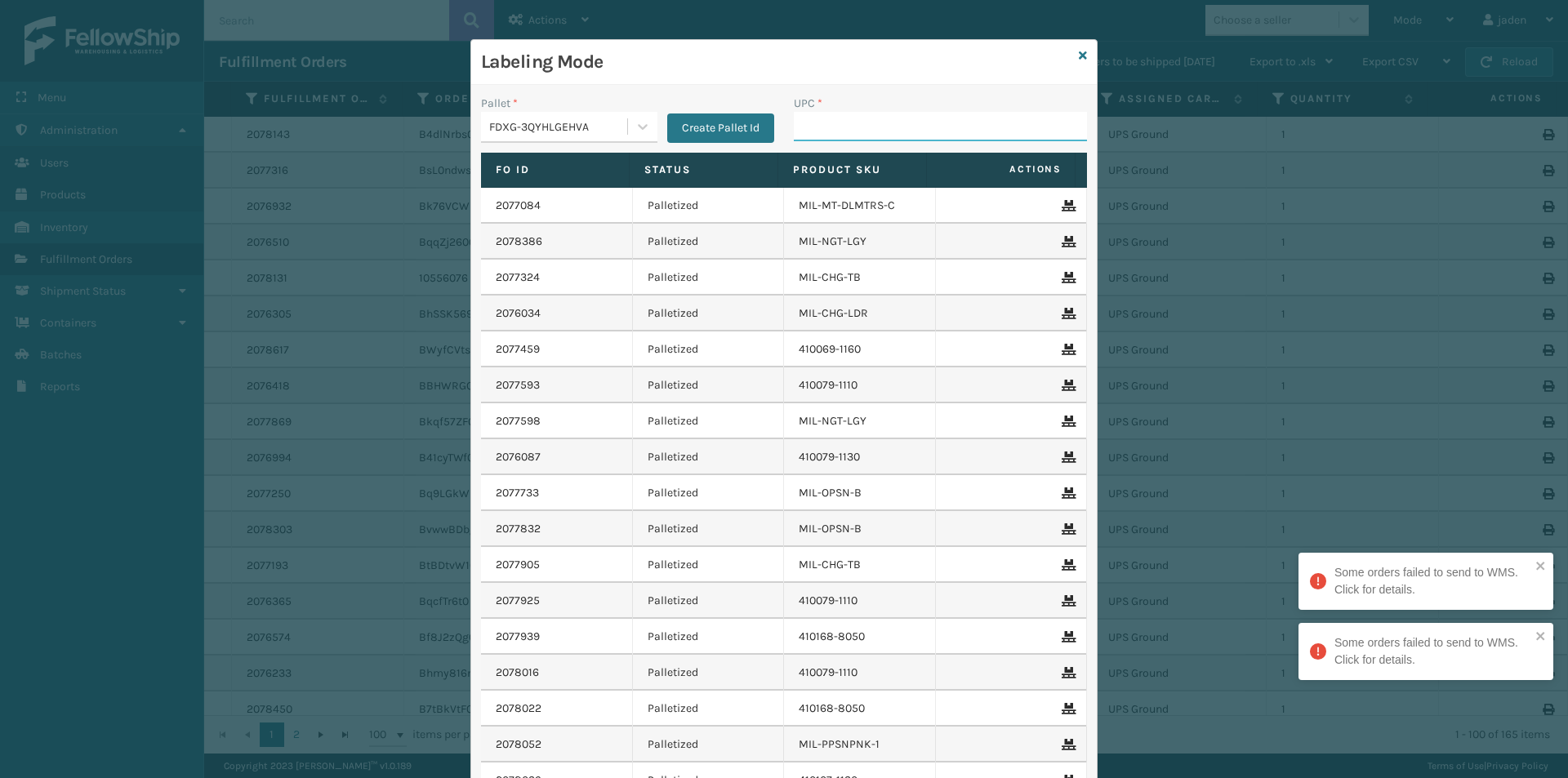
drag, startPoint x: 873, startPoint y: 111, endPoint x: 828, endPoint y: 126, distance: 47.4
paste input "840985125622"
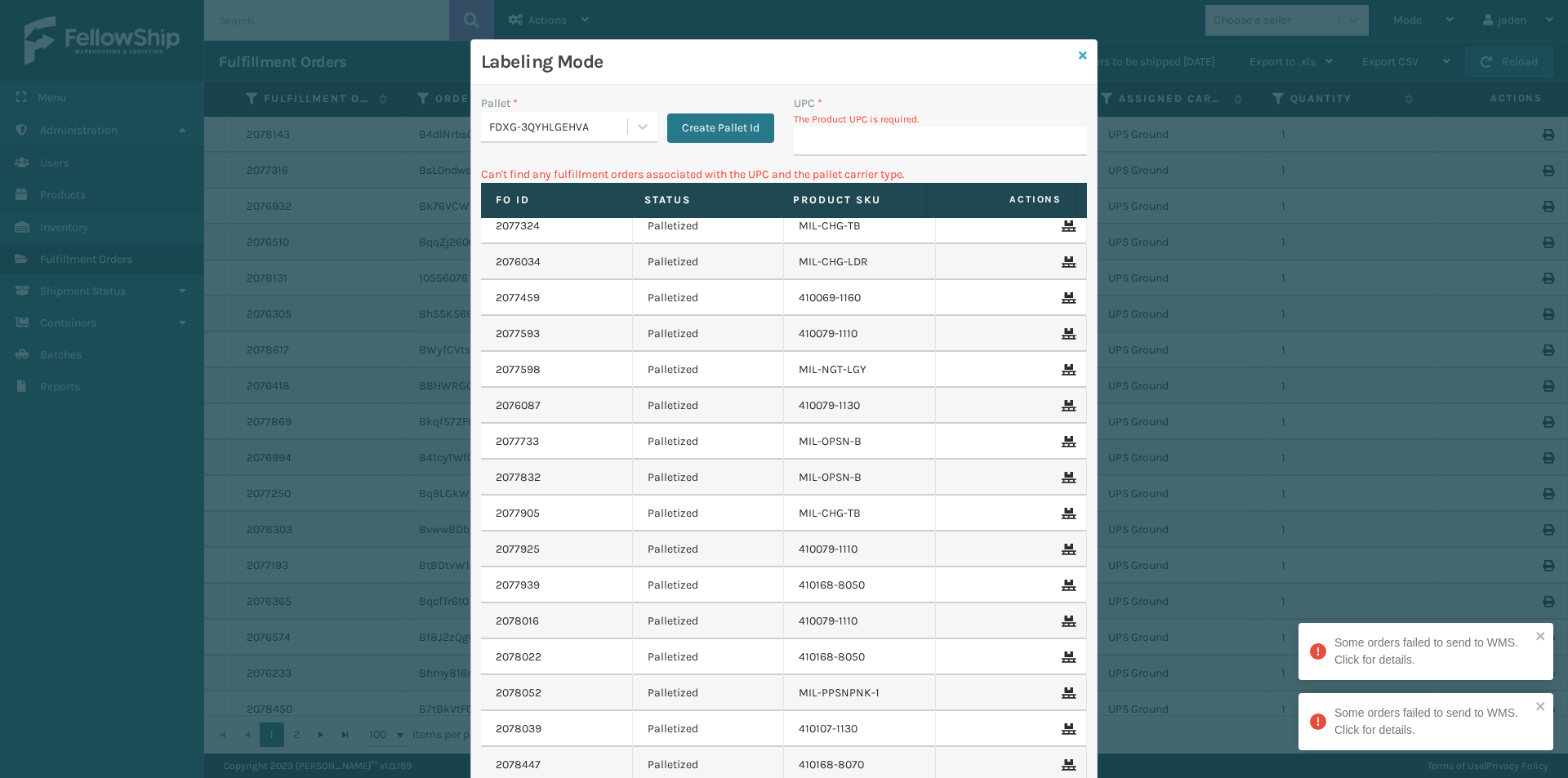
click at [1079, 51] on icon at bounding box center [1083, 56] width 8 height 12
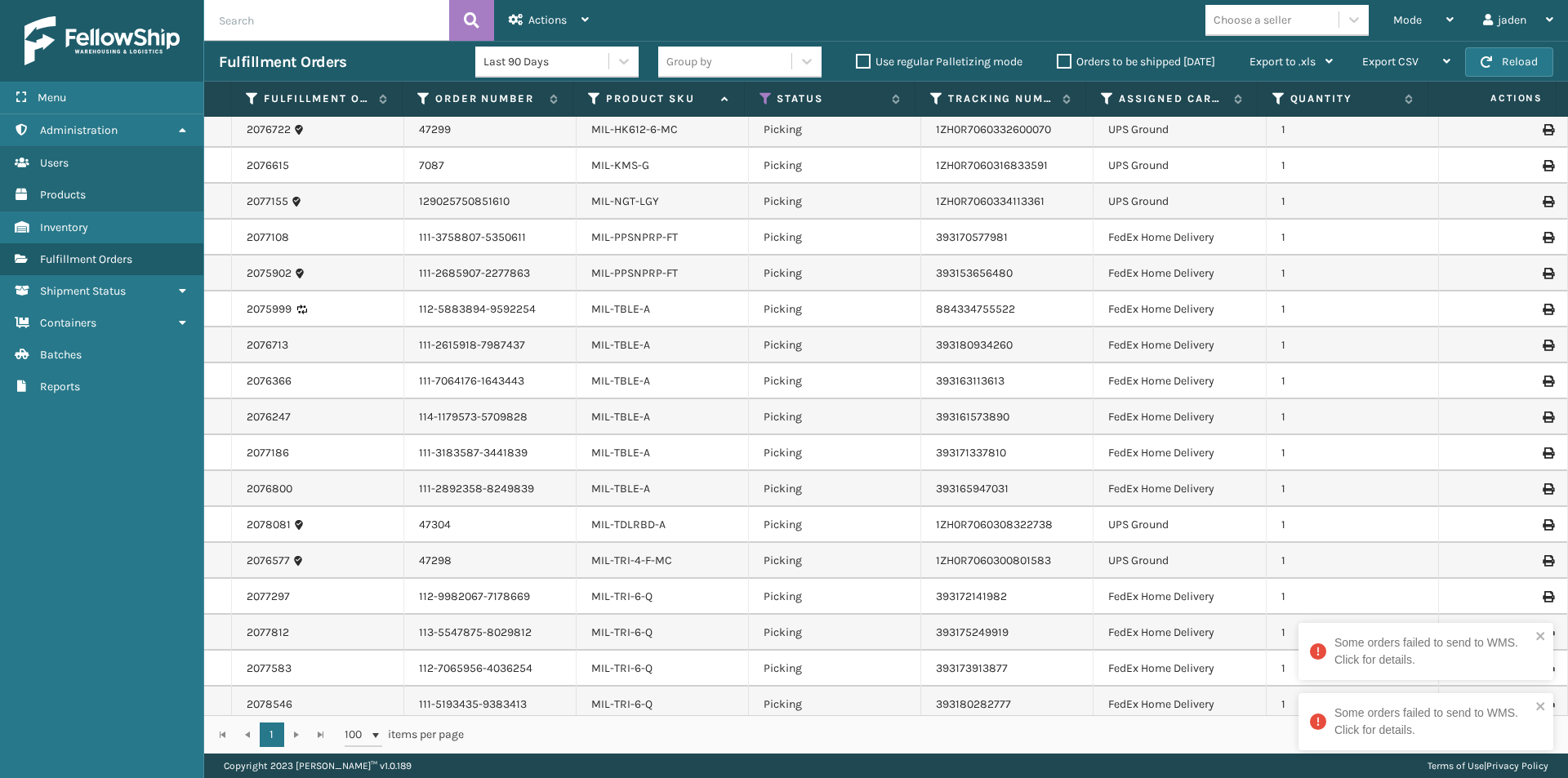
scroll to position [2060, 0]
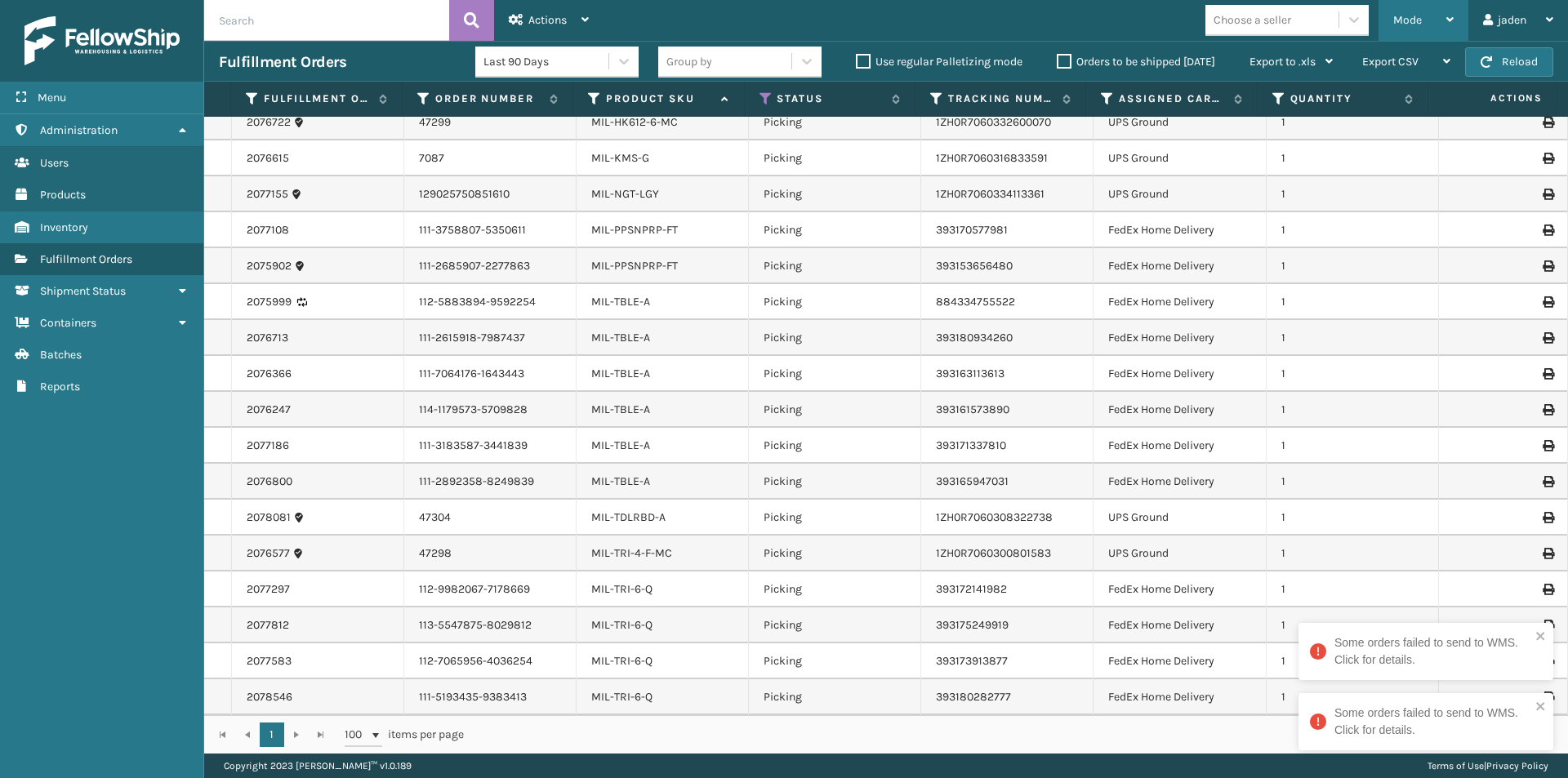
click at [1440, 15] on div "Mode" at bounding box center [1422, 20] width 60 height 40
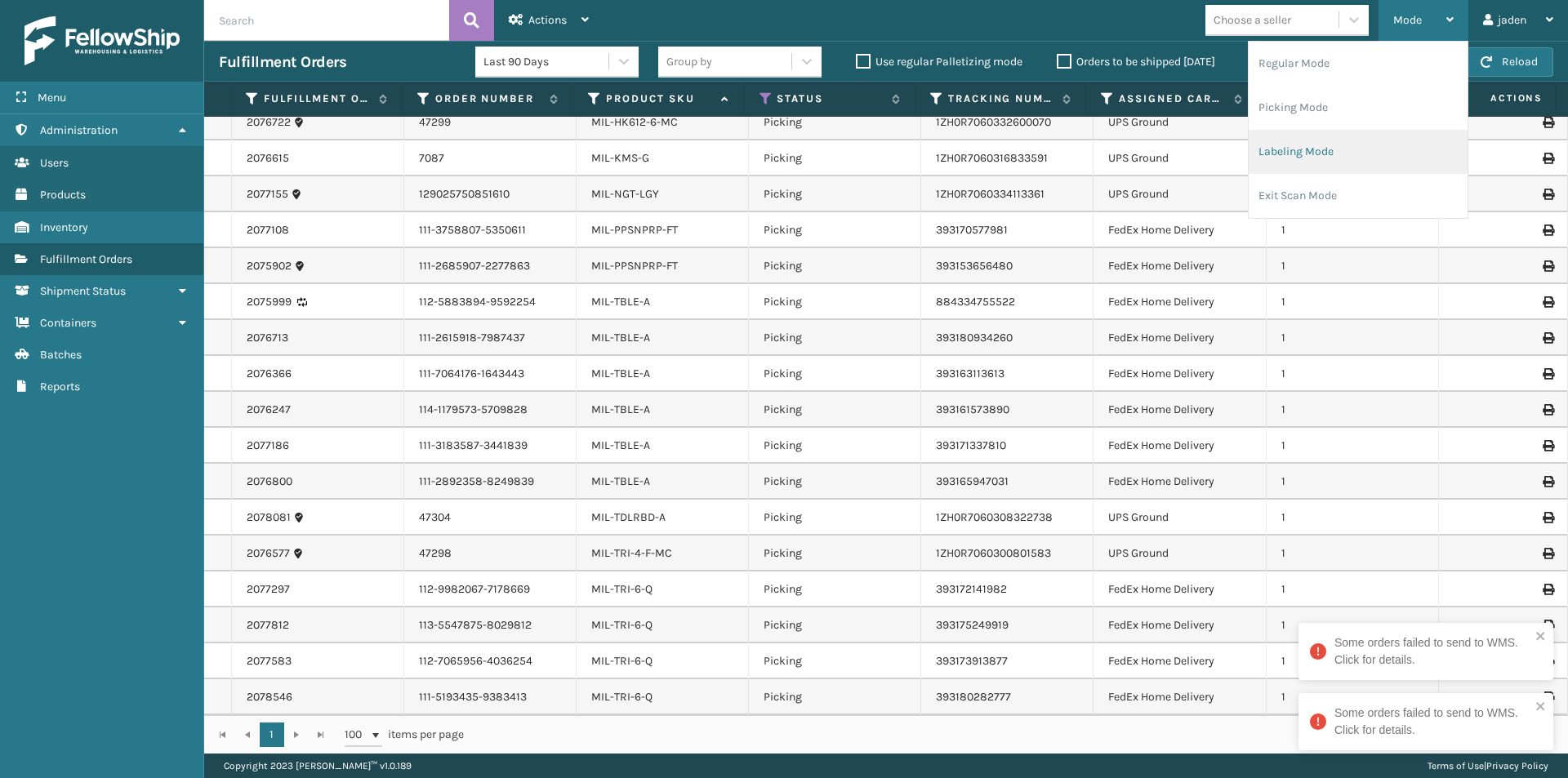
click at [1307, 148] on li "Labeling Mode" at bounding box center [1358, 152] width 219 height 44
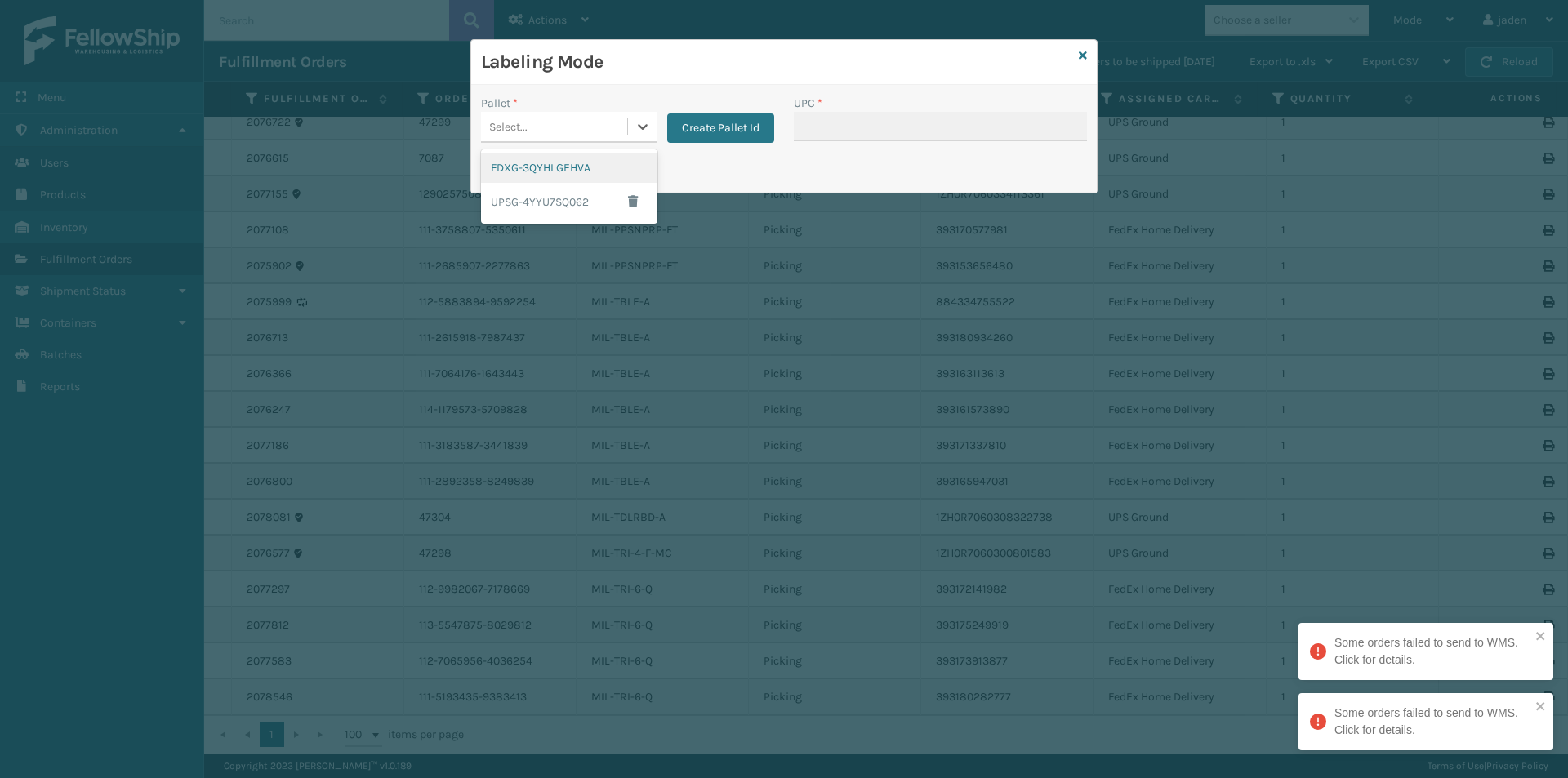
click at [640, 125] on icon at bounding box center [642, 126] width 17 height 17
click at [542, 179] on div "FDXG-3QYHLGEHVA" at bounding box center [569, 168] width 177 height 31
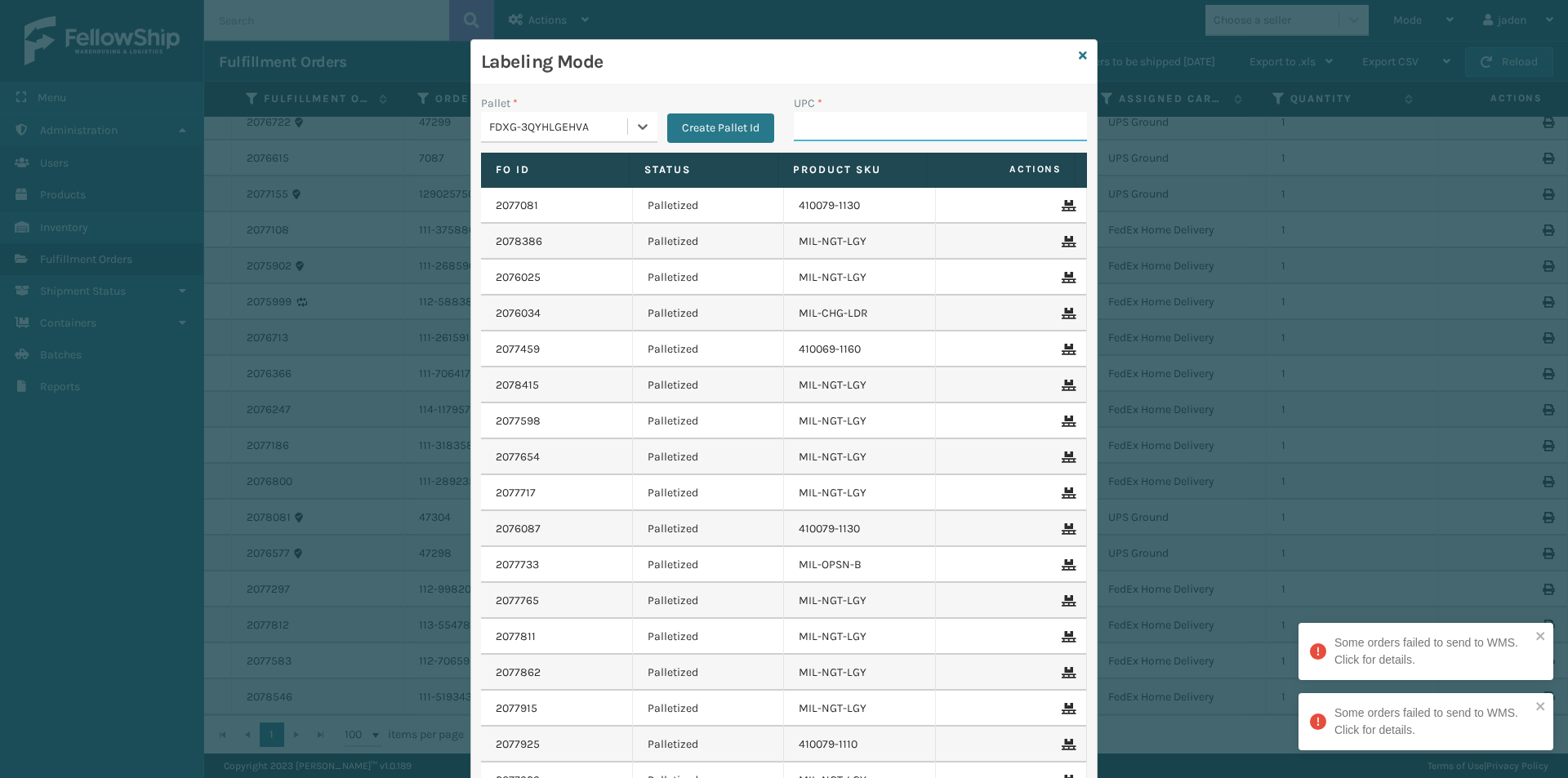
click at [819, 124] on input "UPC *" at bounding box center [940, 126] width 293 height 30
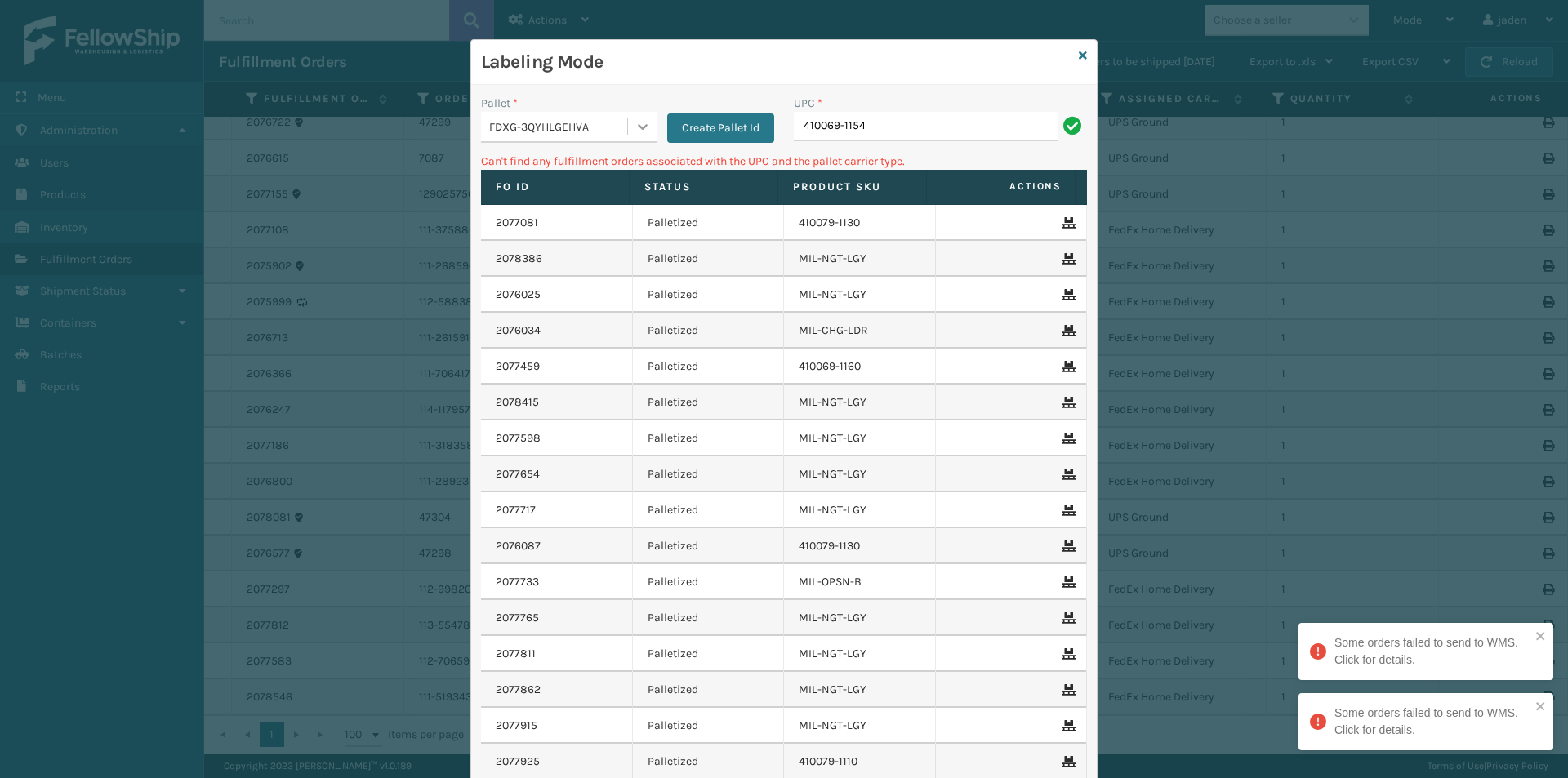
click at [634, 125] on icon at bounding box center [642, 126] width 17 height 17
click at [570, 198] on div "UPSG-4YYU7SQ062" at bounding box center [569, 201] width 177 height 37
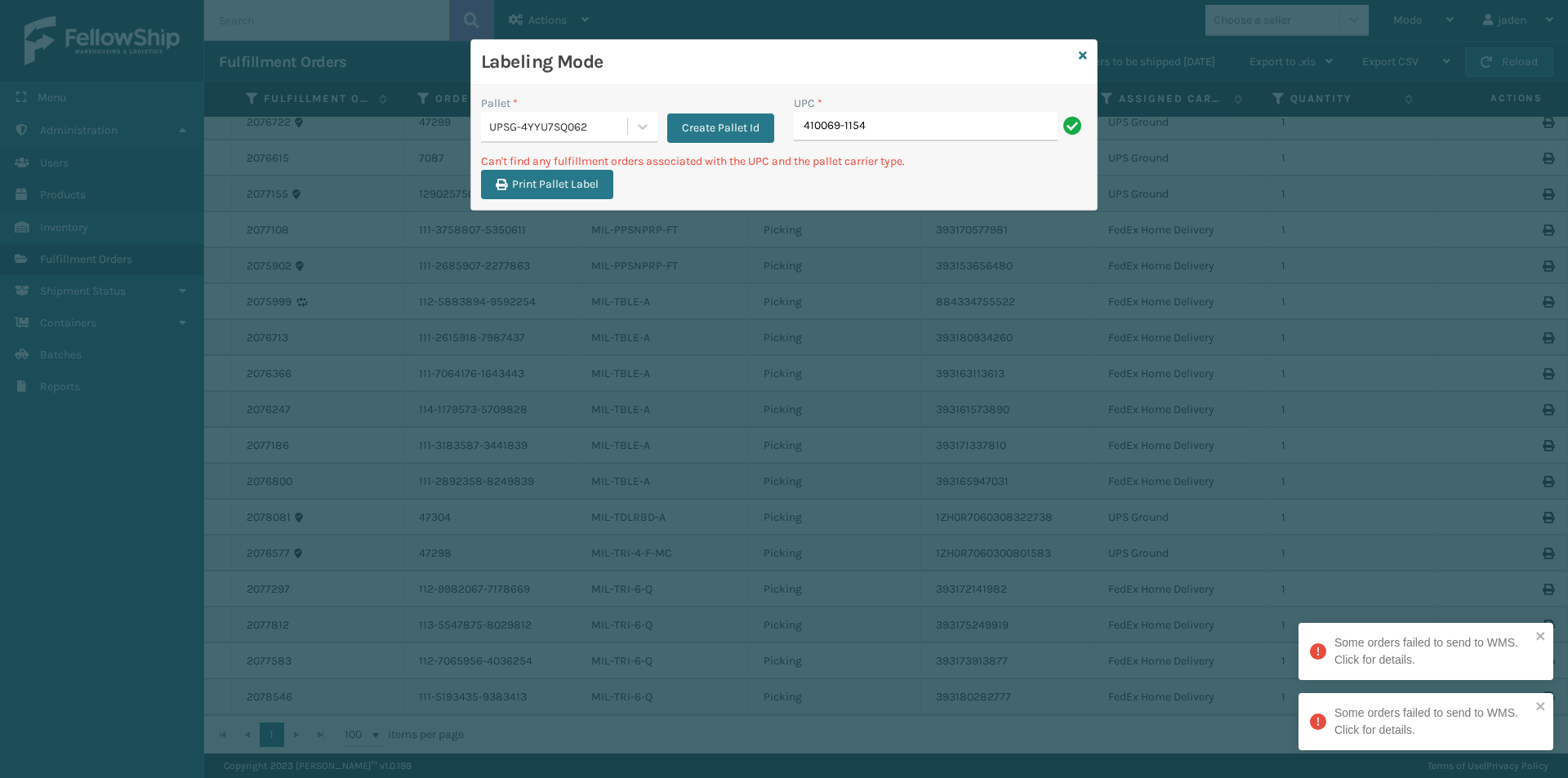
click at [857, 144] on div "UPC * 410069-1154" at bounding box center [940, 123] width 313 height 58
click at [874, 125] on input "410069-1154" at bounding box center [925, 126] width 263 height 30
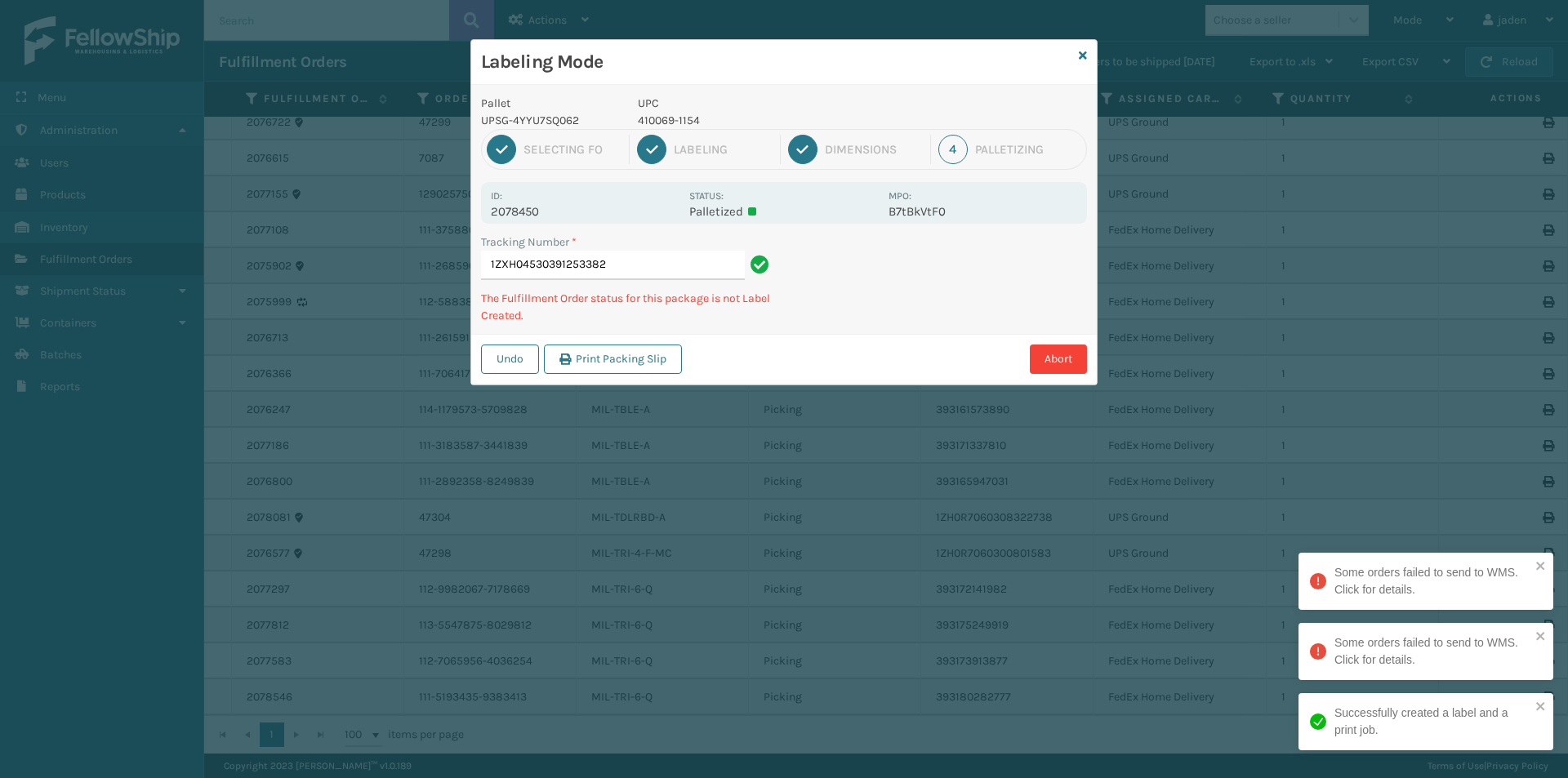
click at [669, 122] on p "410069-1154" at bounding box center [758, 119] width 241 height 17
drag, startPoint x: 992, startPoint y: 292, endPoint x: 849, endPoint y: 346, distance: 152.9
click at [849, 346] on div "Abort" at bounding box center [887, 359] width 400 height 30
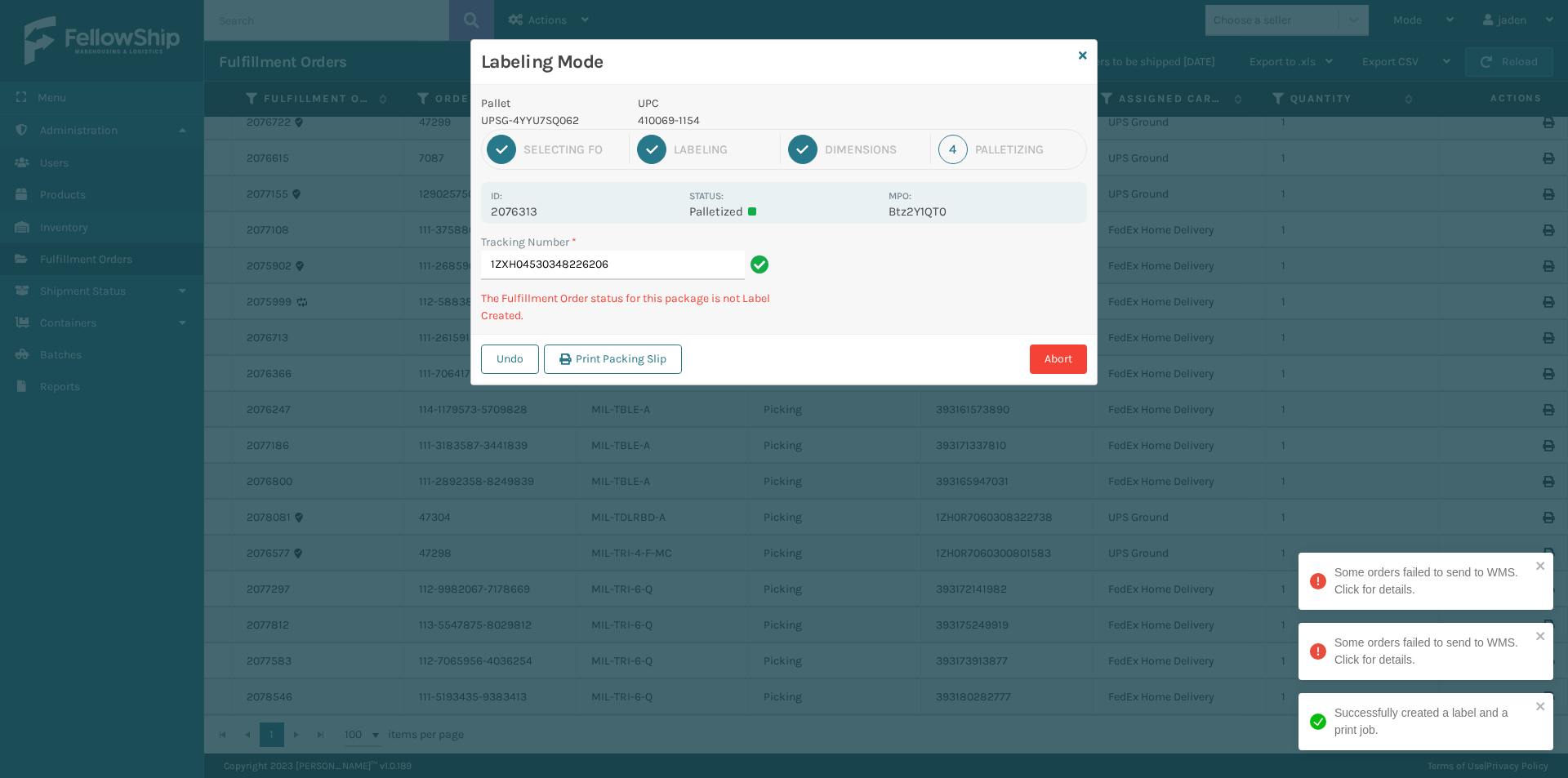
drag, startPoint x: 962, startPoint y: 279, endPoint x: 880, endPoint y: 253, distance: 86.0
click at [867, 320] on div "Tracking Number * 1ZXH04530348226206 The Fulfillment Order status for this pack…" at bounding box center [784, 284] width 625 height 101
drag, startPoint x: 971, startPoint y: 303, endPoint x: 985, endPoint y: 287, distance: 21.3
click at [896, 344] on div "Labeling Mode Pallet UPSG-4YYU7SQ062 UPC 410069-1154 1 Selecting FO 2 Labeling …" at bounding box center [784, 389] width 1568 height 778
drag, startPoint x: 985, startPoint y: 287, endPoint x: 945, endPoint y: 318, distance: 50.6
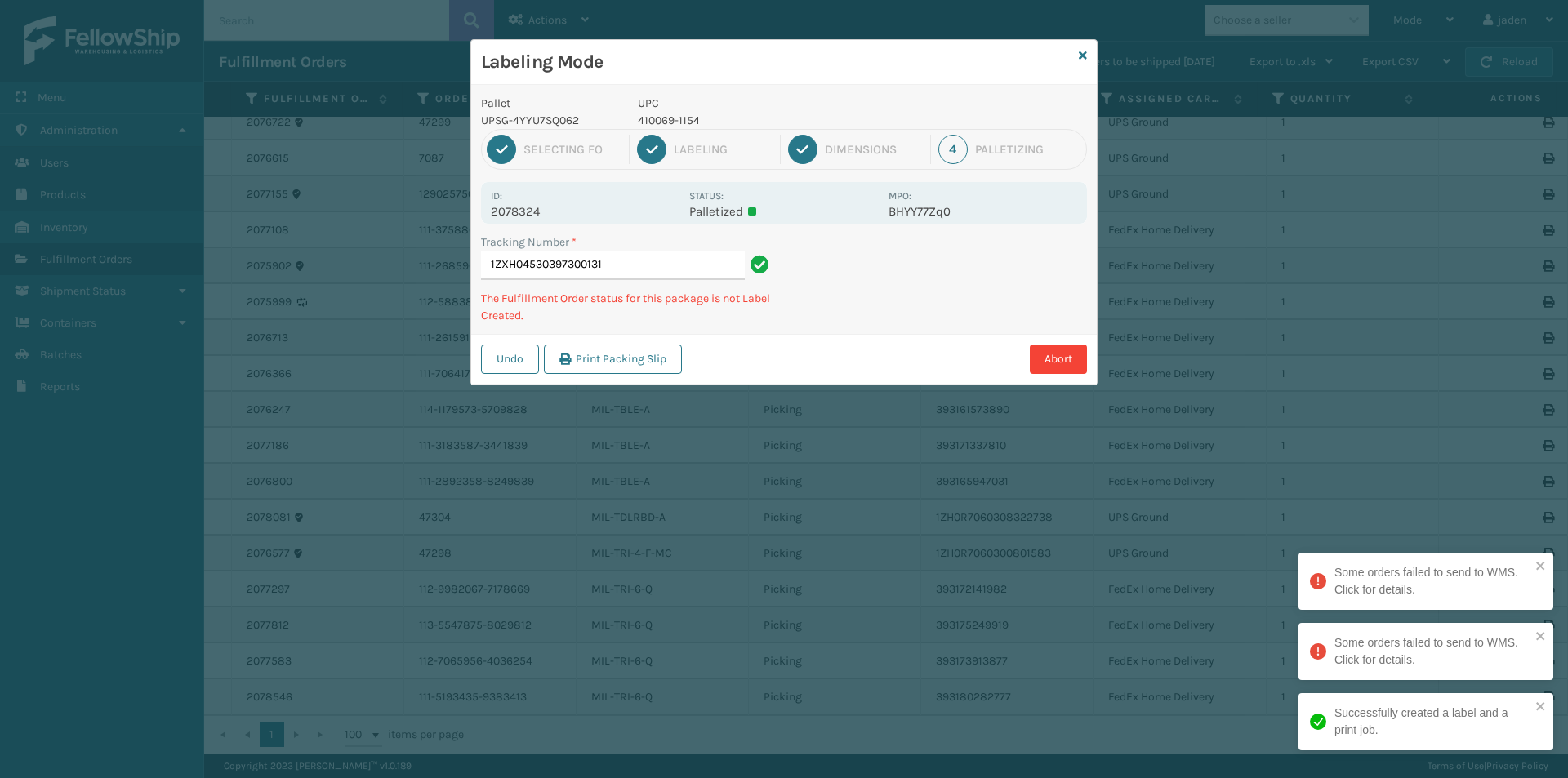
click at [885, 352] on div "Undo Print Packing Slip Abort" at bounding box center [784, 359] width 625 height 50
drag, startPoint x: 988, startPoint y: 291, endPoint x: 979, endPoint y: 292, distance: 9.1
drag, startPoint x: 979, startPoint y: 292, endPoint x: 1003, endPoint y: 283, distance: 25.6
click at [874, 349] on div "Undo Print Packing Slip Abort" at bounding box center [784, 359] width 625 height 50
drag, startPoint x: 1003, startPoint y: 283, endPoint x: 992, endPoint y: 283, distance: 11.0
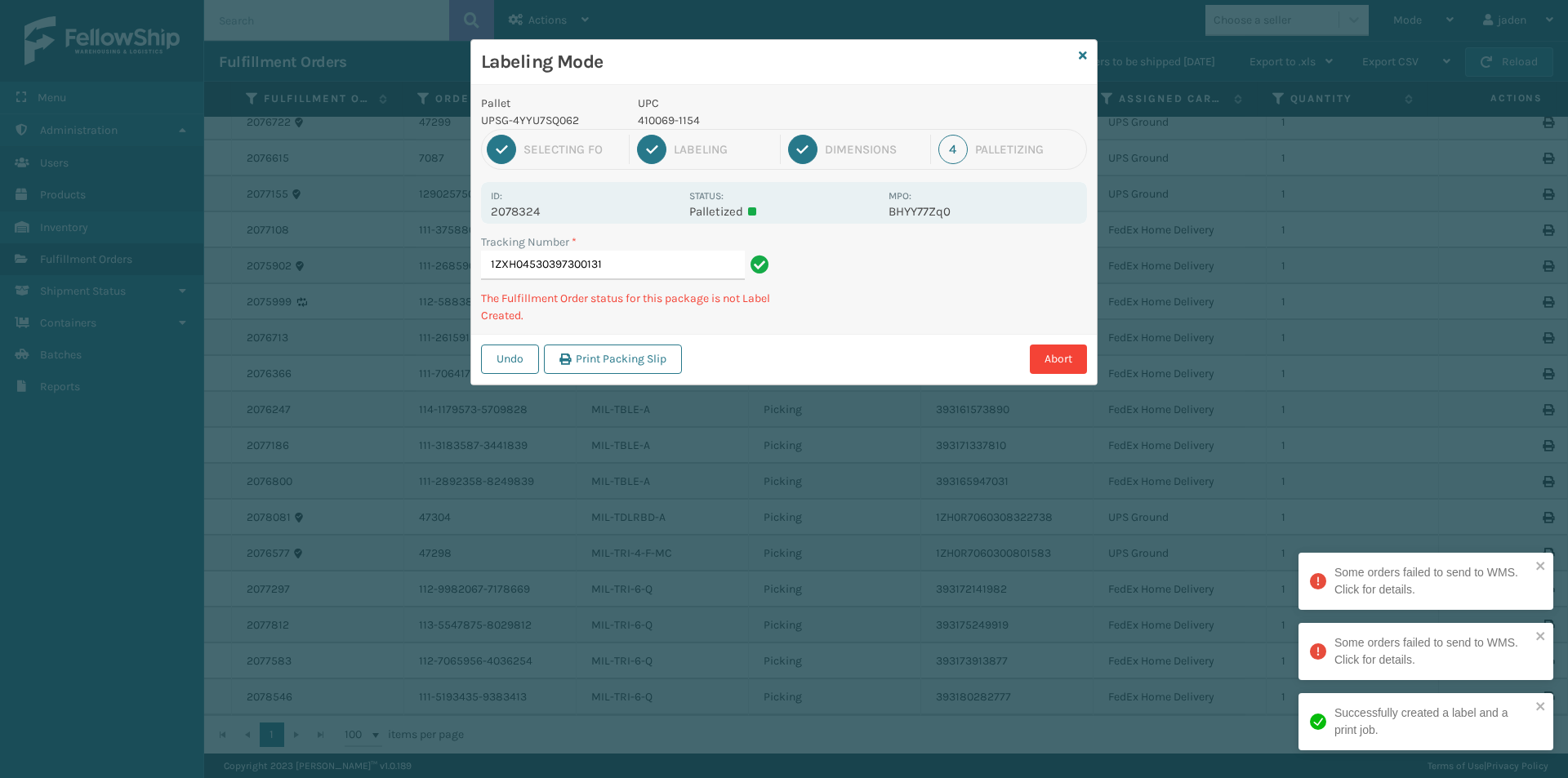
drag, startPoint x: 992, startPoint y: 283, endPoint x: 984, endPoint y: 258, distance: 26.2
click at [878, 330] on div "Pallet UPSG-4YYU7SQ062 UPC 410069-1154 1 Selecting FO 2 Labeling 3 Dimensions 4…" at bounding box center [784, 235] width 625 height 300
drag, startPoint x: 984, startPoint y: 258, endPoint x: 845, endPoint y: 333, distance: 157.9
drag, startPoint x: 845, startPoint y: 333, endPoint x: 1008, endPoint y: 248, distance: 183.8
click at [908, 298] on div "Tracking Number * 1ZXH04530397300131 The Fulfillment Order status for this pack…" at bounding box center [784, 284] width 625 height 101
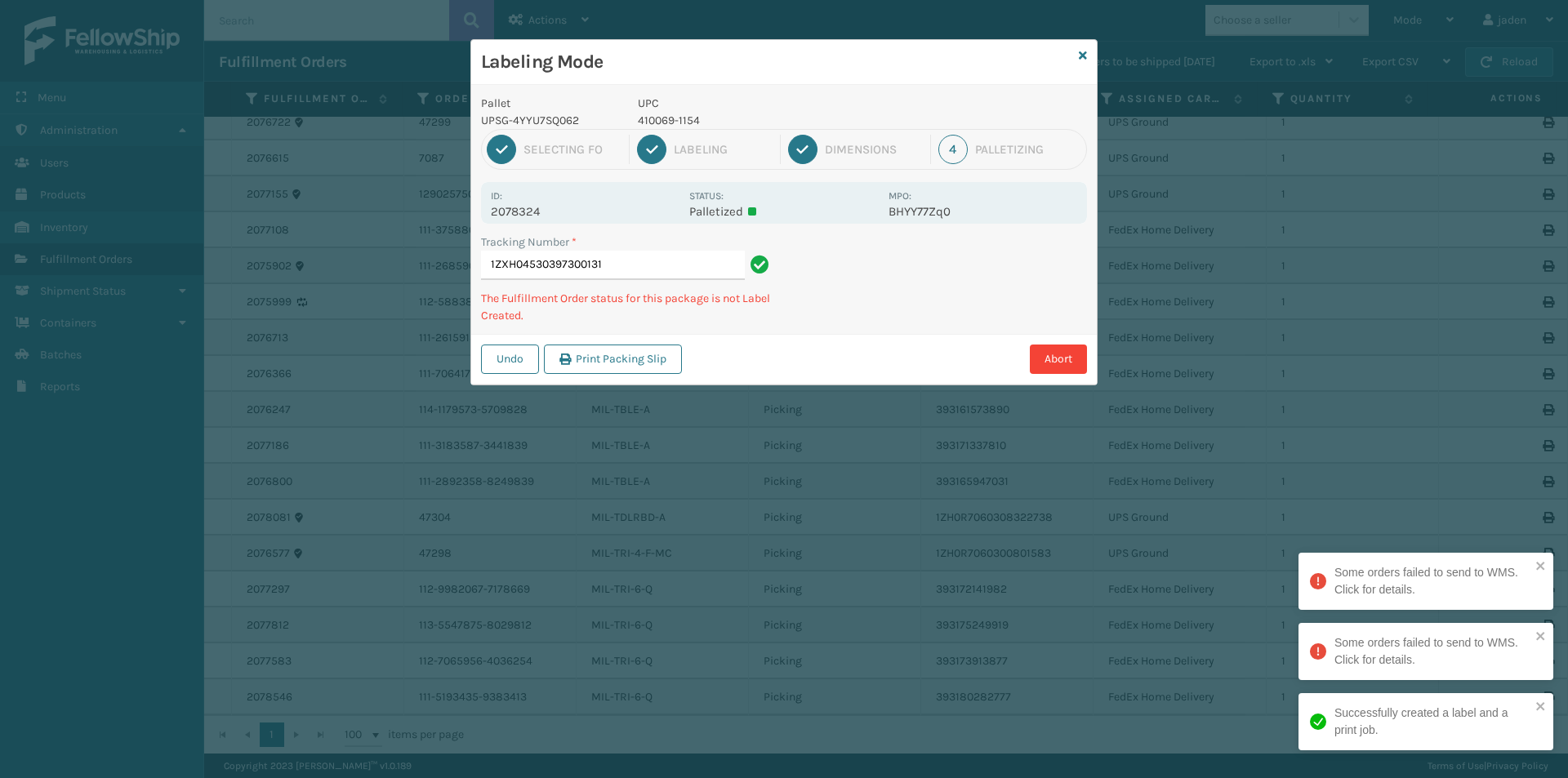
drag, startPoint x: 1008, startPoint y: 248, endPoint x: 998, endPoint y: 249, distance: 10.0
drag, startPoint x: 998, startPoint y: 249, endPoint x: 937, endPoint y: 247, distance: 61.0
click at [914, 293] on div "Tracking Number * 1ZXH04530397300131 The Fulfillment Order status for this pack…" at bounding box center [784, 284] width 625 height 101
drag, startPoint x: 934, startPoint y: 310, endPoint x: 1022, endPoint y: 287, distance: 91.0
click at [865, 358] on div "Labeling Mode Pallet UPSG-4YYU7SQ062 UPC 410069-1154 1 Selecting FO 2 Labeling …" at bounding box center [784, 389] width 1568 height 778
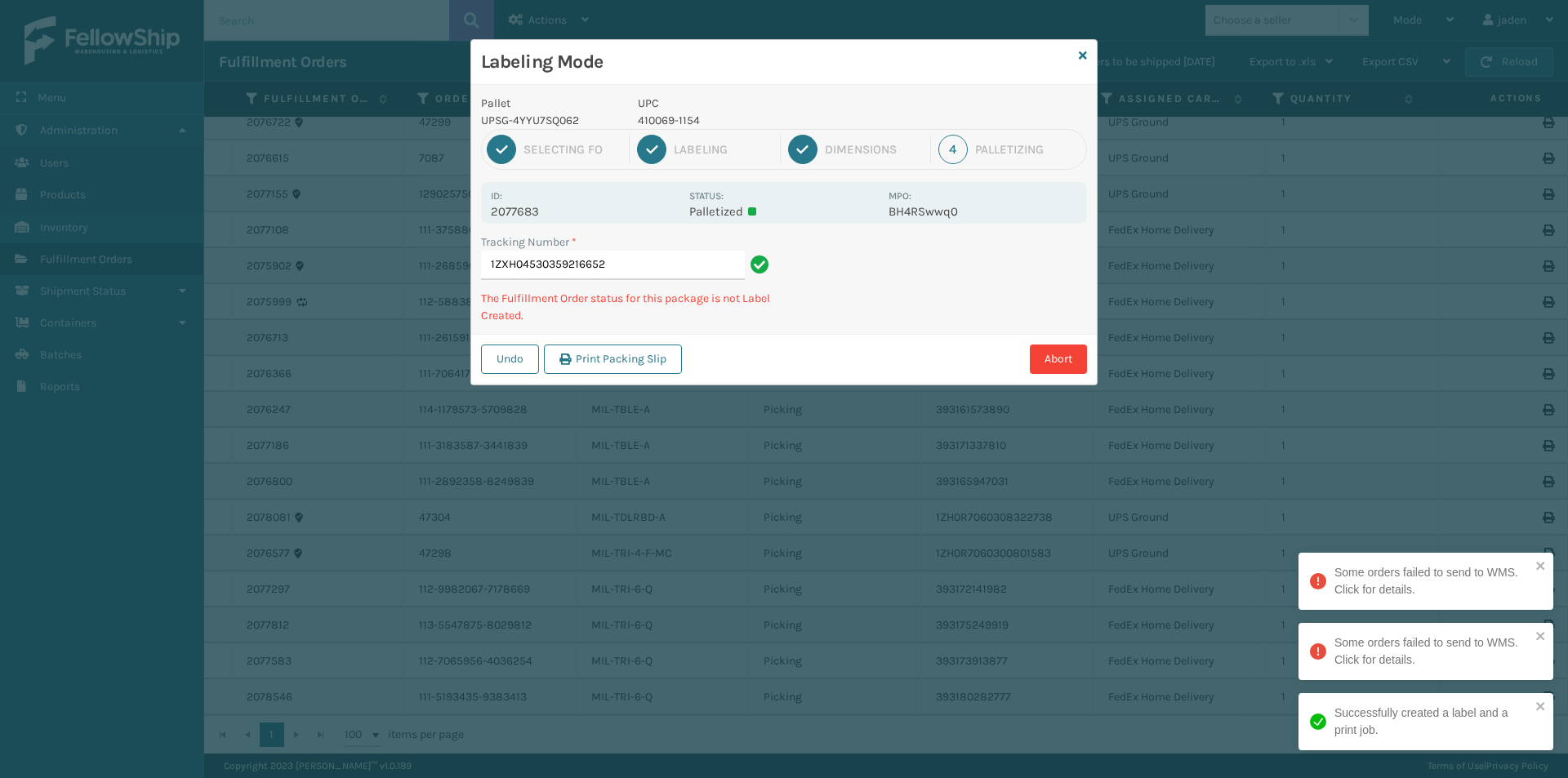
drag, startPoint x: 1022, startPoint y: 287, endPoint x: 945, endPoint y: 346, distance: 97.0
click at [925, 357] on div "Undo Print Packing Slip Abort" at bounding box center [784, 359] width 625 height 50
drag, startPoint x: 1071, startPoint y: 280, endPoint x: 1079, endPoint y: 289, distance: 12.0
click at [970, 352] on div "Abort" at bounding box center [887, 359] width 400 height 30
drag, startPoint x: 1079, startPoint y: 288, endPoint x: 988, endPoint y: 347, distance: 108.5
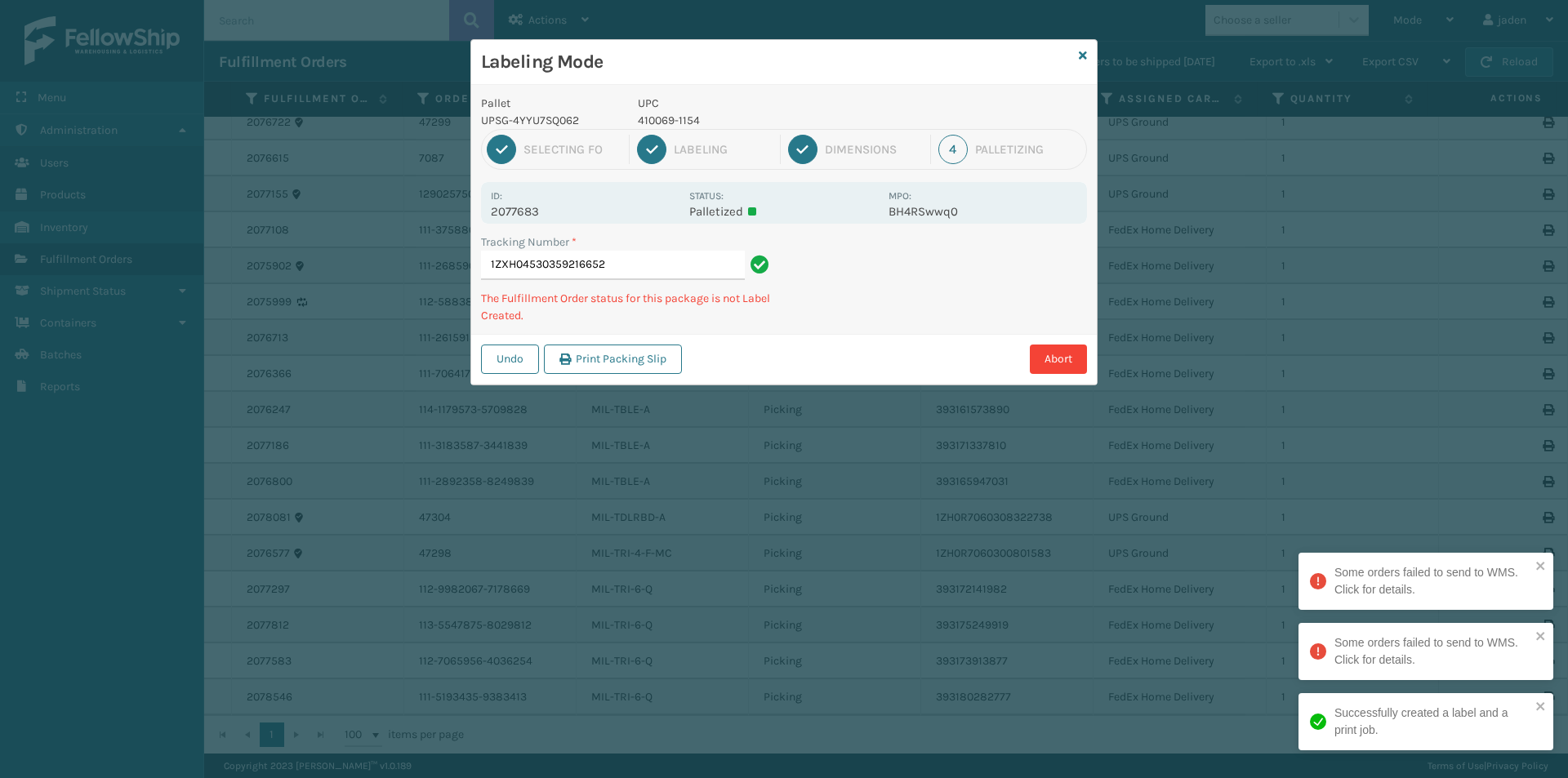
click at [988, 347] on div "Abort" at bounding box center [887, 359] width 400 height 30
drag, startPoint x: 989, startPoint y: 276, endPoint x: 839, endPoint y: 358, distance: 171.0
click at [839, 358] on div "Abort" at bounding box center [887, 359] width 400 height 30
drag, startPoint x: 999, startPoint y: 260, endPoint x: 989, endPoint y: 260, distance: 10.0
click at [864, 323] on div "Pallet UPSG-4YYU7SQ062 UPC 410069-1154 1 Selecting FO 2 Labeling 3 Dimensions 4…" at bounding box center [784, 235] width 625 height 300
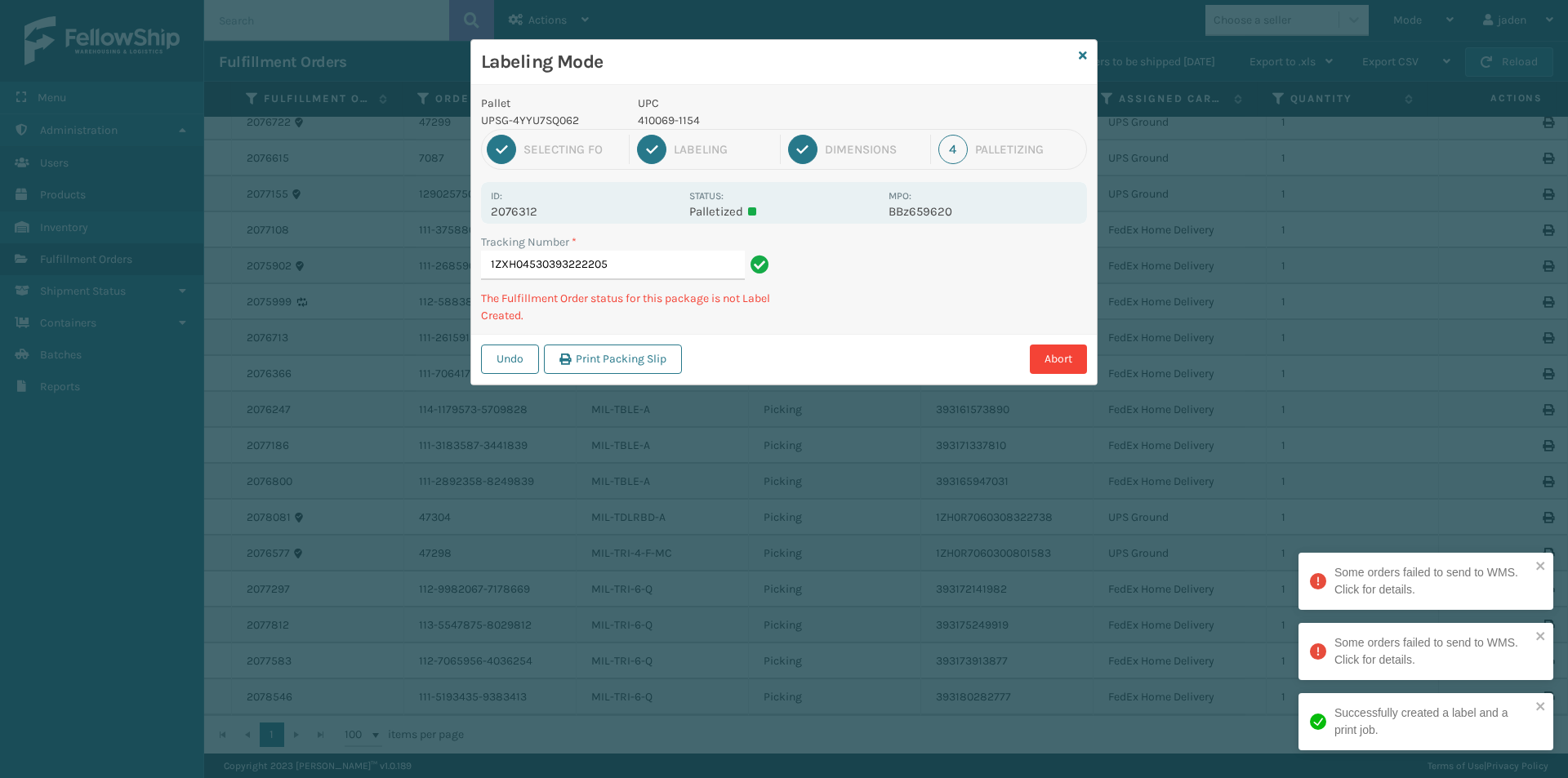
drag, startPoint x: 984, startPoint y: 266, endPoint x: 974, endPoint y: 285, distance: 21.5
click at [880, 342] on div "Undo Print Packing Slip Abort" at bounding box center [784, 359] width 625 height 50
drag, startPoint x: 1020, startPoint y: 262, endPoint x: 1041, endPoint y: 286, distance: 31.9
click at [906, 348] on div "Abort" at bounding box center [887, 359] width 400 height 30
drag, startPoint x: 1041, startPoint y: 286, endPoint x: 1024, endPoint y: 289, distance: 17.3
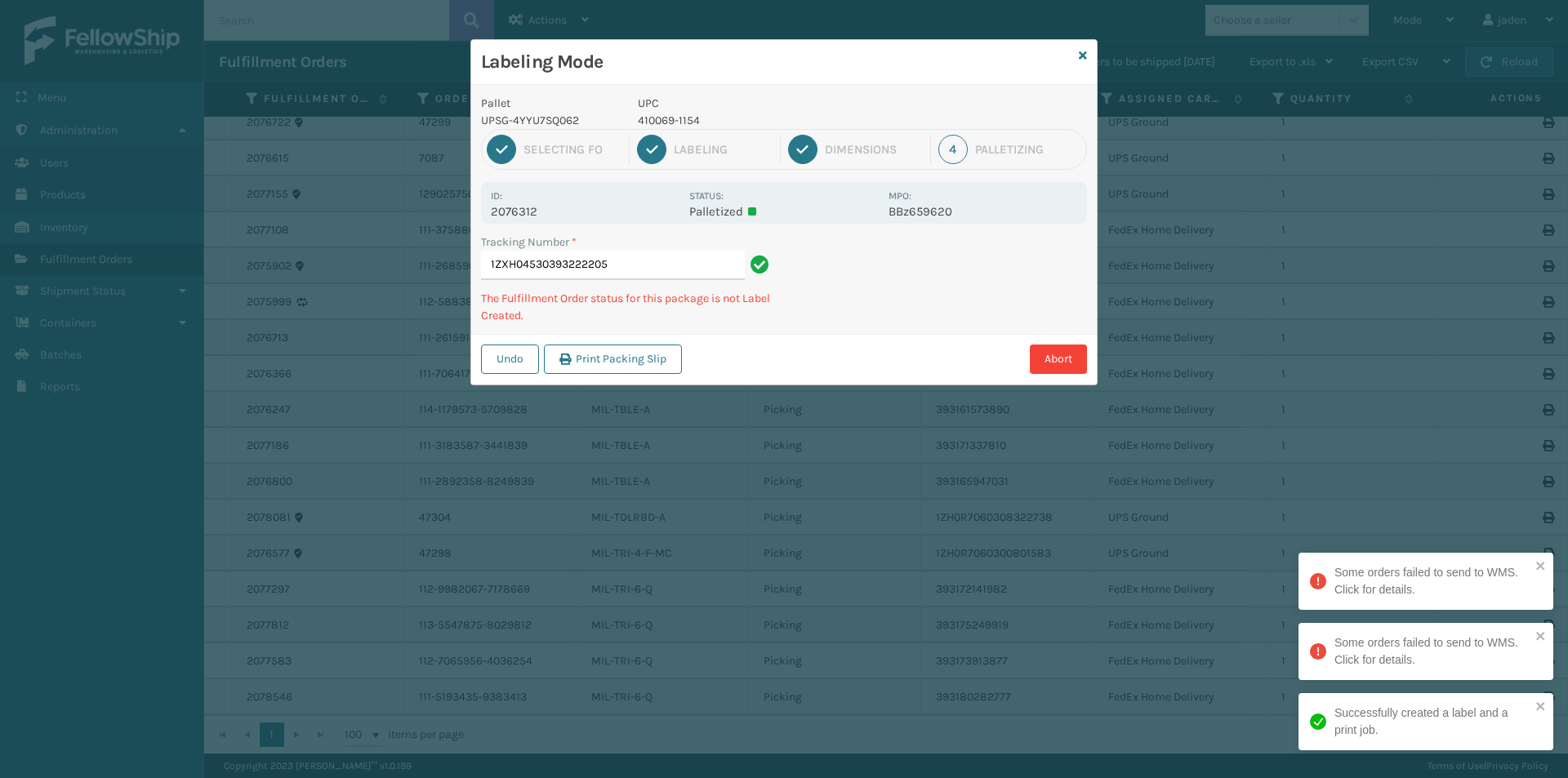
drag, startPoint x: 1024, startPoint y: 289, endPoint x: 1014, endPoint y: 275, distance: 17.2
click at [830, 372] on div "Labeling Mode Pallet UPSG-4YYU7SQ062 UPC 410069-1154 1 Selecting FO 2 Labeling …" at bounding box center [784, 389] width 1568 height 778
drag, startPoint x: 1014, startPoint y: 275, endPoint x: 987, endPoint y: 281, distance: 27.7
drag, startPoint x: 987, startPoint y: 281, endPoint x: 1046, endPoint y: 251, distance: 66.2
click at [840, 356] on div "Labeling Mode Pallet UPSG-4YYU7SQ062 UPC 410069-1154 1 Selecting FO 2 Labeling …" at bounding box center [784, 389] width 1568 height 778
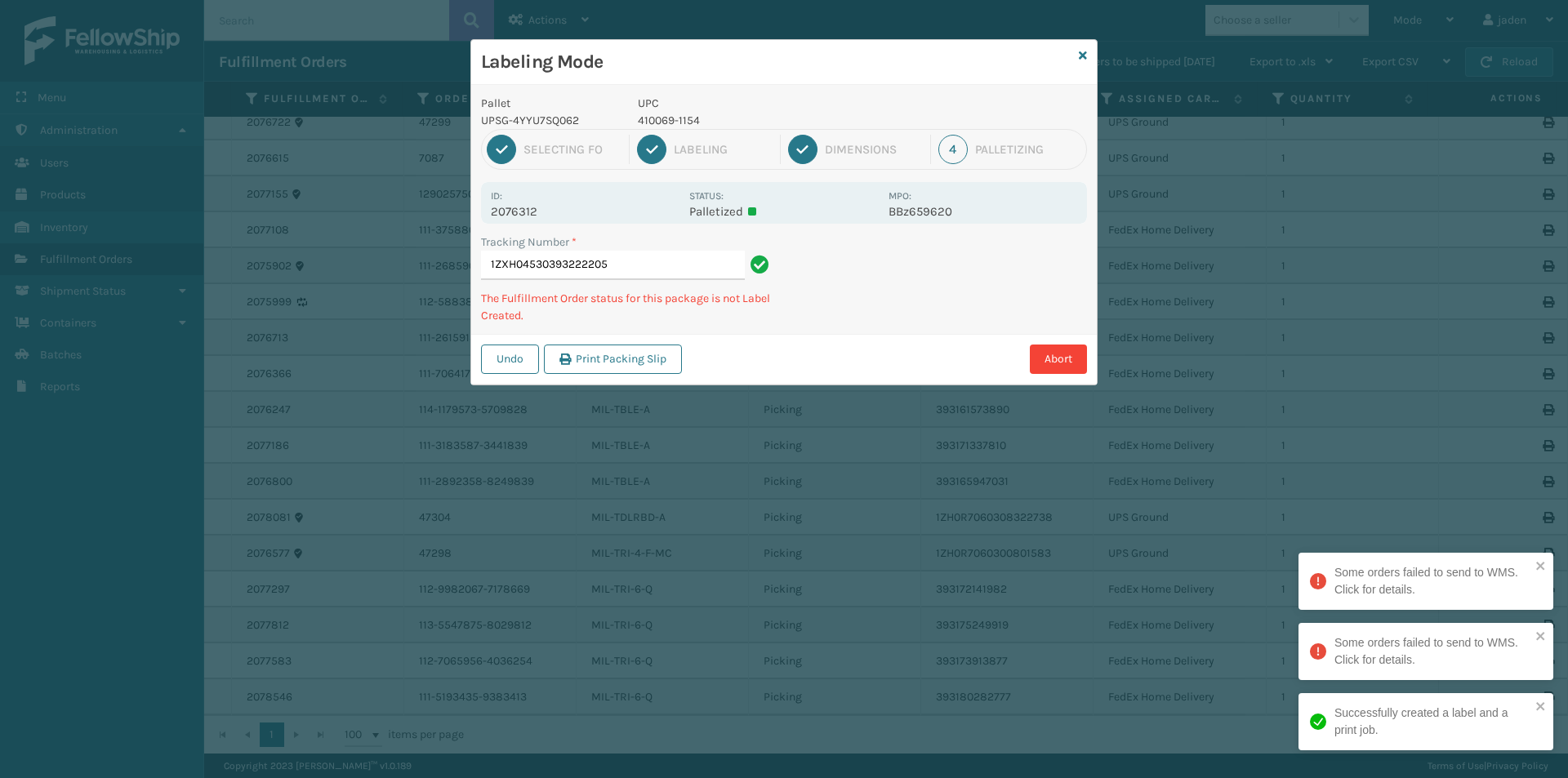
drag, startPoint x: 1046, startPoint y: 251, endPoint x: 918, endPoint y: 329, distance: 149.9
drag, startPoint x: 918, startPoint y: 329, endPoint x: 992, endPoint y: 284, distance: 86.6
click at [963, 302] on div "Tracking Number * 1ZXH04530393222205 The Fulfillment Order status for this pack…" at bounding box center [784, 284] width 625 height 101
drag, startPoint x: 1094, startPoint y: 229, endPoint x: 1071, endPoint y: 228, distance: 23.0
drag, startPoint x: 1071, startPoint y: 228, endPoint x: 1053, endPoint y: 221, distance: 19.3
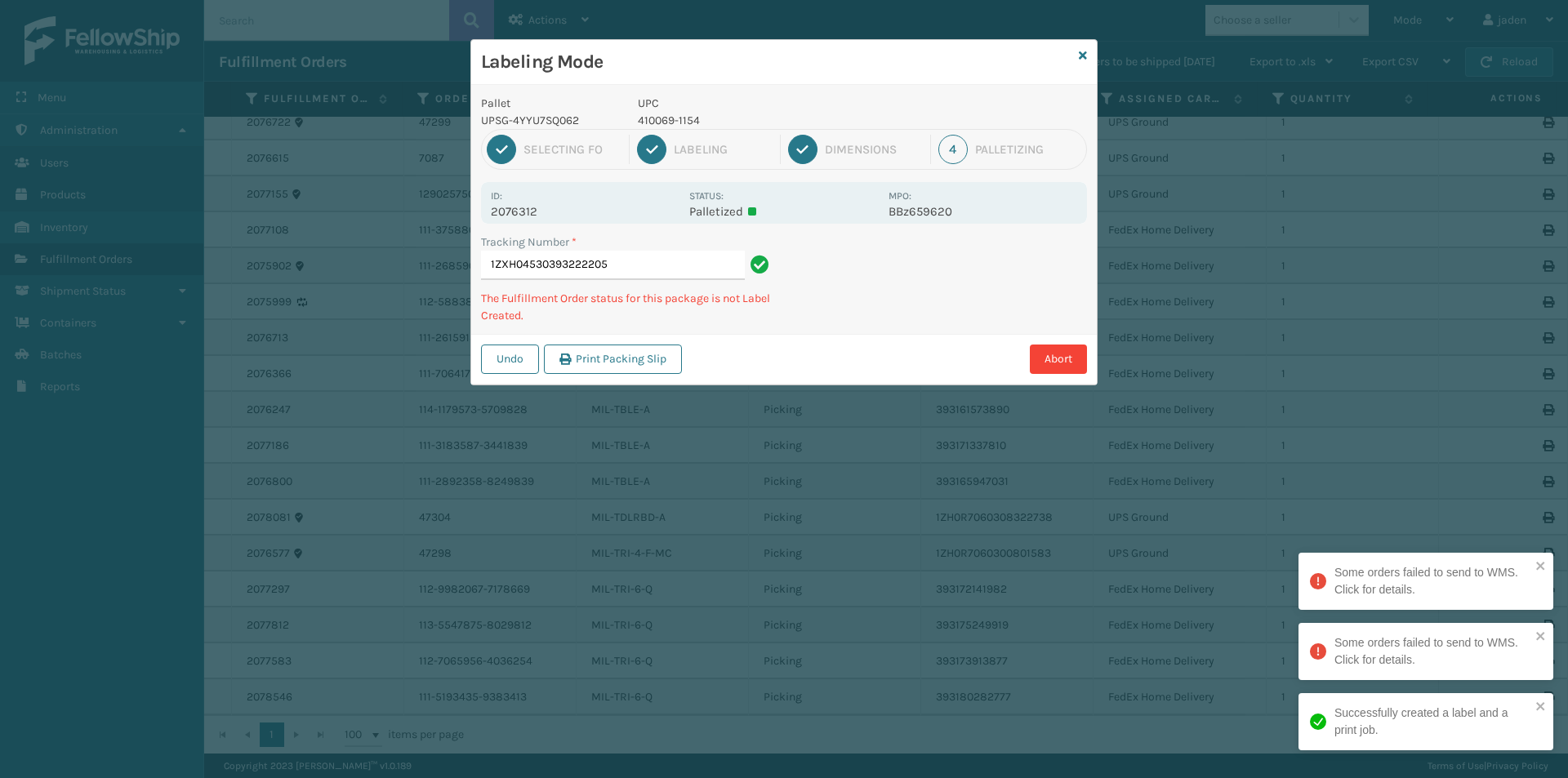
click at [962, 285] on div "Tracking Number * 1ZXH04530393222205 The Fulfillment Order status for this pack…" at bounding box center [784, 284] width 625 height 101
drag, startPoint x: 1010, startPoint y: 223, endPoint x: 876, endPoint y: 263, distance: 139.8
click at [849, 328] on div "Tracking Number * 1ZXH04530393222205 The Fulfillment Order status for this pack…" at bounding box center [784, 284] width 625 height 101
click at [880, 328] on div "Tracking Number * 1ZXH04530354872676 The Fulfillment Order status for this pack…" at bounding box center [784, 284] width 625 height 101
drag, startPoint x: 970, startPoint y: 277, endPoint x: 1013, endPoint y: 240, distance: 56.7
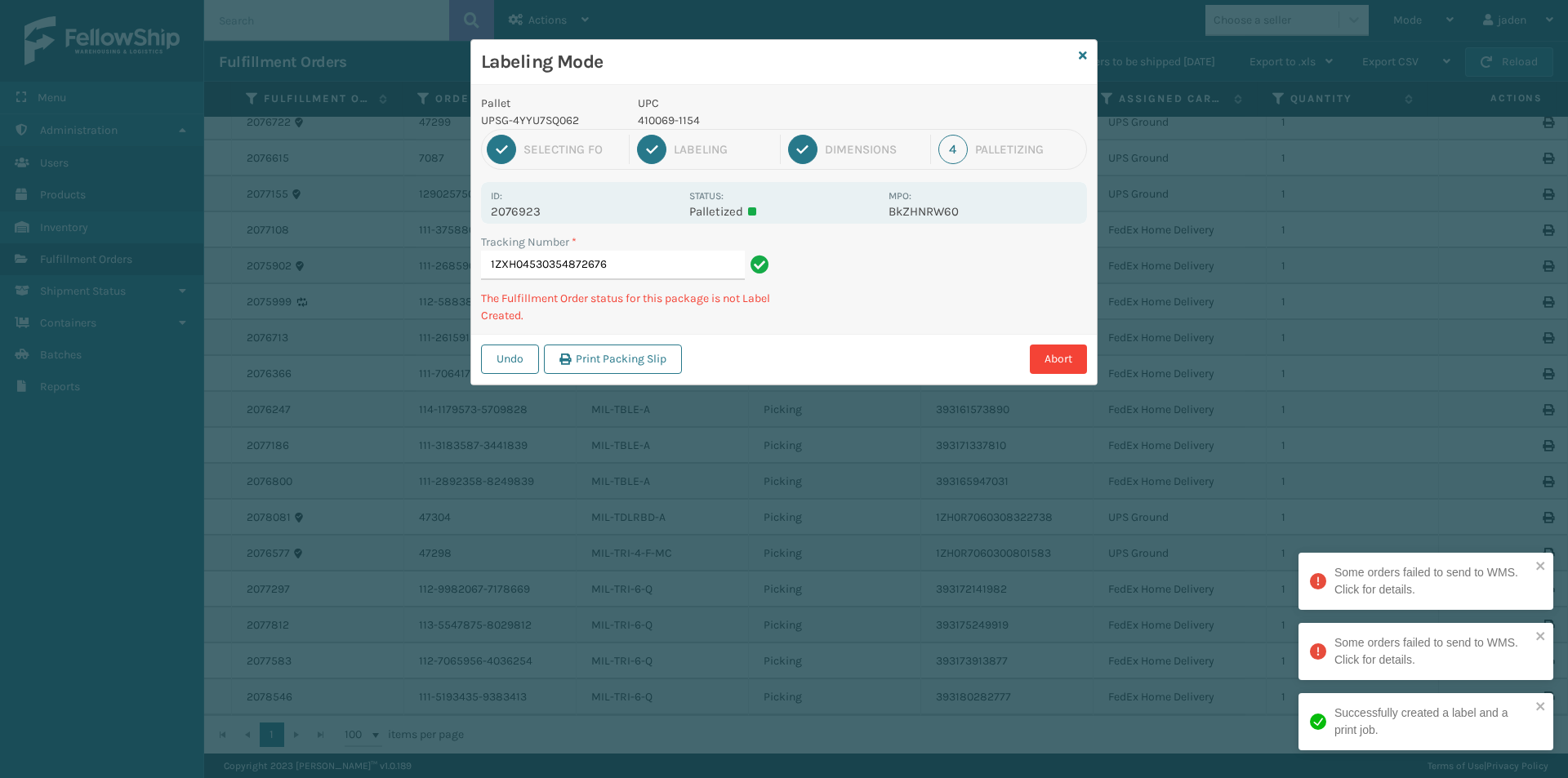
click at [915, 318] on div "Tracking Number * 1ZXH04530354872676 The Fulfillment Order status for this pack…" at bounding box center [784, 284] width 625 height 101
drag
click at [876, 344] on div "Undo Print Packing Slip Abort" at bounding box center [784, 359] width 625 height 50
click at [875, 316] on div "Tracking Number * 1ZXH04530354872676 The Fulfillment Order status for this pack…" at bounding box center [784, 284] width 625 height 101
click at [892, 349] on div "Labeling Mode Pallet UPSG-4YYU7SQ062 UPC 410069-1154 1 Selecting FO 2 Labeling …" at bounding box center [784, 389] width 1568 height 778
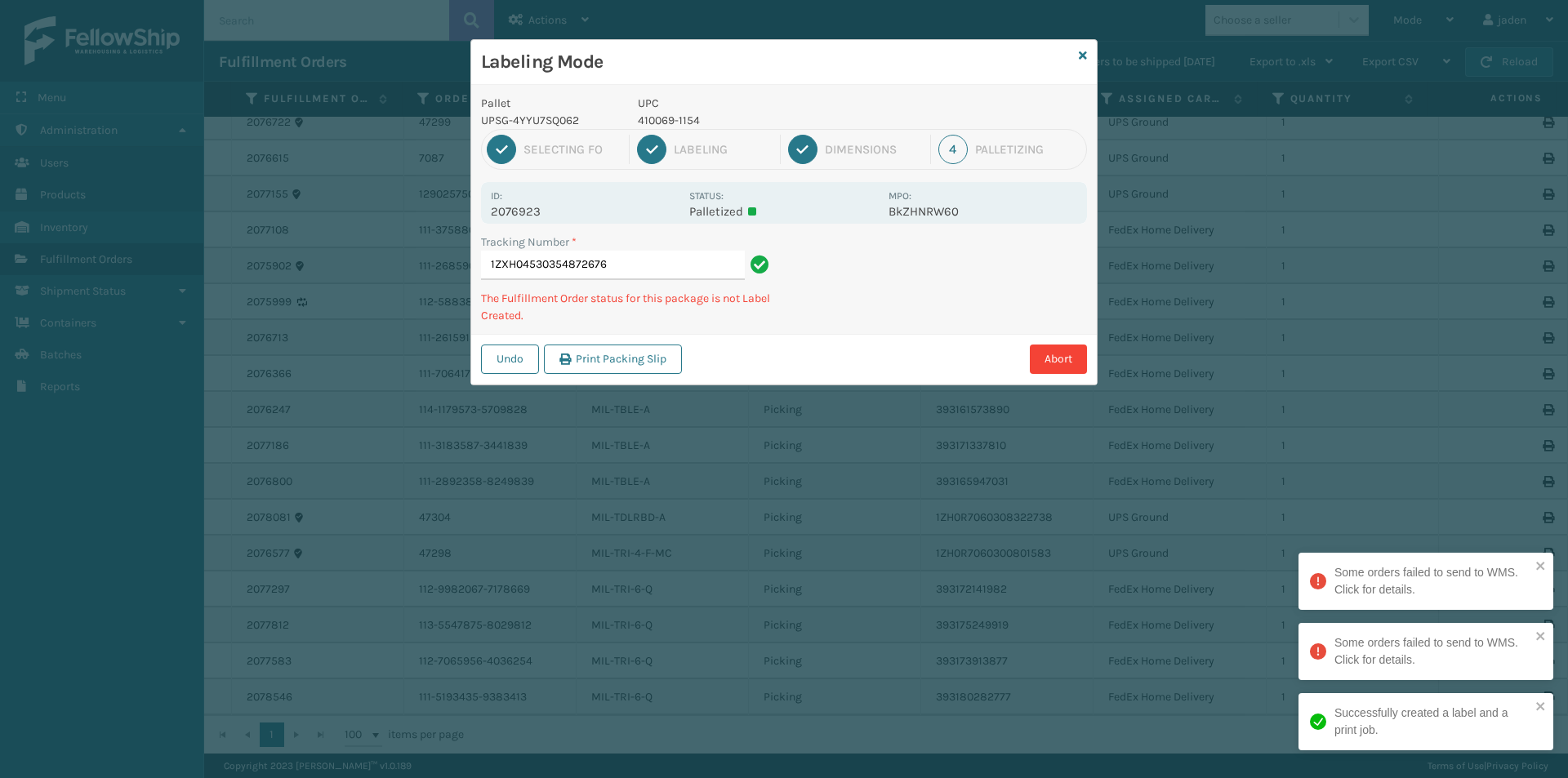
click at [851, 387] on div "Labeling Mode Pallet UPSG-4YYU7SQ062 UPC 410069-1154 1 Selecting FO 2 Labeling …" at bounding box center [784, 389] width 1568 height 778
click at [784, 403] on div "Labeling Mode Pallet UPSG-4YYU7SQ062 UPC 410069-1154 1 Selecting FO 2 Labeling …" at bounding box center [784, 389] width 1568 height 778
click at [805, 354] on div "Abort" at bounding box center [887, 359] width 400 height 30
click at [861, 339] on div "Undo Print Packing Slip Abort" at bounding box center [784, 359] width 625 height 50
click at [751, 377] on div "Undo Print Packing Slip Abort" at bounding box center [784, 359] width 625 height 50
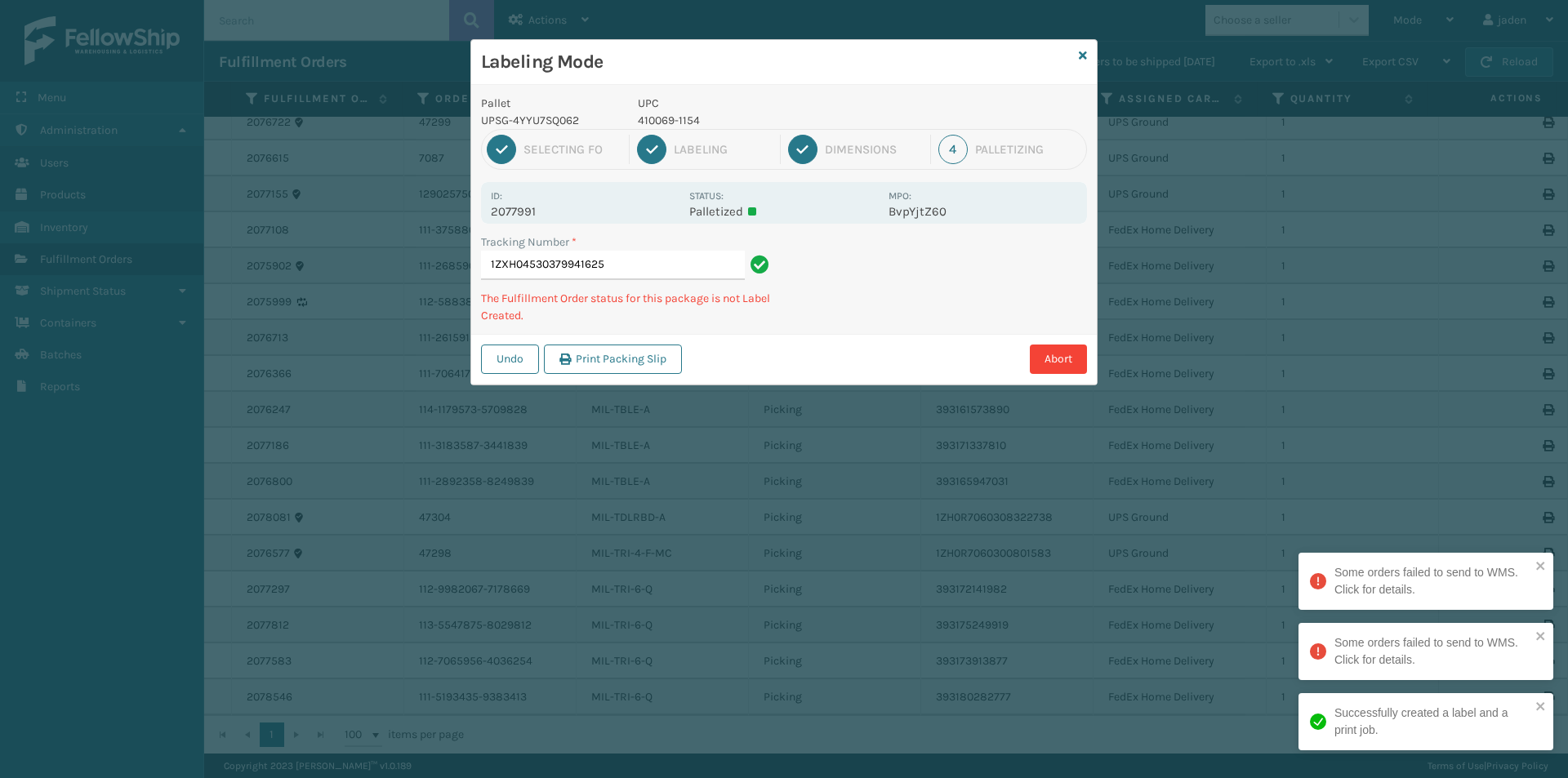
click at [830, 332] on div "Pallet UPSG-4YYU7SQ062 UPC 410069-1154 1 Selecting FO 2 Labeling 3 Dimensions 4…" at bounding box center [784, 235] width 625 height 300
click at [806, 384] on div "Labeling Mode Pallet UPSG-4YYU7SQ062 UPC 410069-1154 1 Selecting FO 2 Labeling …" at bounding box center [784, 389] width 1568 height 778
click at [849, 381] on div "Labeling Mode Pallet UPSG-4YYU7SQ062 UPC 410069-1154 1 Selecting FO 2 Labeling …" at bounding box center [784, 389] width 1568 height 778
click at [811, 386] on div "Labeling Mode Pallet UPSG-4YYU7SQ062 UPC 410069-1154 1 Selecting FO 2 Labeling …" at bounding box center [784, 389] width 1568 height 778
click at [959, 346] on div "Labeling Mode Pallet UPSG-4YYU7SQ062 UPC 410069-1154 1 Selecting FO 2 Labeling …" at bounding box center [784, 389] width 1568 height 778
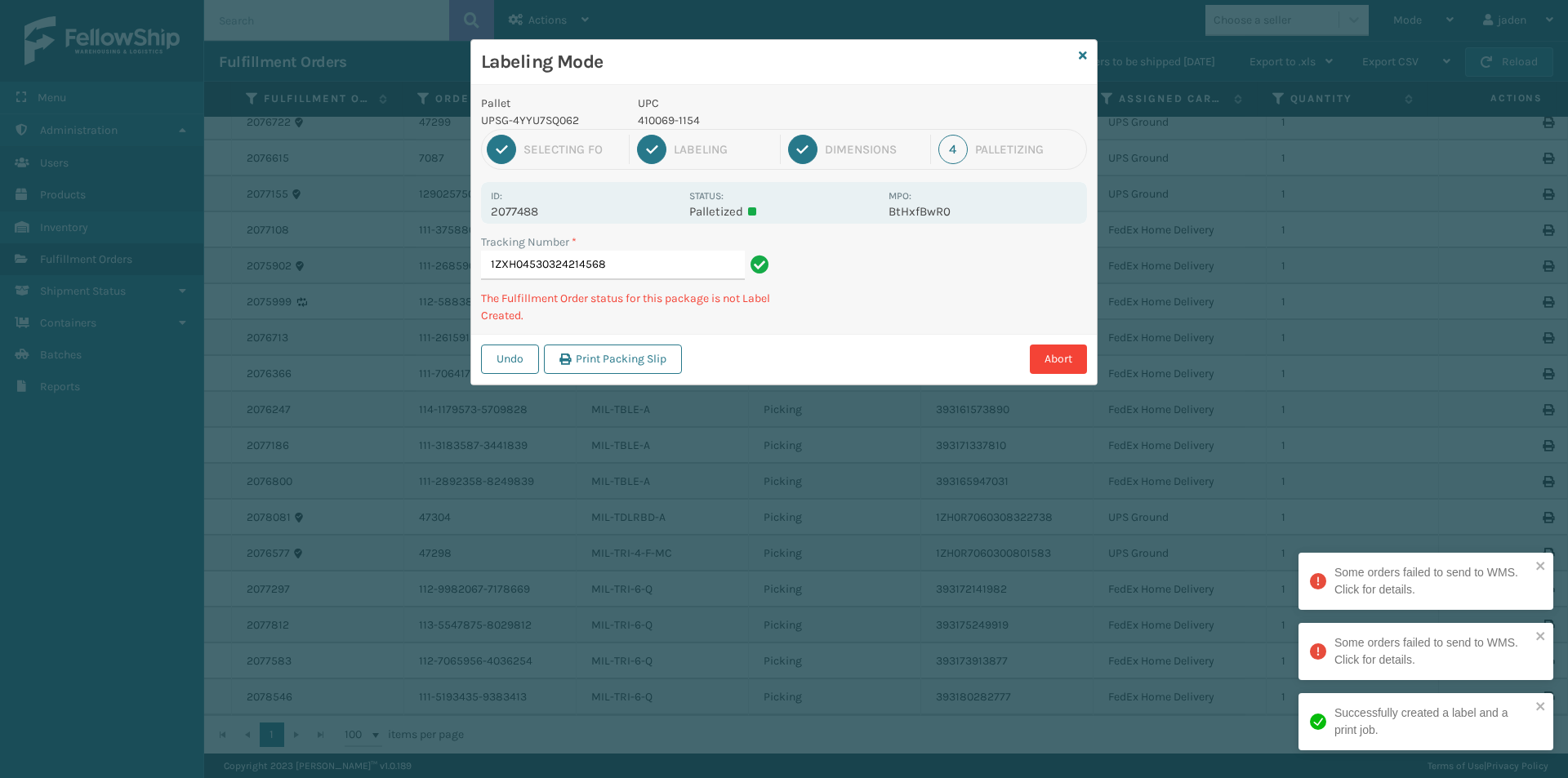
click at [852, 357] on div "Labeling Mode Pallet UPSG-4YYU7SQ062 UPC 410069-1154 1 Selecting FO 2 Labeling …" at bounding box center [784, 389] width 1568 height 778
click at [849, 347] on div "Abort" at bounding box center [887, 359] width 400 height 30
click at [842, 347] on div "Abort" at bounding box center [887, 359] width 400 height 30
click at [820, 329] on div "Tracking Number * 1ZXH04530324214568 The Fulfillment Order status for this pack…" at bounding box center [784, 284] width 625 height 101
drag, startPoint x: 998, startPoint y: 281, endPoint x: 1036, endPoint y: 245, distance: 52.3
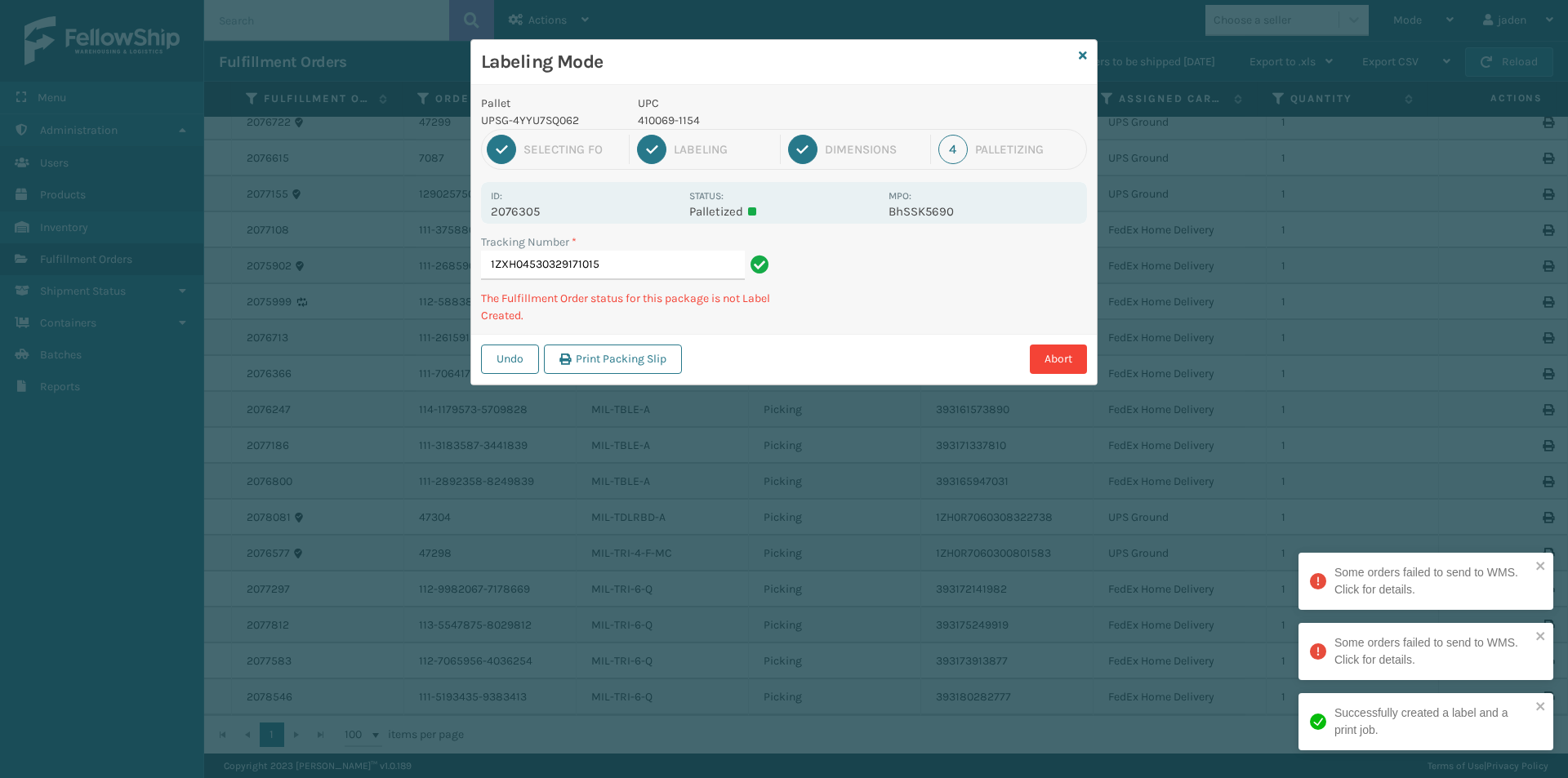
click at [903, 330] on div "Pallet UPSG-4YYU7SQ062 UPC 410069-1154 1 Selecting FO 2 Labeling 3 Dimensions 4…" at bounding box center [784, 235] width 625 height 300
click at [918, 334] on div "Undo Print Packing Slip Abort" at bounding box center [784, 359] width 625 height 50
click at [874, 349] on div "Abort" at bounding box center [887, 359] width 400 height 30
click at [849, 357] on div "Undo Print Packing Slip Abort" at bounding box center [784, 359] width 625 height 50
click at [868, 329] on div "Pallet UPSG-4YYU7SQ062 UPC 410069-1154 1 Selecting FO 2 Labeling 3 Dimensions 4…" at bounding box center [784, 235] width 625 height 300
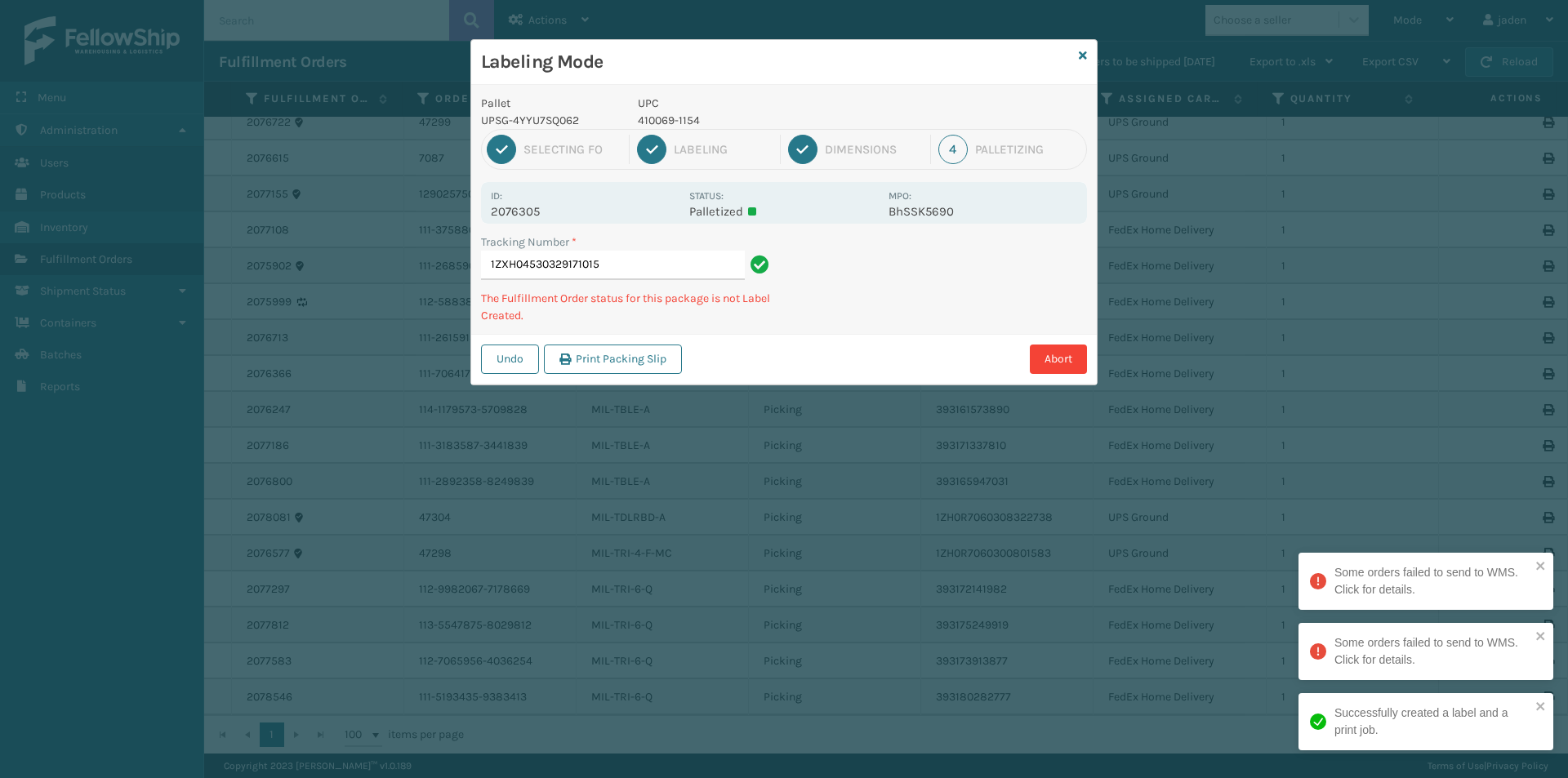
click at [878, 311] on div "Pallet UPSG-4YYU7SQ062 UPC 410069-1154 1 Selecting FO 2 Labeling 3 Dimensions 4…" at bounding box center [784, 235] width 625 height 300
click at [819, 314] on div "Tracking Number * 1ZXH04530329171015 The Fulfillment Order status for this pack…" at bounding box center [784, 284] width 625 height 101
drag, startPoint x: 923, startPoint y: 297, endPoint x: 907, endPoint y: 304, distance: 17.5
click at [789, 363] on div "Labeling Mode Pallet UPSG-4YYU7SQ062 UPC 410069-1154 1 Selecting FO 2 Labeling …" at bounding box center [784, 389] width 1568 height 778
click at [787, 345] on div "Labeling Mode Pallet UPSG-4YYU7SQ062 UPC 410069-1154 1 Selecting FO 2 Labeling …" at bounding box center [784, 389] width 1568 height 778
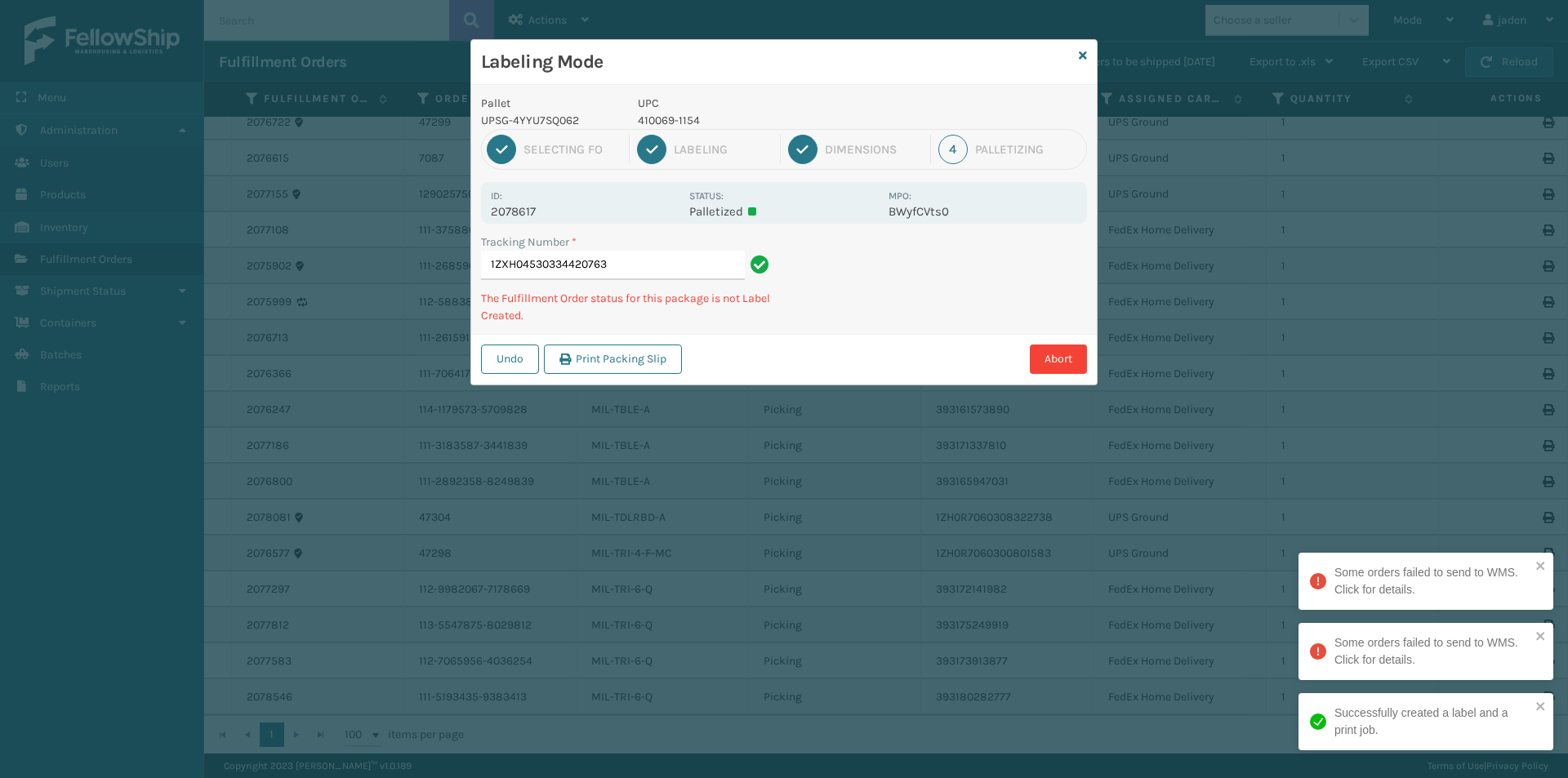
click at [880, 337] on div "Undo Print Packing Slip Abort" at bounding box center [784, 359] width 625 height 50
click at [861, 353] on div "Labeling Mode Pallet UPSG-4YYU7SQ062 UPC 410069-1154 1 Selecting FO 2 Labeling …" at bounding box center [784, 389] width 1568 height 778
click at [884, 332] on div "Pallet UPSG-4YYU7SQ062 UPC 410069-1154 1 Selecting FO 2 Labeling 3 Dimensions 4…" at bounding box center [784, 235] width 625 height 300
click at [925, 302] on div "Tracking Number * 1ZXH04530334420763 The Fulfillment Order status for this pack…" at bounding box center [784, 284] width 625 height 101
click at [909, 301] on div "Tracking Number * 1ZXH04530334420763 The Fulfillment Order status for this pack…" at bounding box center [784, 284] width 625 height 101
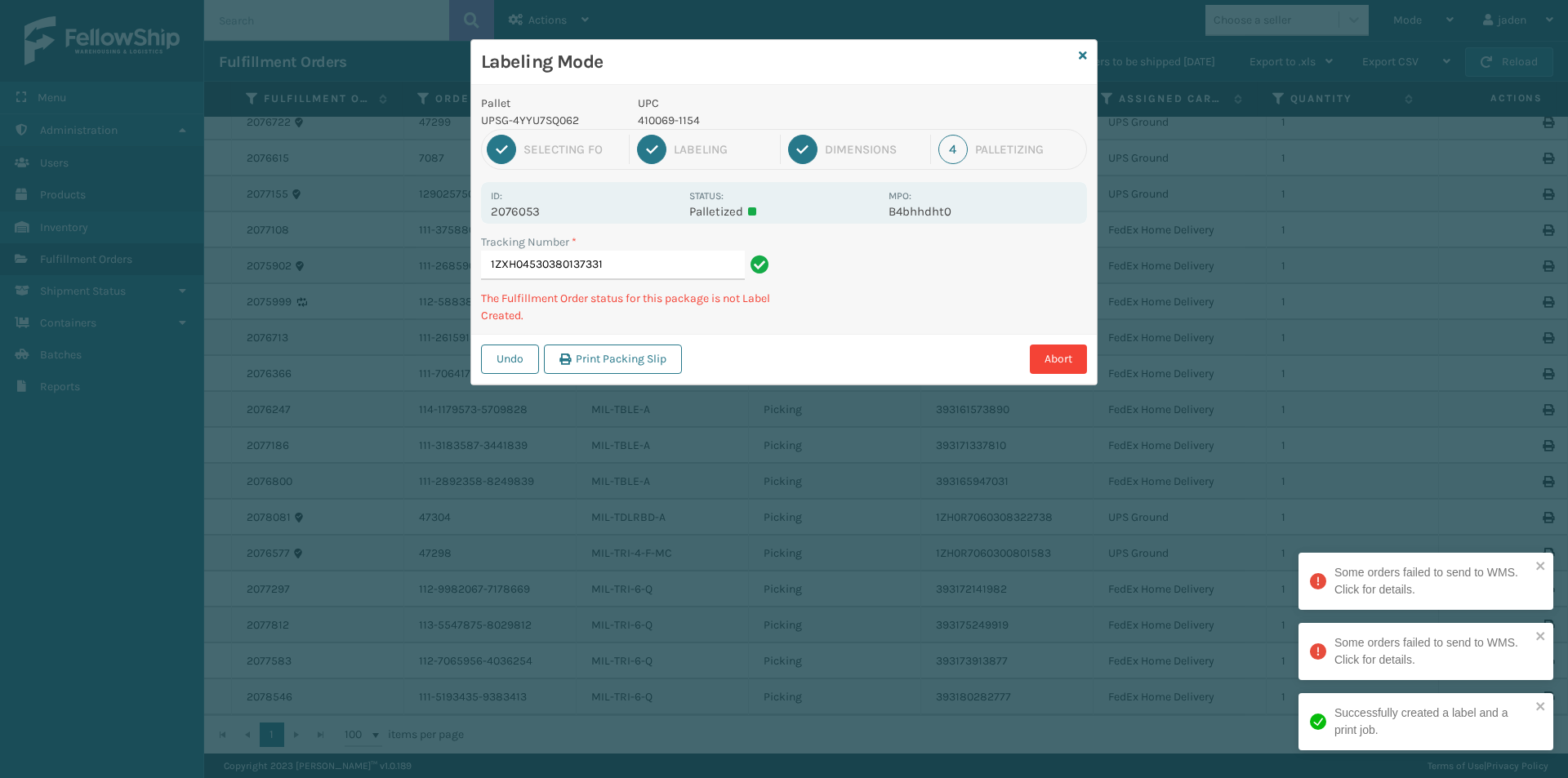
click at [913, 338] on div "Labeling Mode Pallet UPSG-4YYU7SQ062 UPC 410069-1154 1 Selecting FO 2 Labeling …" at bounding box center [784, 389] width 1568 height 778
click at [955, 297] on div "Pallet UPSG-4YYU7SQ062 UPC 410069-1154 1 Selecting FO 2 Labeling 3 Dimensions 4…" at bounding box center [784, 235] width 625 height 300
click at [915, 312] on div "Pallet UPSG-4YYU7SQ062 UPC 410069-1154 1 Selecting FO 2 Labeling 3 Dimensions 4…" at bounding box center [784, 235] width 625 height 300
click at [923, 312] on div "Tracking Number * 1ZXH04530380137331 The Fulfillment Order status for this pack…" at bounding box center [784, 284] width 625 height 101
click at [933, 314] on div "Tracking Number * 1ZXH04530380137331 The Fulfillment Order status for this pack…" at bounding box center [784, 284] width 625 height 101
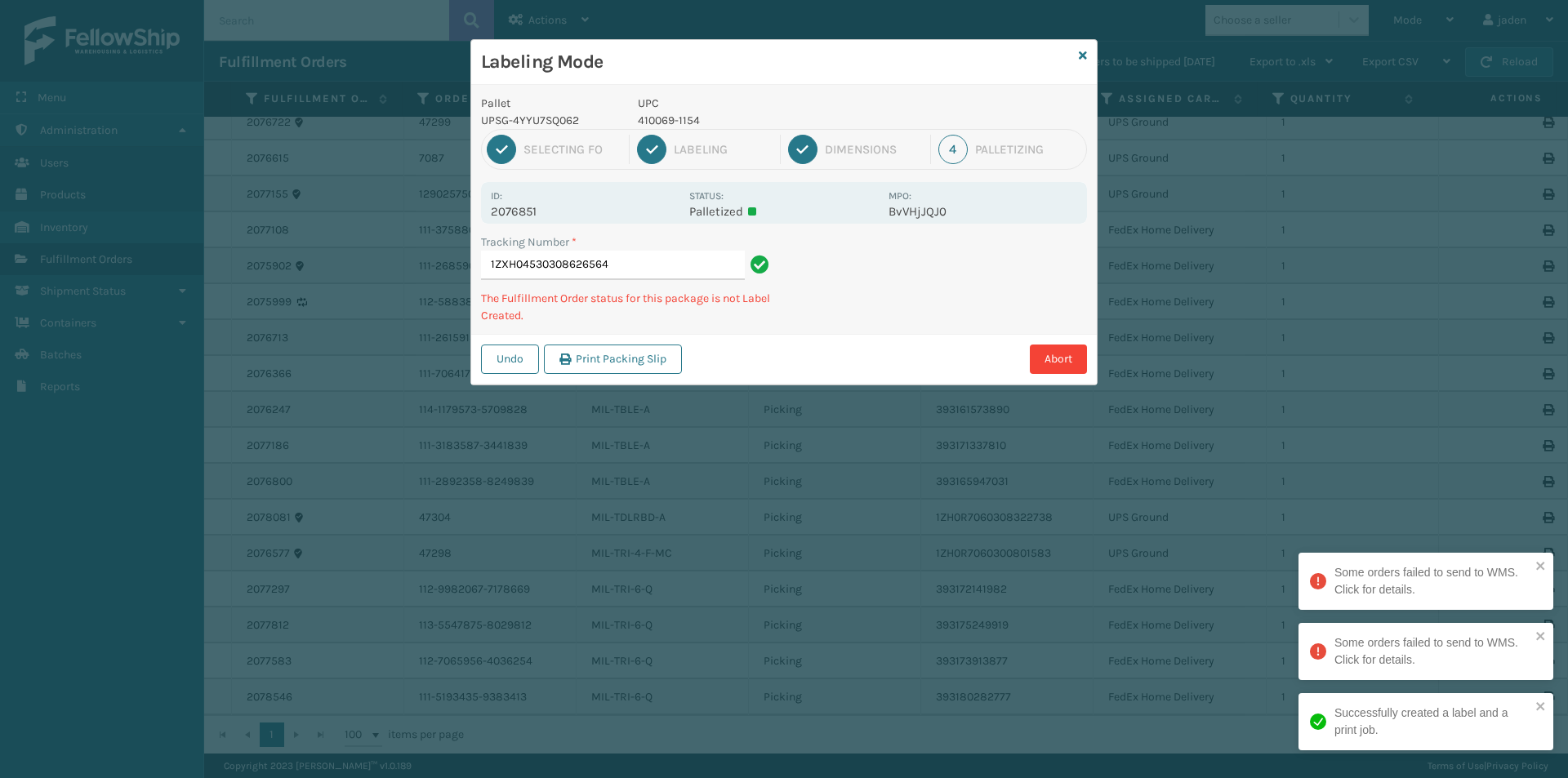
click at [783, 353] on div "Undo Print Packing Slip Abort" at bounding box center [784, 359] width 625 height 50
click at [898, 347] on div "Undo Print Packing Slip Abort" at bounding box center [784, 359] width 625 height 50
click at [934, 331] on div "Labeling Mode Pallet UPSG-4YYU7SQ062 UPC 410069-1154 1 Selecting FO 2 Labeling …" at bounding box center [784, 389] width 1568 height 778
click at [943, 330] on div "Pallet UPSG-4YYU7SQ062 UPC 410069-1154 1 Selecting FO 2 Labeling 3 Dimensions 4…" at bounding box center [784, 235] width 625 height 300
click at [932, 318] on div "Pallet UPSG-4YYU7SQ062 UPC 410069-1154 1 Selecting FO 2 Labeling 3 Dimensions 4…" at bounding box center [784, 235] width 625 height 300
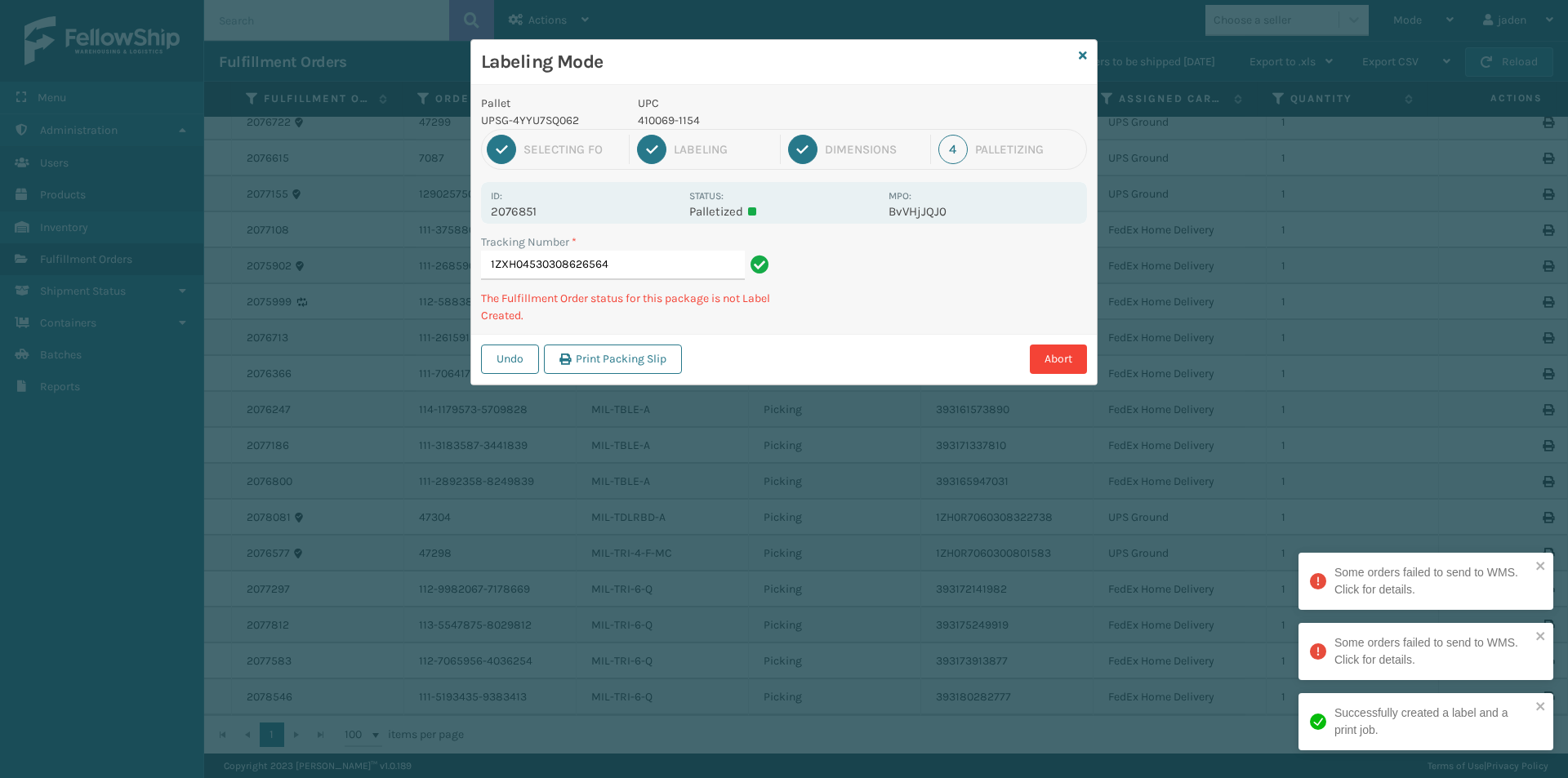
click at [965, 316] on div "Pallet UPSG-4YYU7SQ062 UPC 410069-1154 1 Selecting FO 2 Labeling 3 Dimensions 4…" at bounding box center [784, 235] width 625 height 300
click at [955, 312] on div "Pallet UPSG-4YYU7SQ062 UPC 410069-1154 1 Selecting FO 2 Labeling 3 Dimensions 4…" at bounding box center [784, 235] width 625 height 300
click at [932, 321] on div "Pallet UPSG-4YYU7SQ062 UPC 410069-1154 1 Selecting FO 2 Labeling 3 Dimensions 4…" at bounding box center [784, 235] width 625 height 300
click at [890, 339] on div "Labeling Mode Pallet UPSG-4YYU7SQ062 UPC 410069-1154 1 Selecting FO 2 Labeling …" at bounding box center [784, 389] width 1568 height 778
click at [830, 349] on div "Abort" at bounding box center [887, 359] width 400 height 30
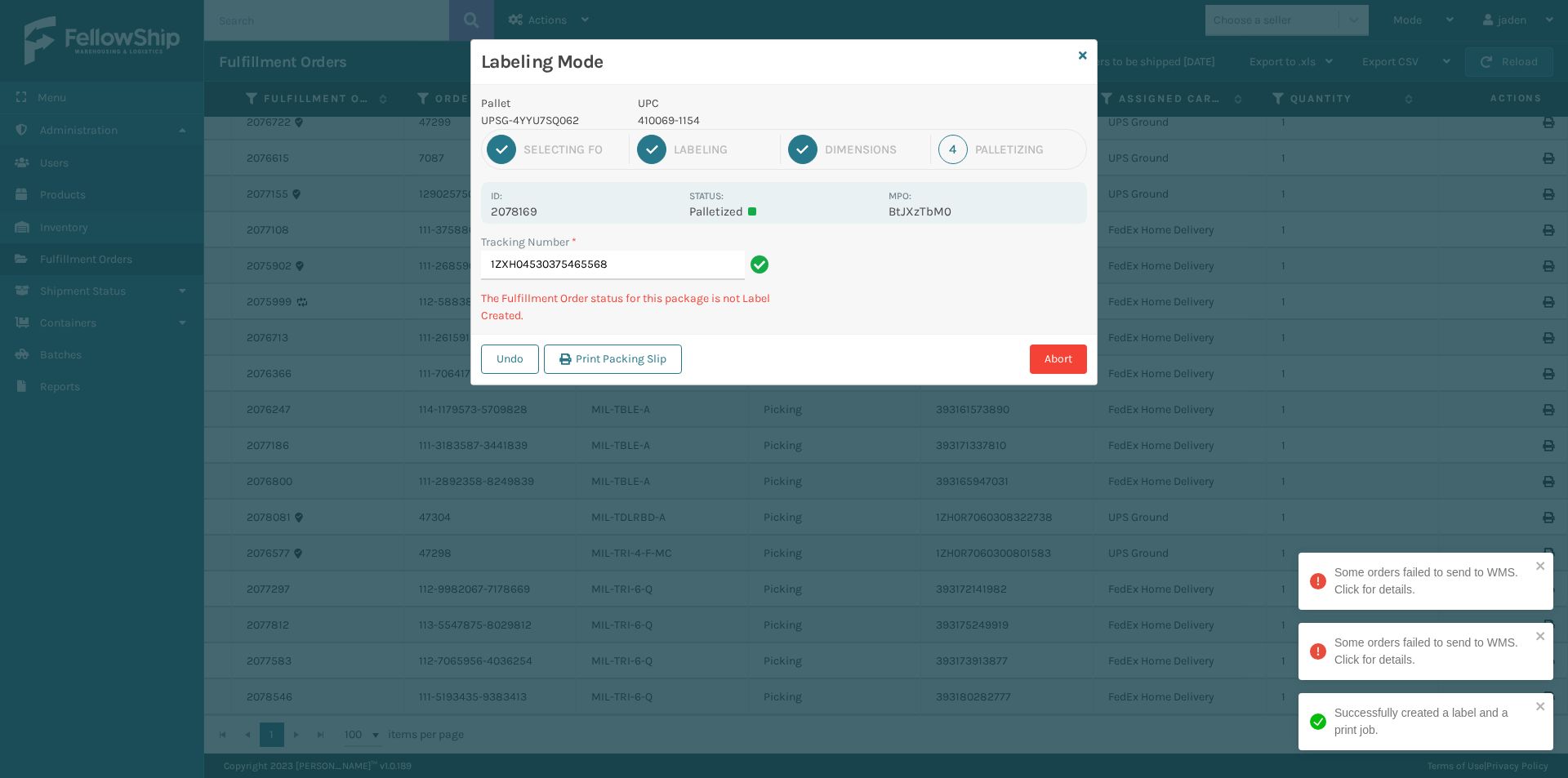
click at [908, 344] on div "Abort" at bounding box center [887, 359] width 400 height 30
click at [895, 353] on div "Abort" at bounding box center [887, 359] width 400 height 30
click at [885, 350] on div "Abort" at bounding box center [887, 359] width 400 height 30
click at [846, 349] on div "Abort" at bounding box center [887, 359] width 400 height 30
click at [905, 297] on div "Pallet UPSG-4YYU7SQ062 UPC 410069-1154 1 Selecting FO 2 Labeling 3 Dimensions 4…" at bounding box center [784, 235] width 625 height 300
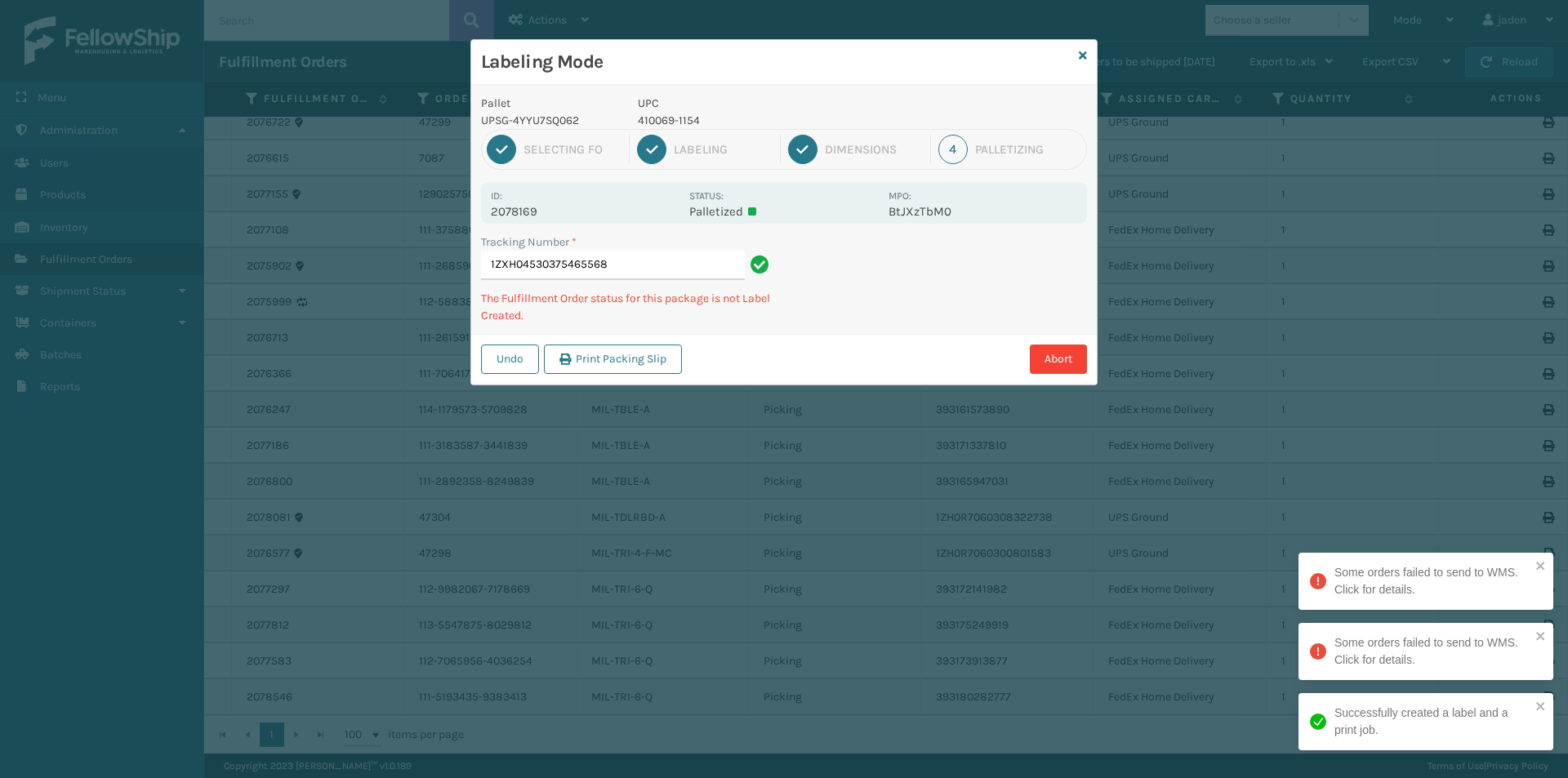
click at [890, 321] on div "Pallet UPSG-4YYU7SQ062 UPC 410069-1154 1 Selecting FO 2 Labeling 3 Dimensions 4…" at bounding box center [784, 235] width 625 height 300
click at [932, 313] on div "Tracking Number * 1ZXH04530375465568 The Fulfillment Order status for this pack…" at bounding box center [784, 284] width 625 height 101
click at [941, 314] on div "Pallet UPSG-4YYU7SQ062 UPC 410069-1154 1 Selecting FO 2 Labeling 3 Dimensions 4…" at bounding box center [784, 235] width 625 height 300
click at [917, 311] on div "Tracking Number * 1ZXH04530375465568 The Fulfillment Order status for this pack…" at bounding box center [784, 284] width 625 height 101
click at [965, 342] on div "Undo Print Packing Slip Abort" at bounding box center [784, 359] width 625 height 50
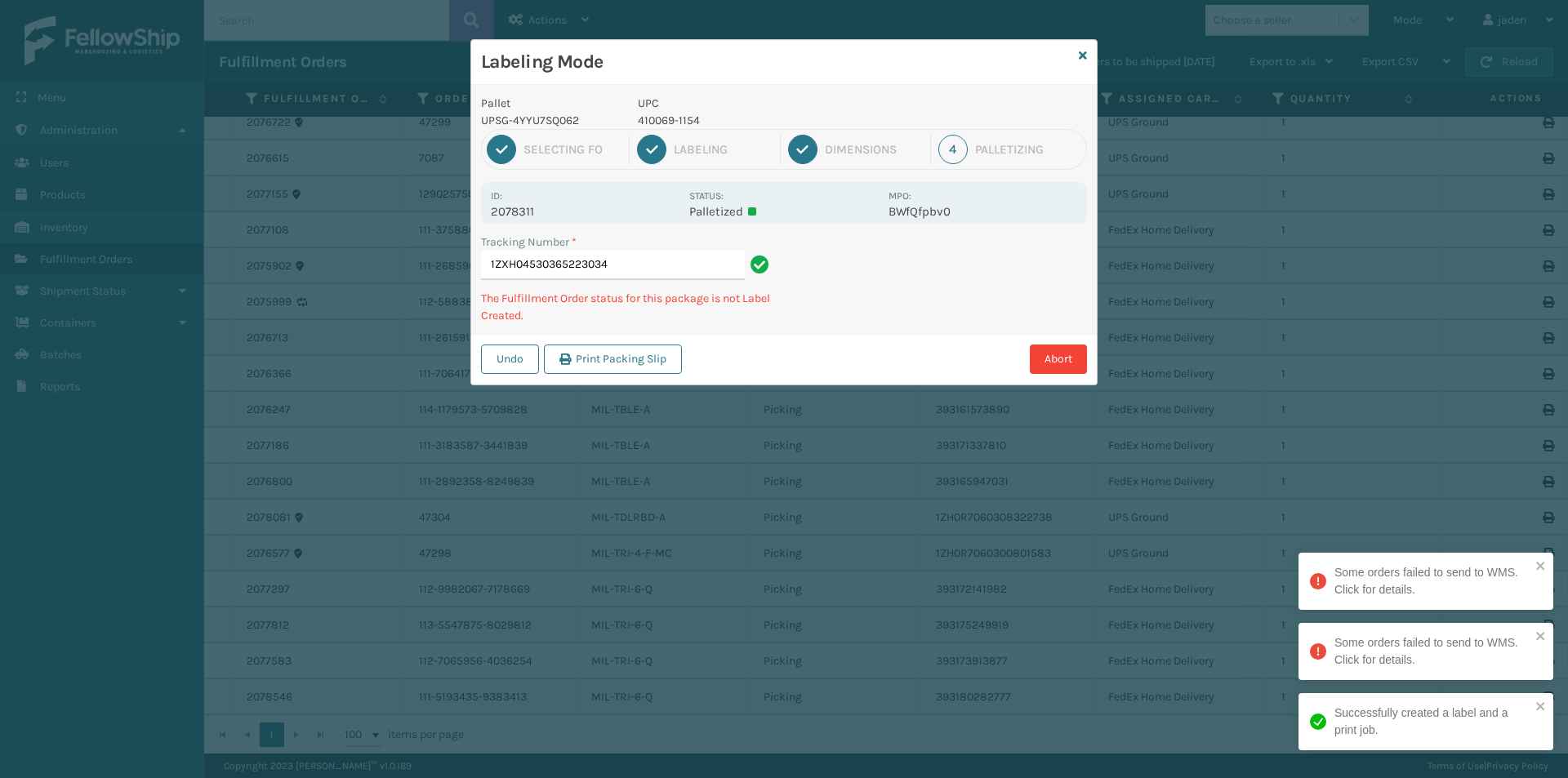
click at [984, 324] on div "Pallet UPSG-4YYU7SQ062 UPC 410069-1154 1 Selecting FO 2 Labeling 3 Dimensions 4…" at bounding box center [784, 235] width 625 height 300
click at [918, 324] on div "Labeling Mode Pallet UPSG-4YYU7SQ062 UPC 410069-1154 1 Selecting FO 2 Labeling …" at bounding box center [784, 389] width 1568 height 778
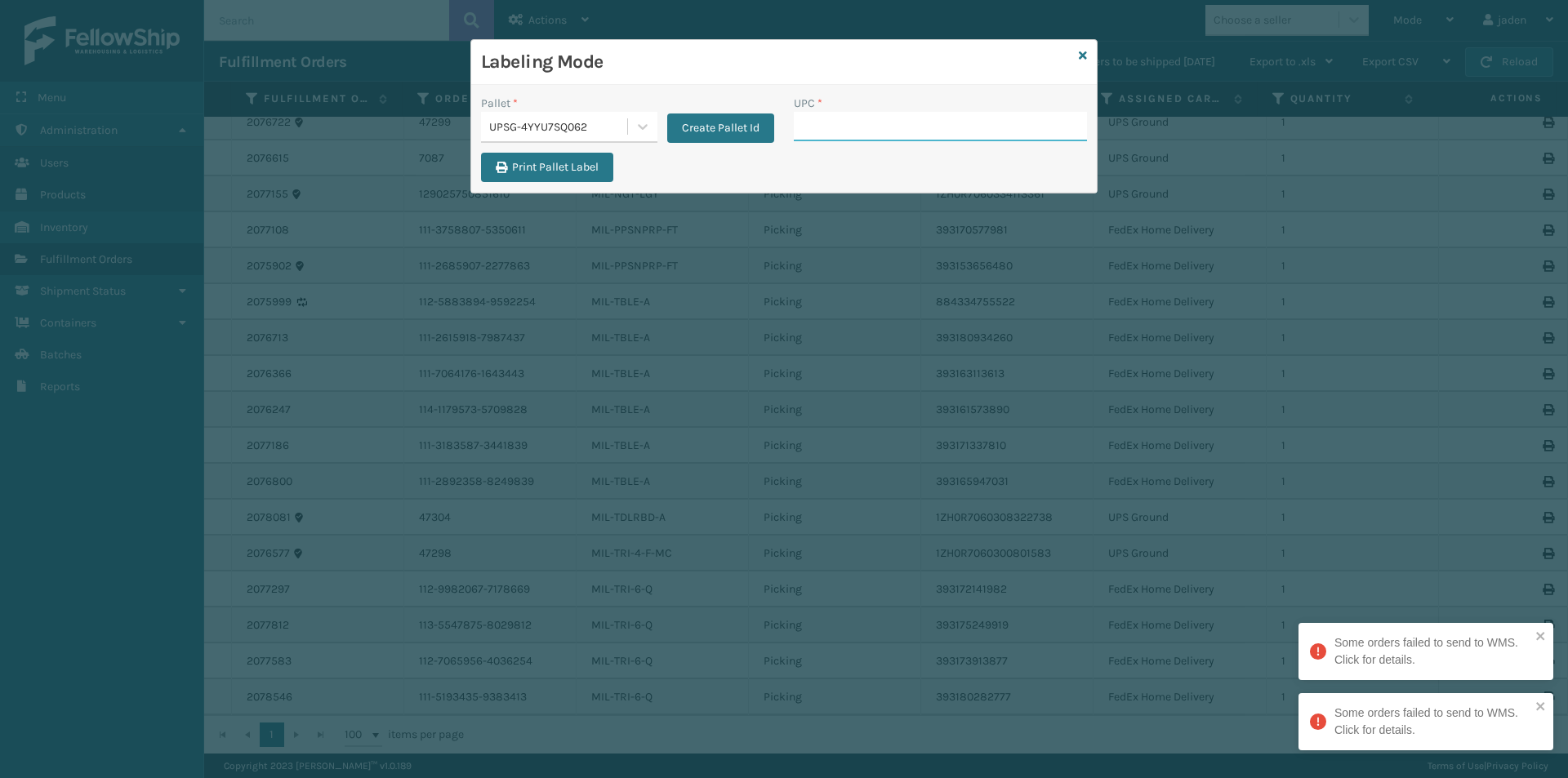
paste input "410069-1154"
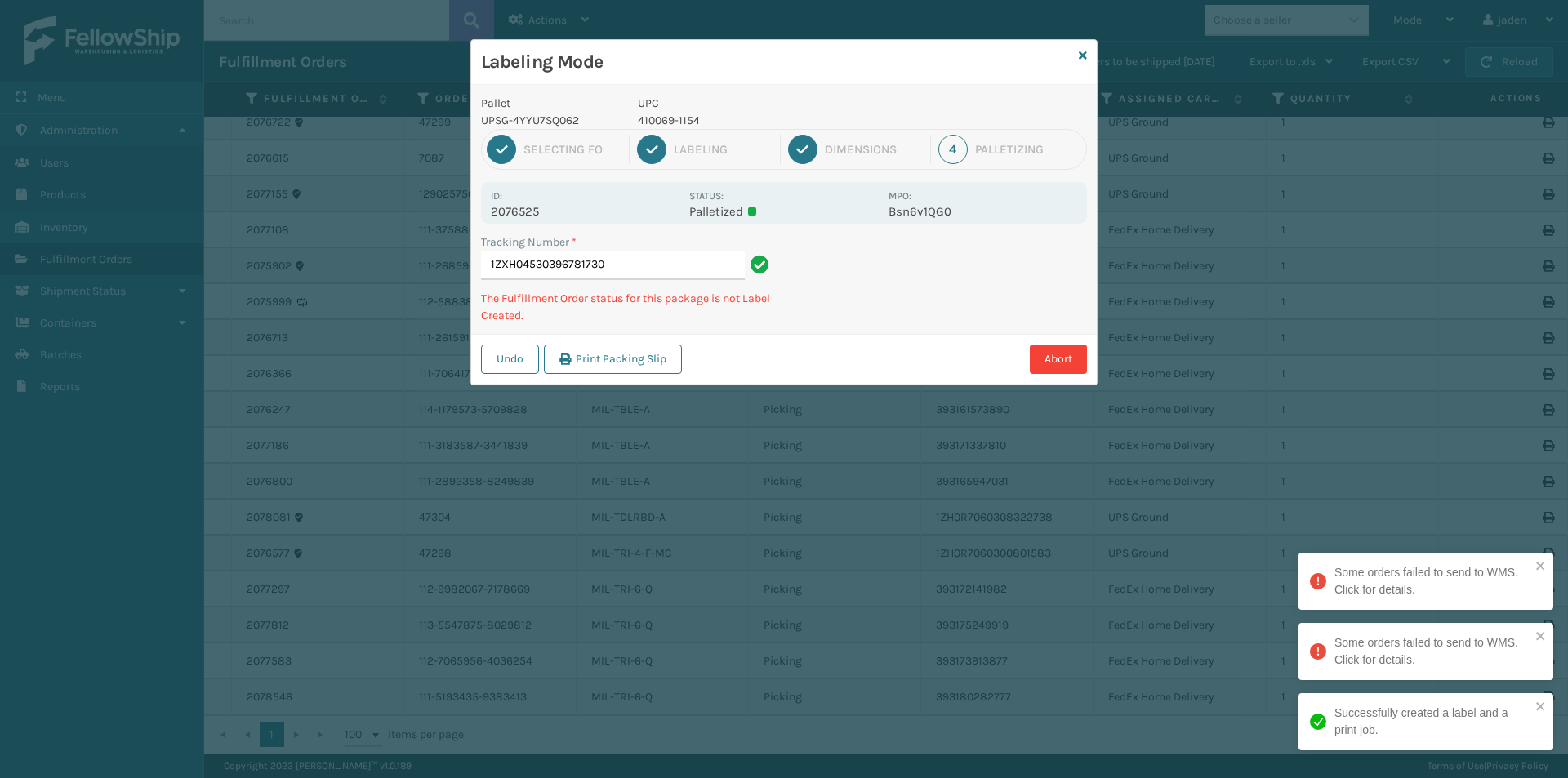
click at [935, 334] on div "Undo Print Packing Slip Abort" at bounding box center [784, 359] width 625 height 50
click at [869, 356] on div "Abort" at bounding box center [887, 359] width 400 height 30
click at [837, 333] on div "Pallet UPSG-4YYU7SQ062 UPC 410069-1154 1 Selecting FO 2 Labeling 3 Dimensions 4…" at bounding box center [784, 235] width 625 height 300
click at [838, 339] on div "Undo Print Packing Slip Abort" at bounding box center [784, 359] width 625 height 50
click at [823, 340] on div "Undo Print Packing Slip Abort" at bounding box center [784, 359] width 625 height 50
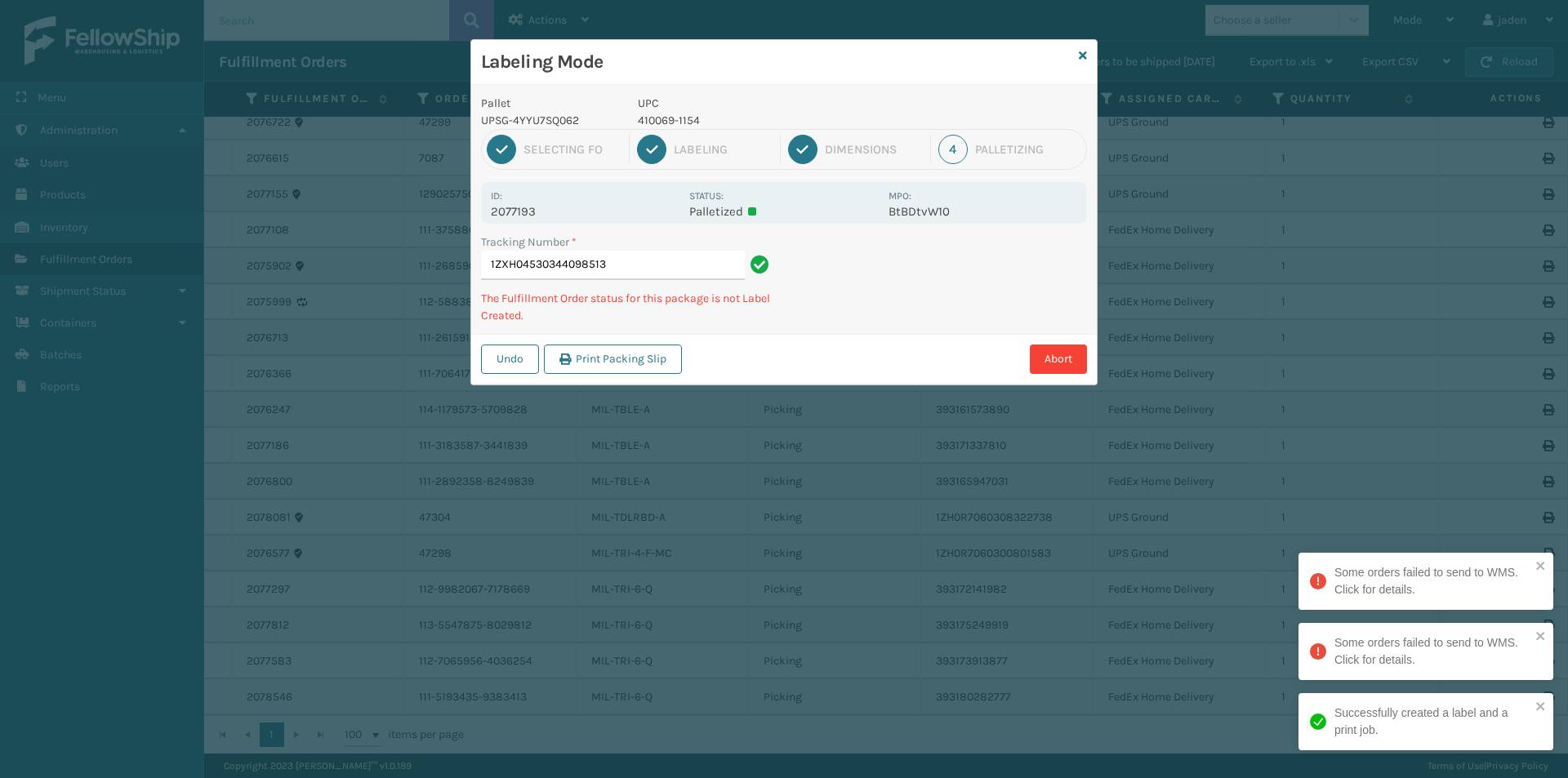
drag, startPoint x: 915, startPoint y: 297, endPoint x: 876, endPoint y: 300, distance: 39.1
click at [872, 329] on div "Tracking Number * 1ZXH04530344098513 The Fulfillment Order status for this pack…" at bounding box center [784, 284] width 625 height 101
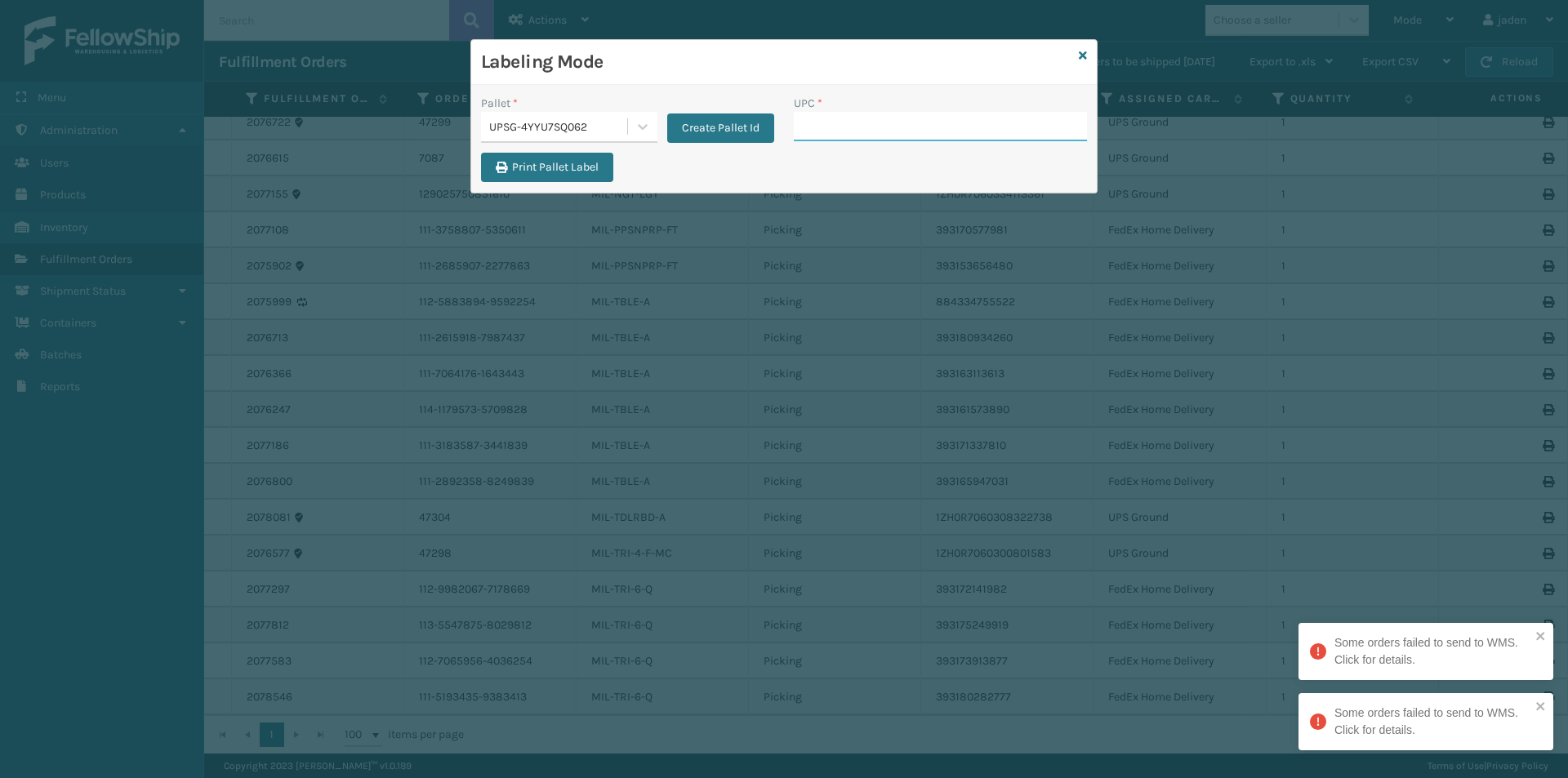
paste input "410069-1154"
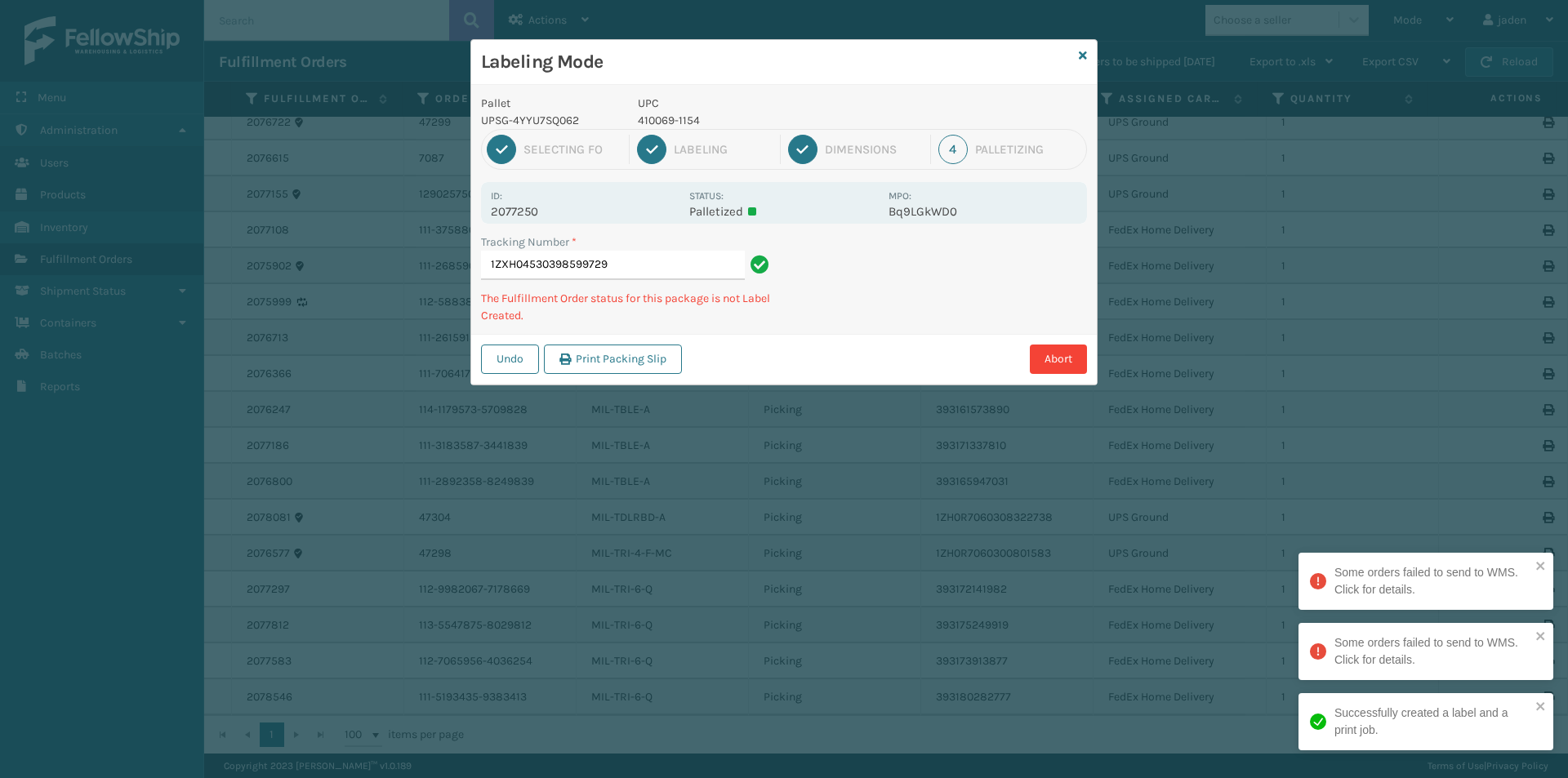
drag, startPoint x: 997, startPoint y: 261, endPoint x: 943, endPoint y: 279, distance: 56.9
drag, startPoint x: 943, startPoint y: 279, endPoint x: 915, endPoint y: 306, distance: 38.9
click at [915, 306] on div "Tracking Number * 1ZXH04530398599729 The Fulfillment Order status for this pack…" at bounding box center [784, 284] width 625 height 101
drag, startPoint x: 965, startPoint y: 278, endPoint x: 955, endPoint y: 278, distance: 10.0
drag, startPoint x: 936, startPoint y: 253, endPoint x: 908, endPoint y: 266, distance: 30.9
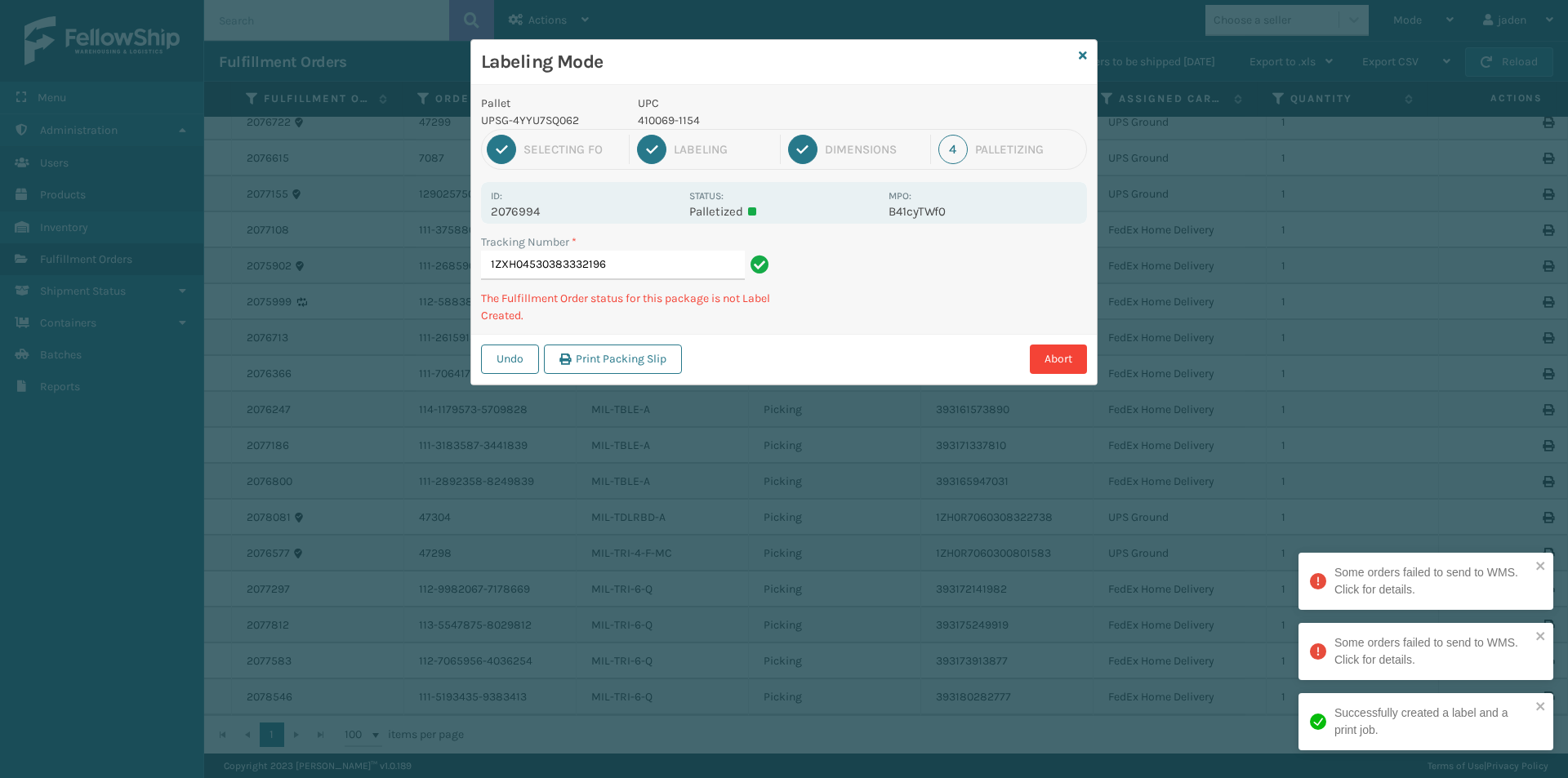
drag, startPoint x: 908, startPoint y: 266, endPoint x: 1023, endPoint y: 251, distance: 116.0
click at [871, 307] on div "Tracking Number * 1ZXH04530383332196 The Fulfillment Order status for this pack…" at bounding box center [784, 284] width 625 height 101
drag, startPoint x: 1034, startPoint y: 249, endPoint x: 1004, endPoint y: 266, distance: 34.5
drag, startPoint x: 1004, startPoint y: 266, endPoint x: 1046, endPoint y: 277, distance: 43.4
click at [926, 322] on div "Pallet UPSG-4YYU7SQ062 UPC 410069-1154 1 Selecting FO 2 Labeling 3 Dimensions 4…" at bounding box center [784, 235] width 625 height 300
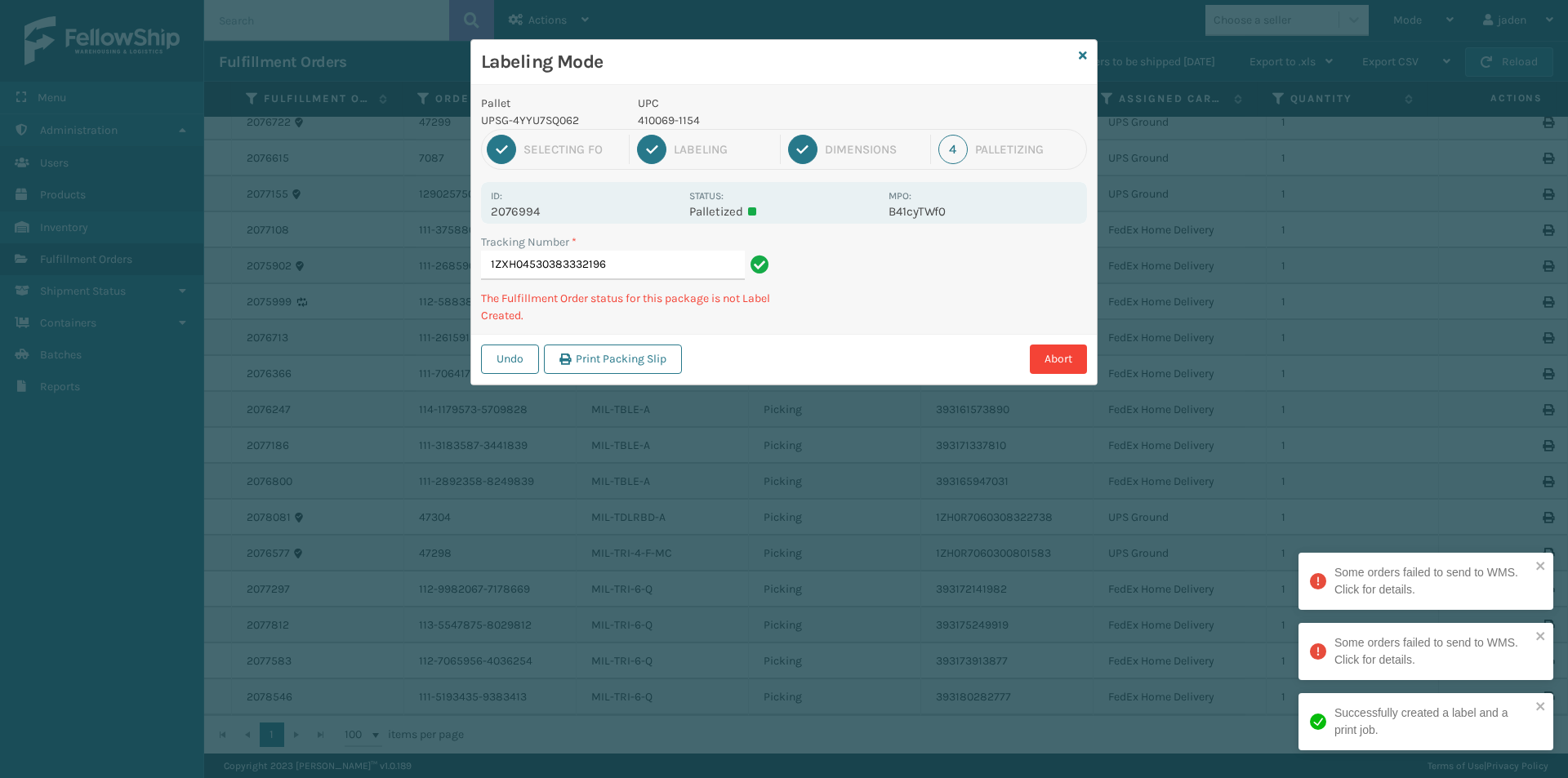
drag, startPoint x: 1046, startPoint y: 277, endPoint x: 999, endPoint y: 296, distance: 50.7
drag, startPoint x: 999, startPoint y: 296, endPoint x: 1089, endPoint y: 253, distance: 99.7
click at [951, 316] on div "Pallet UPSG-4YYU7SQ062 UPC 410069-1154 1 Selecting FO 2 Labeling 3 Dimensions 4…" at bounding box center [784, 235] width 625 height 300
drag, startPoint x: 1089, startPoint y: 253, endPoint x: 1055, endPoint y: 263, distance: 35.4
drag, startPoint x: 1055, startPoint y: 263, endPoint x: 1060, endPoint y: 248, distance: 15.8
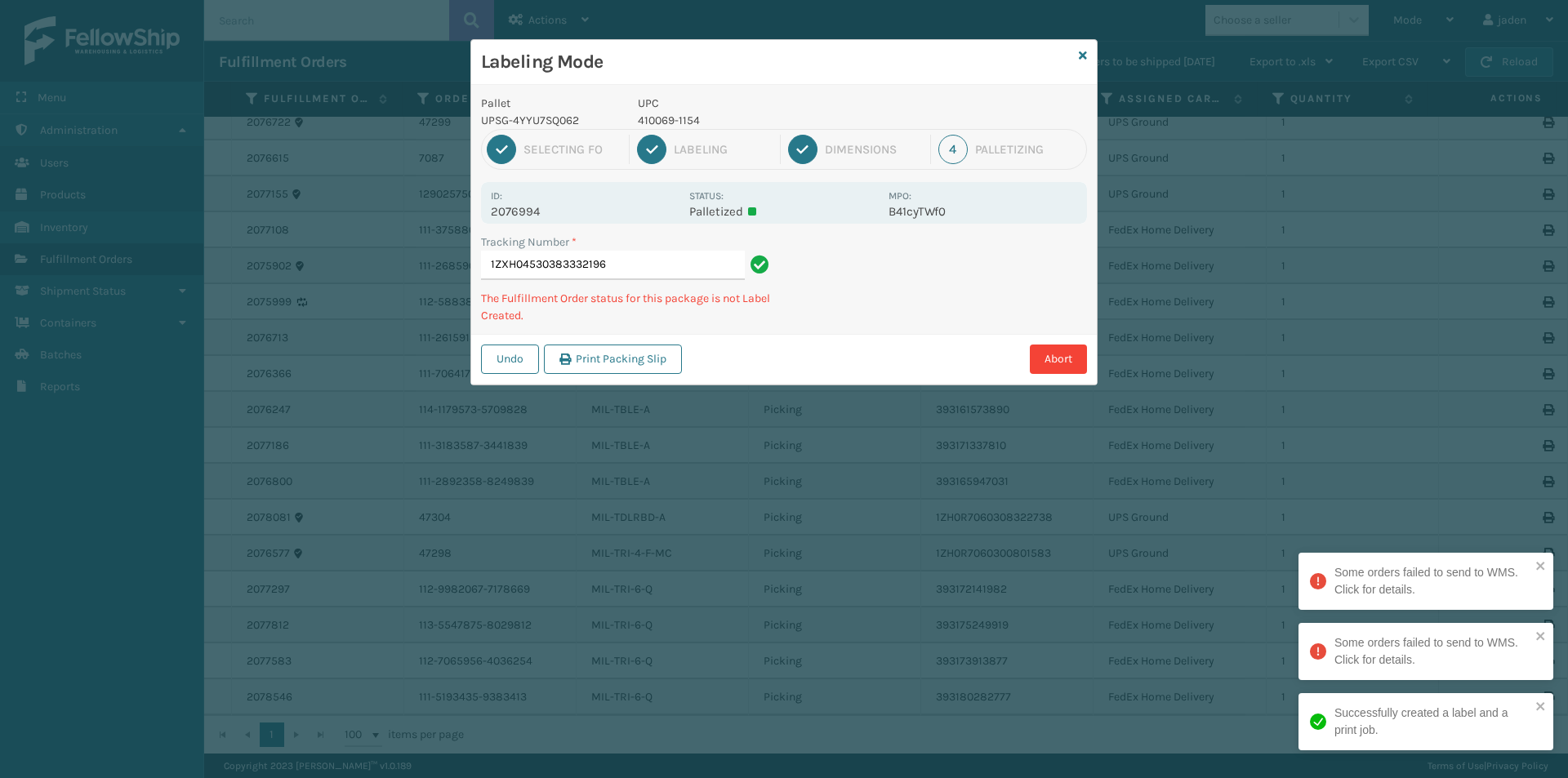
click at [956, 309] on div "Tracking Number * 1ZXH04530383332196 The Fulfillment Order status for this pack…" at bounding box center [784, 284] width 625 height 101
drag, startPoint x: 1019, startPoint y: 253, endPoint x: 962, endPoint y: 217, distance: 67.4
click at [951, 278] on div "Tracking Number * 1ZXH04530383332196 The Fulfillment Order status for this pack…" at bounding box center [784, 284] width 625 height 101
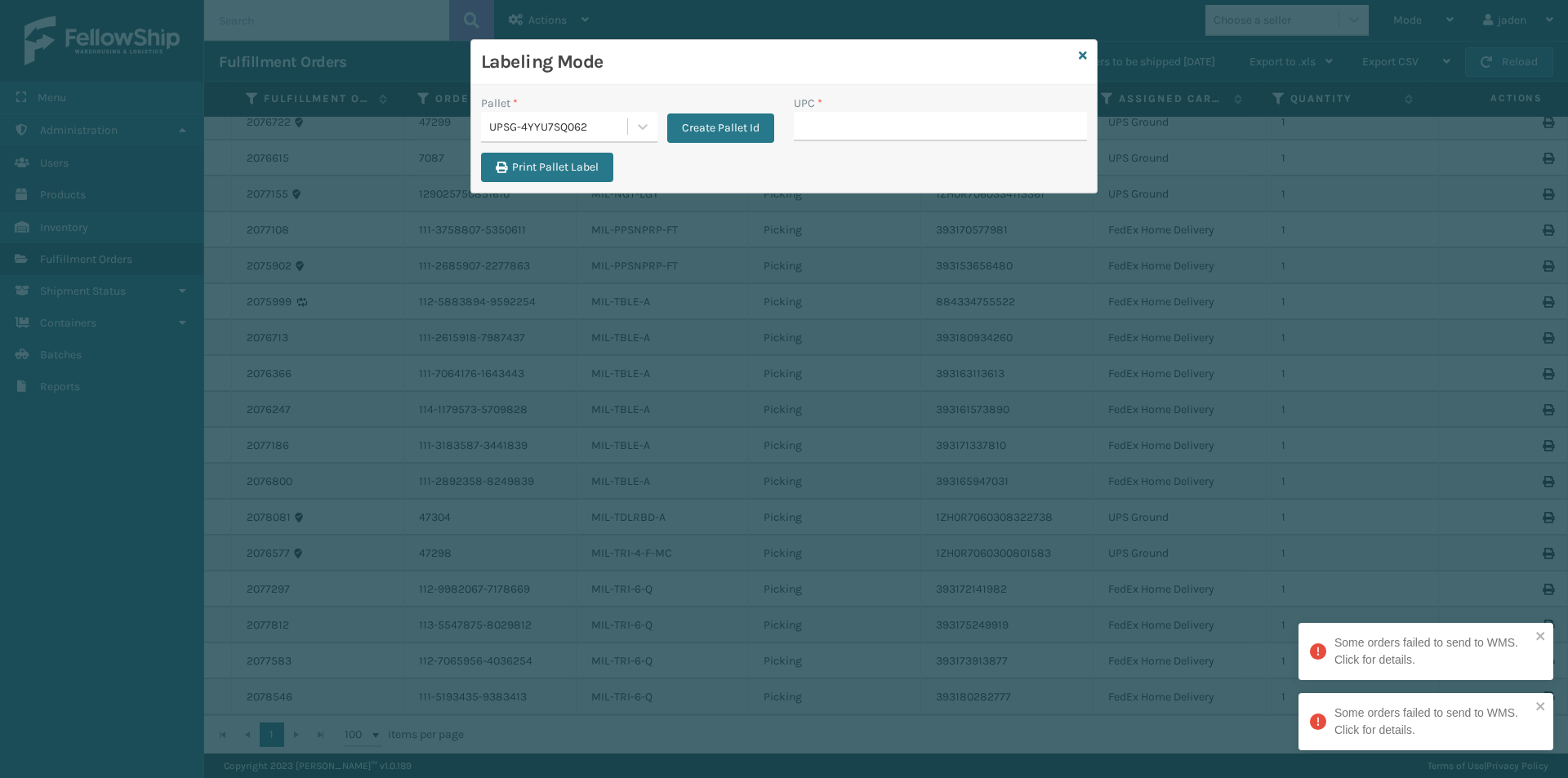
drag, startPoint x: 867, startPoint y: 112, endPoint x: 862, endPoint y: 129, distance: 17.7
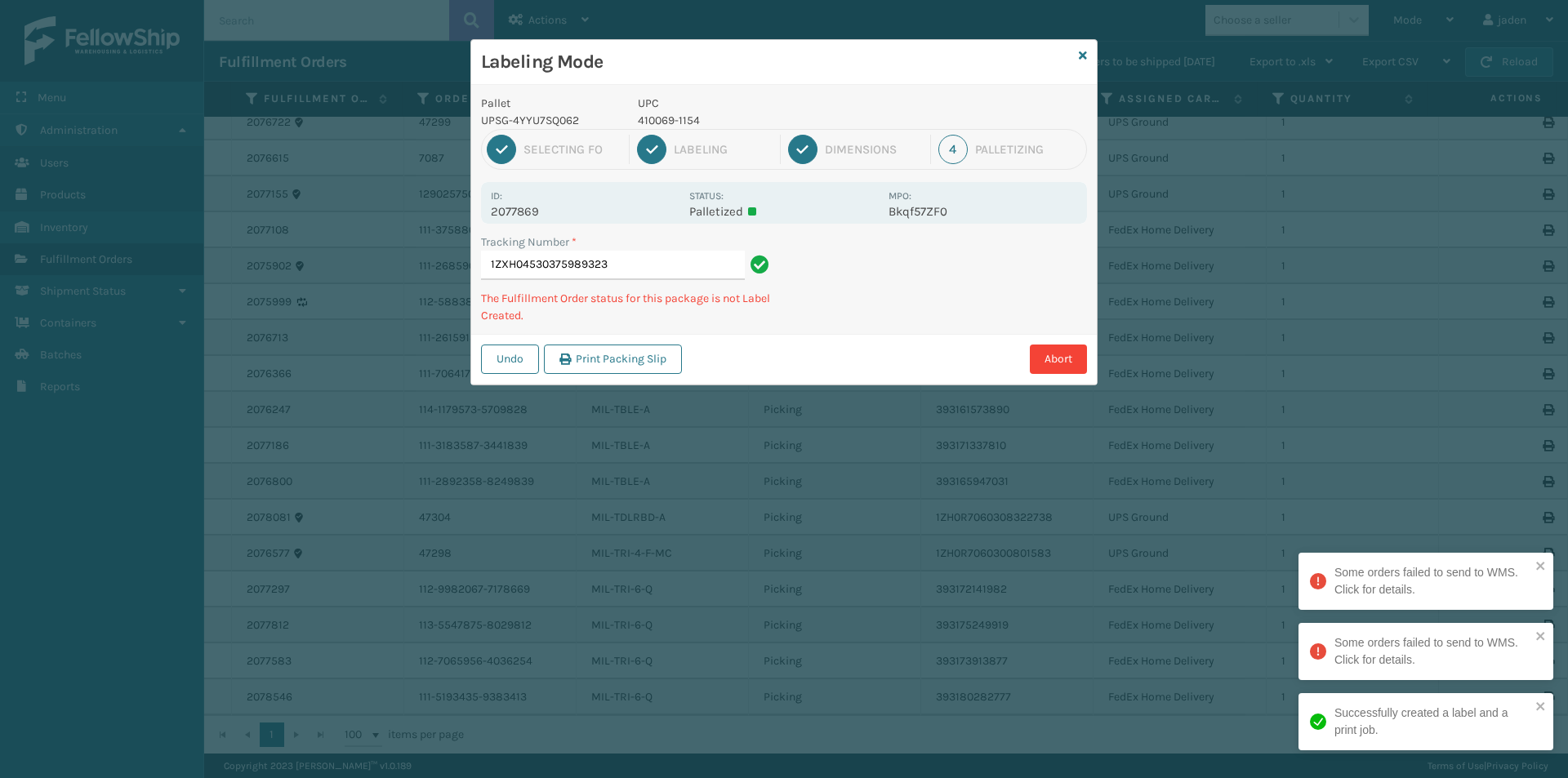
drag, startPoint x: 979, startPoint y: 241, endPoint x: 821, endPoint y: 265, distance: 159.8
click at [776, 366] on div "Abort" at bounding box center [887, 359] width 400 height 30
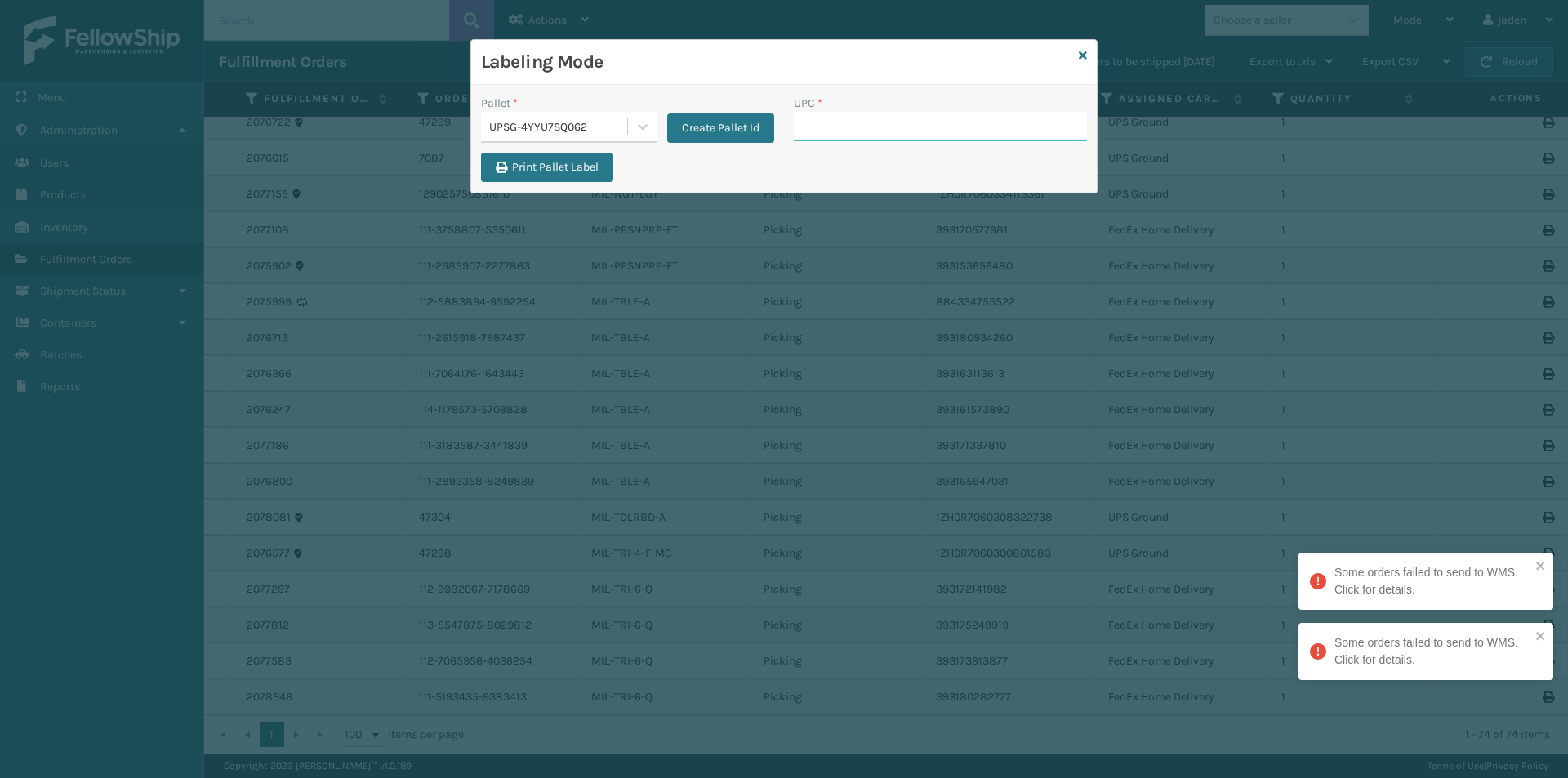
drag, startPoint x: 878, startPoint y: 110, endPoint x: 821, endPoint y: 136, distance: 62.6
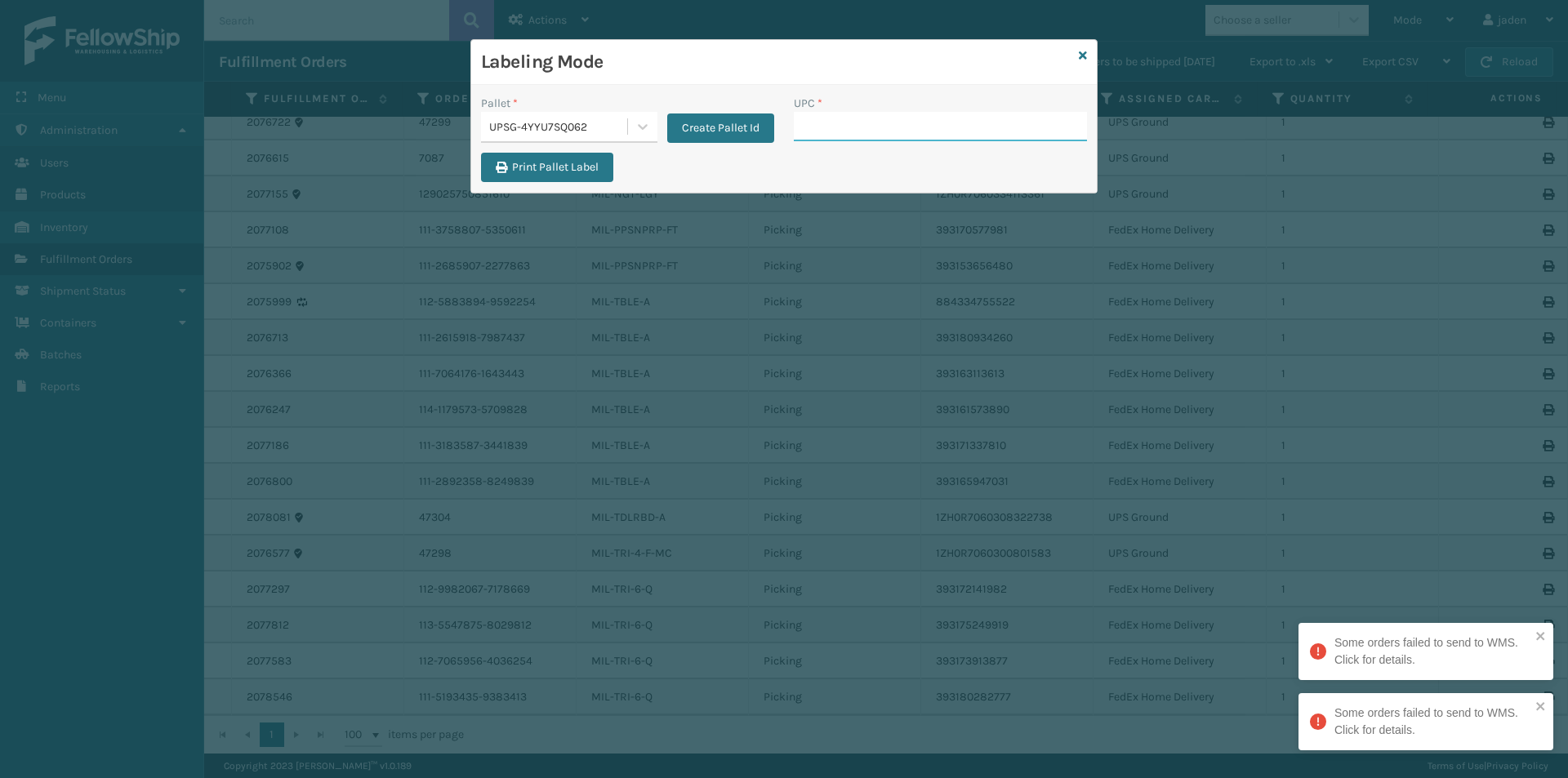
paste input "410069-1154"
click at [835, 110] on div "UPC *" at bounding box center [940, 103] width 293 height 17
click at [831, 130] on input "UPC *" at bounding box center [940, 126] width 293 height 30
drag, startPoint x: 774, startPoint y: 64, endPoint x: 691, endPoint y: 61, distance: 83.1
click at [691, 62] on h3 "Labeling Mode" at bounding box center [776, 62] width 591 height 25
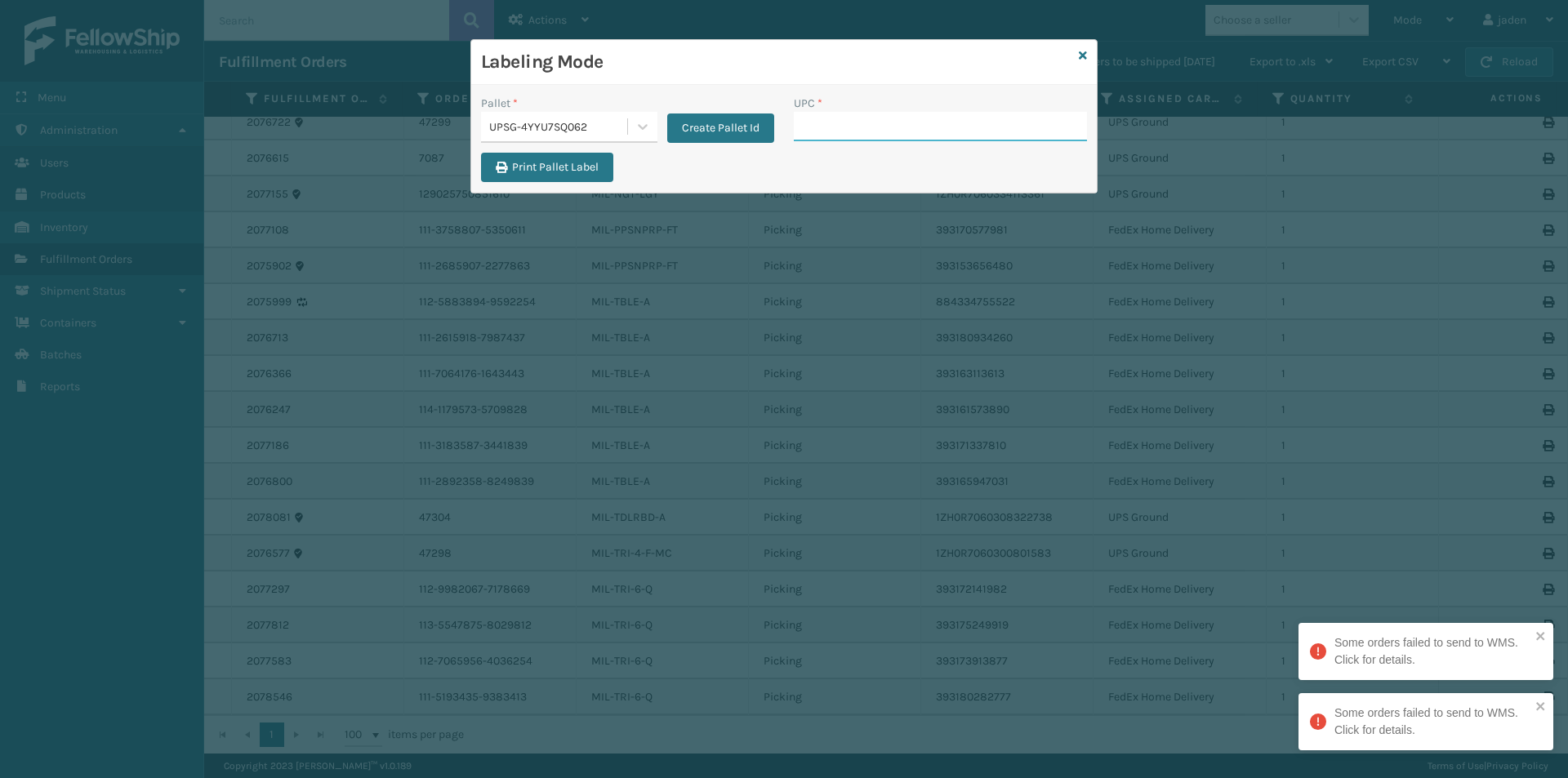
click at [821, 125] on input "UPC *" at bounding box center [940, 126] width 293 height 30
click at [639, 127] on icon at bounding box center [643, 127] width 10 height 6
click at [555, 171] on div "FDXG-3QYHLGEHVA" at bounding box center [569, 168] width 177 height 31
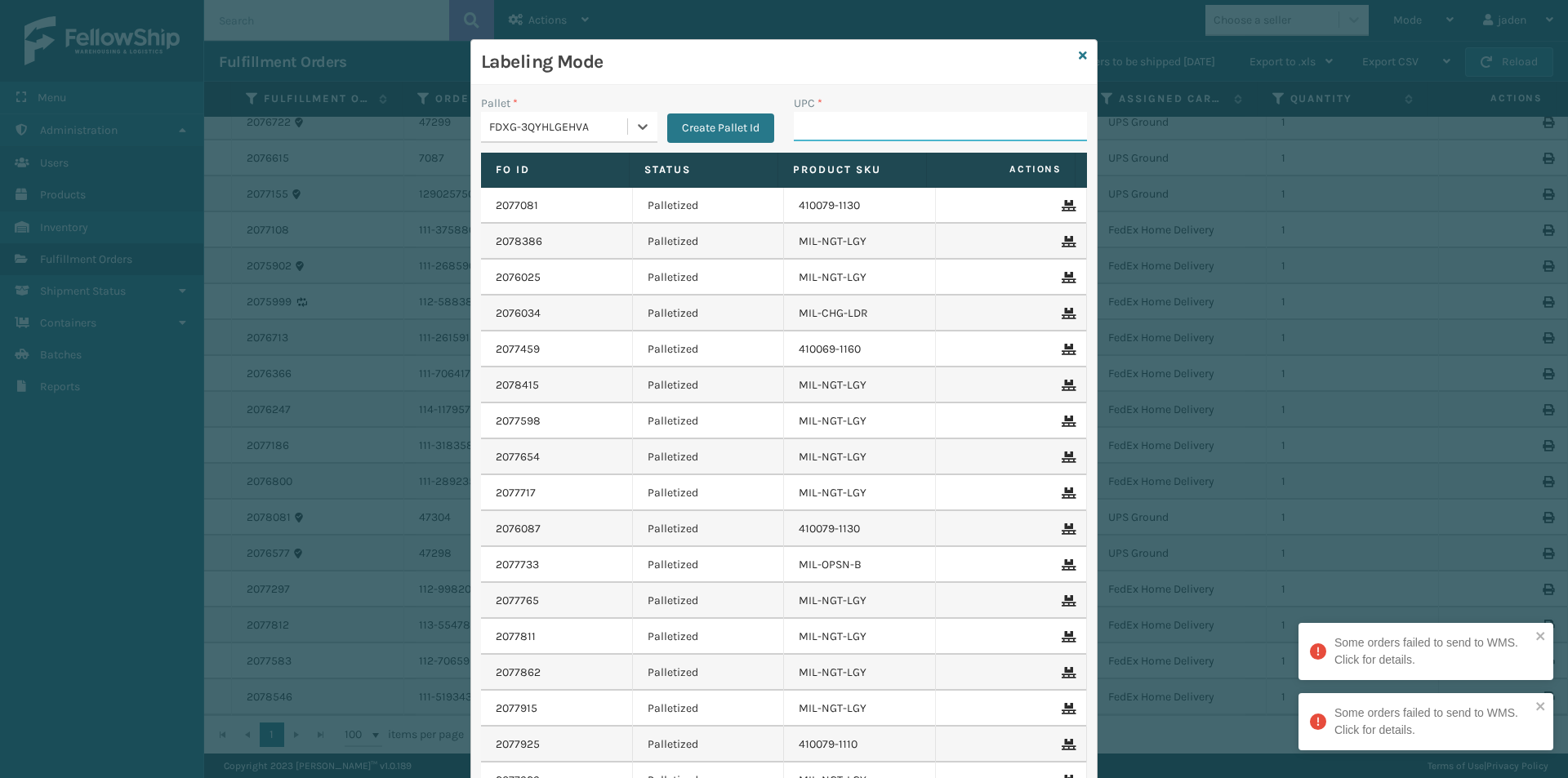
drag, startPoint x: 833, startPoint y: 130, endPoint x: 830, endPoint y: 117, distance: 13.3
click at [833, 130] on input "UPC *" at bounding box center [940, 126] width 293 height 30
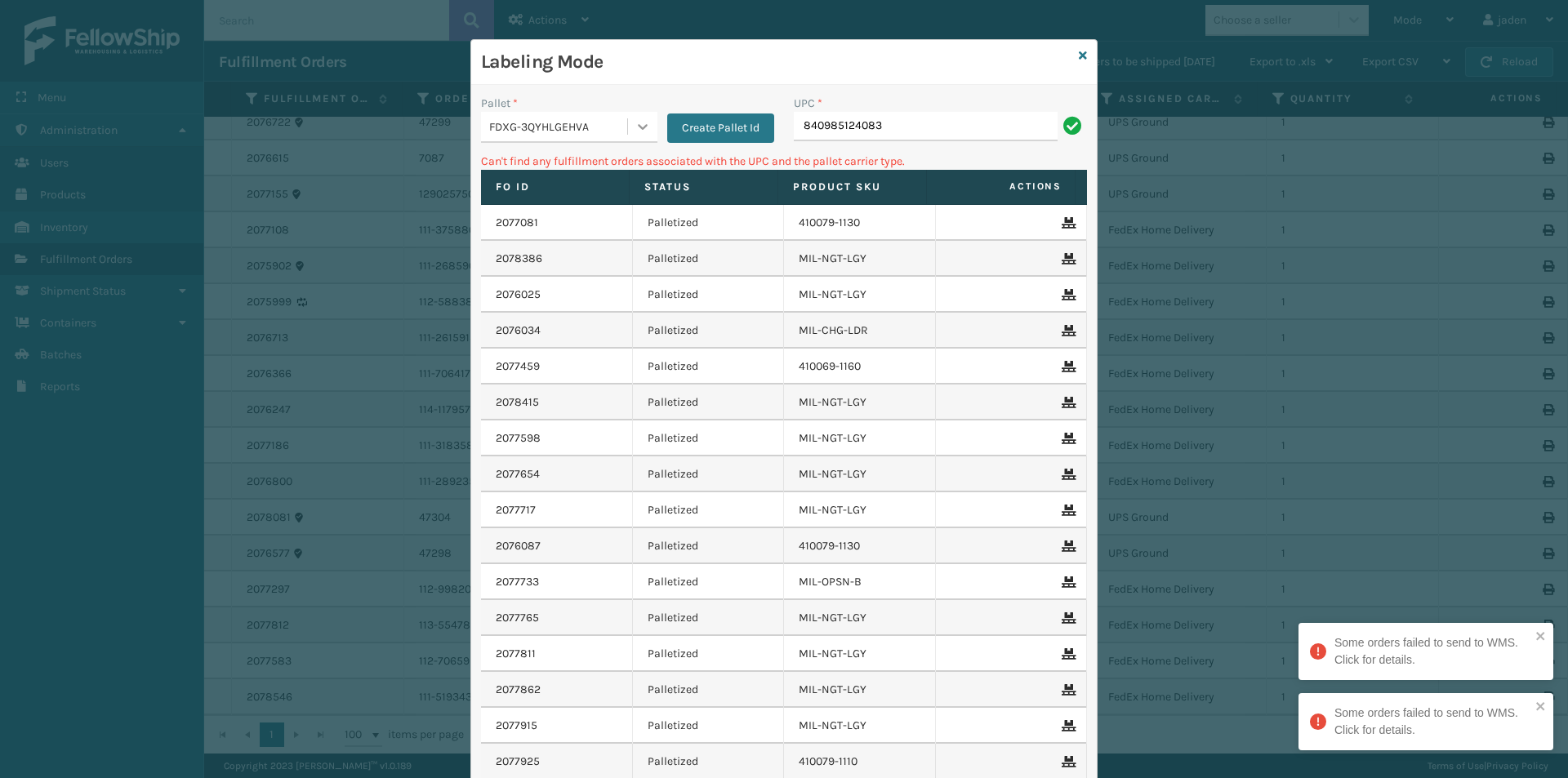
click at [628, 126] on div at bounding box center [643, 126] width 30 height 30
click at [562, 211] on div "UPSG-4YYU7SQ062" at bounding box center [569, 197] width 177 height 31
click at [885, 120] on input "840985124083" at bounding box center [925, 126] width 263 height 30
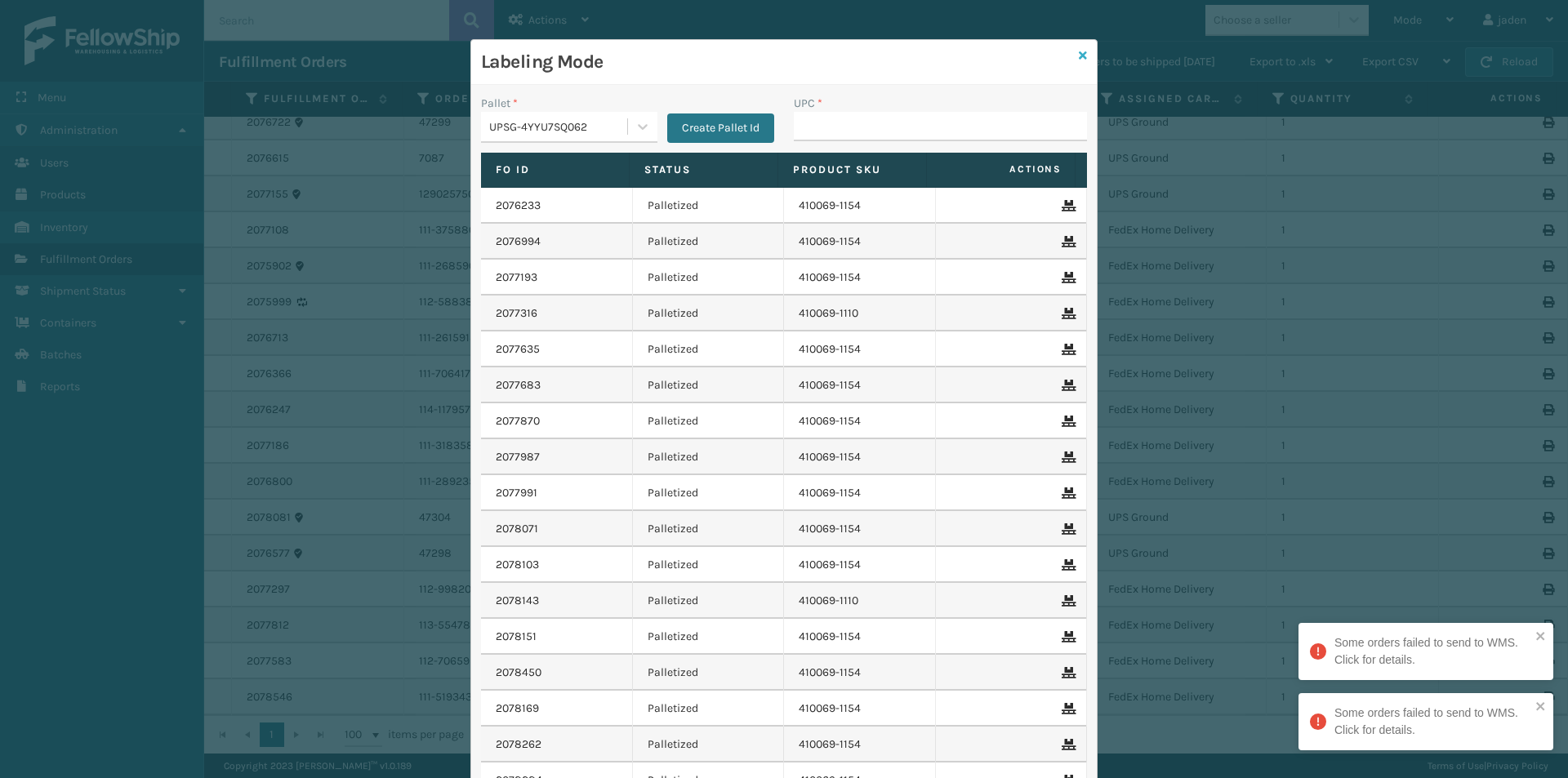
click at [1079, 58] on icon at bounding box center [1083, 56] width 8 height 12
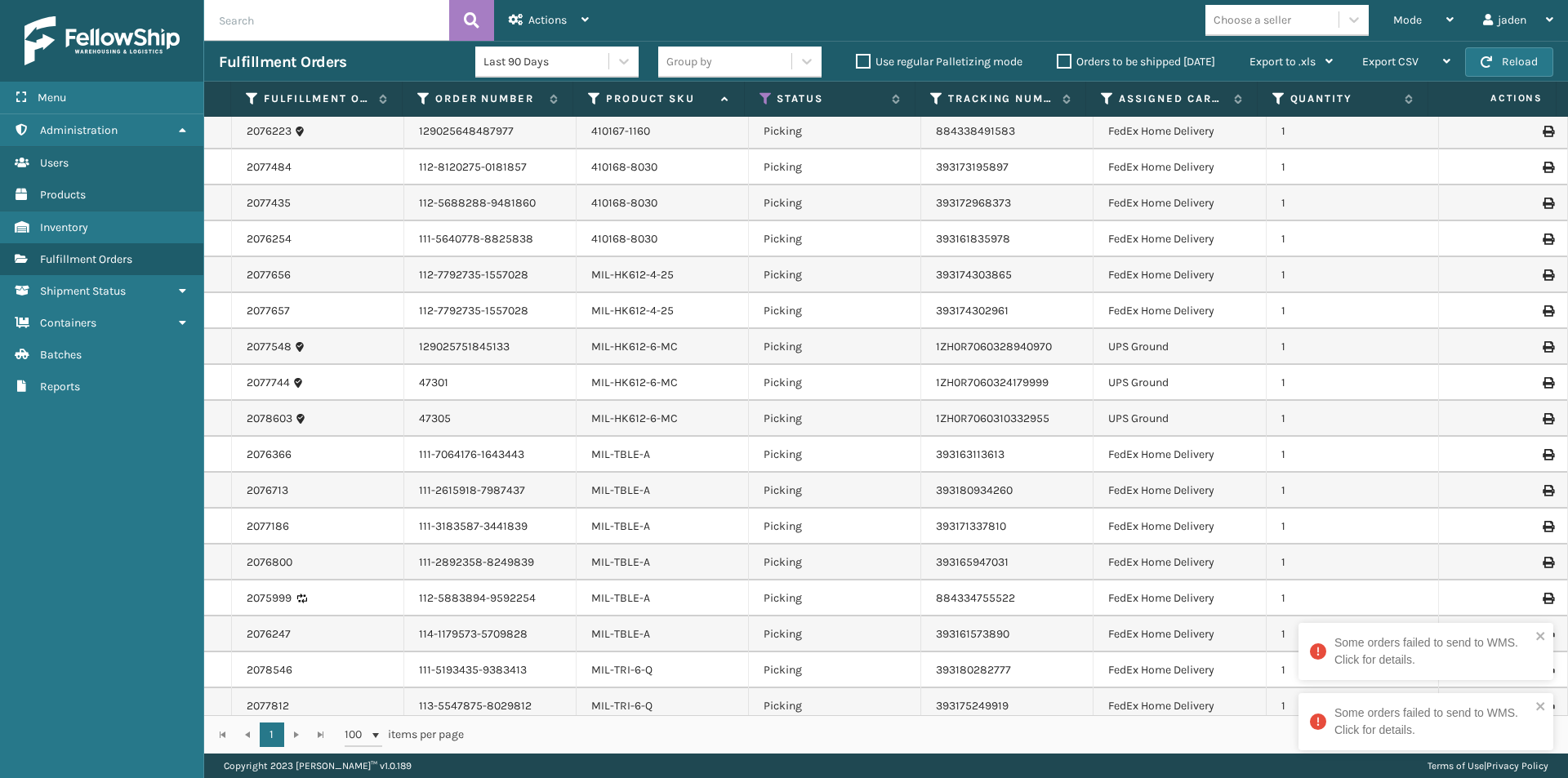
scroll to position [0, 0]
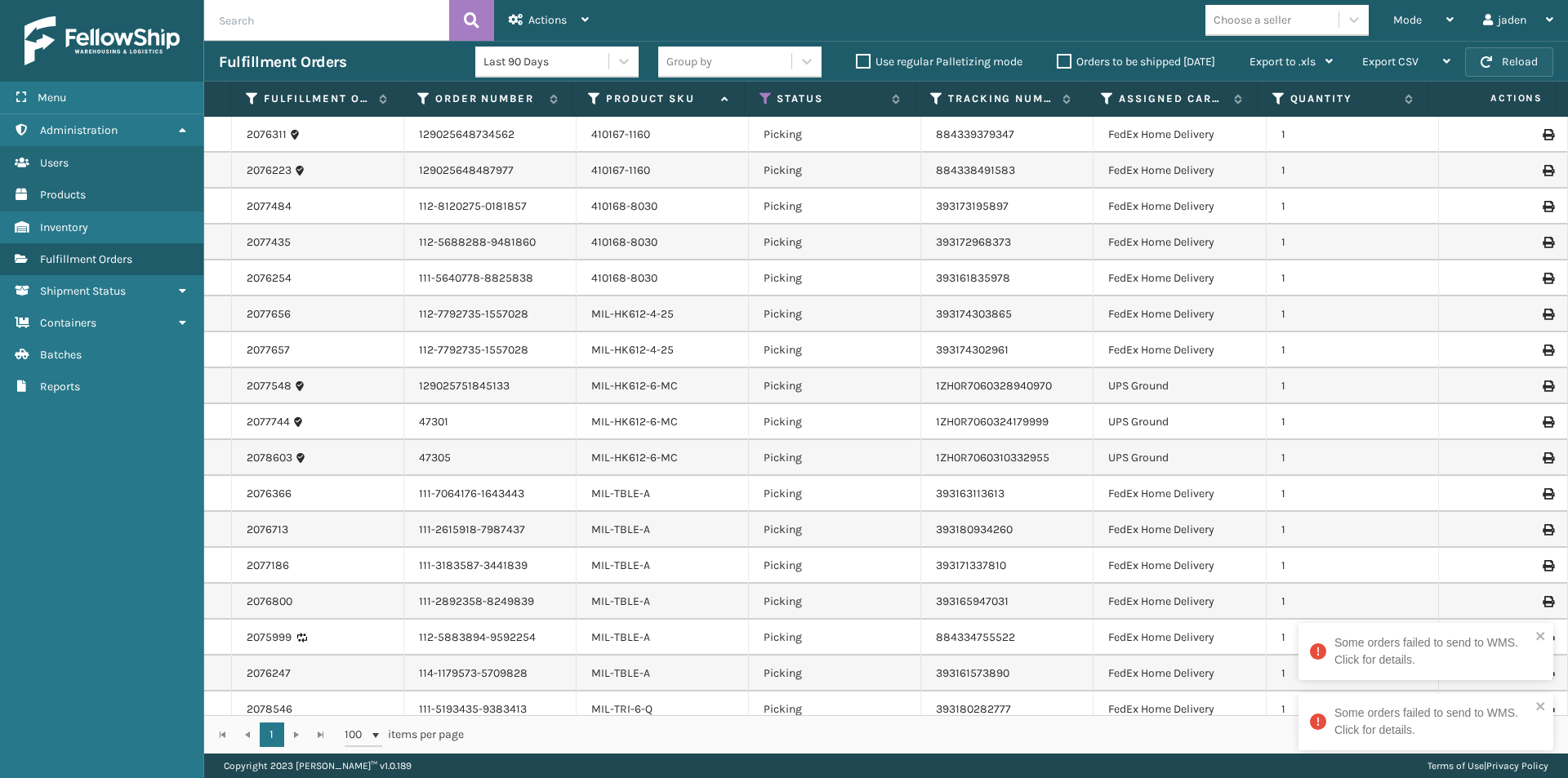
click at [1505, 71] on button "Reload" at bounding box center [1508, 62] width 88 height 30
click at [1415, 16] on span "Mode" at bounding box center [1406, 20] width 29 height 14
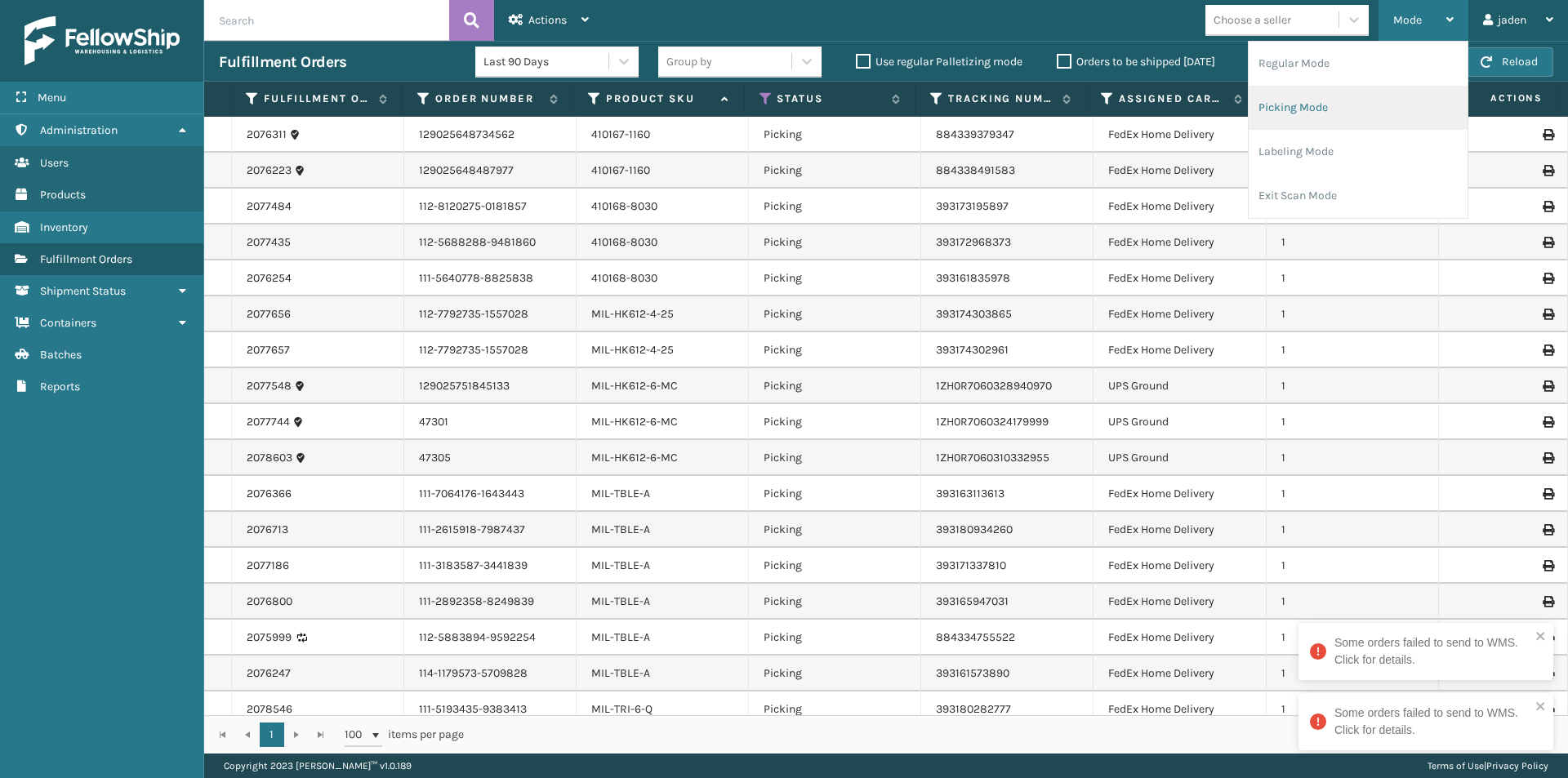
click at [1332, 106] on li "Picking Mode" at bounding box center [1358, 107] width 219 height 44
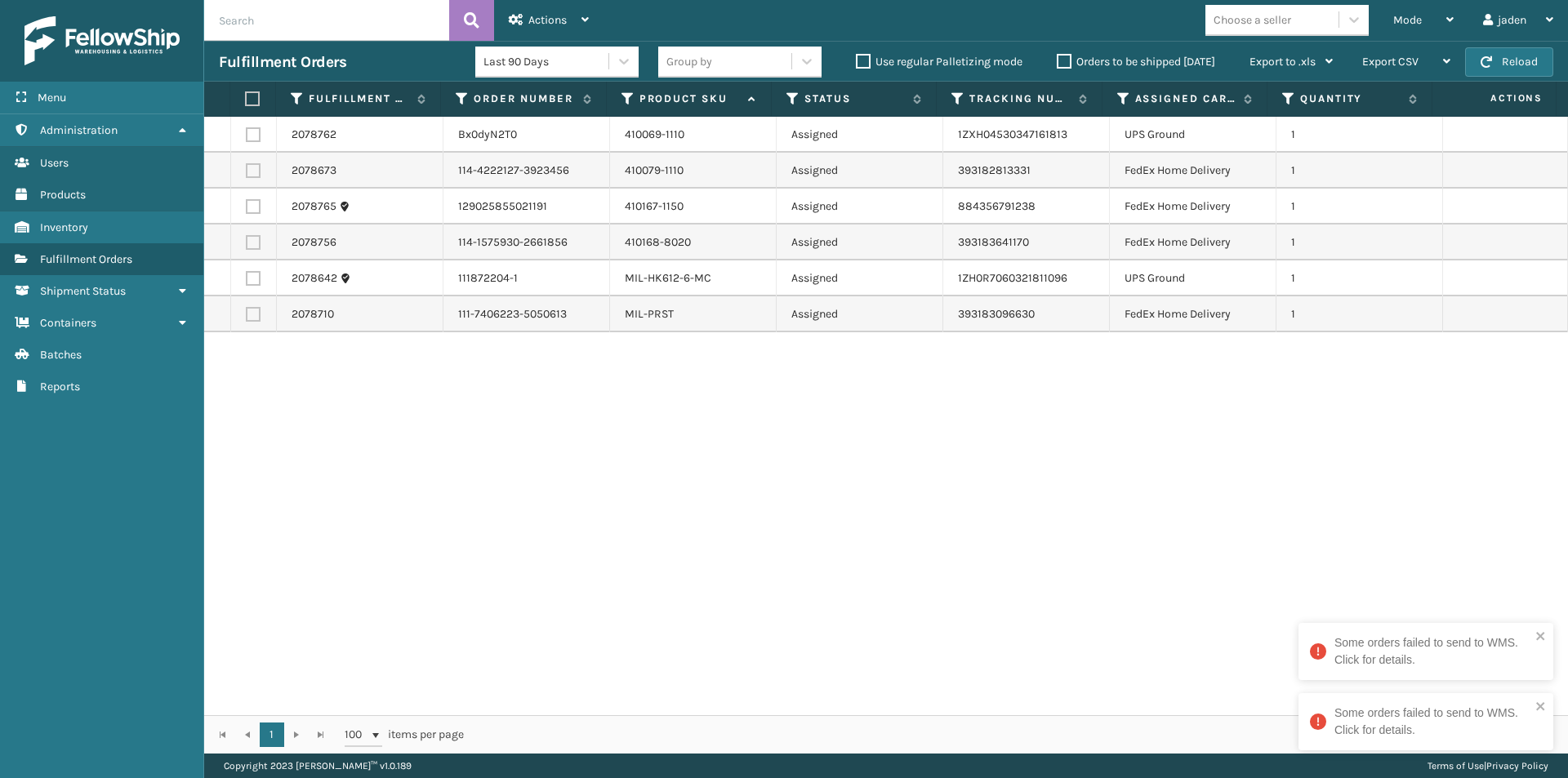
drag, startPoint x: 1169, startPoint y: 483, endPoint x: 1151, endPoint y: 483, distance: 18.0
drag, startPoint x: 1151, startPoint y: 483, endPoint x: 549, endPoint y: 472, distance: 602.1
click at [581, 579] on div "2078762 Bx0dyN2T0 410069-1110 Assigned 1ZXH04530347161813 UPS Ground 1 2078673 …" at bounding box center [886, 415] width 1364 height 599
click at [252, 169] on label at bounding box center [252, 171] width 15 height 15
click at [247, 169] on input "checkbox" at bounding box center [246, 169] width 1 height 11
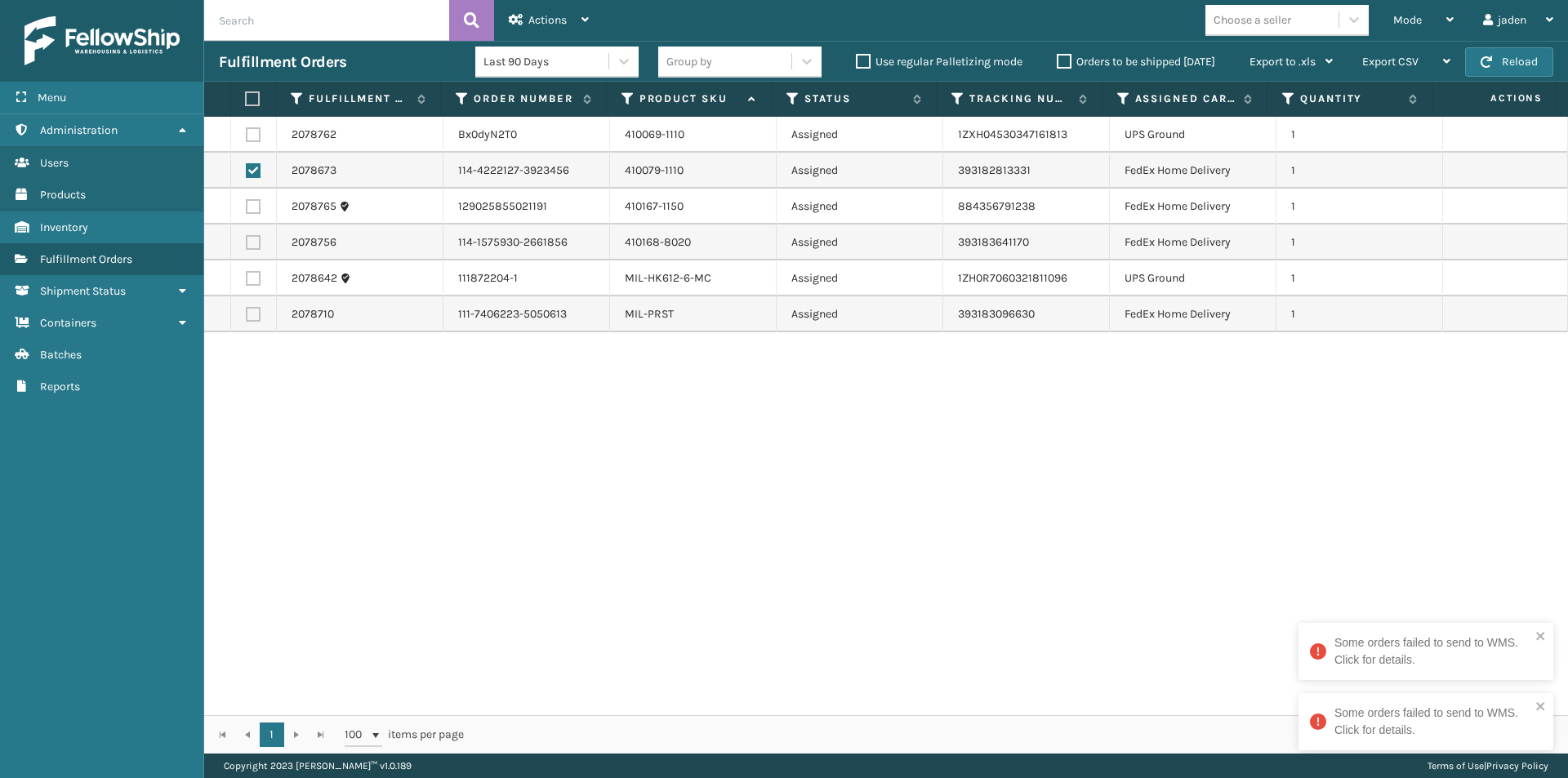
click at [248, 211] on label at bounding box center [252, 206] width 15 height 15
click at [247, 210] on input "checkbox" at bounding box center [246, 204] width 1 height 11
click at [250, 247] on label at bounding box center [252, 242] width 15 height 15
click at [247, 246] on input "checkbox" at bounding box center [246, 240] width 1 height 11
click at [249, 314] on label at bounding box center [252, 314] width 15 height 15
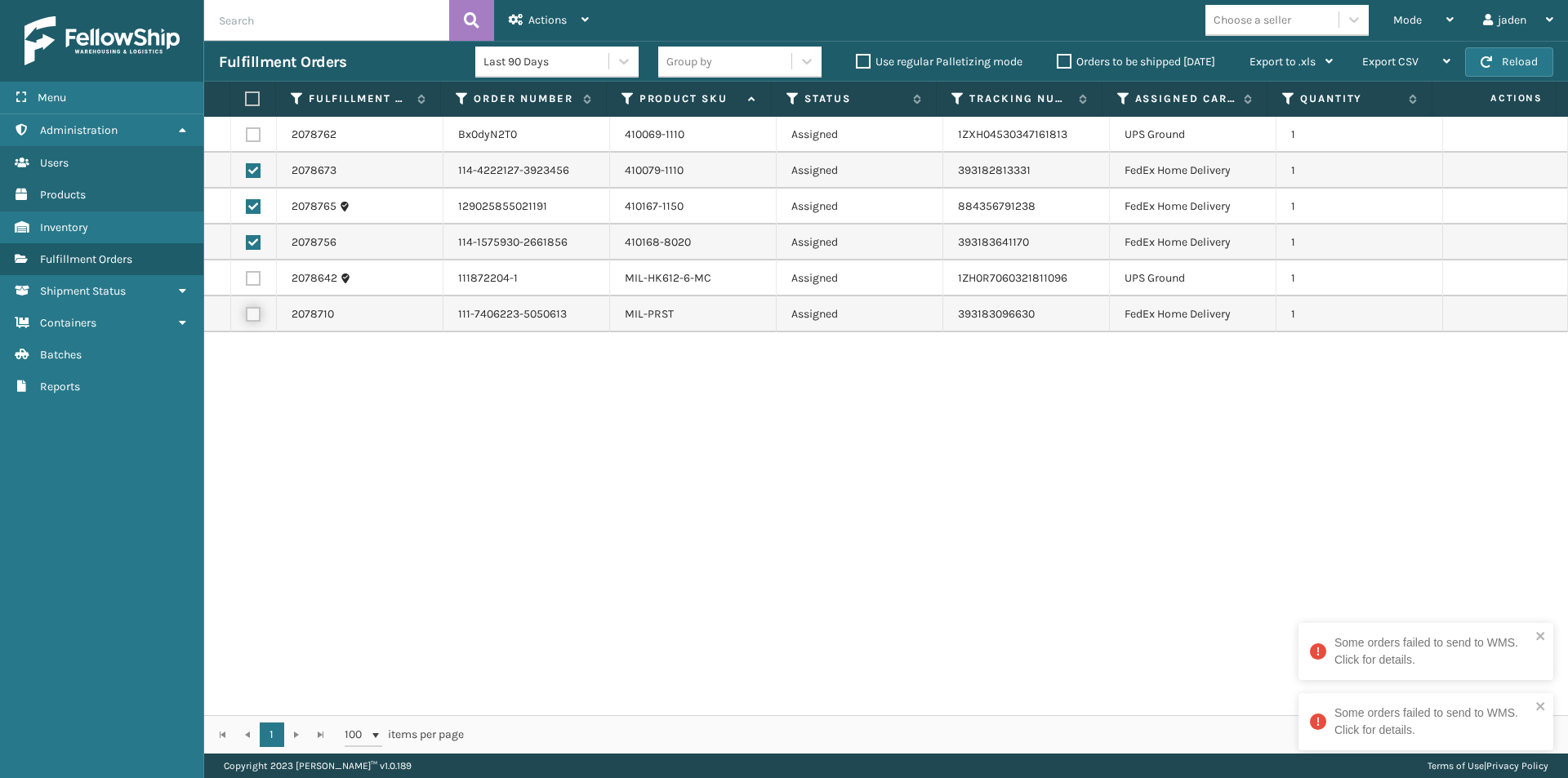
click at [247, 314] on input "checkbox" at bounding box center [246, 312] width 1 height 11
drag, startPoint x: 1089, startPoint y: 506, endPoint x: 1078, endPoint y: 501, distance: 12.1
drag, startPoint x: 1078, startPoint y: 501, endPoint x: 534, endPoint y: 496, distance: 544.0
click at [534, 496] on div "2078762 Bx0dyN2T0 410069-1110 Assigned 1ZXH04530347161813 UPS Ground 1 2078673 …" at bounding box center [886, 415] width 1364 height 599
drag, startPoint x: 871, startPoint y: 469, endPoint x: 601, endPoint y: 484, distance: 270.4
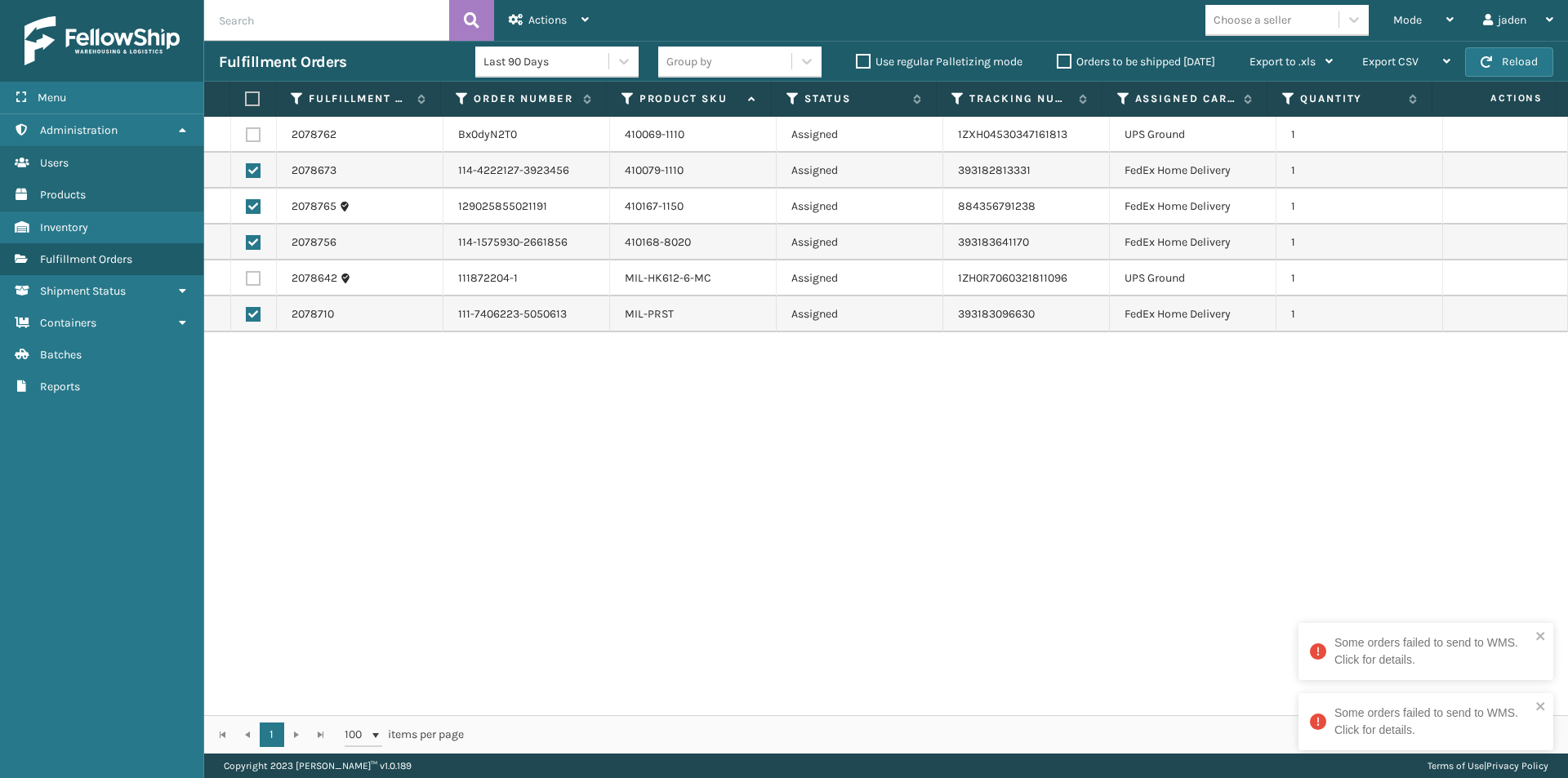
click at [601, 538] on div "2078762 Bx0dyN2T0 410069-1110 Assigned 1ZXH04530347161813 UPS Ground 1 2078673 …" at bounding box center [886, 415] width 1364 height 599
click at [254, 98] on label at bounding box center [249, 99] width 11 height 15
click at [246, 98] on input "checkbox" at bounding box center [245, 99] width 1 height 11
click at [254, 98] on label at bounding box center [249, 99] width 11 height 15
click at [246, 98] on input "checkbox" at bounding box center [245, 99] width 1 height 11
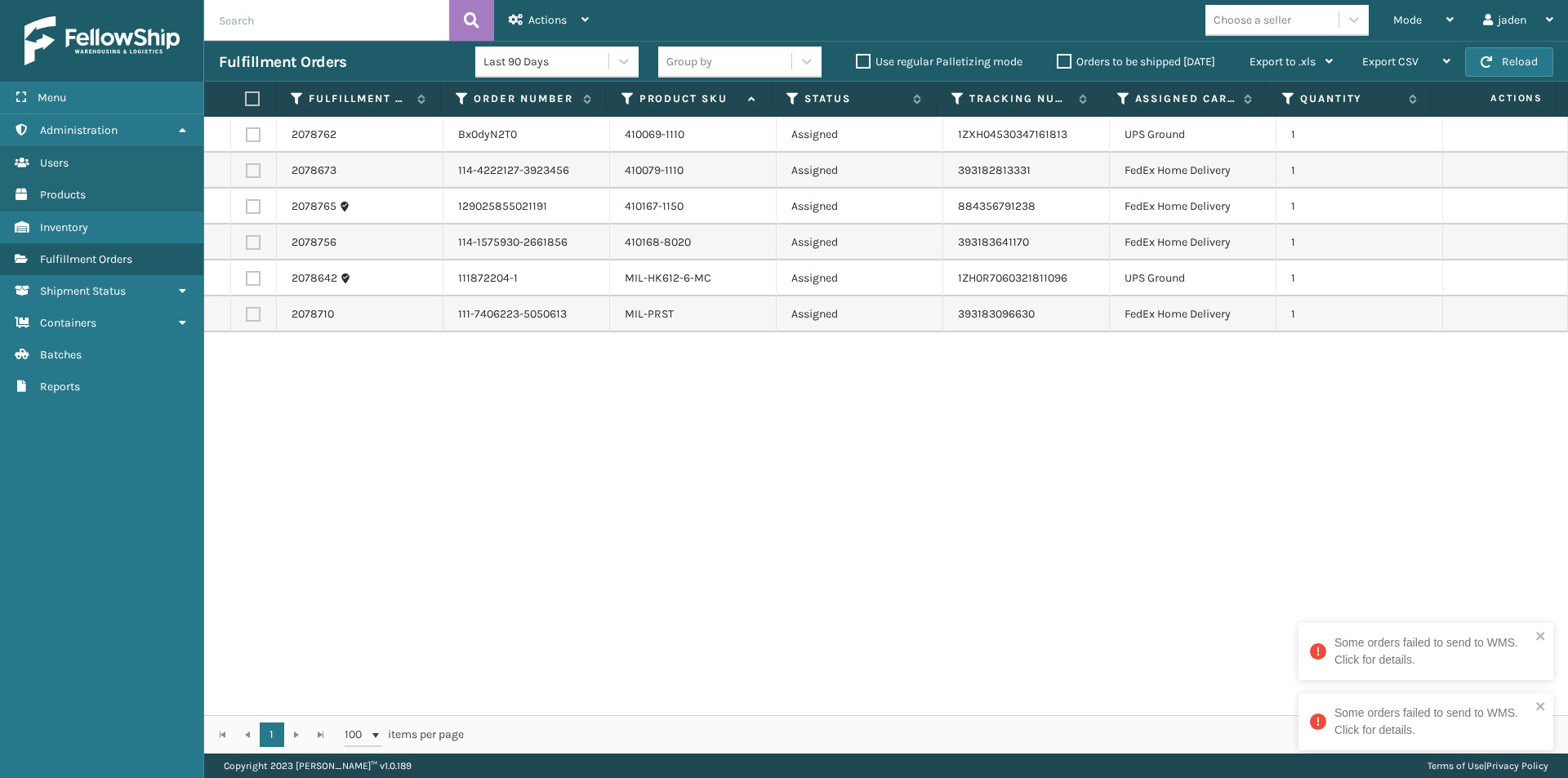
drag, startPoint x: 1036, startPoint y: 558, endPoint x: 1023, endPoint y: 549, distance: 15.8
drag, startPoint x: 1023, startPoint y: 549, endPoint x: 1135, endPoint y: 248, distance: 321.2
click at [721, 535] on div "2078762 Bx0dyN2T0 410069-1110 Assigned 1ZXH04530347161813 UPS Ground 1 2078673 …" at bounding box center [886, 415] width 1364 height 599
click at [1427, 20] on div "Mode" at bounding box center [1422, 20] width 60 height 40
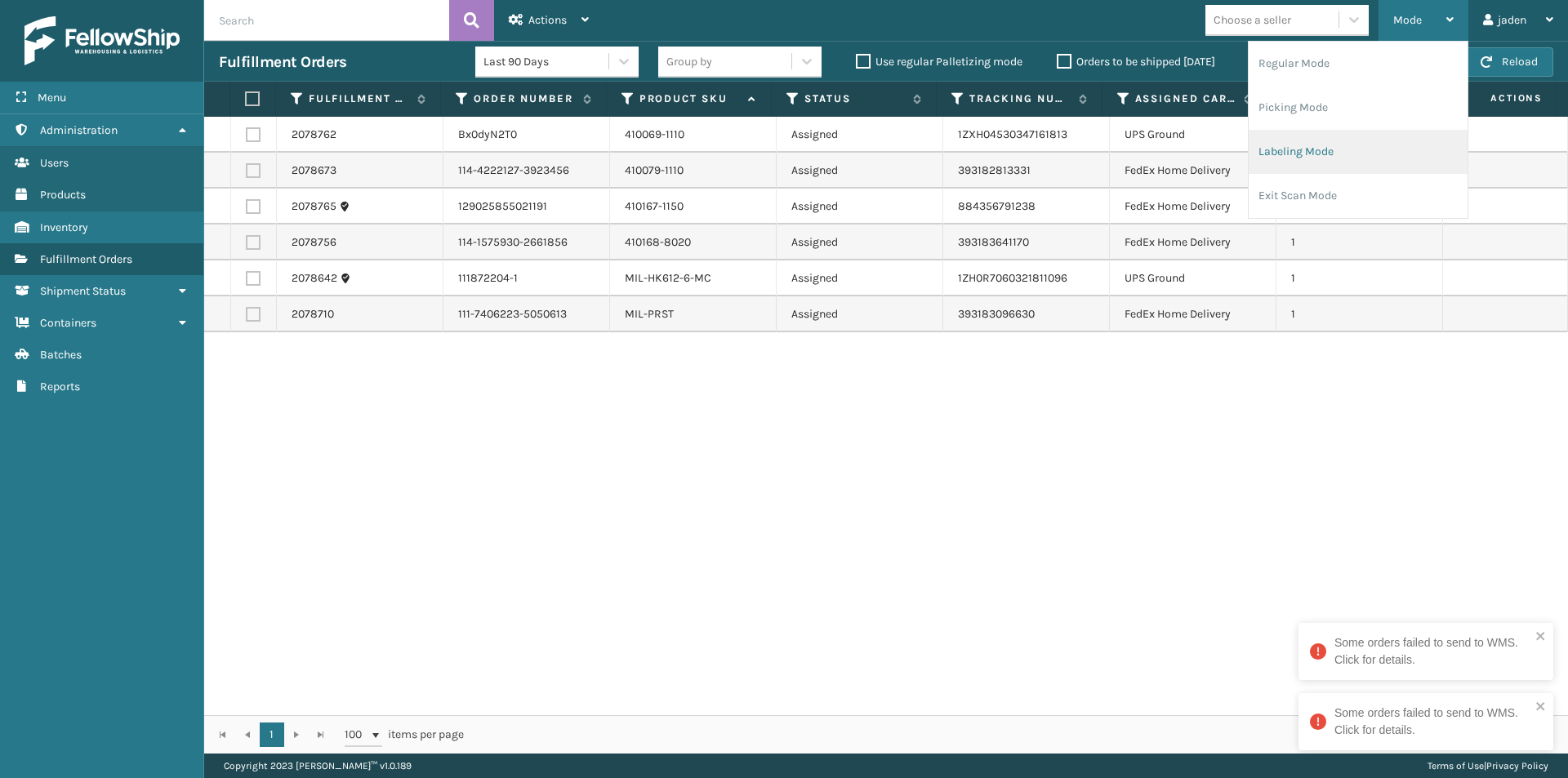
click at [1345, 142] on li "Labeling Mode" at bounding box center [1358, 152] width 219 height 44
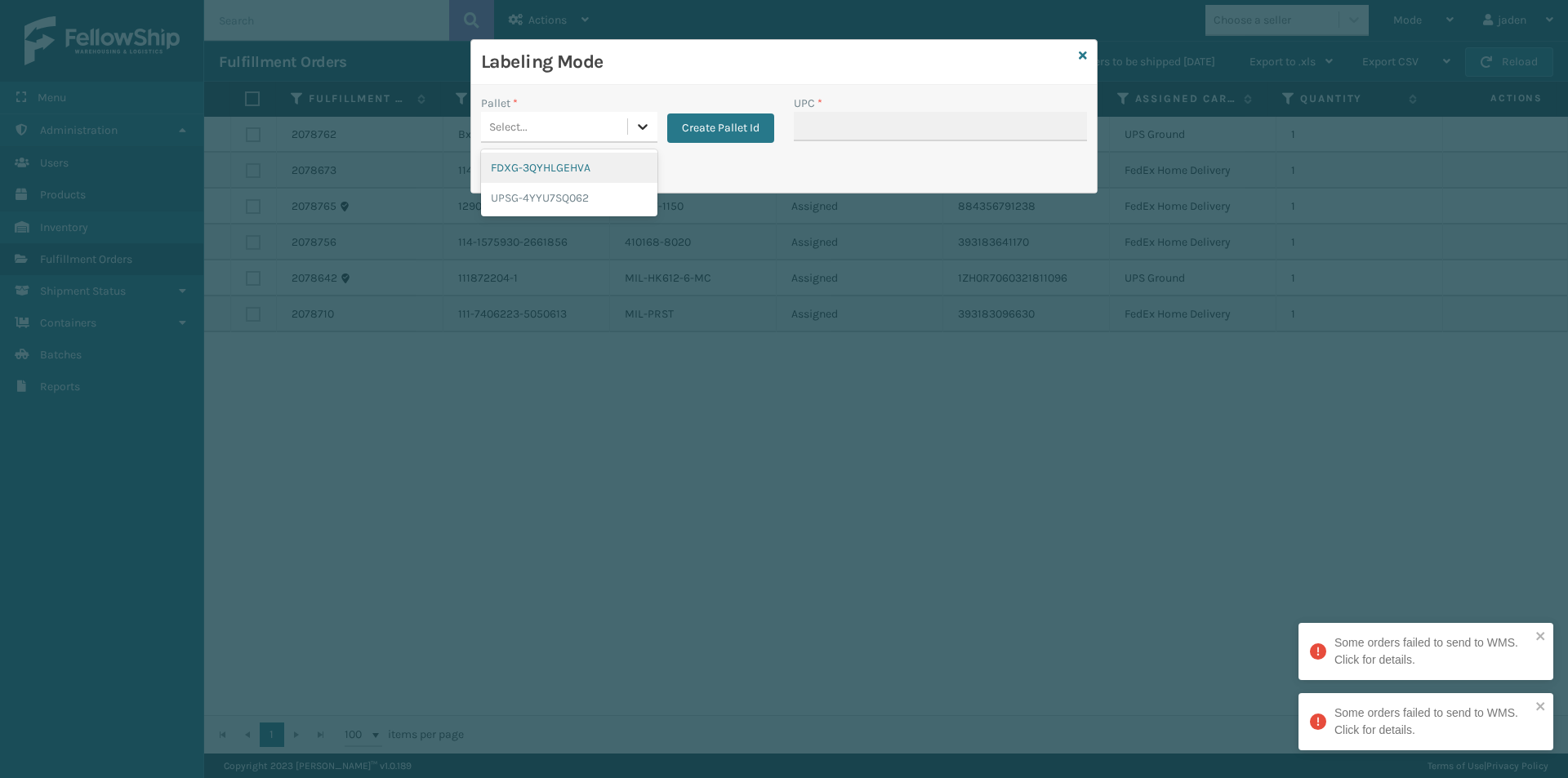
click at [643, 128] on icon at bounding box center [643, 127] width 10 height 6
click at [529, 211] on div "UPSG-4YYU7SQ062" at bounding box center [569, 197] width 177 height 31
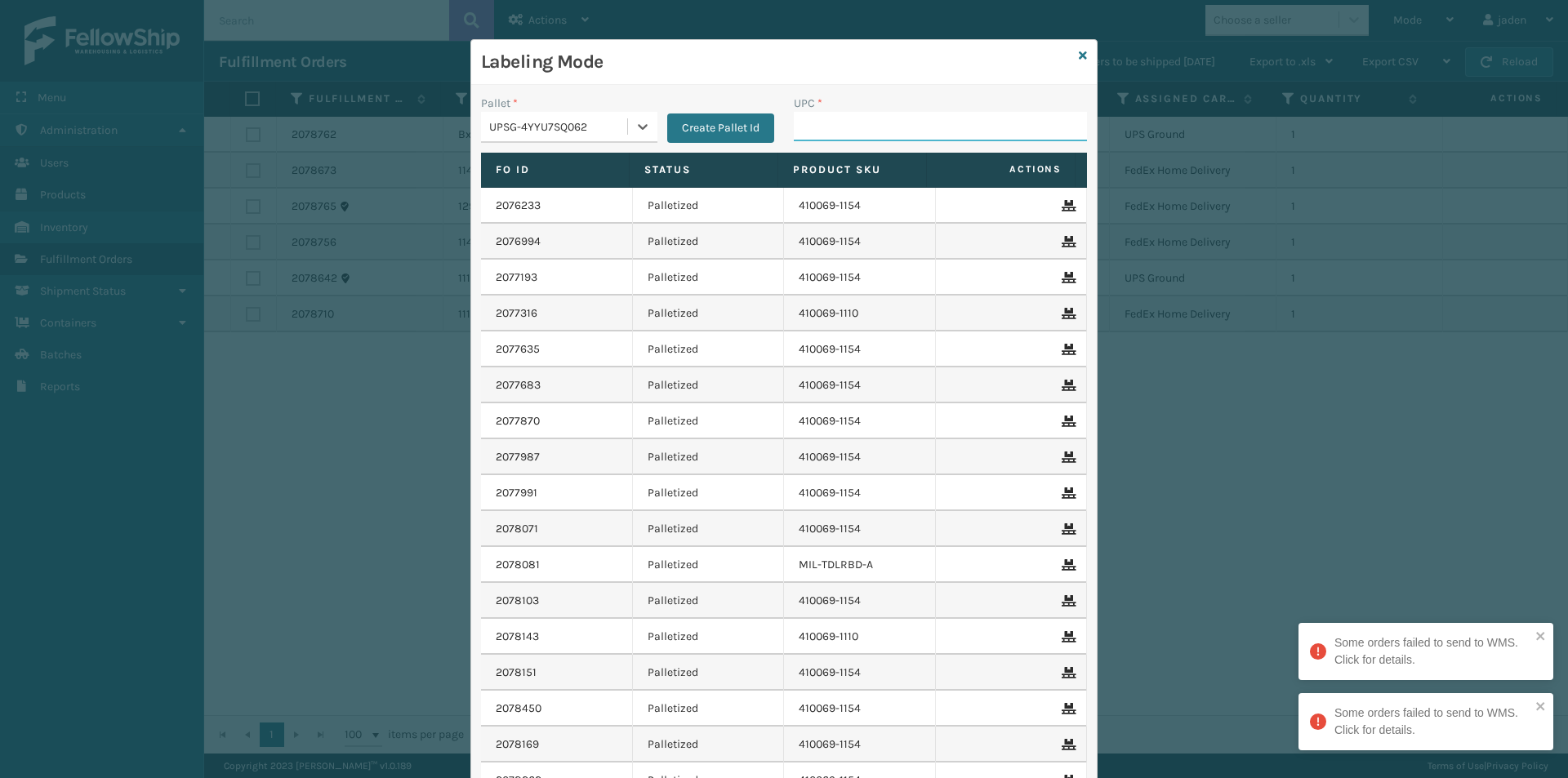
click at [878, 117] on input "UPC *" at bounding box center [940, 126] width 293 height 30
click at [1079, 59] on icon at bounding box center [1083, 56] width 8 height 12
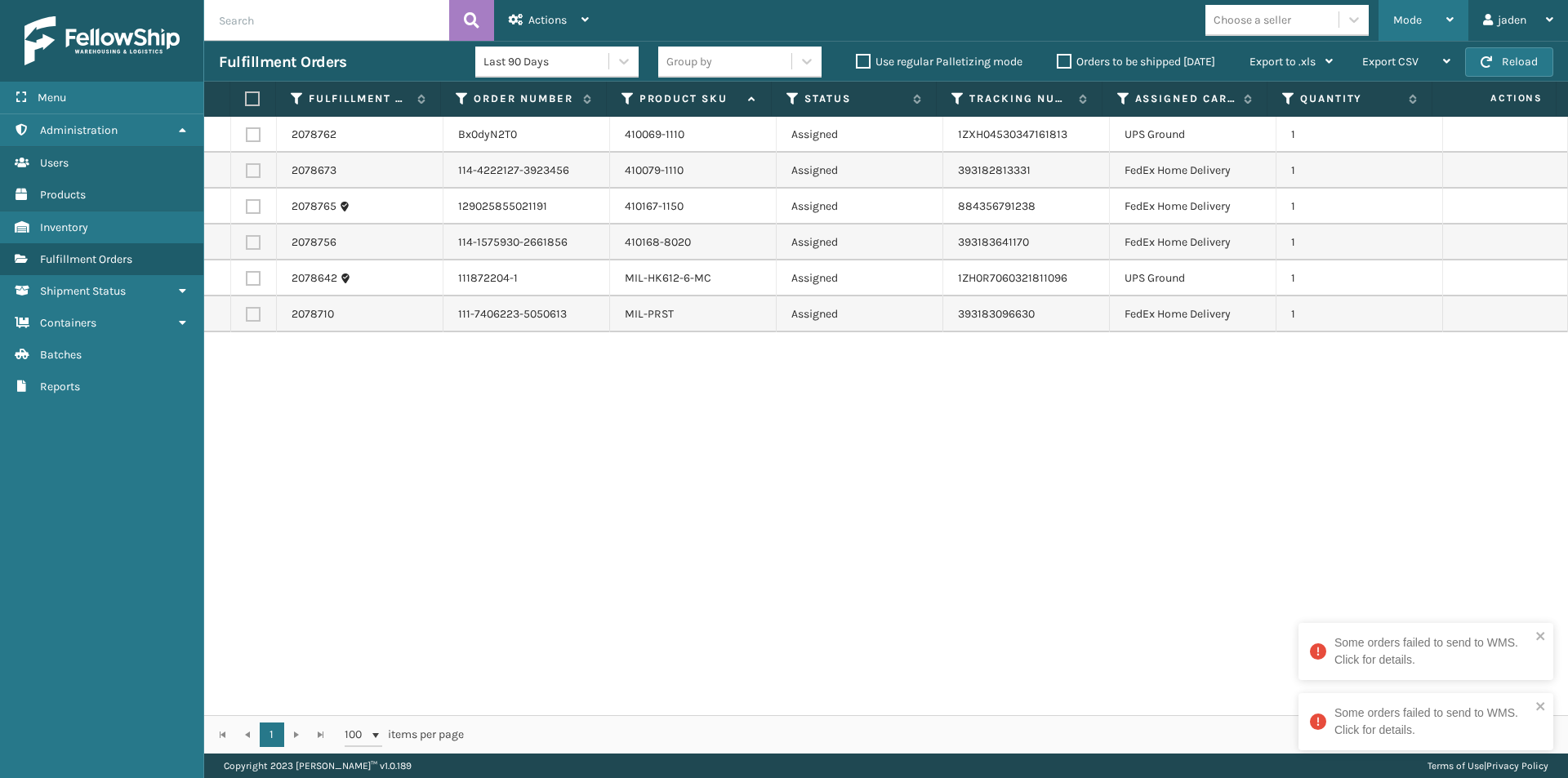
click at [1438, 18] on div "Mode" at bounding box center [1422, 20] width 60 height 40
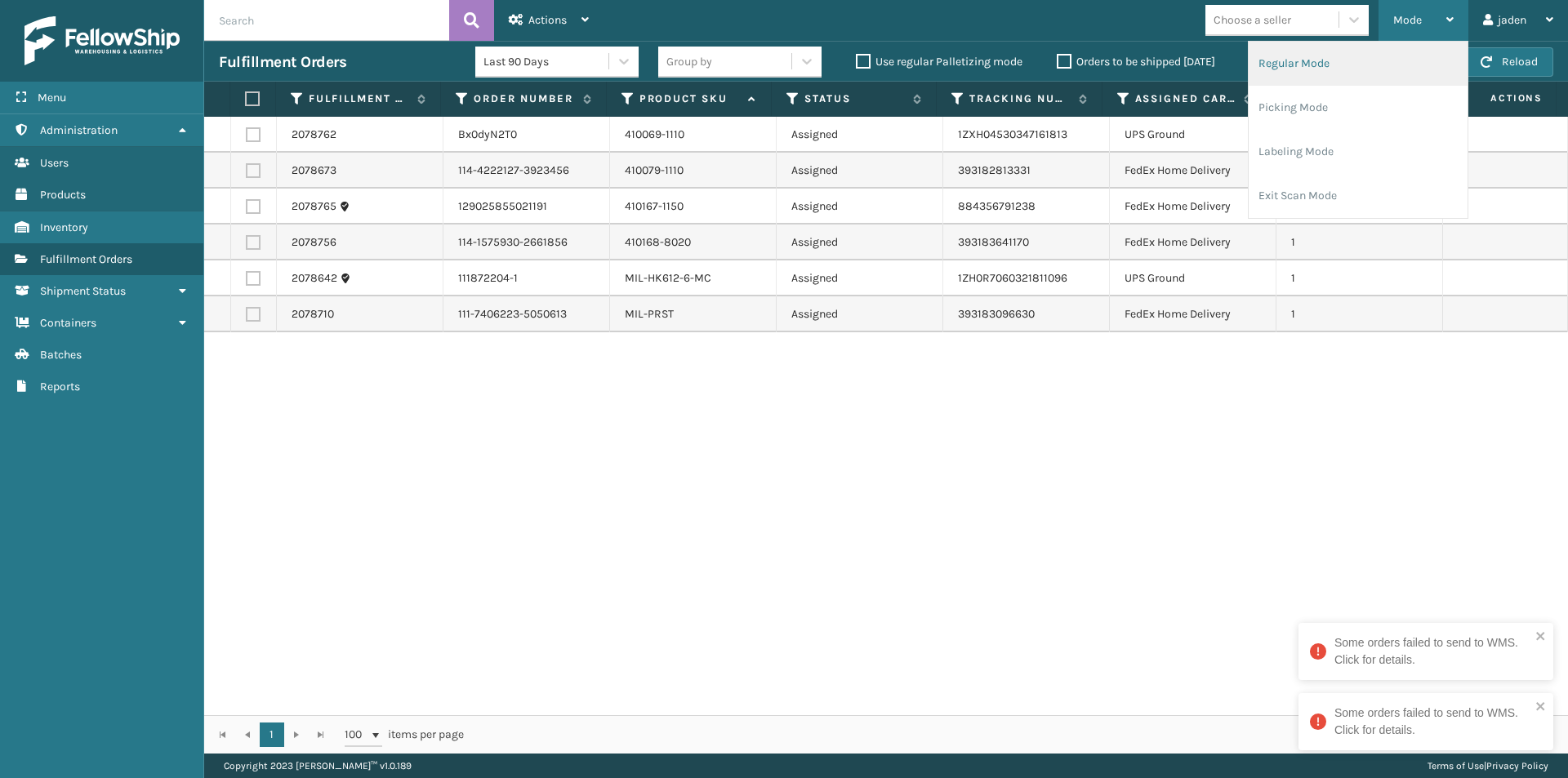
click at [1374, 80] on li "Regular Mode" at bounding box center [1358, 63] width 219 height 44
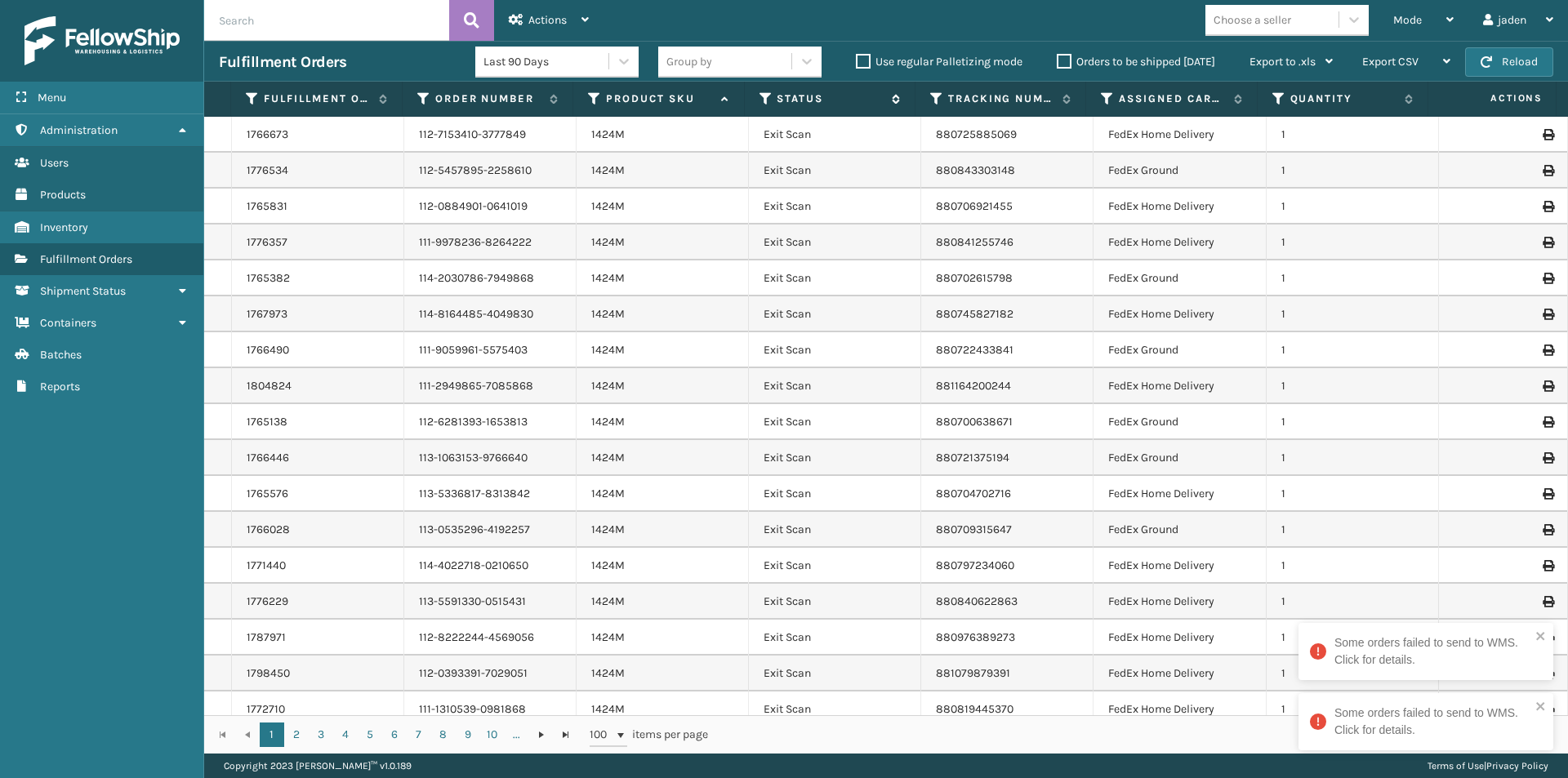
click at [761, 98] on icon at bounding box center [765, 99] width 13 height 15
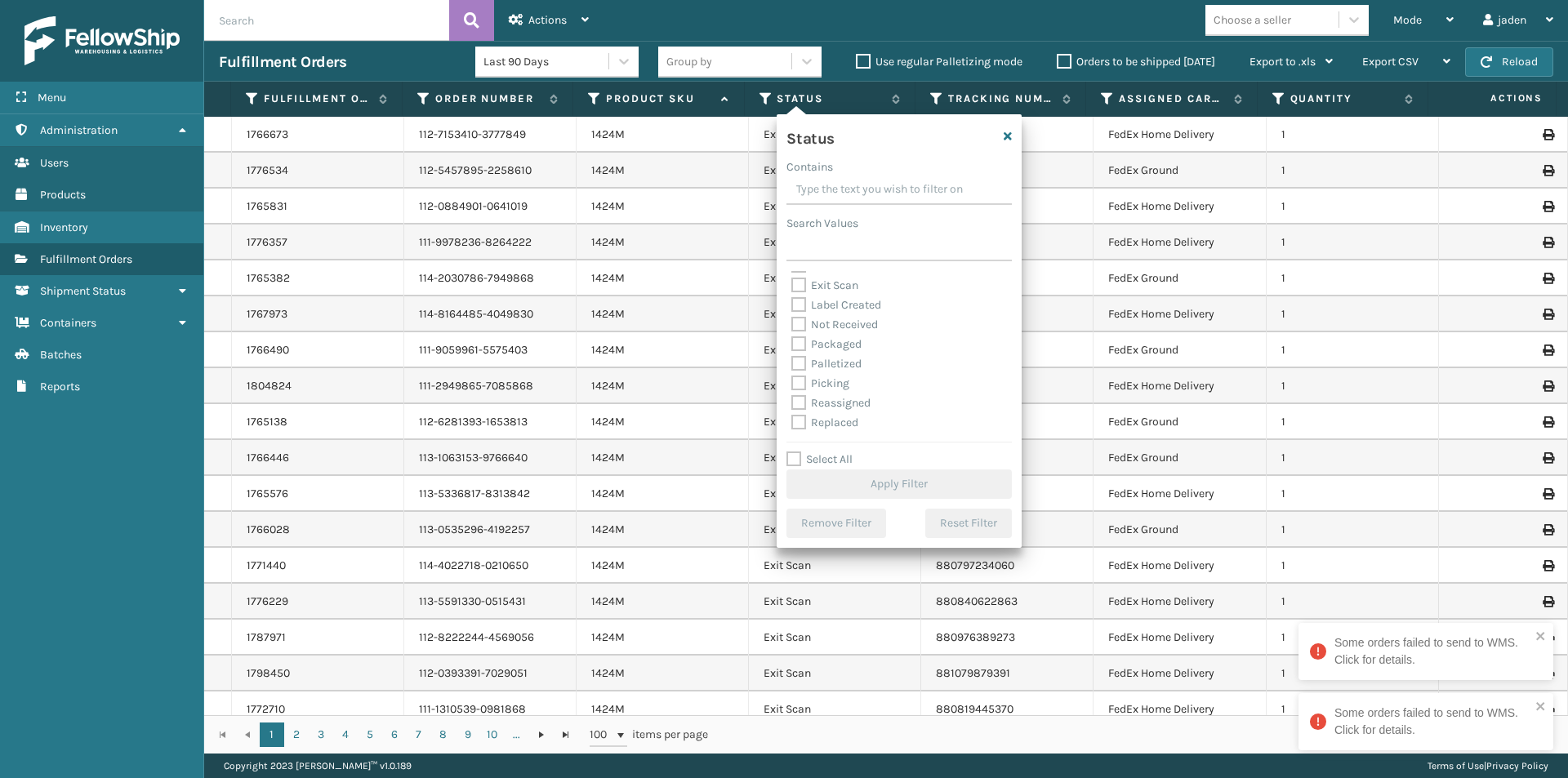
scroll to position [92, 0]
click at [797, 347] on label "Picking" at bounding box center [820, 346] width 58 height 14
click at [792, 347] on input "Picking" at bounding box center [791, 341] width 1 height 11
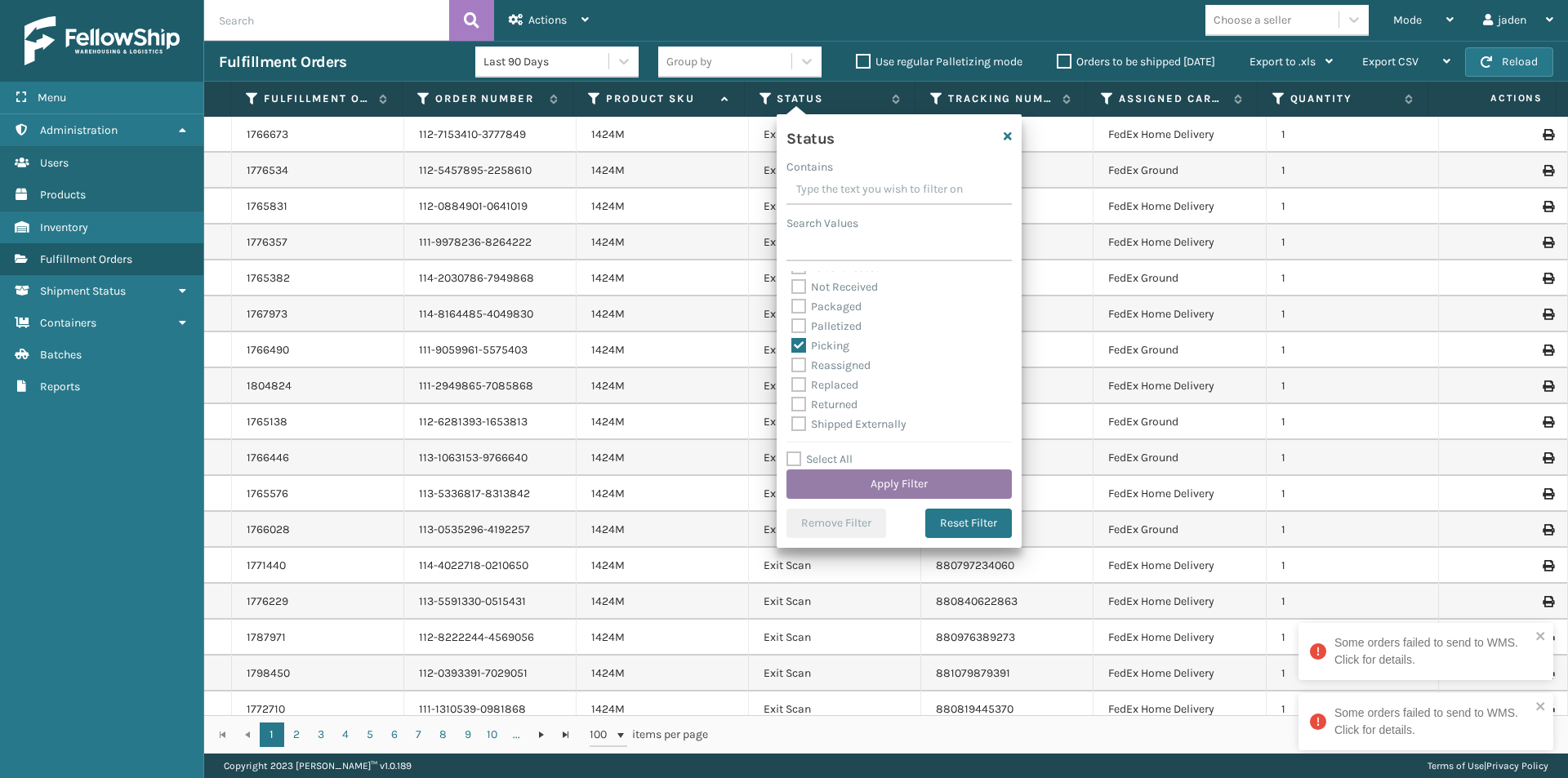
click at [840, 478] on button "Apply Filter" at bounding box center [898, 484] width 225 height 30
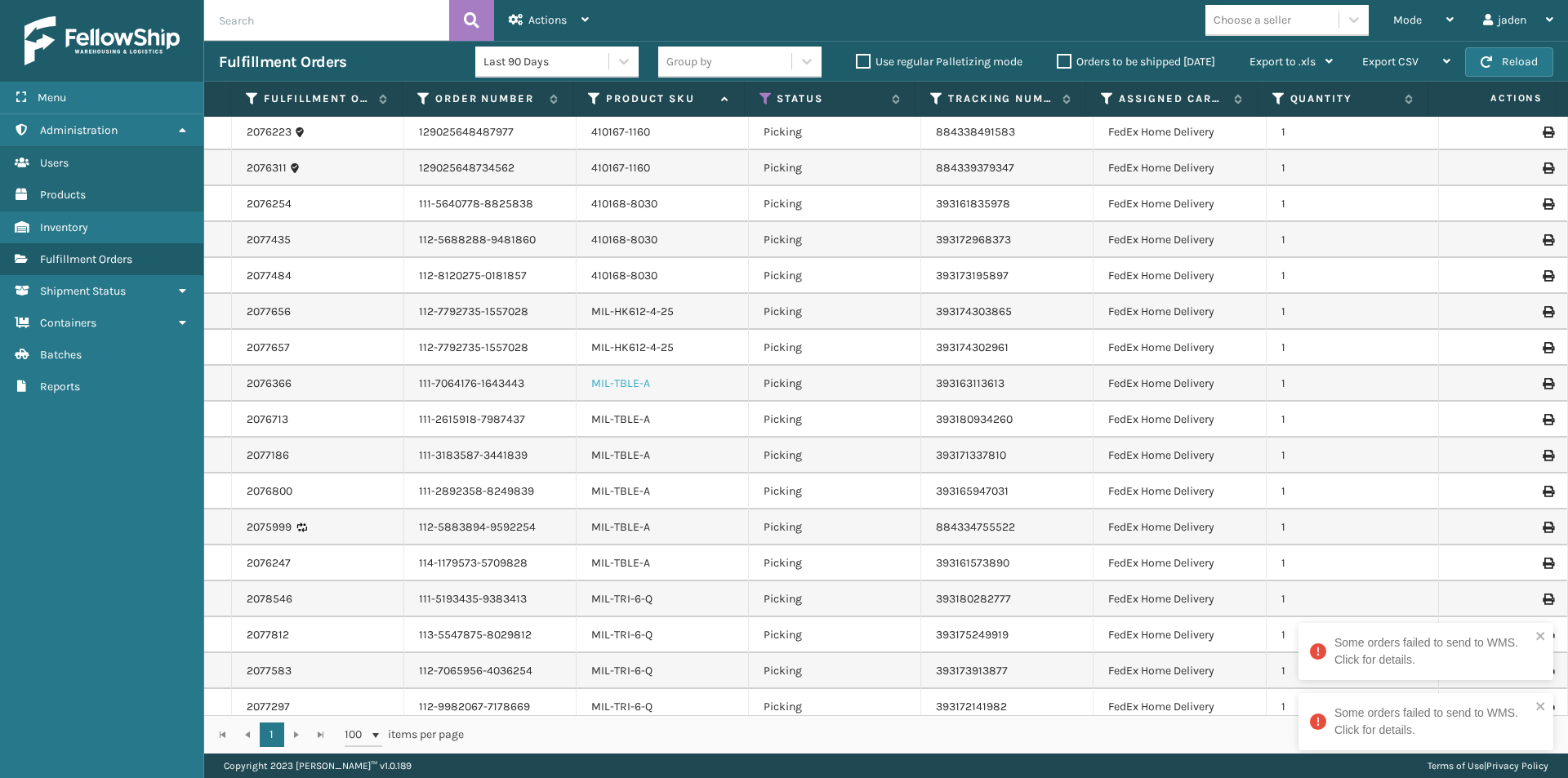
scroll to position [0, 0]
click at [268, 318] on link "2077656" at bounding box center [268, 314] width 44 height 17
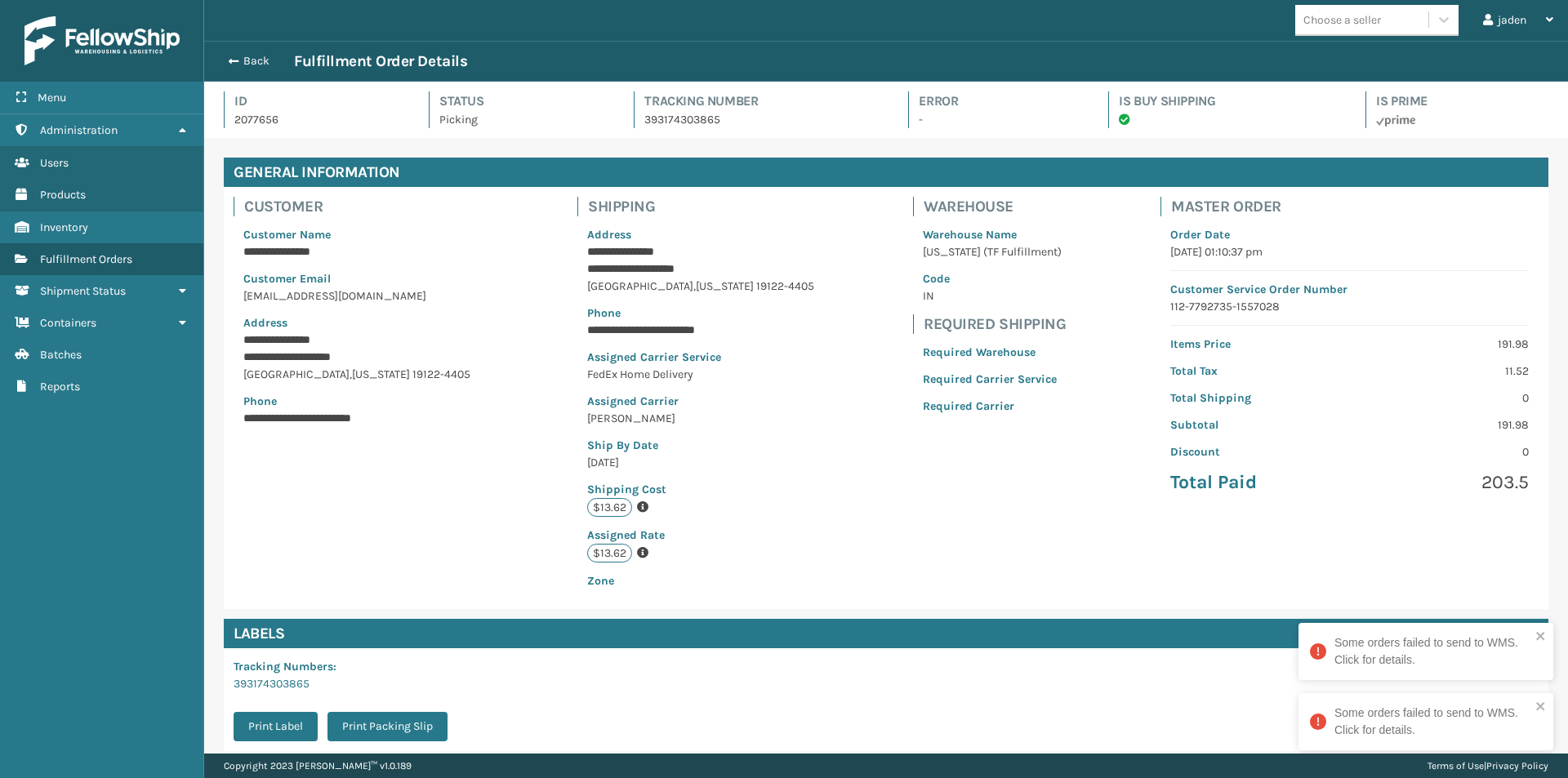
scroll to position [39, 1364]
click at [240, 56] on button "Back" at bounding box center [256, 61] width 75 height 15
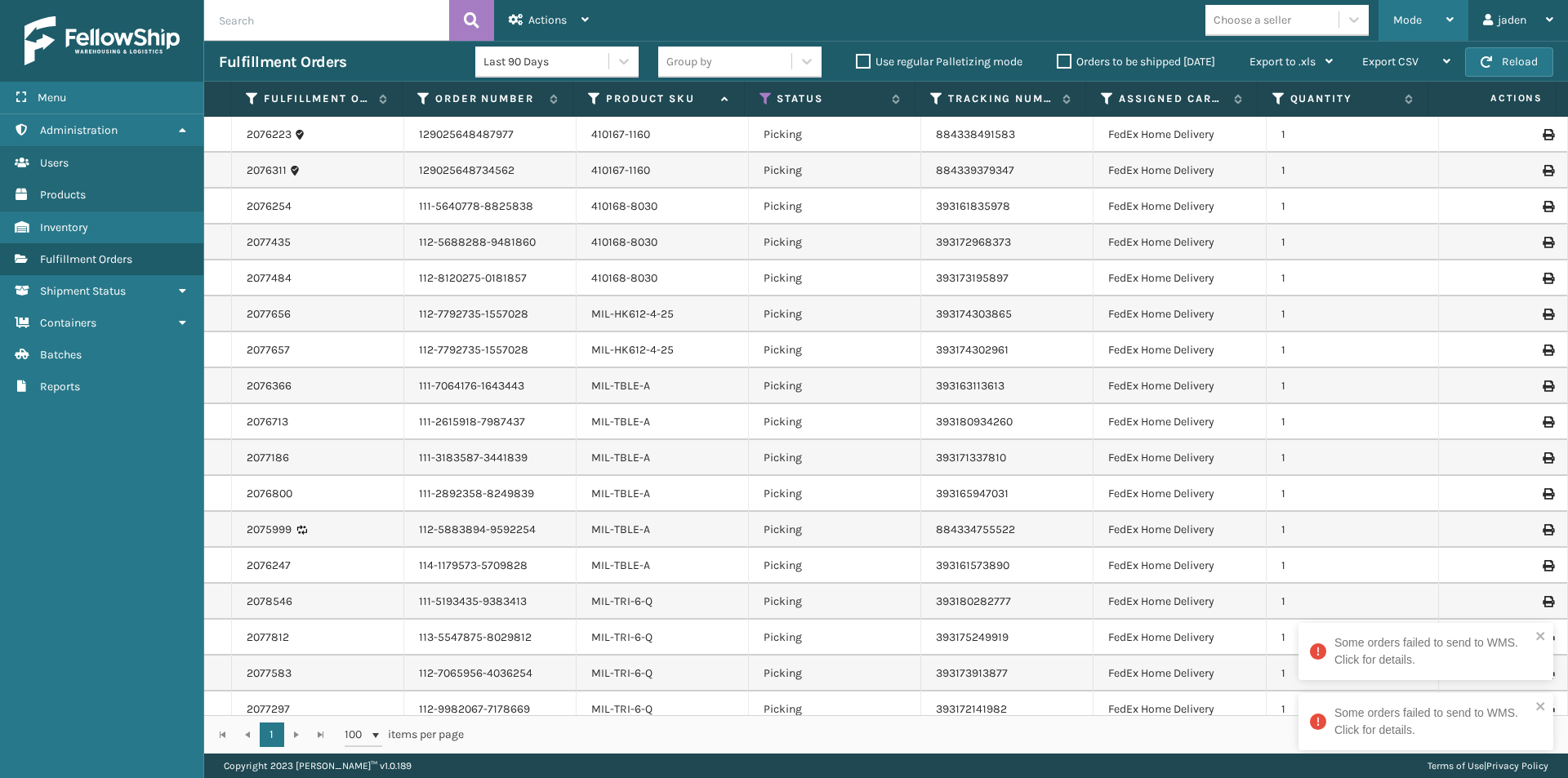
click at [1434, 22] on div "Mode" at bounding box center [1422, 20] width 60 height 40
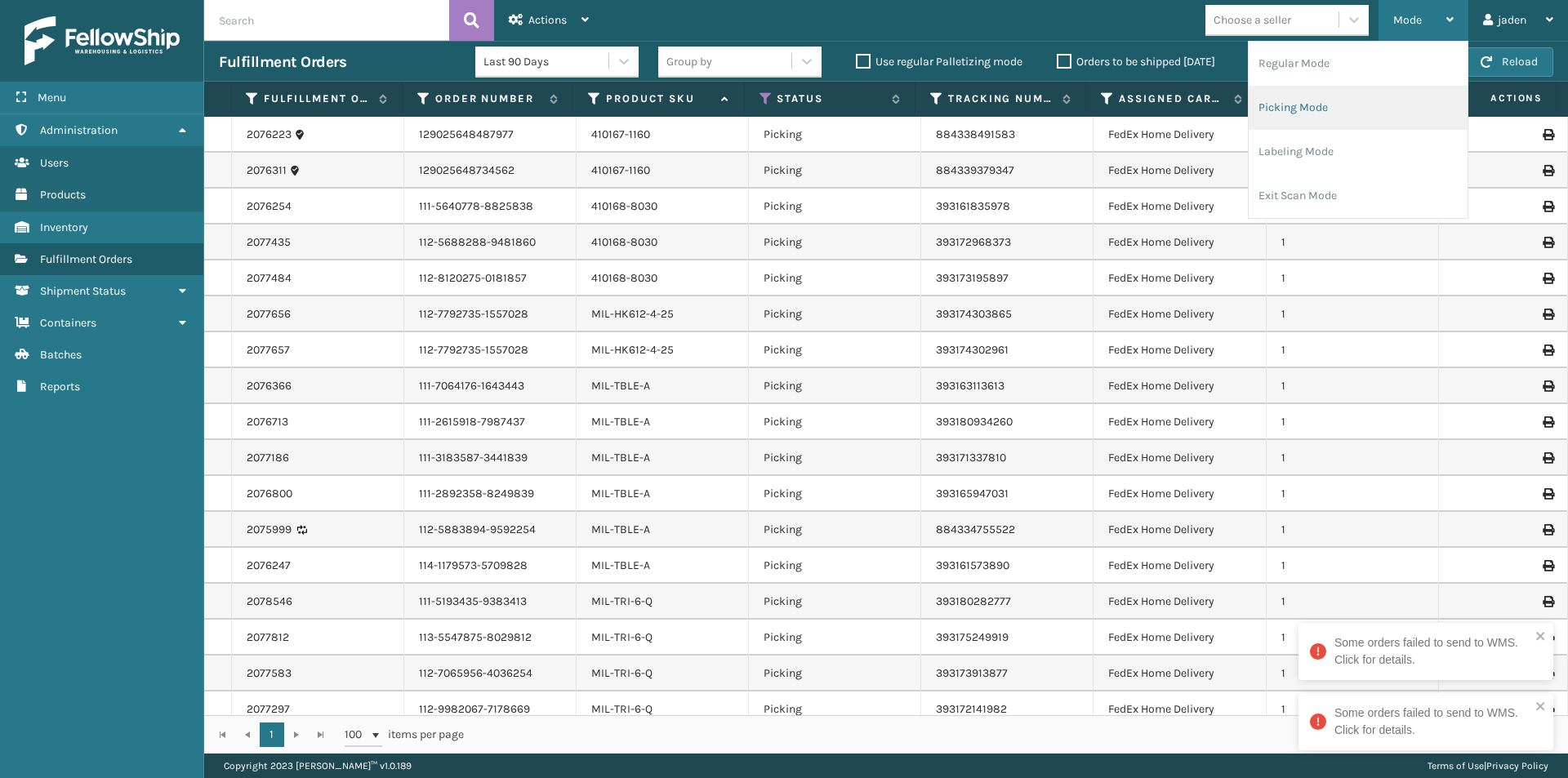
click at [1358, 104] on li "Picking Mode" at bounding box center [1358, 107] width 219 height 44
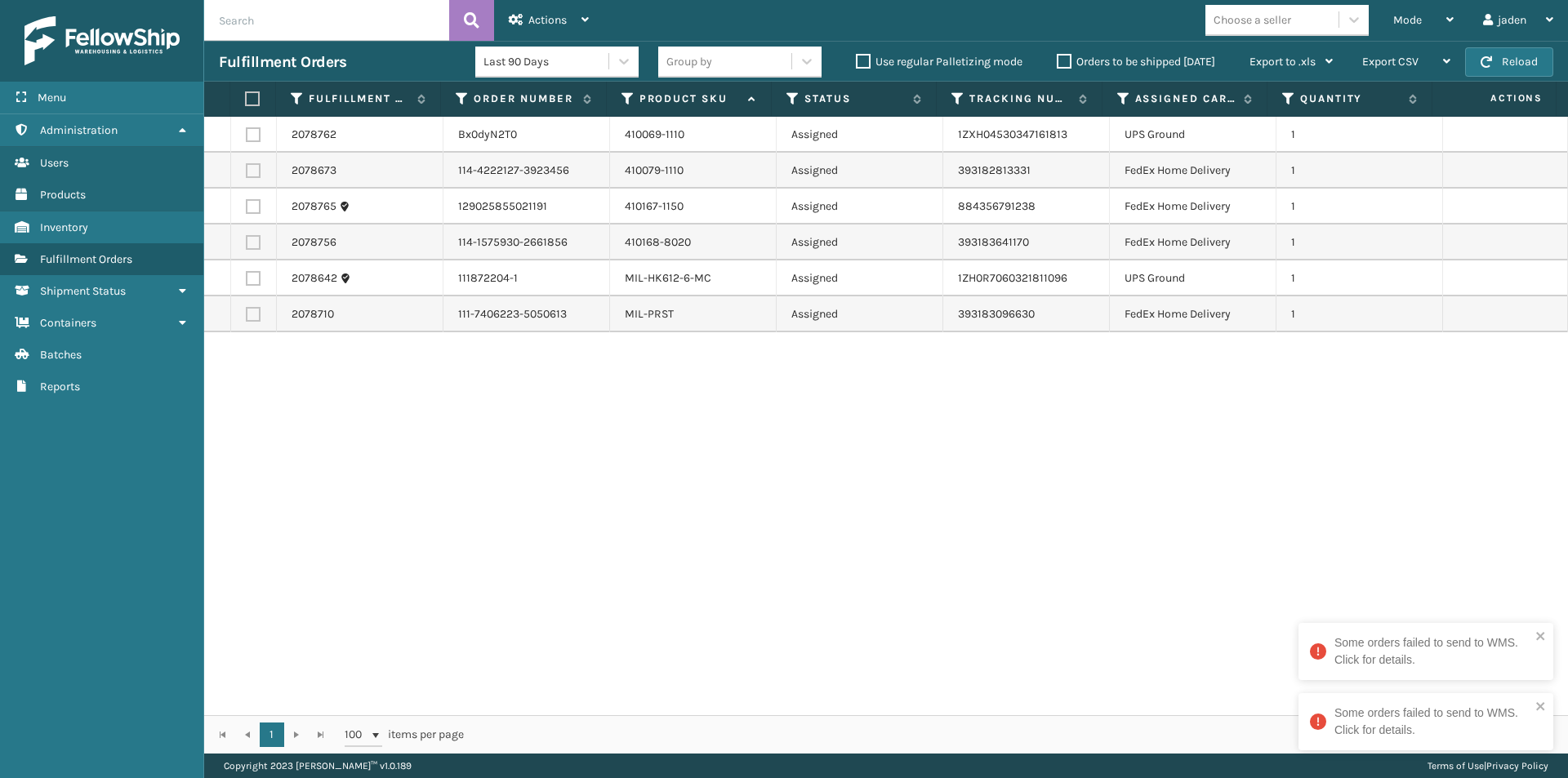
drag, startPoint x: 1122, startPoint y: 534, endPoint x: 651, endPoint y: 412, distance: 486.5
click at [713, 538] on div "2078762 Bx0dyN2T0 410069-1110 Assigned 1ZXH04530347161813 UPS Ground 1 2078673 …" at bounding box center [886, 415] width 1364 height 599
drag, startPoint x: 1025, startPoint y: 510, endPoint x: 1008, endPoint y: 510, distance: 17.0
drag, startPoint x: 1008, startPoint y: 510, endPoint x: 701, endPoint y: 562, distance: 311.4
click at [683, 562] on div "2078762 Bx0dyN2T0 410069-1110 Assigned 1ZXH04530347161813 UPS Ground 1 2078673 …" at bounding box center [886, 415] width 1364 height 599
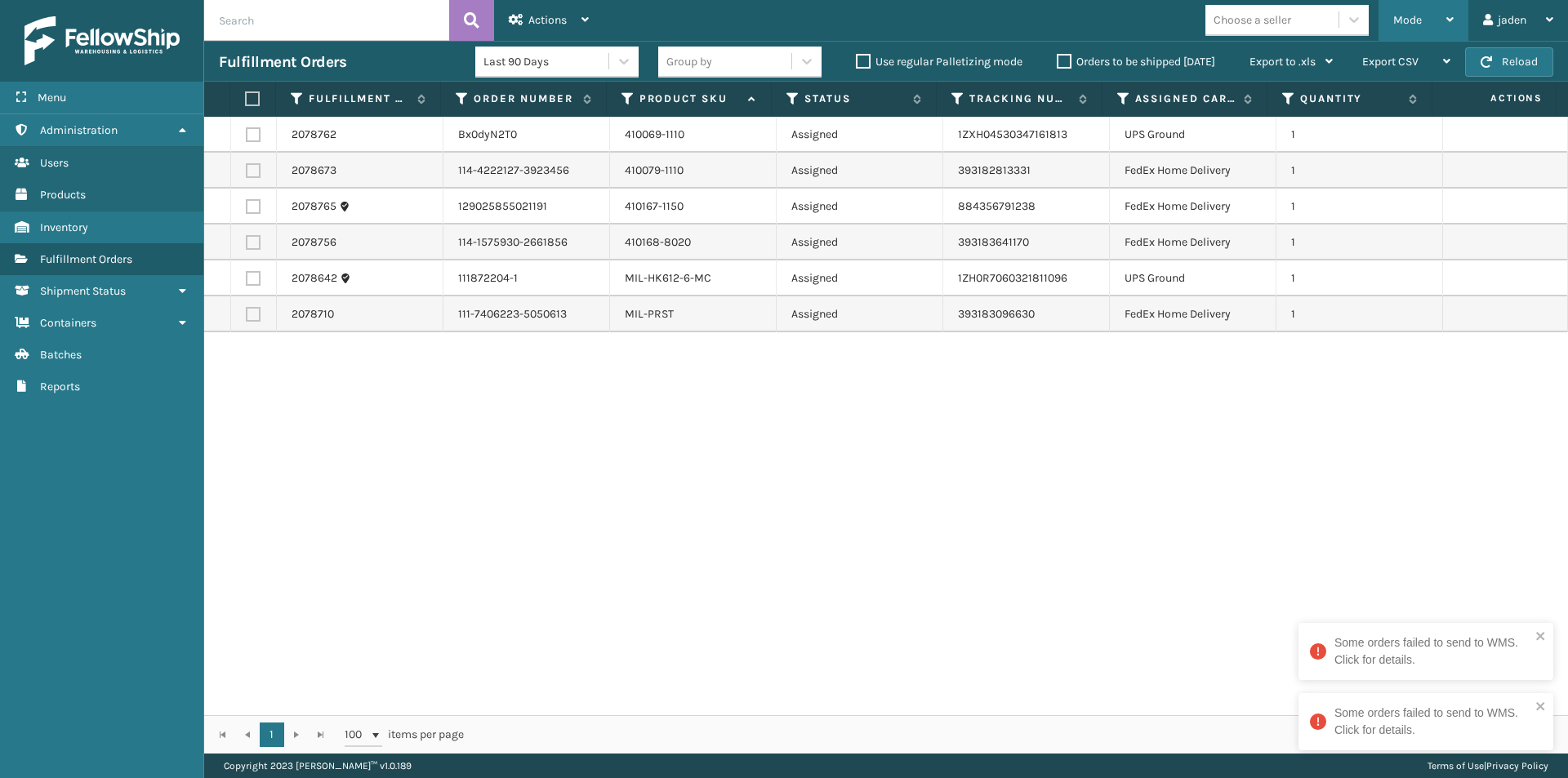
click at [1415, 19] on span "Mode" at bounding box center [1406, 20] width 29 height 14
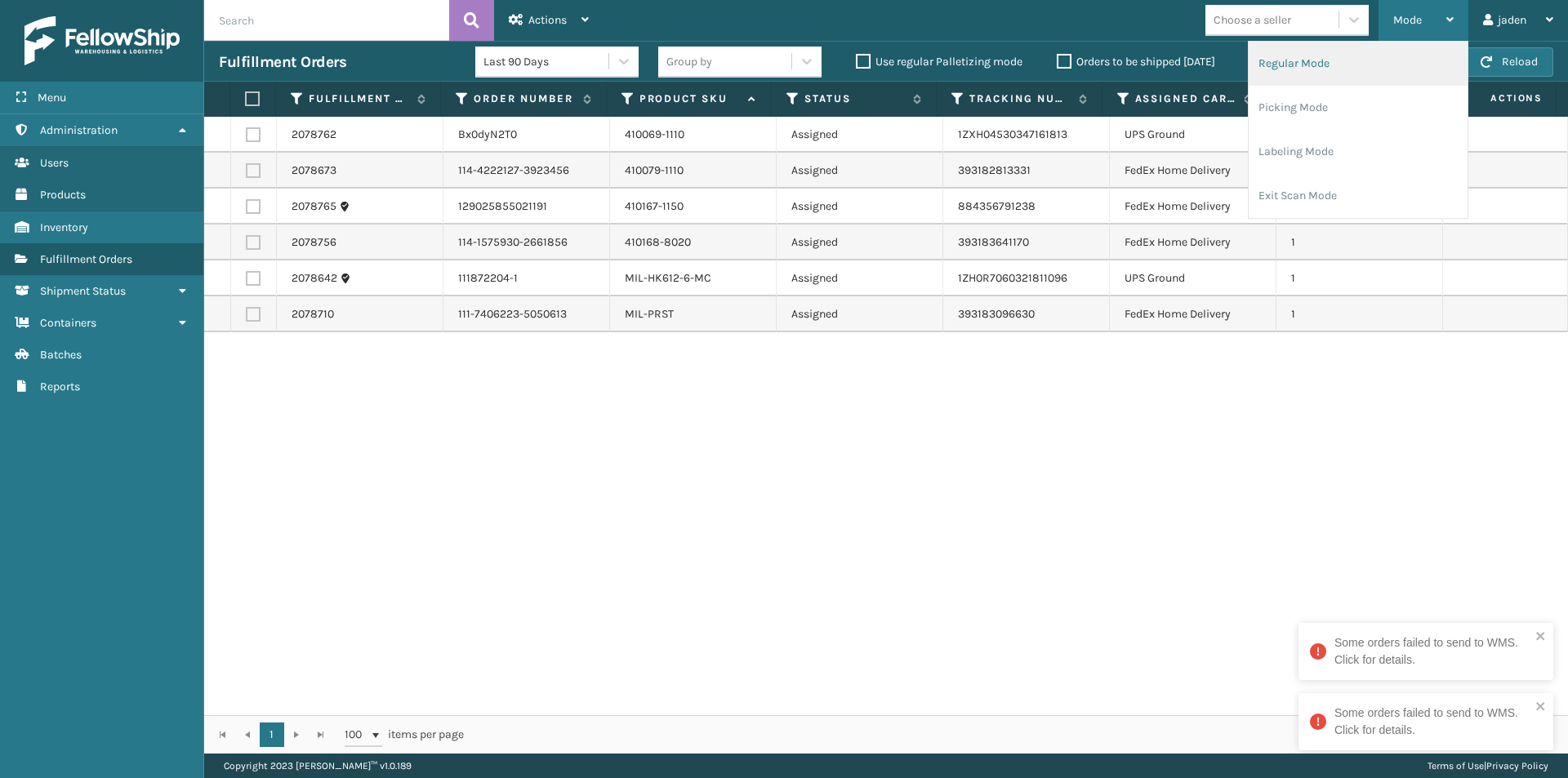
click at [1304, 70] on li "Regular Mode" at bounding box center [1358, 63] width 219 height 44
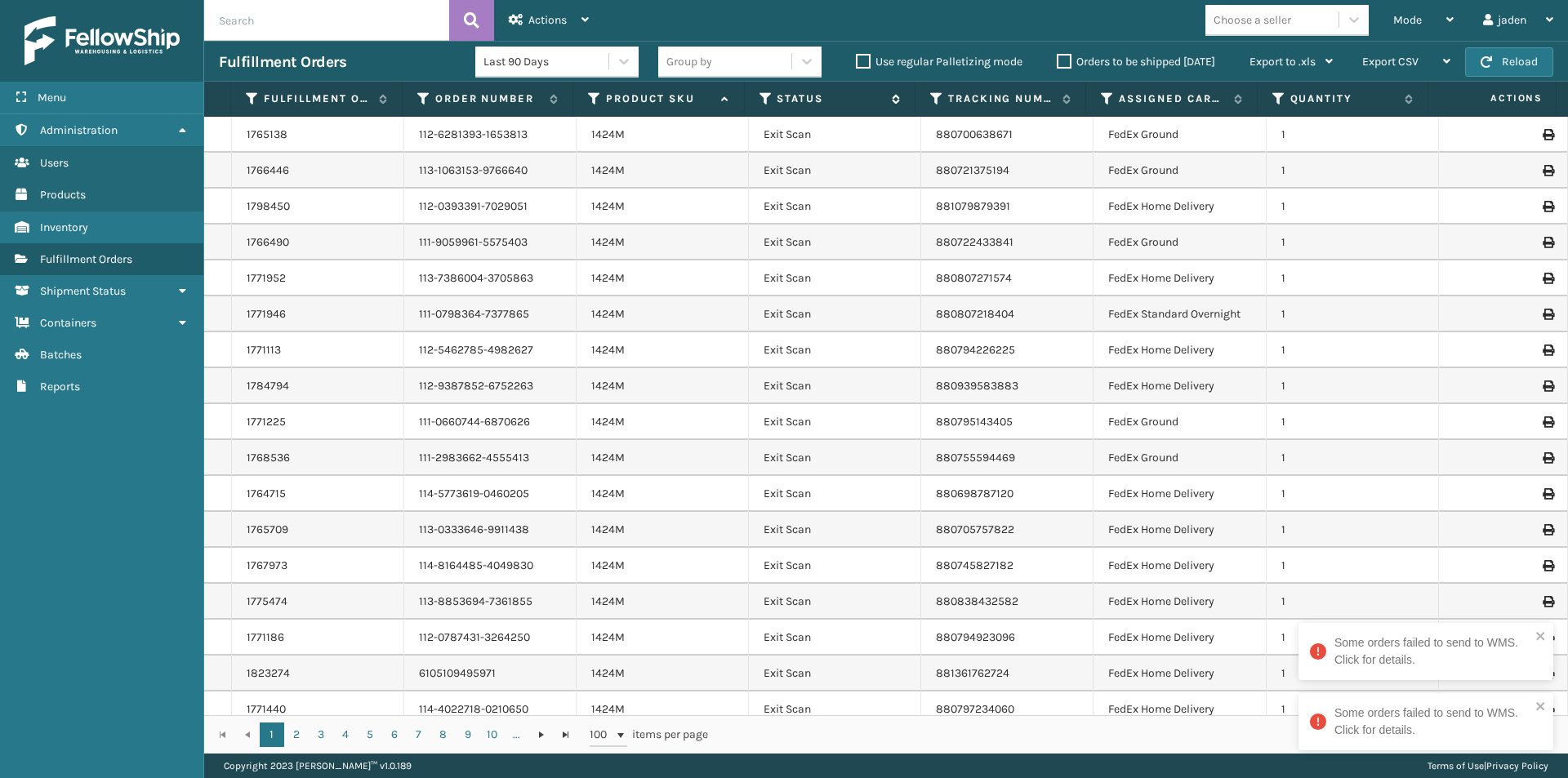
click at [775, 99] on div "Status" at bounding box center [829, 99] width 140 height 15
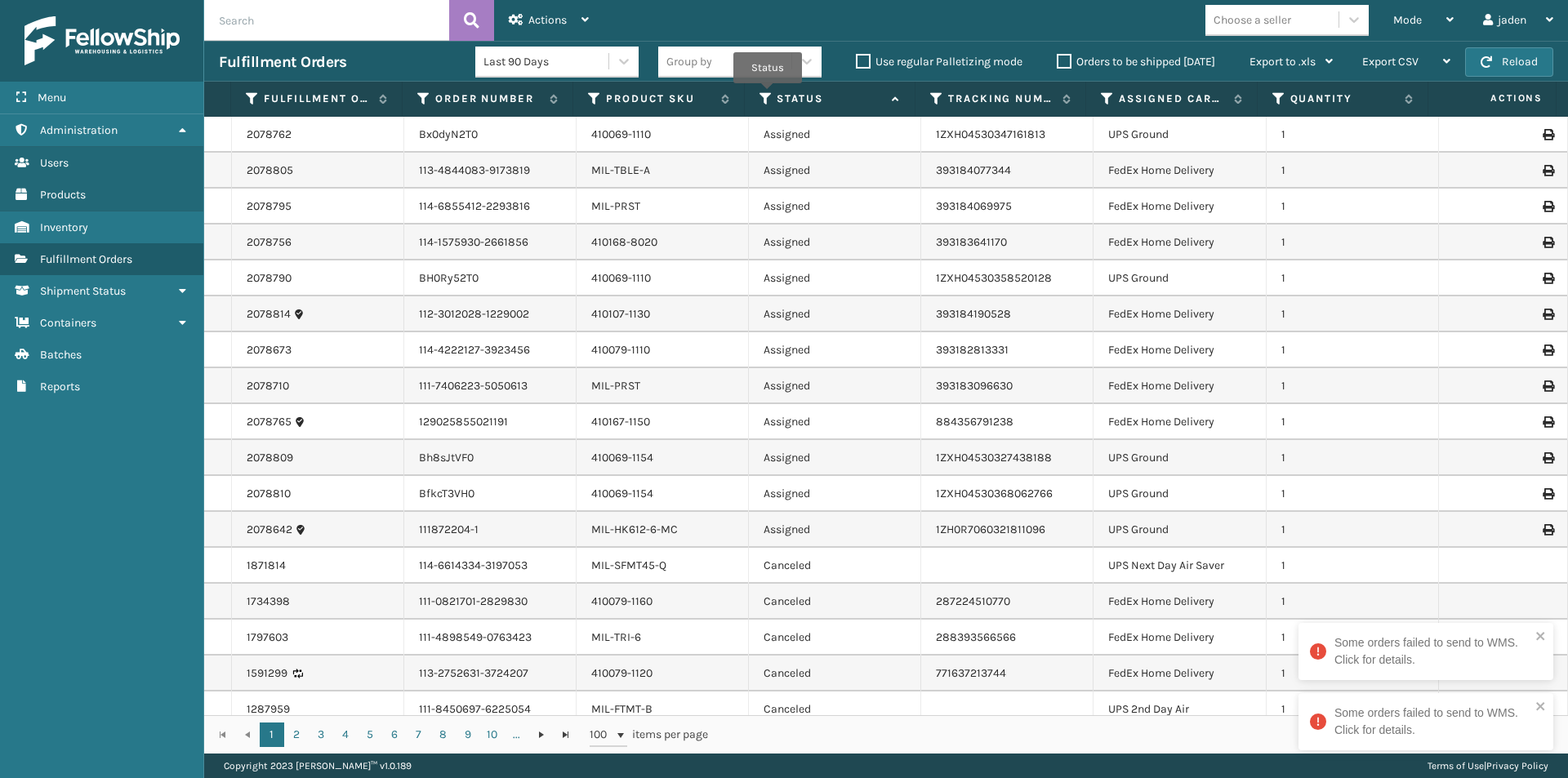
click at [767, 95] on icon at bounding box center [765, 99] width 13 height 15
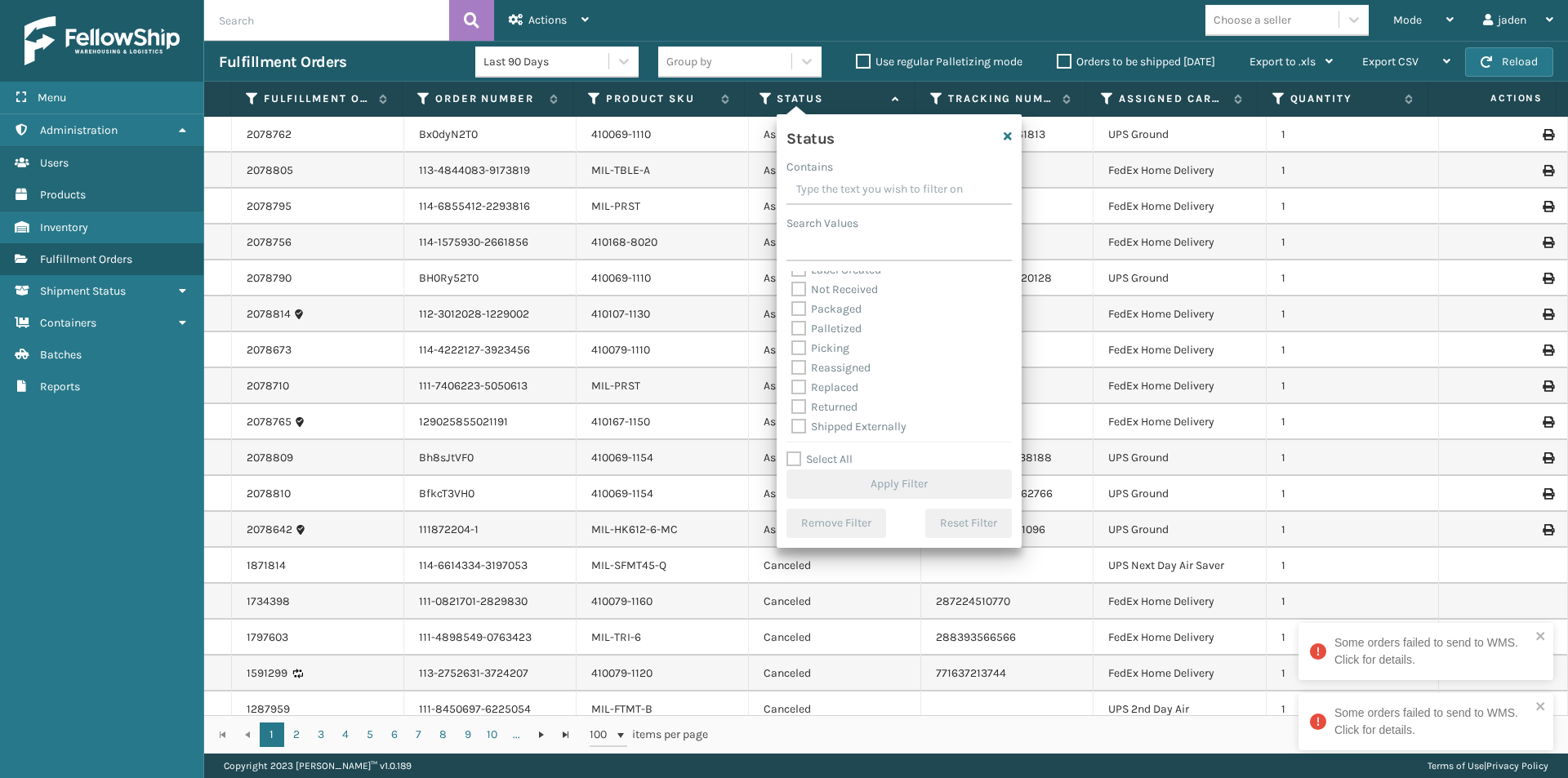
scroll to position [92, 0]
click at [800, 344] on label "Picking" at bounding box center [820, 346] width 58 height 14
click at [792, 344] on input "Picking" at bounding box center [791, 341] width 1 height 11
click at [866, 473] on button "Apply Filter" at bounding box center [898, 484] width 225 height 30
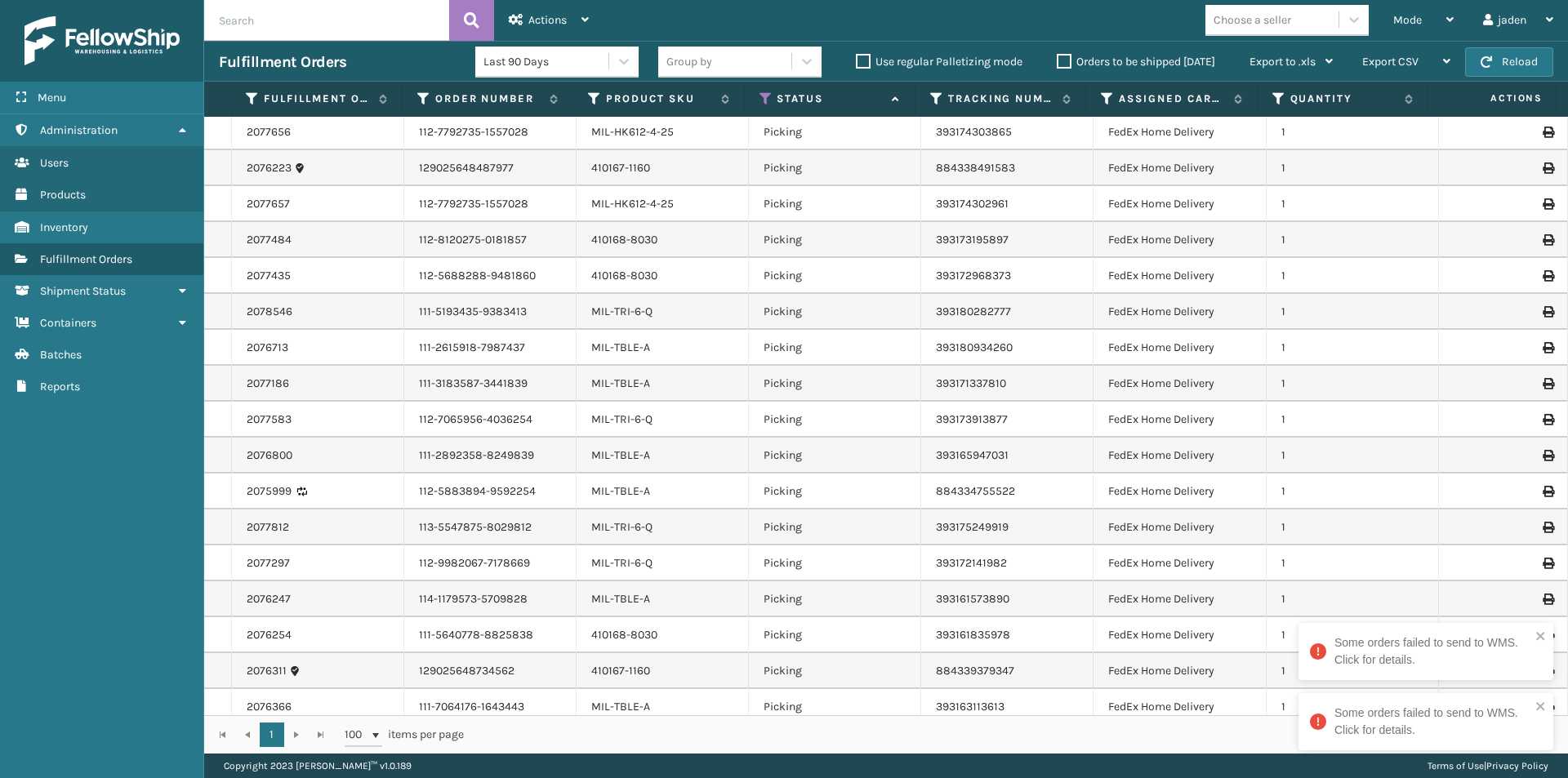
scroll to position [0, 0]
click at [637, 100] on label "Product SKU" at bounding box center [659, 99] width 107 height 15
click at [1380, 12] on div "Mode Regular Mode Picking Mode Labeling Mode Exit Scan Mode" at bounding box center [1422, 20] width 90 height 40
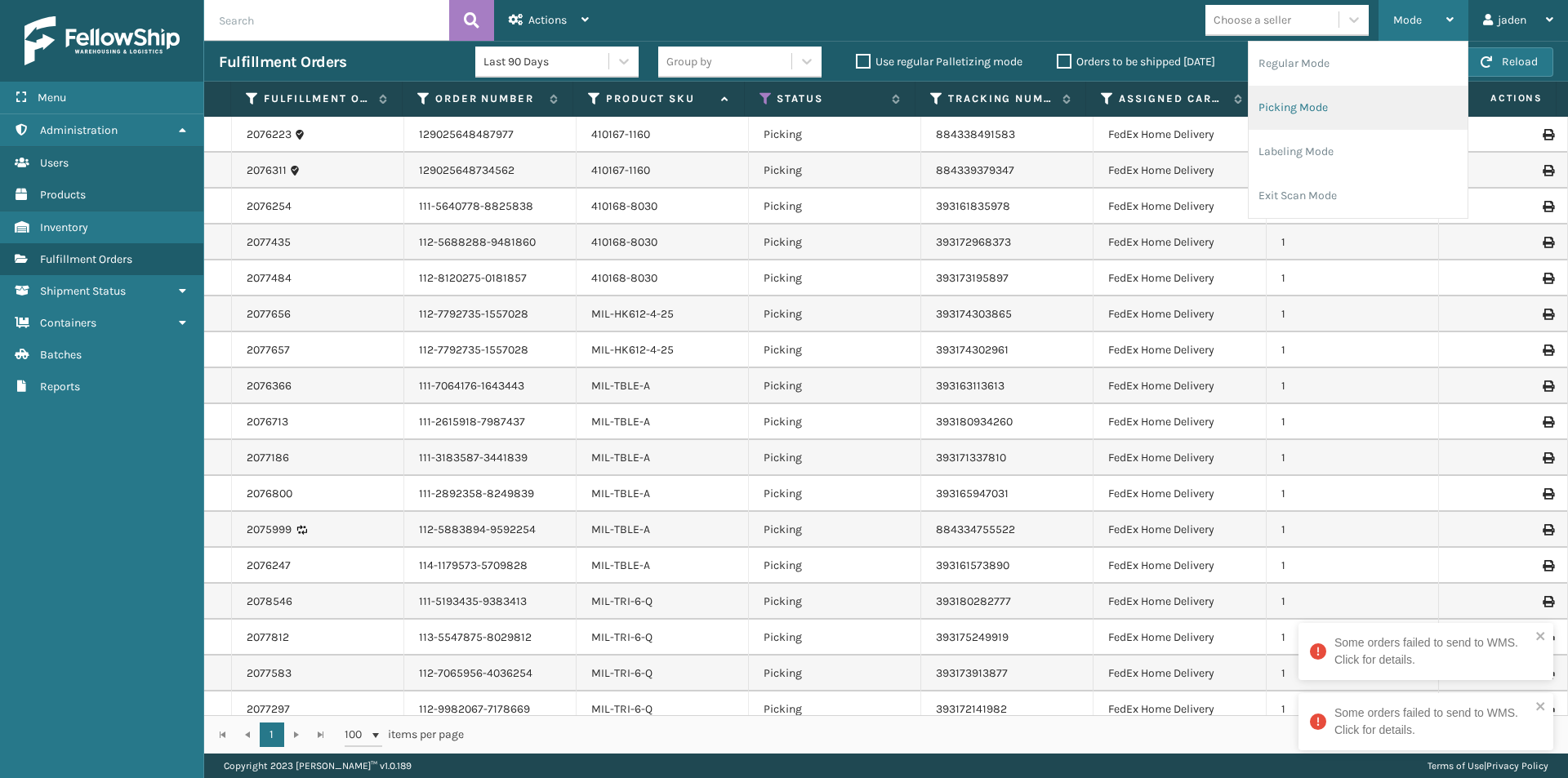
click at [1354, 95] on li "Picking Mode" at bounding box center [1358, 107] width 219 height 44
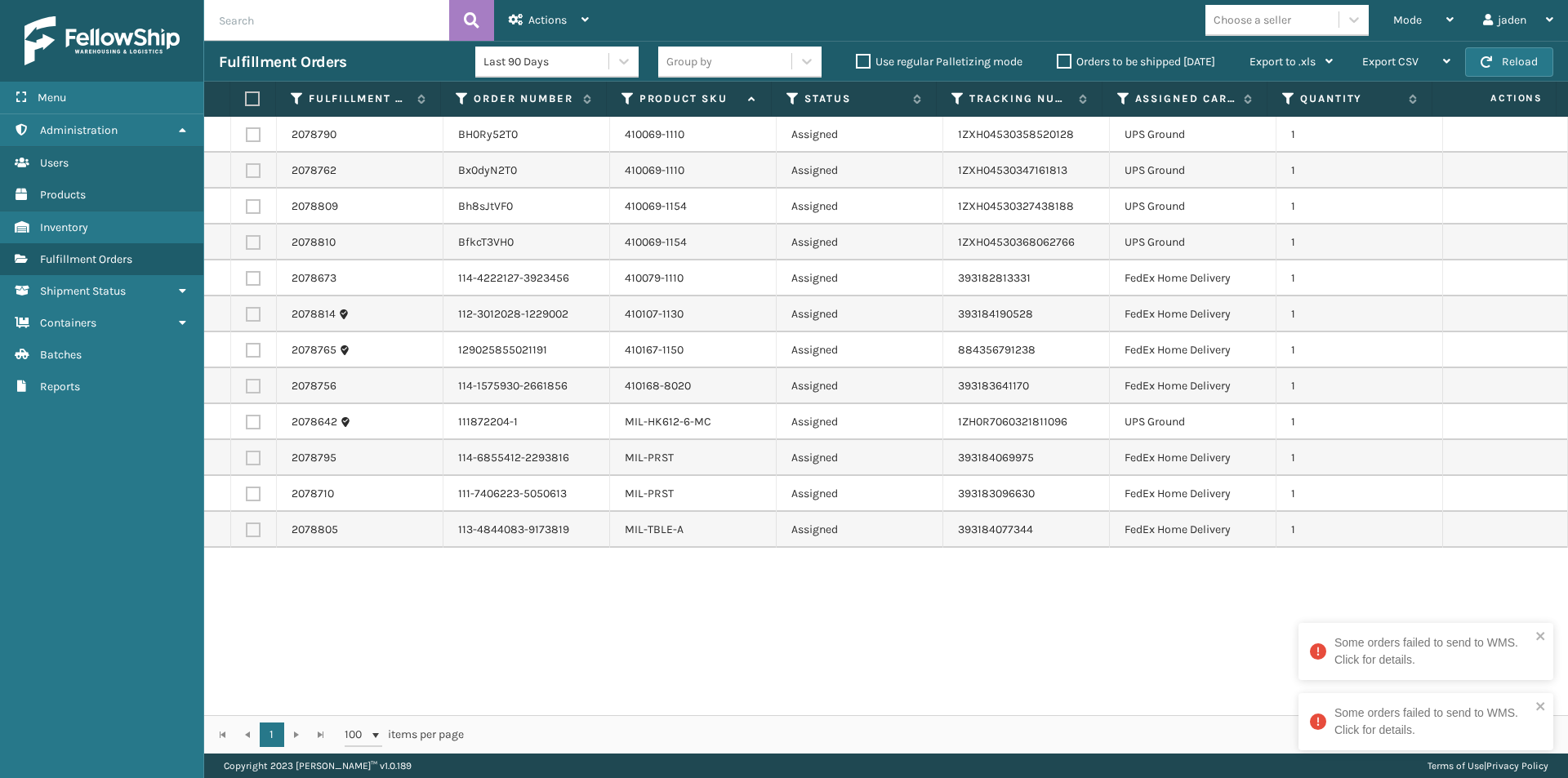
drag, startPoint x: 986, startPoint y: 637, endPoint x: 685, endPoint y: 701, distance: 307.7
click at [685, 701] on div "2078790 BH0Ry52T0 410069-1110 Assigned 1ZXH04530358520128 UPS Ground 1 2078762 …" at bounding box center [886, 415] width 1364 height 599
click at [252, 248] on label at bounding box center [252, 242] width 15 height 15
click at [247, 246] on input "checkbox" at bounding box center [246, 240] width 1 height 11
click at [256, 210] on label at bounding box center [252, 206] width 15 height 15
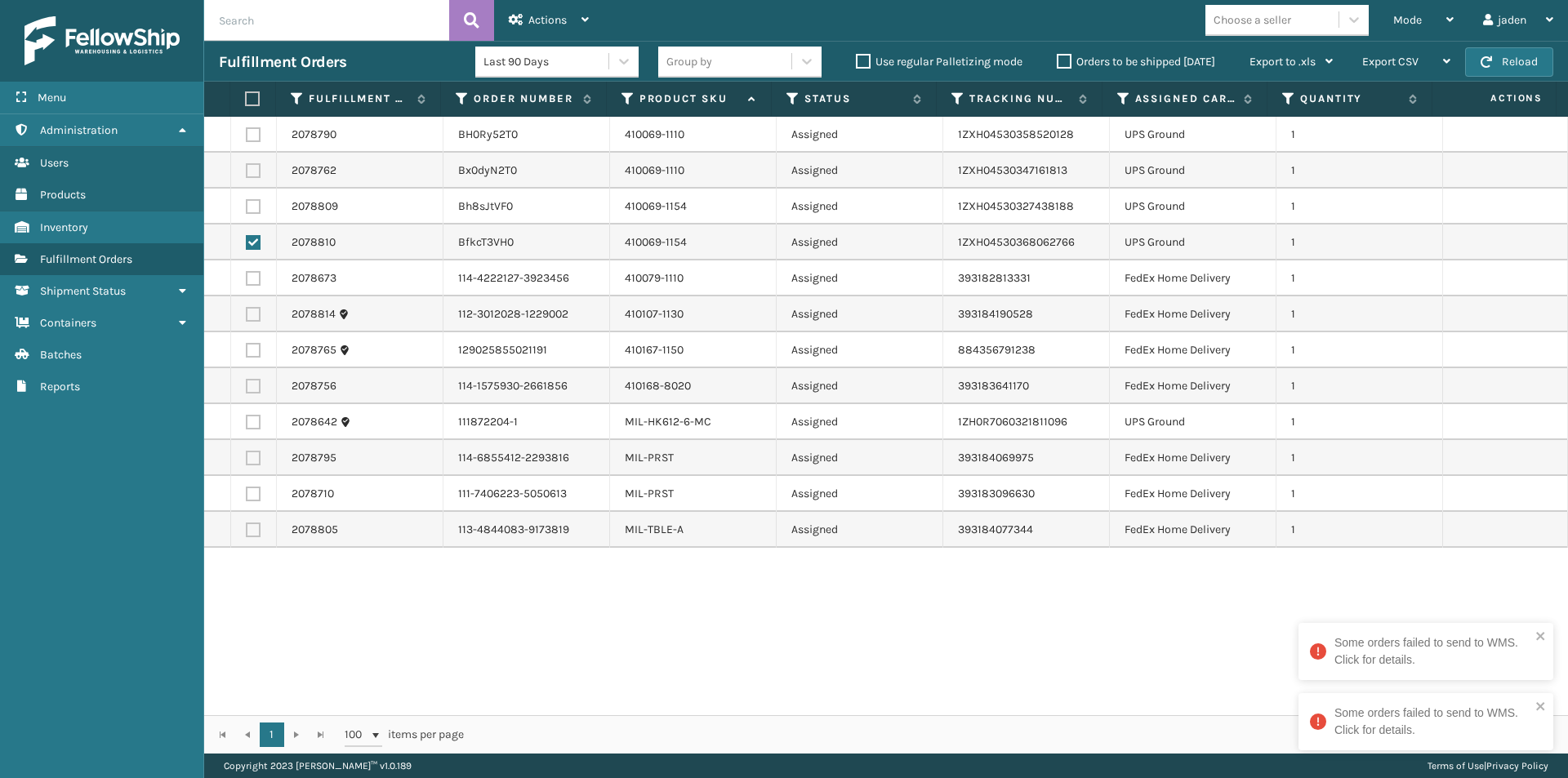
click at [247, 210] on input "checkbox" at bounding box center [246, 204] width 1 height 11
click at [252, 170] on label at bounding box center [252, 171] width 15 height 15
click at [247, 170] on input "checkbox" at bounding box center [246, 169] width 1 height 11
click at [252, 140] on label at bounding box center [252, 134] width 15 height 15
click at [247, 138] on input "checkbox" at bounding box center [246, 132] width 1 height 11
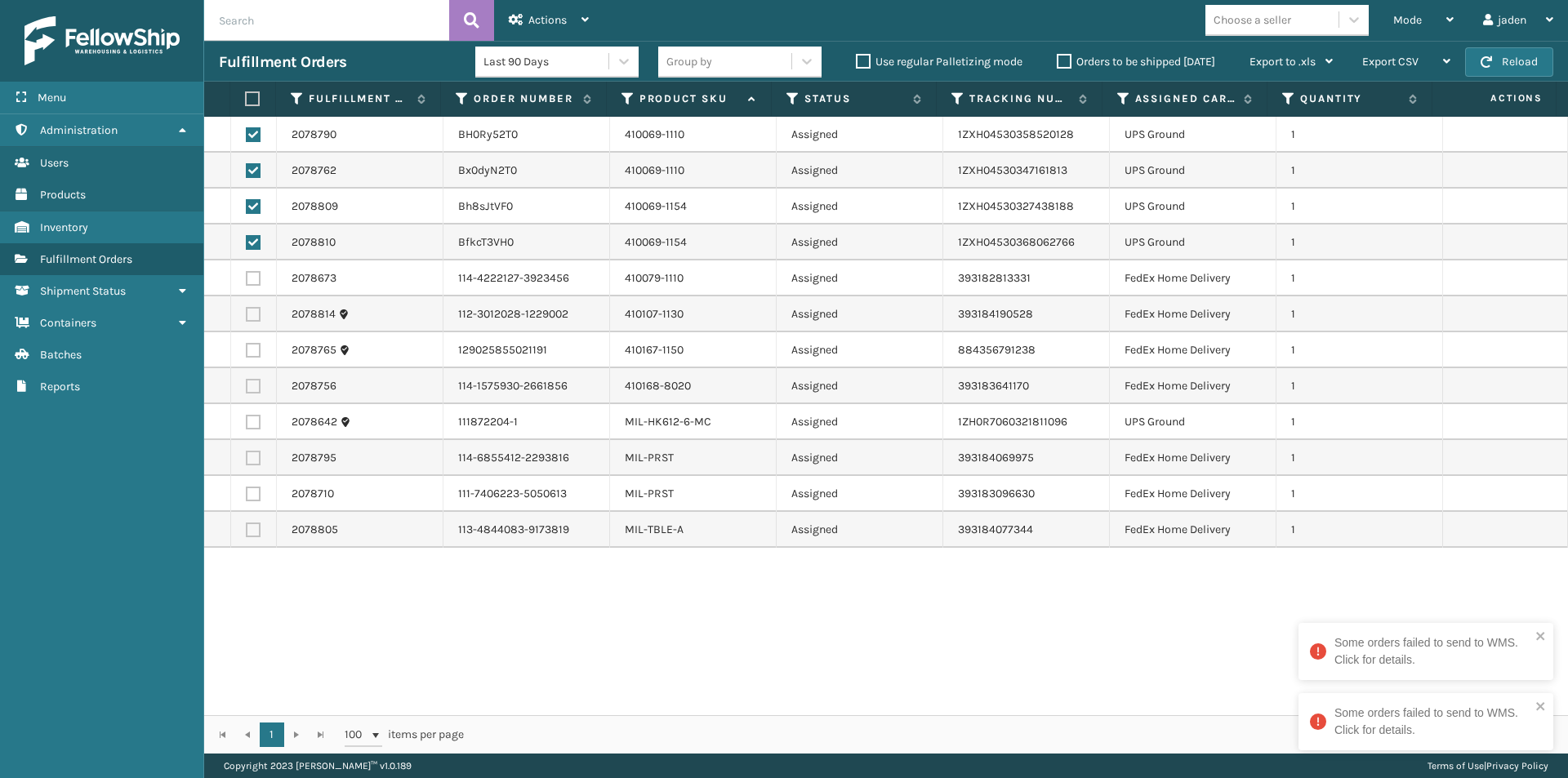
click at [251, 414] on td at bounding box center [253, 422] width 45 height 35
click at [262, 419] on td at bounding box center [253, 422] width 45 height 35
click at [256, 419] on label at bounding box center [252, 422] width 15 height 15
click at [247, 419] on input "checkbox" at bounding box center [246, 420] width 1 height 11
click at [546, 28] on div "Actions" at bounding box center [548, 20] width 80 height 40
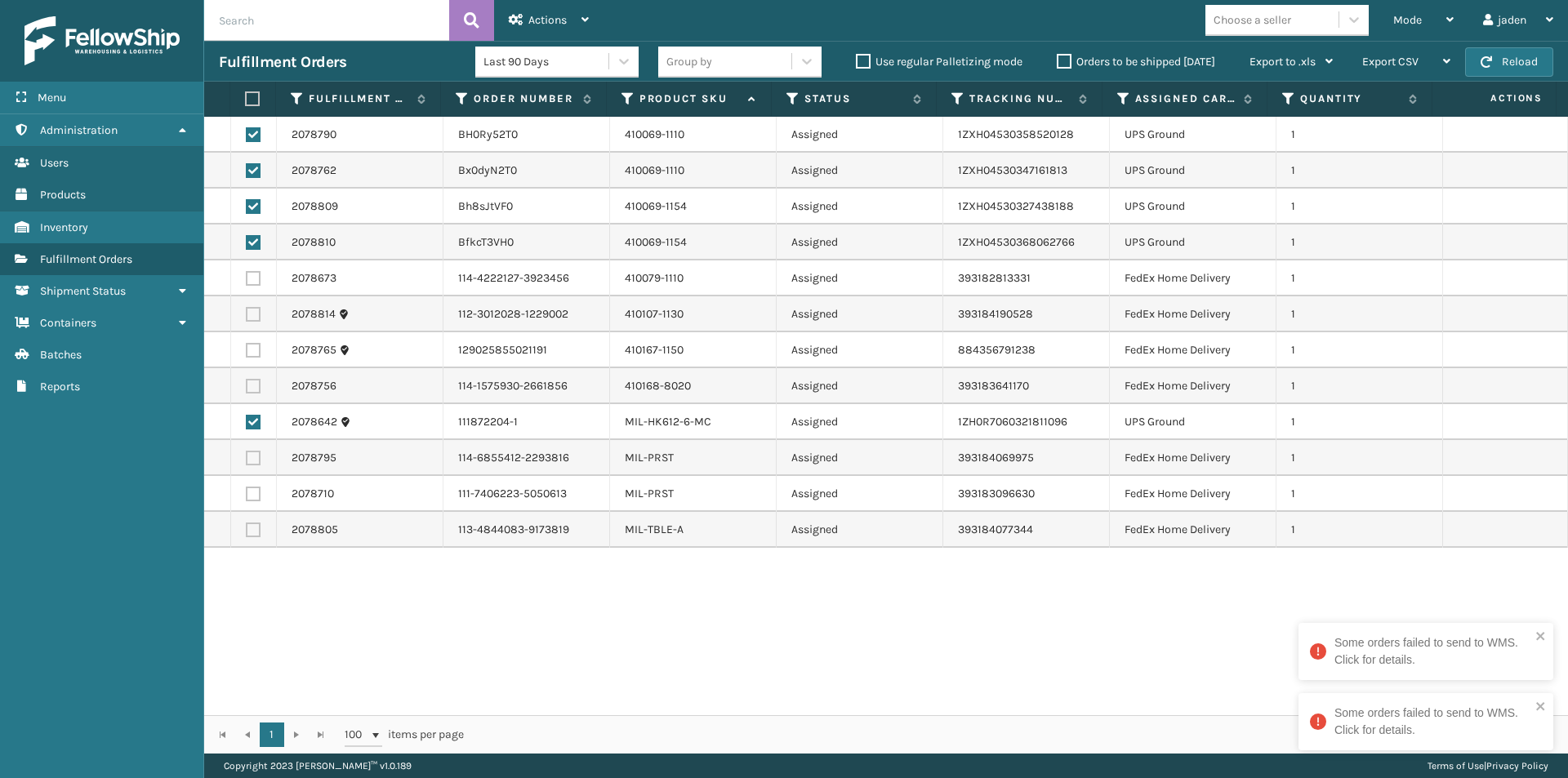
click at [645, 630] on div "2078790 BH0Ry52T0 410069-1110 Assigned 1ZXH04530358520128 UPS Ground 1 2078762 …" at bounding box center [886, 415] width 1364 height 599
click at [526, 19] on div "Actions" at bounding box center [548, 20] width 80 height 40
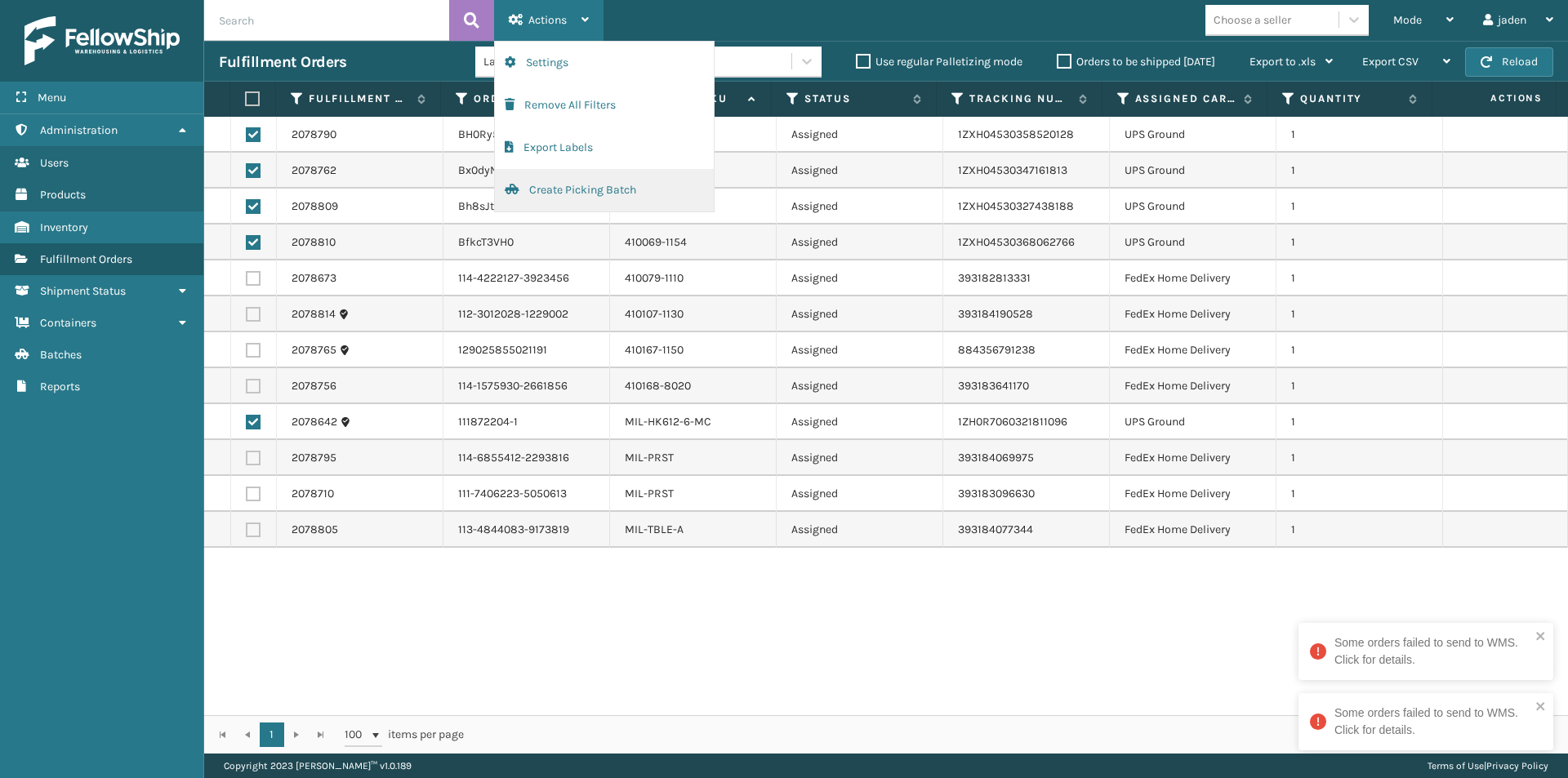
click at [552, 192] on button "Create Picking Batch" at bounding box center [605, 189] width 219 height 42
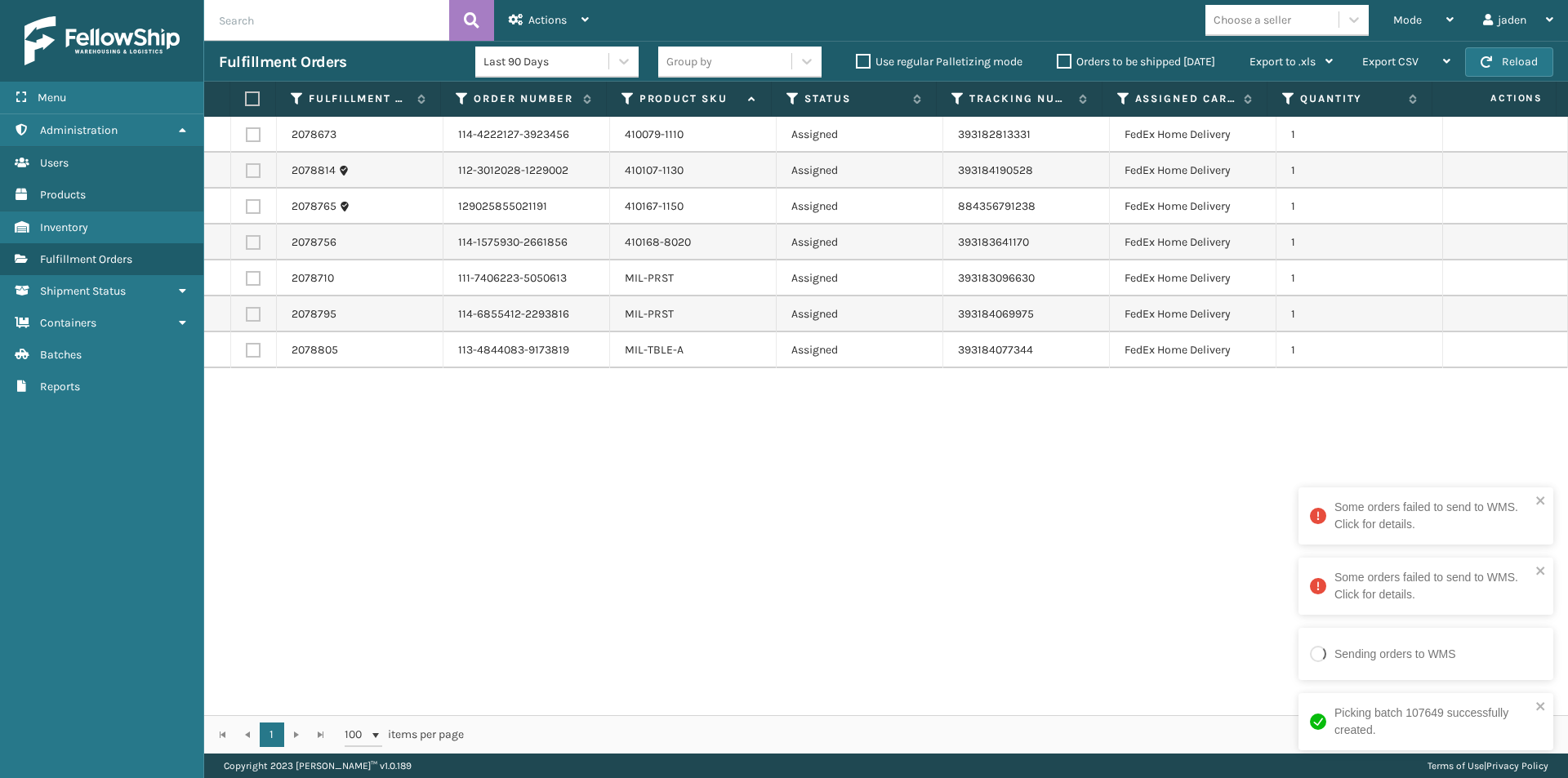
drag, startPoint x: 1099, startPoint y: 486, endPoint x: 1051, endPoint y: 491, distance: 48.3
drag, startPoint x: 1051, startPoint y: 491, endPoint x: 659, endPoint y: 537, distance: 394.7
click at [659, 537] on div "2078673 114-4222127-3923456 410079-1110 Assigned 393182813331 FedEx Home Delive…" at bounding box center [886, 415] width 1364 height 599
drag, startPoint x: 849, startPoint y: 506, endPoint x: 476, endPoint y: 572, distance: 378.8
click at [476, 572] on div "2078673 114-4222127-3923456 410079-1110 Assigned 393182813331 FedEx Home Delive…" at bounding box center [886, 415] width 1364 height 599
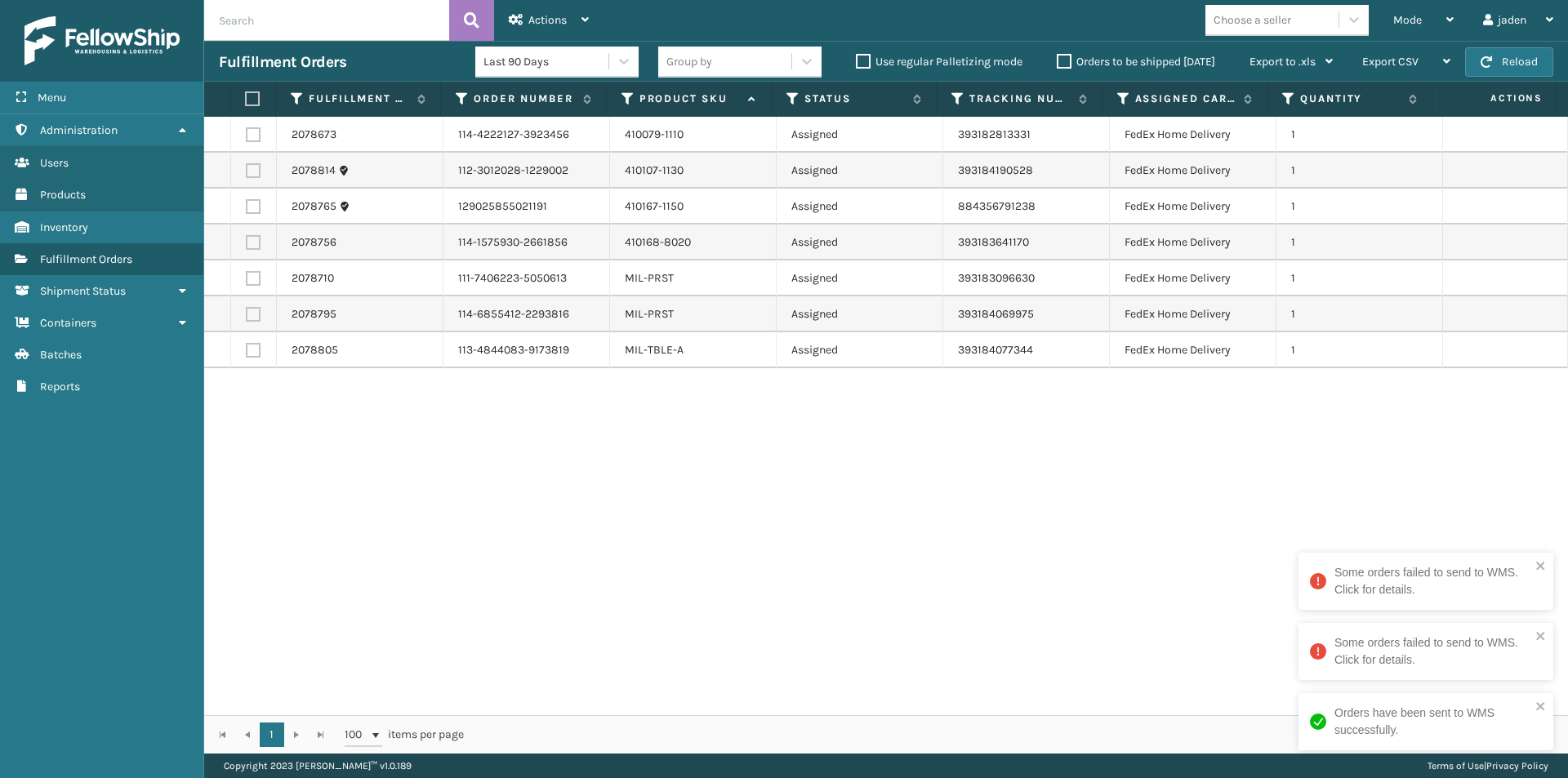
drag, startPoint x: 798, startPoint y: 520, endPoint x: 742, endPoint y: 462, distance: 80.6
click at [405, 544] on div "2078673 114-4222127-3923456 410079-1110 Assigned 393182813331 FedEx Home Delive…" at bounding box center [886, 415] width 1364 height 599
drag, startPoint x: 807, startPoint y: 455, endPoint x: 779, endPoint y: 457, distance: 28.1
drag, startPoint x: 779, startPoint y: 457, endPoint x: 225, endPoint y: 400, distance: 556.9
click at [287, 527] on div "2078673 114-4222127-3923456 410079-1110 Assigned 393182813331 FedEx Home Delive…" at bounding box center [886, 415] width 1364 height 599
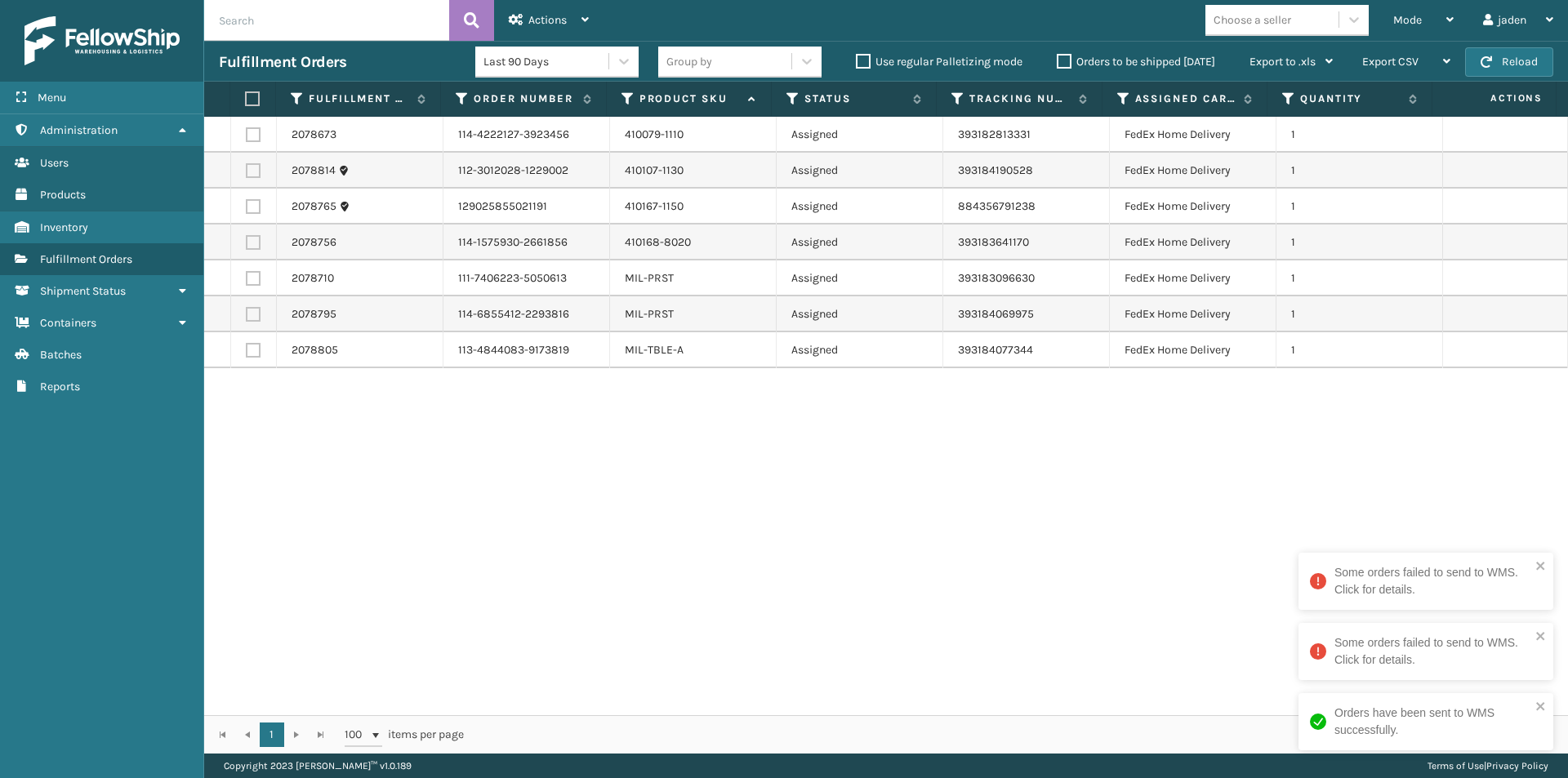
click at [256, 347] on label at bounding box center [252, 350] width 15 height 15
click at [247, 347] on input "checkbox" at bounding box center [246, 348] width 1 height 11
click at [571, 15] on div "Actions" at bounding box center [548, 20] width 80 height 40
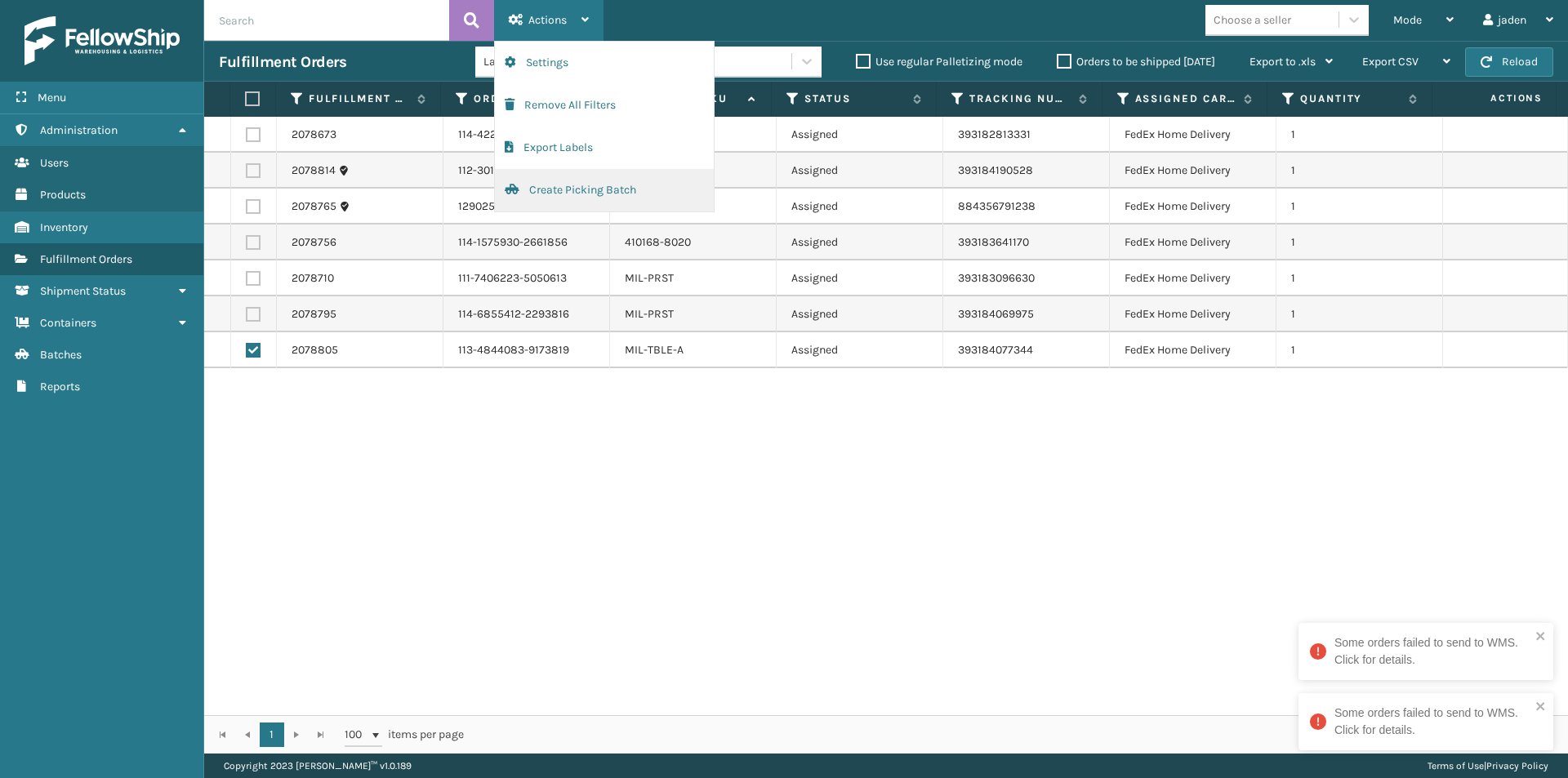
click at [558, 197] on button "Create Picking Batch" at bounding box center [605, 189] width 219 height 42
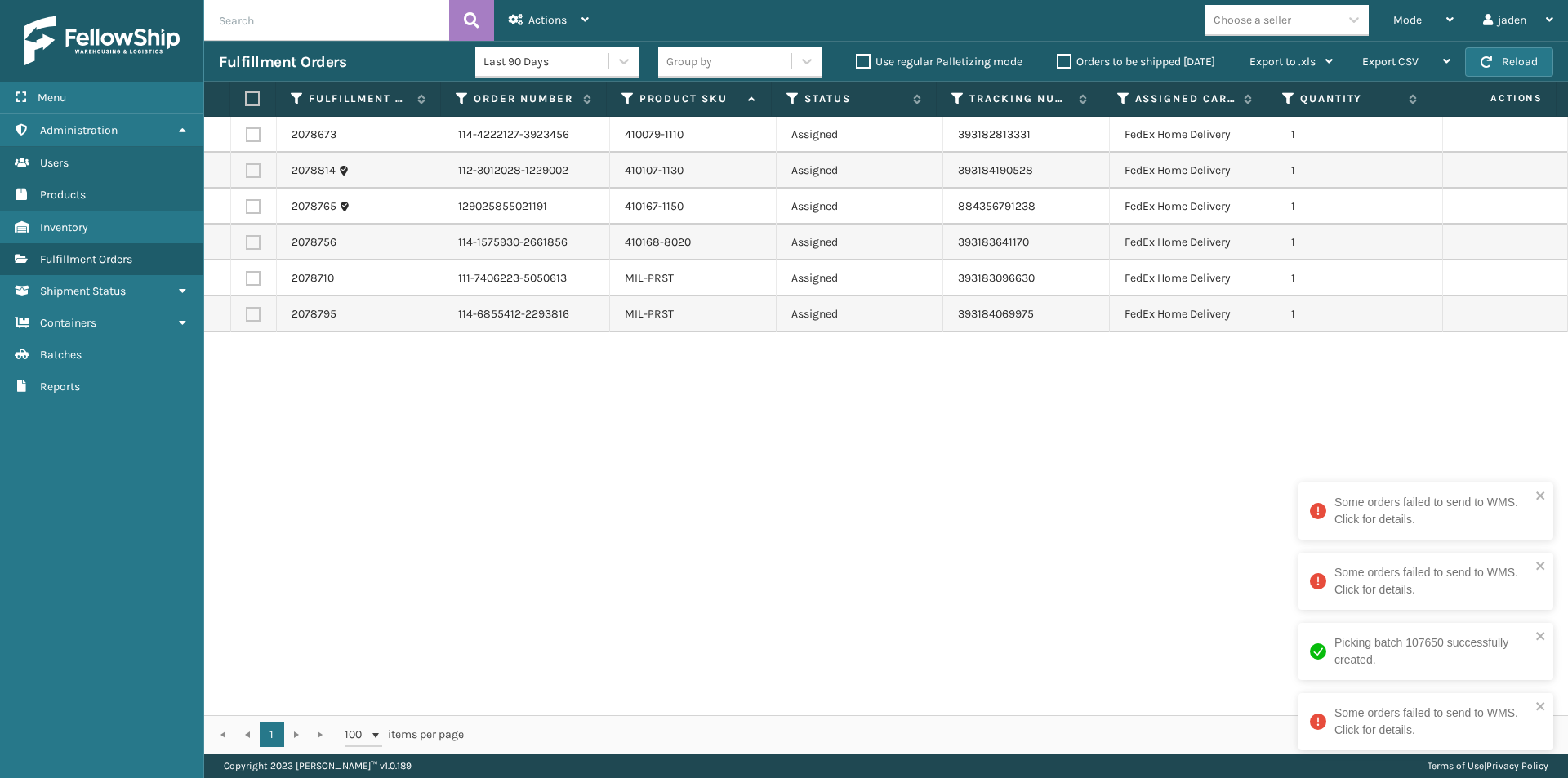
drag, startPoint x: 951, startPoint y: 462, endPoint x: 941, endPoint y: 460, distance: 10.2
drag, startPoint x: 941, startPoint y: 460, endPoint x: 751, endPoint y: 226, distance: 301.4
click at [415, 494] on div "2078673 114-4222127-3923456 410079-1110 Assigned 393182813331 FedEx Home Delive…" at bounding box center [886, 415] width 1364 height 599
click at [1430, 19] on div "Mode" at bounding box center [1422, 20] width 60 height 40
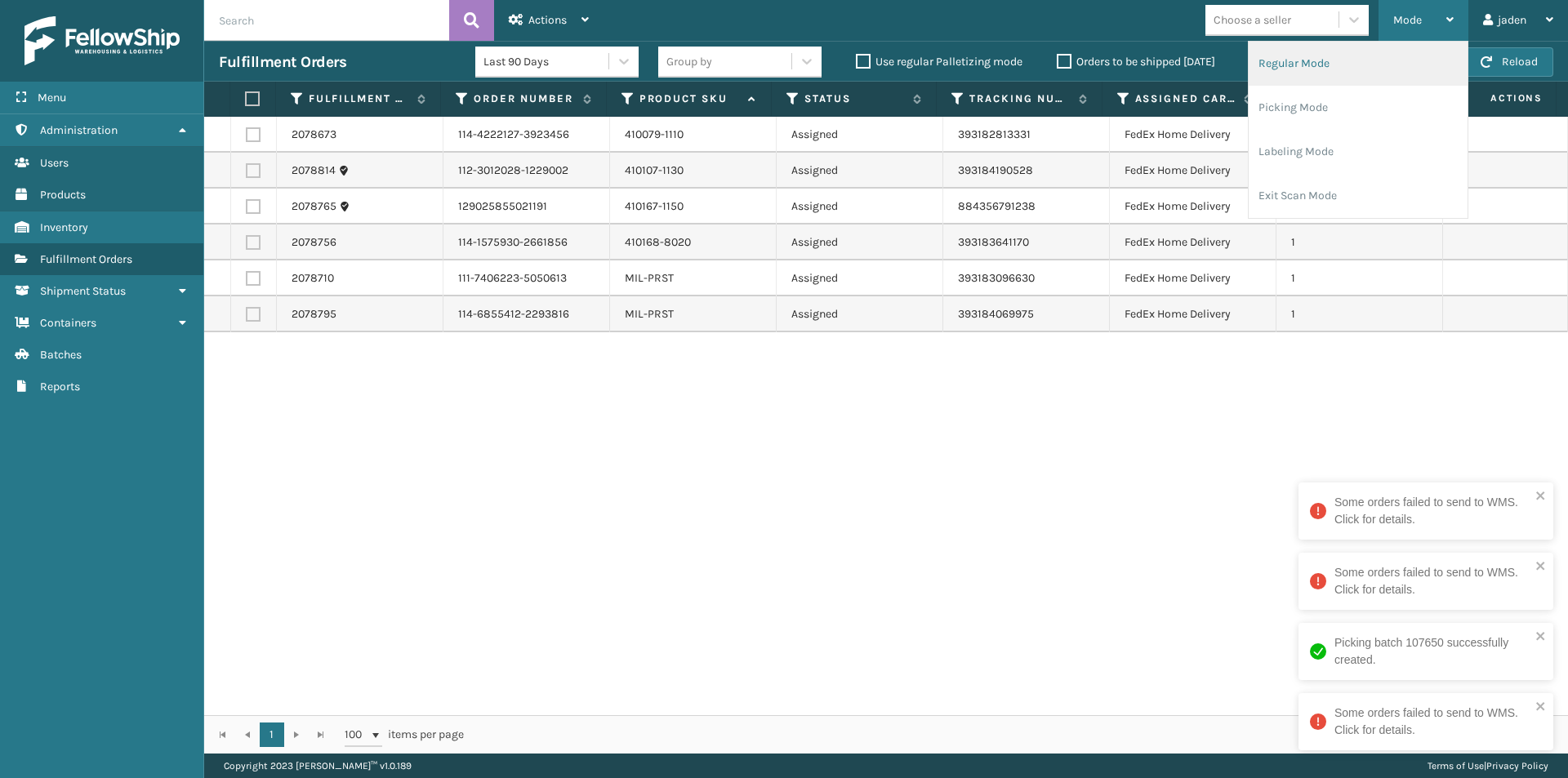
click at [1323, 78] on li "Regular Mode" at bounding box center [1358, 63] width 219 height 44
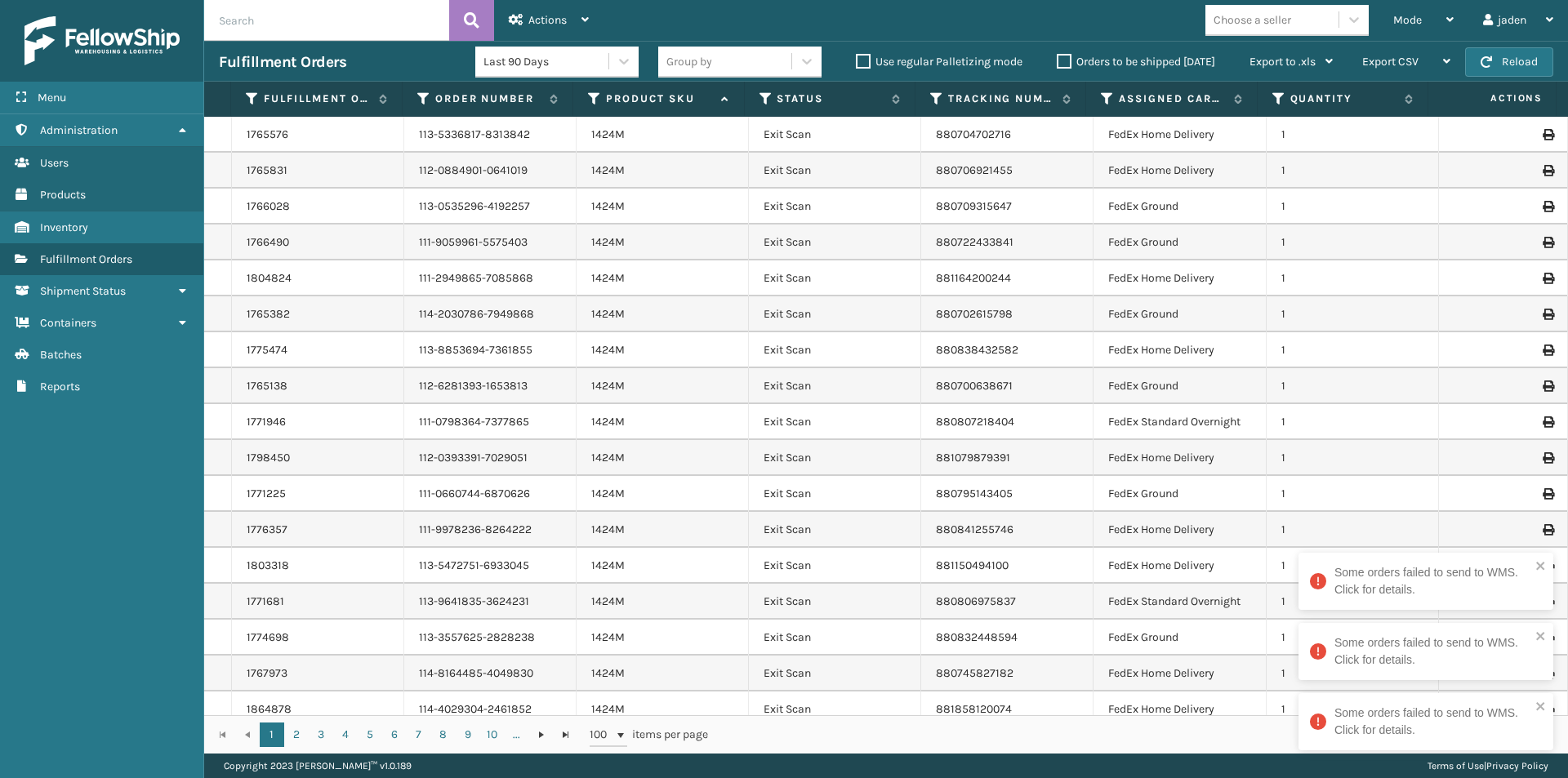
click at [756, 93] on th "Status" at bounding box center [829, 100] width 171 height 35
click at [762, 101] on icon at bounding box center [765, 99] width 13 height 15
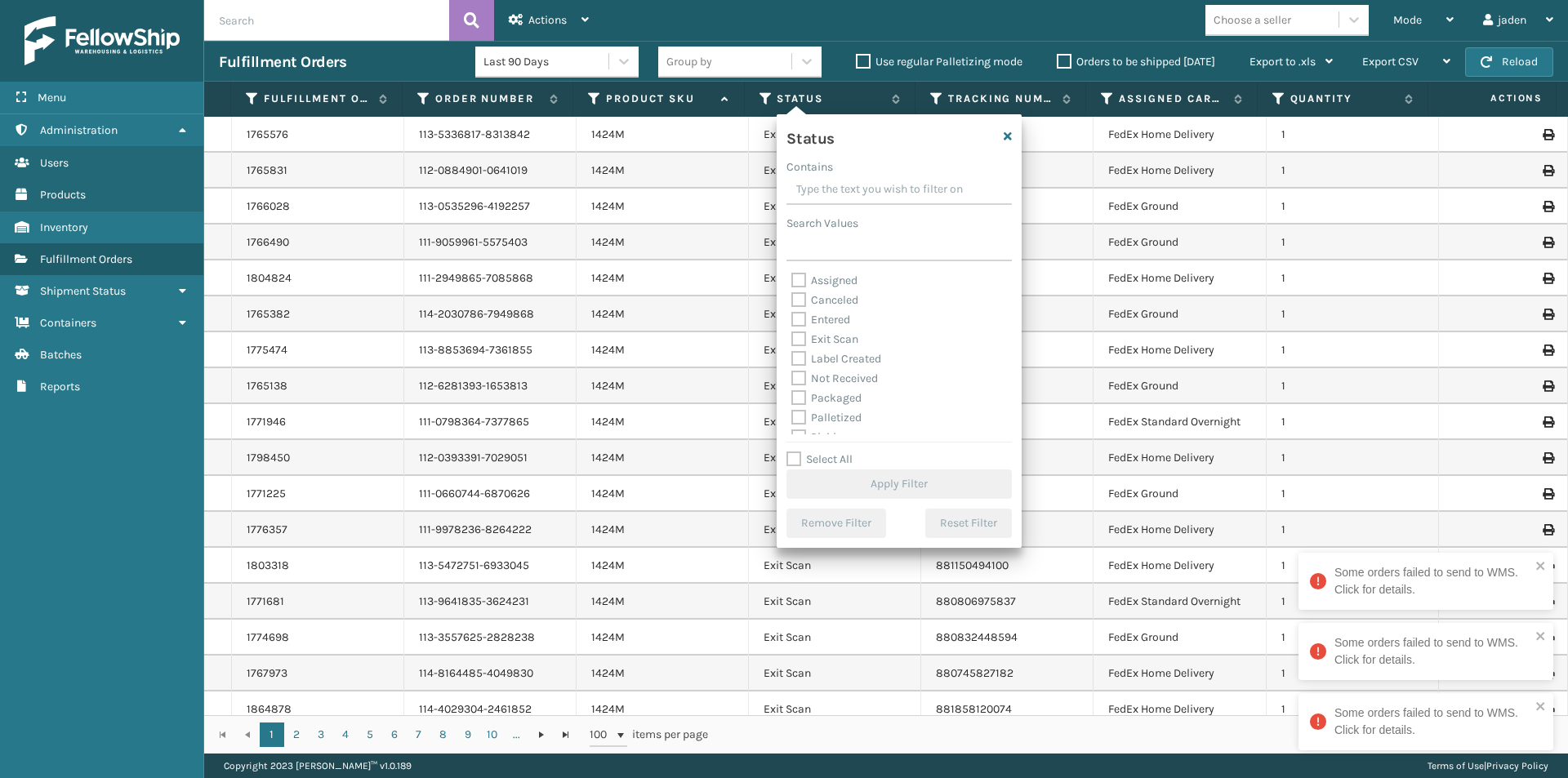
drag, startPoint x: 941, startPoint y: 187, endPoint x: 876, endPoint y: 216, distance: 71.2
click at [888, 184] on input "Contains" at bounding box center [898, 190] width 225 height 30
click at [809, 356] on label "Picking" at bounding box center [820, 356] width 58 height 14
click at [792, 356] on input "Picking" at bounding box center [791, 351] width 1 height 11
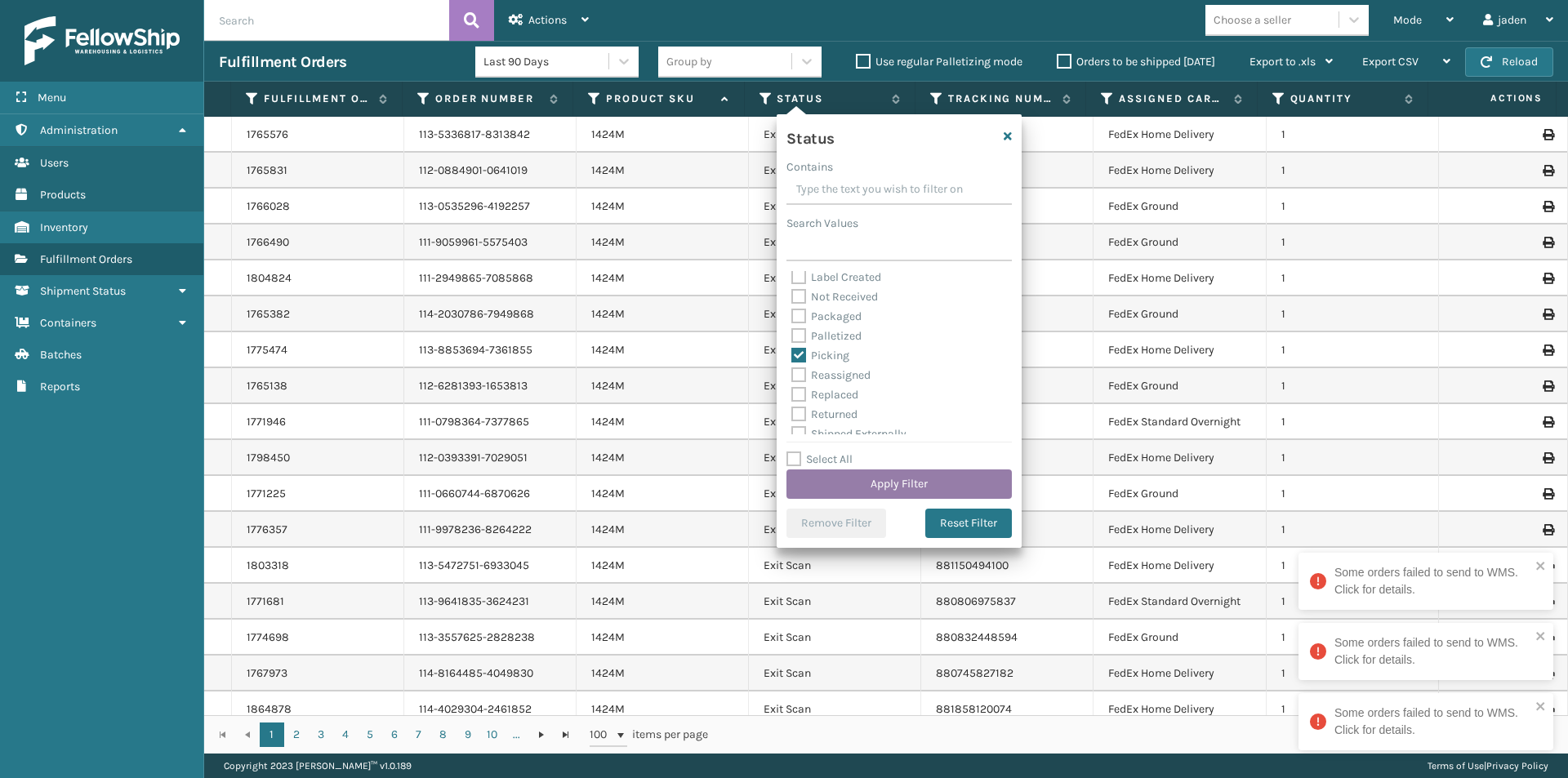
click at [880, 480] on button "Apply Filter" at bounding box center [898, 484] width 225 height 30
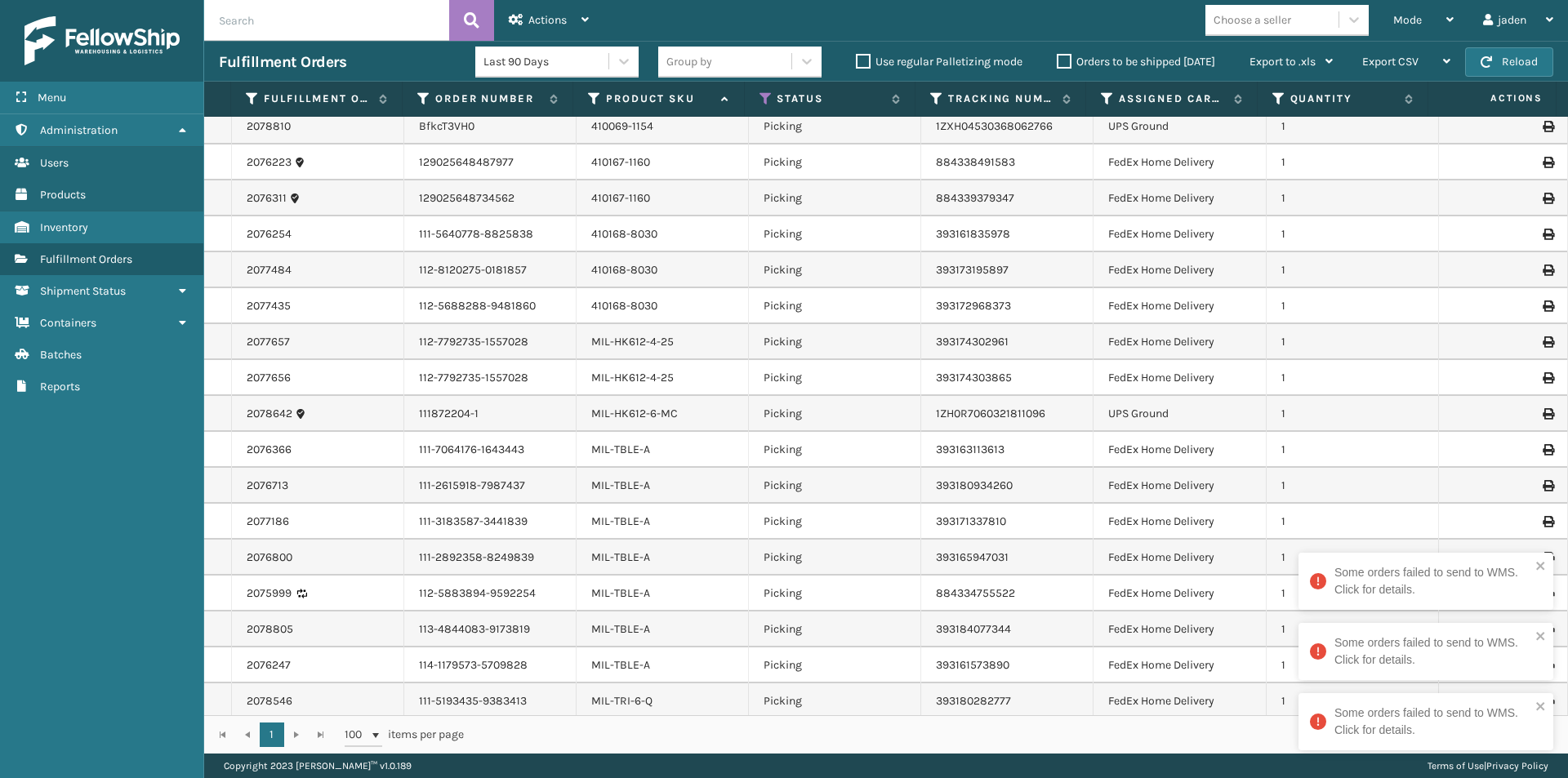
scroll to position [228, 0]
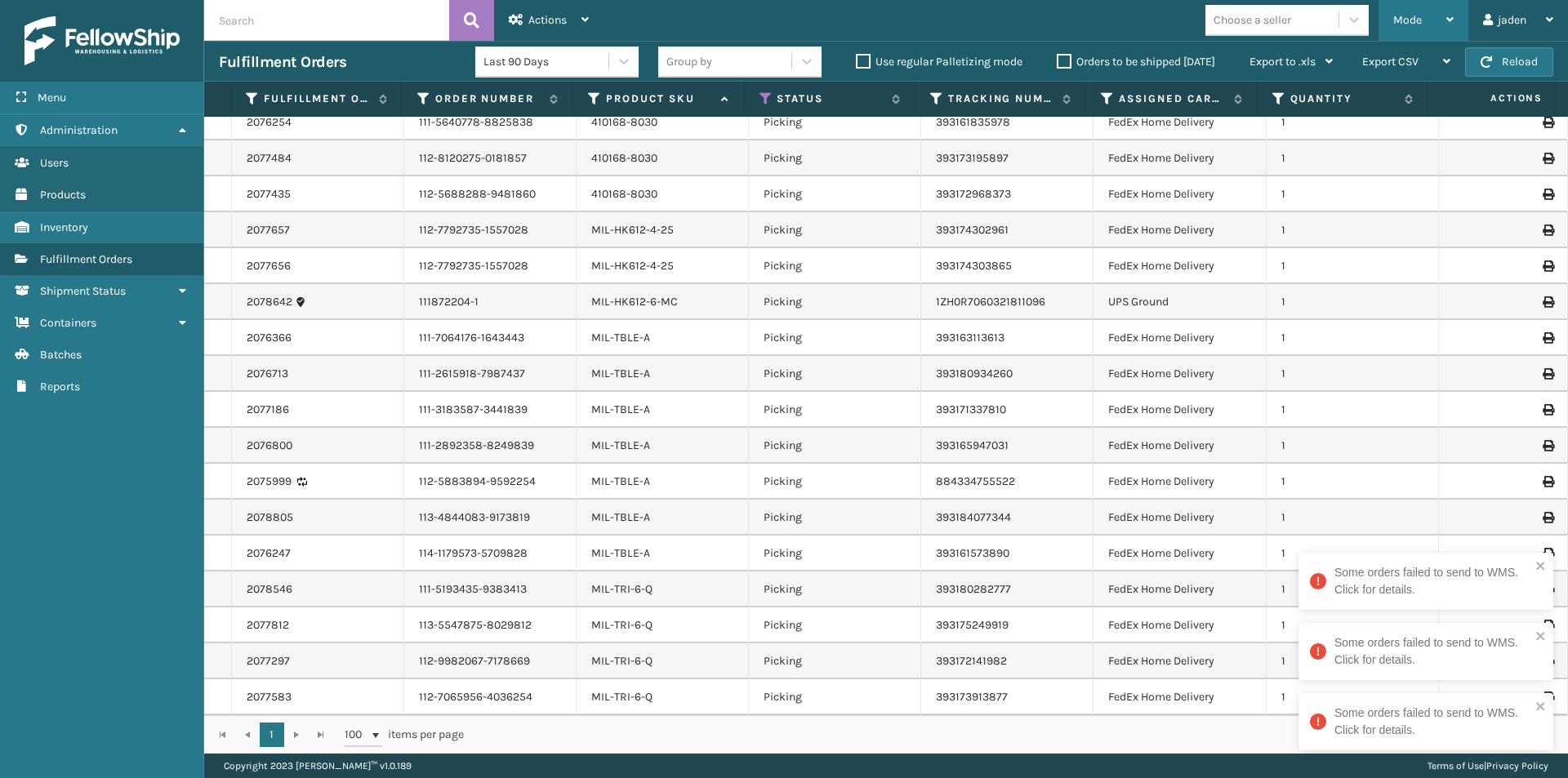
click at [1415, 7] on div "Mode" at bounding box center [1422, 20] width 60 height 40
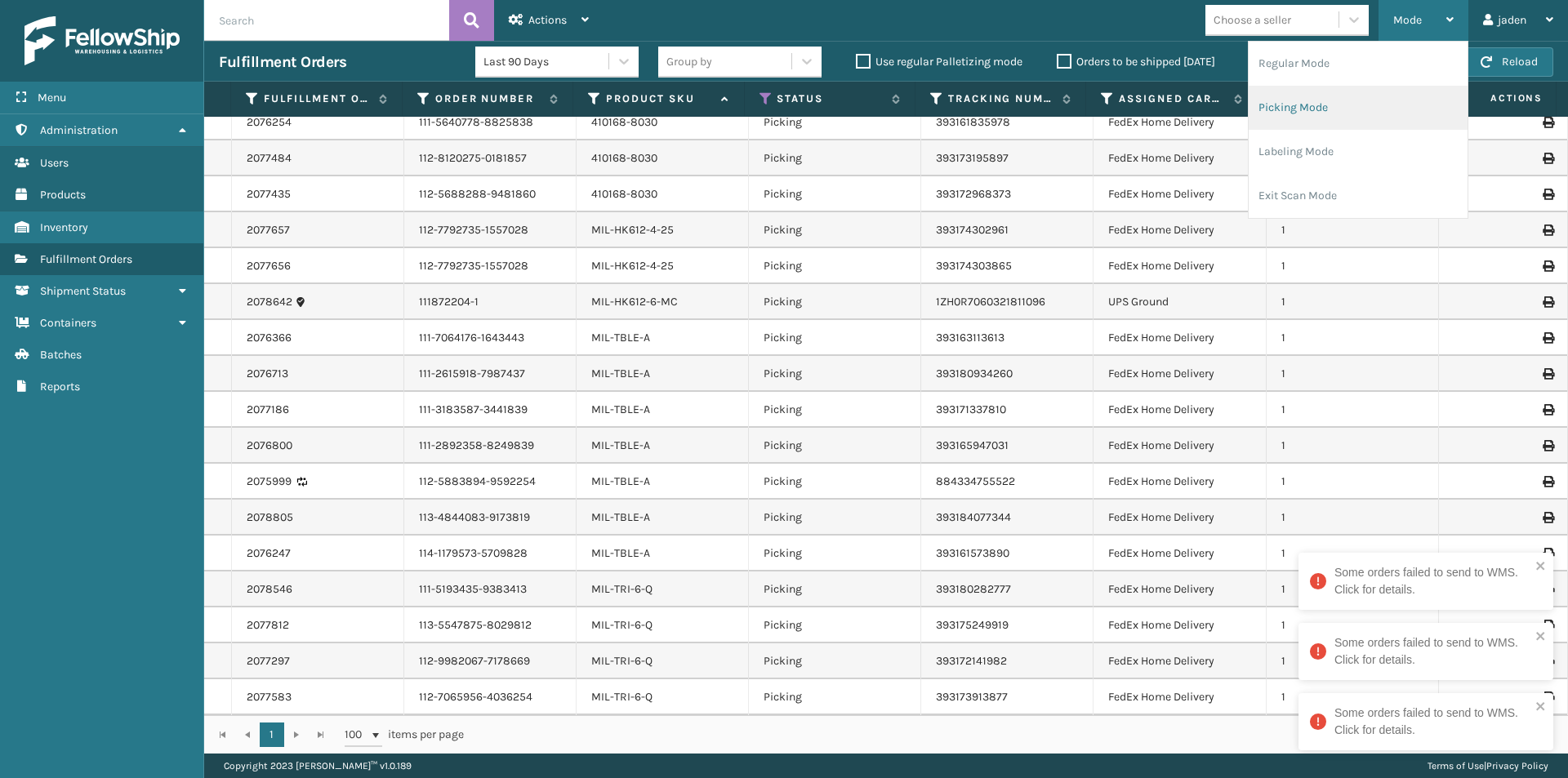
click at [1362, 114] on li "Picking Mode" at bounding box center [1358, 107] width 219 height 44
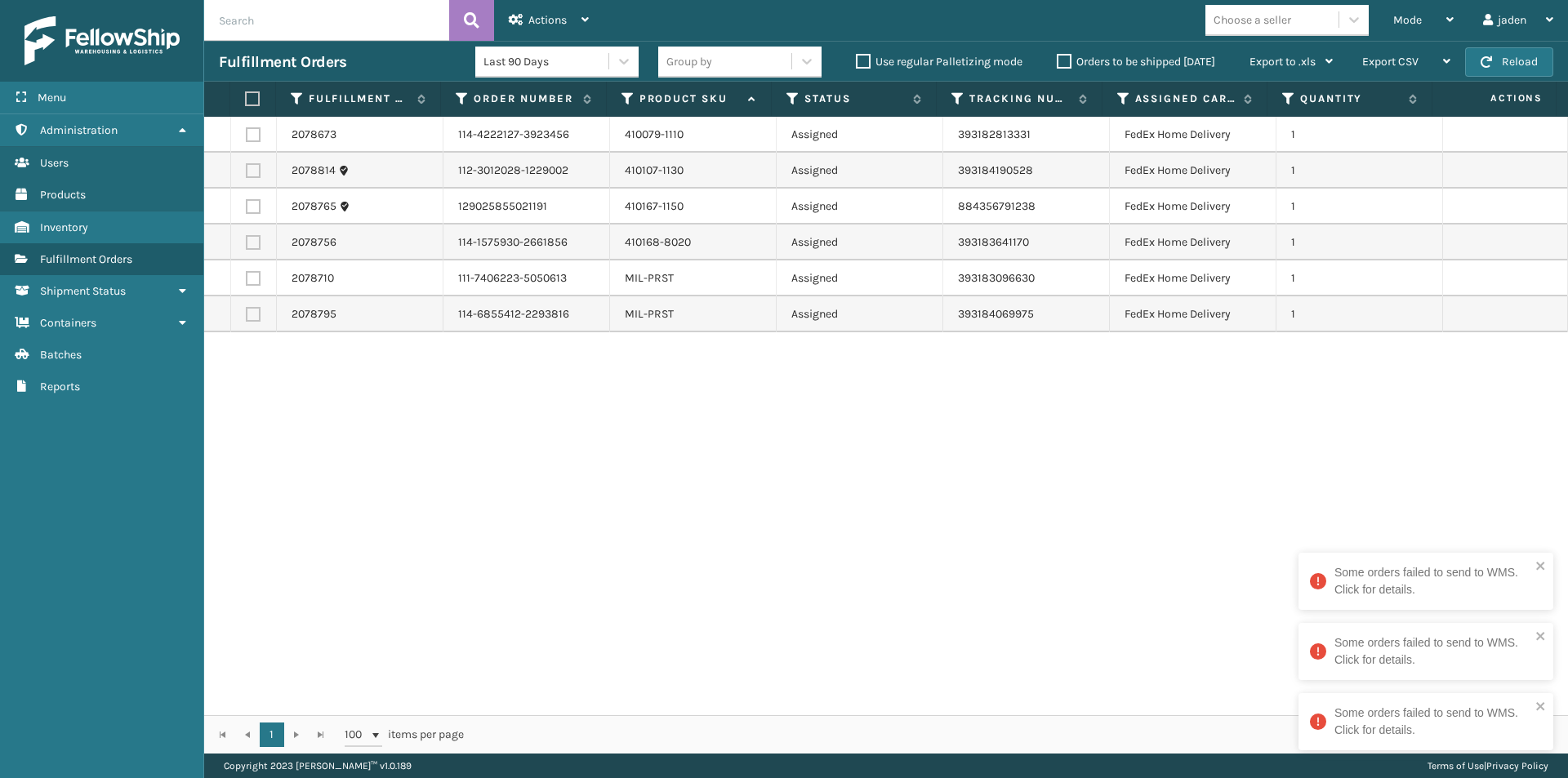
drag, startPoint x: 964, startPoint y: 576, endPoint x: 496, endPoint y: 575, distance: 468.0
click at [496, 575] on div "2078673 114-4222127-3923456 410079-1110 Assigned 393182813331 FedEx Home Delive…" at bounding box center [886, 415] width 1364 height 599
click at [1480, 64] on button "Reload" at bounding box center [1508, 62] width 88 height 30
drag, startPoint x: 1011, startPoint y: 478, endPoint x: 989, endPoint y: 477, distance: 22.0
drag, startPoint x: 989, startPoint y: 477, endPoint x: 784, endPoint y: 482, distance: 205.1
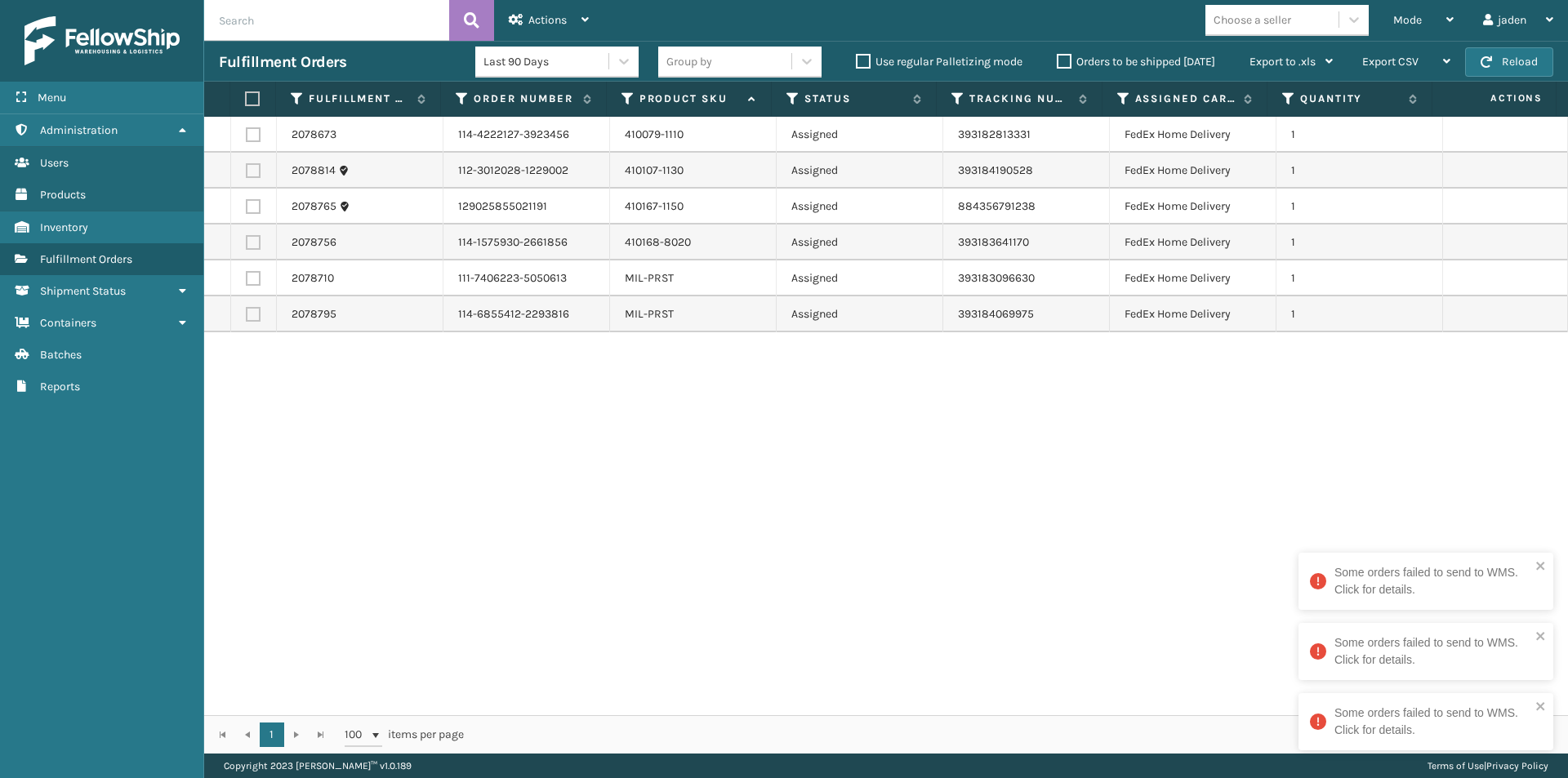
click at [784, 482] on div "2078673 114-4222127-3923456 410079-1110 Assigned 393182813331 FedEx Home Delive…" at bounding box center [886, 415] width 1364 height 599
click at [1532, 53] on button "Reload" at bounding box center [1508, 62] width 88 height 30
drag, startPoint x: 899, startPoint y: 459, endPoint x: 521, endPoint y: 264, distance: 425.3
click at [520, 541] on div "2078673 114-4222127-3923456 410079-1110 Assigned 393182813331 FedEx Home Delive…" at bounding box center [886, 415] width 1364 height 599
drag, startPoint x: 967, startPoint y: 529, endPoint x: 718, endPoint y: 342, distance: 311.4
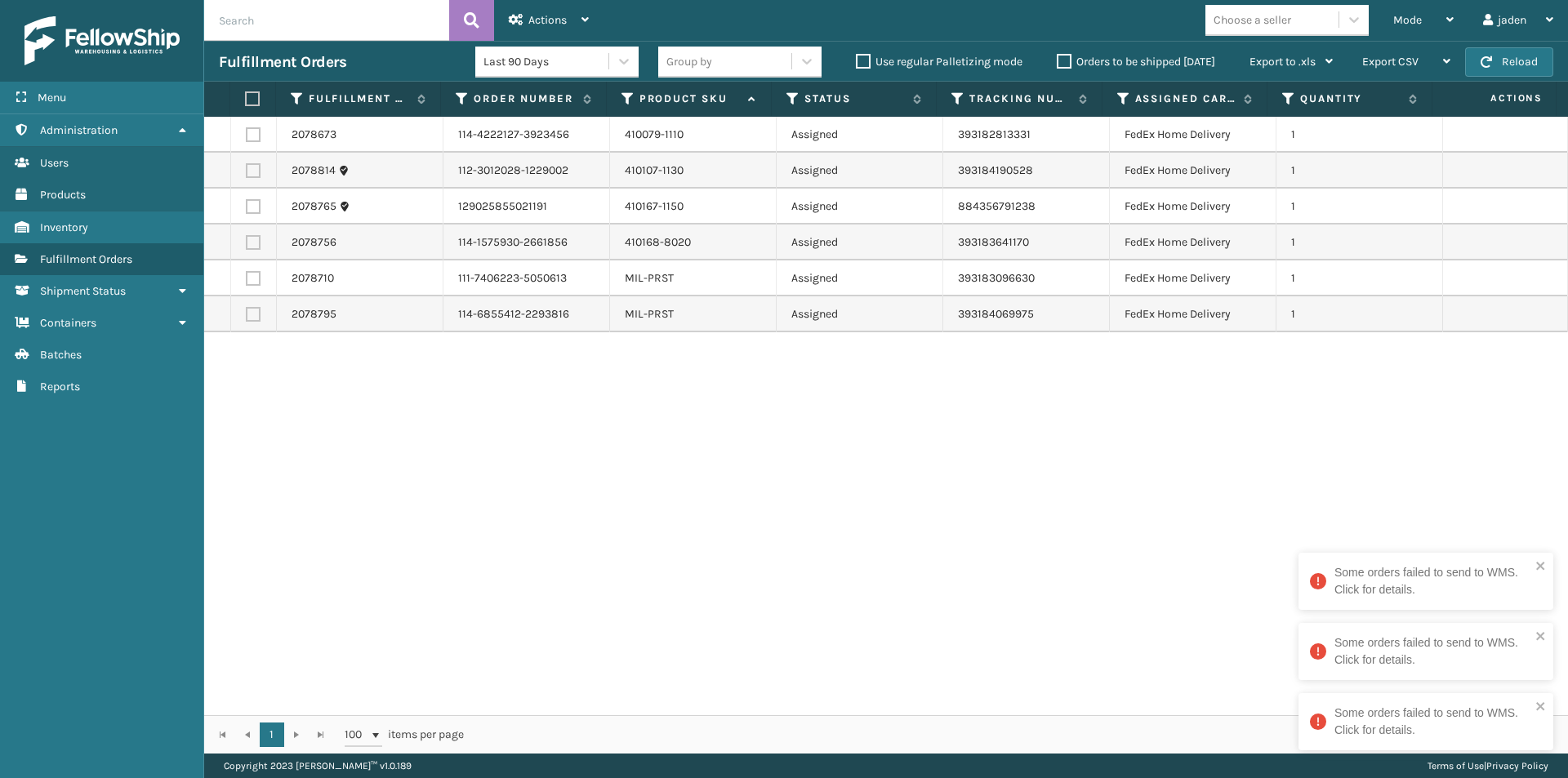
click at [602, 510] on div "2078673 114-4222127-3923456 410079-1110 Assigned 393182813331 FedEx Home Delive…" at bounding box center [886, 415] width 1364 height 599
click at [248, 94] on label at bounding box center [249, 99] width 11 height 15
click at [246, 94] on input "checkbox" at bounding box center [245, 99] width 1 height 11
click at [524, 31] on div "Actions" at bounding box center [548, 20] width 80 height 40
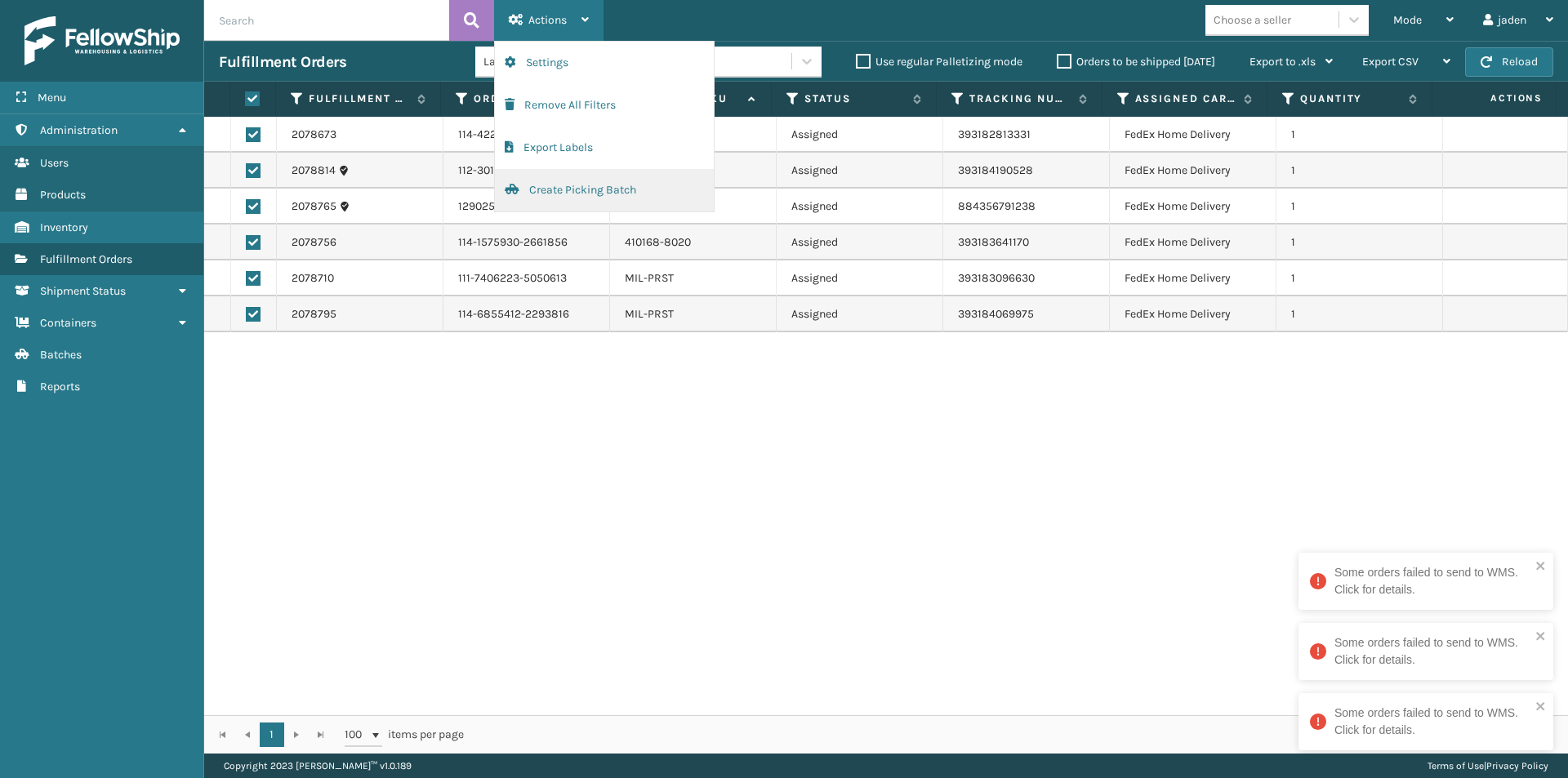
click at [564, 194] on button "Create Picking Batch" at bounding box center [605, 189] width 219 height 42
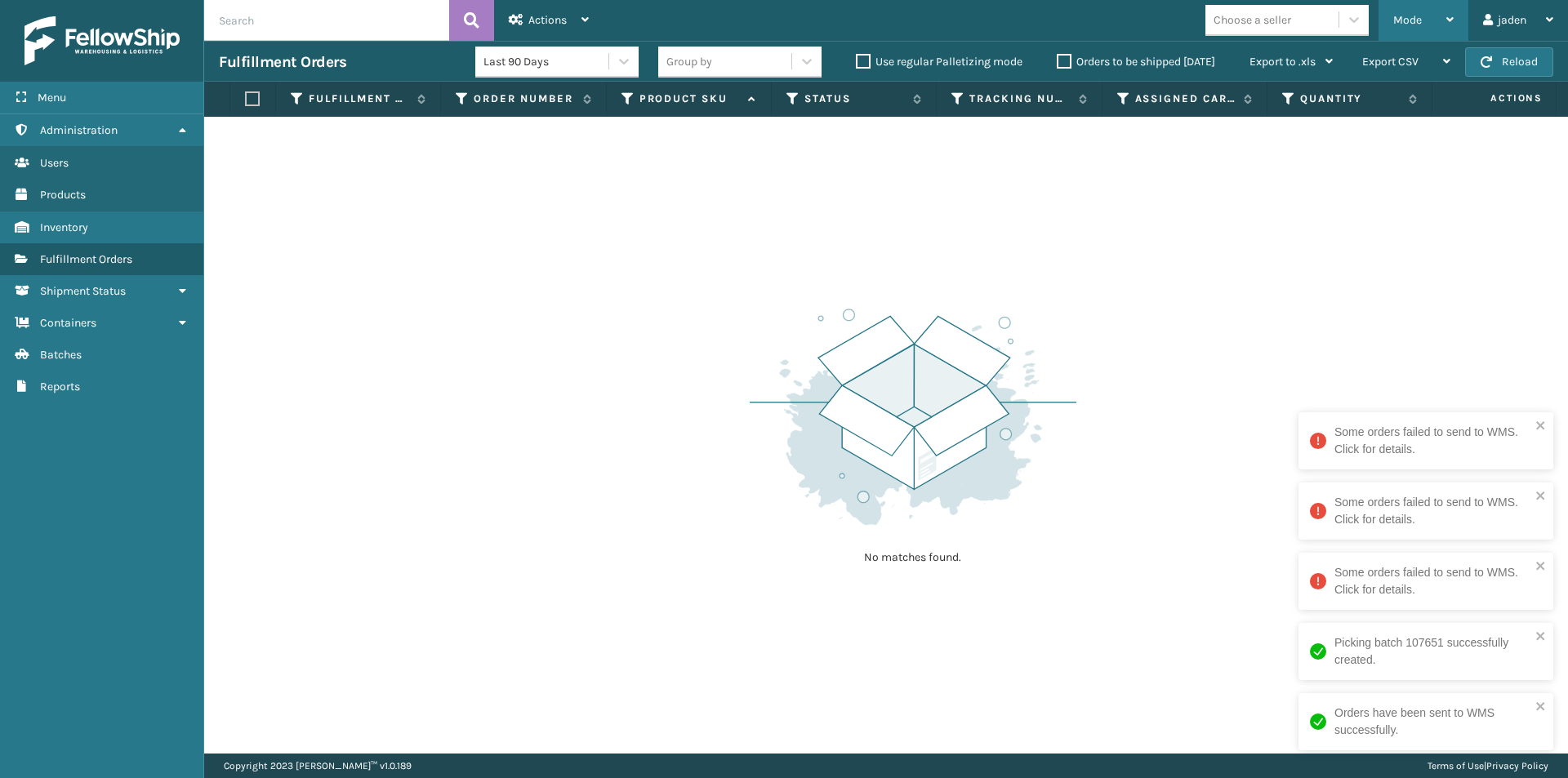
click at [1417, 22] on span "Mode" at bounding box center [1406, 20] width 29 height 14
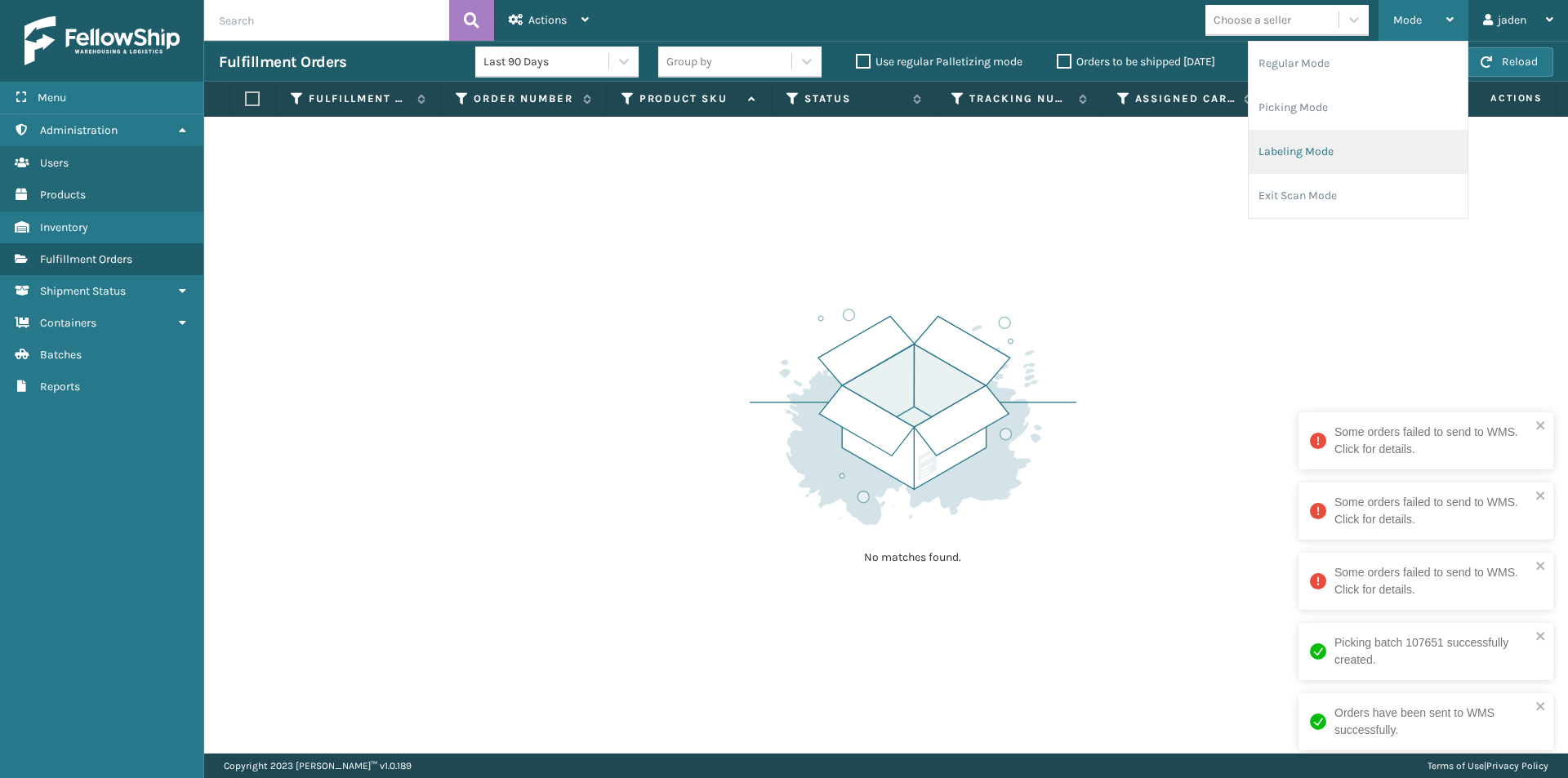
click at [1332, 132] on li "Labeling Mode" at bounding box center [1358, 152] width 219 height 44
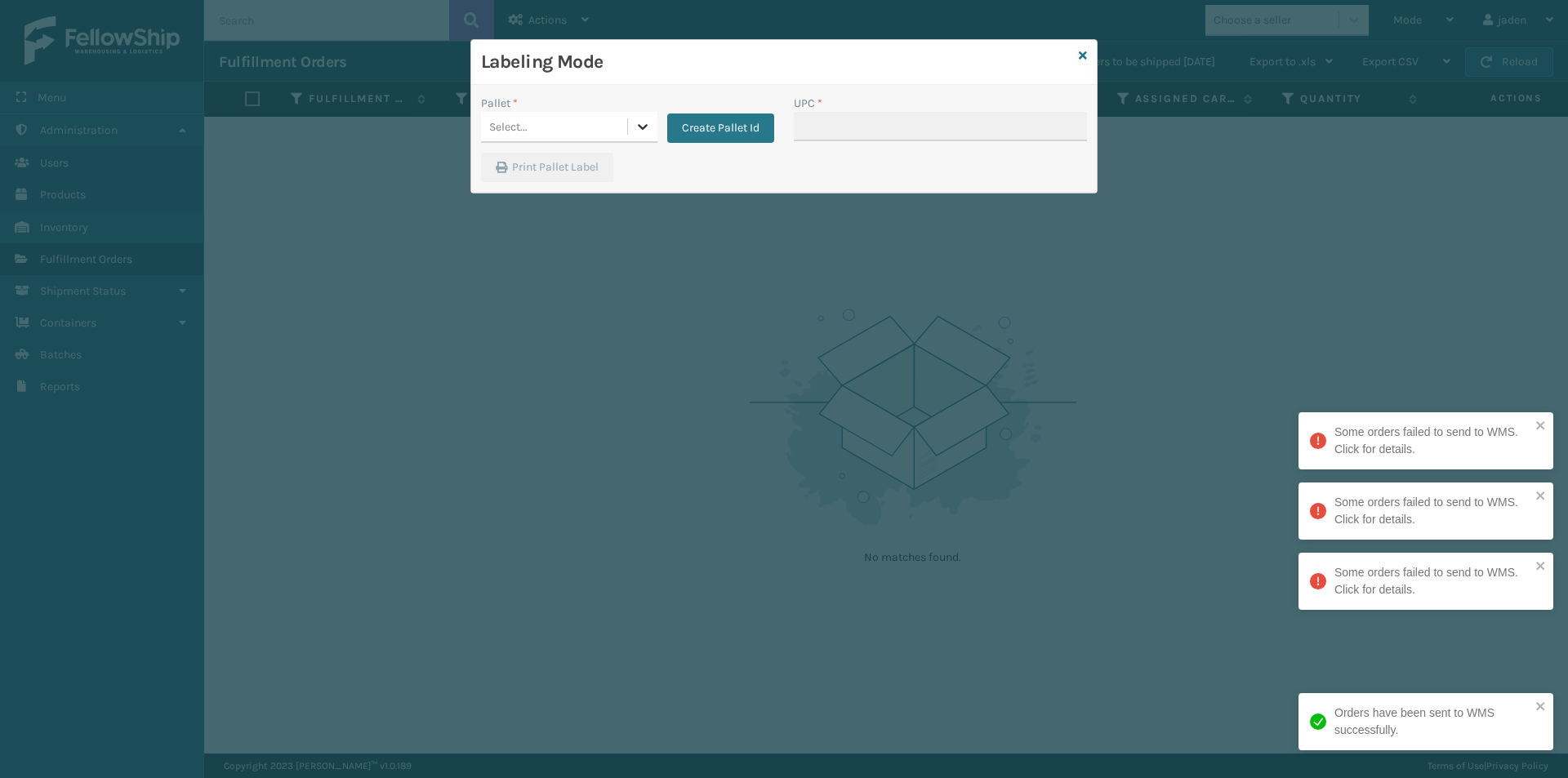
click at [632, 136] on div at bounding box center [643, 126] width 30 height 30
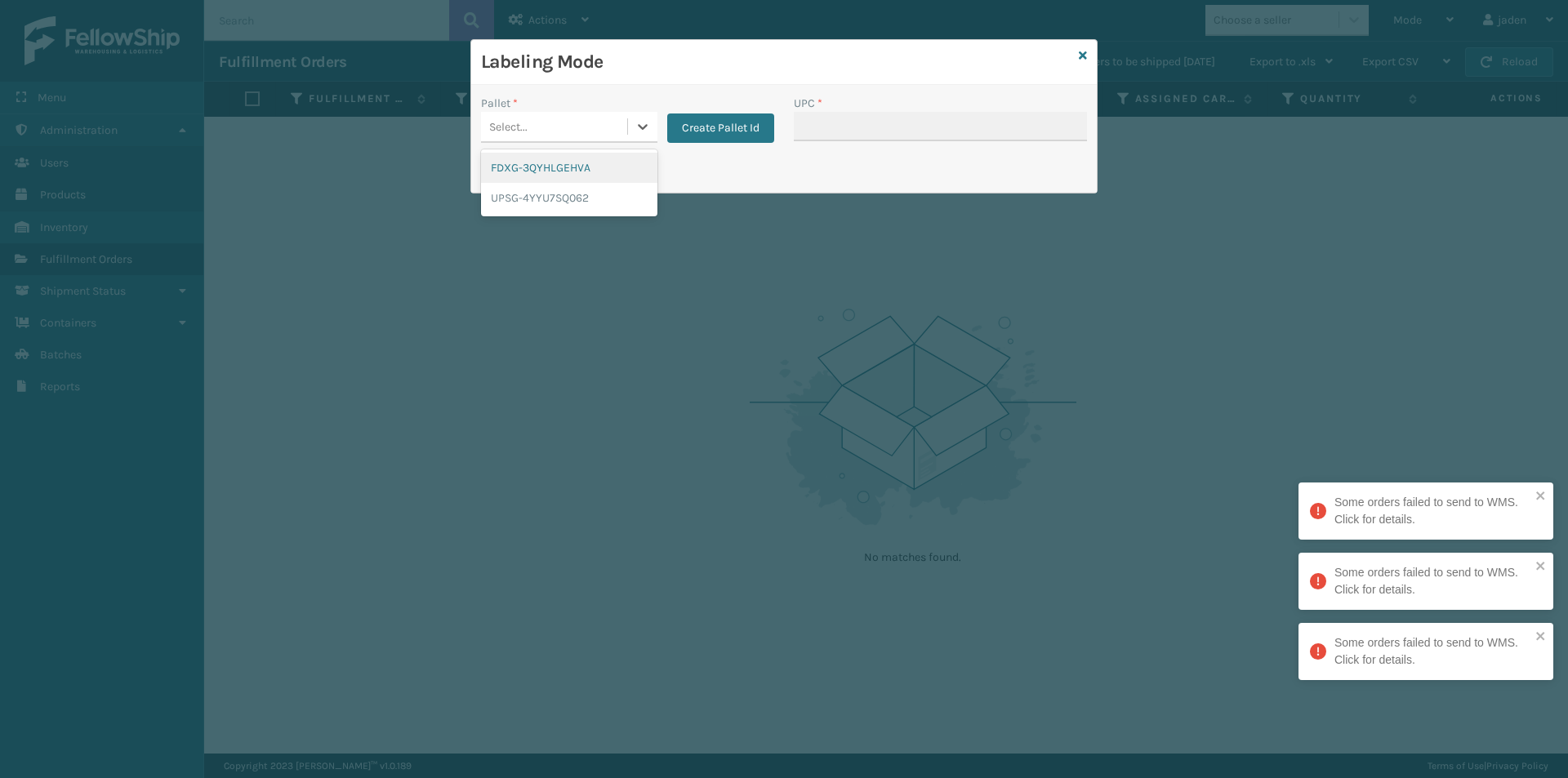
click at [593, 163] on div "FDXG-3QYHLGEHVA" at bounding box center [569, 168] width 177 height 31
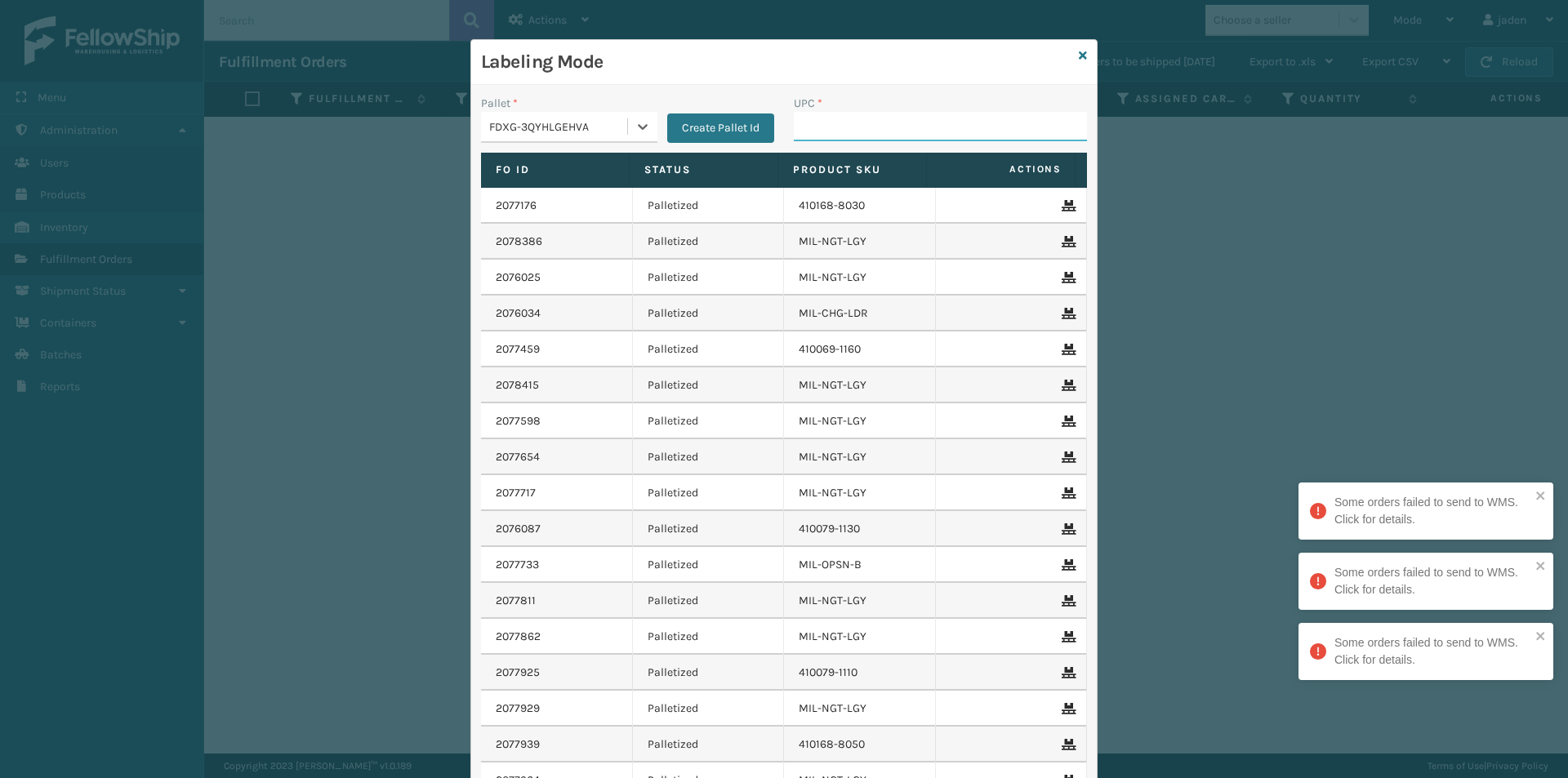
click at [835, 133] on input "UPC *" at bounding box center [940, 126] width 293 height 30
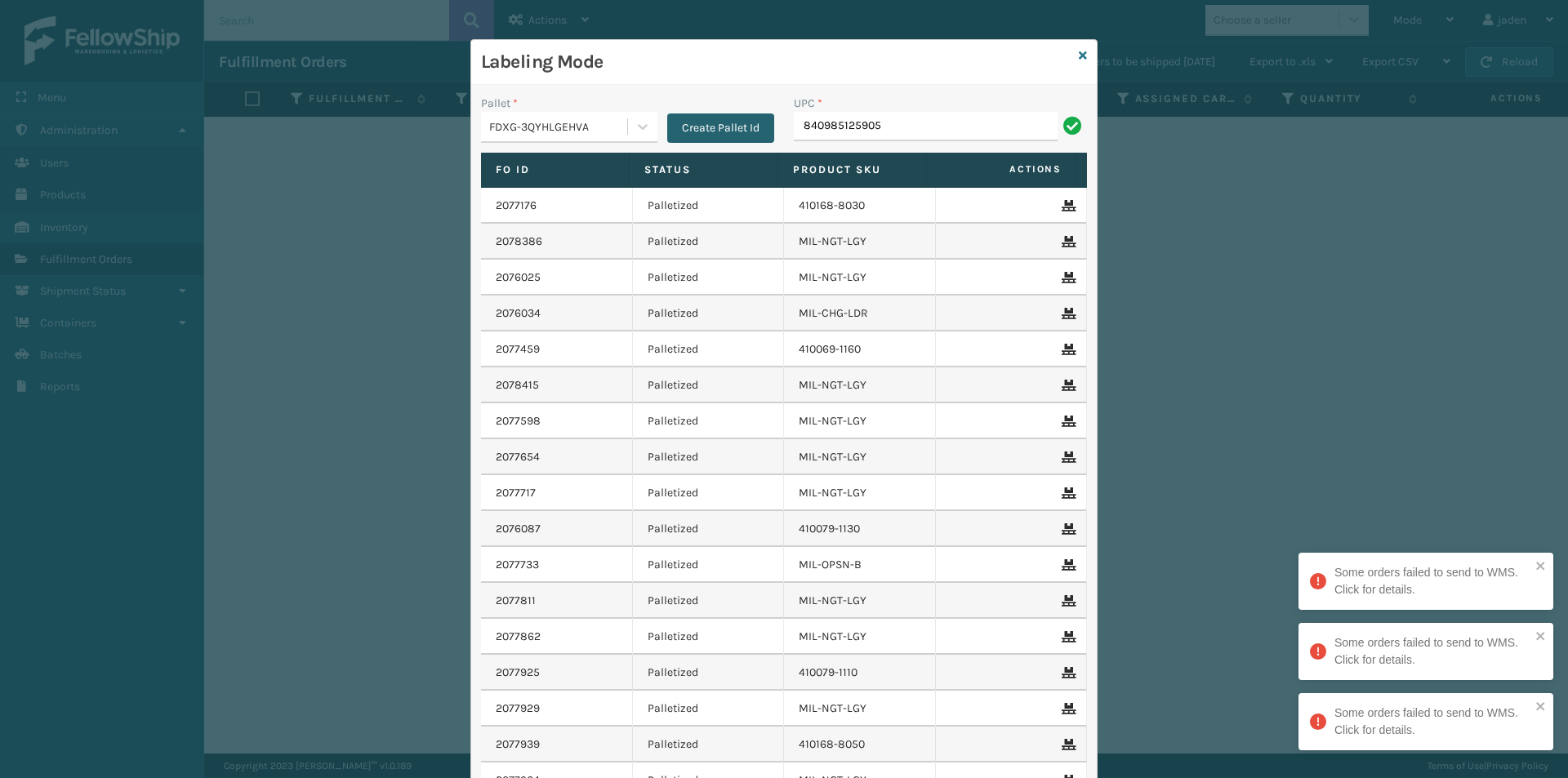
type input "840985125905"
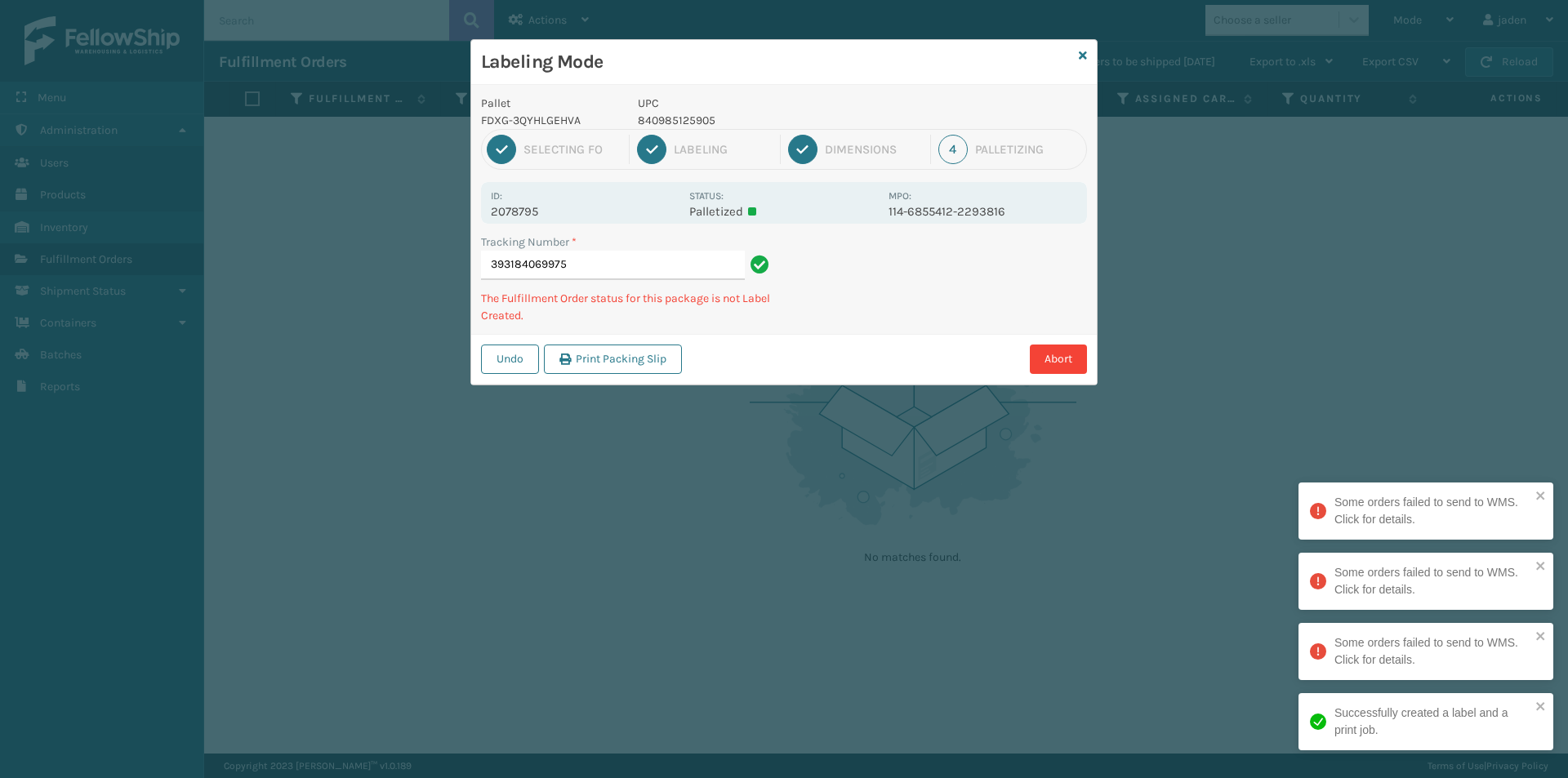
click at [676, 124] on p "840985125905" at bounding box center [758, 119] width 241 height 17
copy p "840985125905"
drag, startPoint x: 937, startPoint y: 287, endPoint x: 912, endPoint y: 299, distance: 27.7
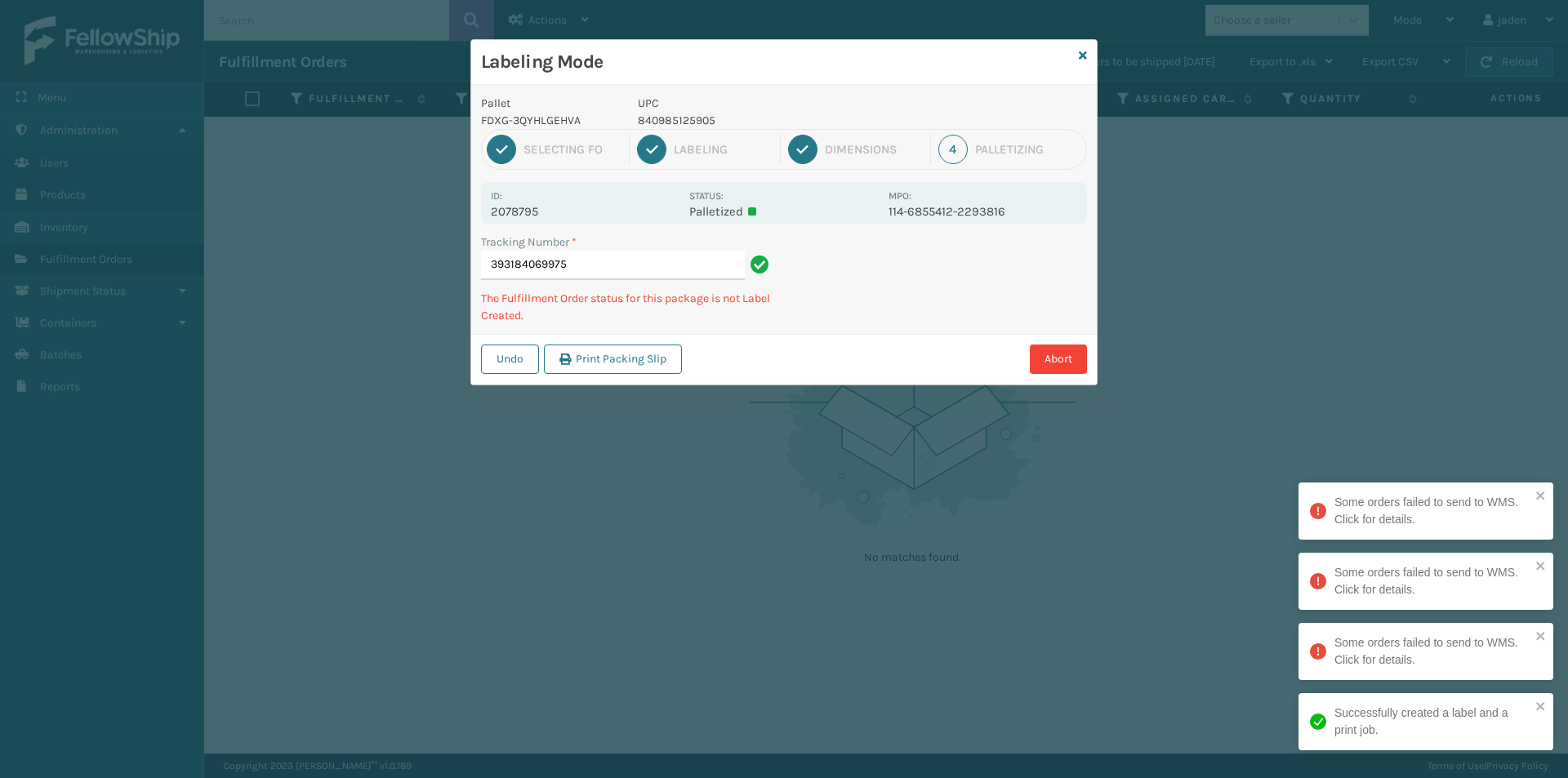
drag, startPoint x: 912, startPoint y: 299, endPoint x: 1079, endPoint y: 296, distance: 167.0
click at [831, 367] on div "Labeling Mode Pallet FDXG-3QYHLGEHVA UPC 840985125905 1 Selecting FO 2 Labeling…" at bounding box center [784, 389] width 1568 height 778
drag, startPoint x: 1079, startPoint y: 296, endPoint x: 1061, endPoint y: 295, distance: 18.0
drag, startPoint x: 1061, startPoint y: 295, endPoint x: 875, endPoint y: 294, distance: 186.0
click at [821, 346] on div "Abort" at bounding box center [887, 359] width 400 height 30
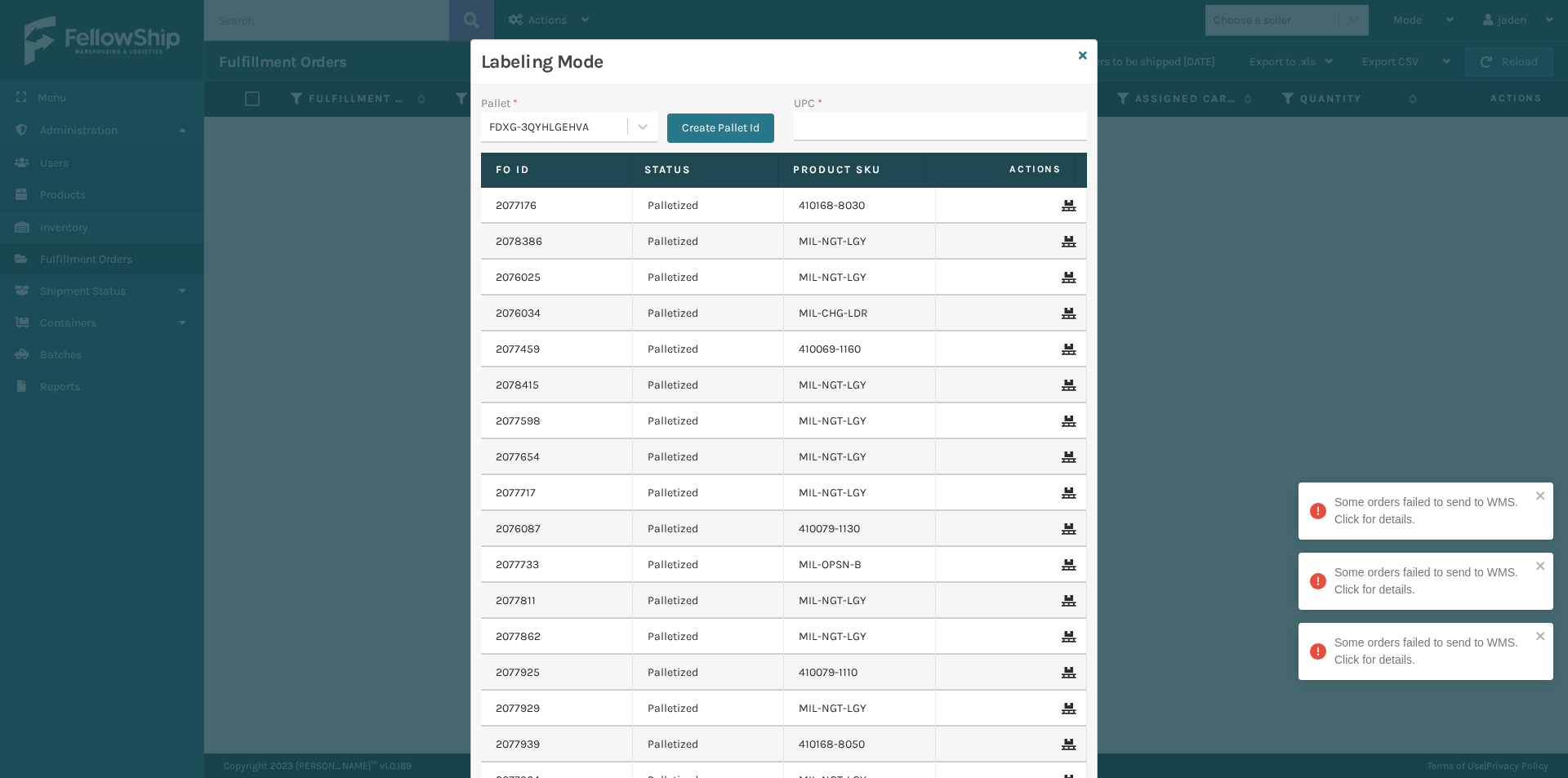
type input "840985125905"
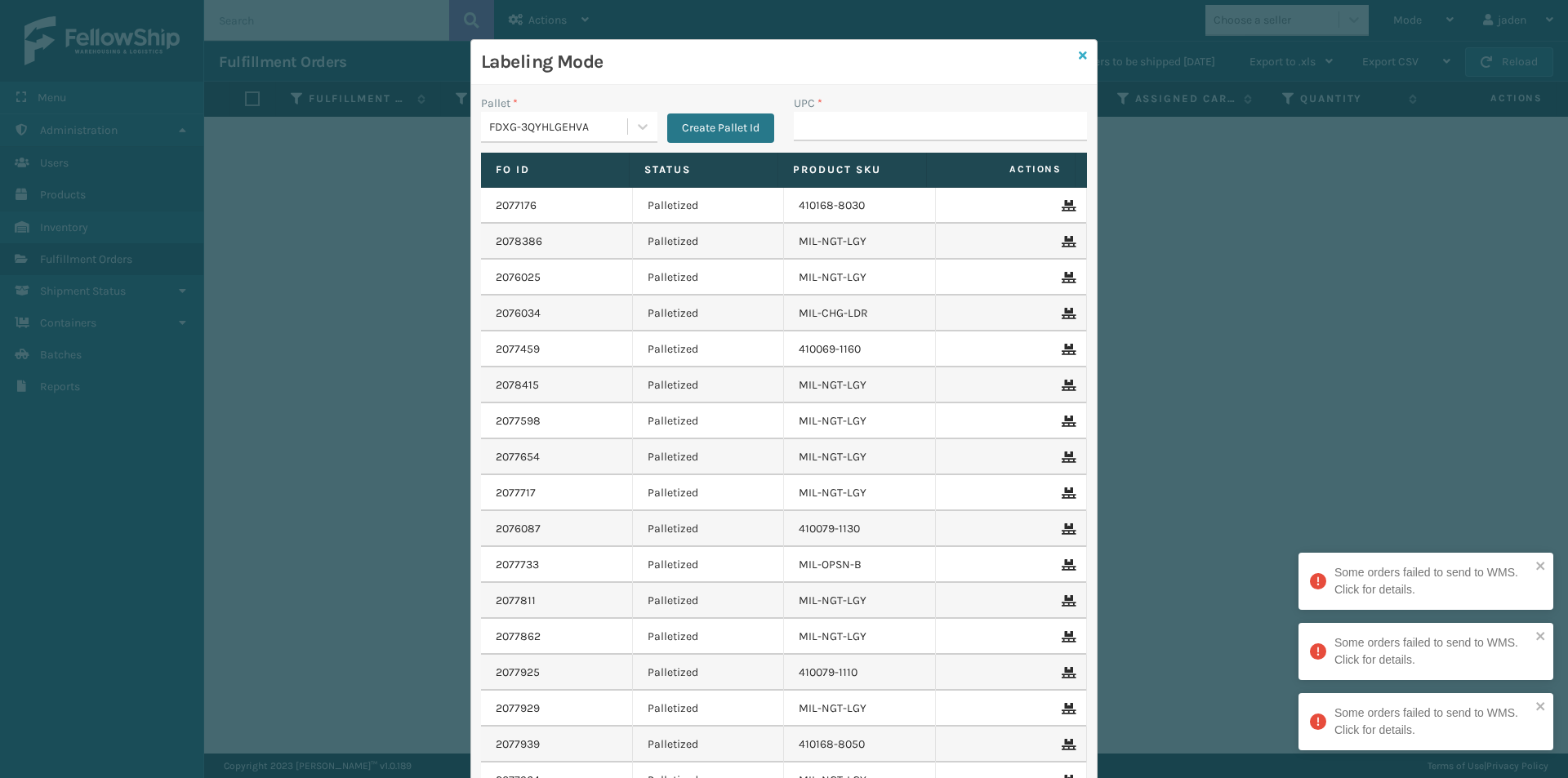
click at [1079, 54] on icon at bounding box center [1083, 56] width 8 height 12
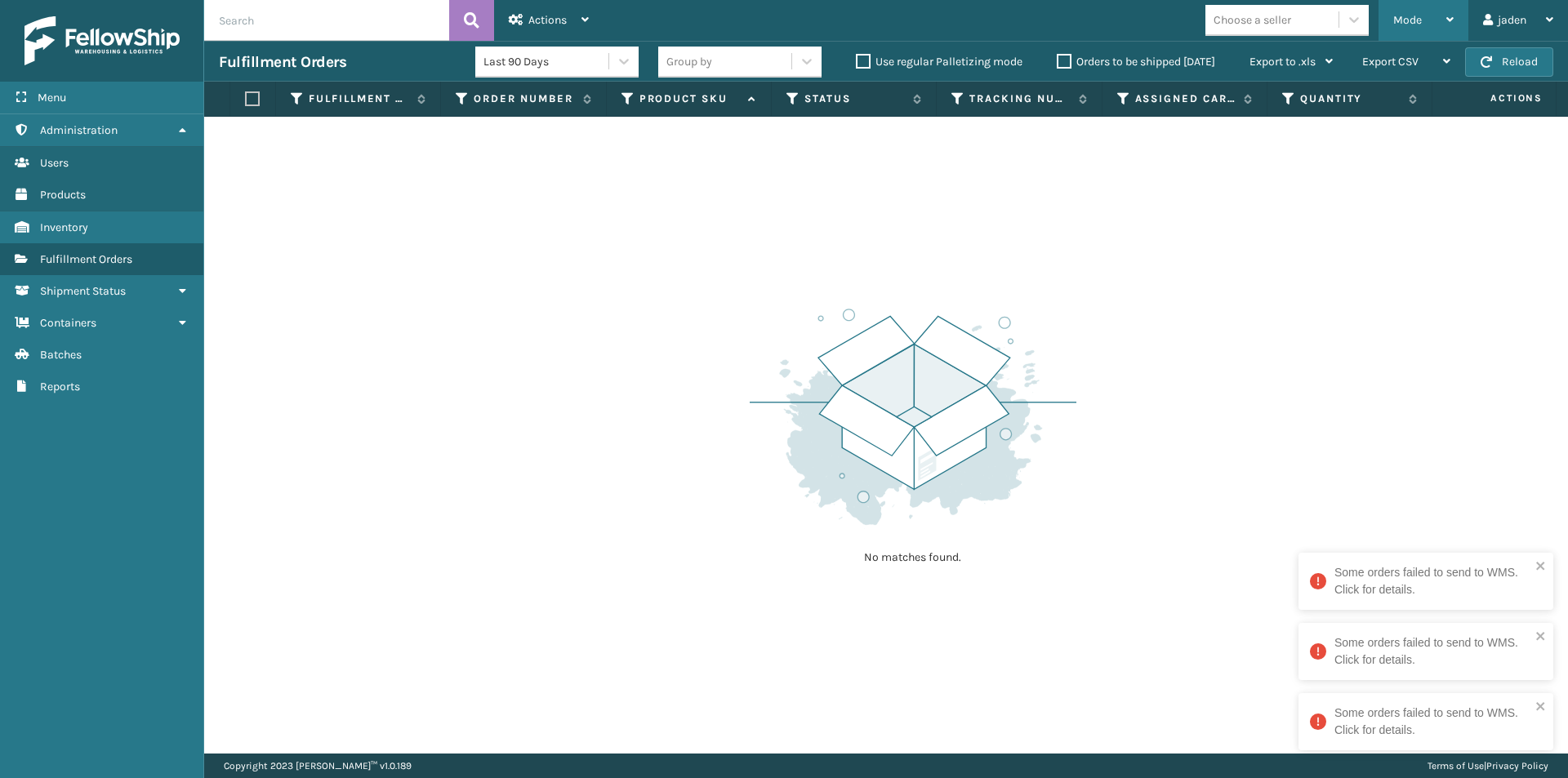
click at [1430, 17] on div "Mode" at bounding box center [1422, 20] width 60 height 40
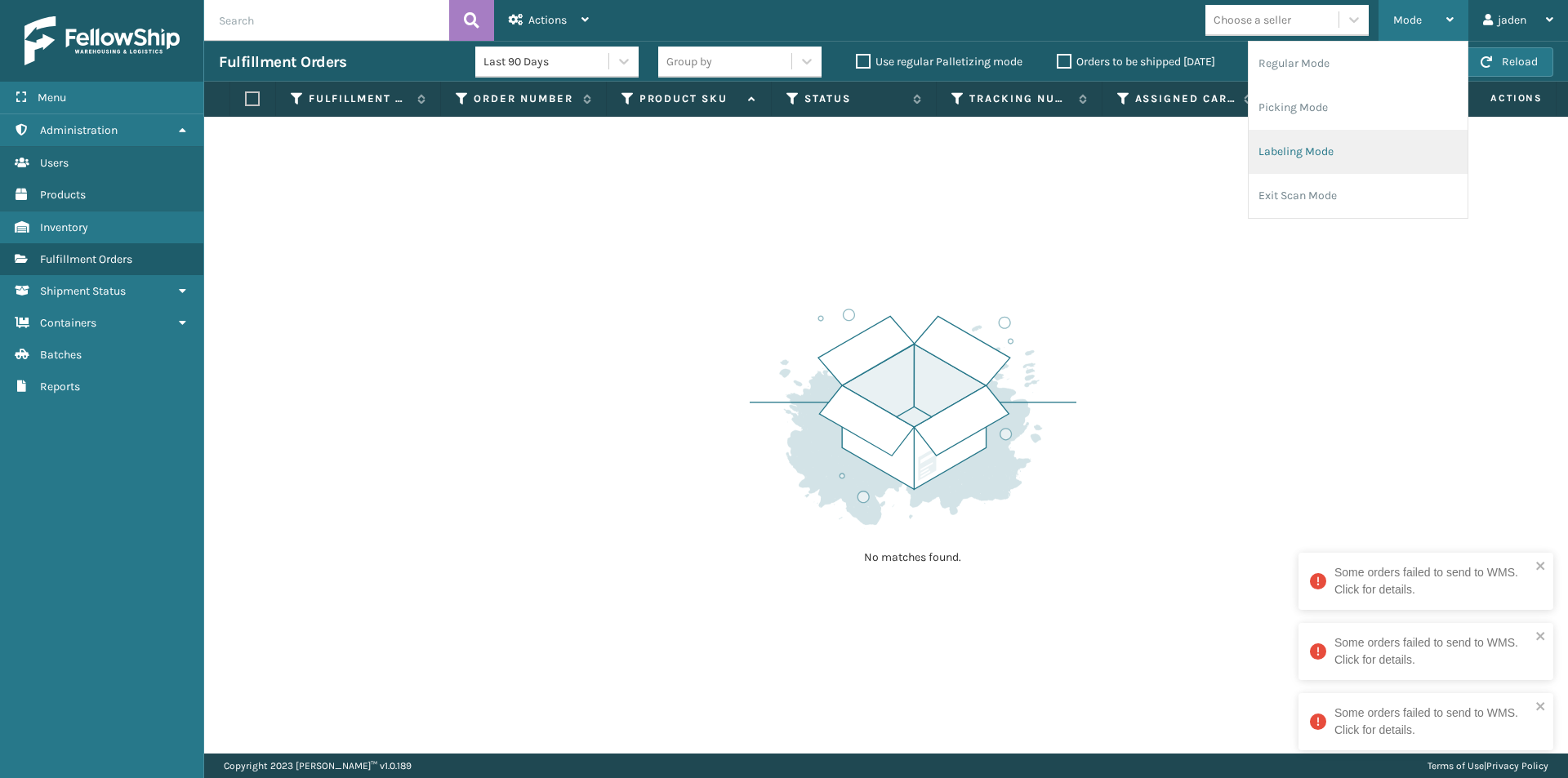
click at [1366, 134] on li "Labeling Mode" at bounding box center [1358, 152] width 219 height 44
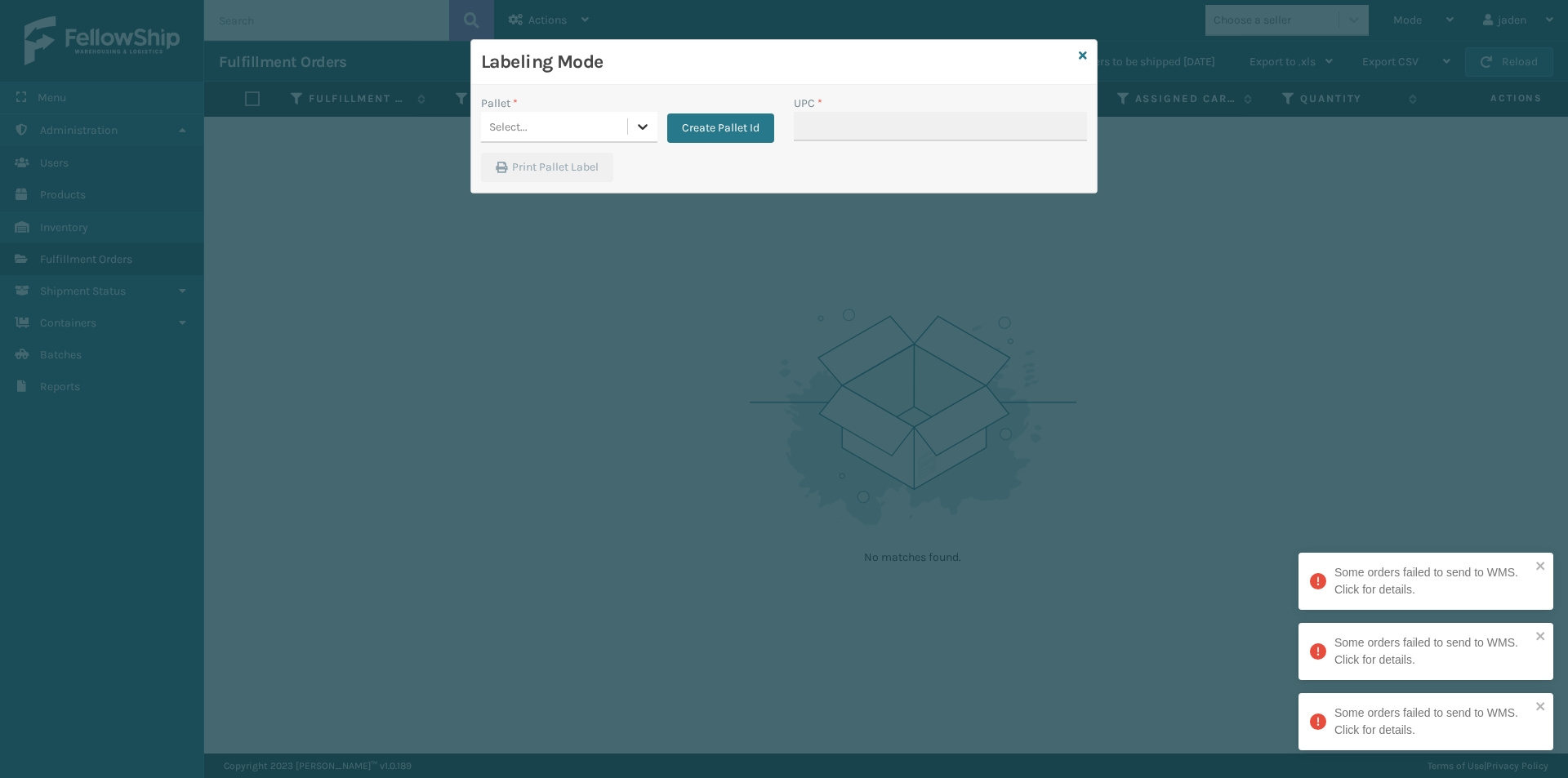
click at [640, 121] on icon at bounding box center [642, 126] width 17 height 17
click at [581, 159] on div "FDXG-3QYHLGEHVA" at bounding box center [569, 168] width 177 height 31
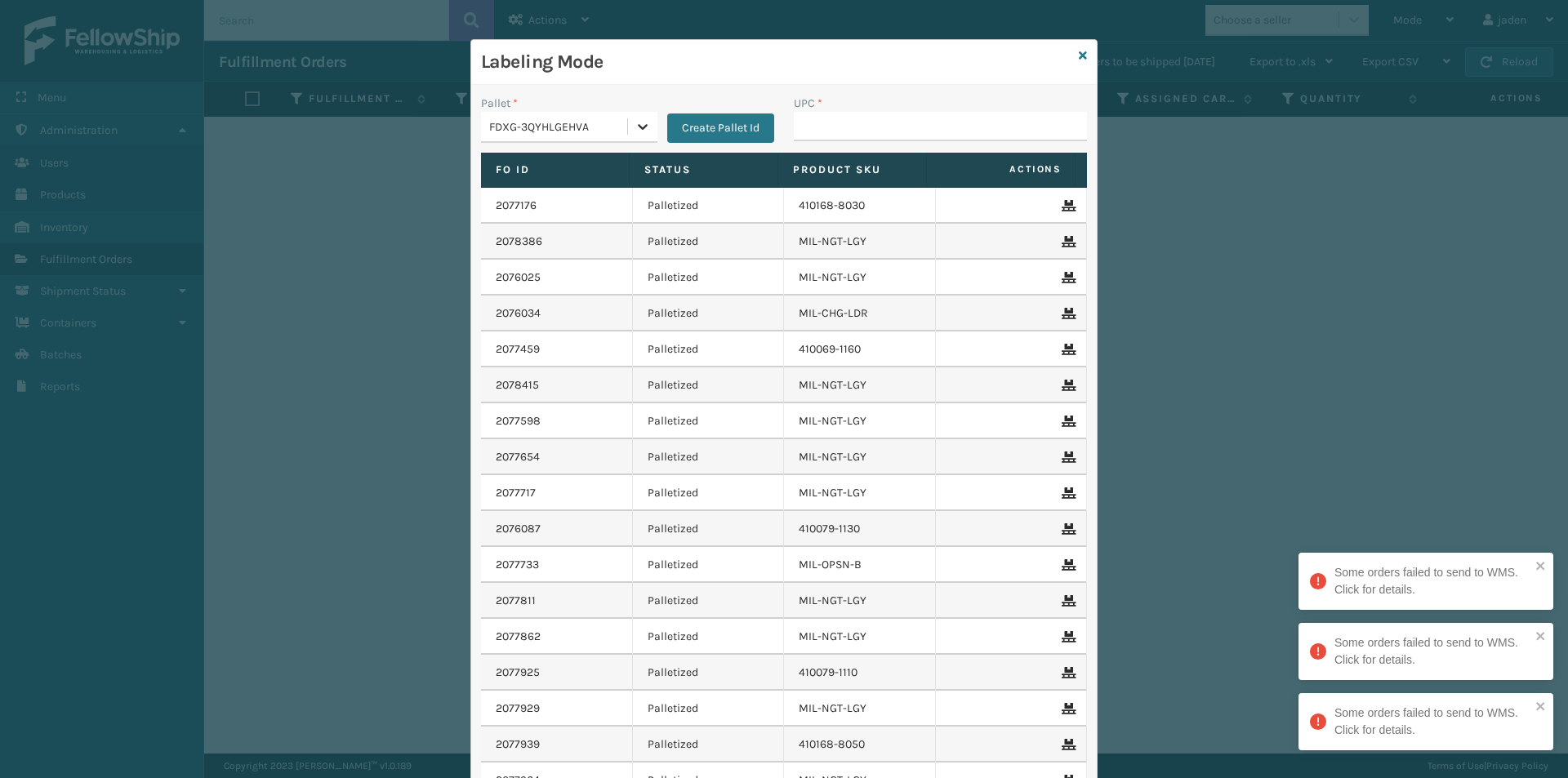
click at [638, 126] on icon at bounding box center [643, 127] width 10 height 6
click at [569, 204] on div "UPSG-4YYU7SQ062" at bounding box center [569, 197] width 177 height 31
click at [950, 132] on input "UPC *" at bounding box center [940, 126] width 293 height 30
type input "410069-1110"
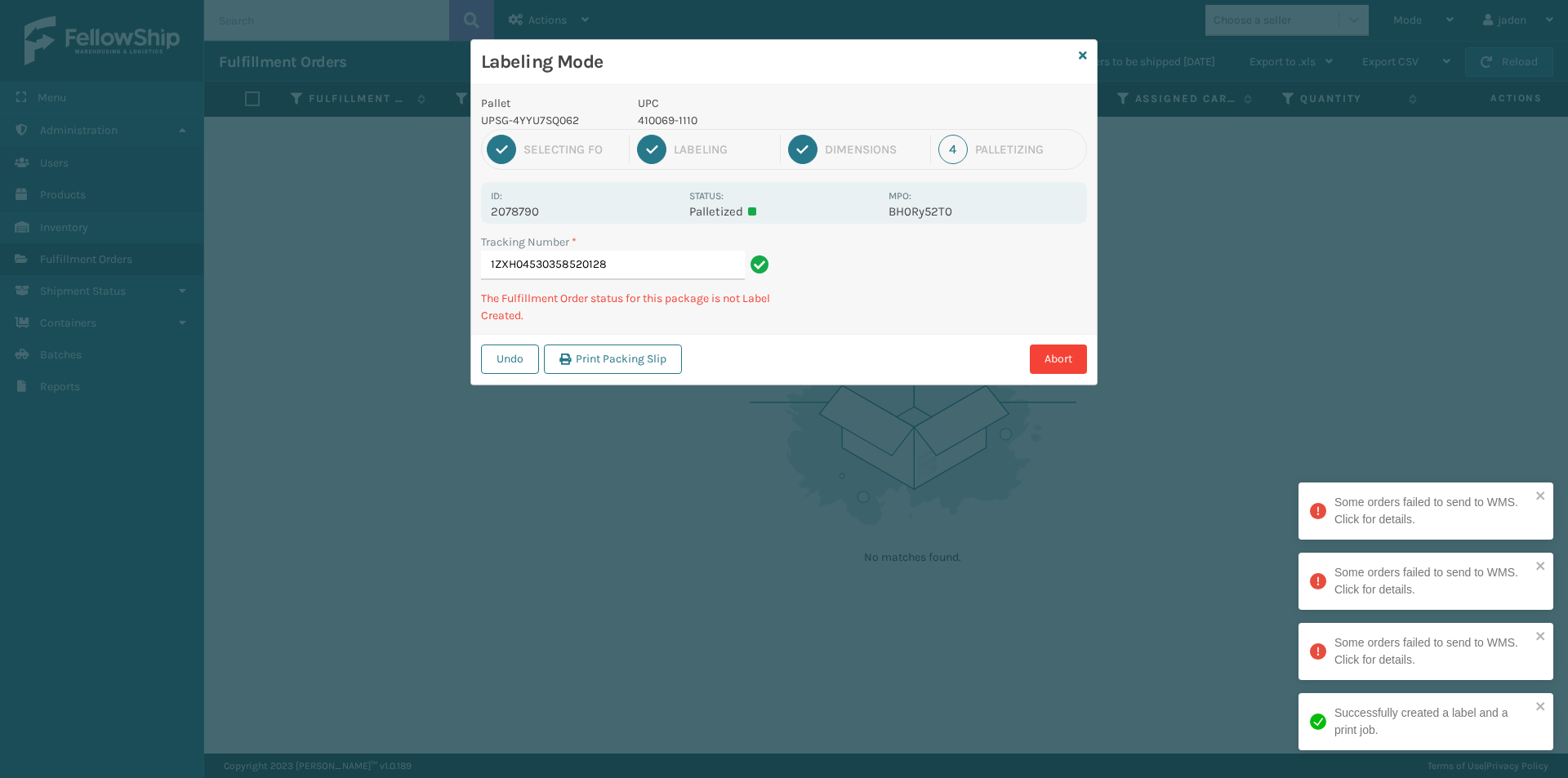
click at [677, 122] on p "410069-1110" at bounding box center [758, 119] width 241 height 17
copy p "410069-1110"
drag, startPoint x: 954, startPoint y: 256, endPoint x: 818, endPoint y: 344, distance: 162.0
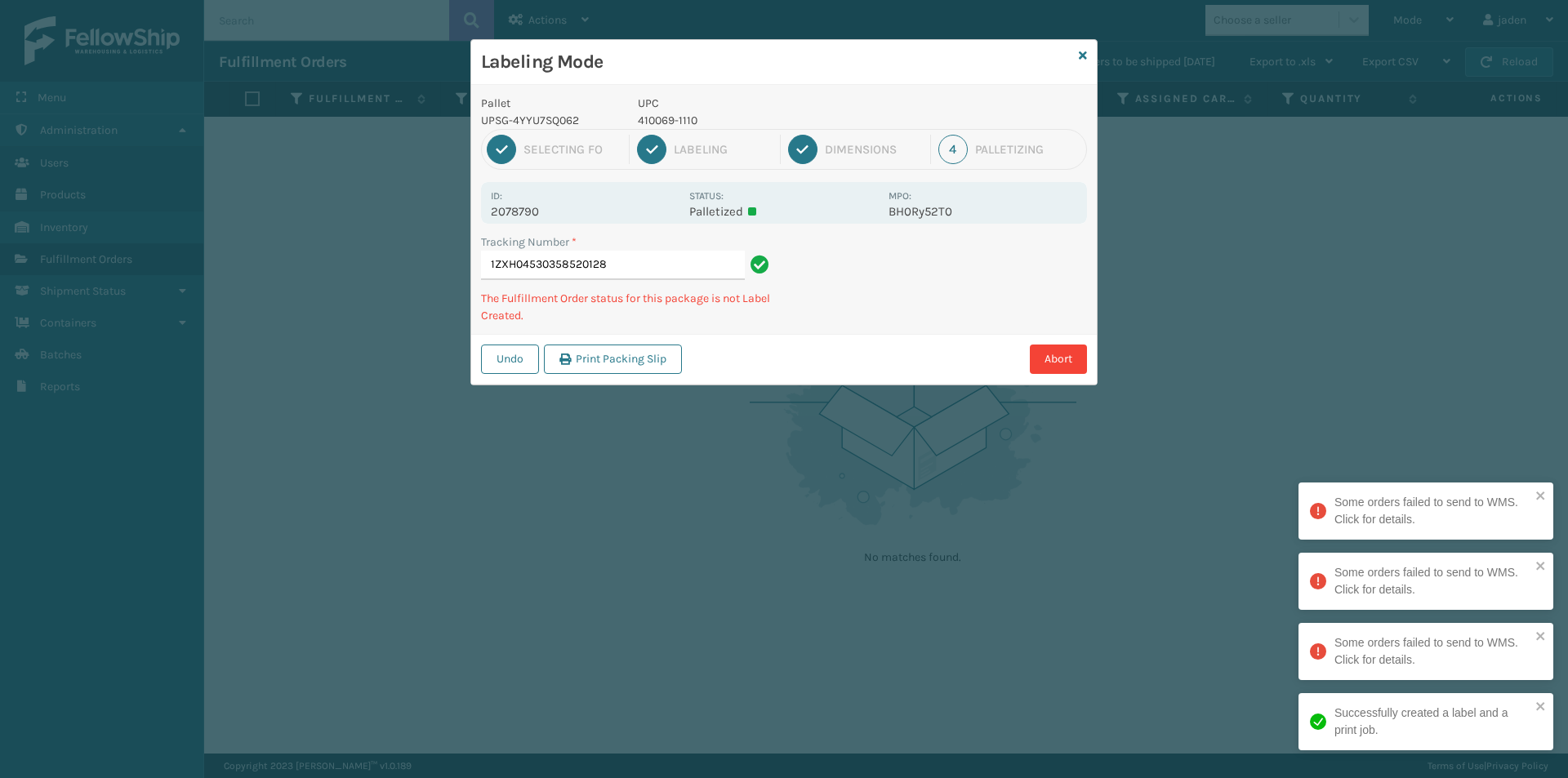
drag, startPoint x: 818, startPoint y: 344, endPoint x: 909, endPoint y: 305, distance: 99.0
click at [832, 339] on div "Undo Print Packing Slip Abort" at bounding box center [784, 359] width 625 height 50
drag, startPoint x: 1049, startPoint y: 252, endPoint x: 1038, endPoint y: 258, distance: 12.5
drag, startPoint x: 1038, startPoint y: 258, endPoint x: 908, endPoint y: 282, distance: 132.2
click at [866, 331] on div "Tracking Number * 1ZXH04530358520128 The Fulfillment Order status for this pack…" at bounding box center [784, 284] width 625 height 101
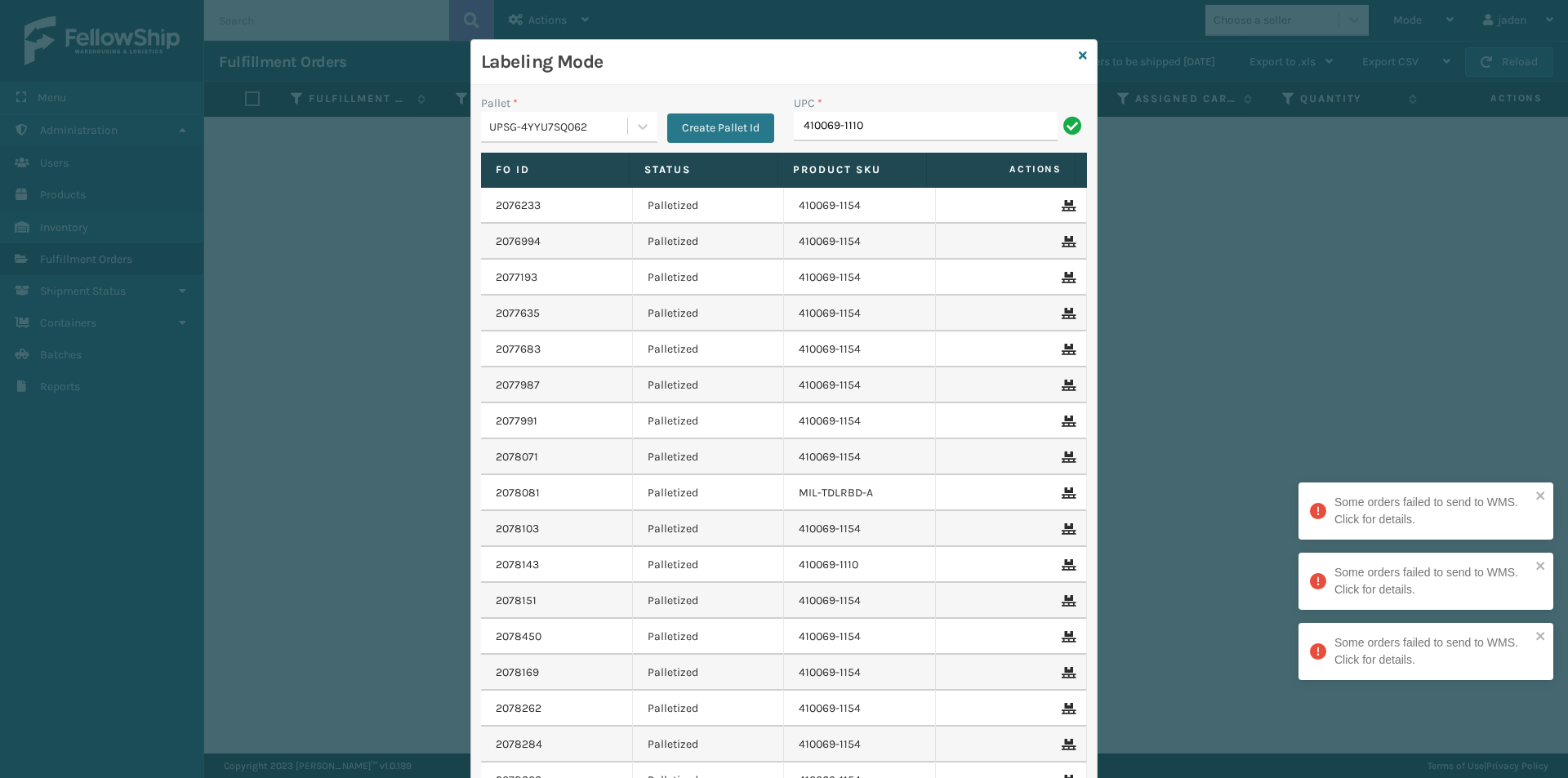
type input "410069-1110"
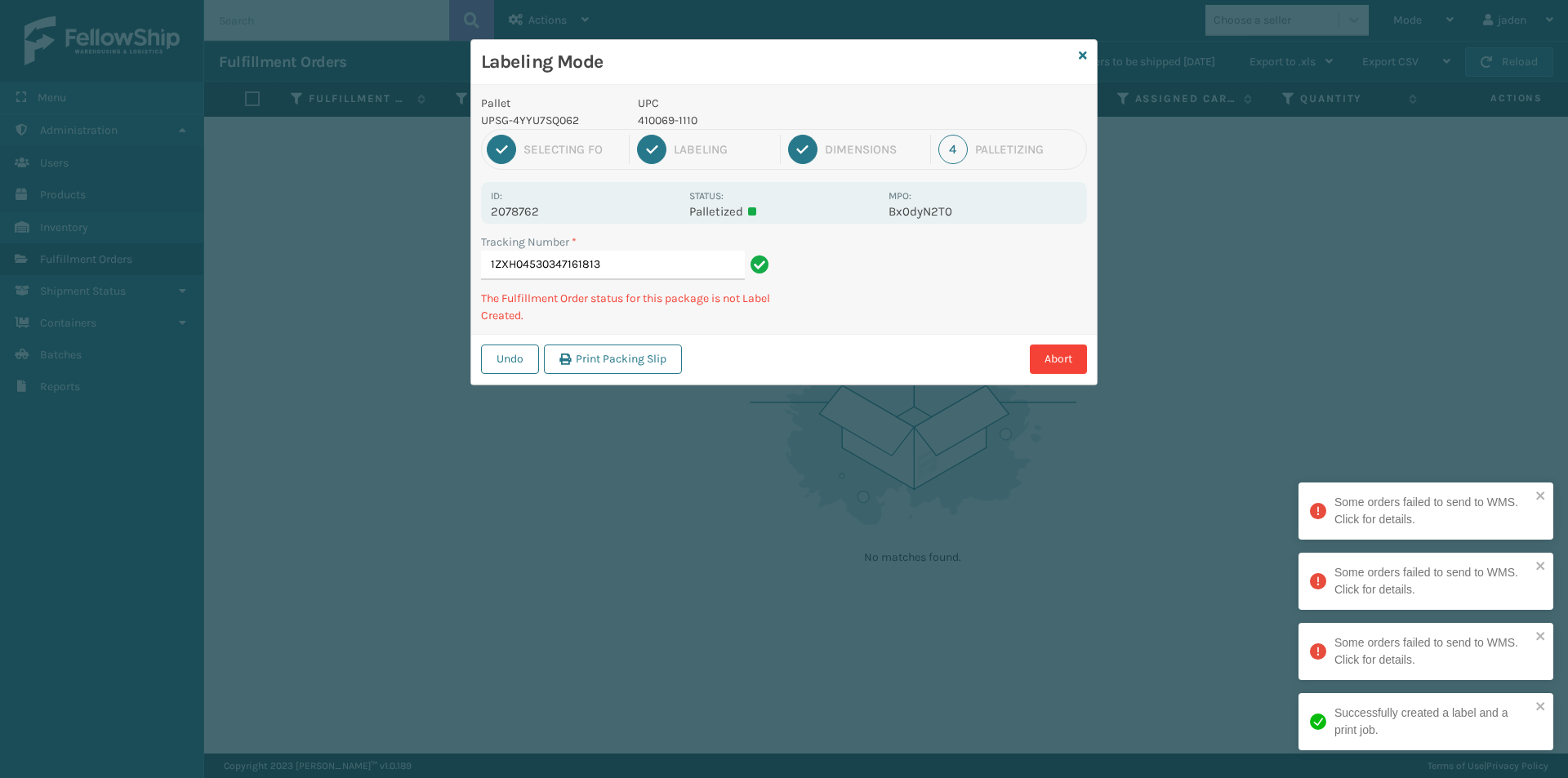
drag, startPoint x: 1021, startPoint y: 248, endPoint x: 1010, endPoint y: 245, distance: 11.4
drag, startPoint x: 1010, startPoint y: 245, endPoint x: 894, endPoint y: 318, distance: 137.1
click at [861, 337] on div "Undo Print Packing Slip Abort" at bounding box center [784, 359] width 625 height 50
drag, startPoint x: 994, startPoint y: 268, endPoint x: 965, endPoint y: 285, distance: 33.6
click at [831, 344] on div "Undo Print Packing Slip Abort" at bounding box center [784, 359] width 625 height 50
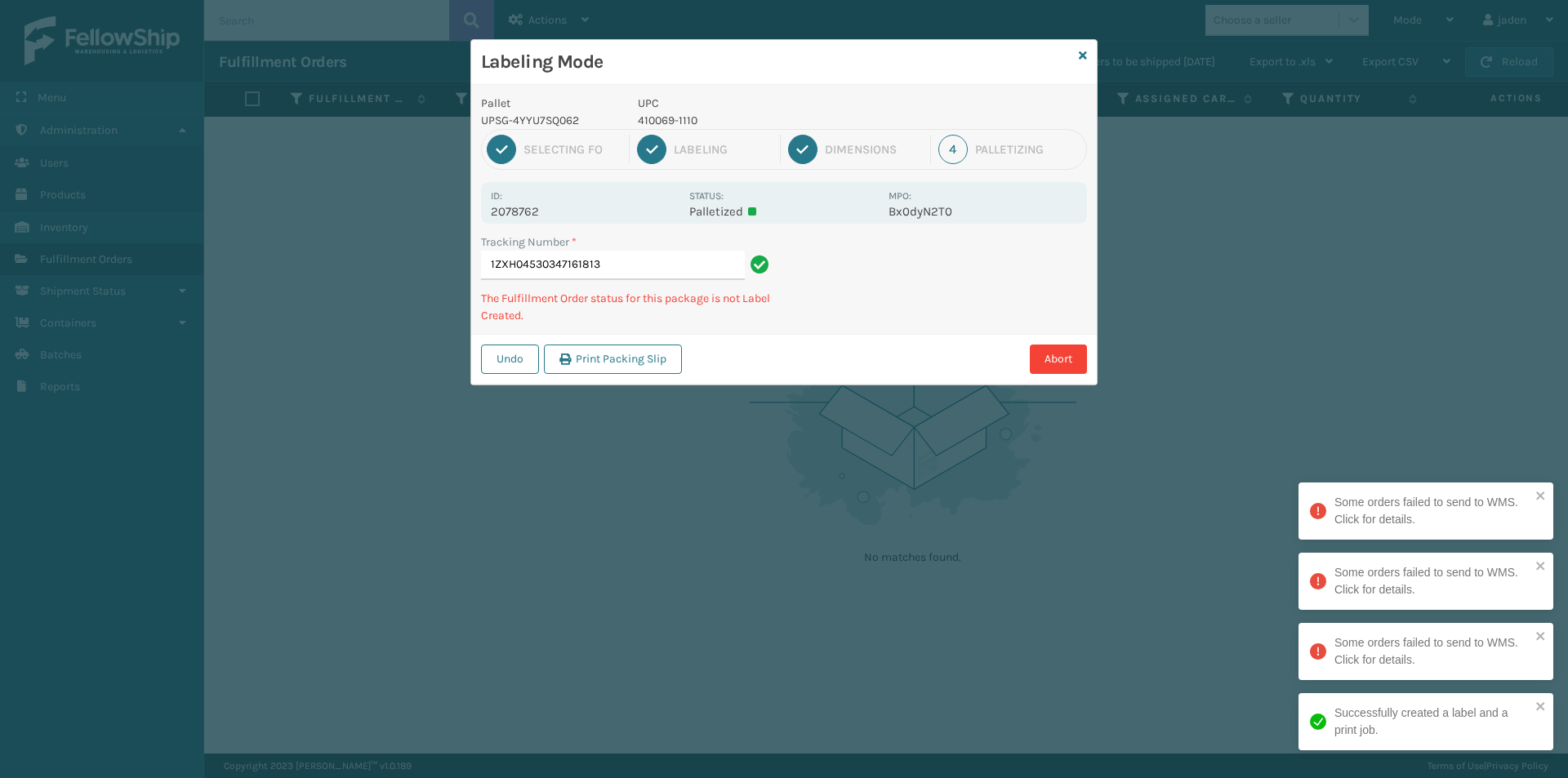
drag, startPoint x: 965, startPoint y: 285, endPoint x: 902, endPoint y: 272, distance: 64.3
click at [807, 320] on div "Pallet UPSG-4YYU7SQ062 UPC 410069-1110 1 Selecting FO 2 Labeling 3 Dimensions 4…" at bounding box center [784, 235] width 625 height 300
drag, startPoint x: 948, startPoint y: 252, endPoint x: 847, endPoint y: 248, distance: 101.1
click at [832, 296] on div "Tracking Number * 1ZXH04530347161813 The Fulfillment Order status for this pack…" at bounding box center [784, 284] width 625 height 101
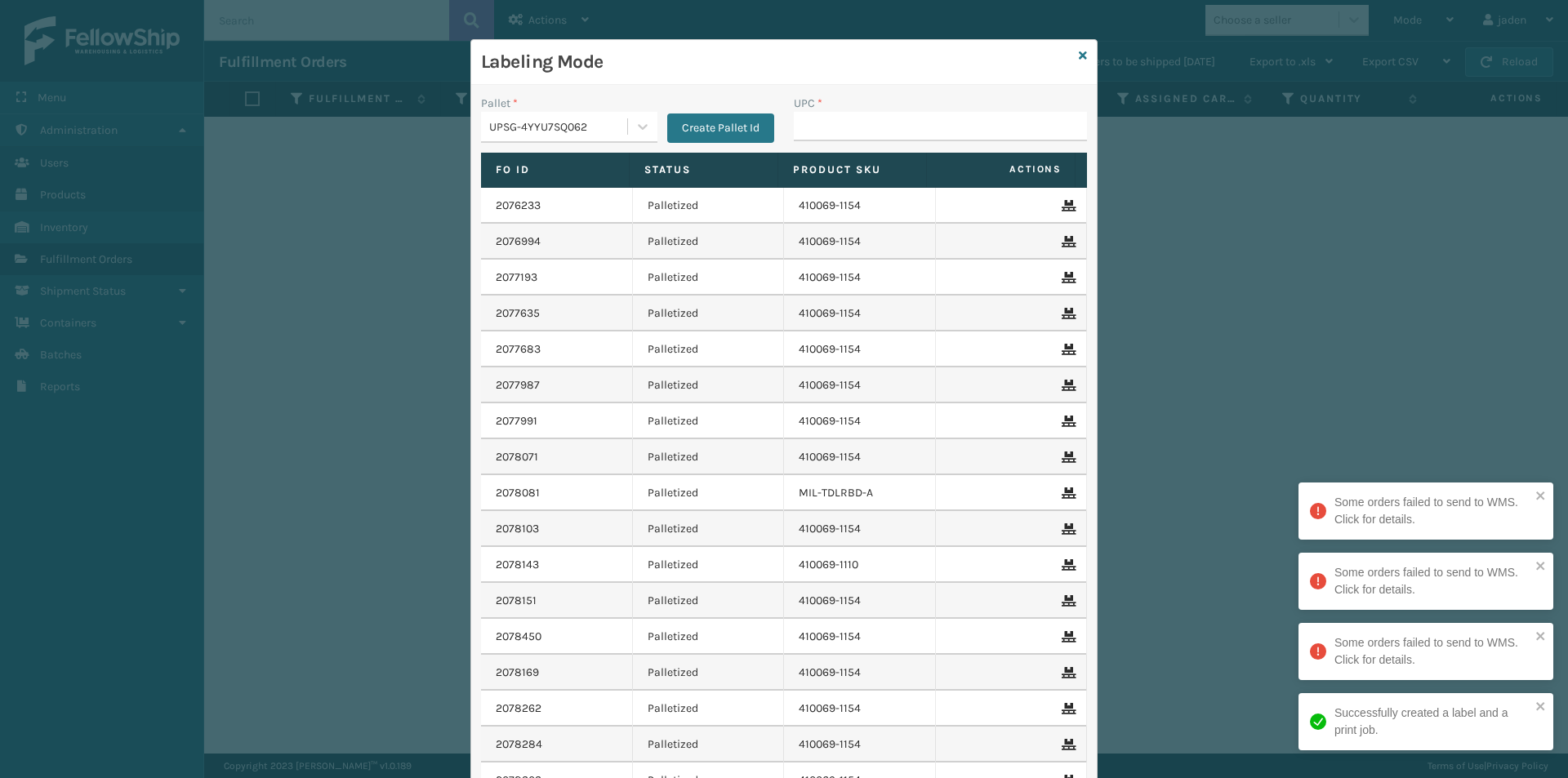
drag, startPoint x: 832, startPoint y: 114, endPoint x: 833, endPoint y: 123, distance: 9.1
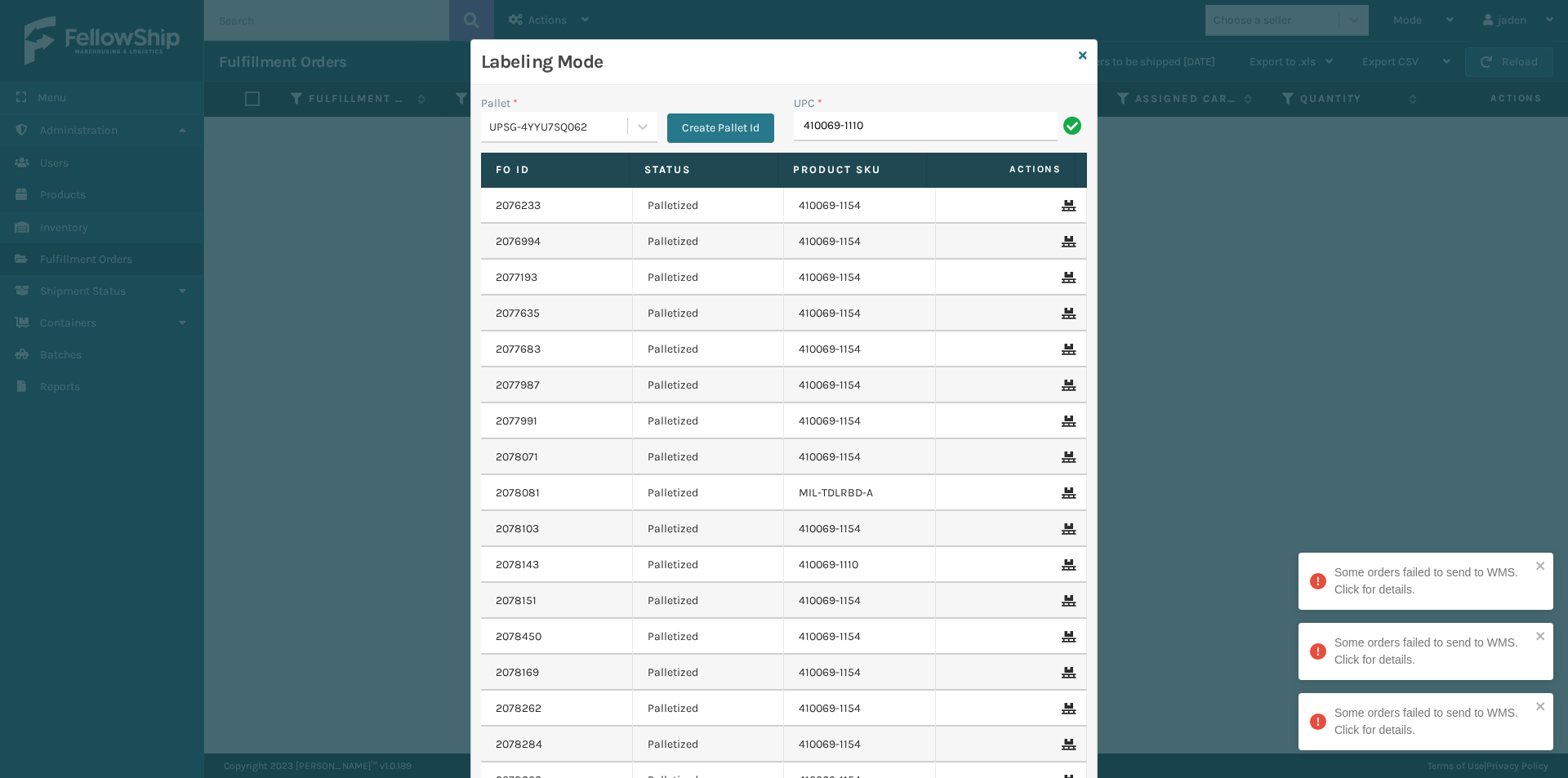
type input "410069-1110"
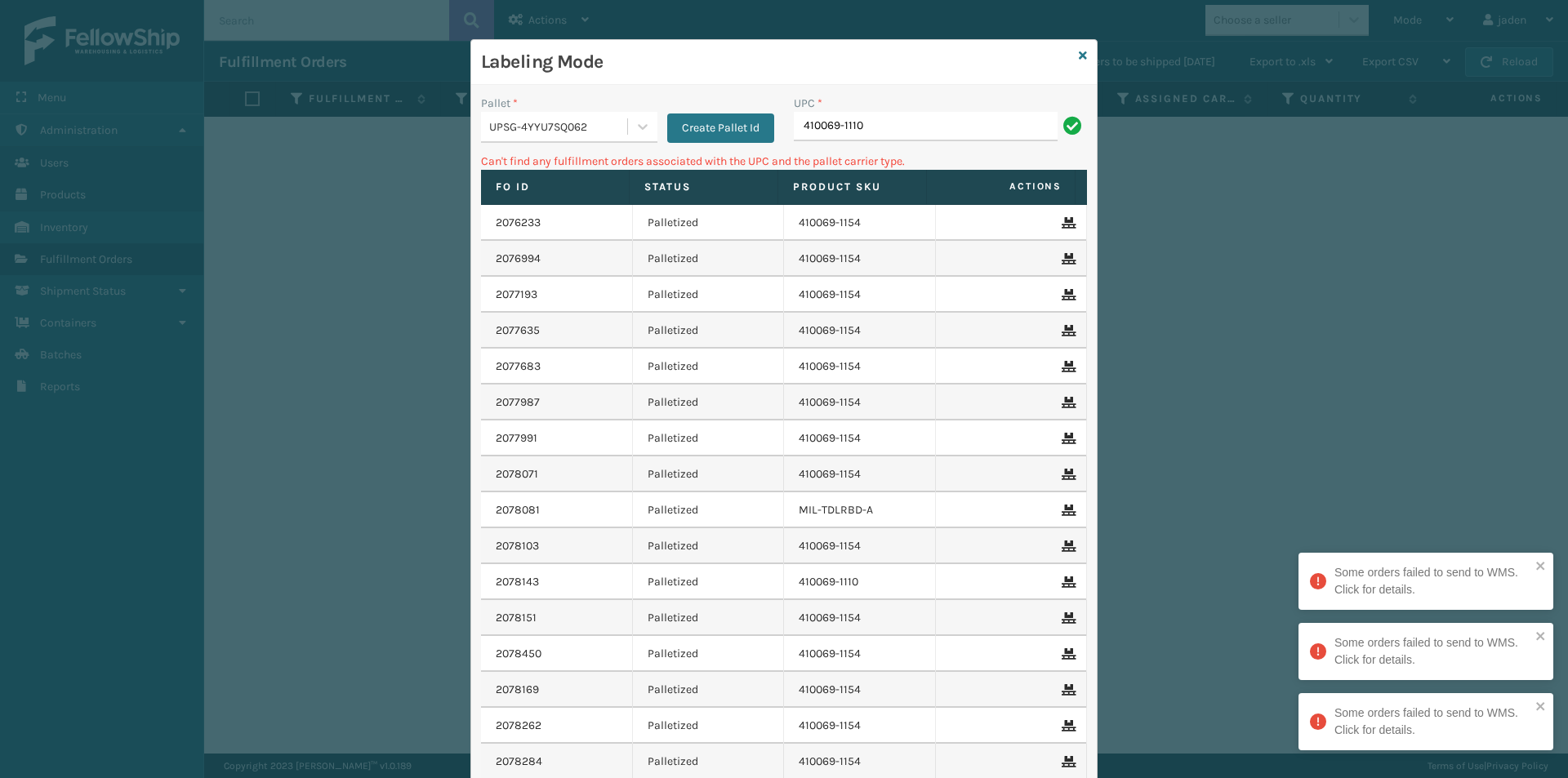
drag, startPoint x: 867, startPoint y: 72, endPoint x: 723, endPoint y: 50, distance: 145.7
click at [723, 50] on h3 "Labeling Mode" at bounding box center [776, 62] width 591 height 25
click at [965, 123] on input "410069-1110" at bounding box center [925, 126] width 263 height 30
click at [964, 123] on input "410069-1110" at bounding box center [925, 126] width 263 height 30
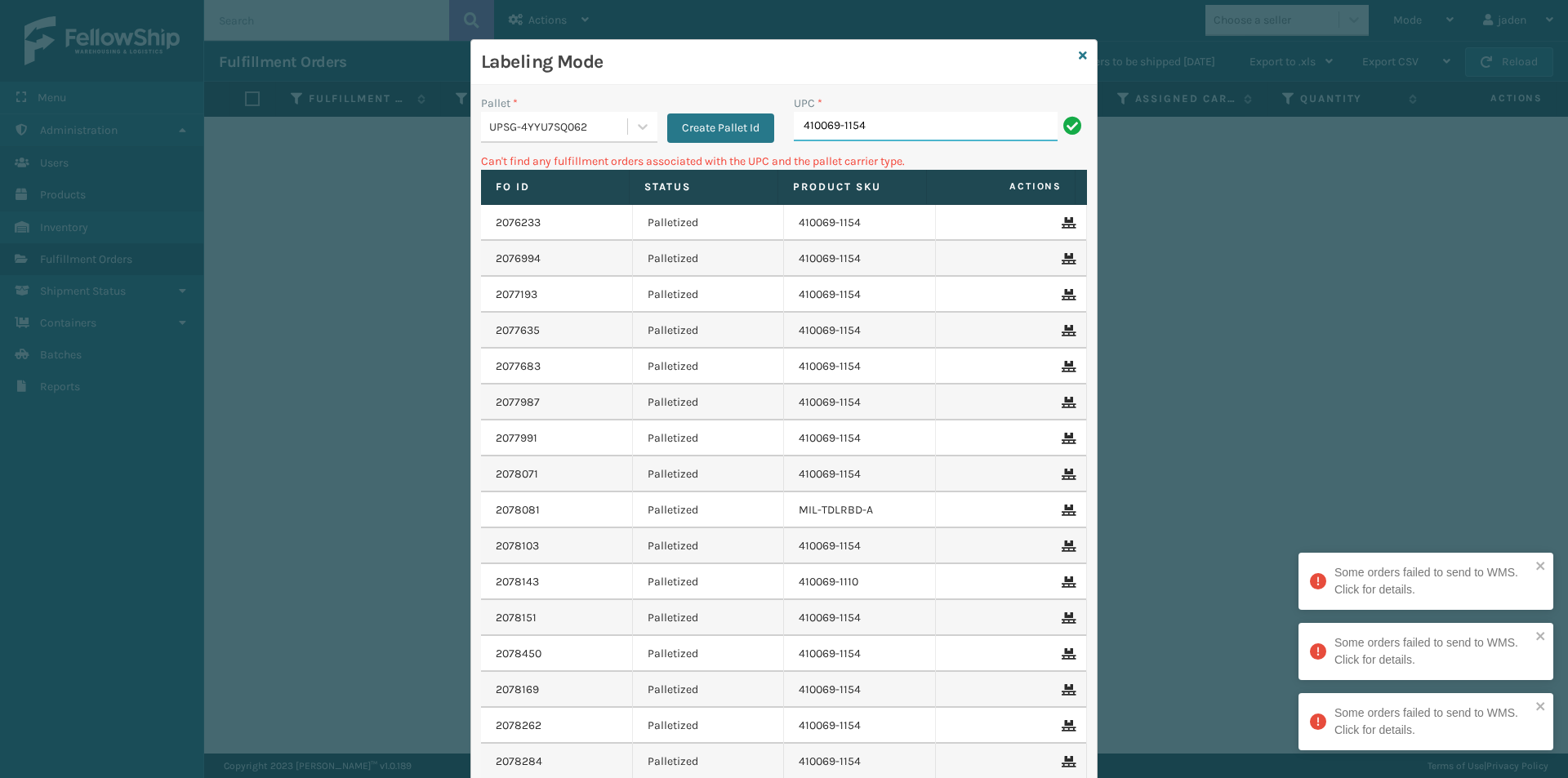
type input "410069-1154"
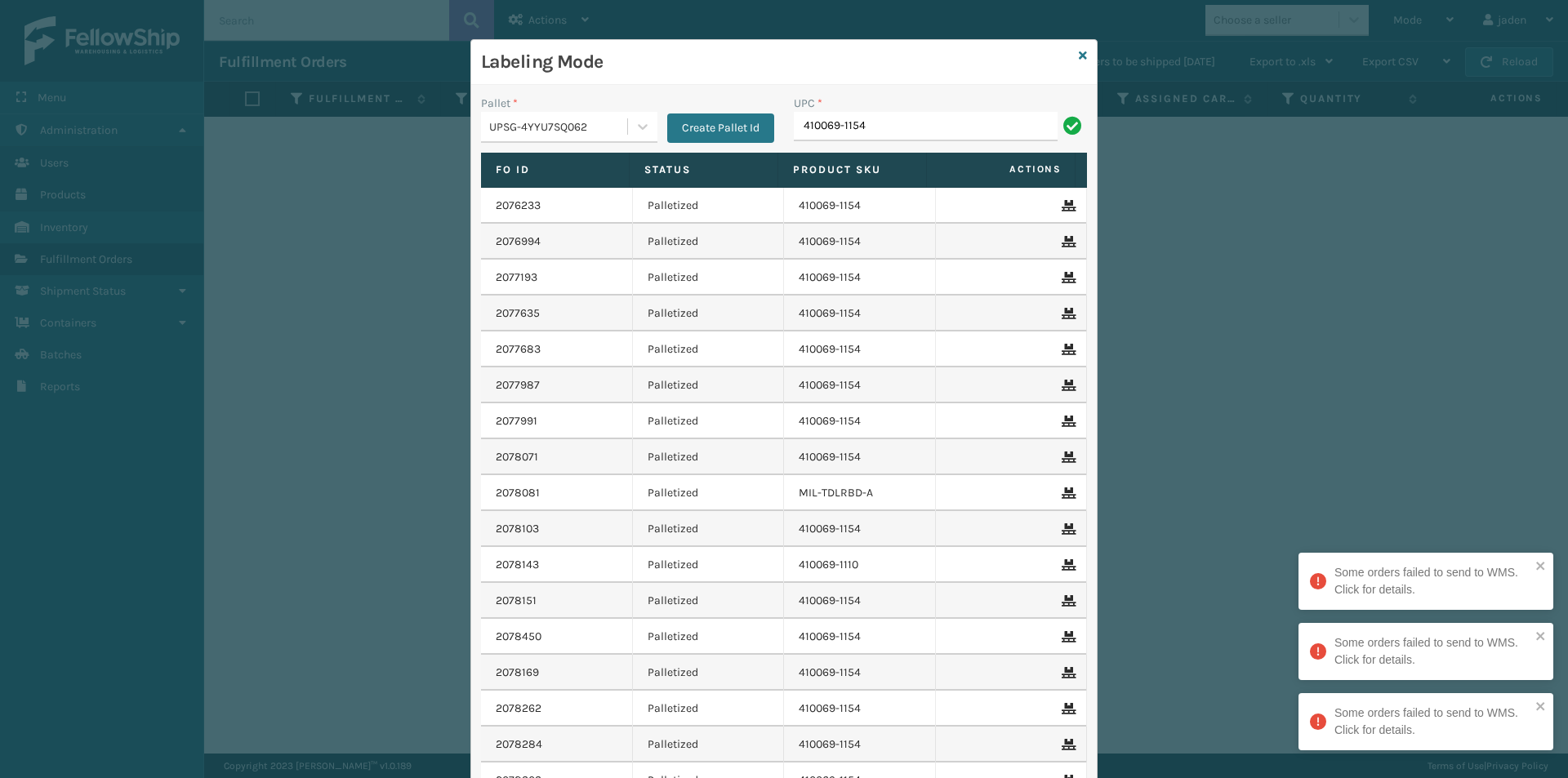
type input "410069-1154"
click at [1079, 58] on icon at bounding box center [1083, 56] width 8 height 12
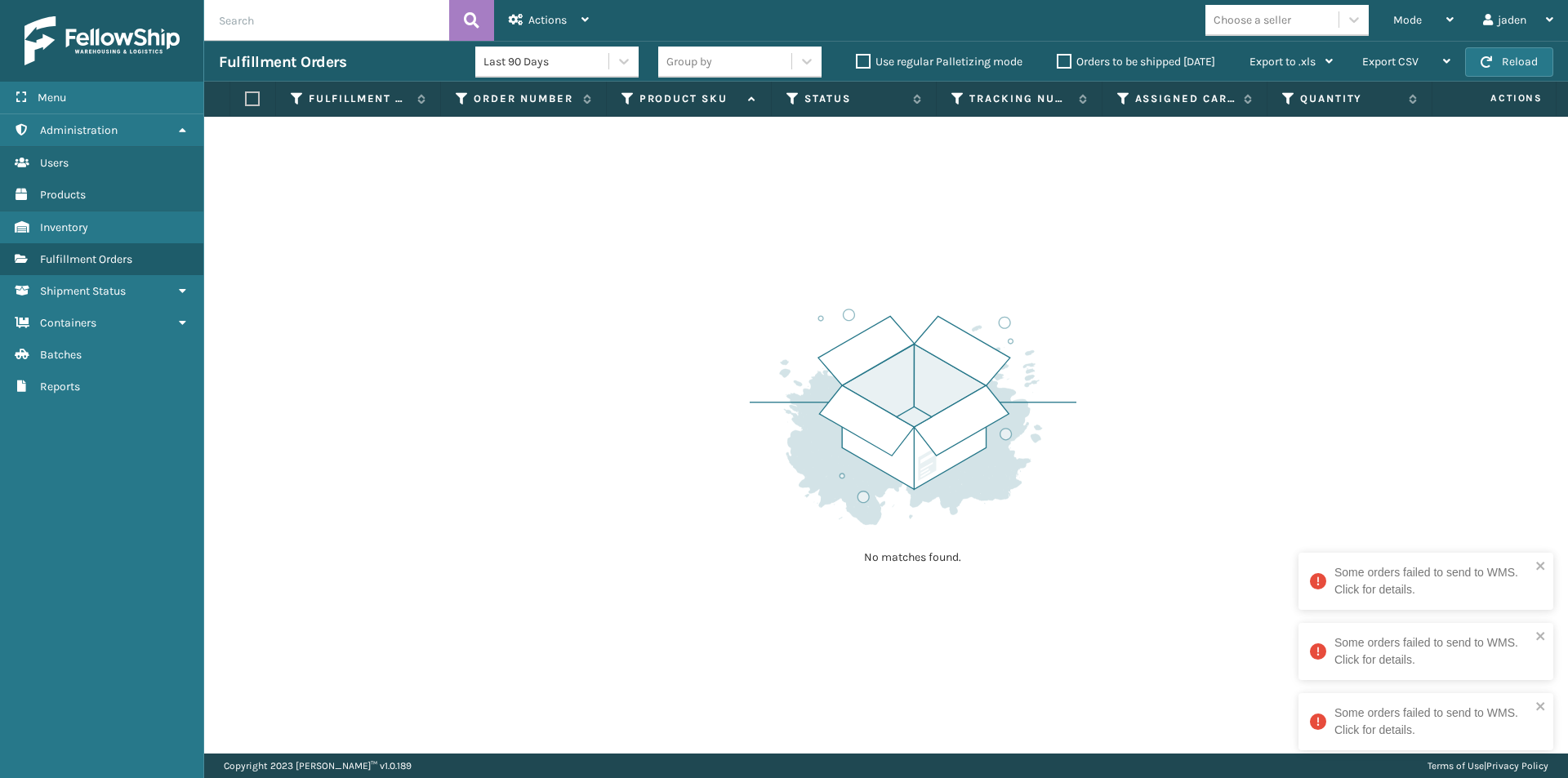
drag, startPoint x: 1015, startPoint y: 265, endPoint x: 979, endPoint y: 258, distance: 36.7
drag, startPoint x: 979, startPoint y: 258, endPoint x: 1428, endPoint y: 50, distance: 494.8
click at [620, 238] on div "No matches found." at bounding box center [886, 435] width 1364 height 637
click at [1387, 29] on div "Mode Regular Mode Picking Mode Labeling Mode Exit Scan Mode" at bounding box center [1422, 20] width 90 height 40
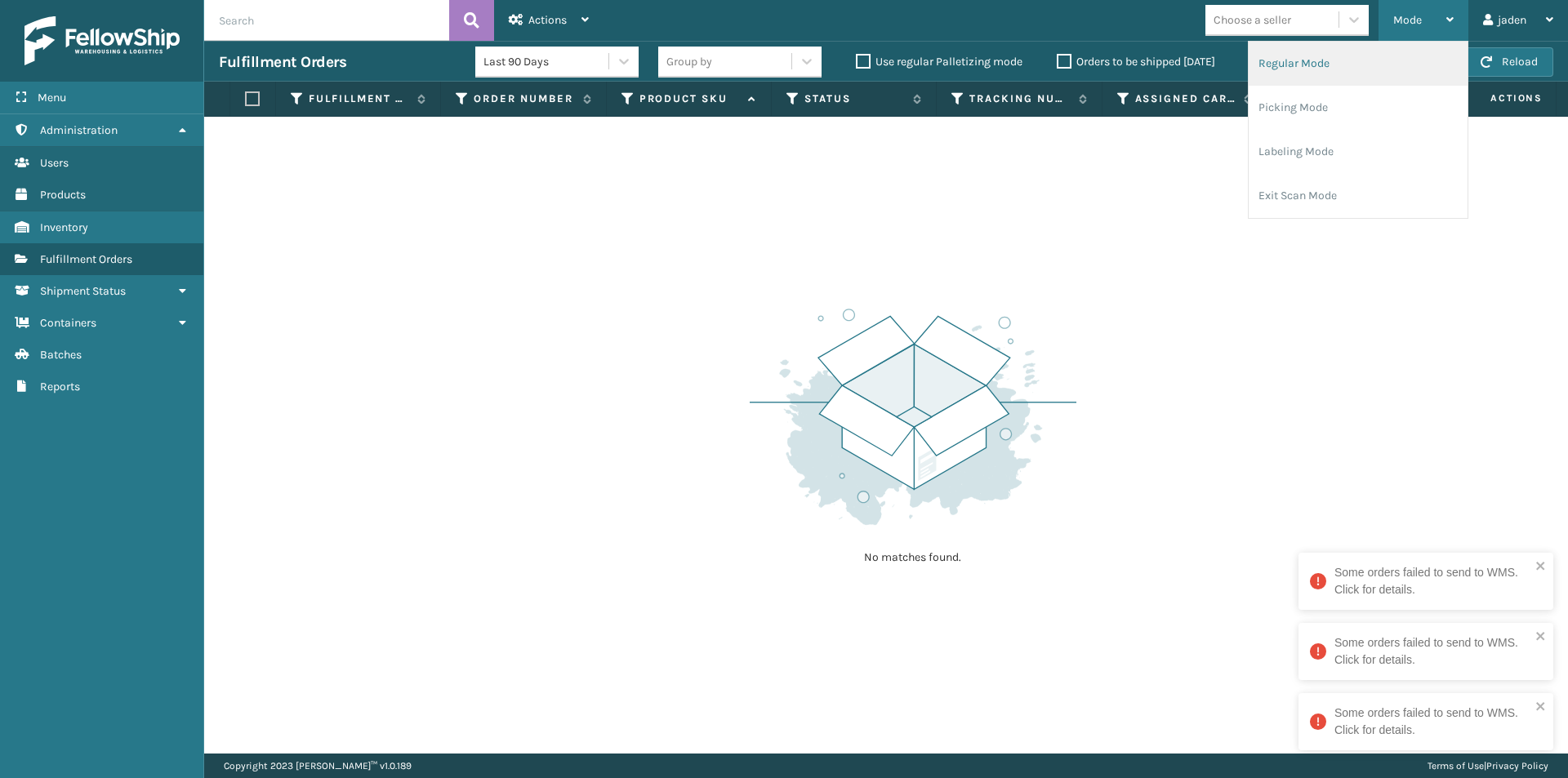
click at [1288, 75] on li "Regular Mode" at bounding box center [1358, 63] width 219 height 44
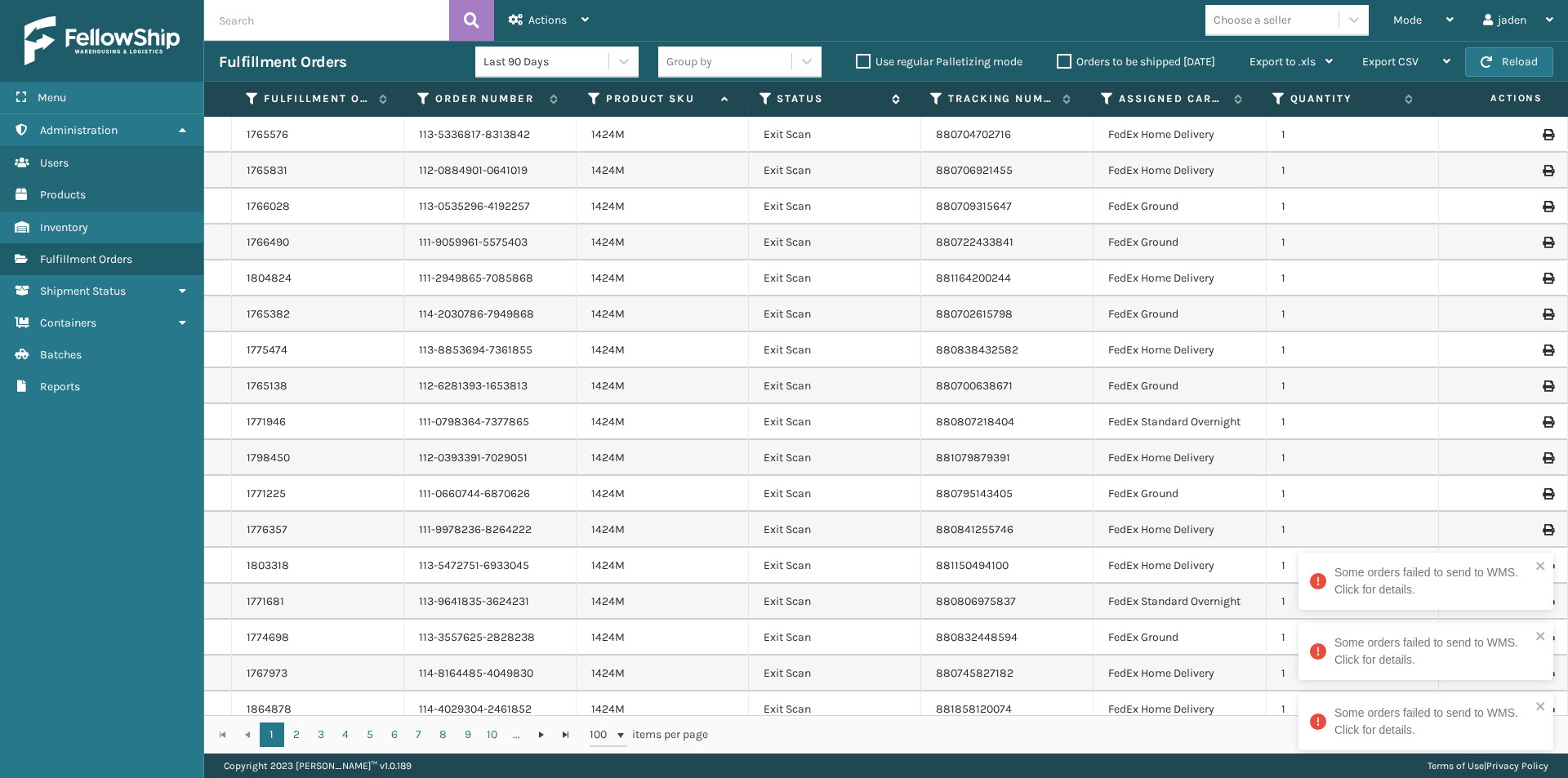
click at [761, 103] on icon at bounding box center [765, 99] width 13 height 15
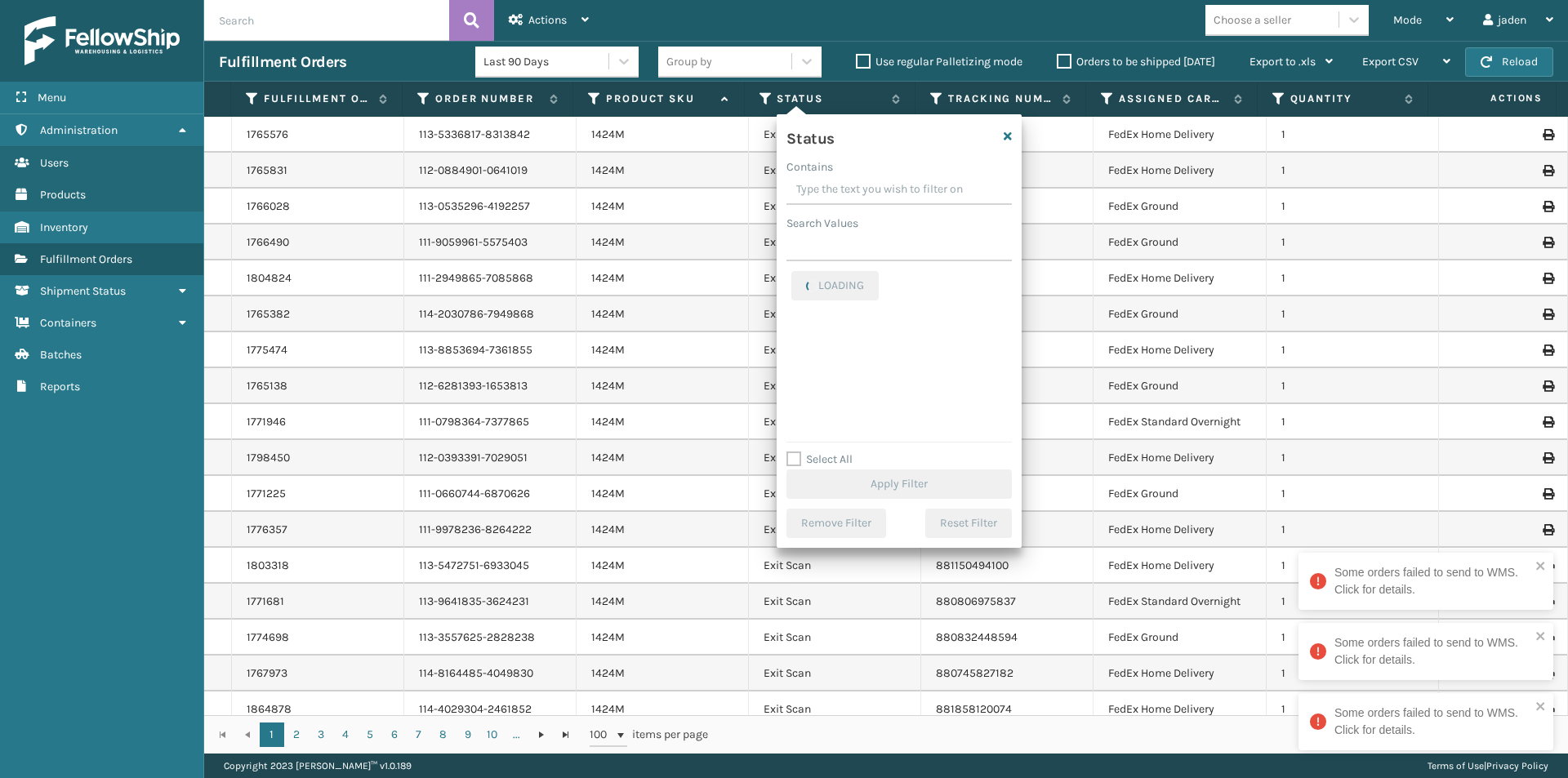
drag, startPoint x: 918, startPoint y: 193, endPoint x: 882, endPoint y: 192, distance: 36.0
click at [883, 190] on input "Contains" at bounding box center [898, 190] width 225 height 30
click at [796, 353] on div "Picking" at bounding box center [898, 346] width 216 height 20
click at [799, 344] on label "Picking" at bounding box center [820, 346] width 58 height 14
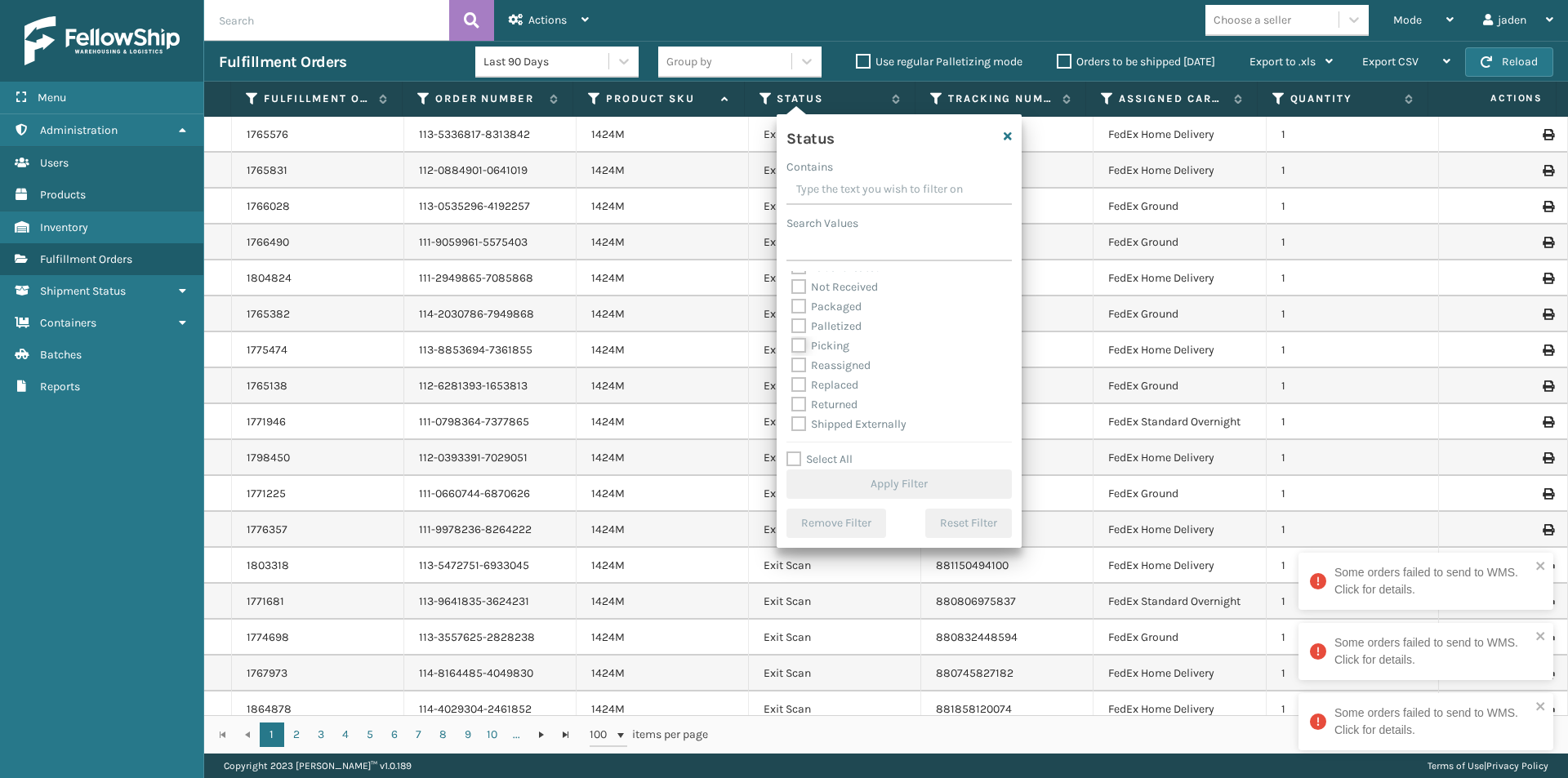
click at [792, 344] on input "Picking" at bounding box center [791, 341] width 1 height 11
checkbox input "true"
click at [874, 488] on button "Apply Filter" at bounding box center [898, 484] width 225 height 30
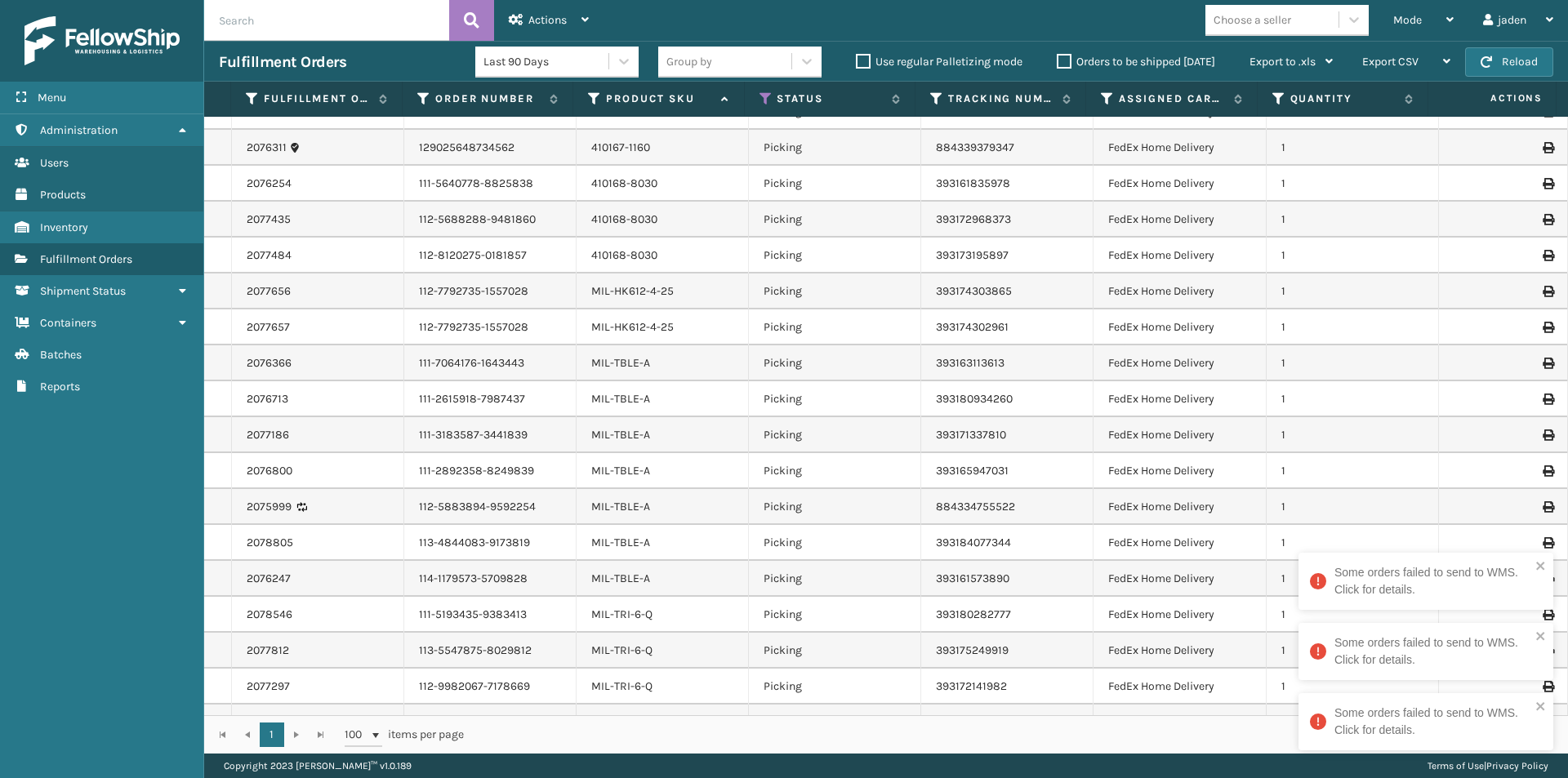
scroll to position [0, 0]
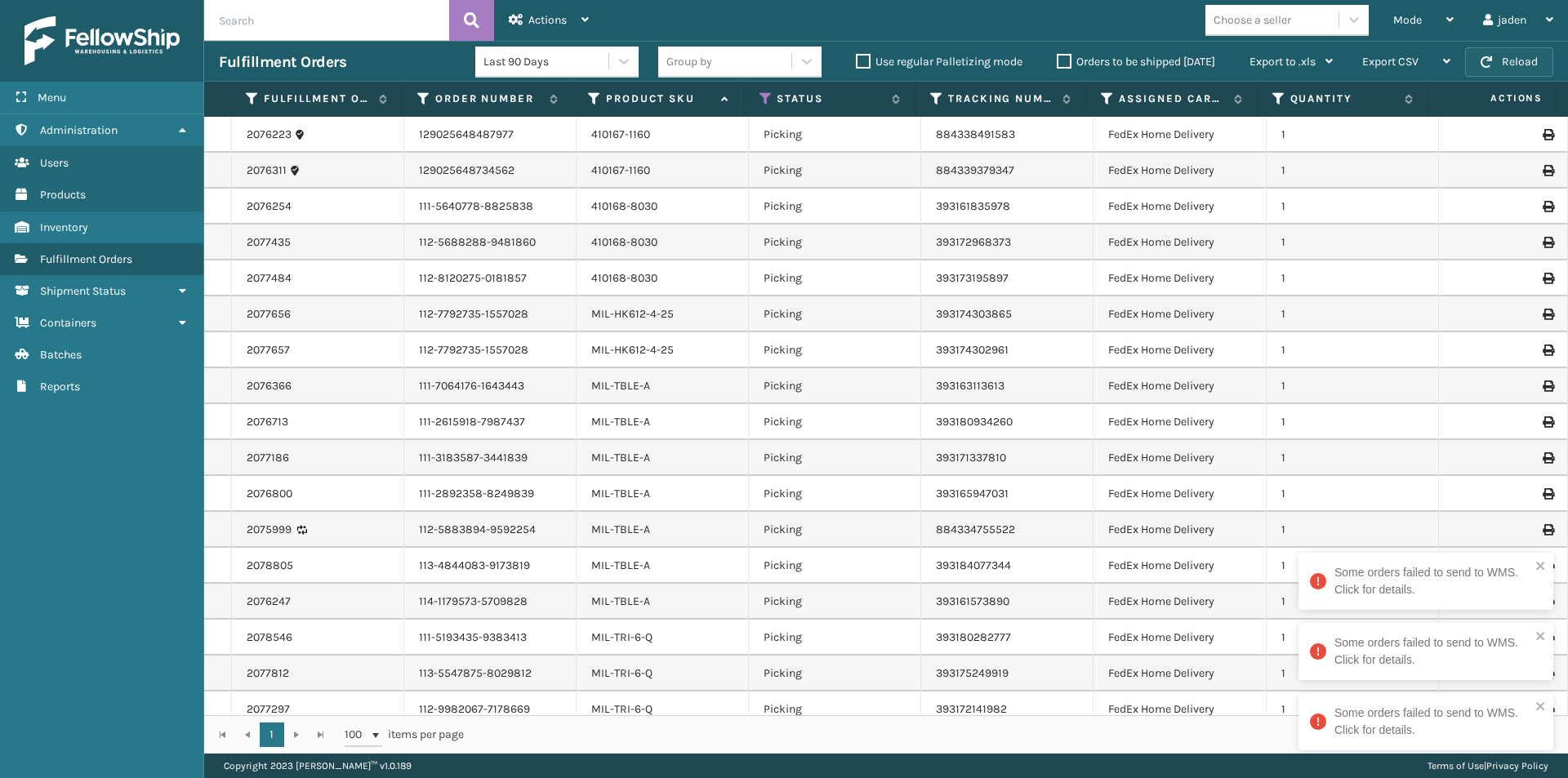
click at [1520, 70] on button "Reload" at bounding box center [1508, 62] width 88 height 30
click at [1544, 562] on icon "close" at bounding box center [1540, 565] width 12 height 13
click at [1540, 633] on icon "close" at bounding box center [1540, 635] width 12 height 13
click at [1537, 704] on icon "close" at bounding box center [1539, 706] width 8 height 8
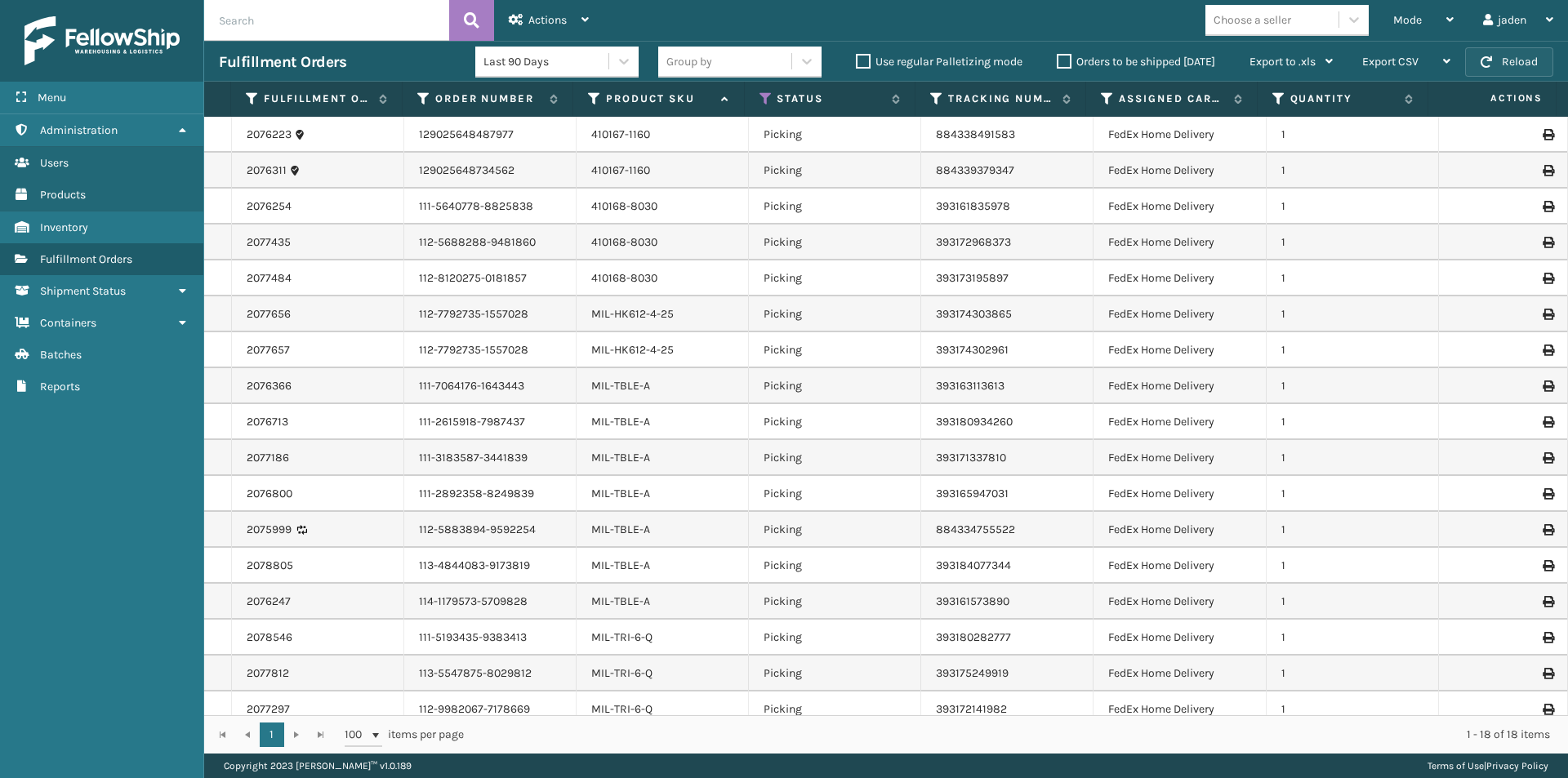
click at [1521, 50] on button "Reload" at bounding box center [1508, 62] width 88 height 30
click at [1413, 2] on div "Mode" at bounding box center [1422, 20] width 60 height 40
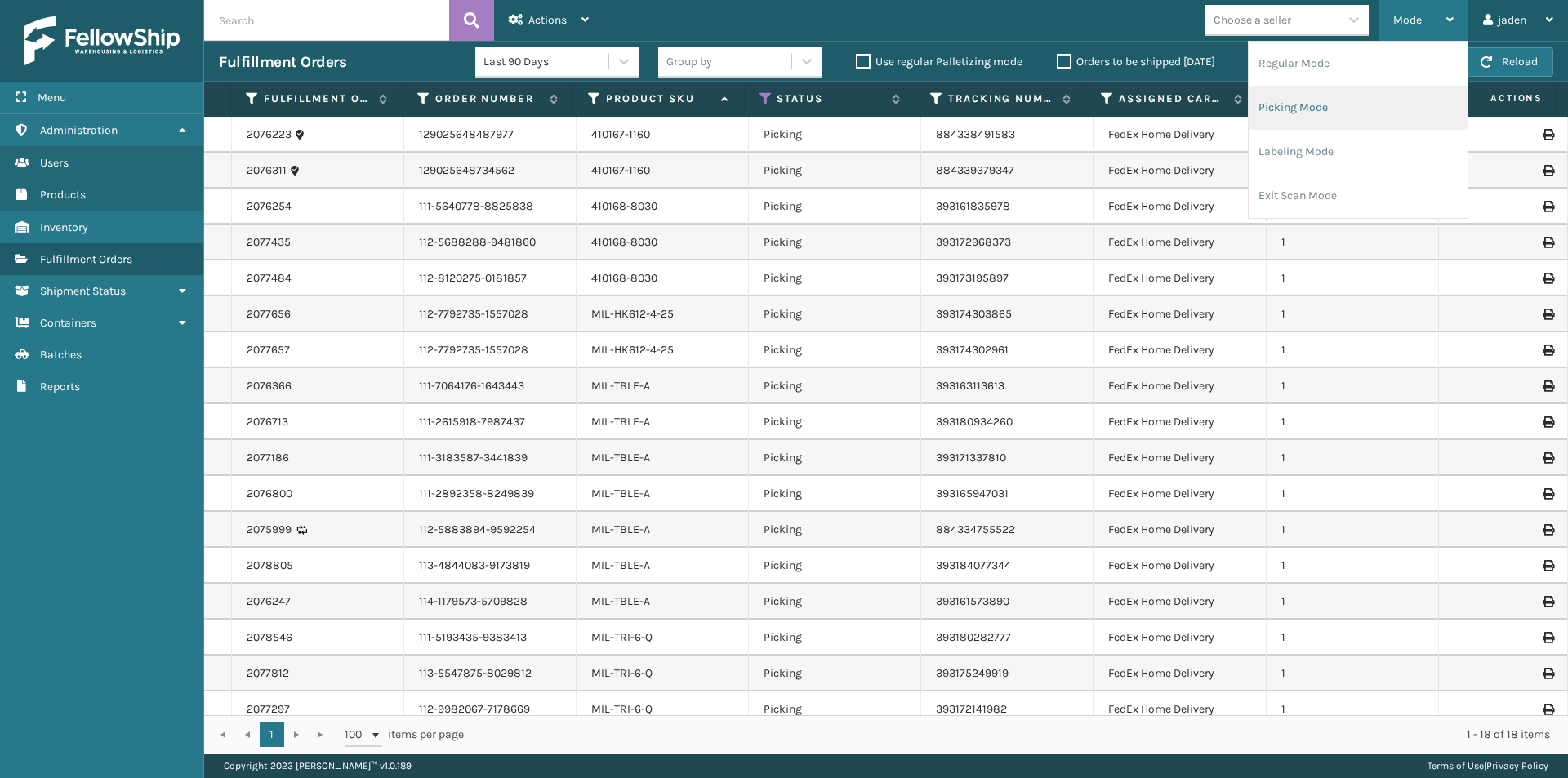
click at [1346, 113] on li "Picking Mode" at bounding box center [1358, 107] width 219 height 44
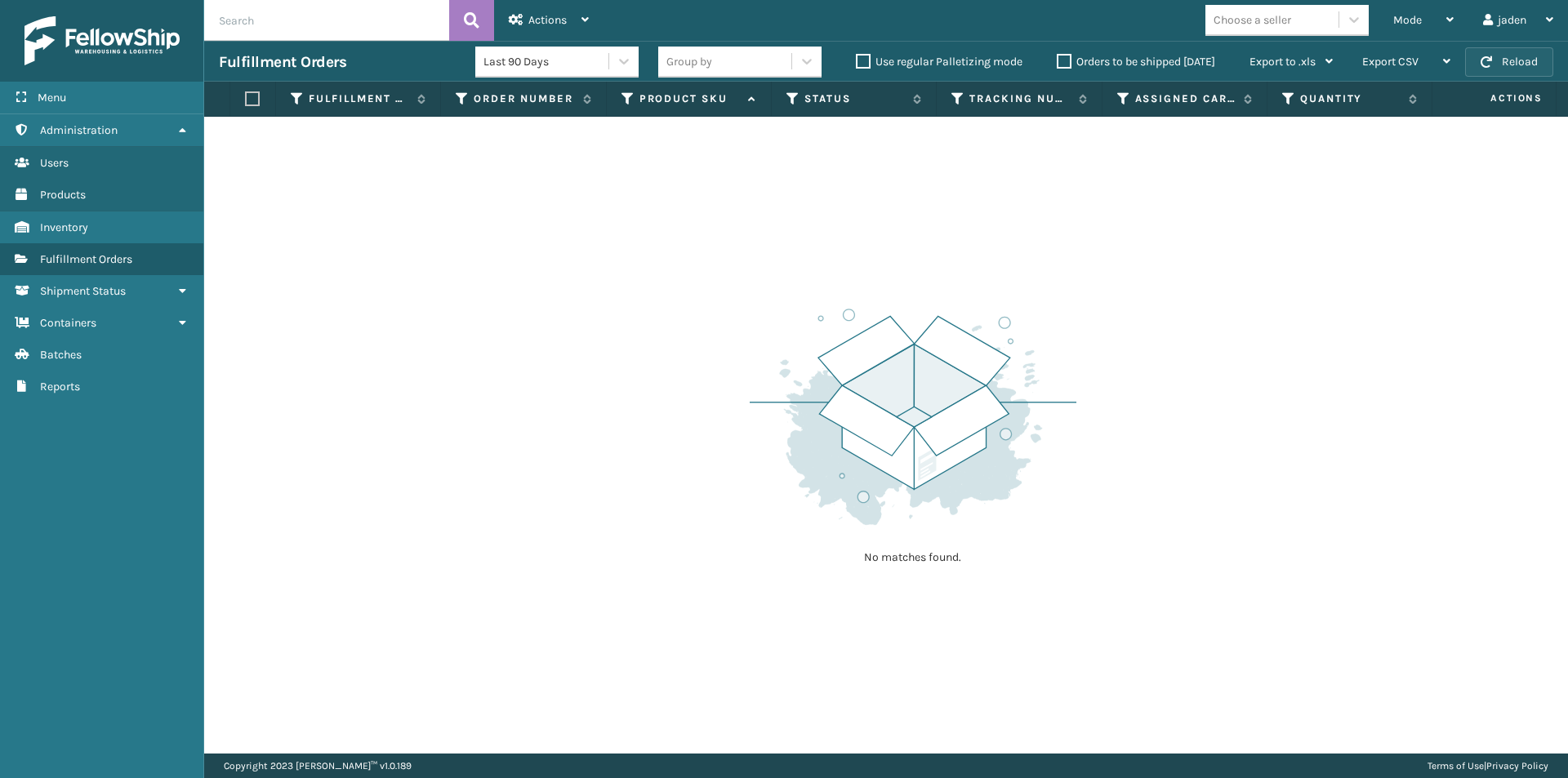
click at [1513, 55] on button "Reload" at bounding box center [1508, 62] width 88 height 30
click at [1513, 54] on button "Reload" at bounding box center [1508, 62] width 88 height 30
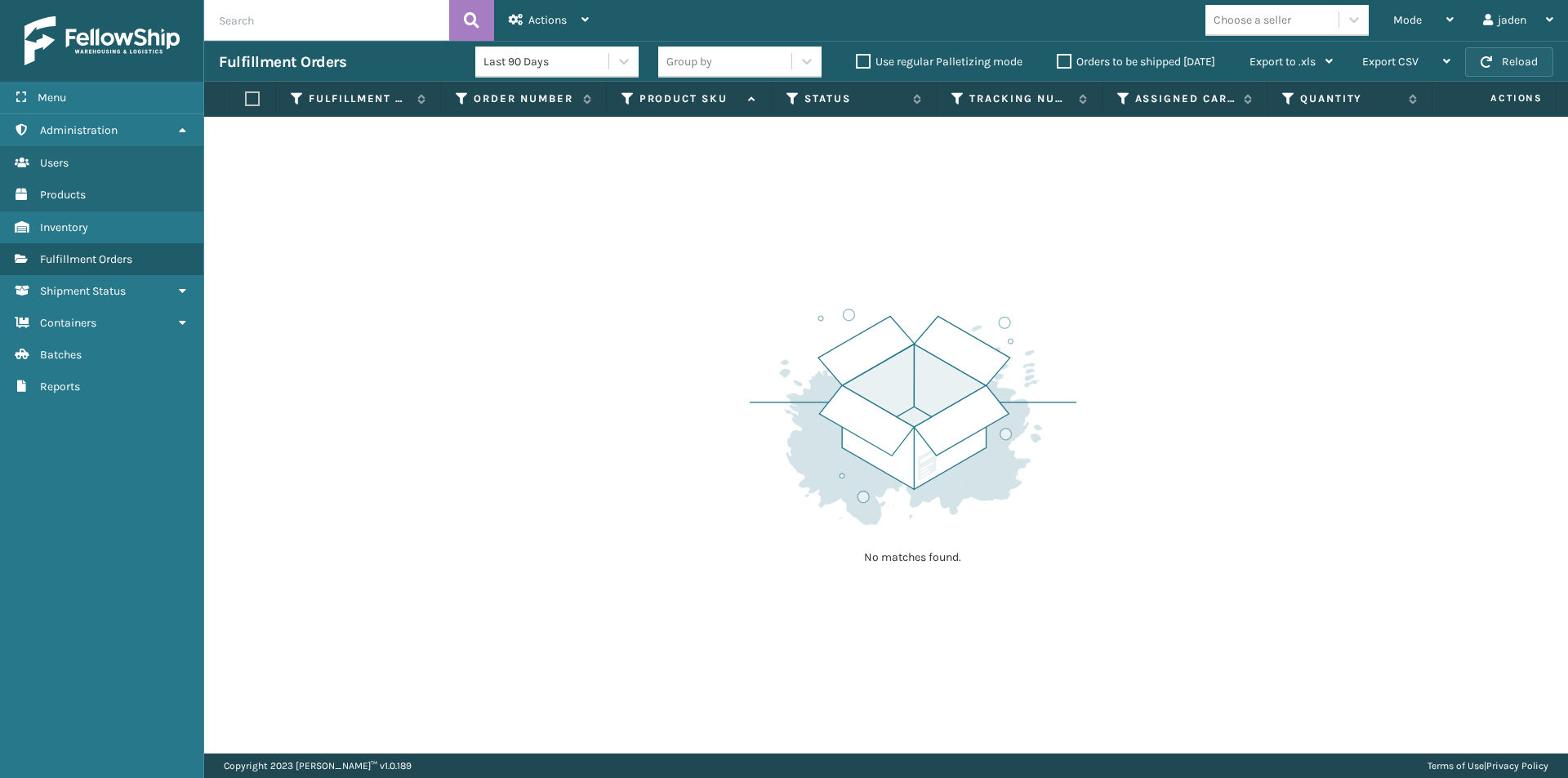
click at [1513, 54] on button "Reload" at bounding box center [1508, 62] width 88 height 30
click at [1412, 22] on span "Mode" at bounding box center [1406, 20] width 29 height 14
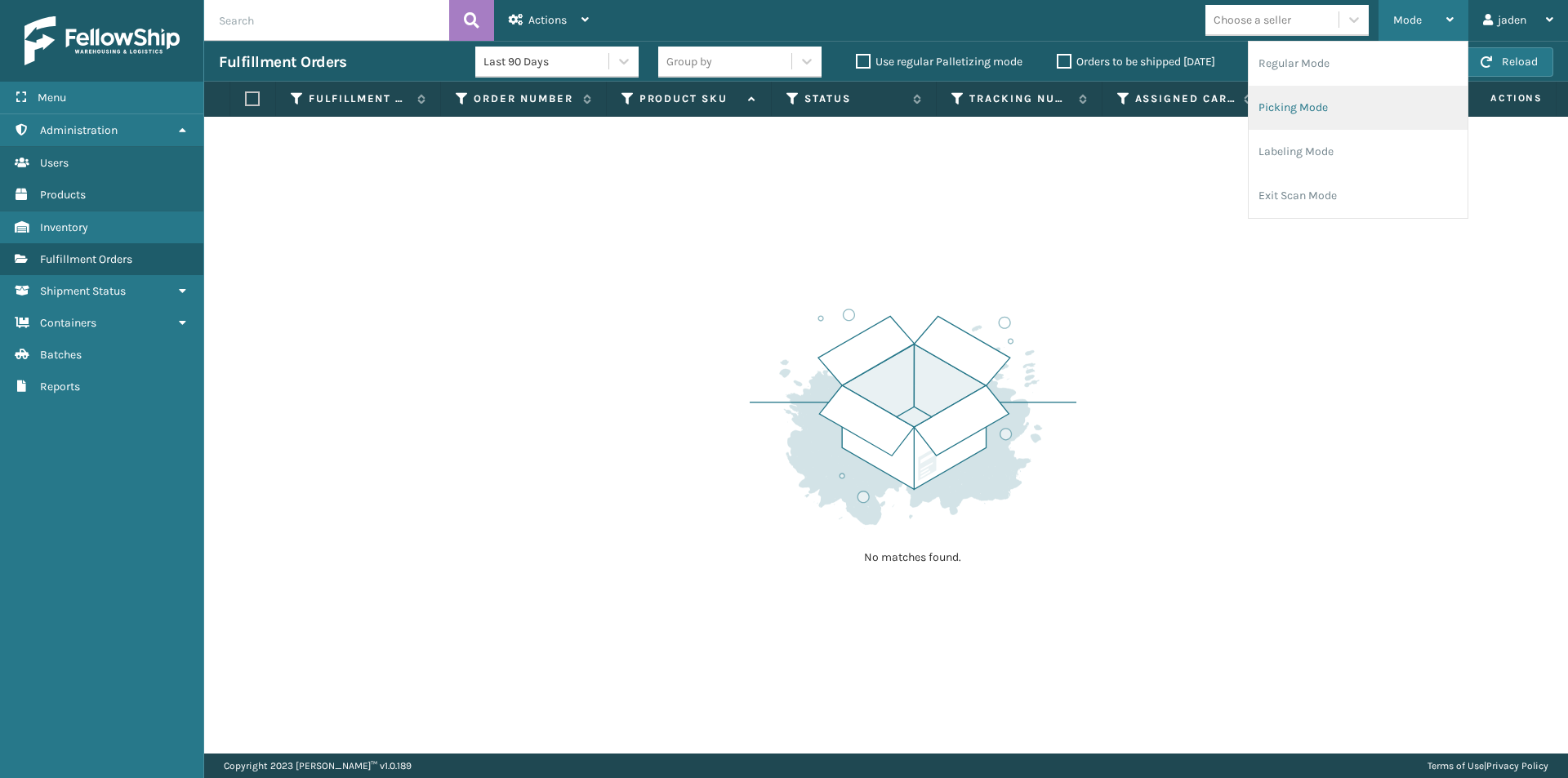
click at [1350, 114] on li "Picking Mode" at bounding box center [1358, 107] width 219 height 44
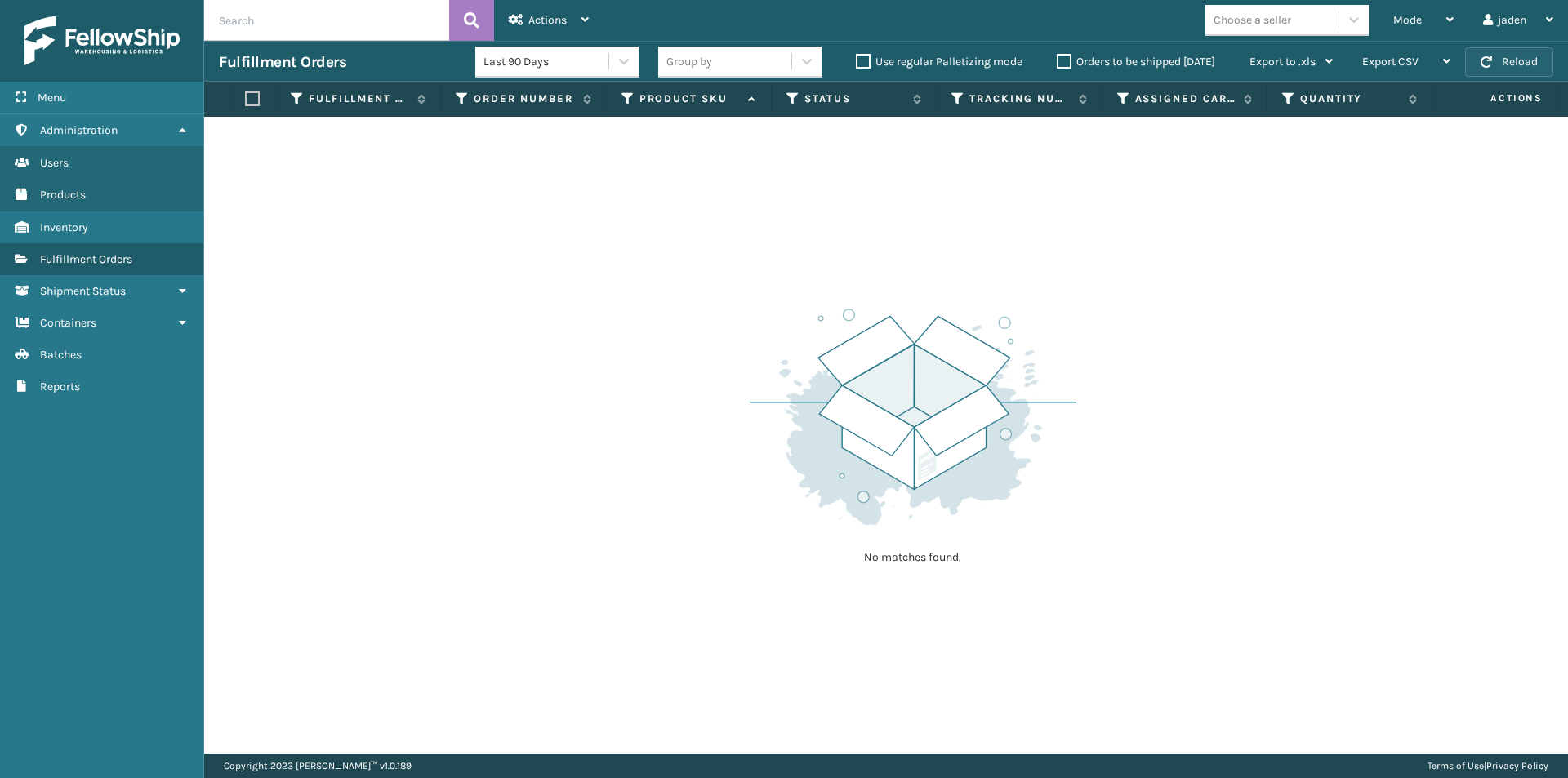
click at [1497, 66] on button "Reload" at bounding box center [1508, 62] width 88 height 30
drag, startPoint x: 1397, startPoint y: 245, endPoint x: 1375, endPoint y: 256, distance: 24.6
drag, startPoint x: 1375, startPoint y: 256, endPoint x: 739, endPoint y: 408, distance: 653.9
click at [740, 407] on div "No matches found." at bounding box center [886, 435] width 1364 height 637
click at [1493, 71] on button "Reload" at bounding box center [1508, 62] width 88 height 30
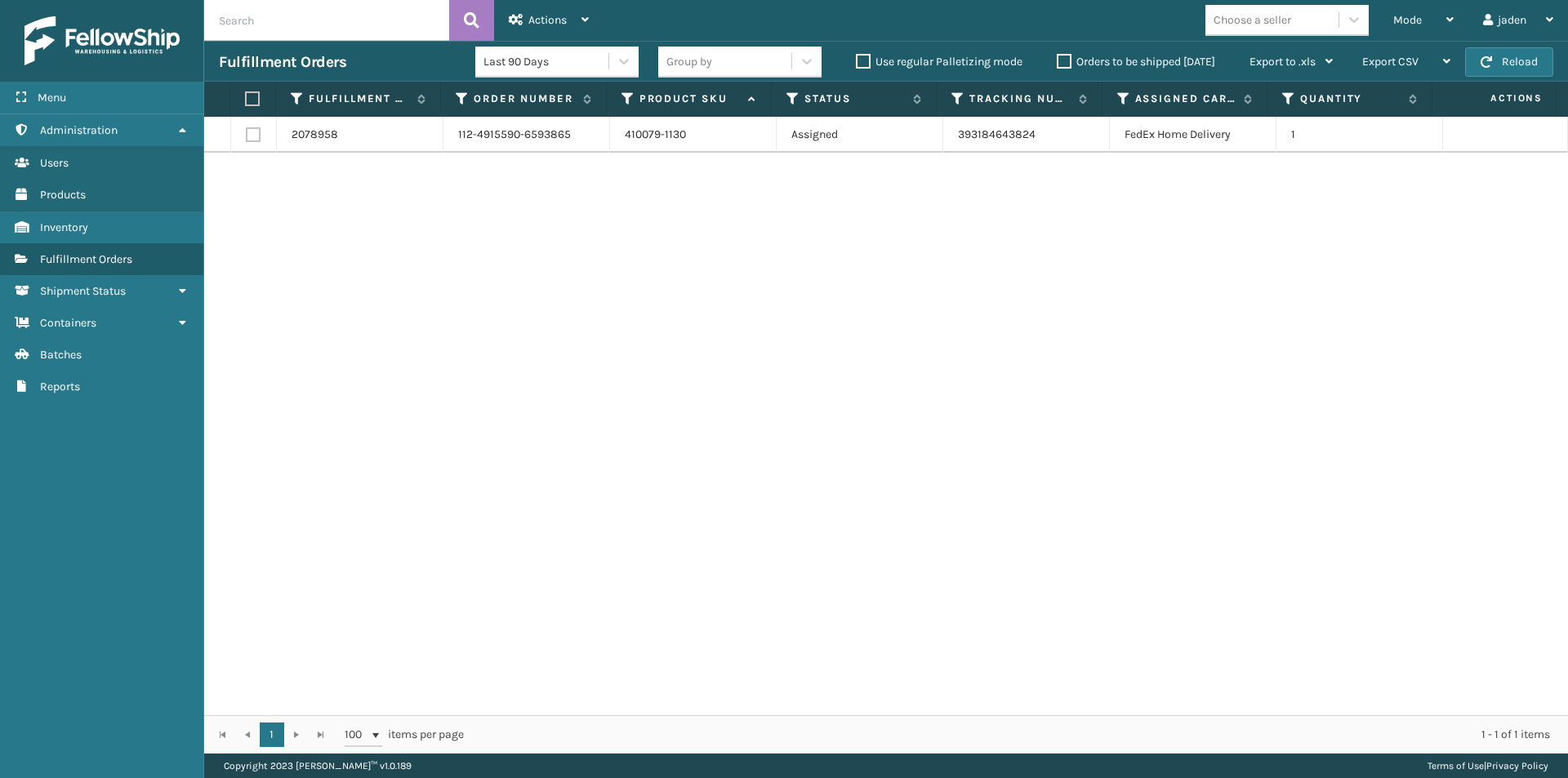
drag, startPoint x: 1039, startPoint y: 308, endPoint x: 1002, endPoint y: 294, distance: 39.6
drag, startPoint x: 1002, startPoint y: 294, endPoint x: 554, endPoint y: 273, distance: 448.5
click at [570, 283] on div "2078958 112-4915590-6593865 410079-1130 Assigned 393184643824 FedEx Home Delive…" at bounding box center [886, 415] width 1364 height 599
click at [243, 95] on th at bounding box center [252, 100] width 45 height 35
click at [251, 95] on label at bounding box center [249, 99] width 11 height 15
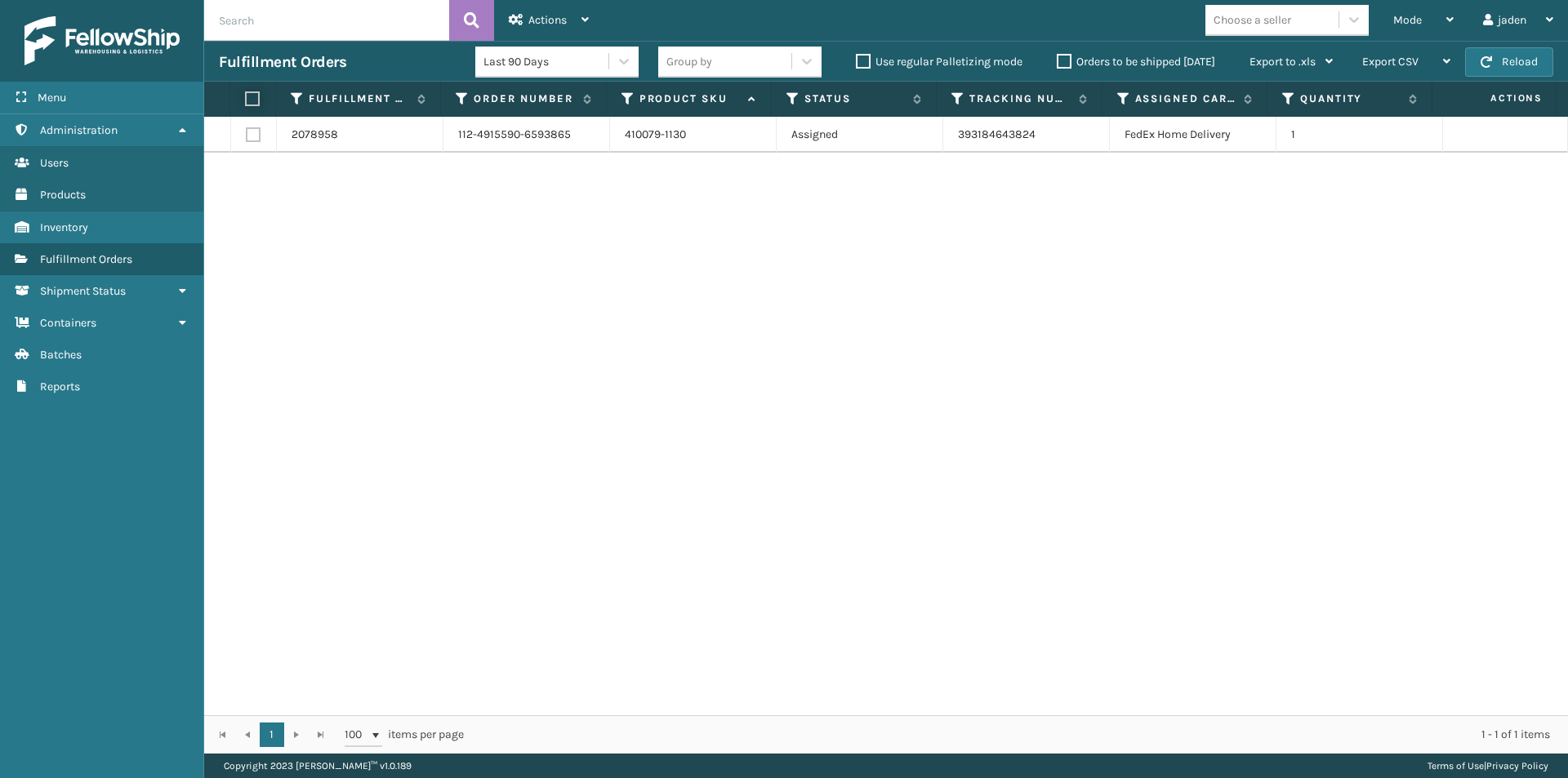
click at [246, 95] on input "checkbox" at bounding box center [245, 99] width 1 height 11
checkbox input "true"
click at [532, 20] on span "Actions" at bounding box center [547, 20] width 38 height 14
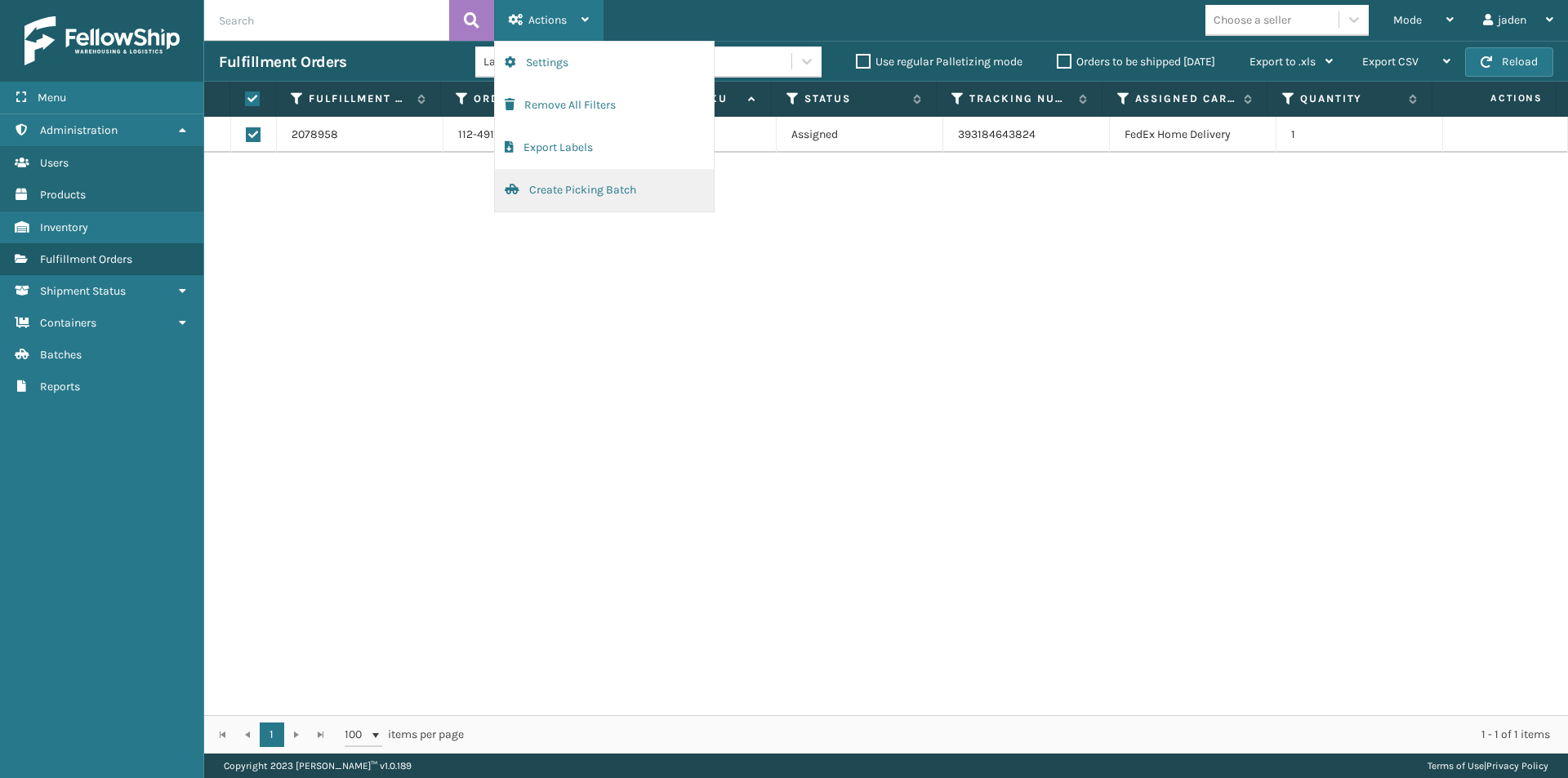
click at [540, 194] on button "Create Picking Batch" at bounding box center [605, 189] width 219 height 42
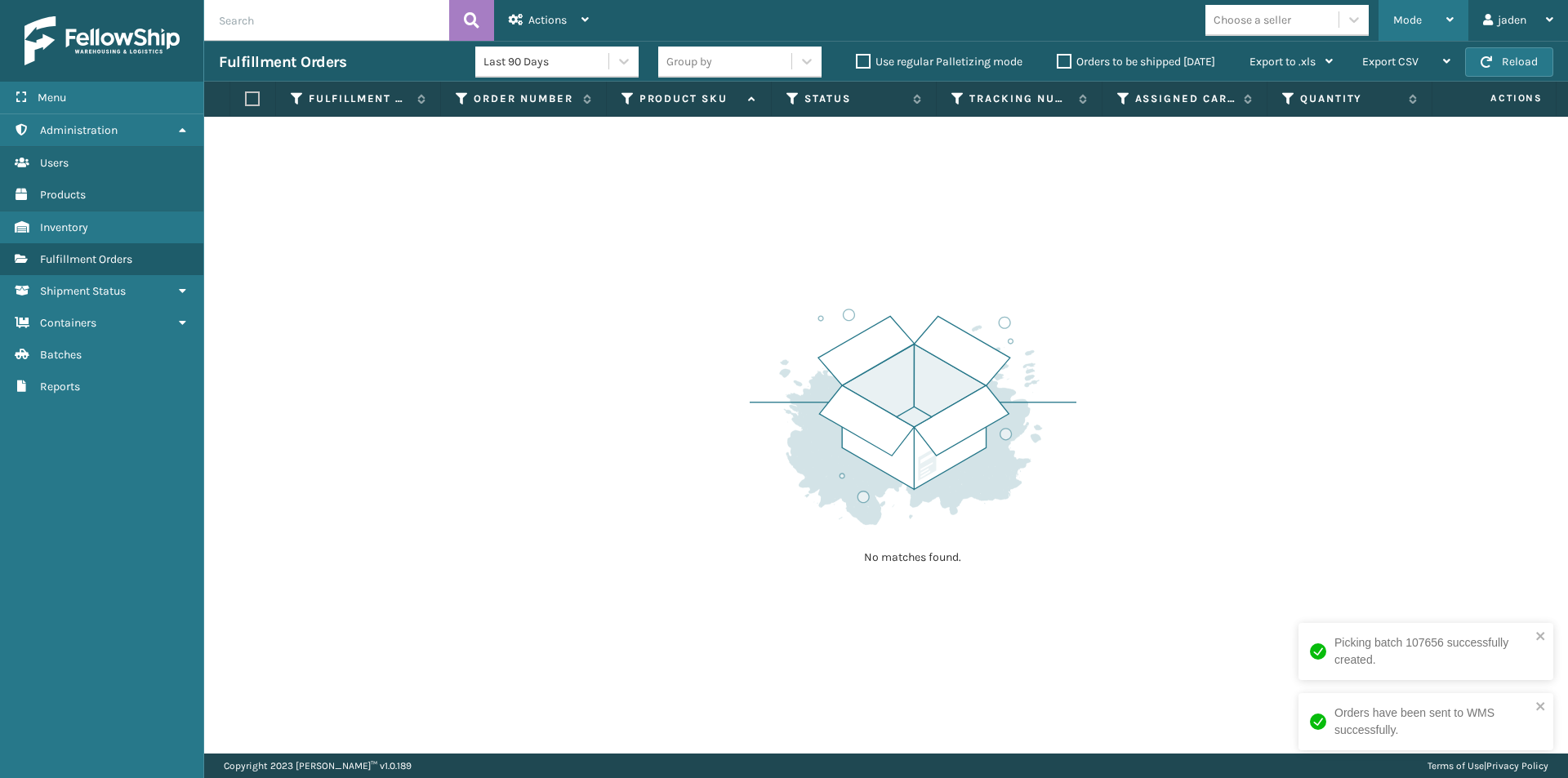
click at [1411, 22] on span "Mode" at bounding box center [1406, 20] width 29 height 14
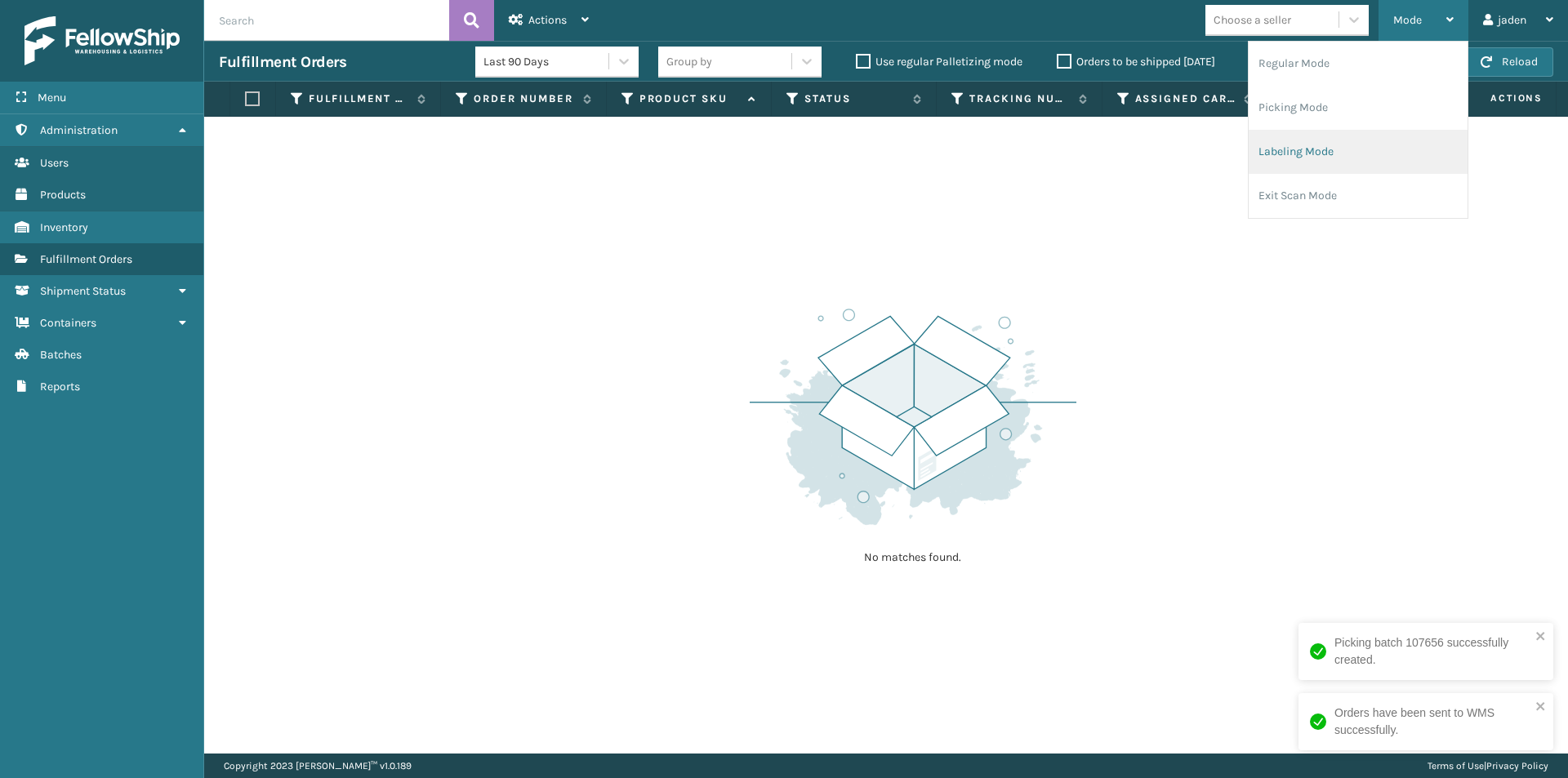
click at [1317, 139] on li "Labeling Mode" at bounding box center [1358, 152] width 219 height 44
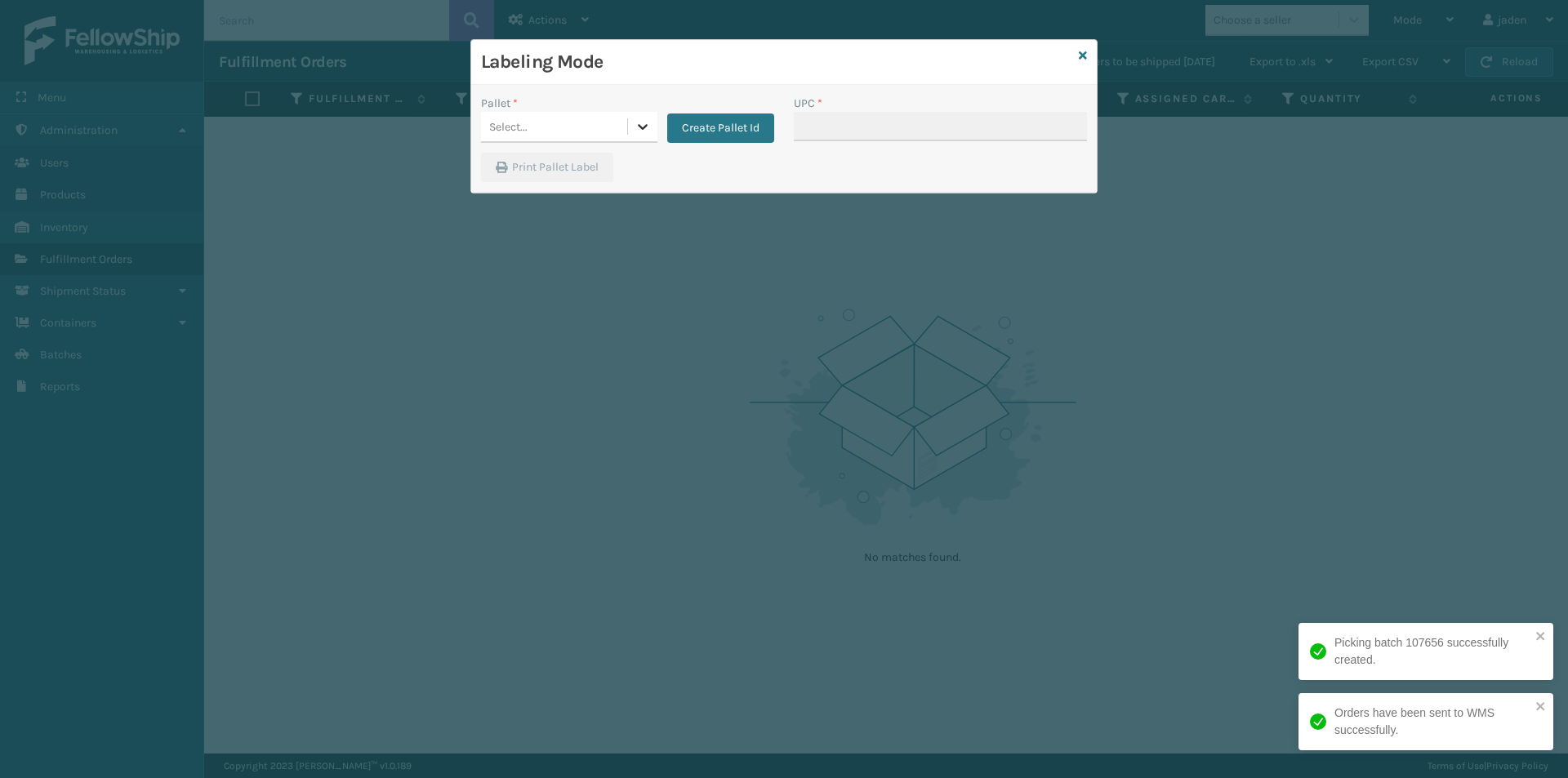
click at [640, 129] on icon at bounding box center [642, 126] width 17 height 17
click at [576, 177] on div "FDXG-3QYHLGEHVA" at bounding box center [569, 168] width 177 height 31
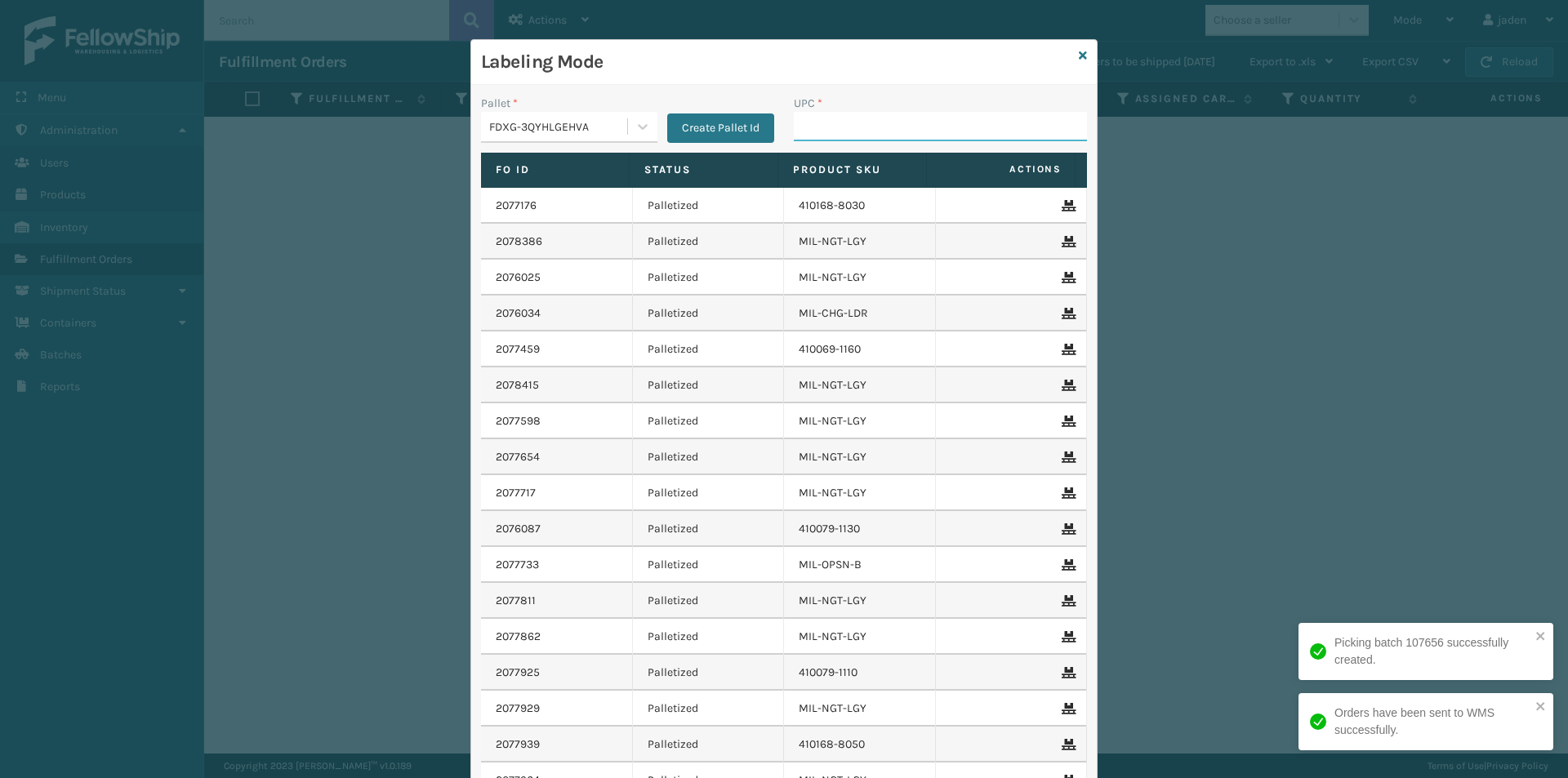
click at [906, 130] on input "UPC *" at bounding box center [940, 126] width 293 height 30
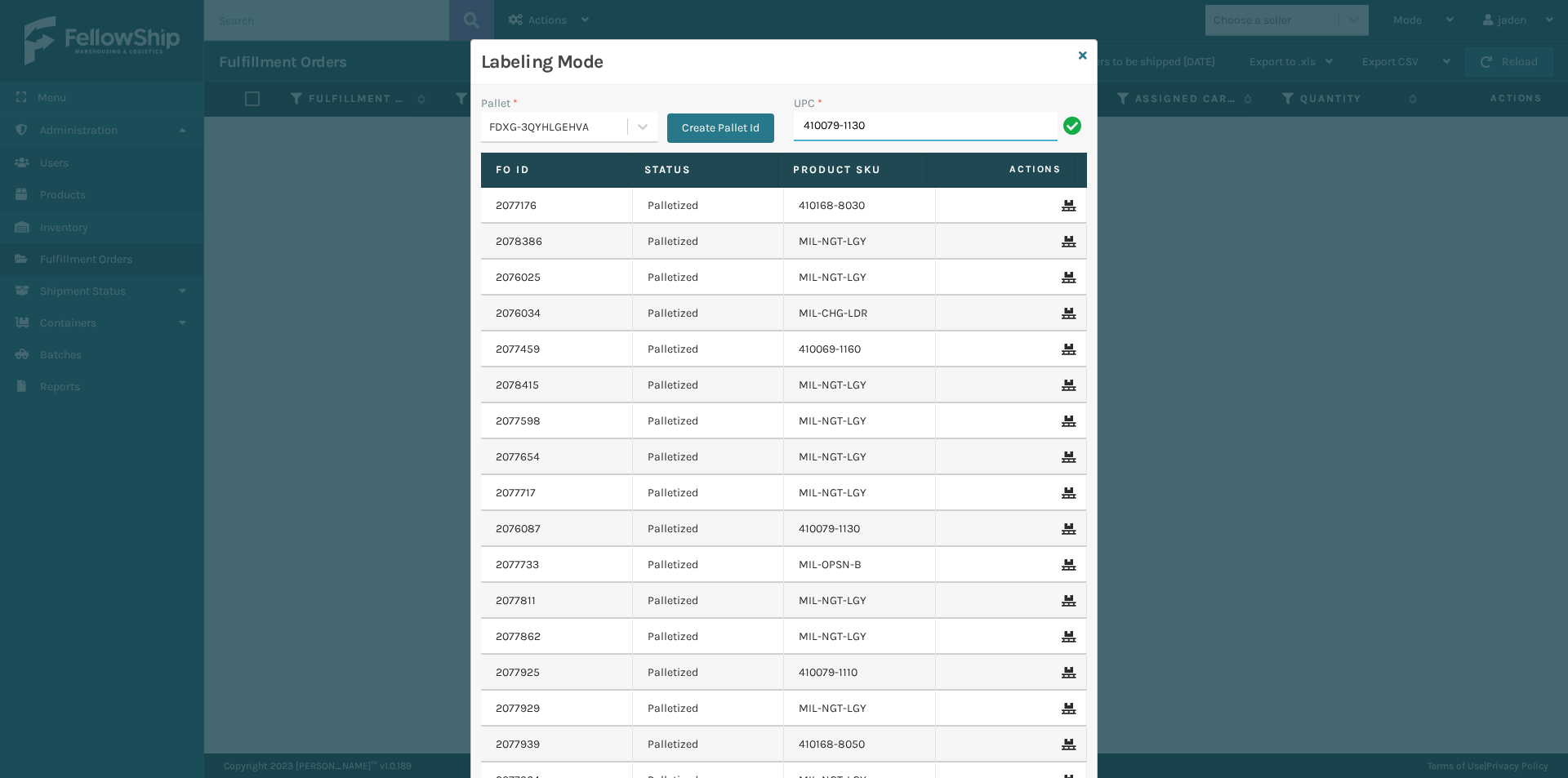
type input "410079-1130"
click at [1079, 63] on link at bounding box center [1083, 55] width 8 height 17
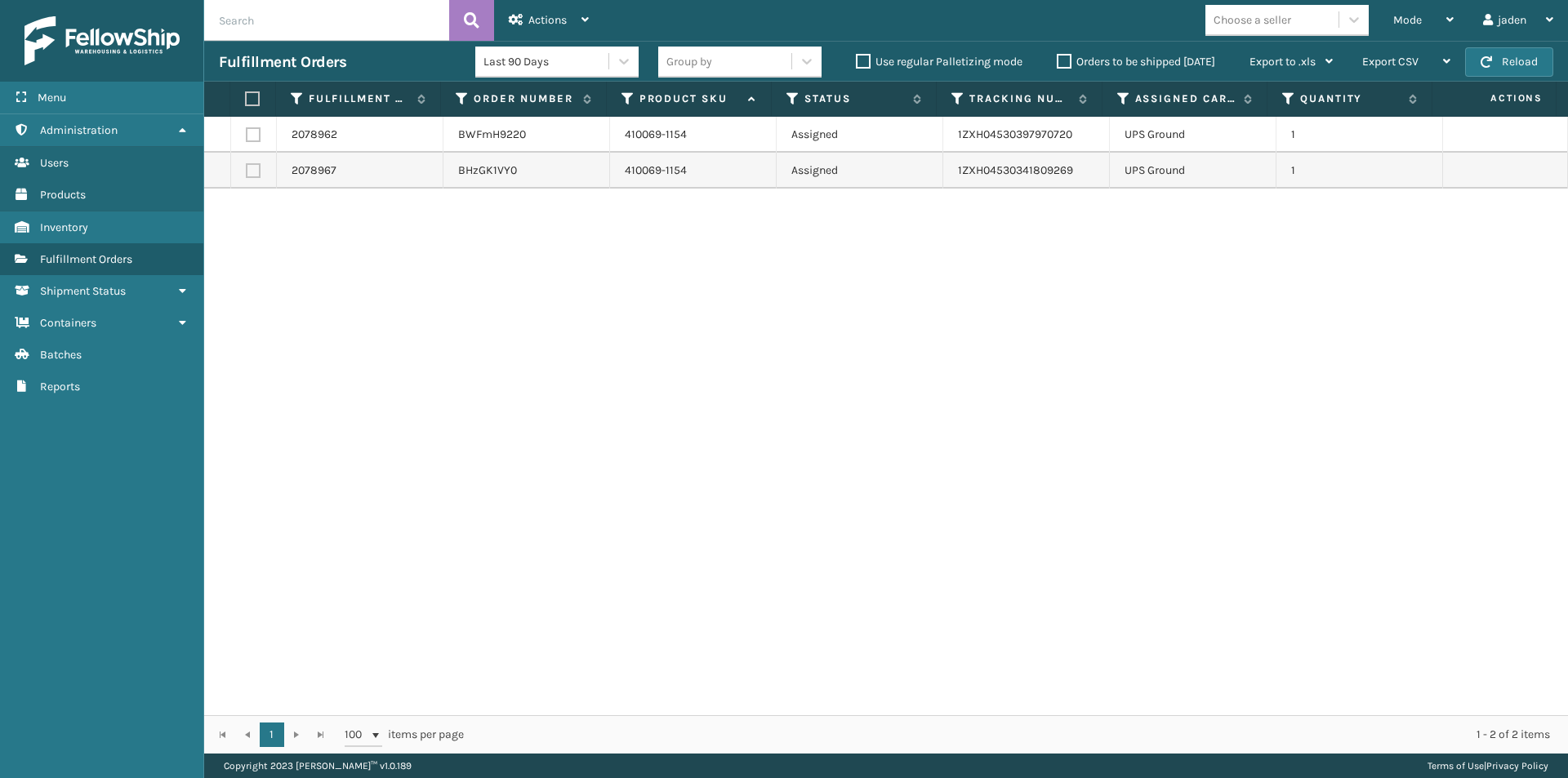
drag, startPoint x: 974, startPoint y: 277, endPoint x: 1212, endPoint y: 171, distance: 260.5
click at [667, 317] on div "2078962 BWFmH9220 410069-1154 Assigned 1ZXH04530397970720 UPS Ground 1 2078967 …" at bounding box center [886, 415] width 1364 height 599
click at [1504, 64] on button "Reload" at bounding box center [1508, 62] width 88 height 30
click at [249, 100] on label at bounding box center [249, 99] width 11 height 15
click at [246, 100] on input "checkbox" at bounding box center [245, 99] width 1 height 11
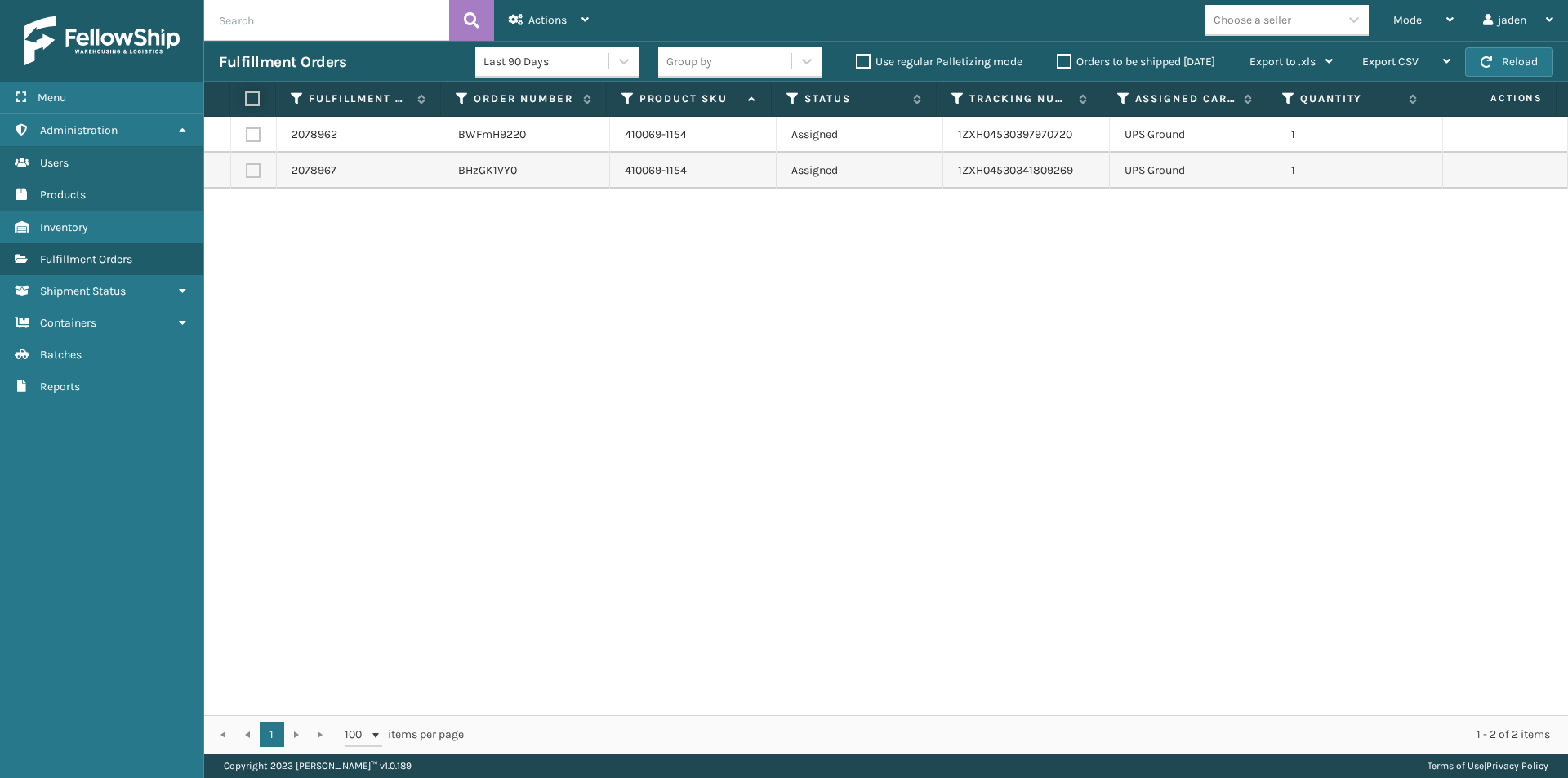
checkbox input "true"
click at [551, 13] on span "Actions" at bounding box center [547, 20] width 38 height 14
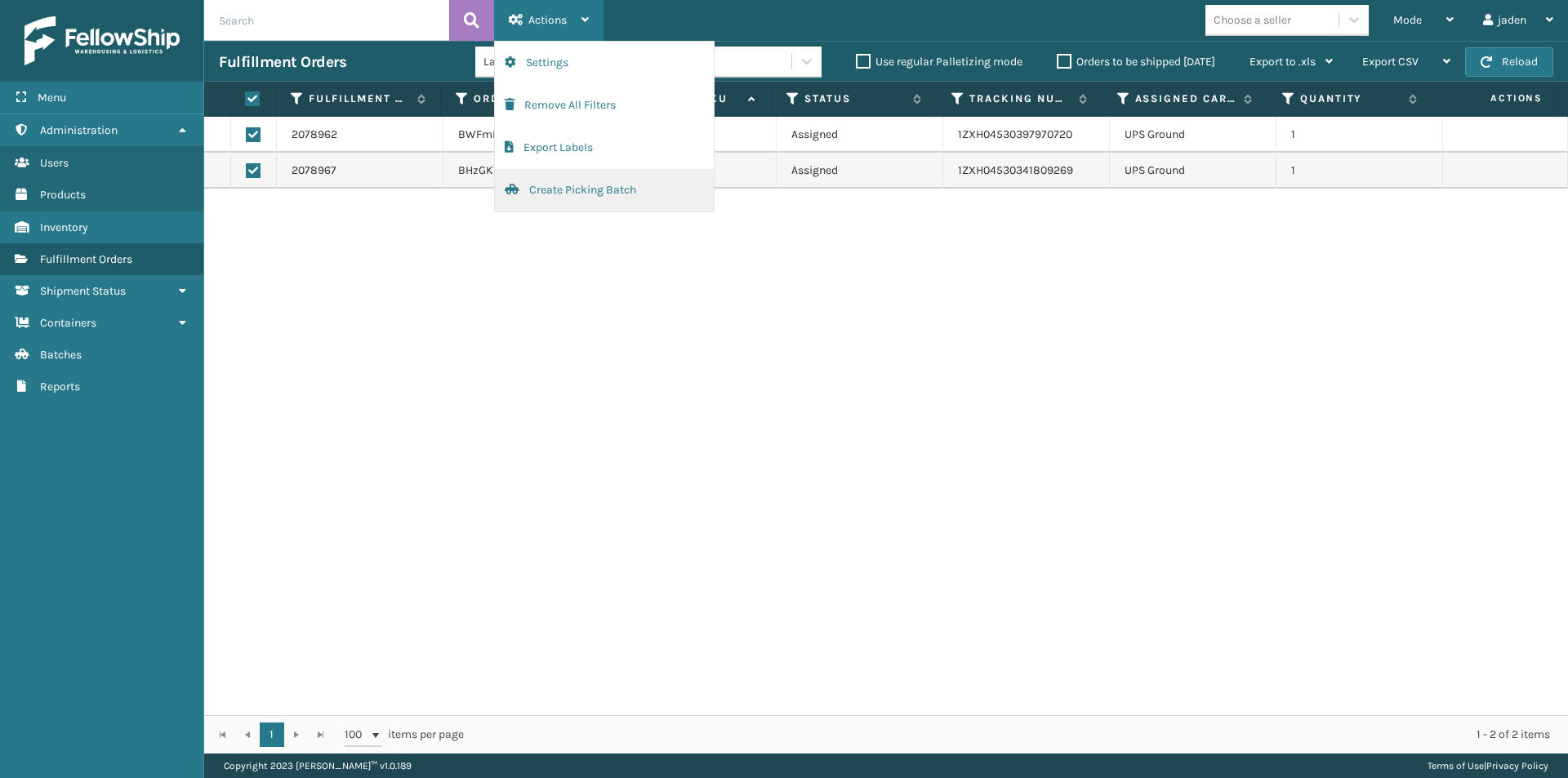
click at [541, 201] on button "Create Picking Batch" at bounding box center [605, 189] width 219 height 42
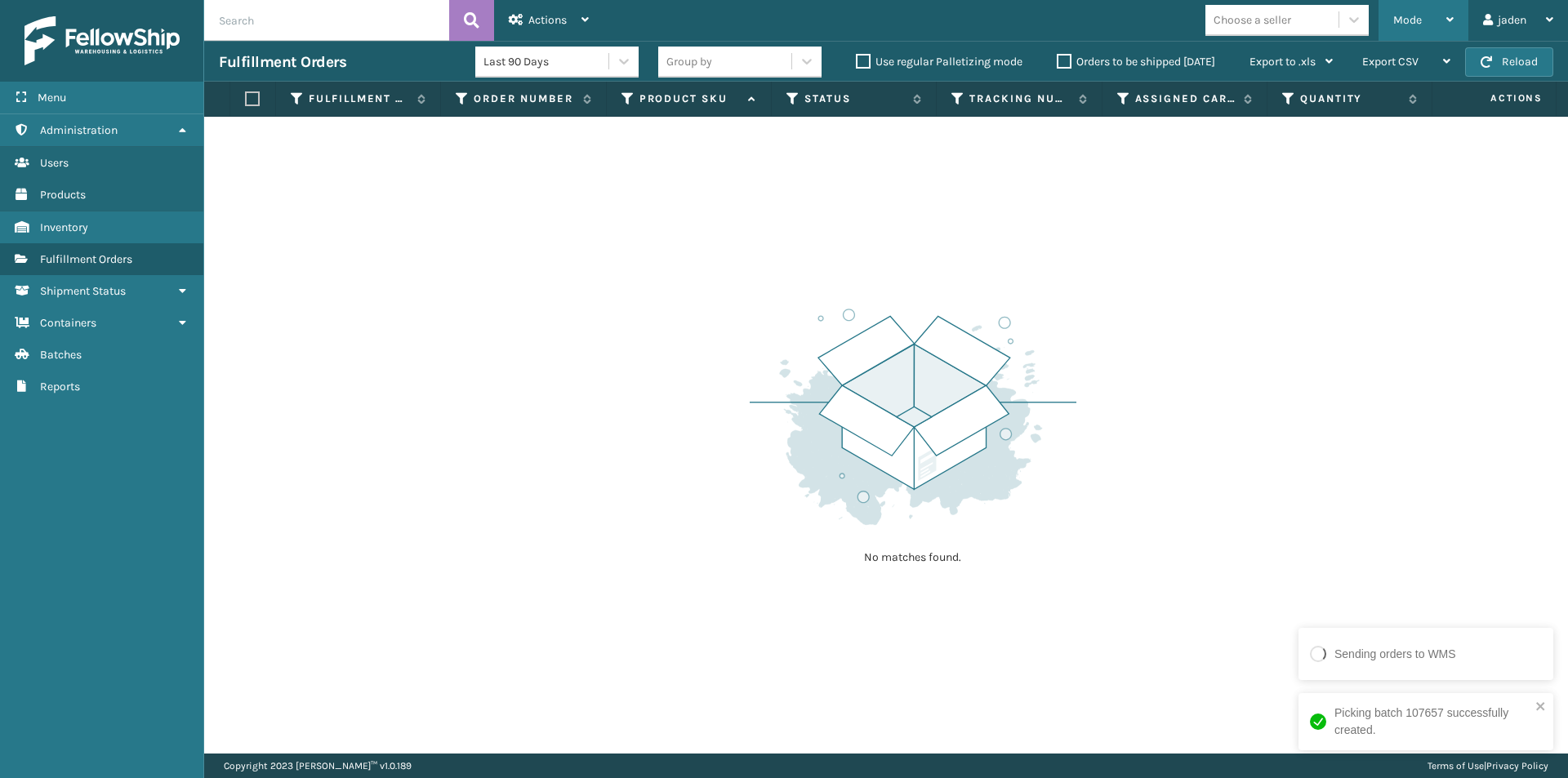
click at [1450, 1] on div "Mode" at bounding box center [1422, 20] width 60 height 40
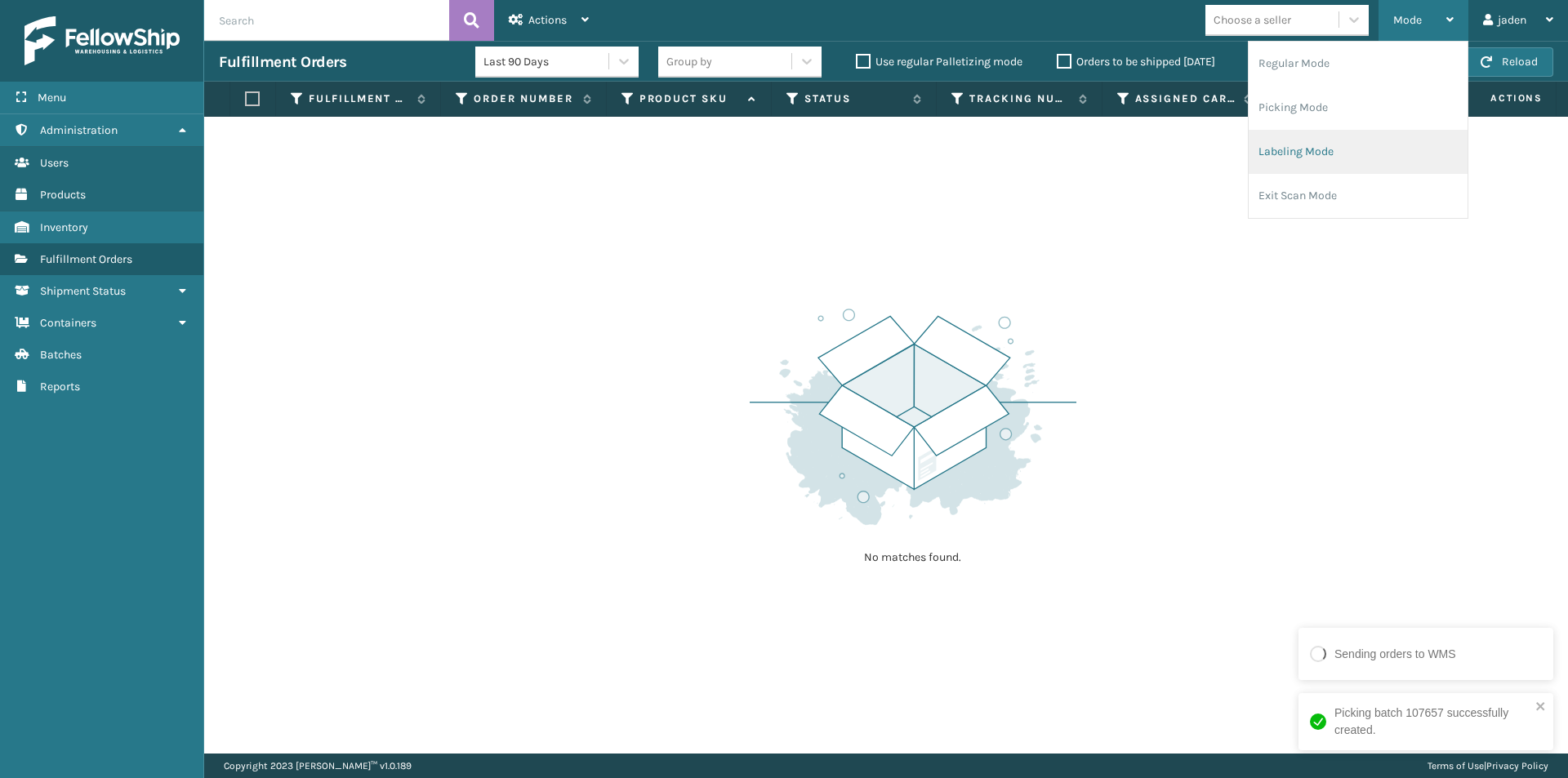
click at [1299, 150] on li "Labeling Mode" at bounding box center [1358, 152] width 219 height 44
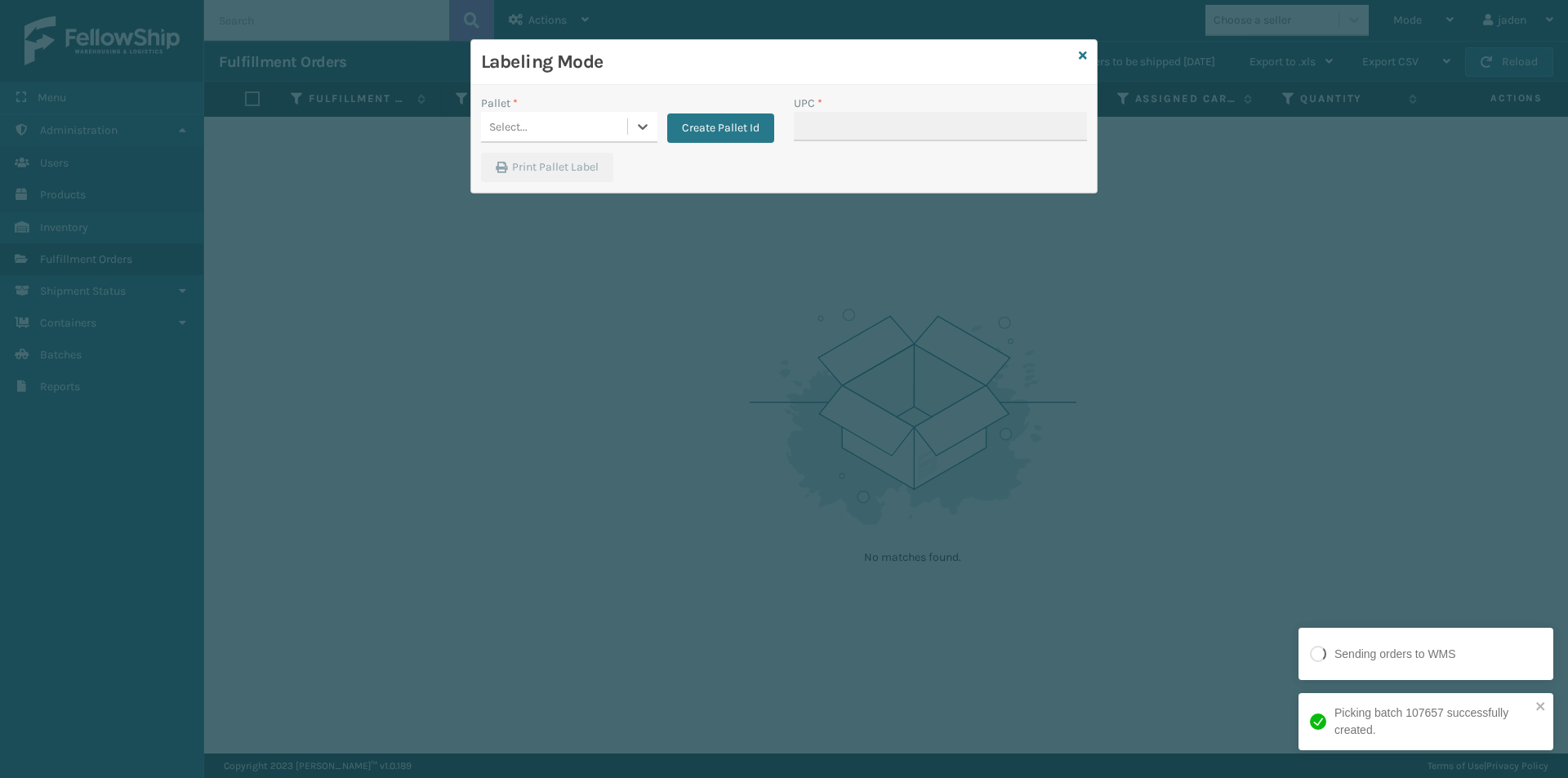
drag, startPoint x: 640, startPoint y: 118, endPoint x: 622, endPoint y: 147, distance: 34.1
click at [637, 123] on icon at bounding box center [642, 126] width 17 height 17
click at [567, 213] on div "FDXG-3QYHLGEHVA UPSG-4YYU7SQ062" at bounding box center [569, 183] width 177 height 67
click at [623, 189] on div "UPSG-4YYU7SQ062" at bounding box center [569, 197] width 177 height 31
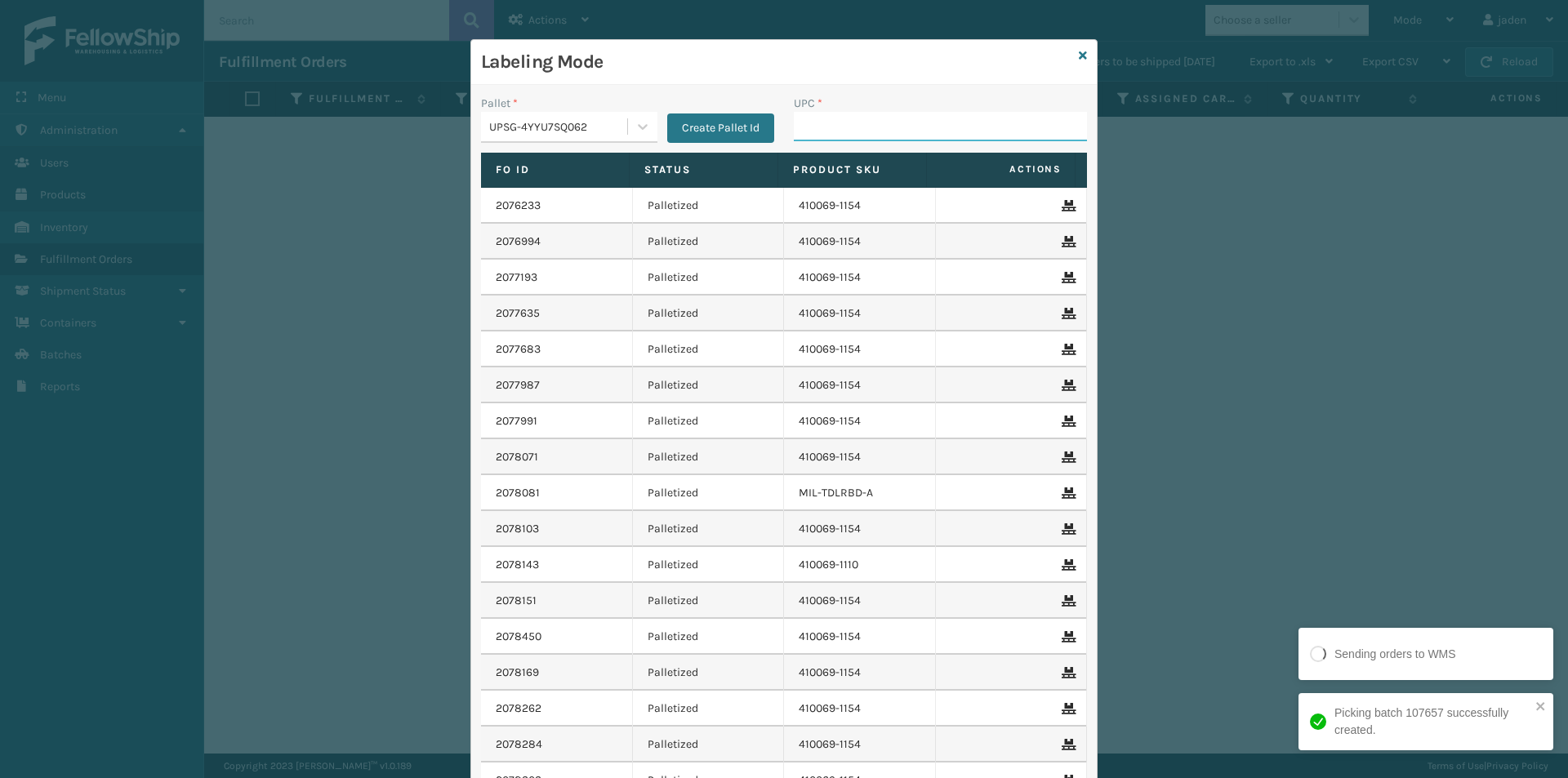
click at [836, 117] on input "UPC *" at bounding box center [940, 126] width 293 height 30
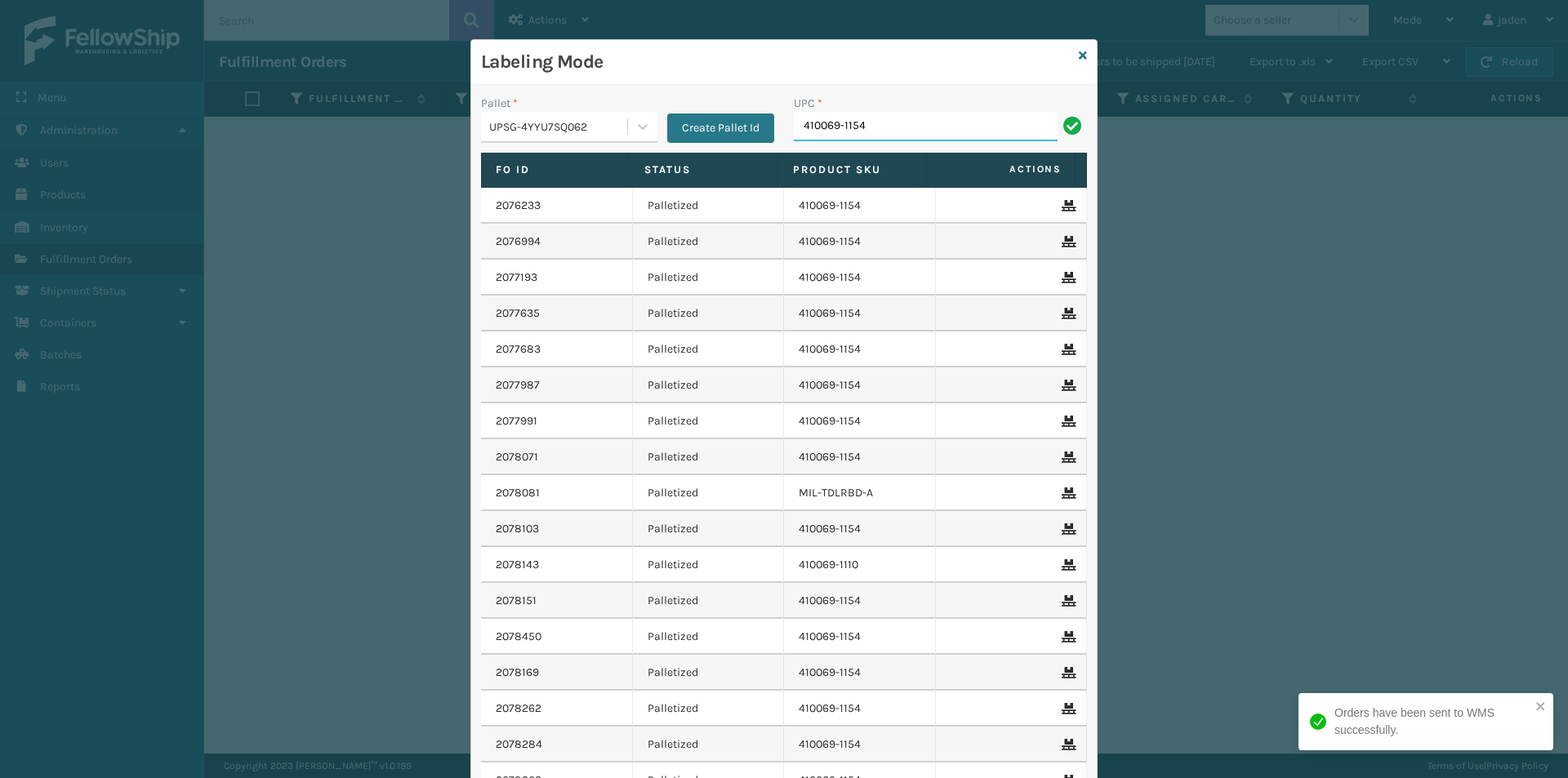
type input "410069-1154"
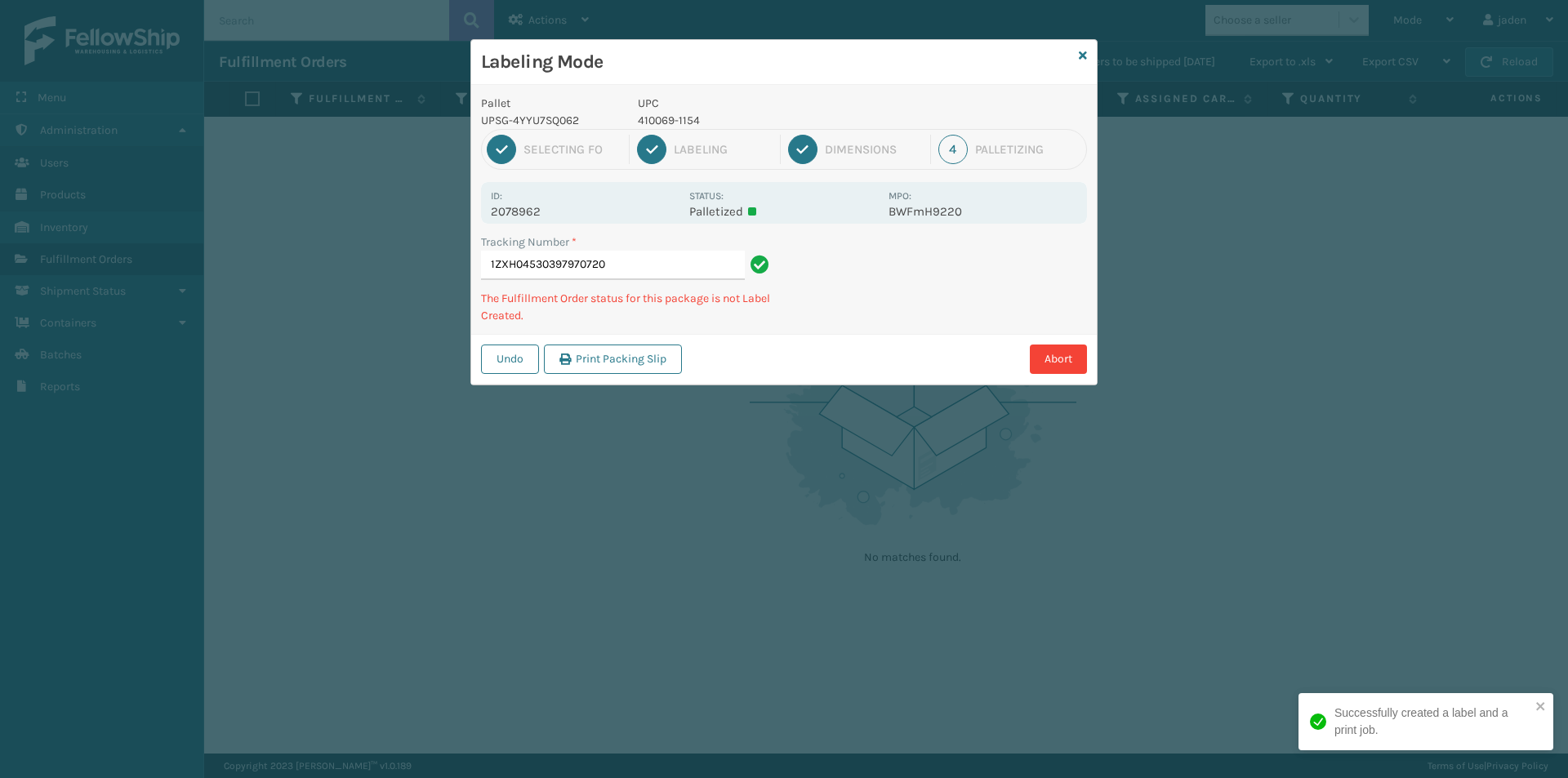
type input "1ZXH045303979707204"
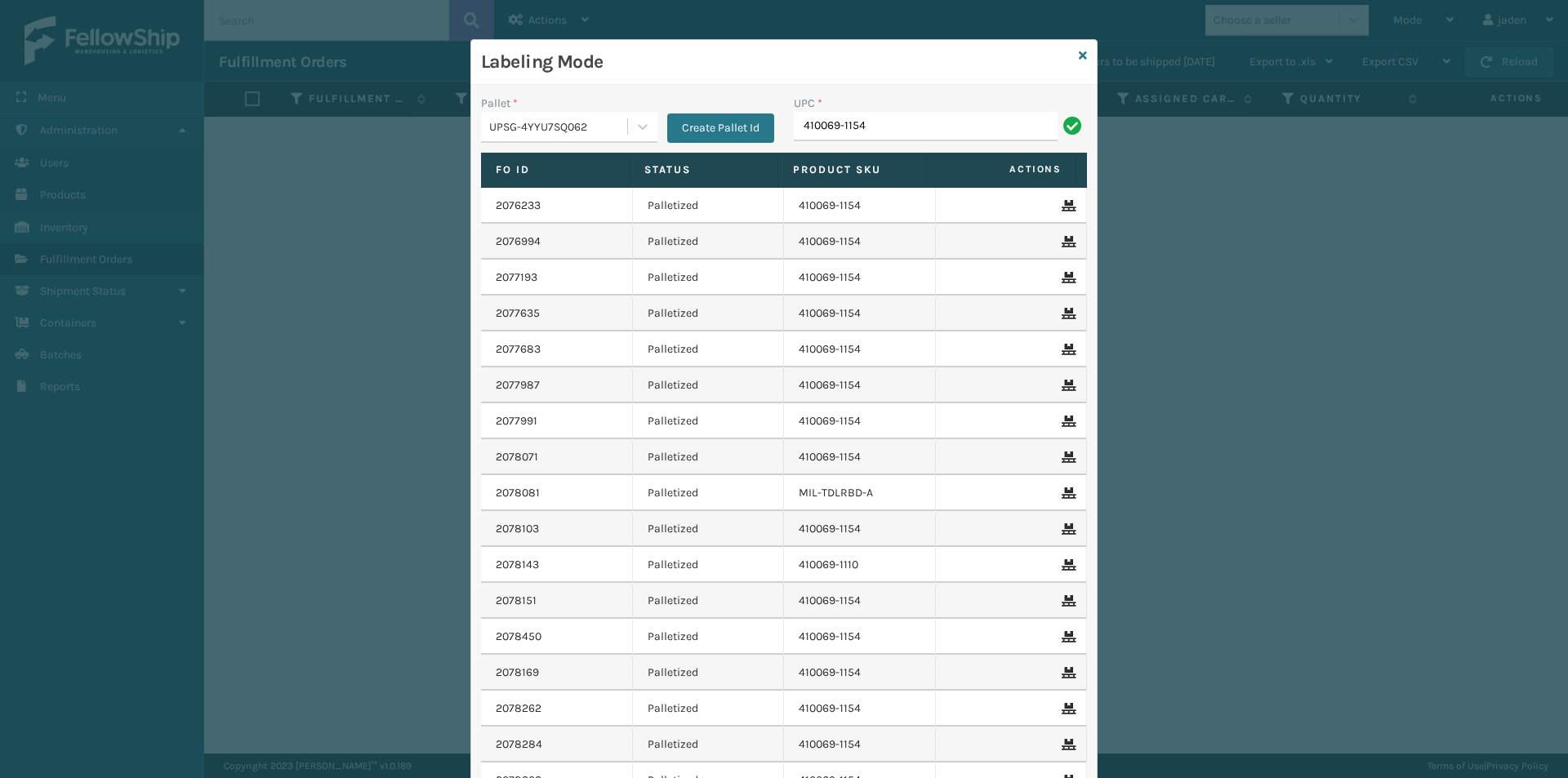
type input "410069-1154"
click at [1080, 50] on icon at bounding box center [1083, 56] width 8 height 12
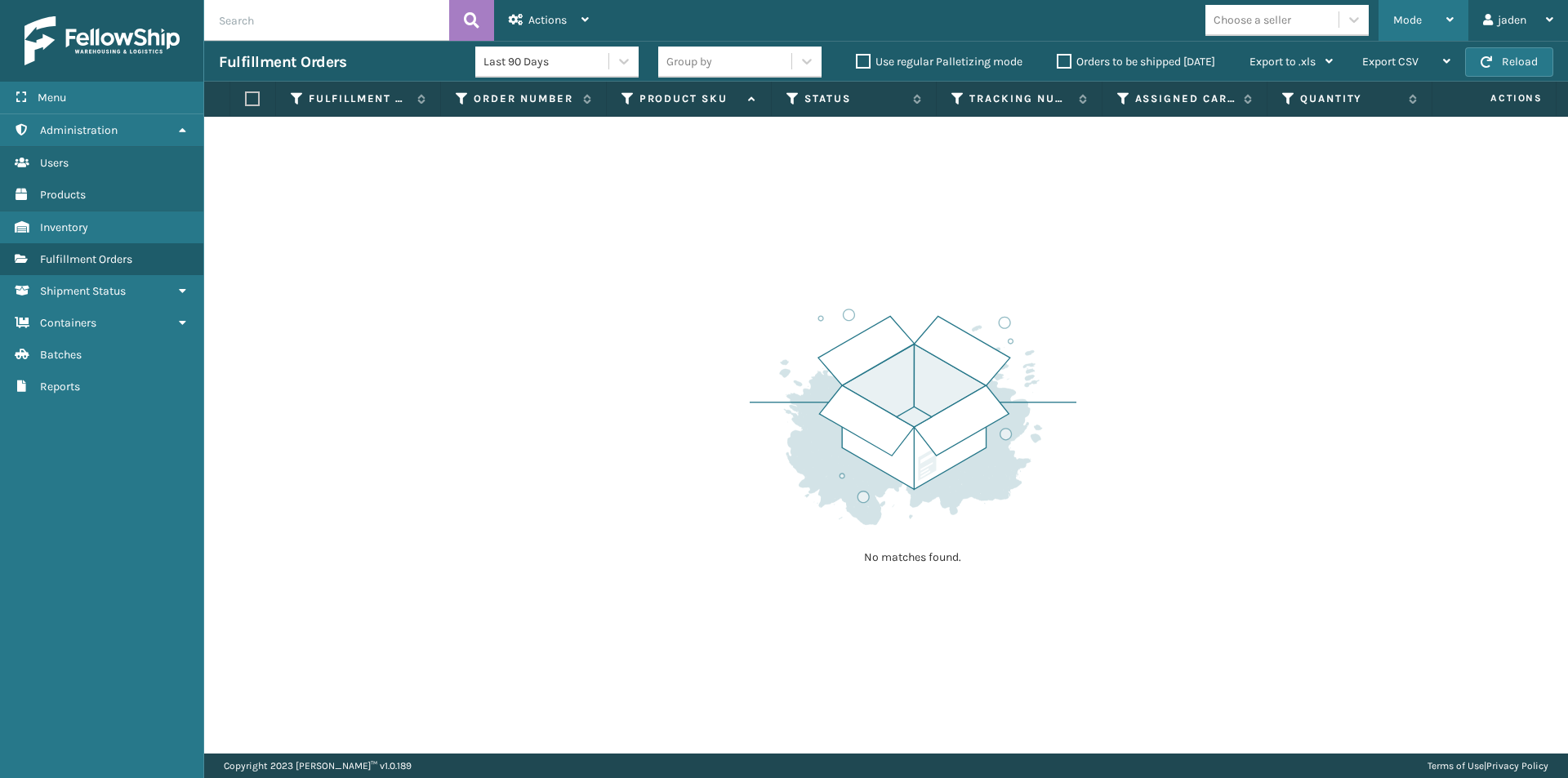
drag, startPoint x: 1443, startPoint y: 30, endPoint x: 1416, endPoint y: 26, distance: 27.3
click at [1440, 30] on div "Mode" at bounding box center [1422, 20] width 60 height 40
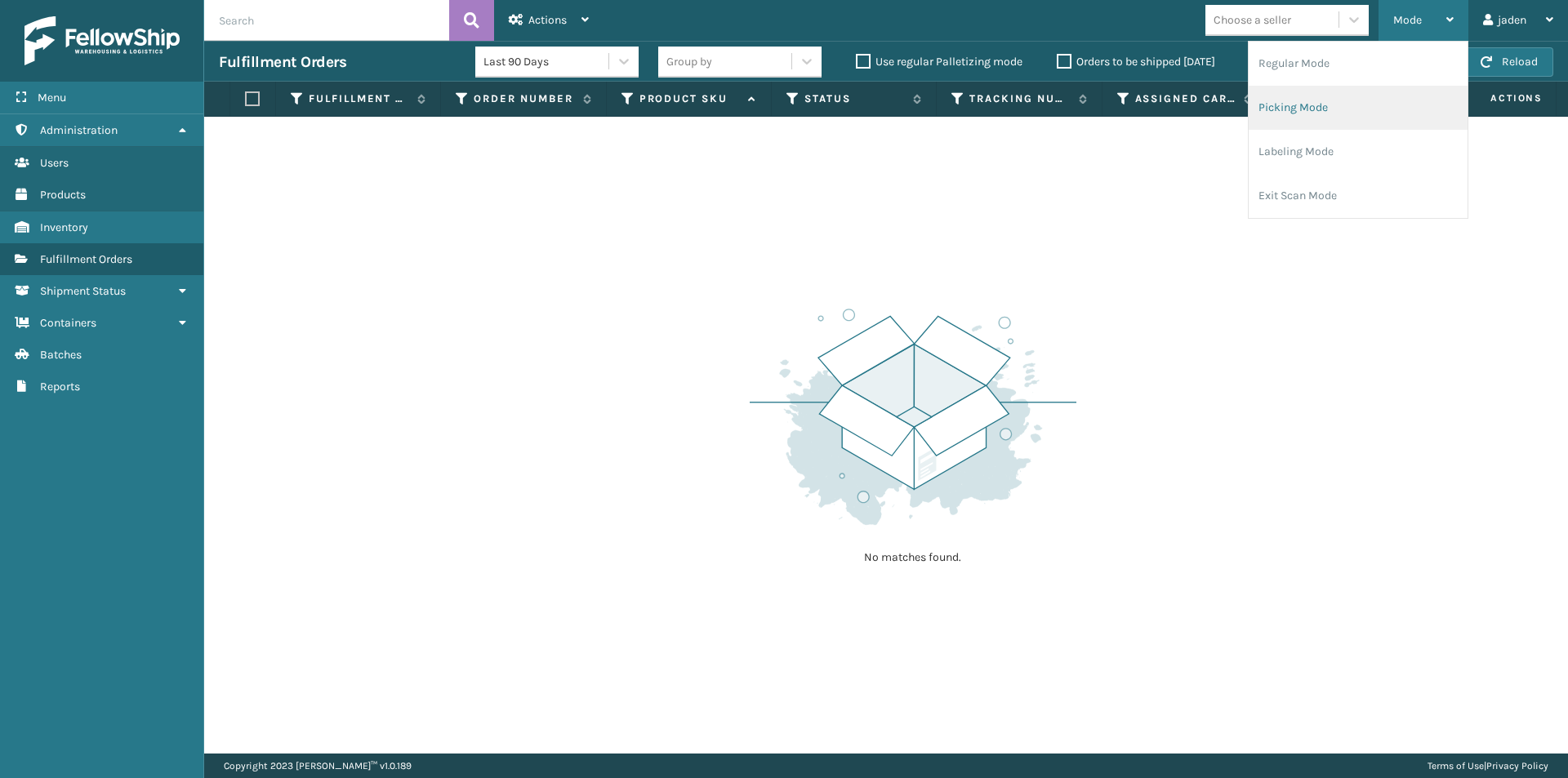
click at [1360, 100] on li "Picking Mode" at bounding box center [1358, 107] width 219 height 44
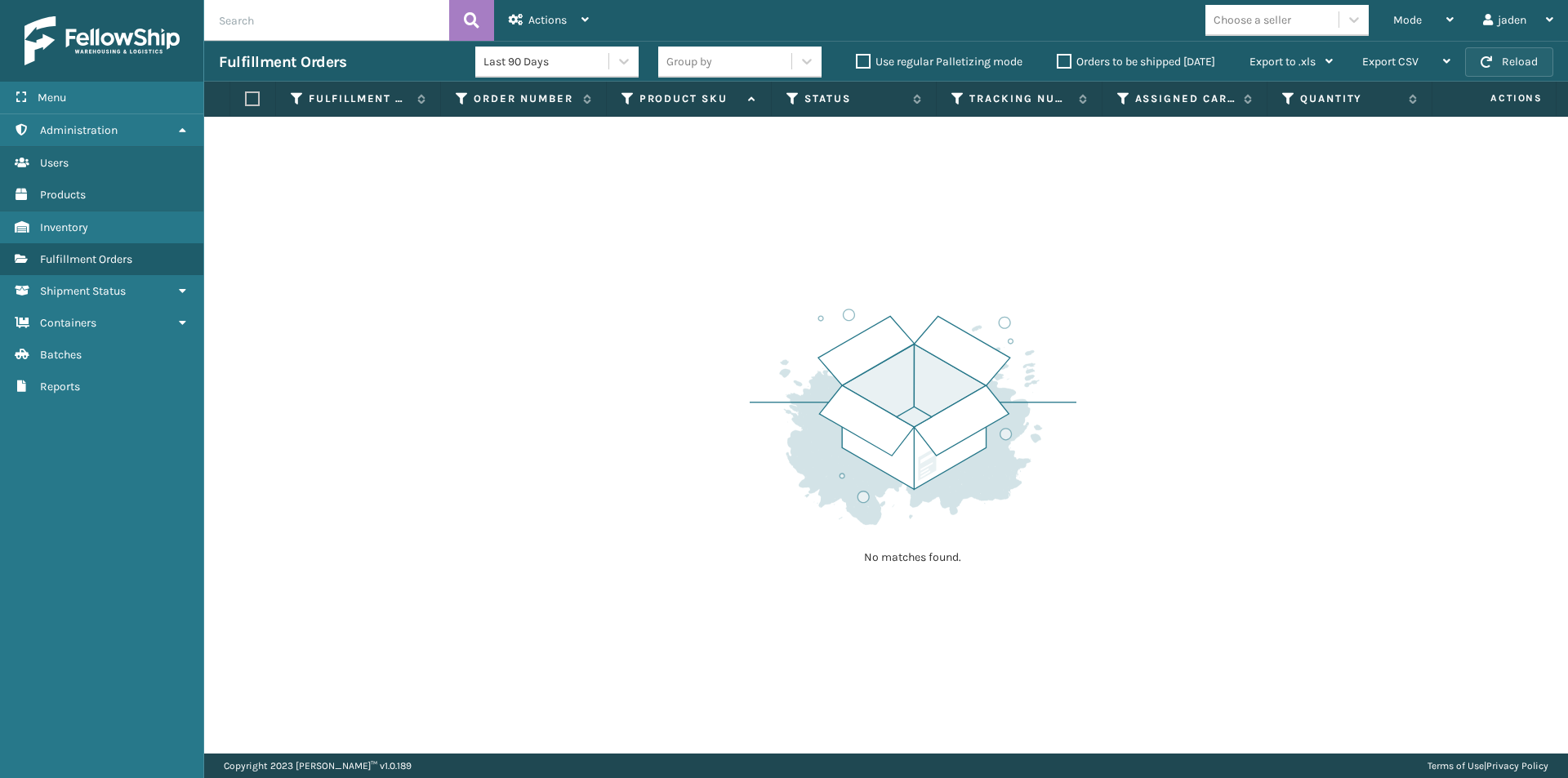
click at [1480, 59] on span "button" at bounding box center [1486, 62] width 12 height 12
click at [1394, 16] on span "Mode" at bounding box center [1406, 20] width 29 height 14
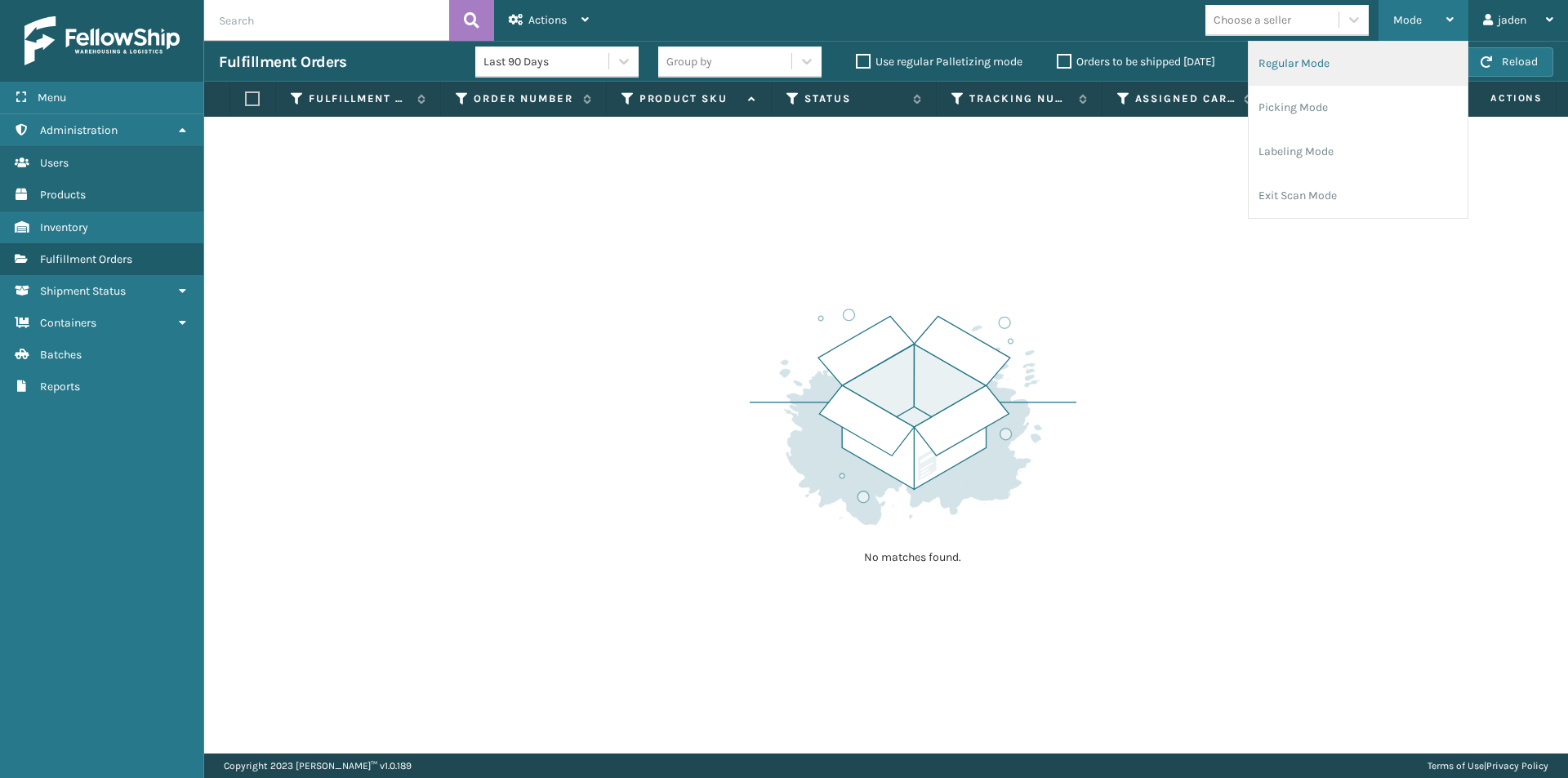
click at [1337, 64] on li "Regular Mode" at bounding box center [1358, 63] width 219 height 44
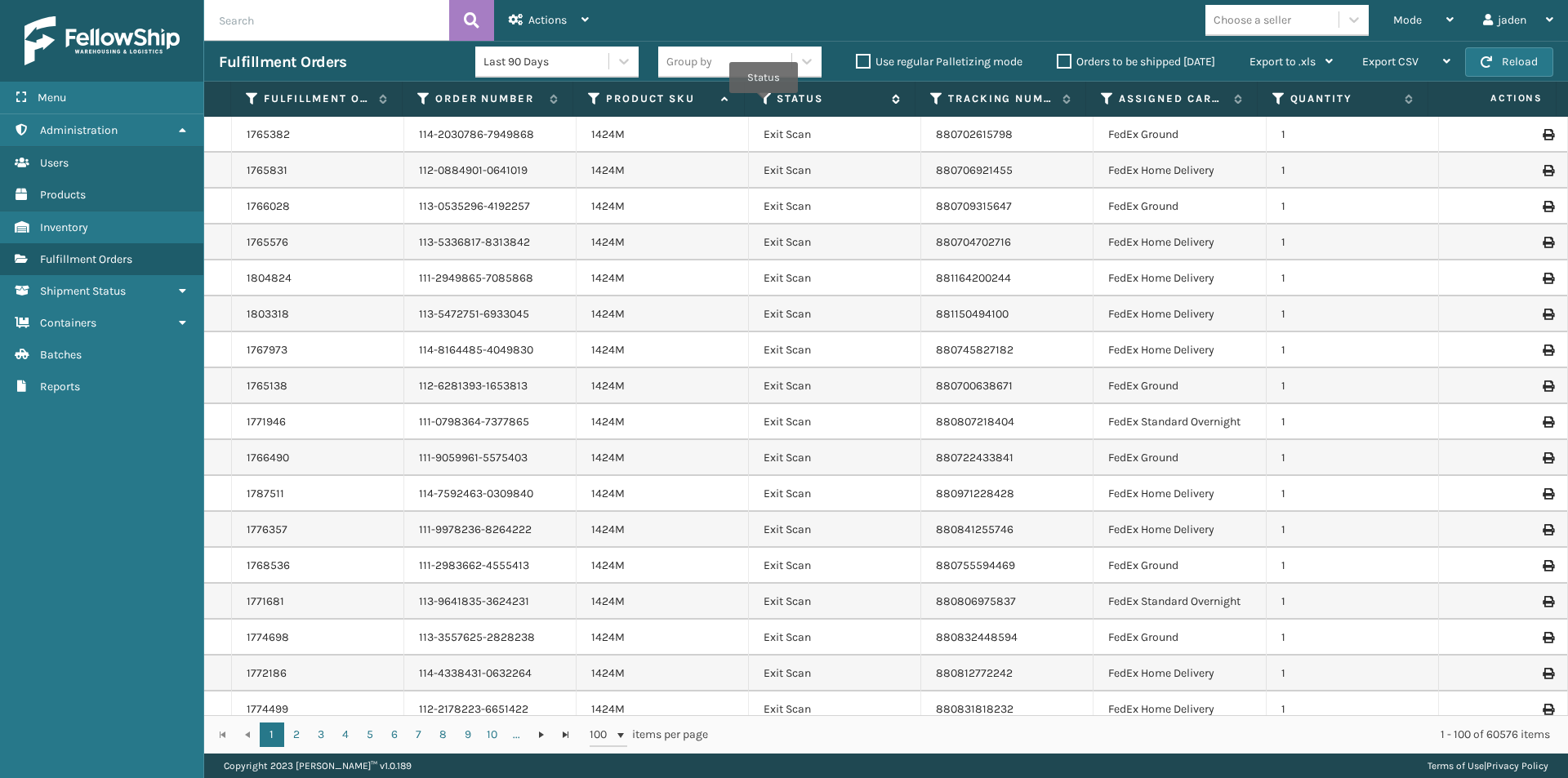
click at [766, 102] on icon at bounding box center [765, 99] width 13 height 15
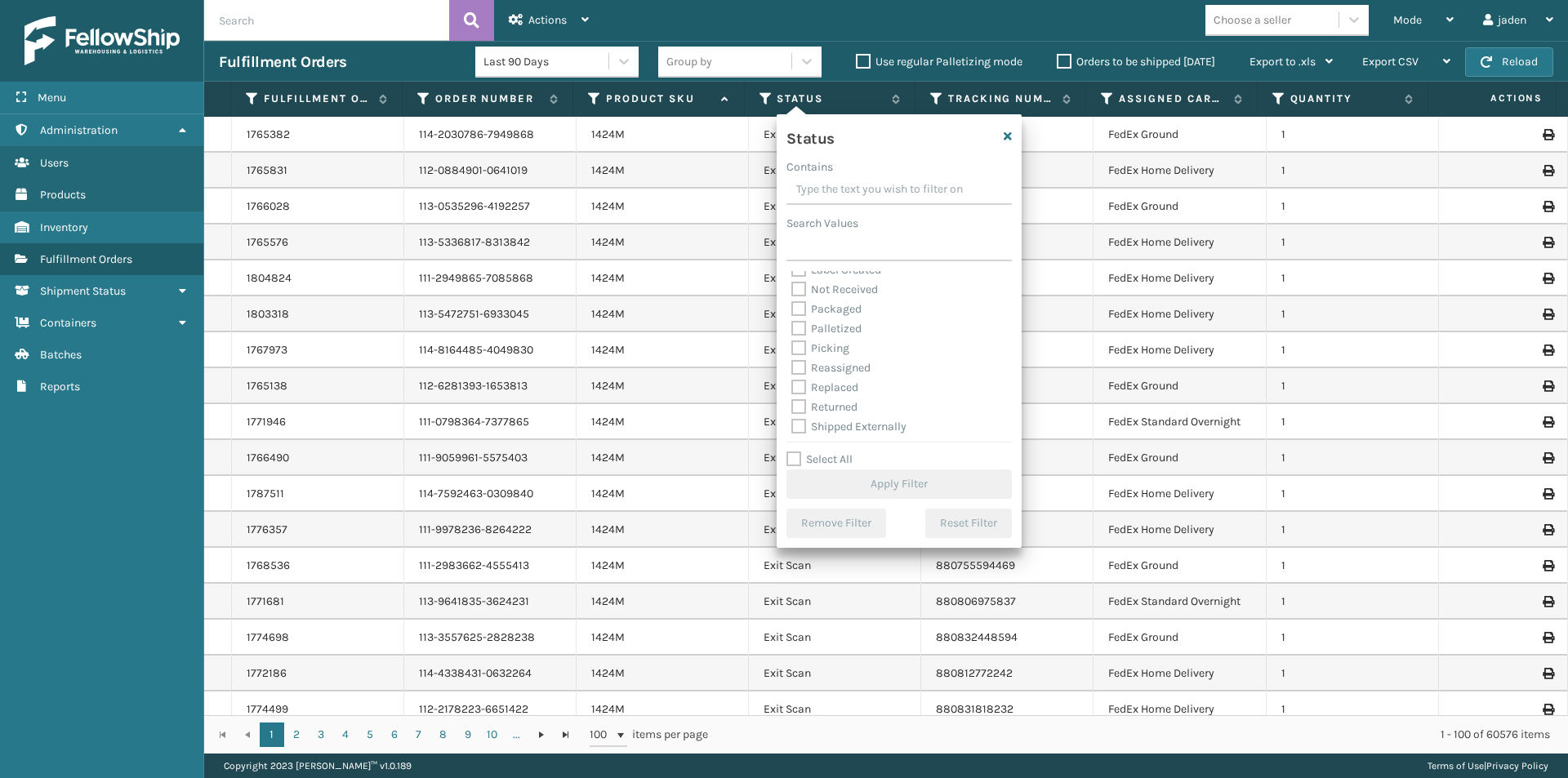
scroll to position [92, 0]
click at [807, 341] on label "Picking" at bounding box center [820, 346] width 58 height 14
click at [792, 341] on input "Picking" at bounding box center [791, 341] width 1 height 11
checkbox input "true"
click at [874, 490] on button "Apply Filter" at bounding box center [898, 484] width 225 height 30
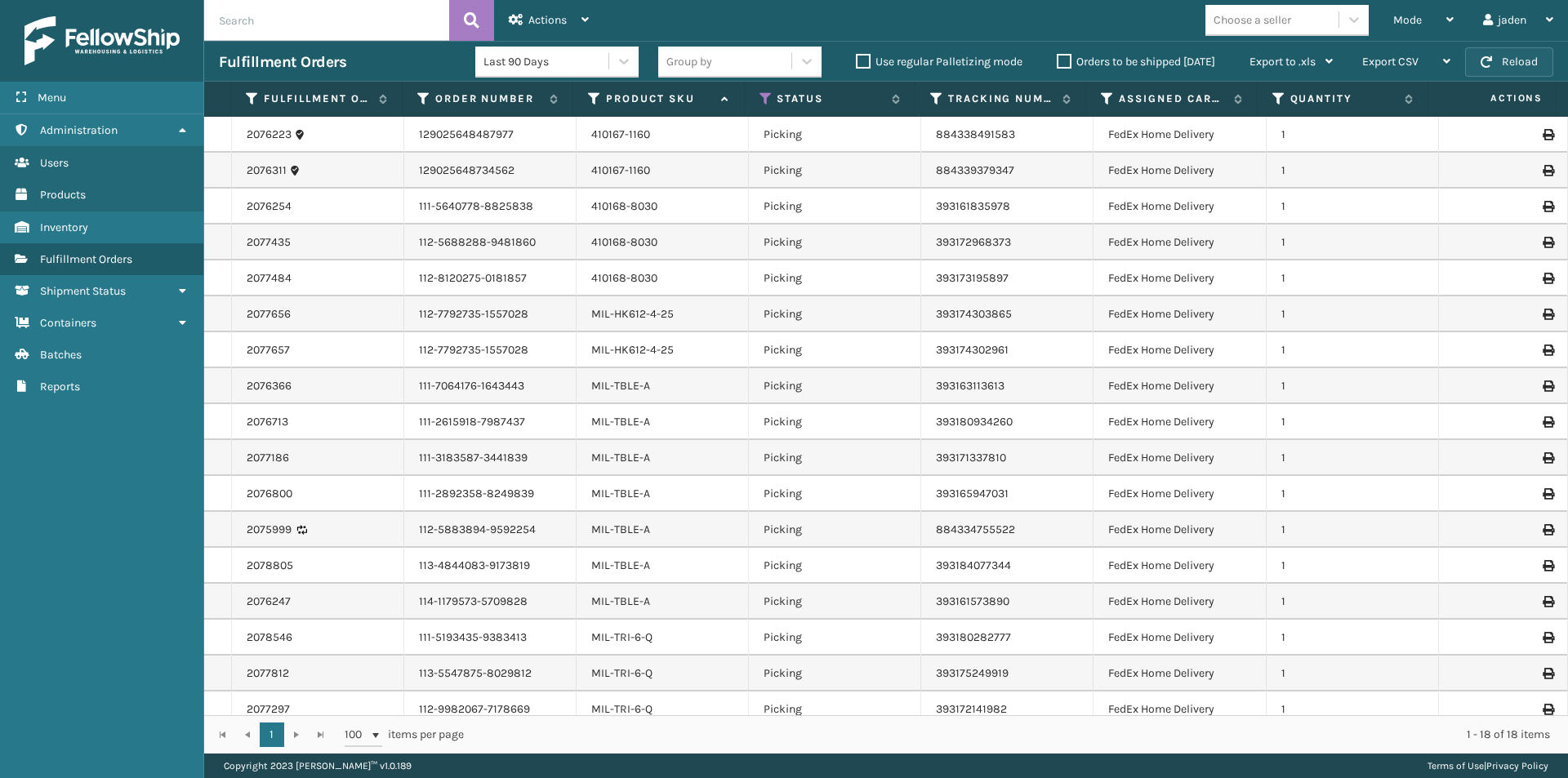
click at [1477, 62] on button "Reload" at bounding box center [1508, 62] width 88 height 30
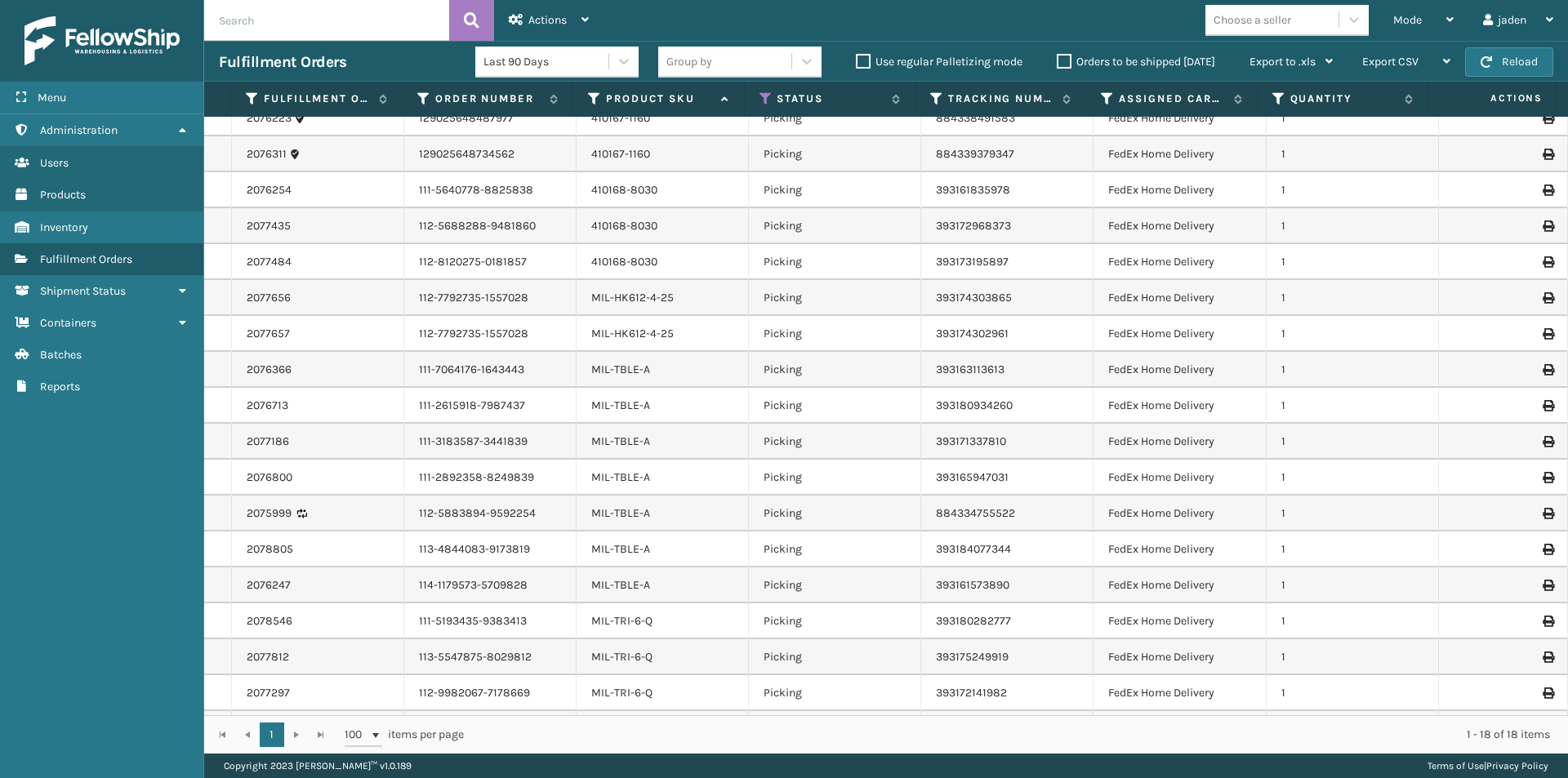
scroll to position [0, 0]
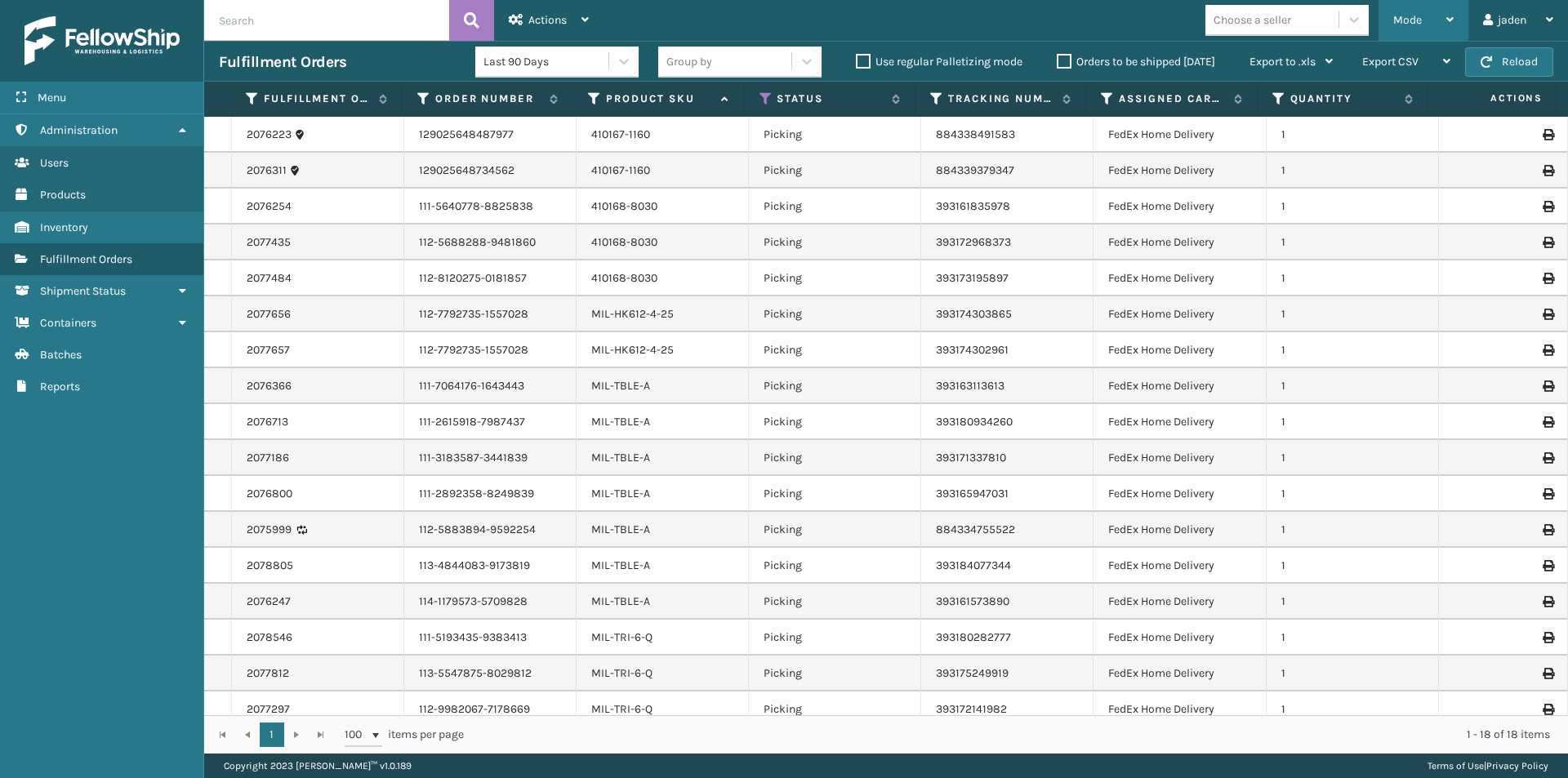
click at [1393, 22] on span "Mode" at bounding box center [1406, 20] width 29 height 14
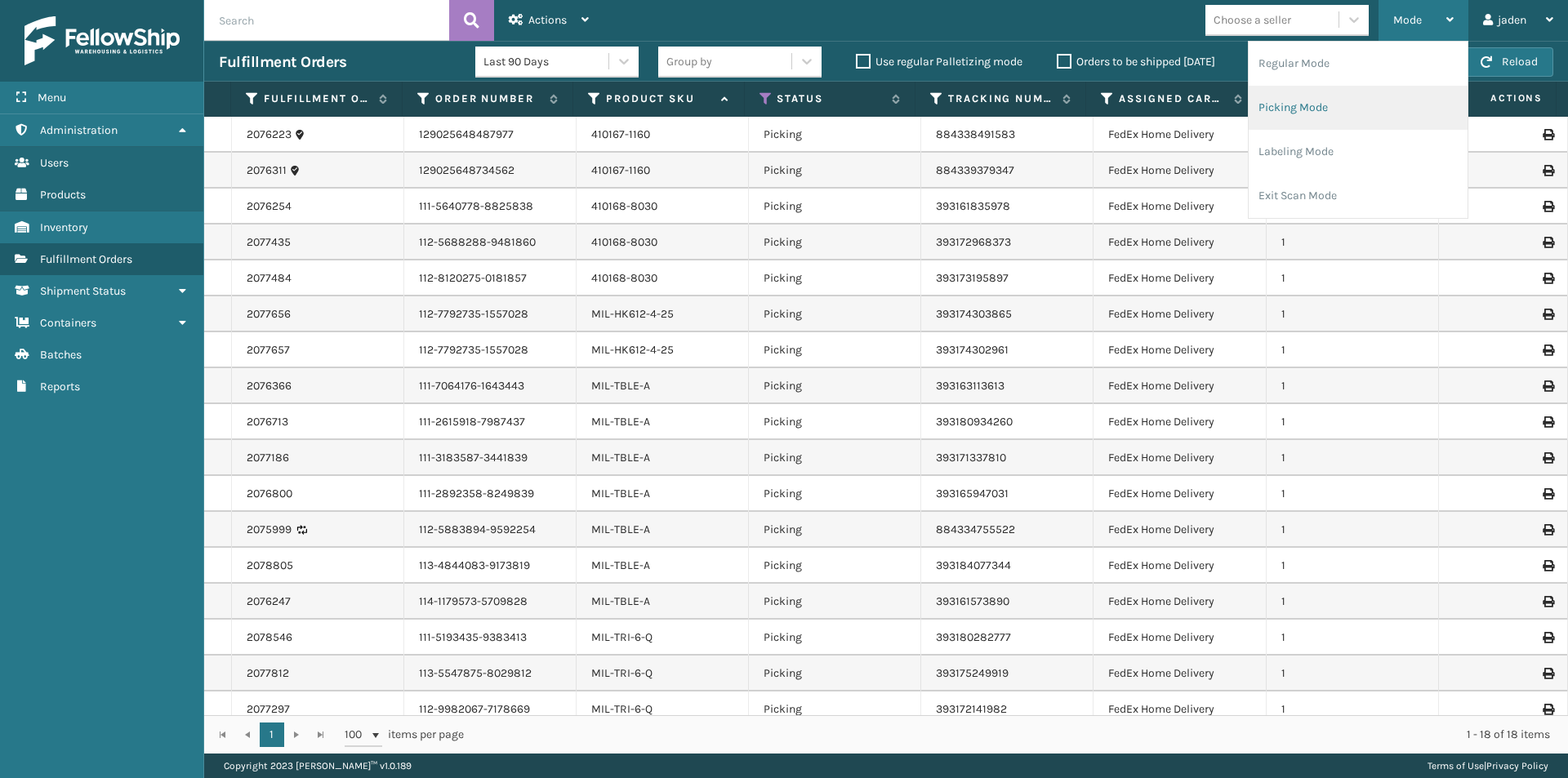
click at [1349, 98] on li "Picking Mode" at bounding box center [1358, 107] width 219 height 44
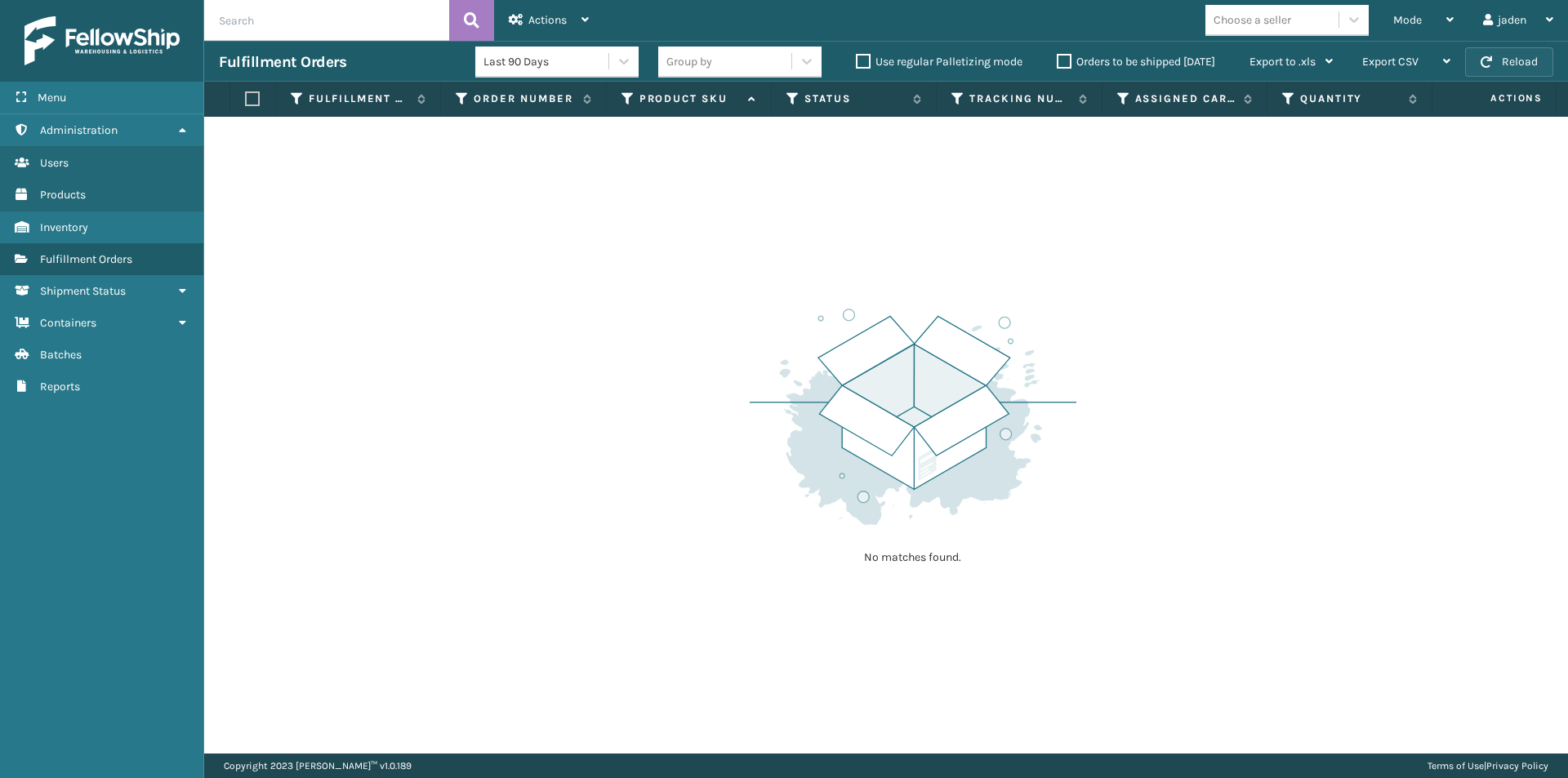
click at [1492, 66] on span "button" at bounding box center [1486, 62] width 12 height 12
click at [1427, 28] on div "Mode" at bounding box center [1422, 20] width 60 height 40
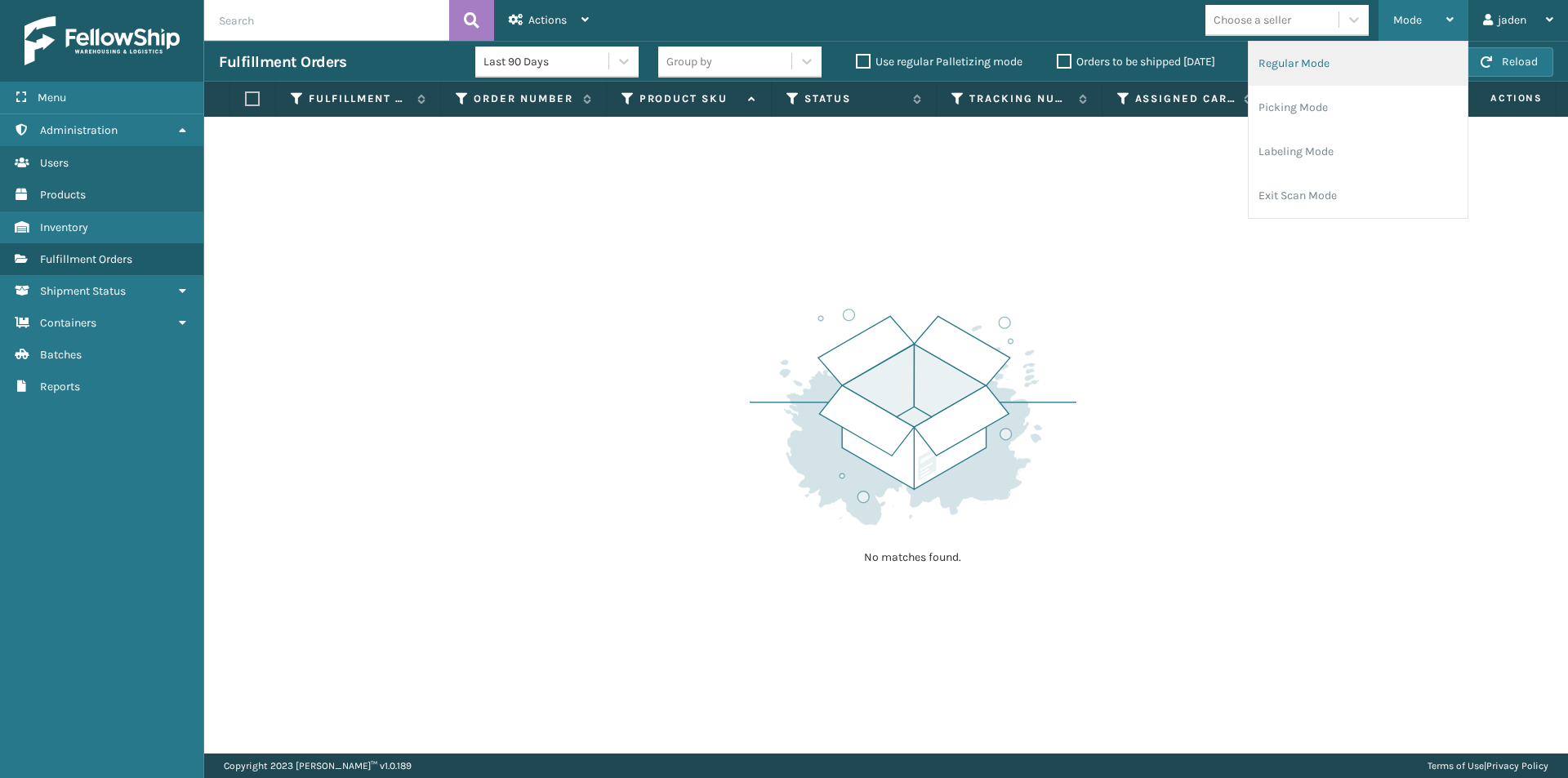
click at [1336, 67] on li "Regular Mode" at bounding box center [1358, 63] width 219 height 44
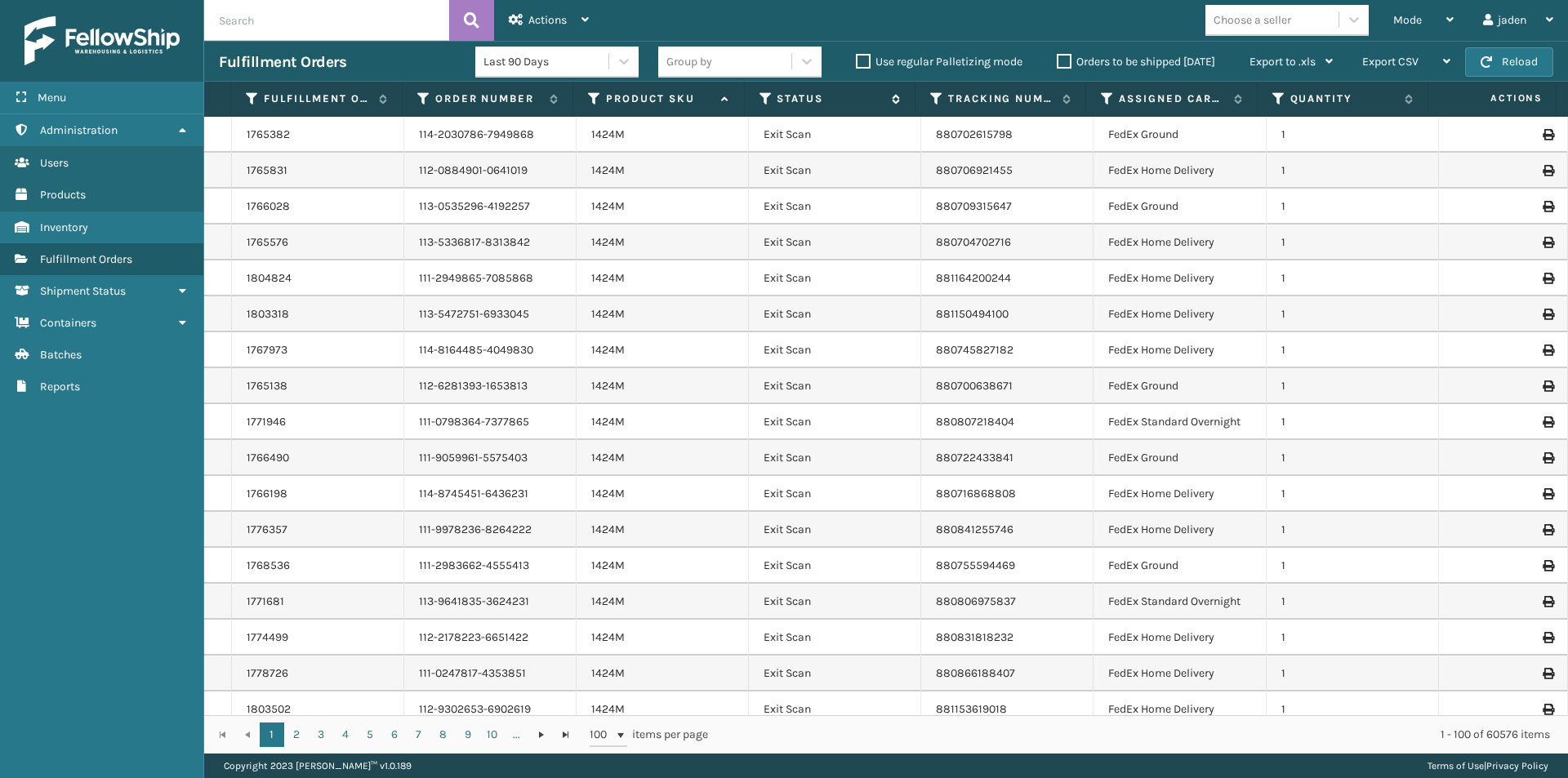
click at [764, 99] on icon at bounding box center [765, 99] width 13 height 15
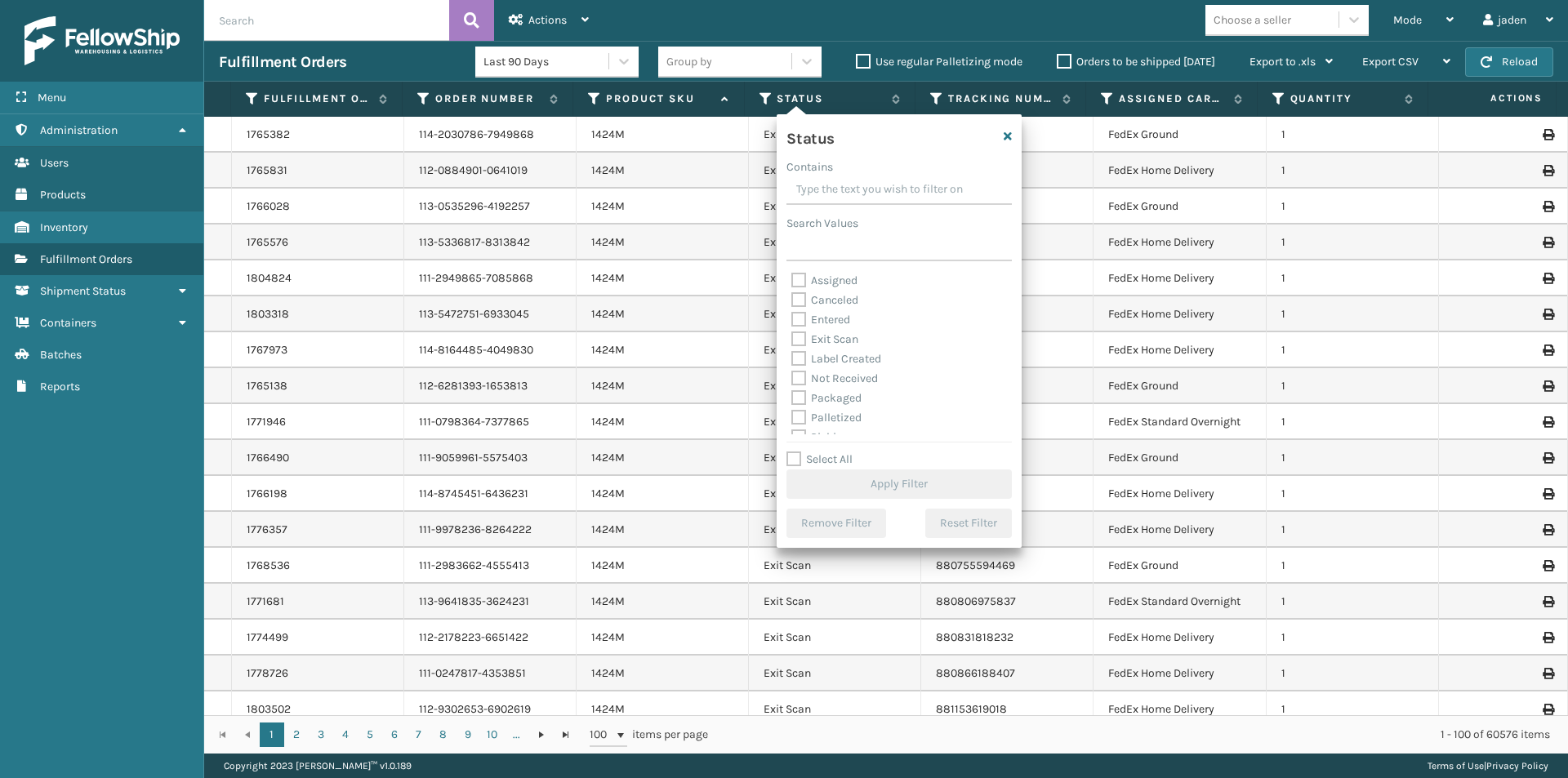
scroll to position [82, 0]
click at [804, 354] on label "Picking" at bounding box center [820, 356] width 58 height 14
click at [792, 354] on input "Picking" at bounding box center [791, 351] width 1 height 11
checkbox input "true"
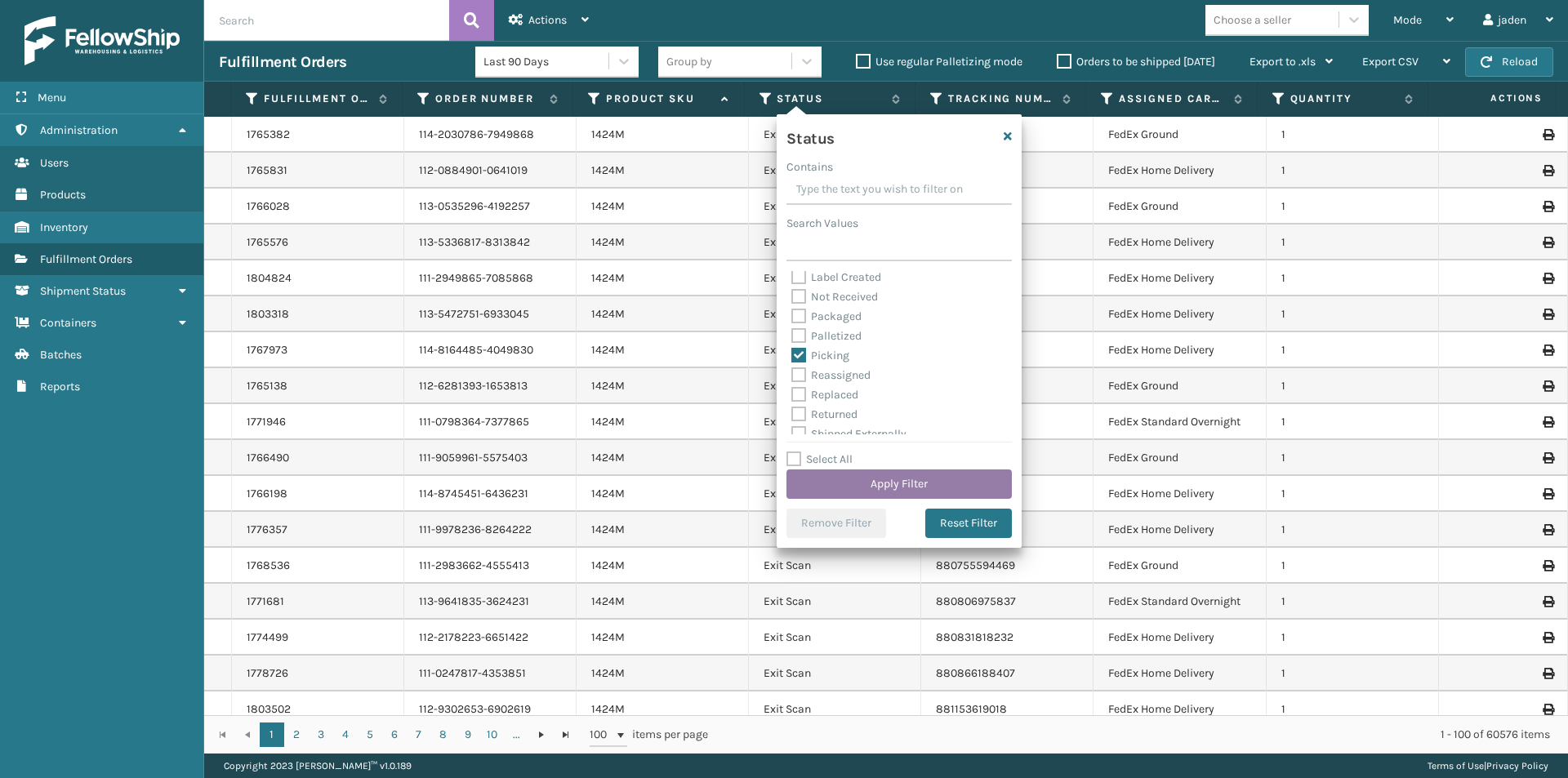
click at [871, 483] on button "Apply Filter" at bounding box center [898, 484] width 225 height 30
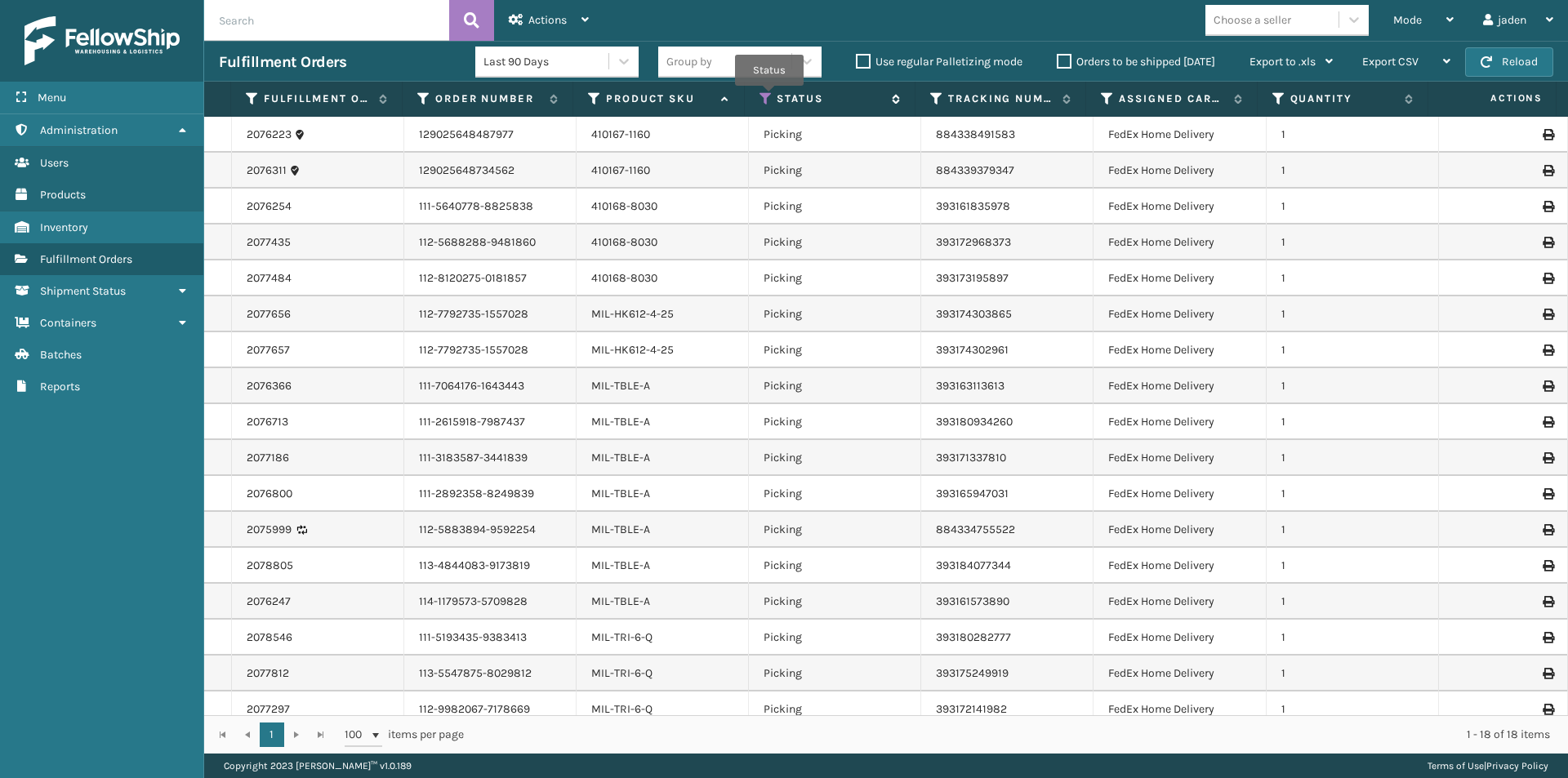
click at [769, 98] on icon at bounding box center [765, 99] width 13 height 15
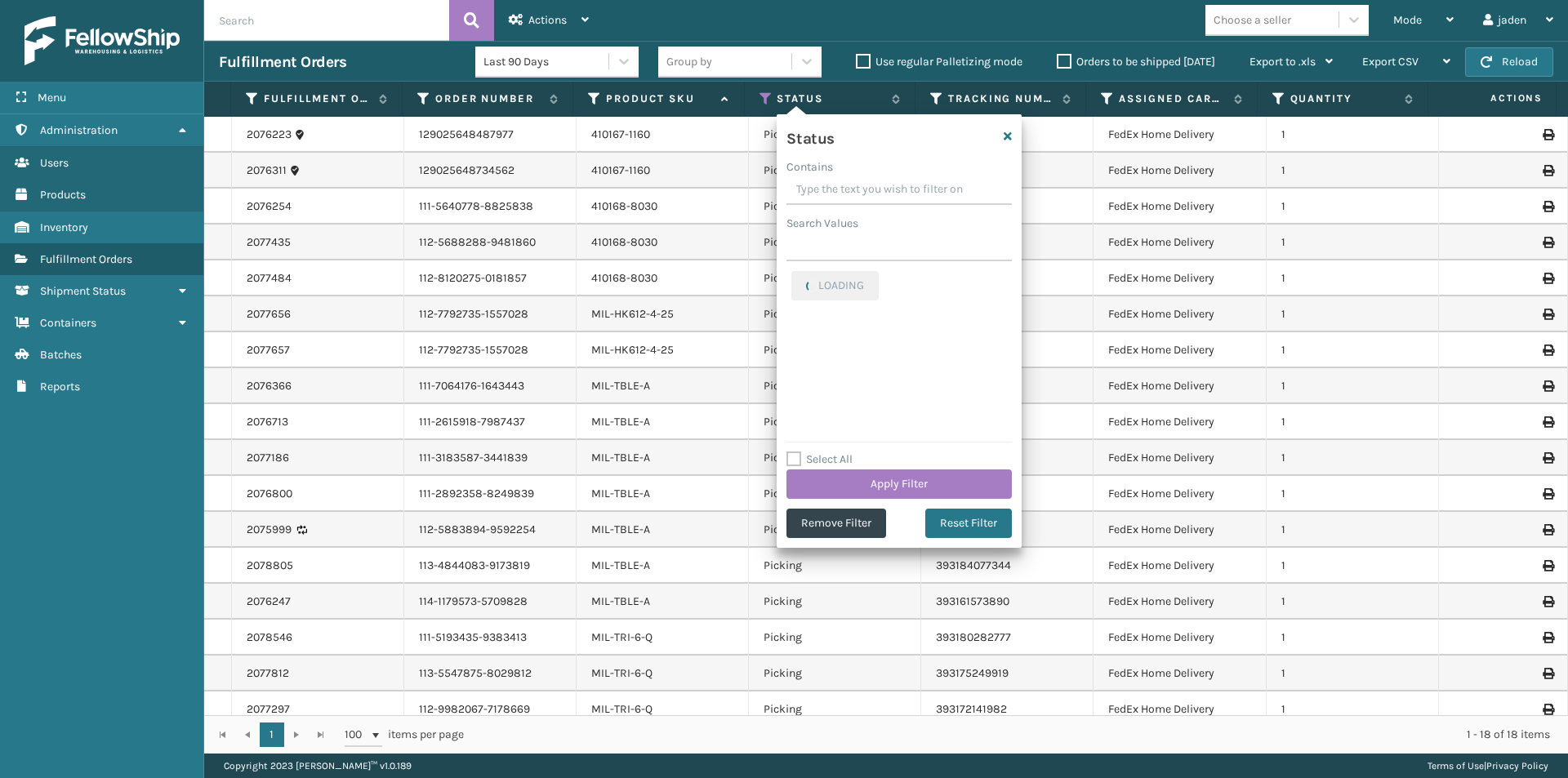
drag, startPoint x: 922, startPoint y: 180, endPoint x: 852, endPoint y: 177, distance: 70.1
click at [852, 177] on input "Contains" at bounding box center [898, 190] width 225 height 30
click at [790, 278] on div "Picking Assigned Canceled Entered Exit Scan Label Created Not Received Packaged…" at bounding box center [898, 353] width 225 height 164
click at [795, 278] on label "Picking" at bounding box center [820, 280] width 58 height 14
click at [792, 278] on input "Picking" at bounding box center [791, 276] width 1 height 11
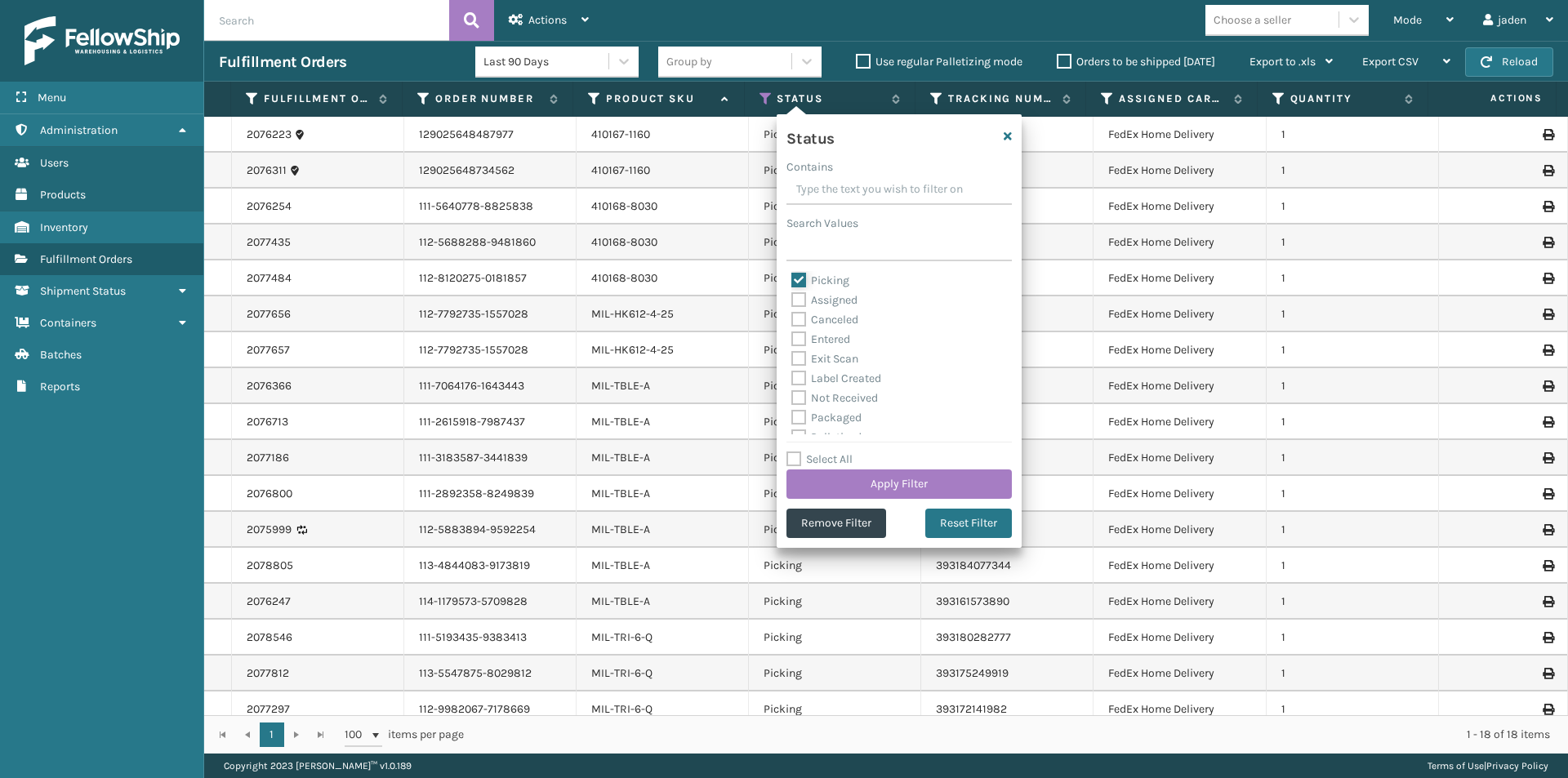
checkbox input "false"
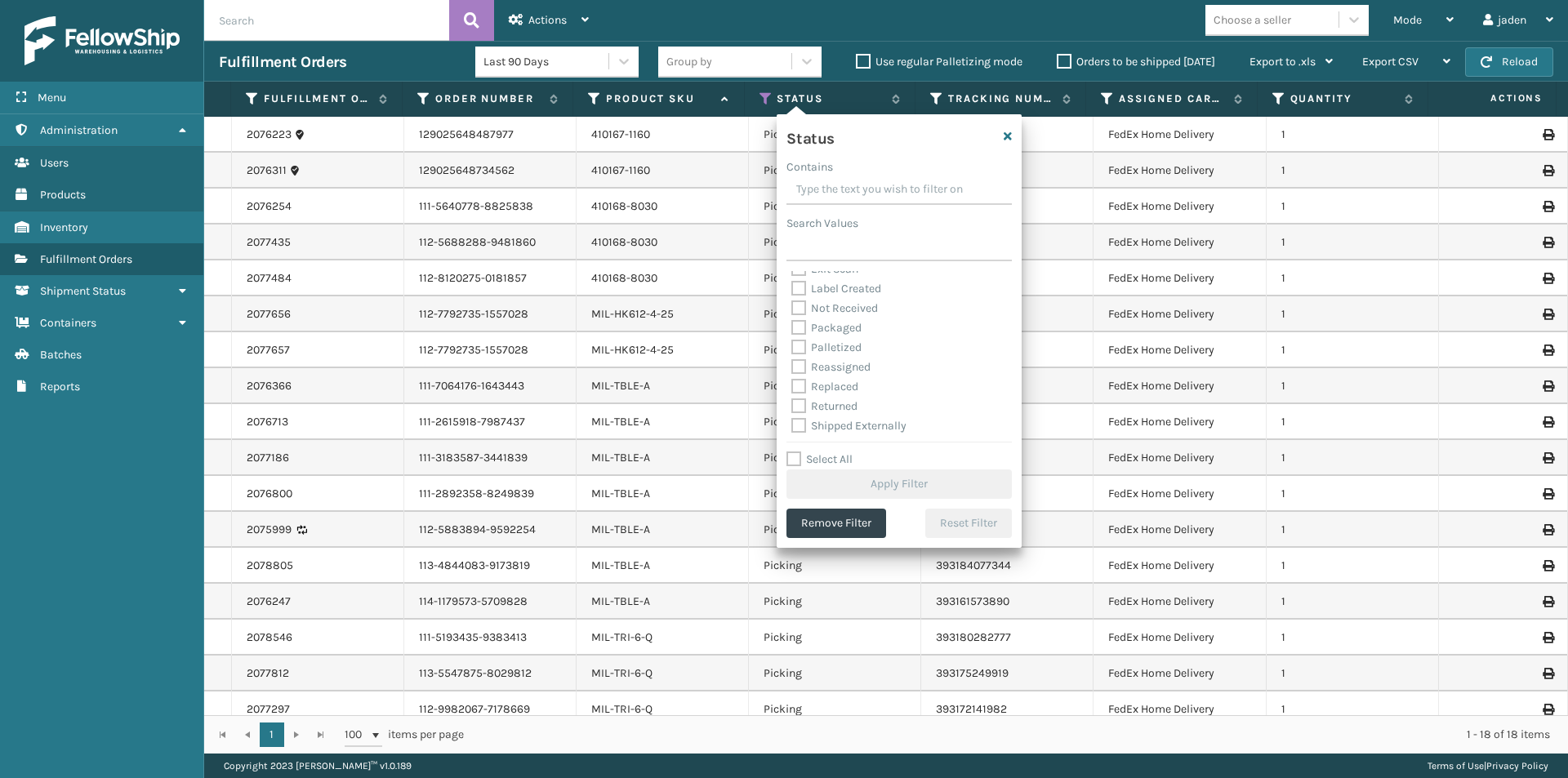
scroll to position [92, 0]
click at [798, 344] on label "Palletized" at bounding box center [825, 346] width 70 height 14
click at [792, 344] on input "Palletized" at bounding box center [791, 341] width 1 height 11
checkbox input "true"
click at [865, 498] on button "Apply Filter" at bounding box center [898, 484] width 225 height 30
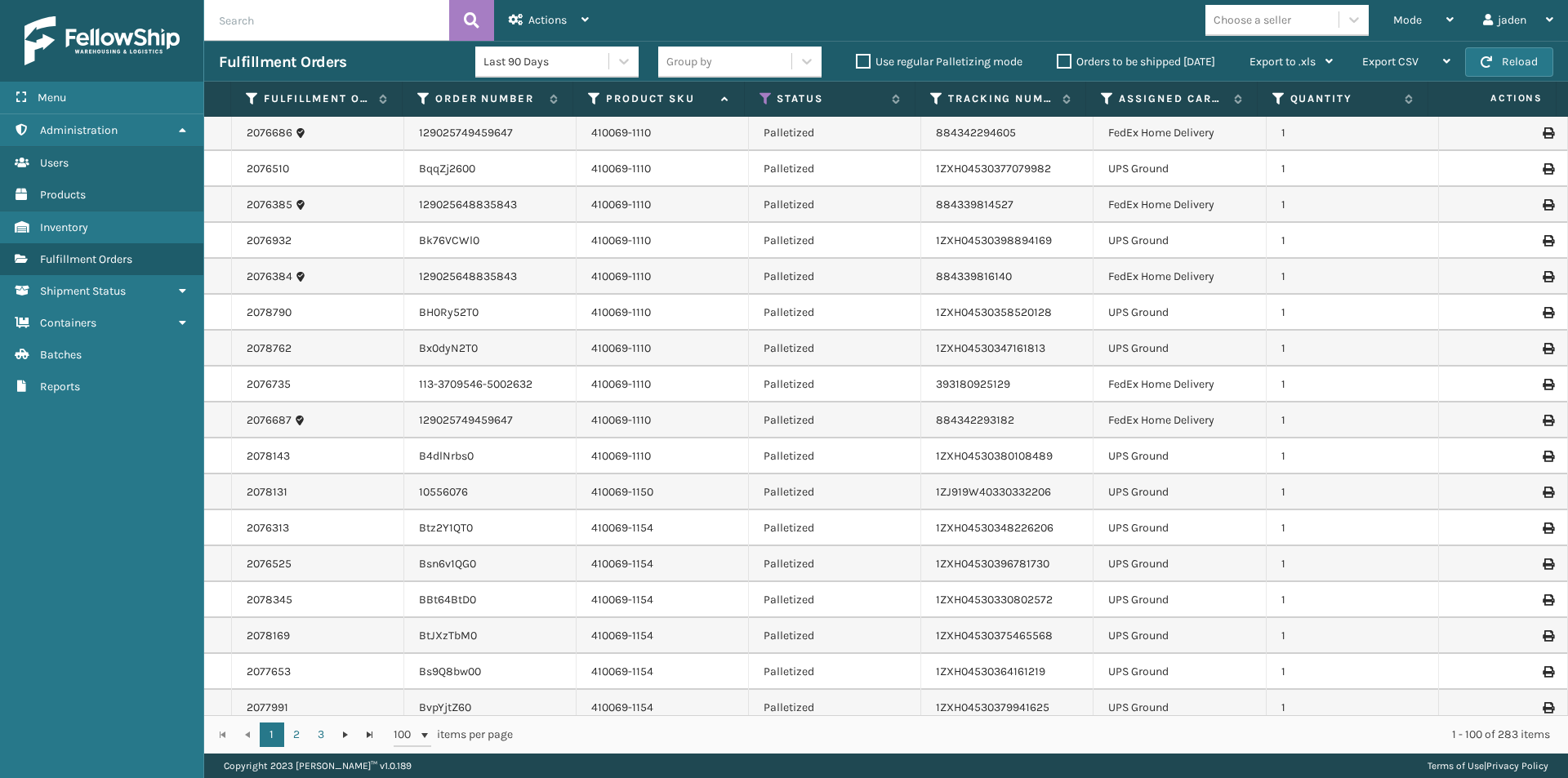
scroll to position [0, 0]
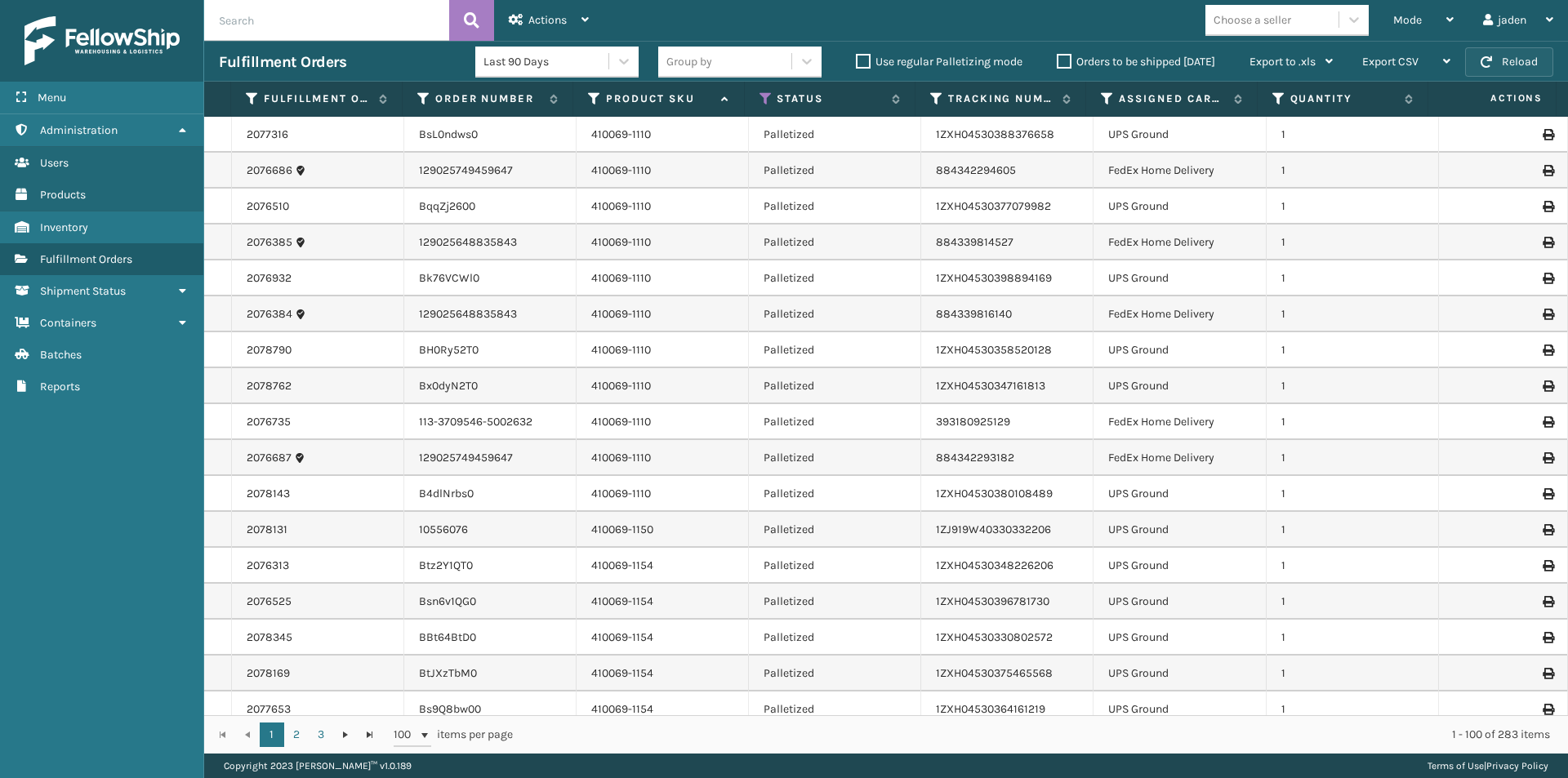
click at [1491, 54] on button "Reload" at bounding box center [1508, 62] width 88 height 30
click at [1512, 59] on button "Reload" at bounding box center [1508, 62] width 88 height 30
click at [1410, 22] on span "Mode" at bounding box center [1406, 20] width 29 height 14
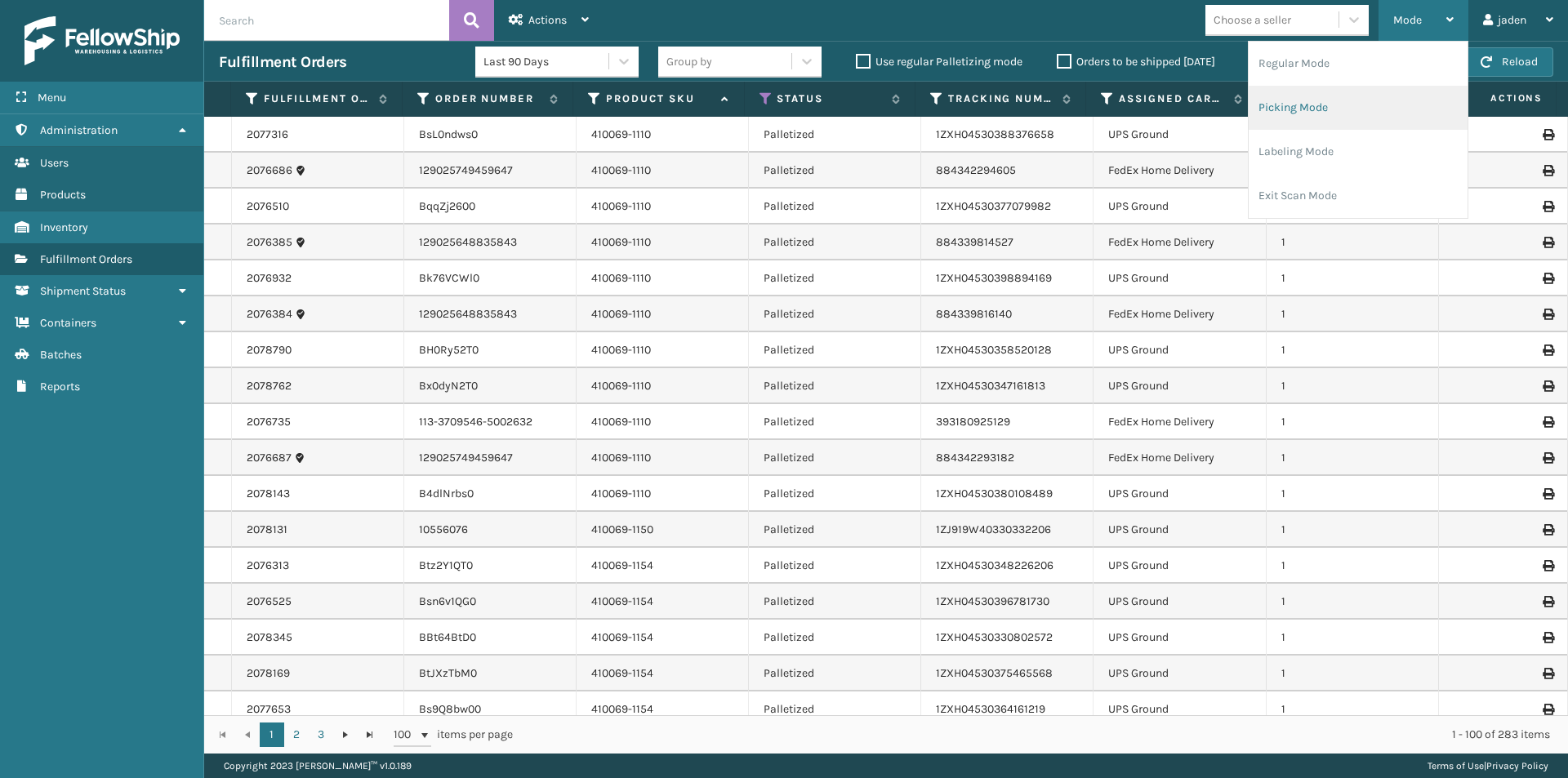
click at [1326, 102] on li "Picking Mode" at bounding box center [1358, 107] width 219 height 44
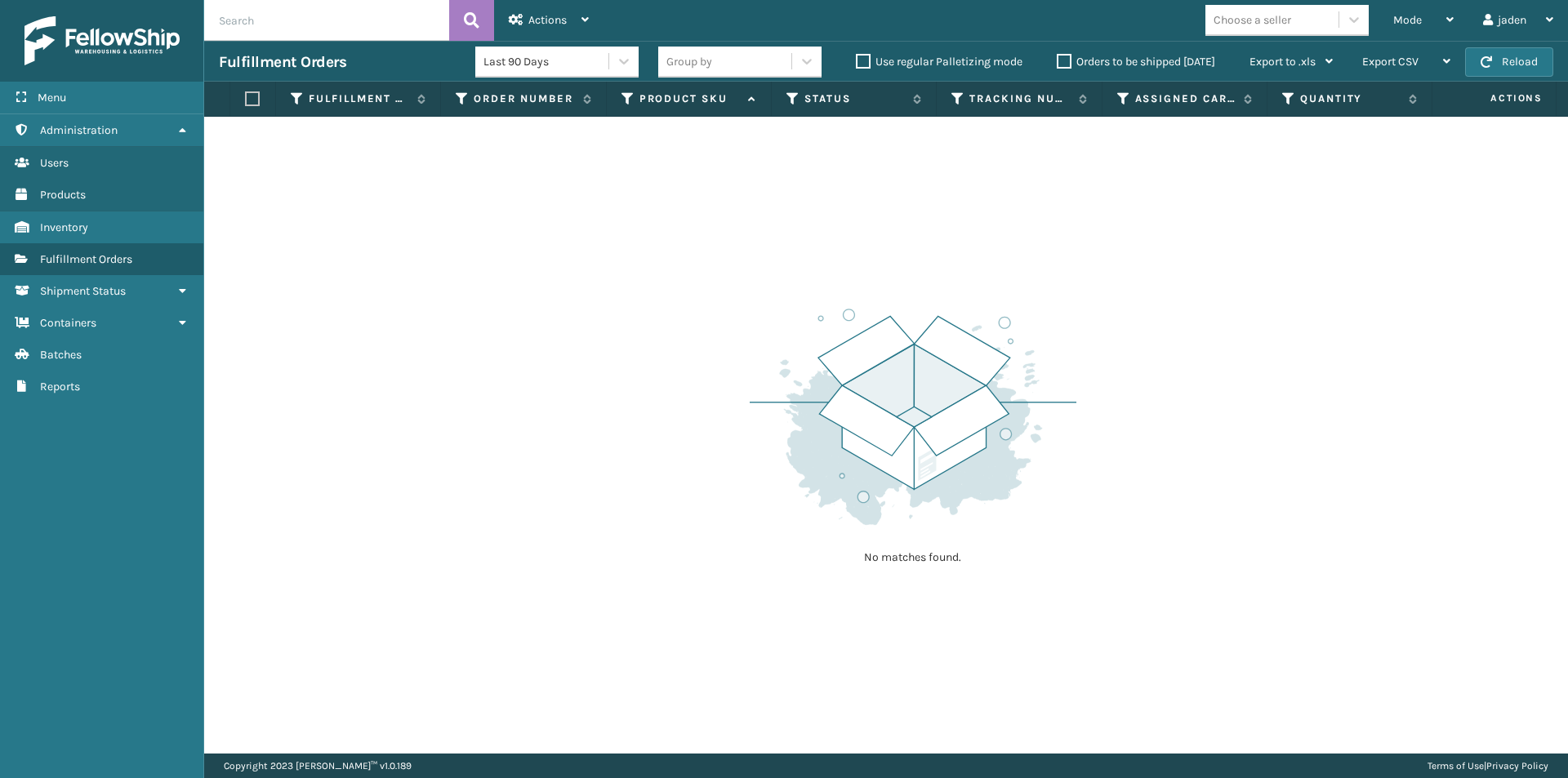
drag, startPoint x: 1136, startPoint y: 279, endPoint x: 993, endPoint y: 136, distance: 202.2
click at [842, 194] on div "No matches found." at bounding box center [886, 435] width 1364 height 637
click at [1518, 60] on button "Reload" at bounding box center [1508, 62] width 88 height 30
click at [1066, 54] on label "Orders to be shipped [DATE]" at bounding box center [1135, 61] width 159 height 14
click at [1057, 54] on input "Orders to be shipped [DATE]" at bounding box center [1056, 57] width 1 height 11
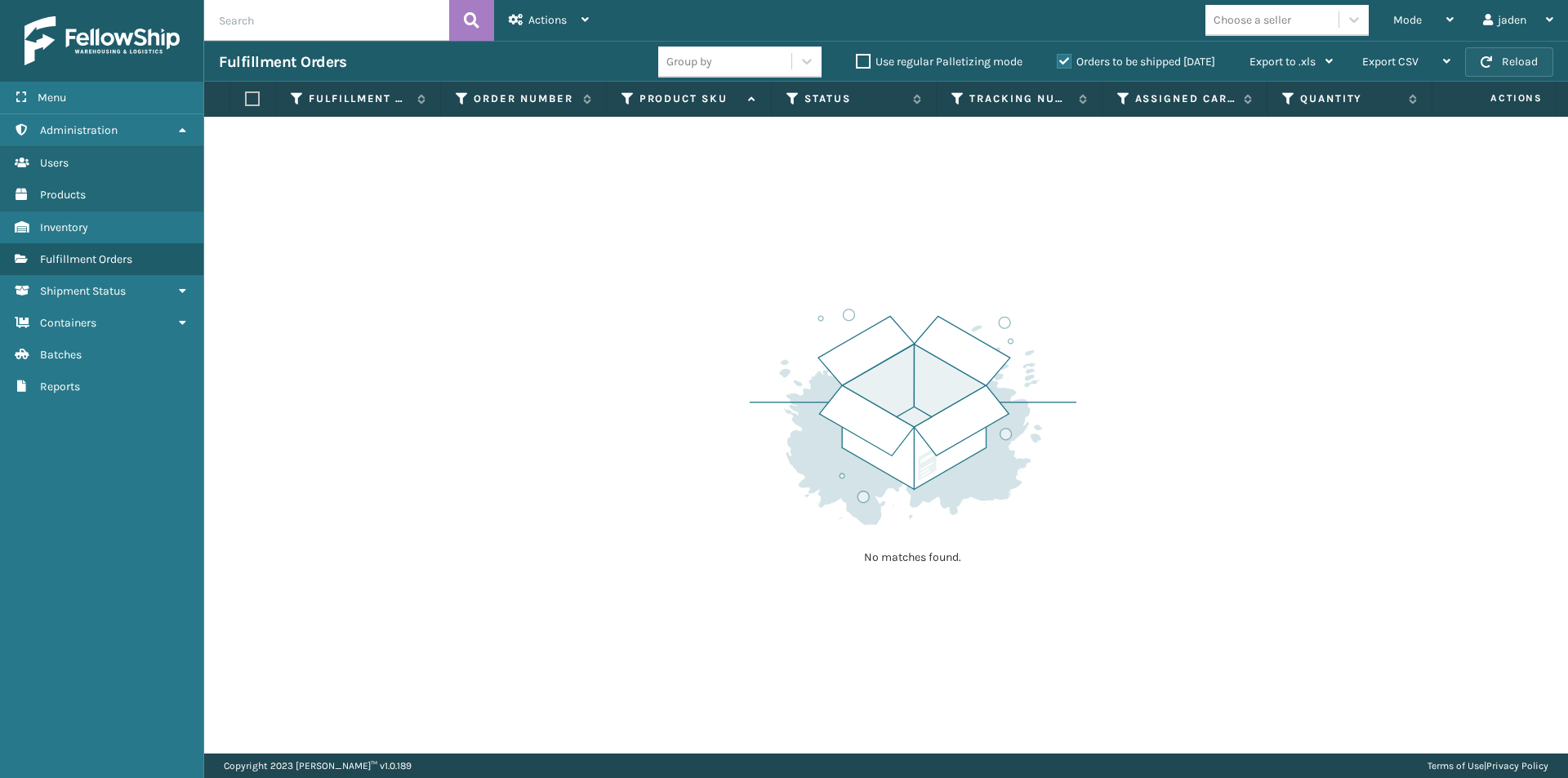
click at [1536, 54] on button "Reload" at bounding box center [1508, 62] width 88 height 30
click at [1534, 55] on button "Reload" at bounding box center [1508, 62] width 88 height 30
click at [1485, 53] on button "Reload" at bounding box center [1508, 62] width 88 height 30
drag, startPoint x: 954, startPoint y: 331, endPoint x: 718, endPoint y: 367, distance: 238.7
click at [718, 367] on div "No matches found." at bounding box center [886, 435] width 1364 height 637
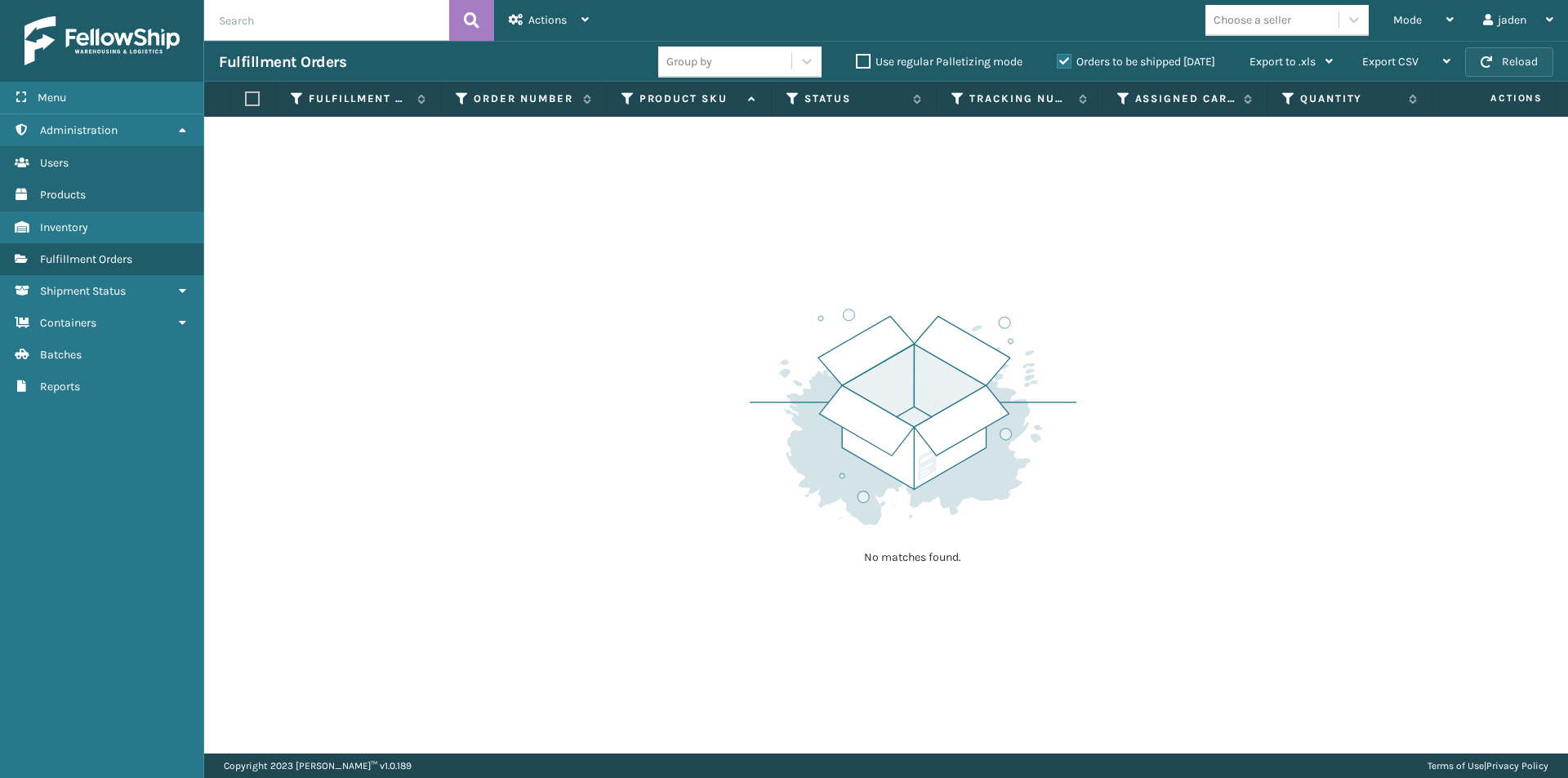
click at [1478, 54] on button "Reload" at bounding box center [1508, 62] width 88 height 30
click at [1480, 54] on button "Reload" at bounding box center [1508, 62] width 88 height 30
click at [1503, 59] on button "Reload" at bounding box center [1508, 62] width 88 height 30
click at [1504, 57] on button "Reload" at bounding box center [1508, 62] width 88 height 30
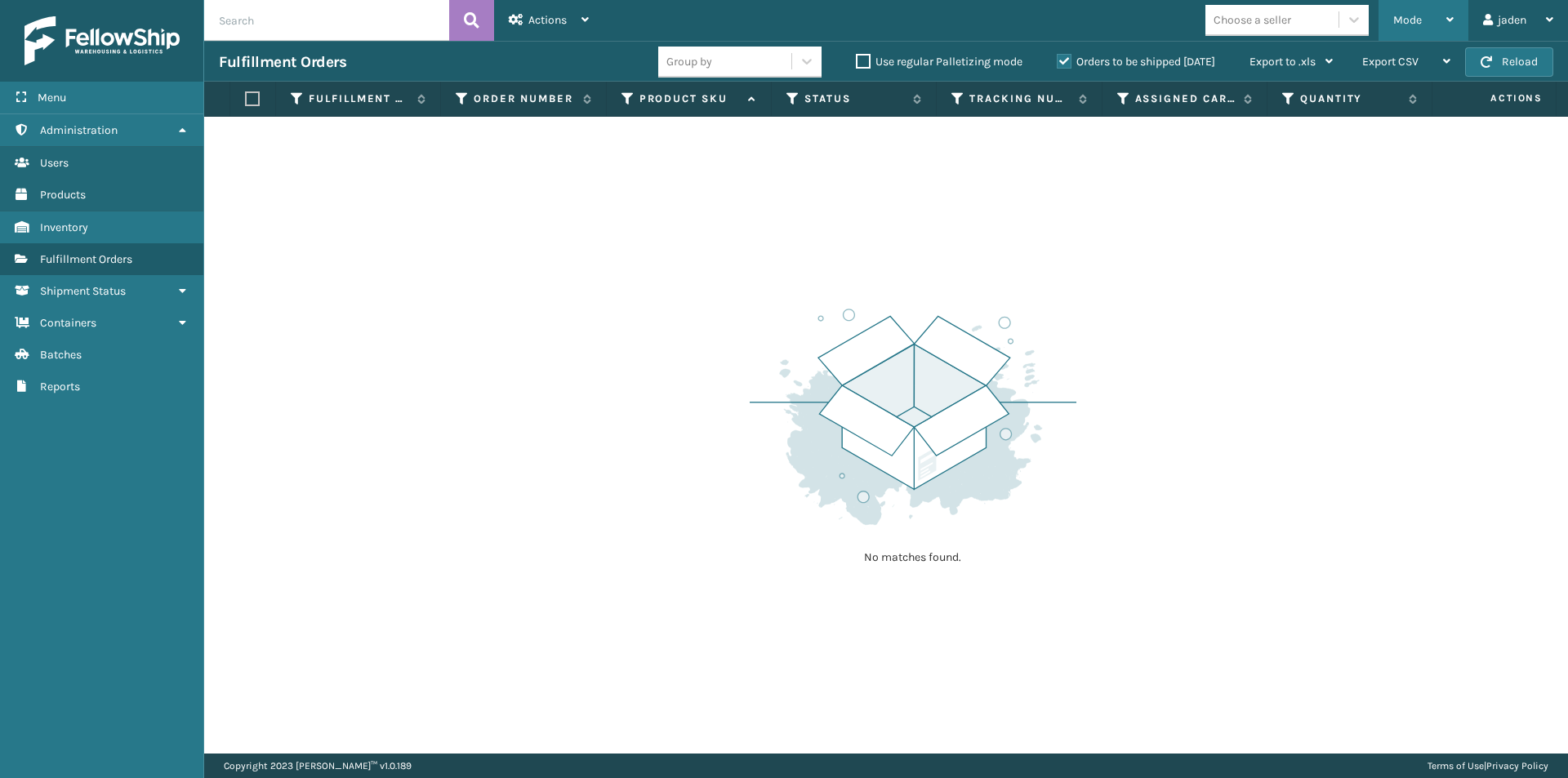
click at [1439, 14] on div "Mode" at bounding box center [1422, 20] width 60 height 40
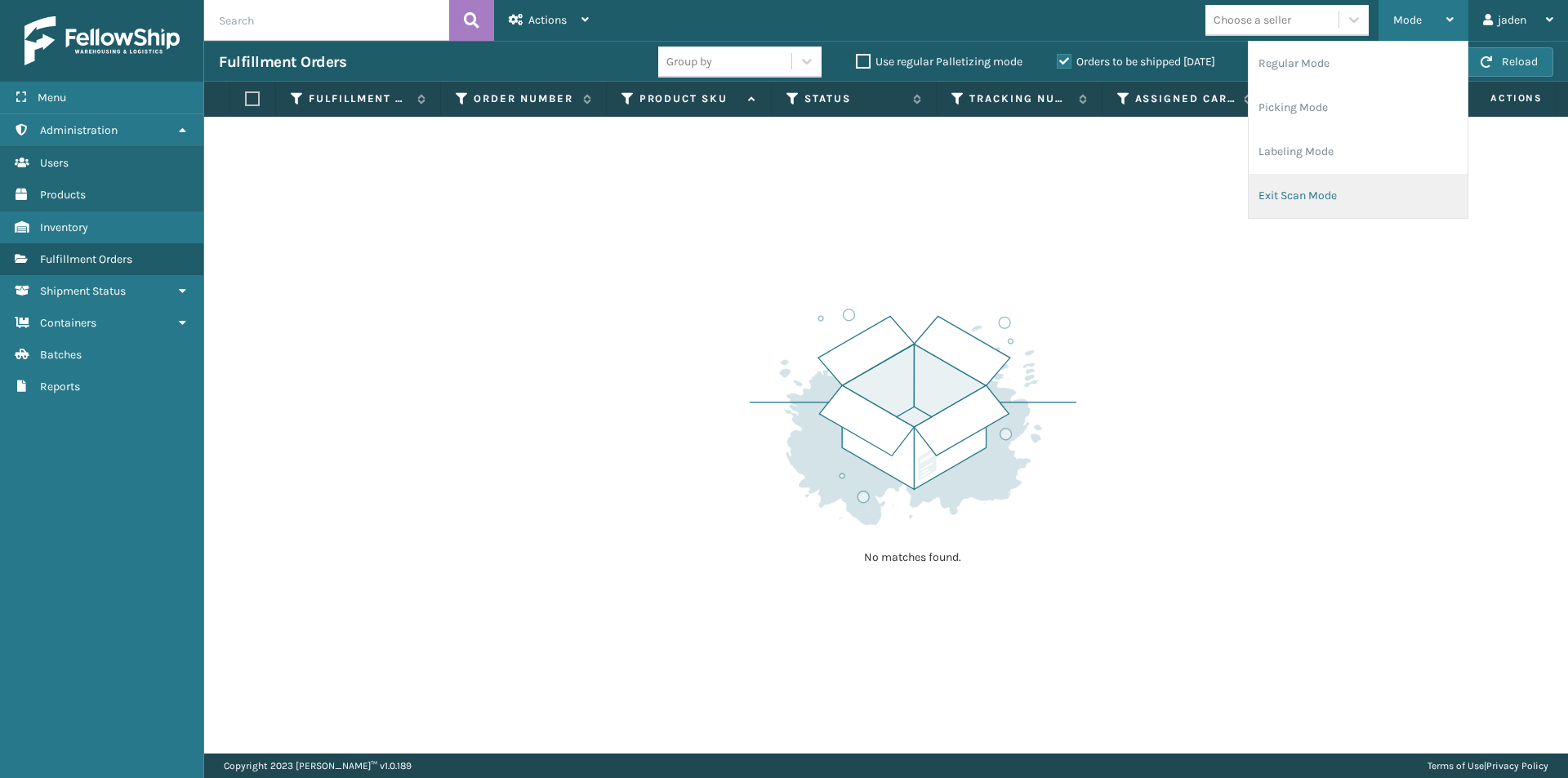
click at [1358, 211] on li "Exit Scan Mode" at bounding box center [1358, 195] width 219 height 44
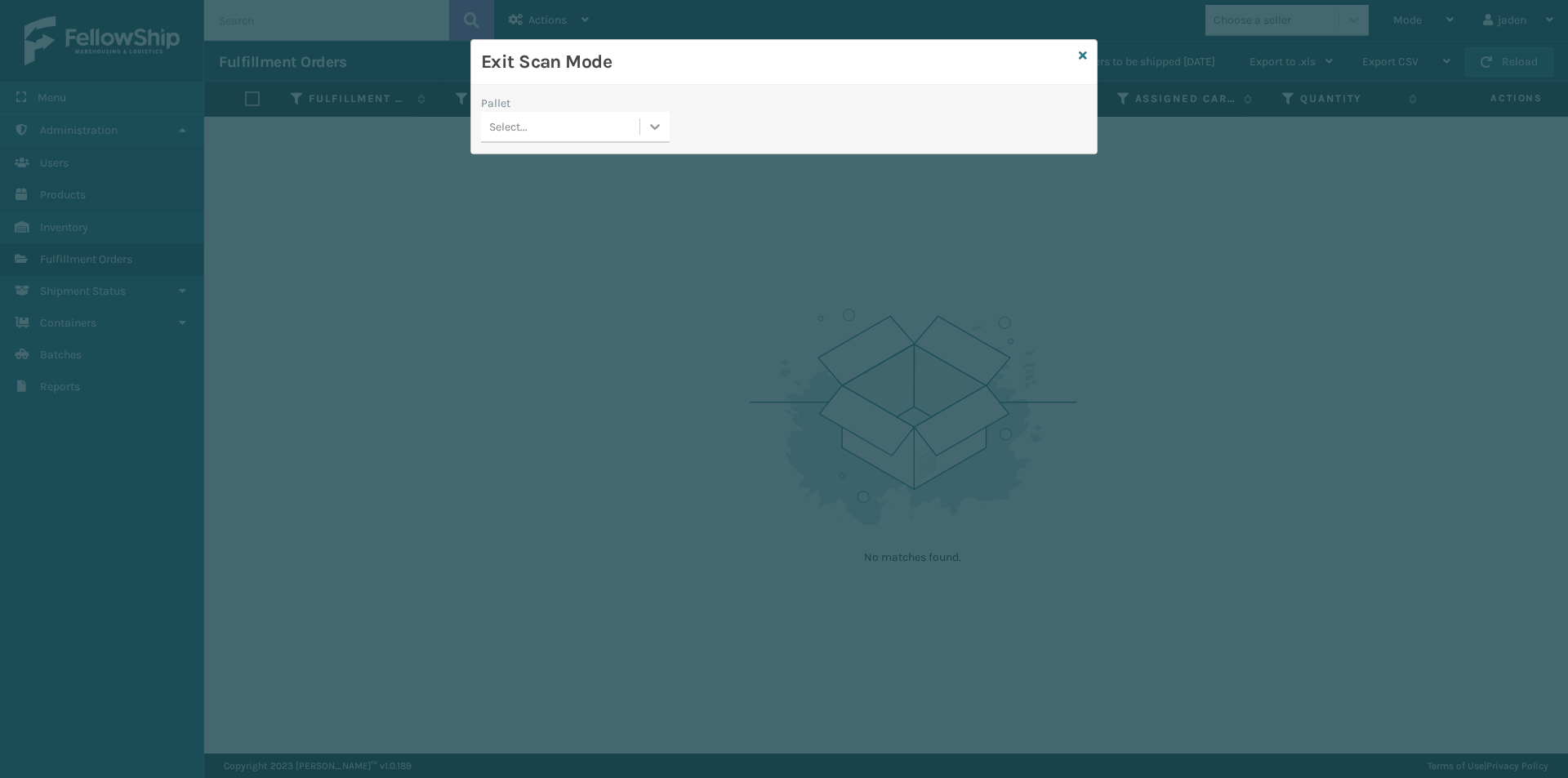
click at [665, 126] on div at bounding box center [655, 126] width 30 height 30
click at [596, 153] on div "FDXG-3QYHLGEHVA" at bounding box center [575, 168] width 188 height 31
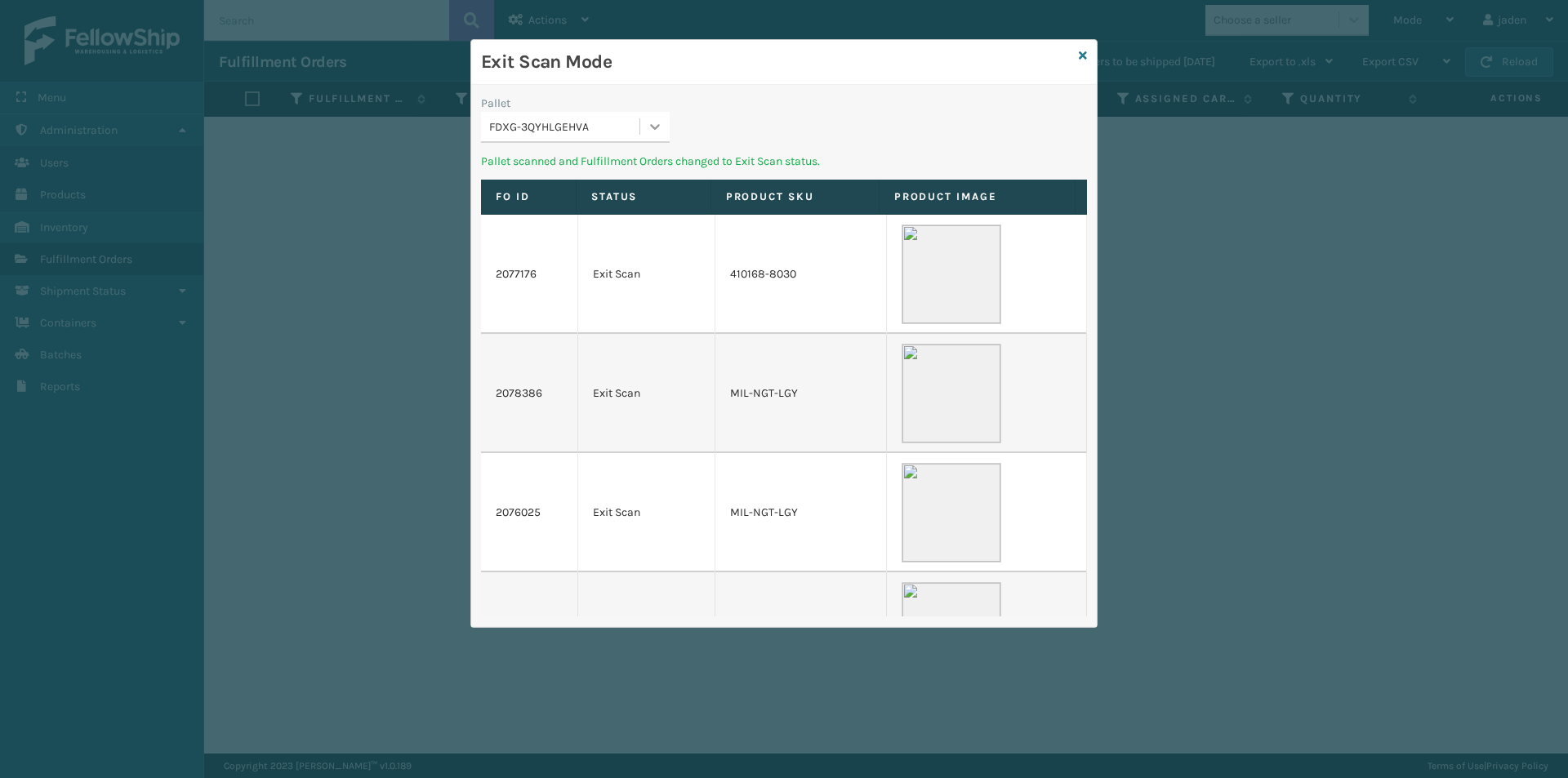
click at [652, 128] on icon at bounding box center [655, 126] width 17 height 17
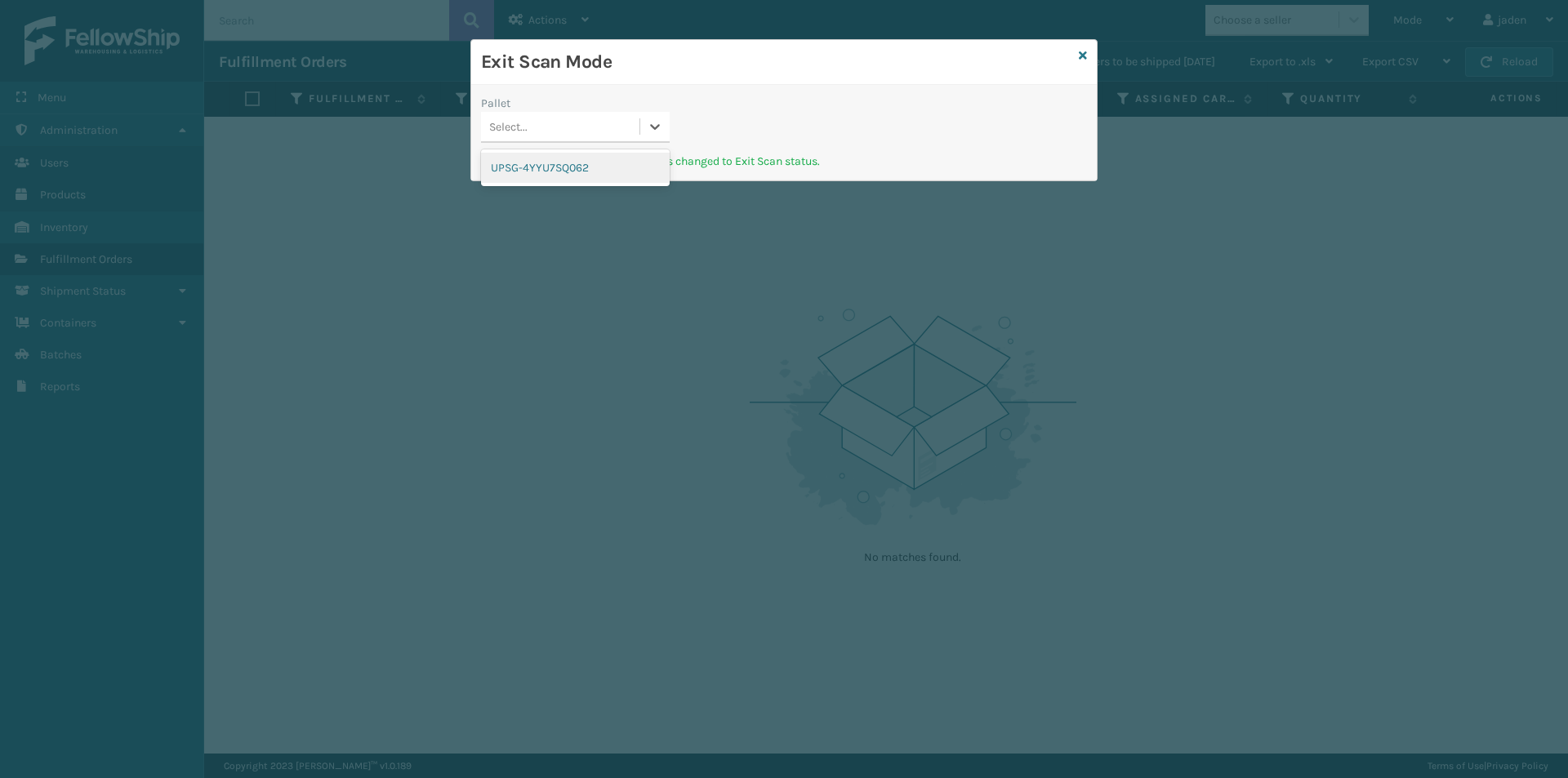
click at [605, 163] on div "UPSG-4YYU7SQ062" at bounding box center [575, 168] width 188 height 31
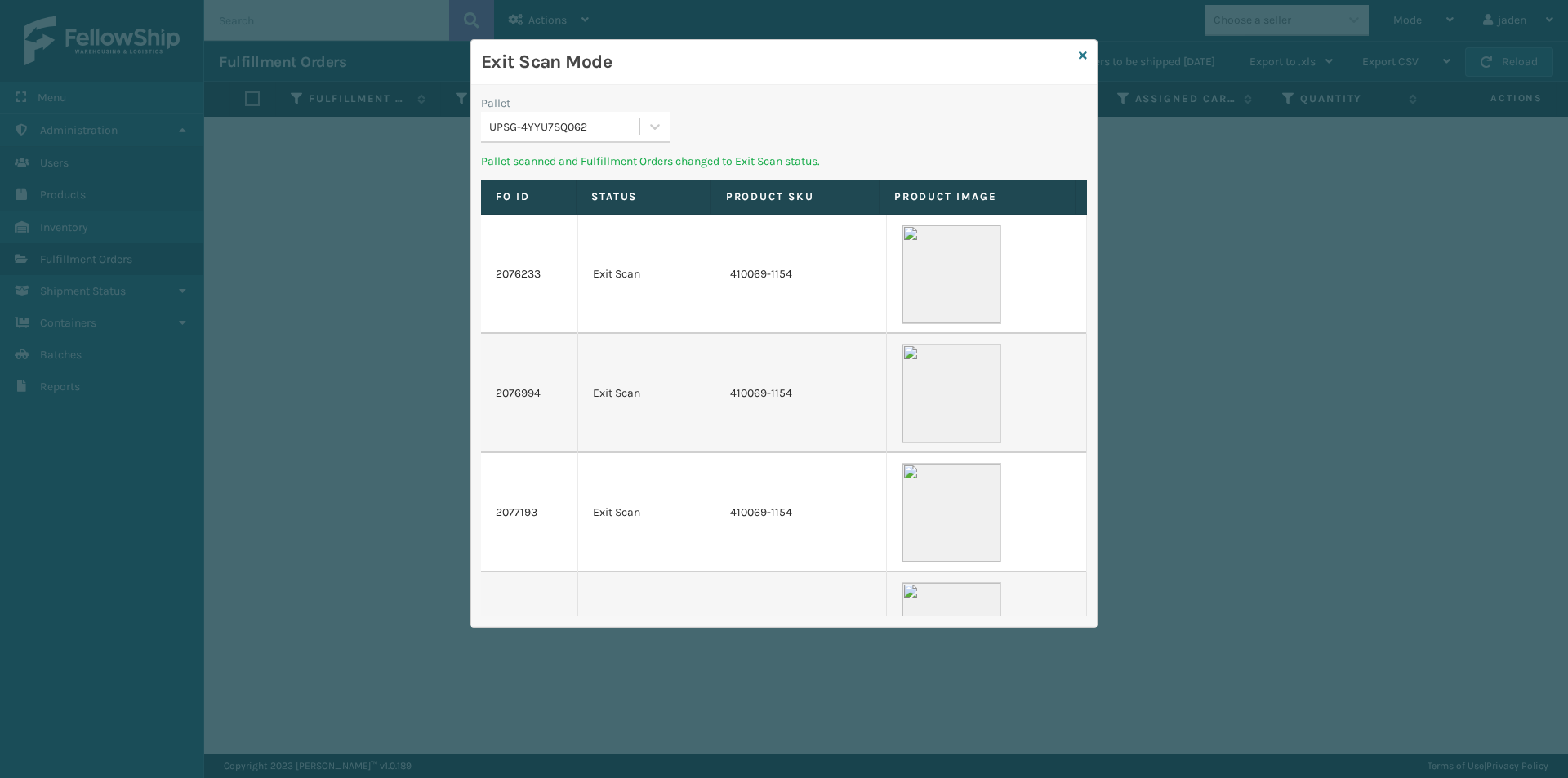
drag, startPoint x: 804, startPoint y: 116, endPoint x: 781, endPoint y: 116, distance: 23.0
drag, startPoint x: 781, startPoint y: 116, endPoint x: 647, endPoint y: 134, distance: 135.2
click at [647, 134] on icon at bounding box center [655, 126] width 17 height 17
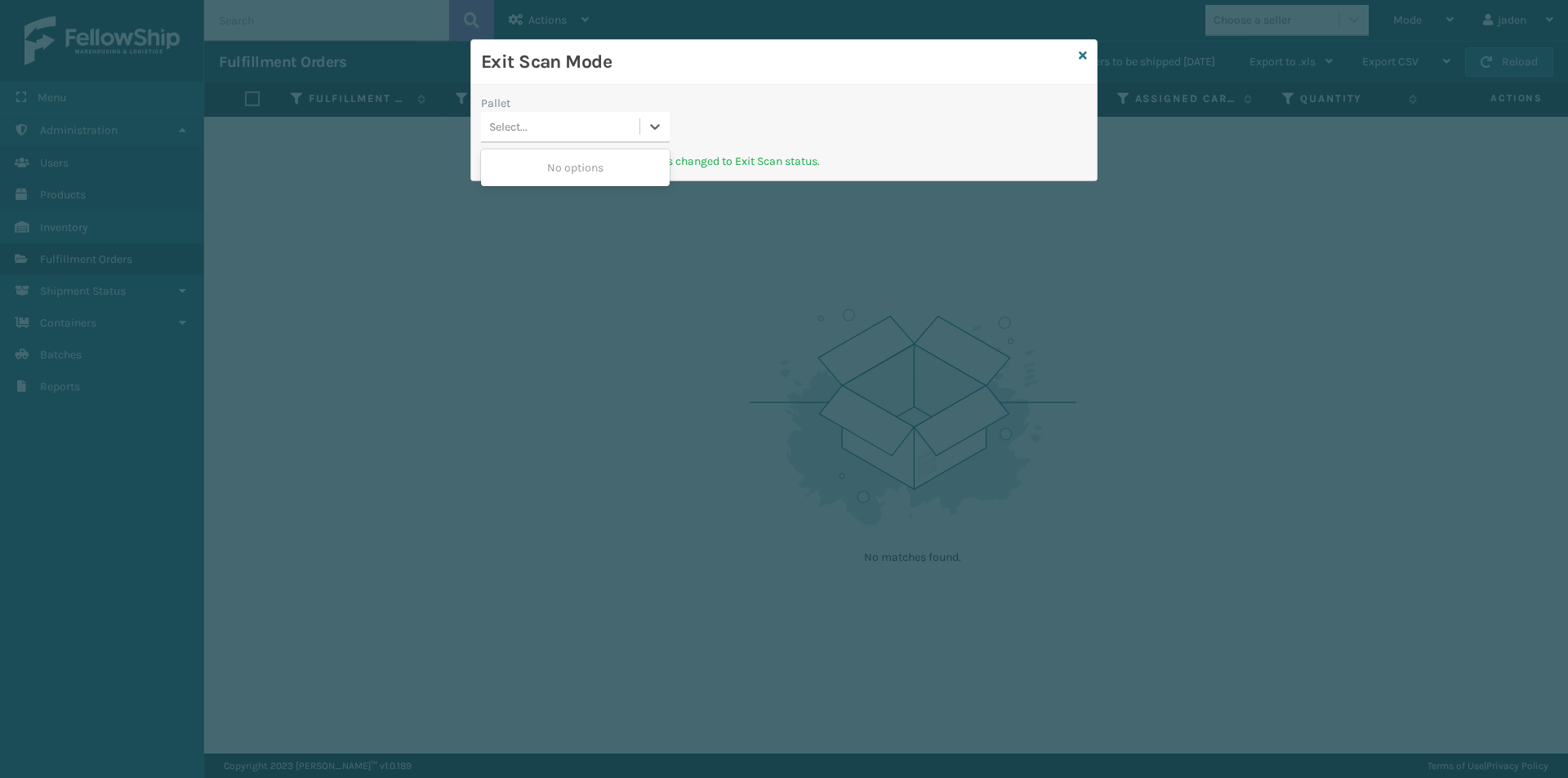
click at [610, 164] on div "No options" at bounding box center [575, 168] width 188 height 31
drag, startPoint x: 874, startPoint y: 110, endPoint x: 740, endPoint y: 91, distance: 135.3
click at [698, 74] on h3 "Exit Scan Mode" at bounding box center [776, 62] width 591 height 25
drag, startPoint x: 803, startPoint y: 117, endPoint x: 654, endPoint y: 141, distance: 150.9
click at [672, 102] on div "Pallet Select..." at bounding box center [575, 123] width 208 height 58
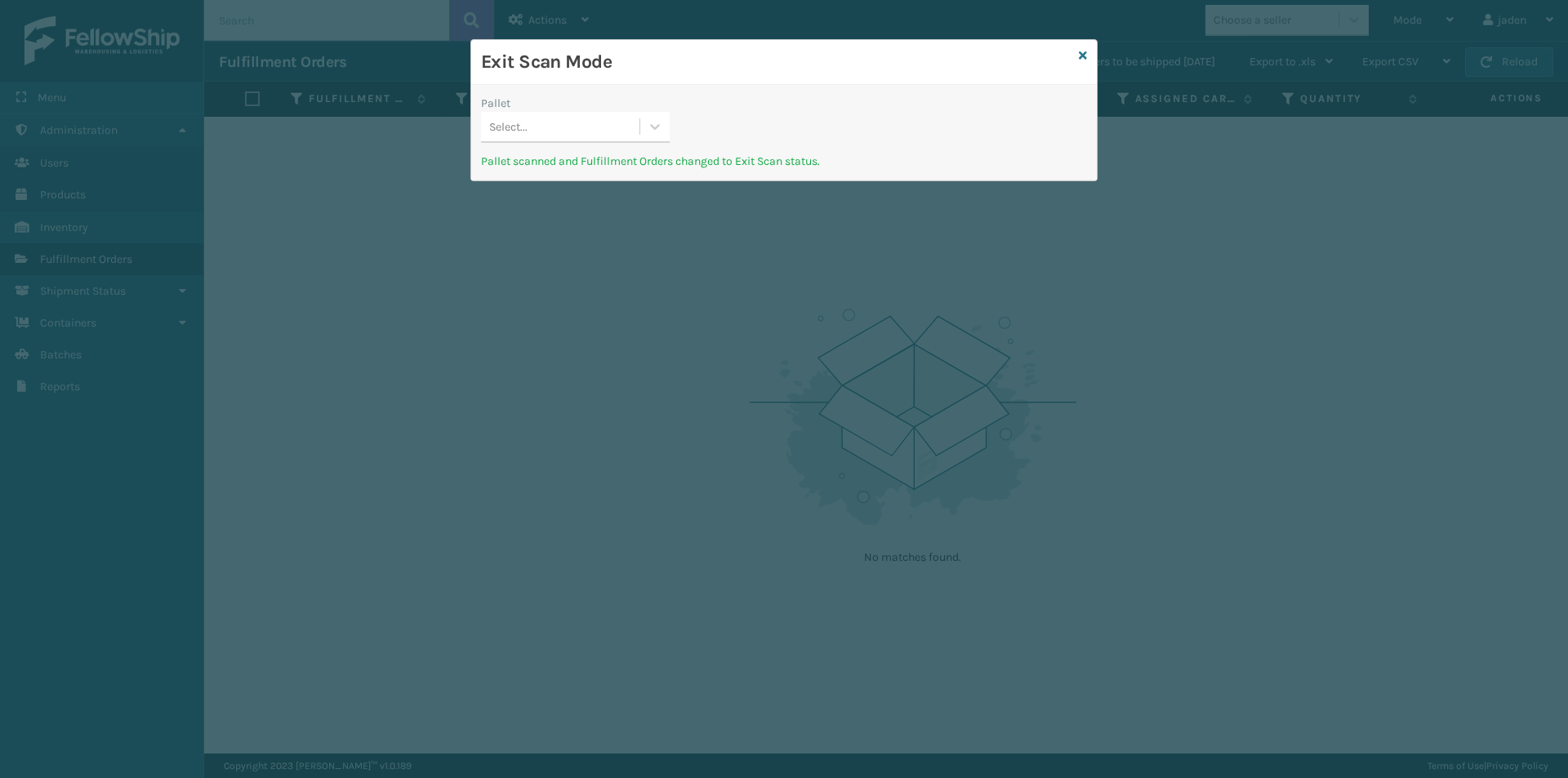
click at [652, 142] on div "Select..." at bounding box center [575, 126] width 188 height 31
click at [618, 156] on div "No options" at bounding box center [575, 168] width 188 height 31
drag, startPoint x: 817, startPoint y: 123, endPoint x: 851, endPoint y: 76, distance: 58.0
click at [685, 69] on h3 "Exit Scan Mode" at bounding box center [776, 62] width 591 height 25
click at [1081, 58] on icon at bounding box center [1083, 56] width 8 height 12
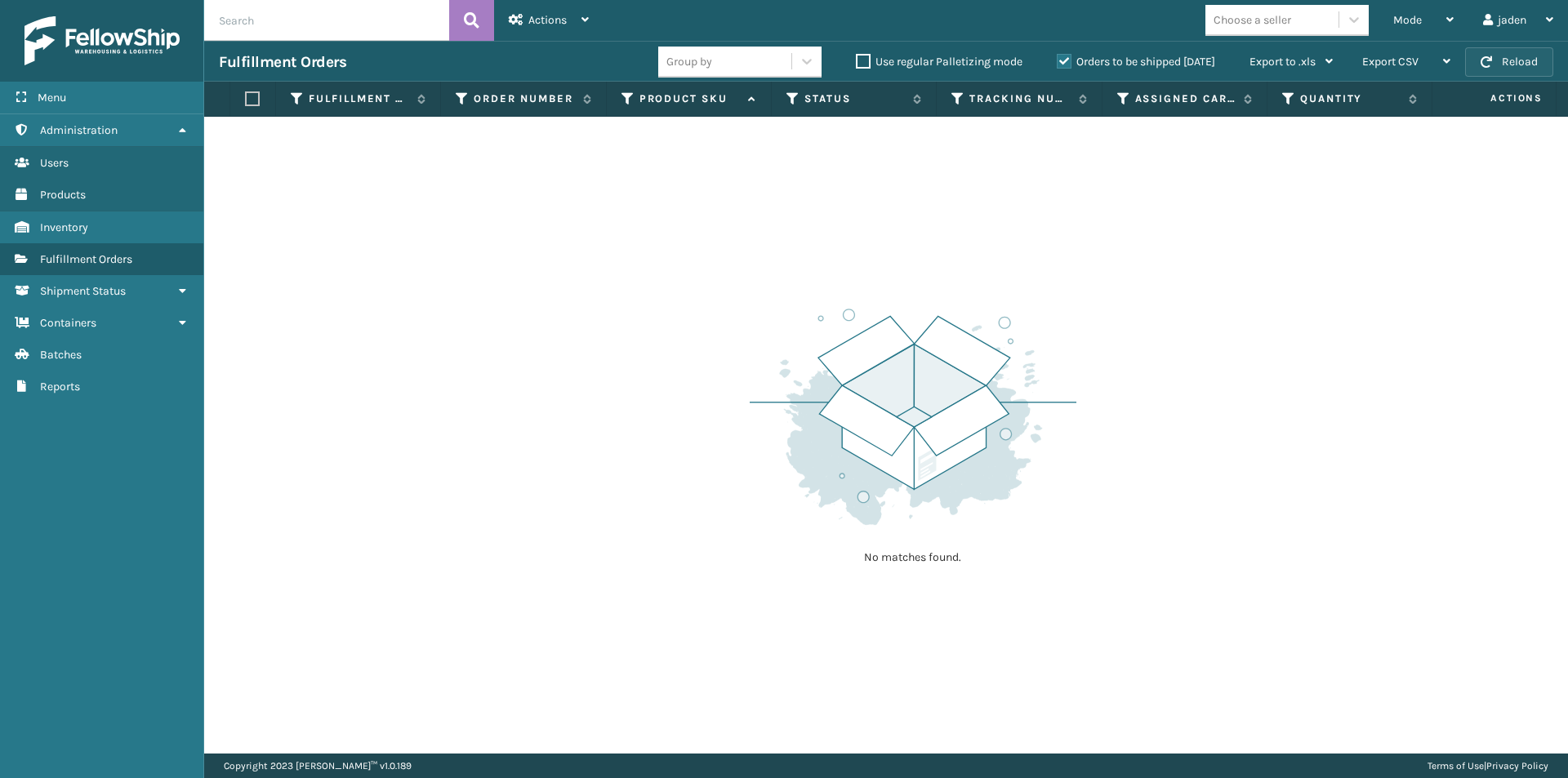
click at [1526, 54] on button "Reload" at bounding box center [1508, 62] width 88 height 30
click at [1064, 59] on label "Orders to be shipped [DATE]" at bounding box center [1135, 61] width 159 height 14
click at [1057, 59] on input "Orders to be shipped [DATE]" at bounding box center [1056, 57] width 1 height 11
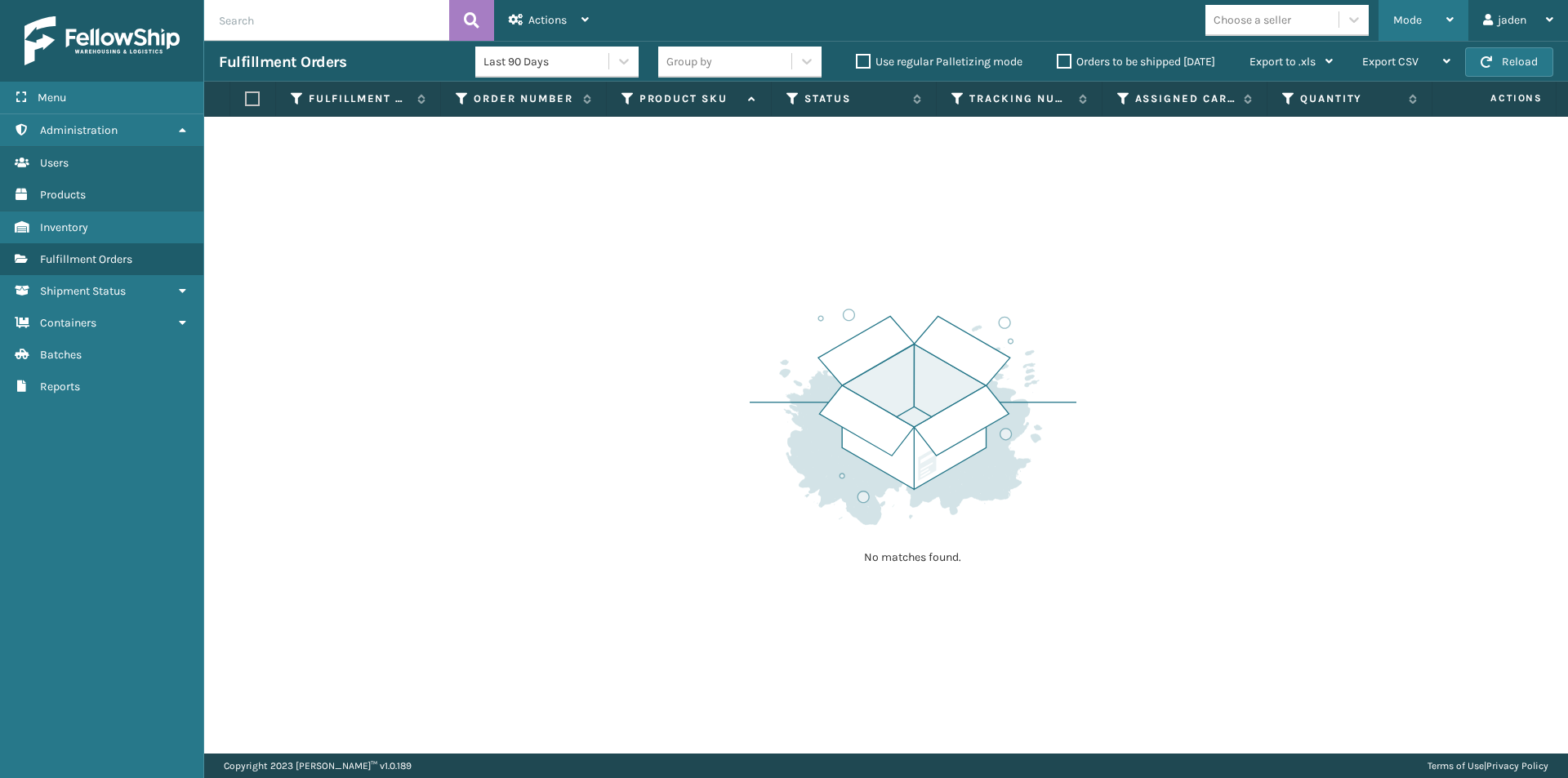
click at [1402, 14] on span "Mode" at bounding box center [1406, 20] width 29 height 14
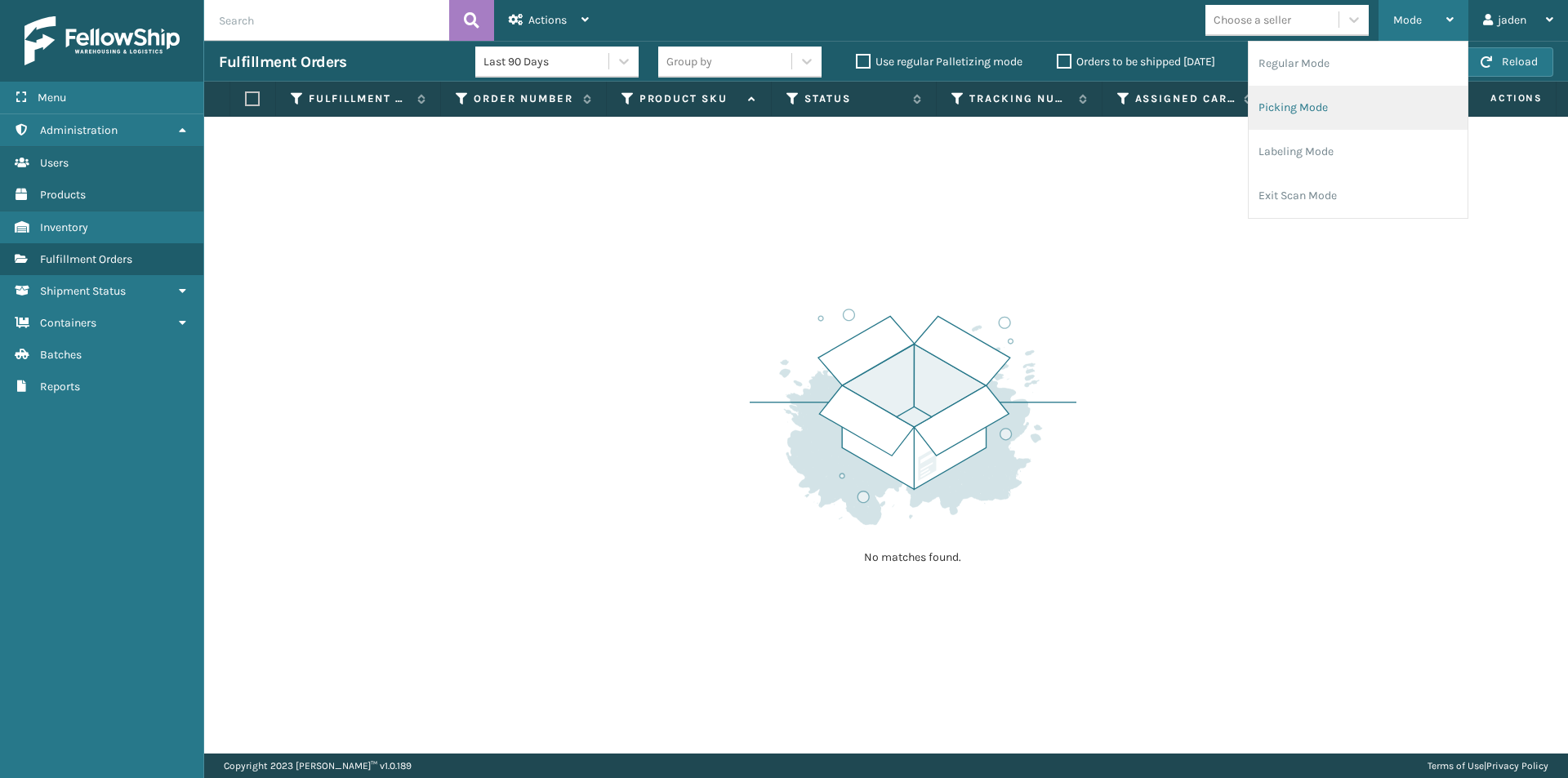
click at [1340, 87] on li "Picking Mode" at bounding box center [1358, 107] width 219 height 44
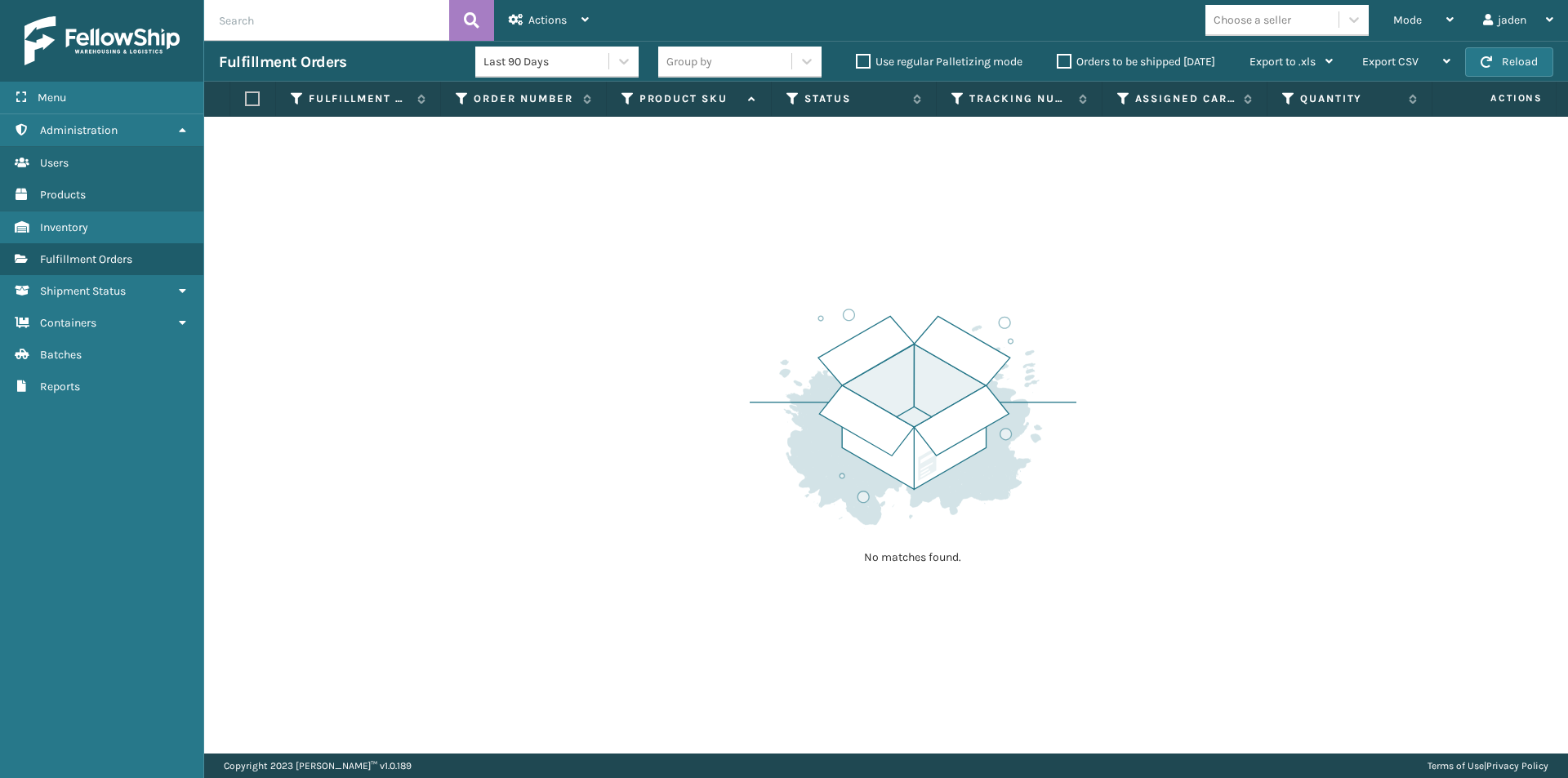
click at [1064, 64] on label "Orders to be shipped [DATE]" at bounding box center [1135, 61] width 159 height 14
click at [1057, 63] on input "Orders to be shipped [DATE]" at bounding box center [1056, 57] width 1 height 11
click at [1490, 67] on span "button" at bounding box center [1486, 62] width 12 height 12
click at [1416, 23] on span "Mode" at bounding box center [1406, 20] width 29 height 14
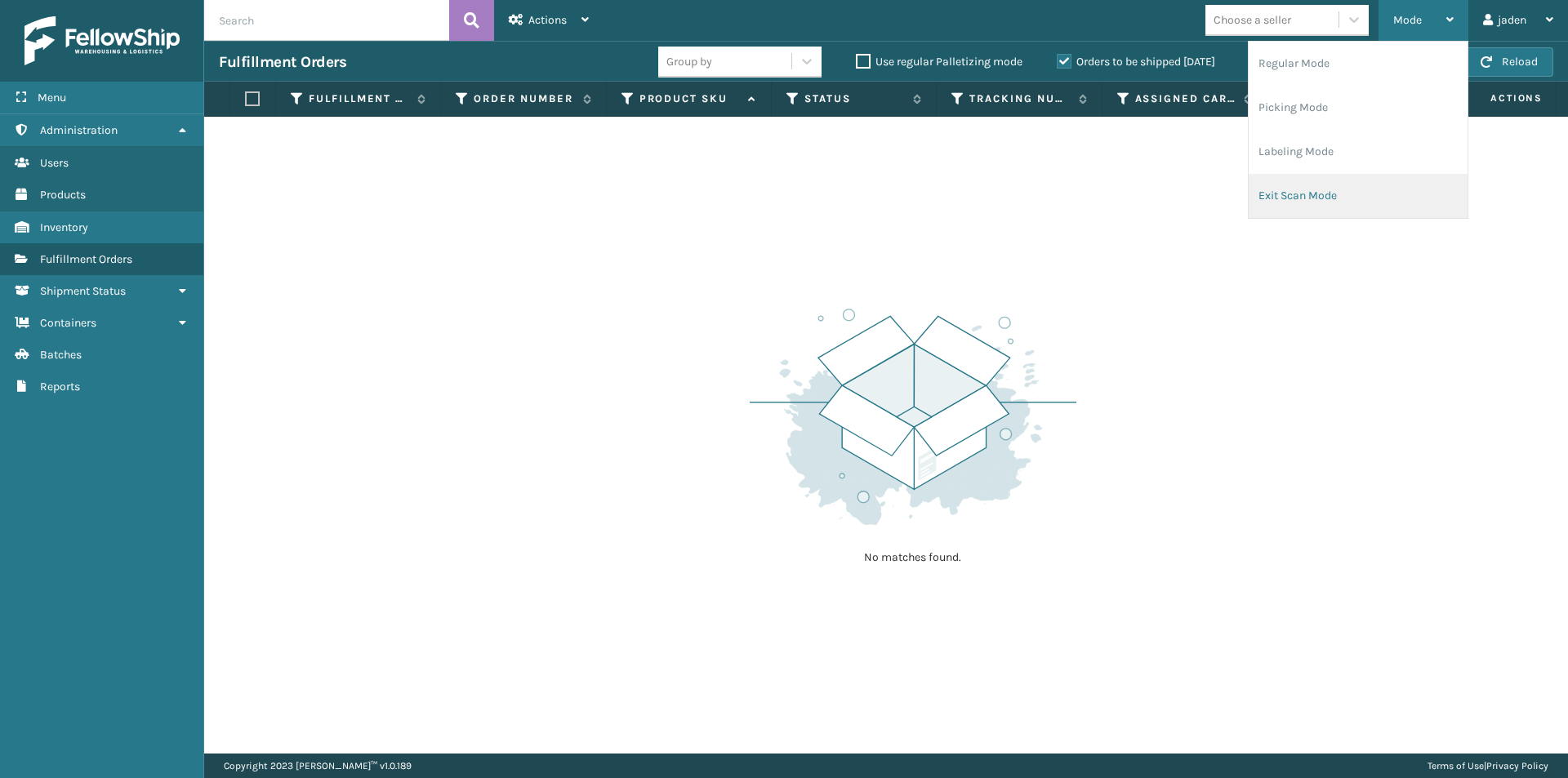
click at [1303, 193] on li "Exit Scan Mode" at bounding box center [1358, 195] width 219 height 44
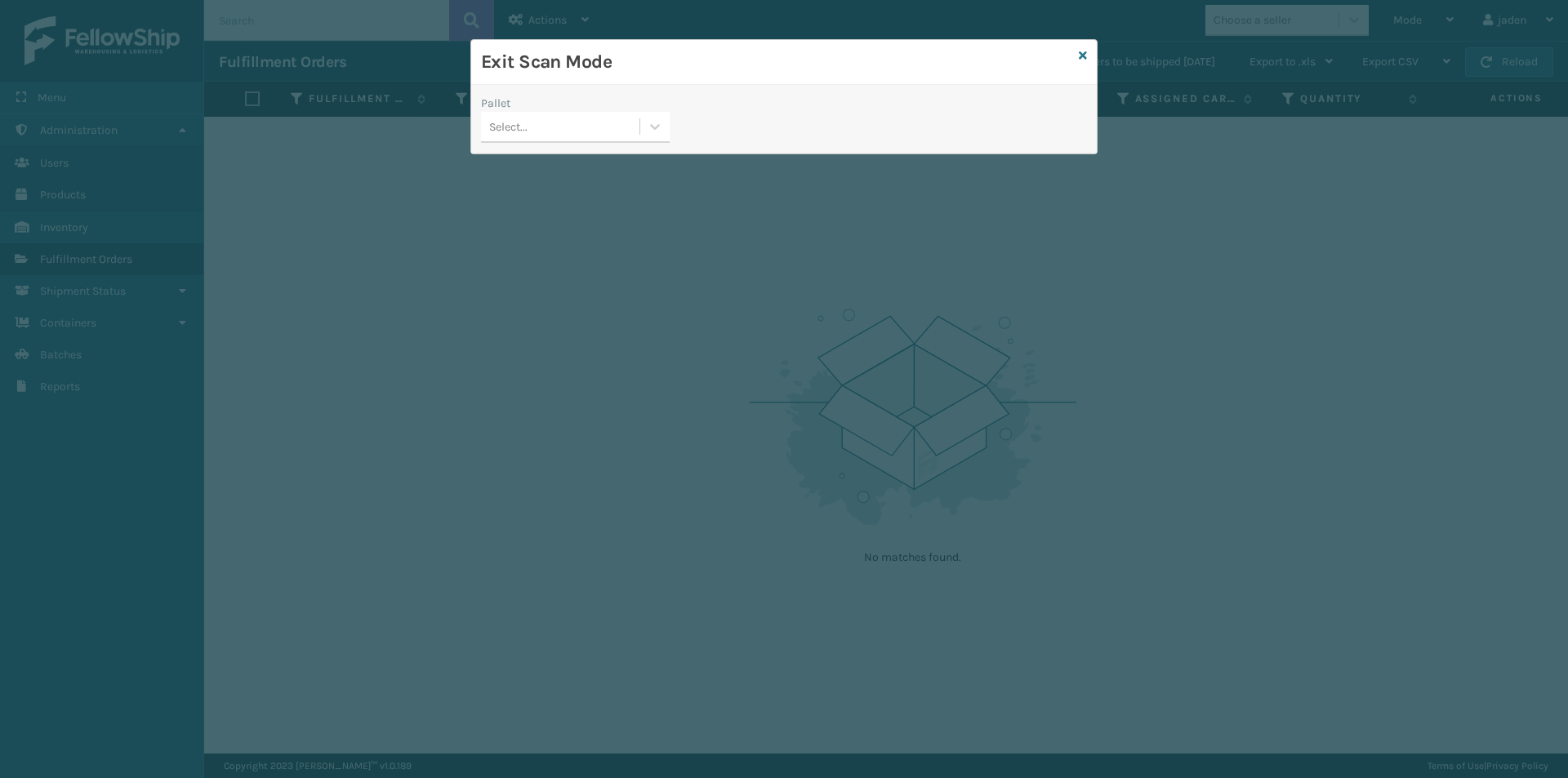
drag, startPoint x: 658, startPoint y: 119, endPoint x: 611, endPoint y: 148, distance: 55.2
click at [658, 120] on icon at bounding box center [655, 126] width 17 height 17
drag, startPoint x: 611, startPoint y: 148, endPoint x: 974, endPoint y: 52, distance: 375.5
click at [657, 138] on div "0 results available. Use Up and Down to choose options, press Enter to select t…" at bounding box center [575, 126] width 188 height 31
click at [1084, 54] on icon at bounding box center [1083, 56] width 8 height 12
